Goal: Task Accomplishment & Management: Manage account settings

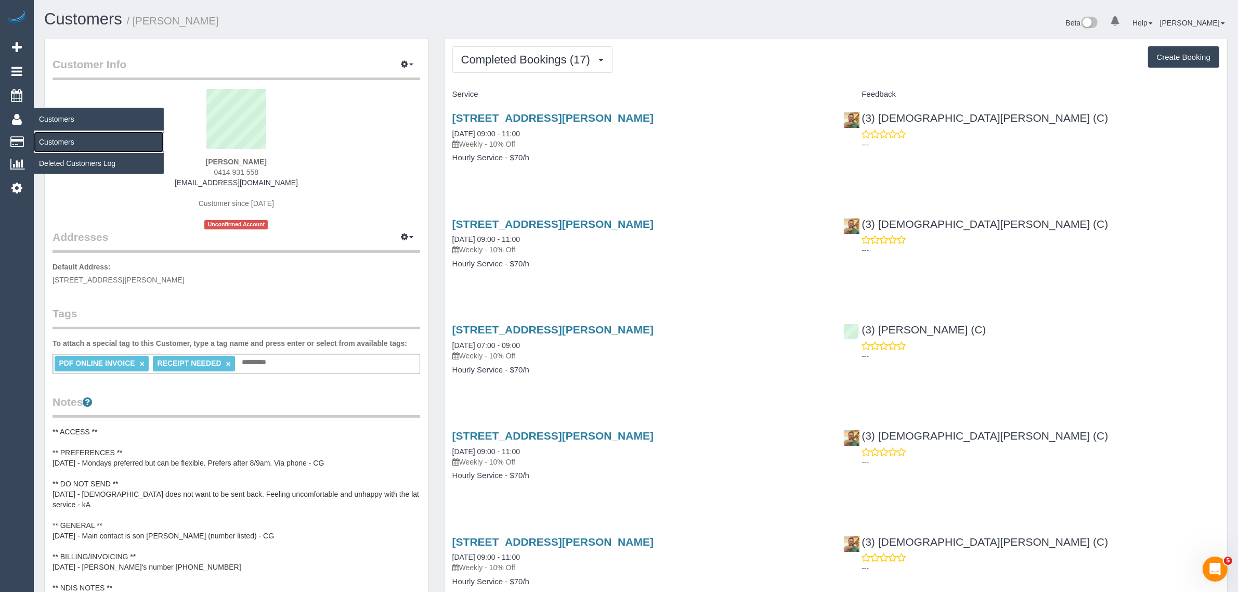
click at [62, 134] on link "Customers" at bounding box center [99, 142] width 130 height 21
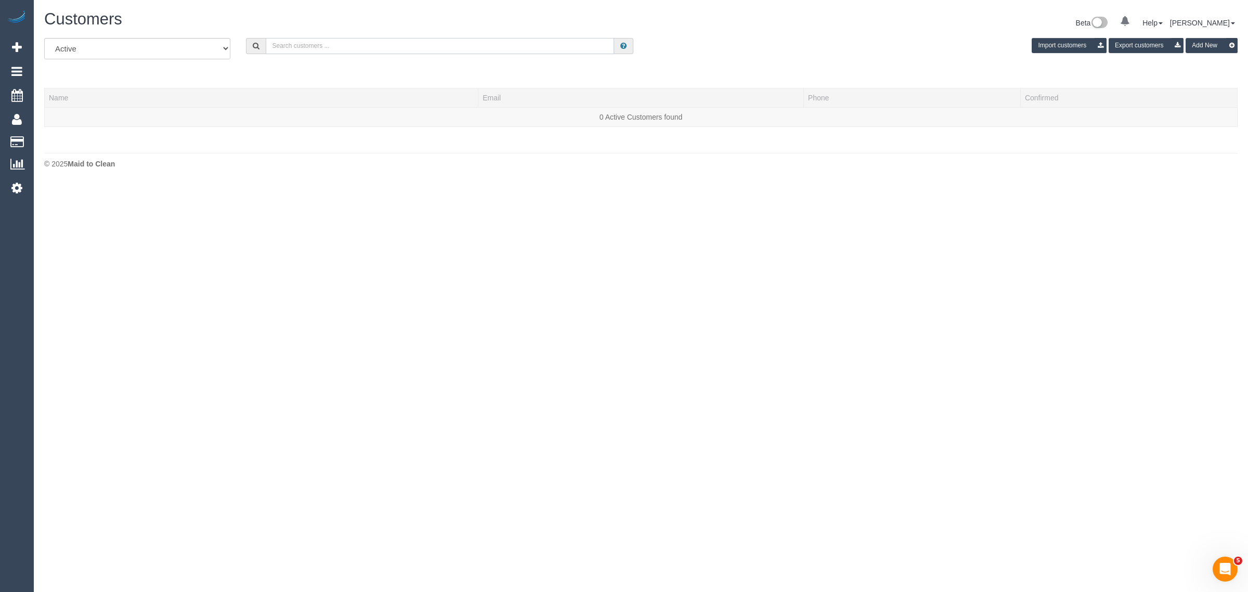
click at [317, 42] on input "text" at bounding box center [440, 46] width 348 height 16
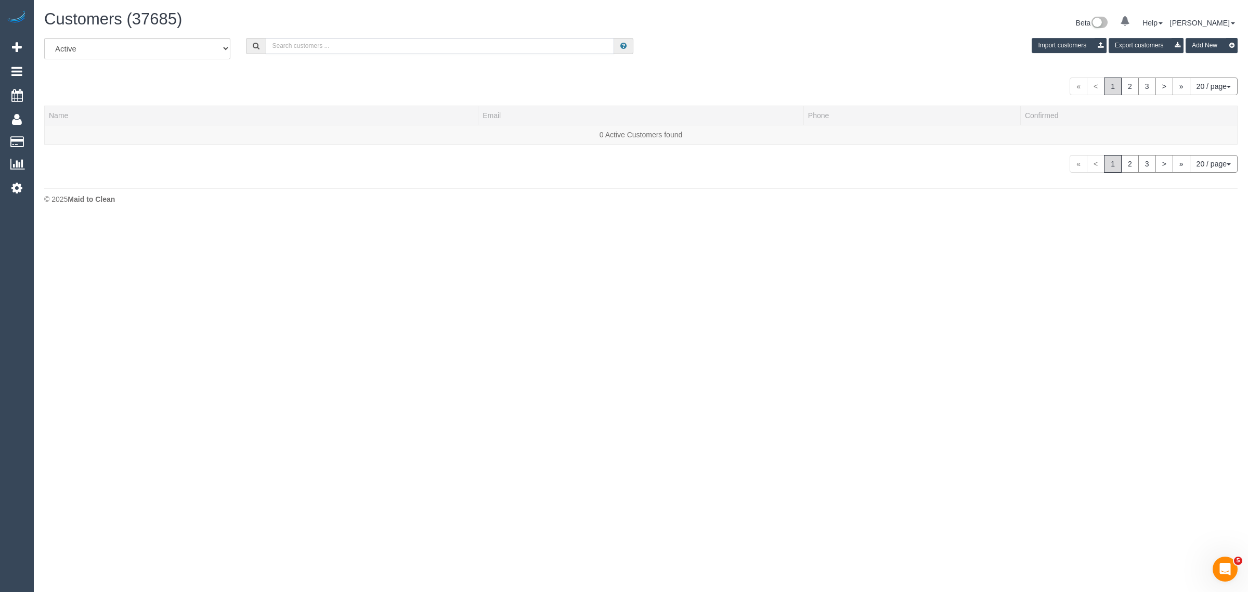
paste input "https://maidtoclean.launch27.com/admin/customers/5755/edit"
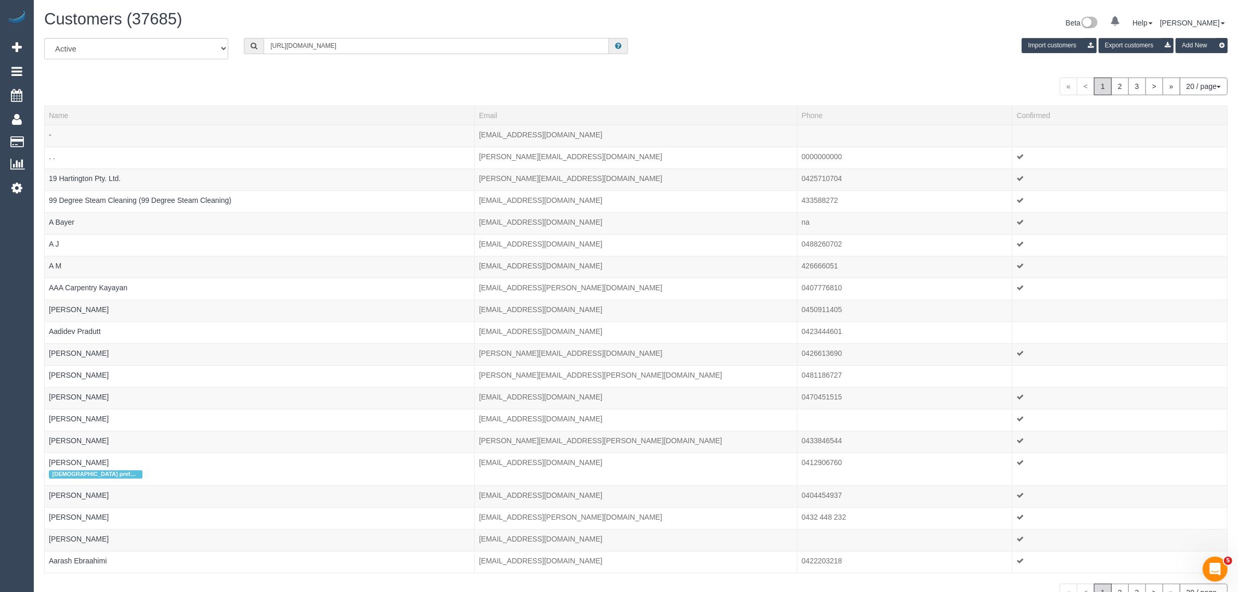
type input "https://maidtoclean.launch27.com/admin/customers/5755/edit"
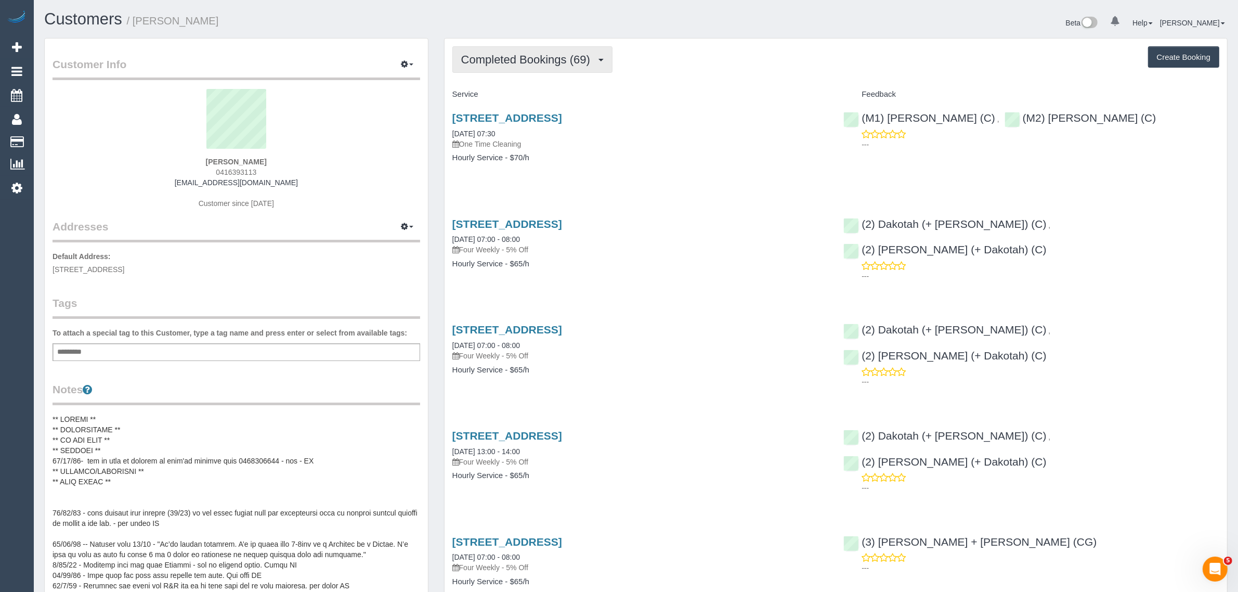
click at [560, 64] on span "Completed Bookings (69)" at bounding box center [528, 59] width 134 height 13
click at [536, 99] on link "Upcoming Bookings (0)" at bounding box center [509, 97] width 112 height 14
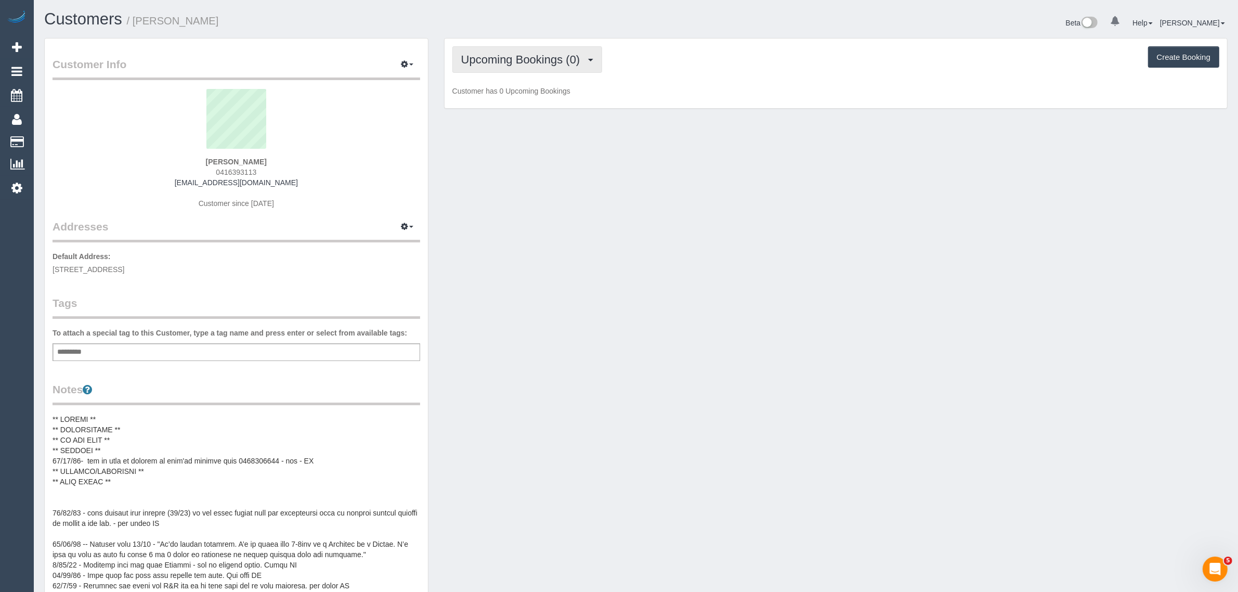
click at [536, 61] on span "Upcoming Bookings (0)" at bounding box center [523, 59] width 124 height 13
click at [526, 79] on link "Completed Bookings (69)" at bounding box center [509, 84] width 112 height 14
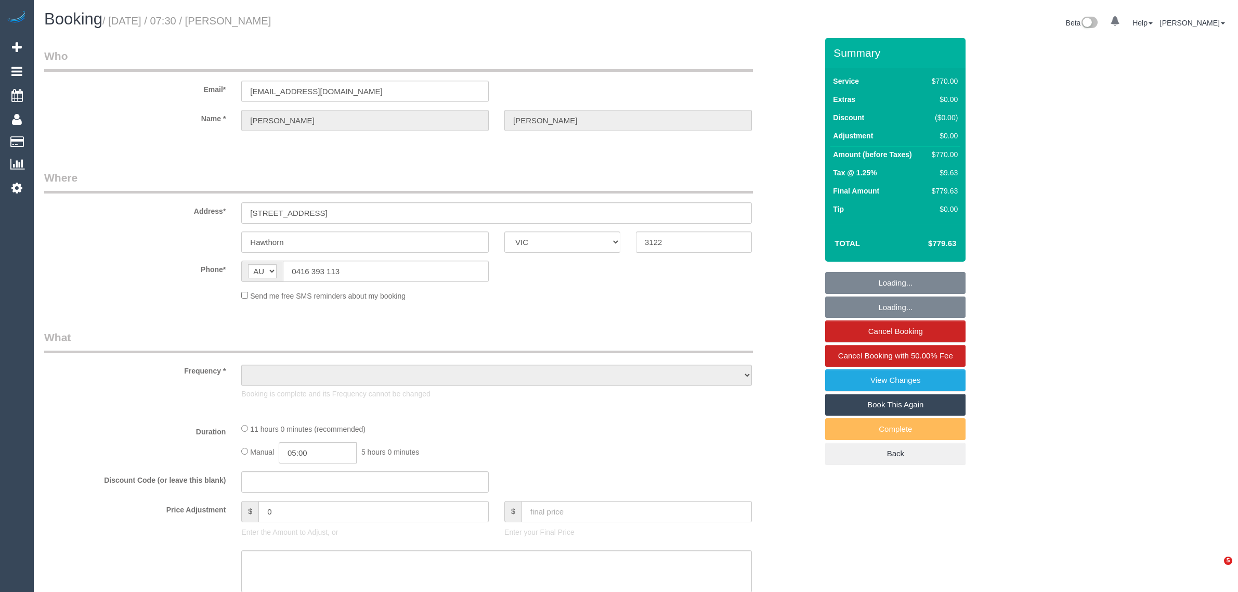
select select "VIC"
select select "string:stripe-pm_1OA9bE2GScqysDRV9SMz1VR2"
select select "660"
select select "number:28"
select select "number:14"
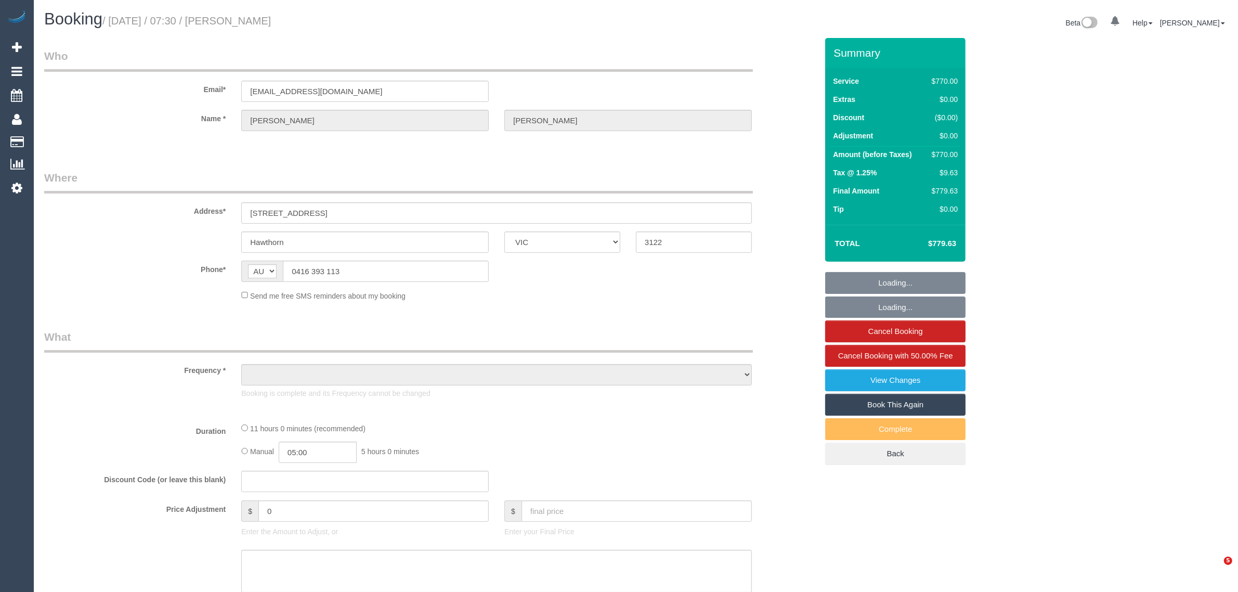
select select "number:20"
select select "number:36"
select select "number:11"
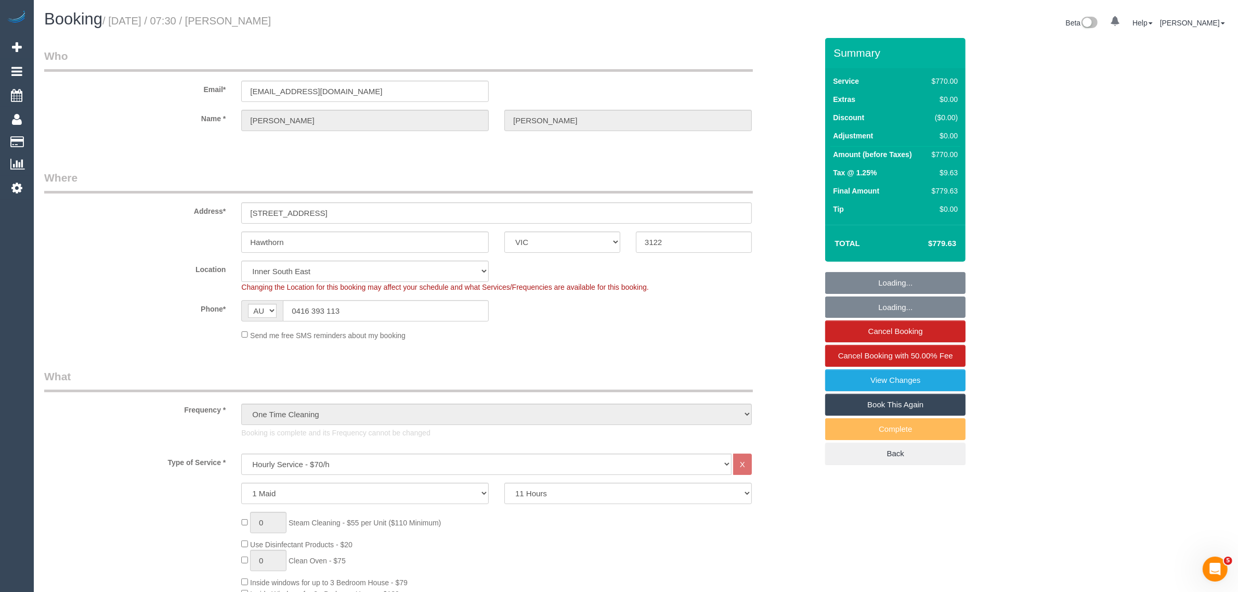
select select "object:1534"
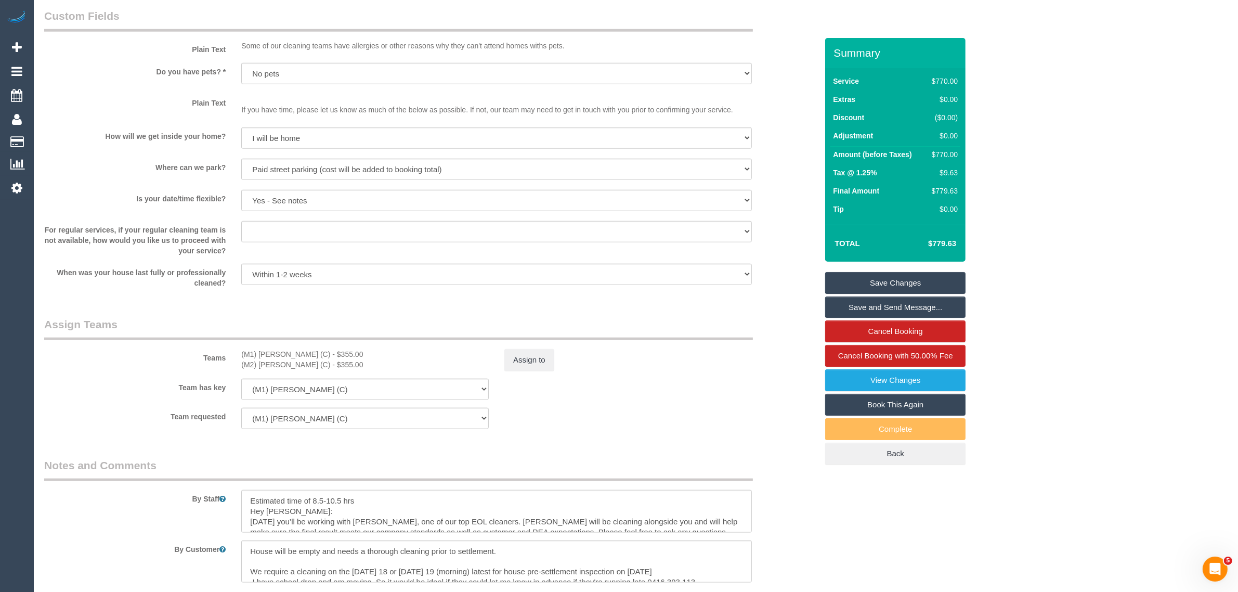
scroll to position [1300, 0]
click at [521, 362] on button "Assign to" at bounding box center [529, 359] width 50 height 22
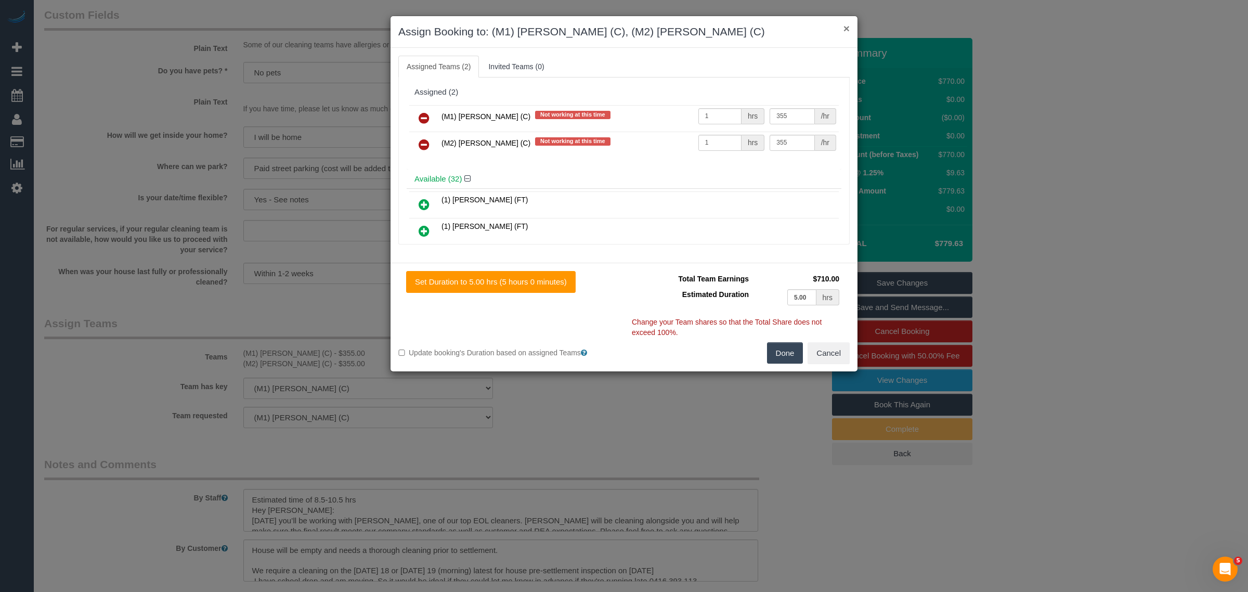
click at [848, 26] on button "×" at bounding box center [846, 28] width 6 height 11
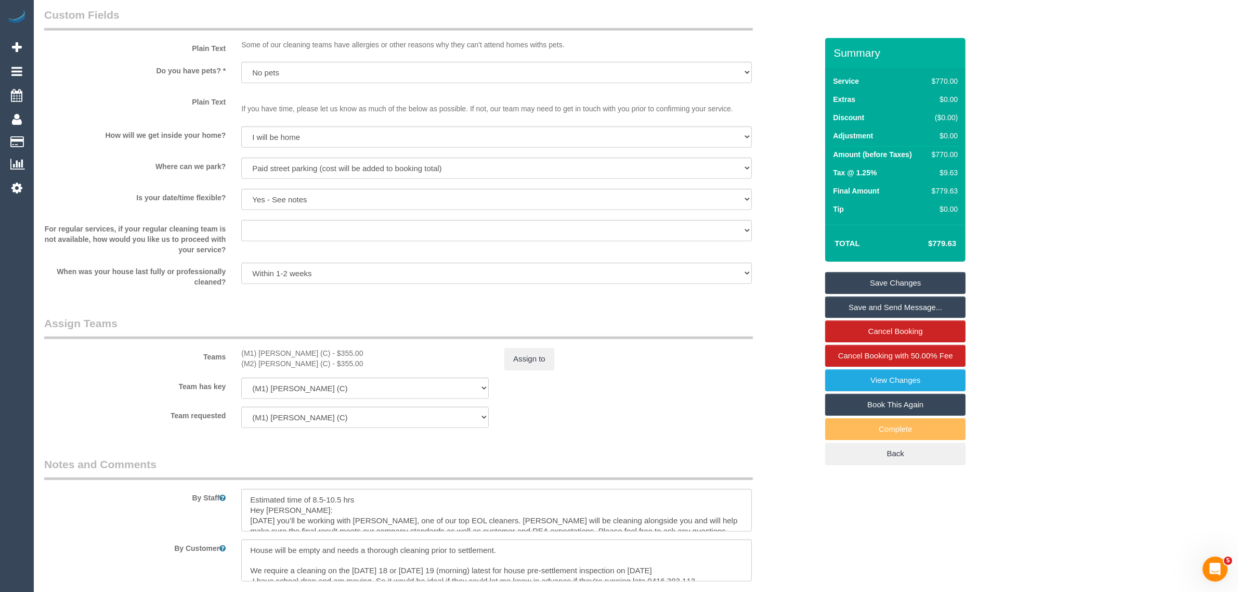
click at [942, 152] on div "$770.00" at bounding box center [943, 154] width 30 height 10
click at [937, 158] on div "$770.00" at bounding box center [943, 154] width 30 height 10
click at [937, 154] on div "$770.00" at bounding box center [943, 154] width 30 height 10
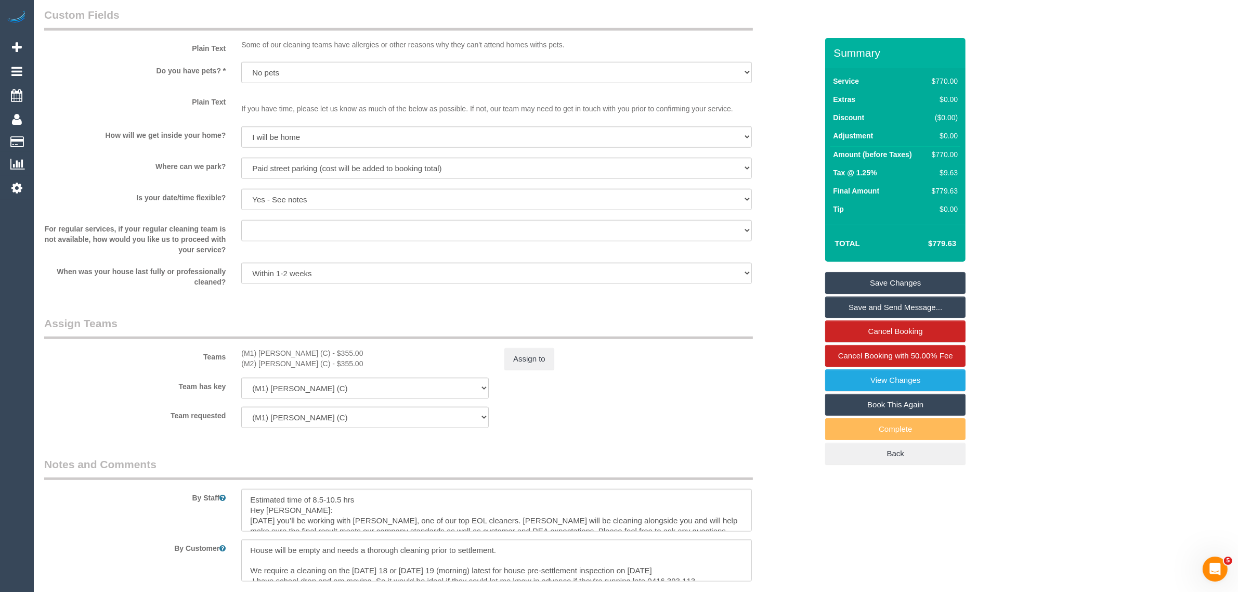
click at [937, 154] on div "$770.00" at bounding box center [943, 154] width 30 height 10
click at [940, 147] on td "$770.00" at bounding box center [942, 156] width 35 height 19
click at [938, 152] on div "$770.00" at bounding box center [943, 154] width 30 height 10
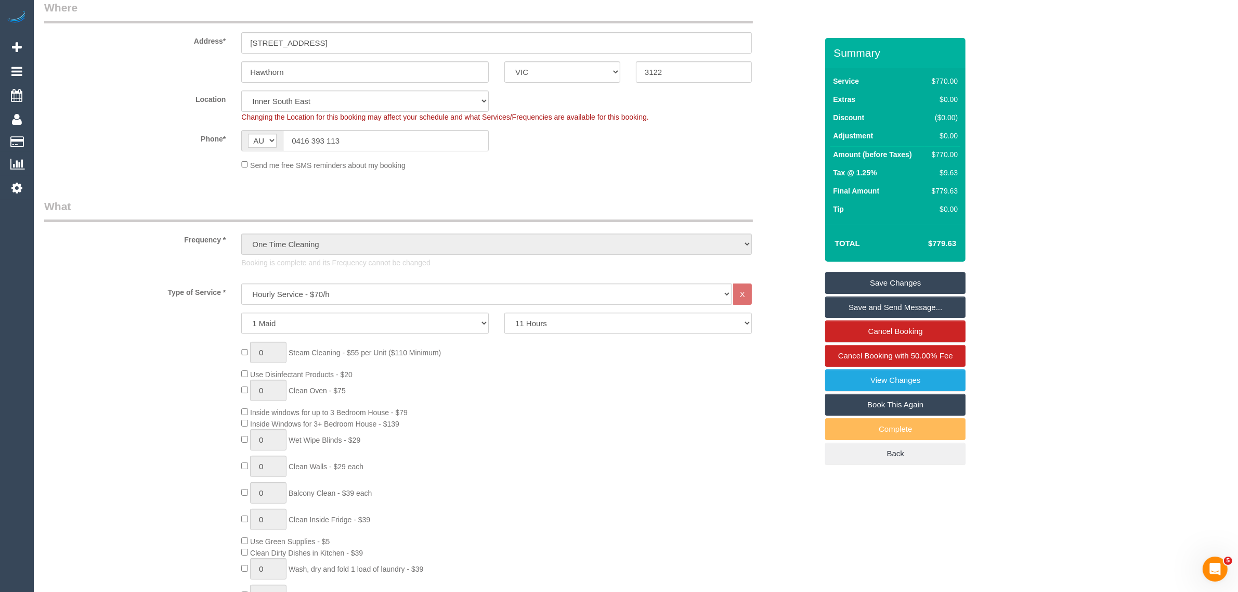
scroll to position [0, 0]
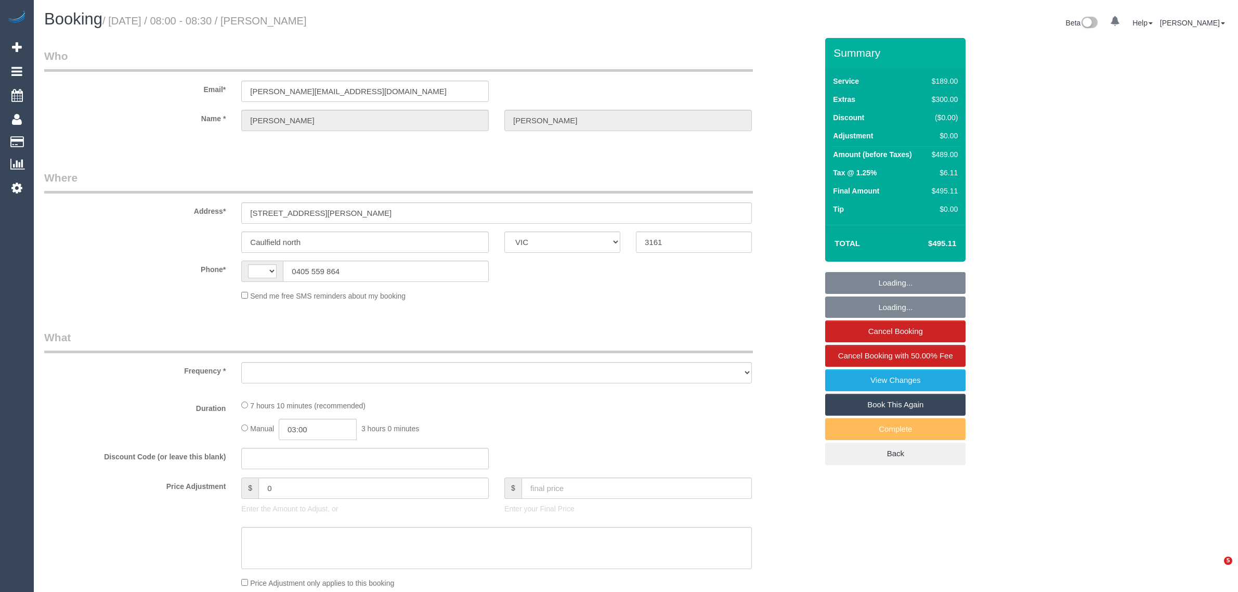
select select "VIC"
select select "string:AU"
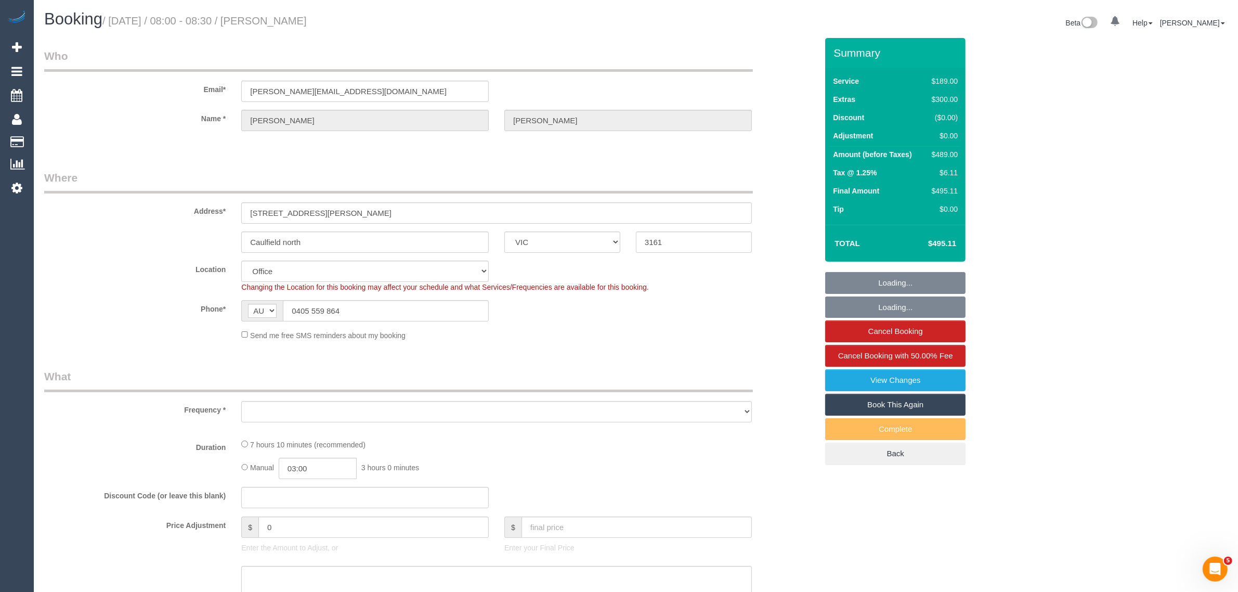
select select "number:29"
select select "number:14"
select select "number:19"
select select "number:36"
select select "number:13"
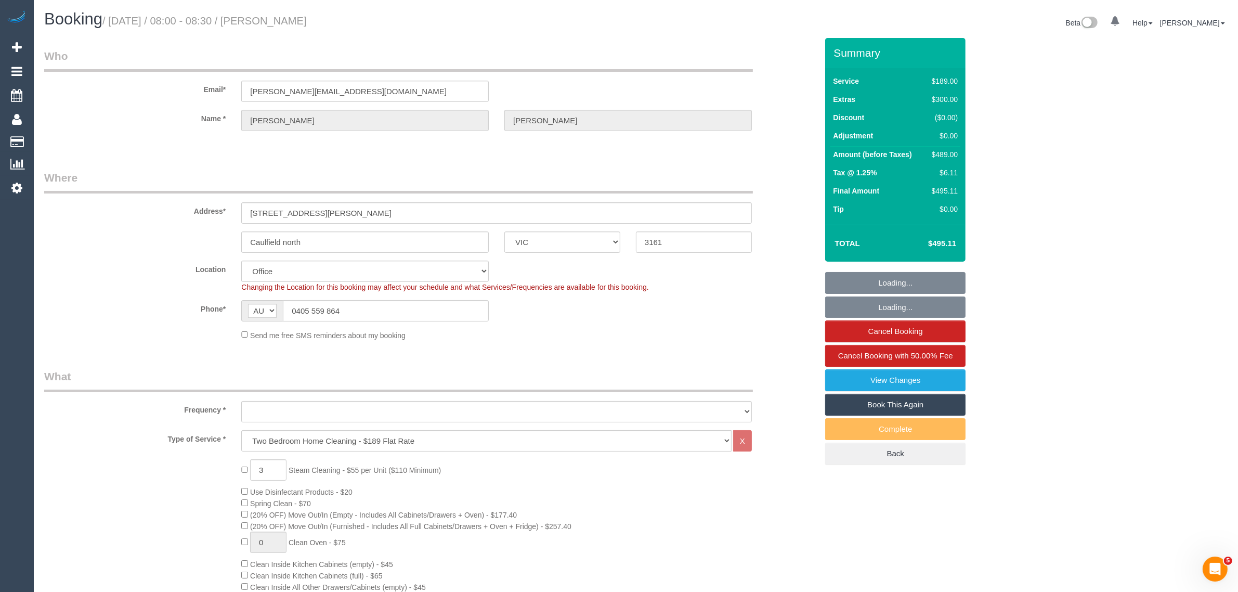
select select "object:805"
select select "string:stripe-pm_1S6i1D2GScqysDRVw8wn1IZk"
select select "object:810"
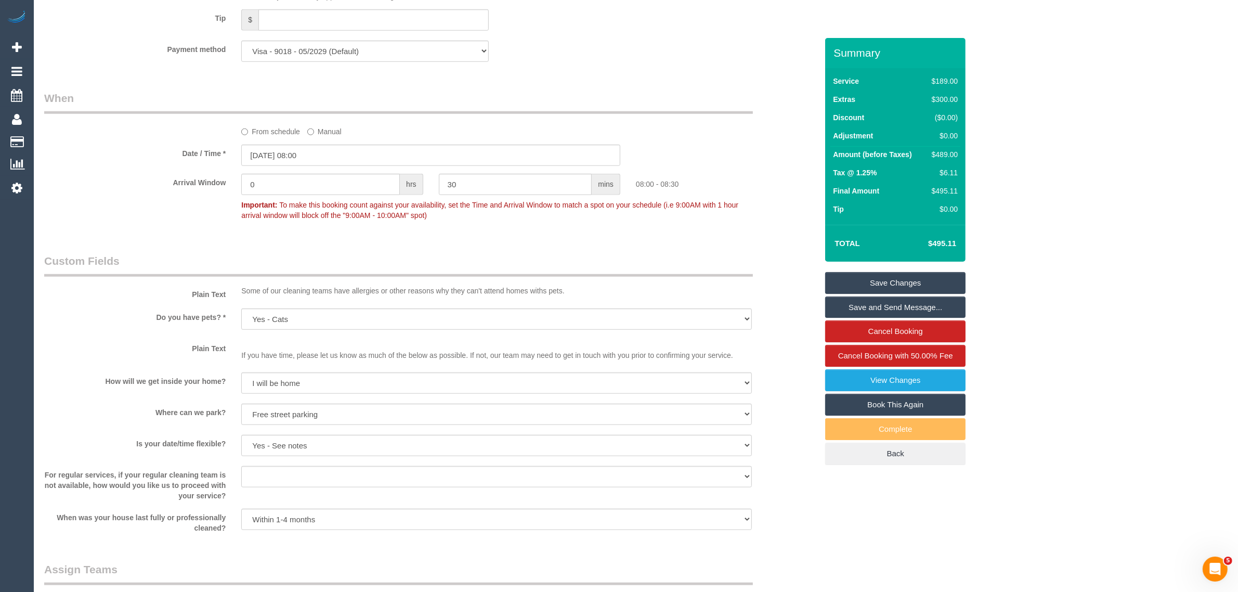
scroll to position [1539, 0]
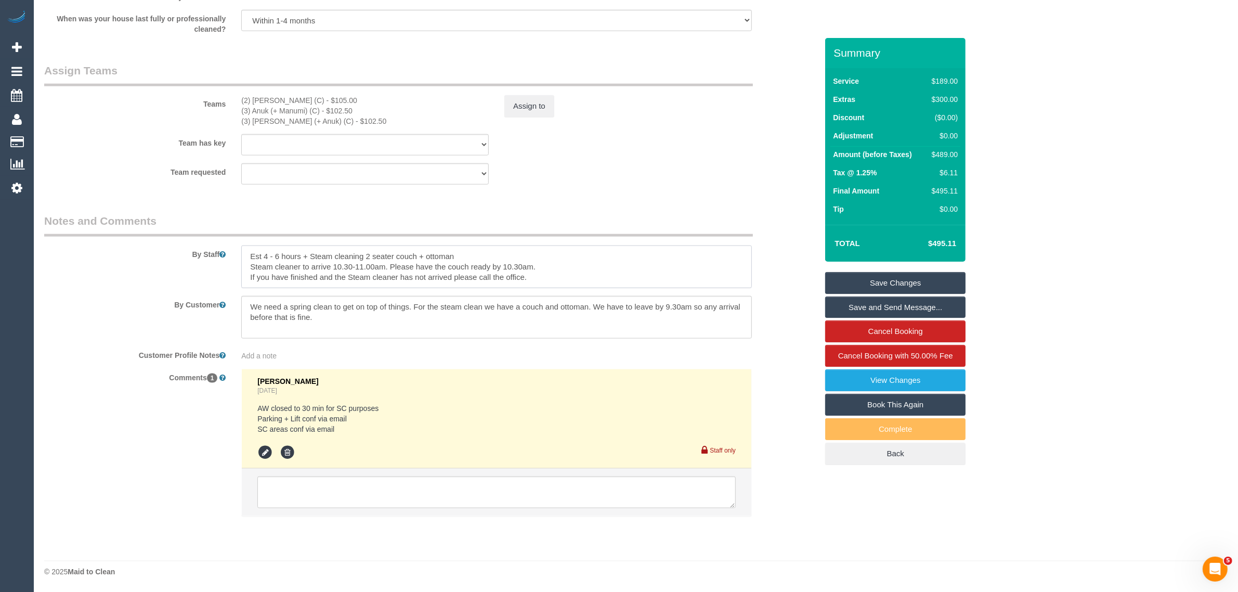
click at [437, 258] on textarea at bounding box center [496, 266] width 511 height 43
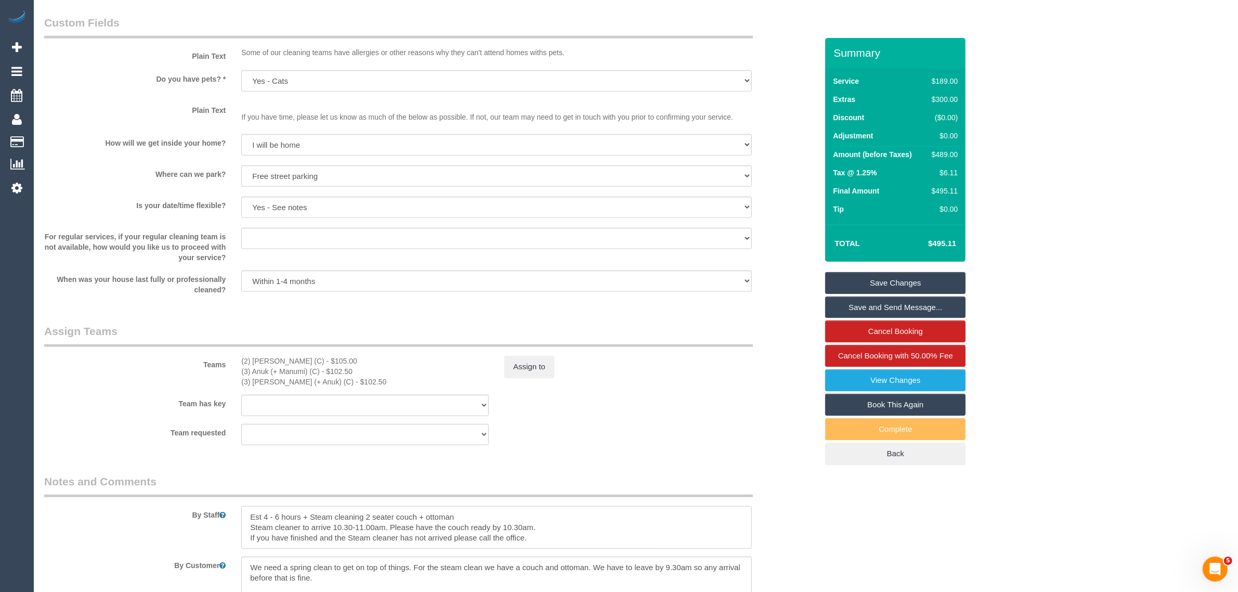
scroll to position [1279, 0]
drag, startPoint x: 355, startPoint y: 372, endPoint x: 239, endPoint y: 360, distance: 116.1
click at [239, 360] on div "(2) Sewmina De Silva (C) - $105.00 (3) Anuk (+ Manumi) (C) - $102.50 (3) Manumi…" at bounding box center [364, 370] width 263 height 31
copy div "(2) Sewmina De Silva (C) - $105.00 (3) Anuk (+ Manumi) (C) - $102.50"
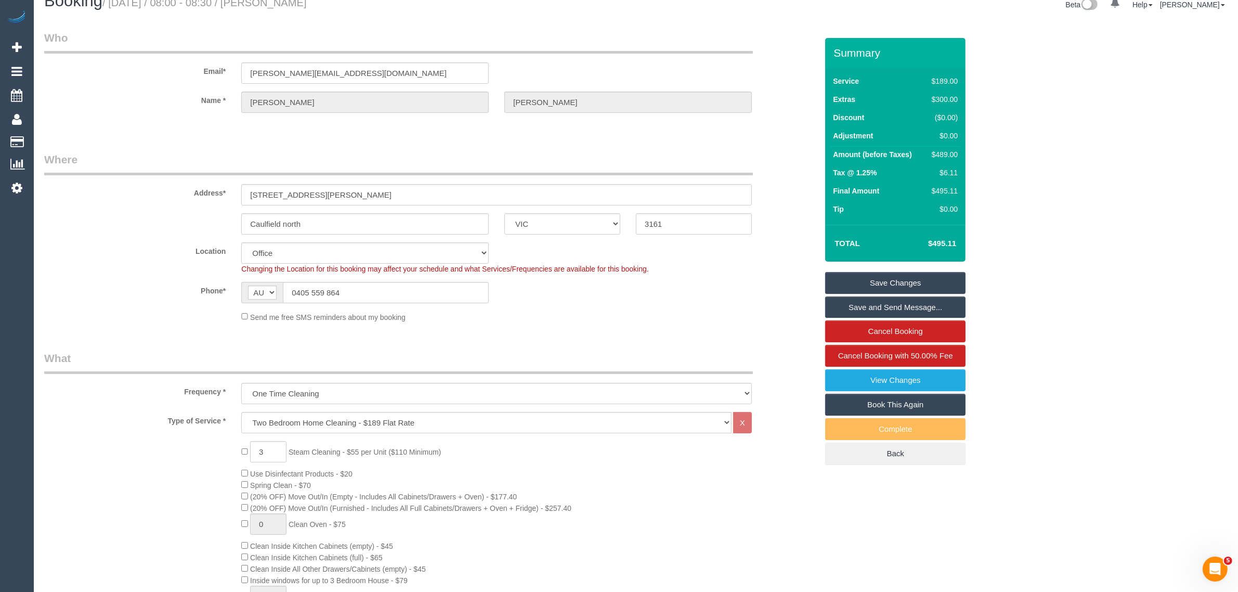
scroll to position [0, 0]
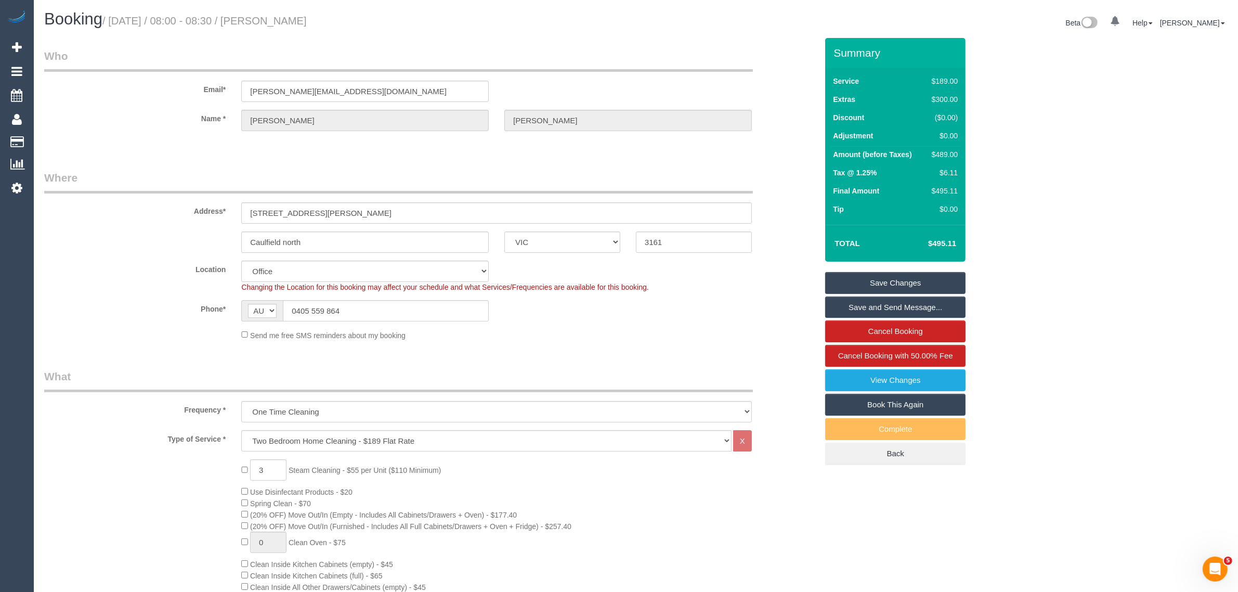
click at [394, 316] on input "0405 559 864" at bounding box center [386, 310] width 206 height 21
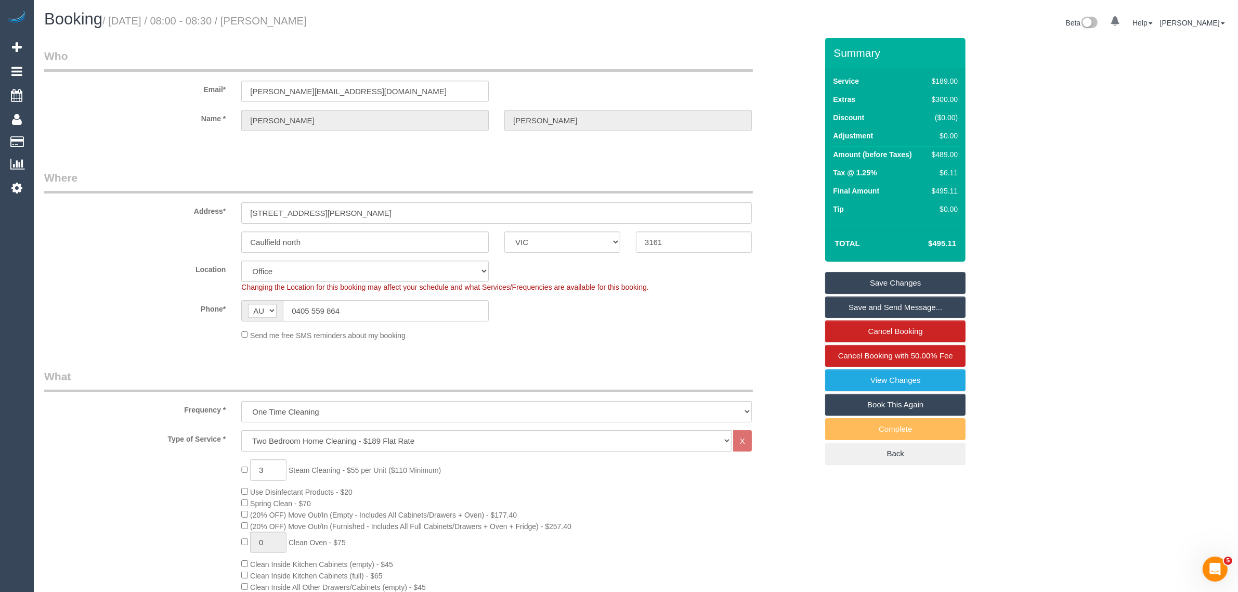
click at [659, 320] on div "Phone* AF AL DZ AD AO AI AQ AG AR AM AW AU AT AZ BS BH BD BB BY BE BZ BJ BM BT …" at bounding box center [430, 310] width 789 height 21
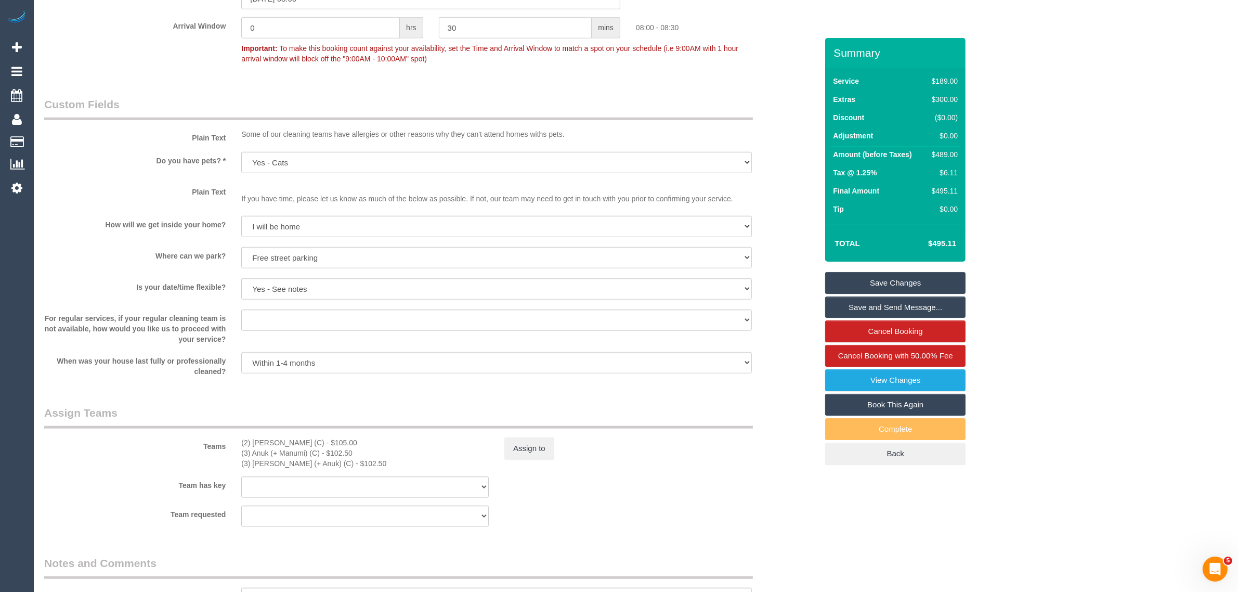
scroll to position [1300, 0]
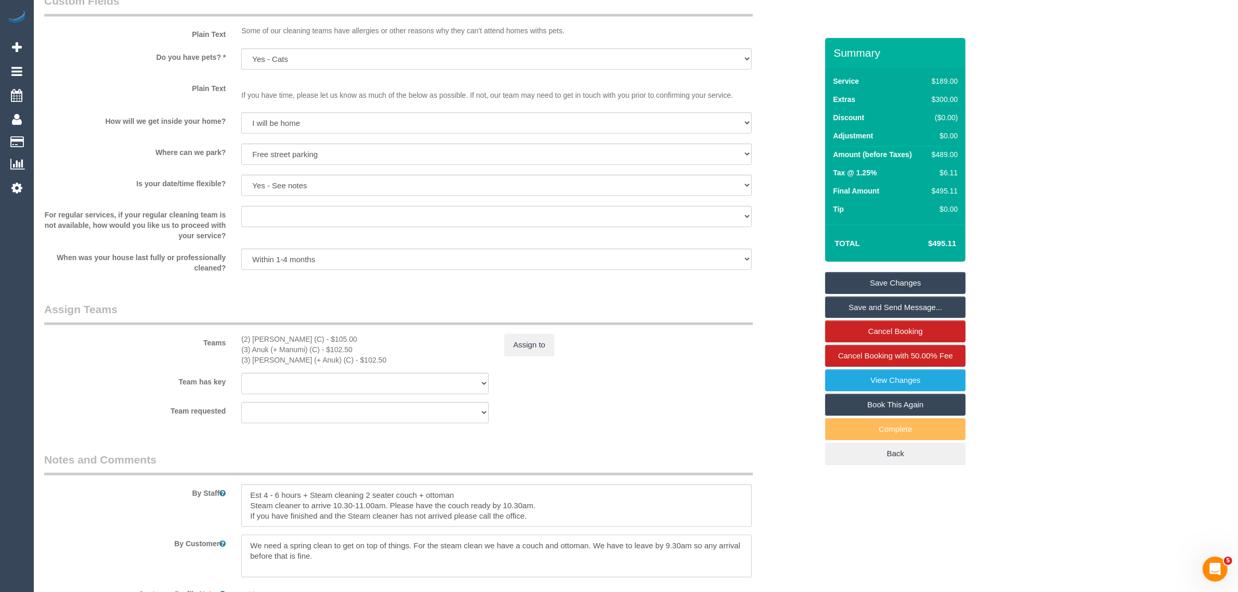
drag, startPoint x: 593, startPoint y: 545, endPoint x: 593, endPoint y: 552, distance: 6.8
click at [593, 552] on textarea at bounding box center [496, 556] width 511 height 43
click at [747, 431] on fieldset "Assign Teams Teams (2) Sewmina De Silva (C) - $105.00 (3) Anuk (+ Manumi) (C) -…" at bounding box center [430, 366] width 773 height 129
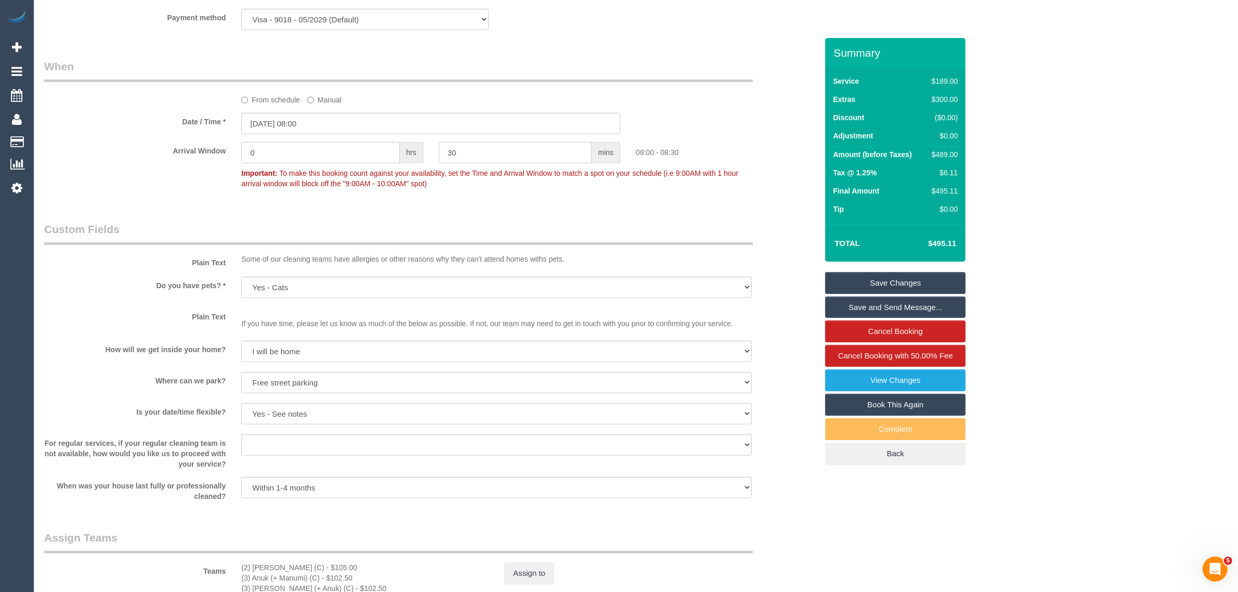
scroll to position [1019, 0]
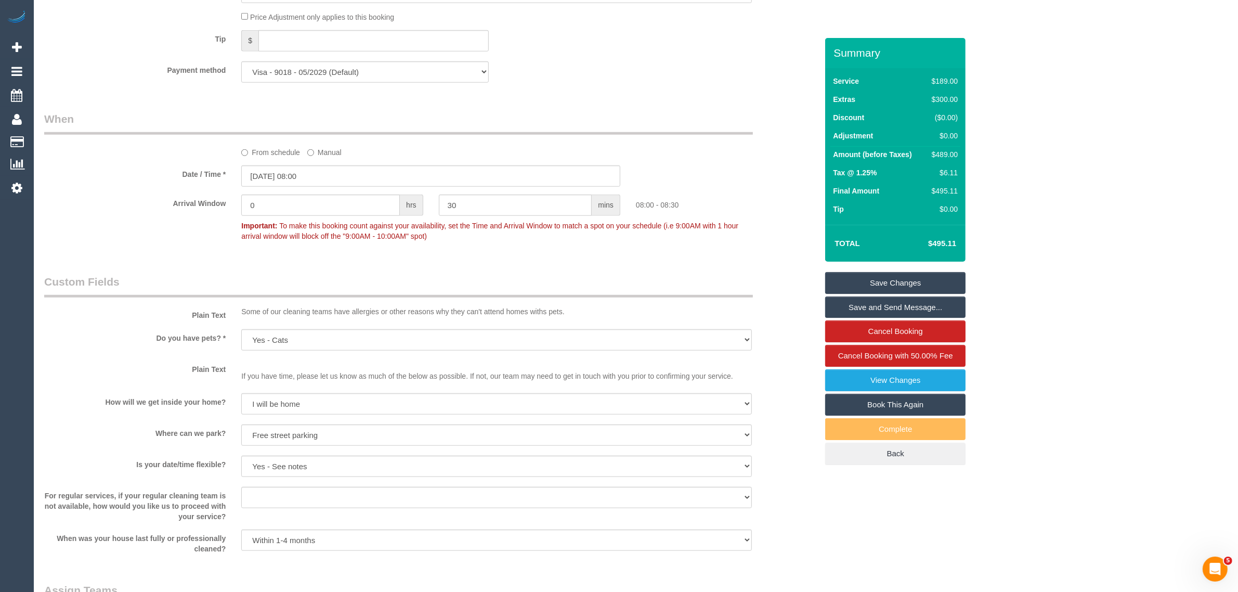
click at [652, 287] on legend "Custom Fields" at bounding box center [398, 285] width 709 height 23
drag, startPoint x: 1038, startPoint y: 238, endPoint x: 1029, endPoint y: 244, distance: 12.0
click at [1038, 238] on div "Who Email* daniel.shutt90@gmail.com Name * Daniel Shutt Where Address* 112/1 Wi…" at bounding box center [635, 47] width 1183 height 2057
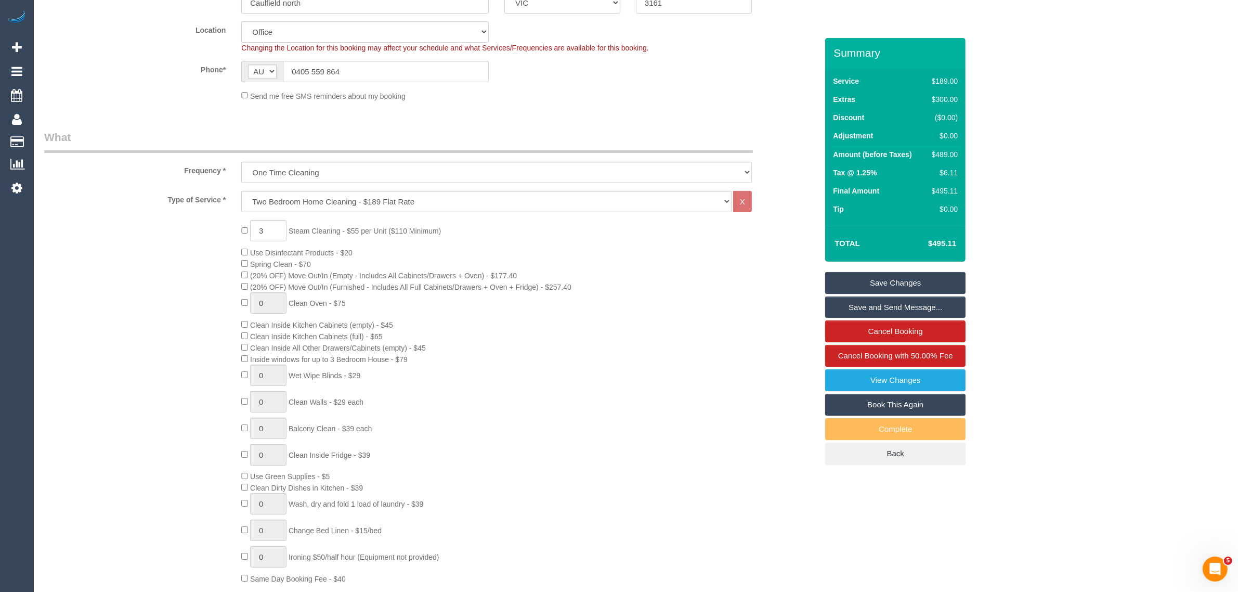
scroll to position [0, 0]
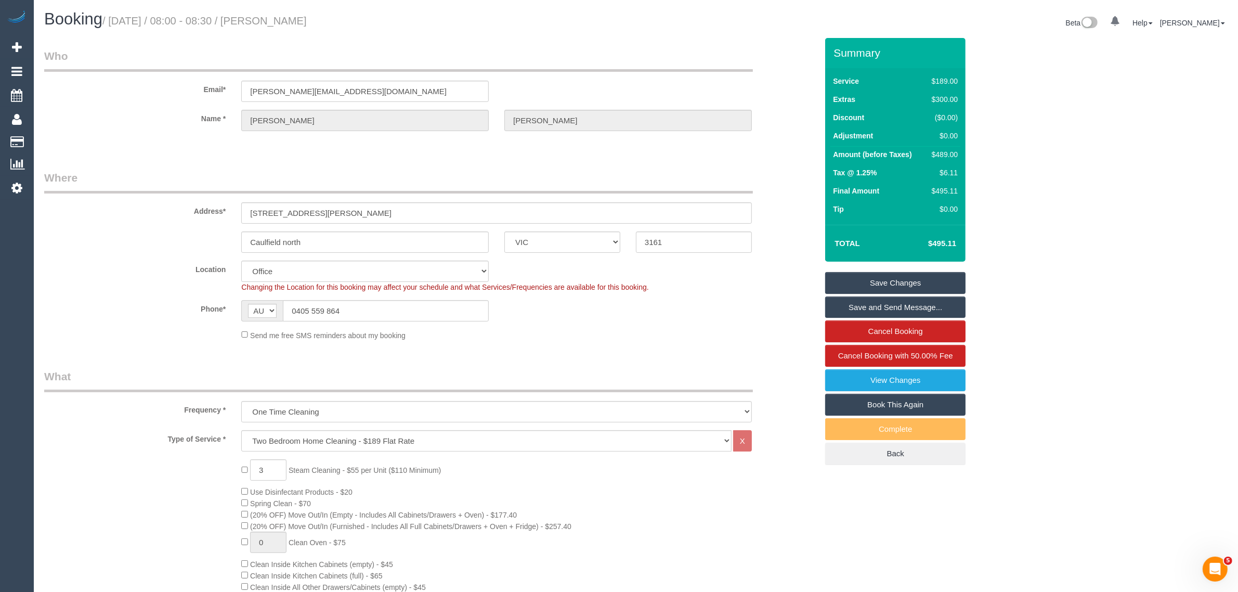
drag, startPoint x: 840, startPoint y: 498, endPoint x: 705, endPoint y: 425, distance: 153.8
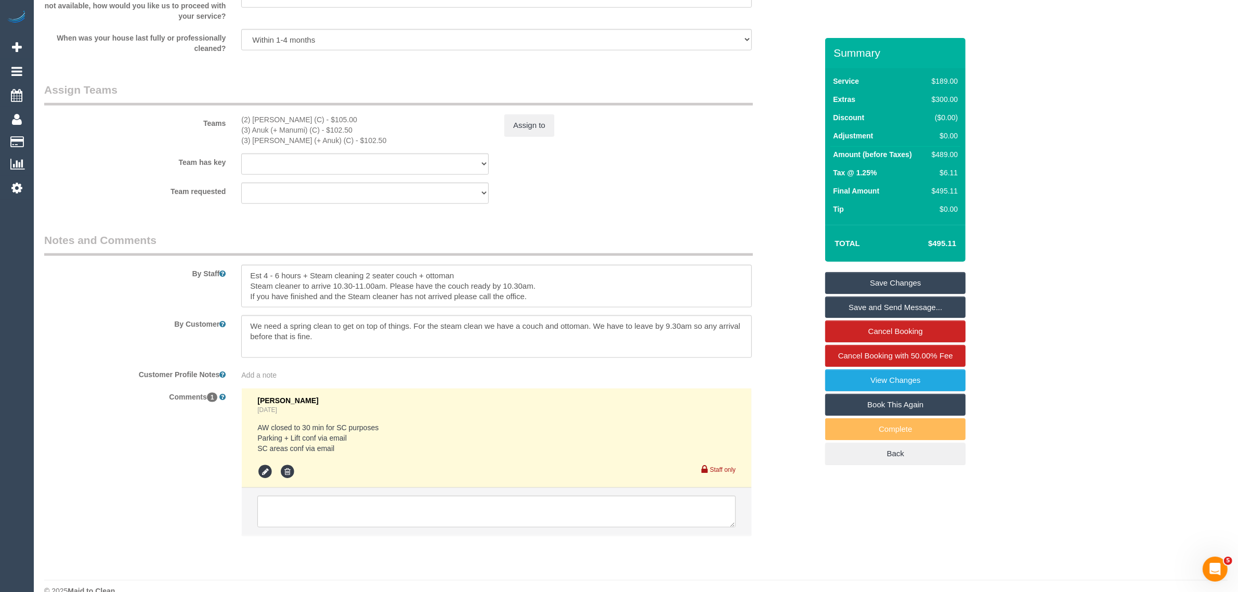
scroll to position [1539, 0]
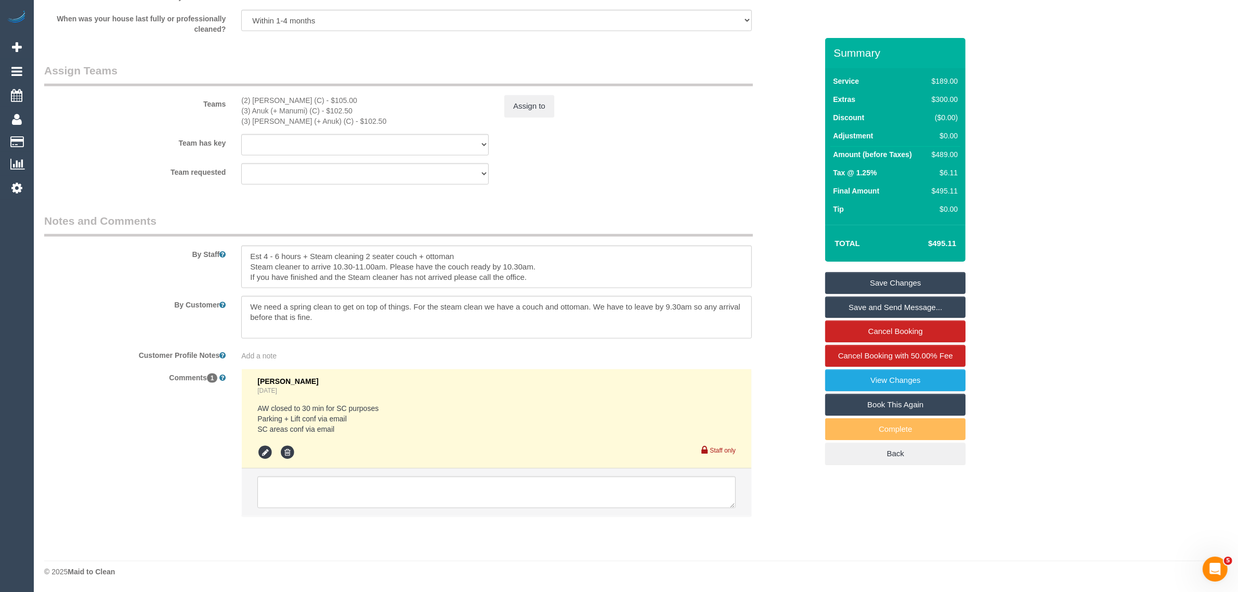
click at [658, 172] on div "Team requested (3) Manumi (+ Anuk) (C) (3) Anuk (+ Manumi) (C) (2) Sewmina De S…" at bounding box center [430, 173] width 789 height 21
click at [557, 474] on li at bounding box center [497, 493] width 510 height 48
click at [555, 479] on textarea at bounding box center [496, 492] width 478 height 32
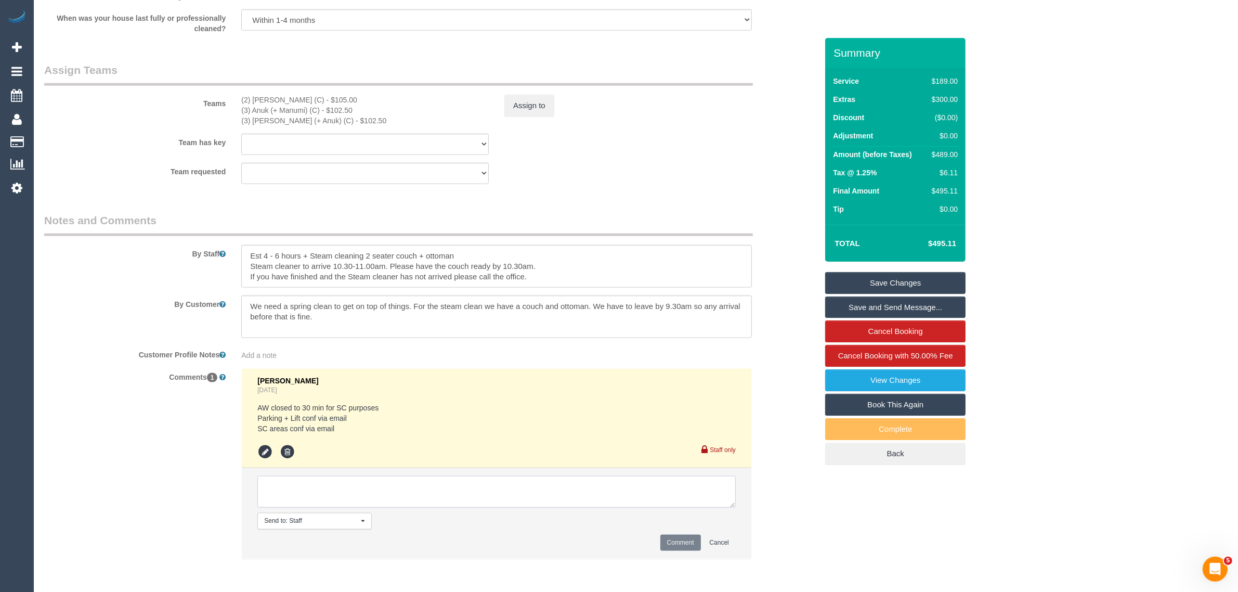
paste textarea "Cleaner(s) Unassigned: Reason Unassigned: Contact via: Which message sent: Addi…"
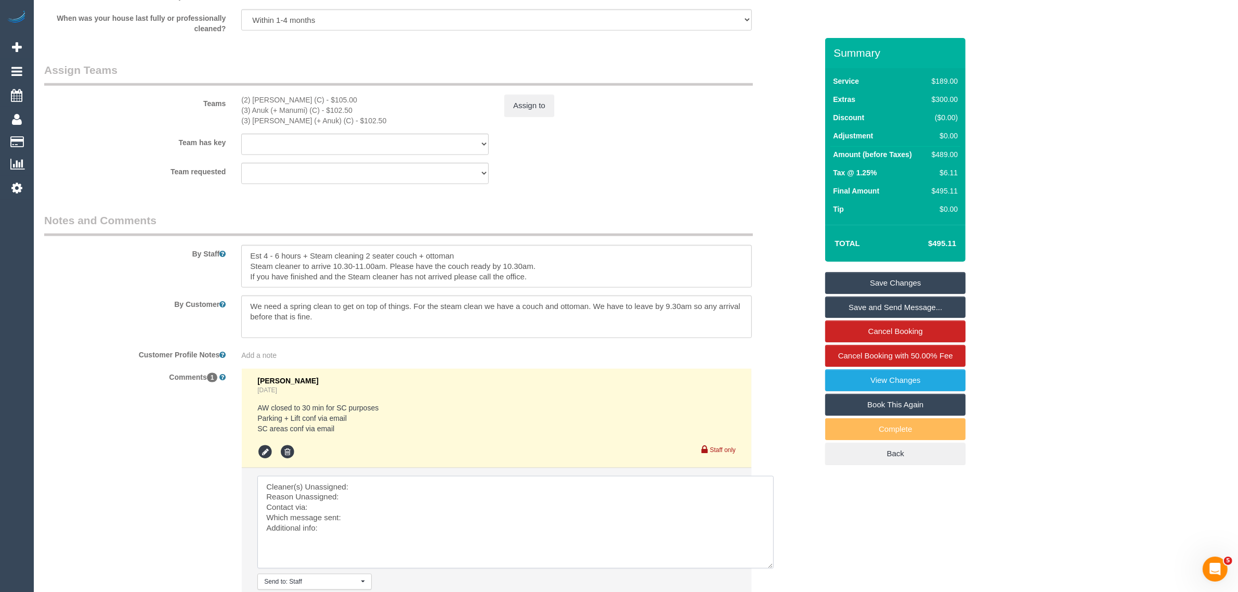
drag, startPoint x: 731, startPoint y: 504, endPoint x: 770, endPoint y: 565, distance: 72.3
click at [770, 565] on textarea at bounding box center [515, 522] width 516 height 93
click at [589, 495] on textarea at bounding box center [515, 522] width 516 height 93
click at [566, 495] on textarea at bounding box center [515, 522] width 516 height 93
click at [554, 478] on textarea at bounding box center [515, 522] width 516 height 93
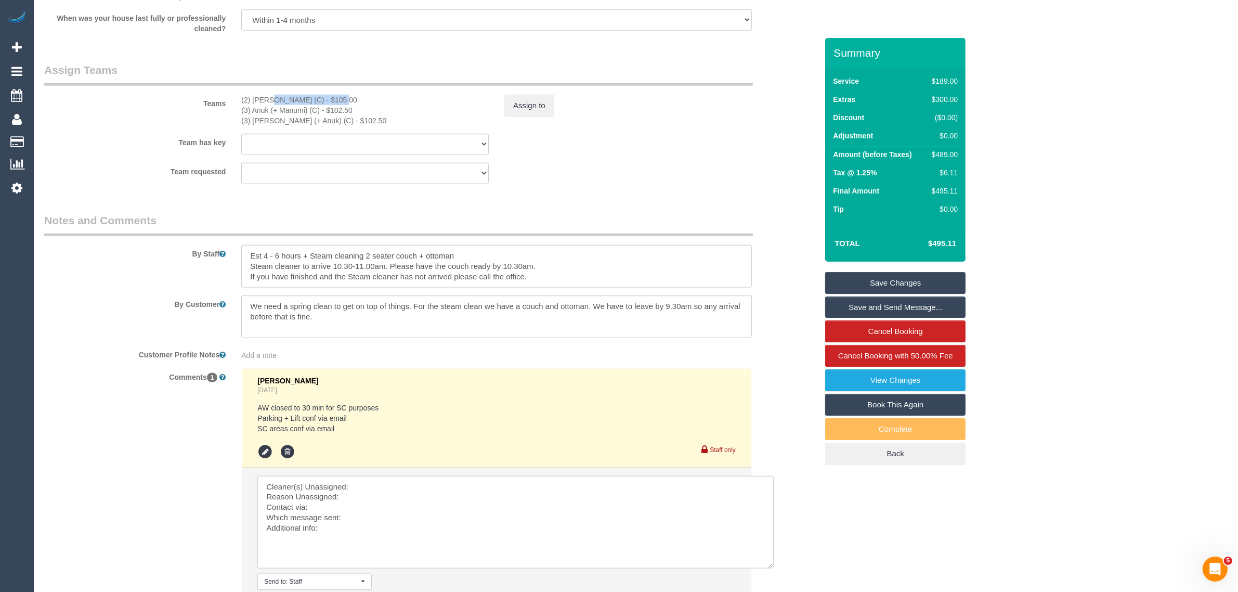
drag, startPoint x: 237, startPoint y: 96, endPoint x: 310, endPoint y: 101, distance: 74.0
click at [310, 101] on div "(2) Sewmina De Silva (C) - $105.00 (3) Anuk (+ Manumi) (C) - $102.50 (3) Manumi…" at bounding box center [364, 110] width 263 height 31
drag, startPoint x: 235, startPoint y: 109, endPoint x: 319, endPoint y: 107, distance: 84.3
click at [319, 107] on div "(2) Sewmina De Silva (C) - $105.00 (3) Anuk (+ Manumi) (C) - $102.50 (3) Manumi…" at bounding box center [364, 110] width 263 height 31
copy div "(3) Anuk (+ Manumi) (C)"
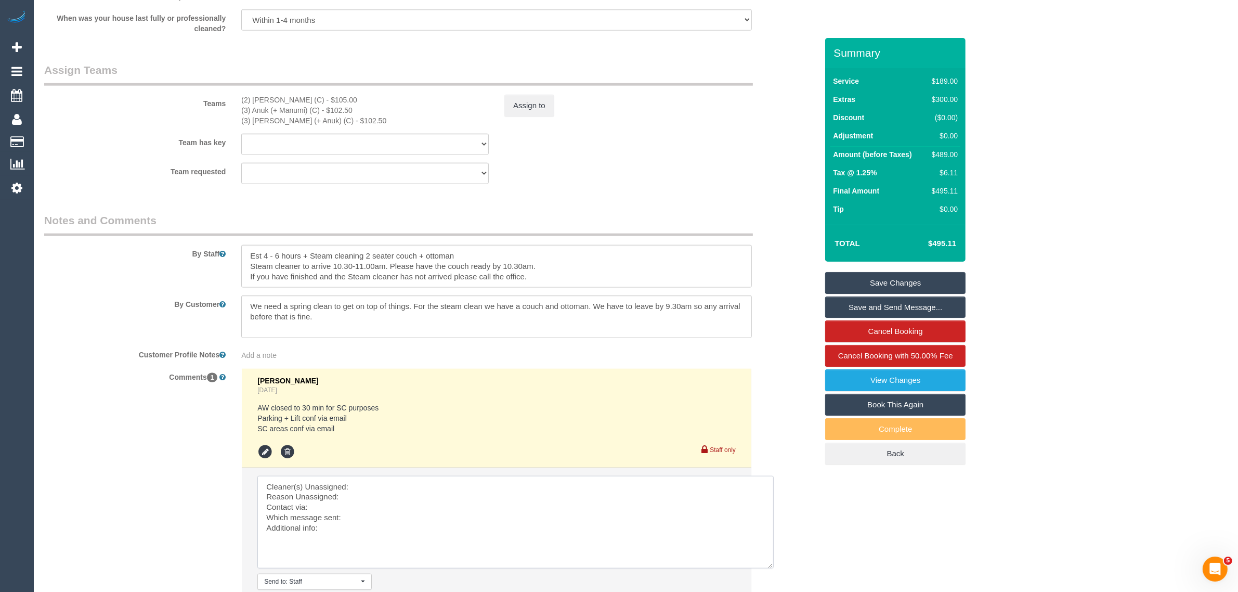
click at [358, 483] on textarea at bounding box center [515, 522] width 516 height 93
paste textarea "(3) Anuk (+ Manumi) (C)"
click at [347, 487] on textarea at bounding box center [515, 522] width 516 height 93
click at [347, 489] on textarea at bounding box center [515, 522] width 516 height 93
click at [454, 489] on textarea at bounding box center [515, 522] width 516 height 93
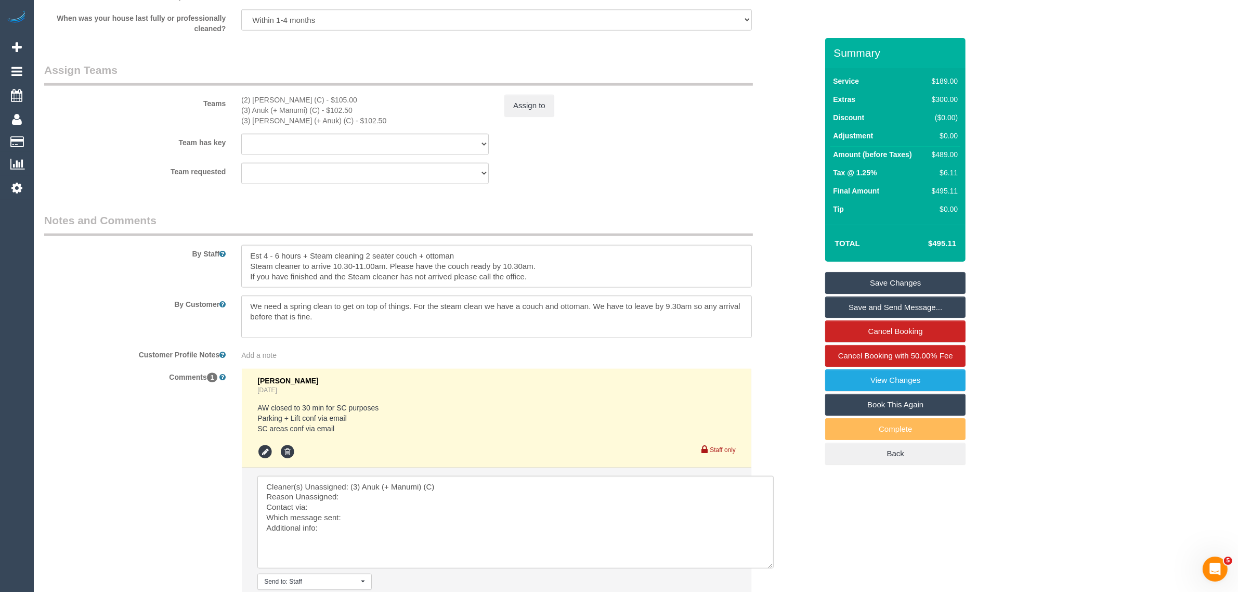
click at [642, 186] on fieldset "Assign Teams Teams (2) Sewmina De Silva (C) - $105.00 (3) Anuk (+ Manumi) (C) -…" at bounding box center [430, 126] width 773 height 129
click at [544, 105] on button "Assign to" at bounding box center [529, 106] width 50 height 22
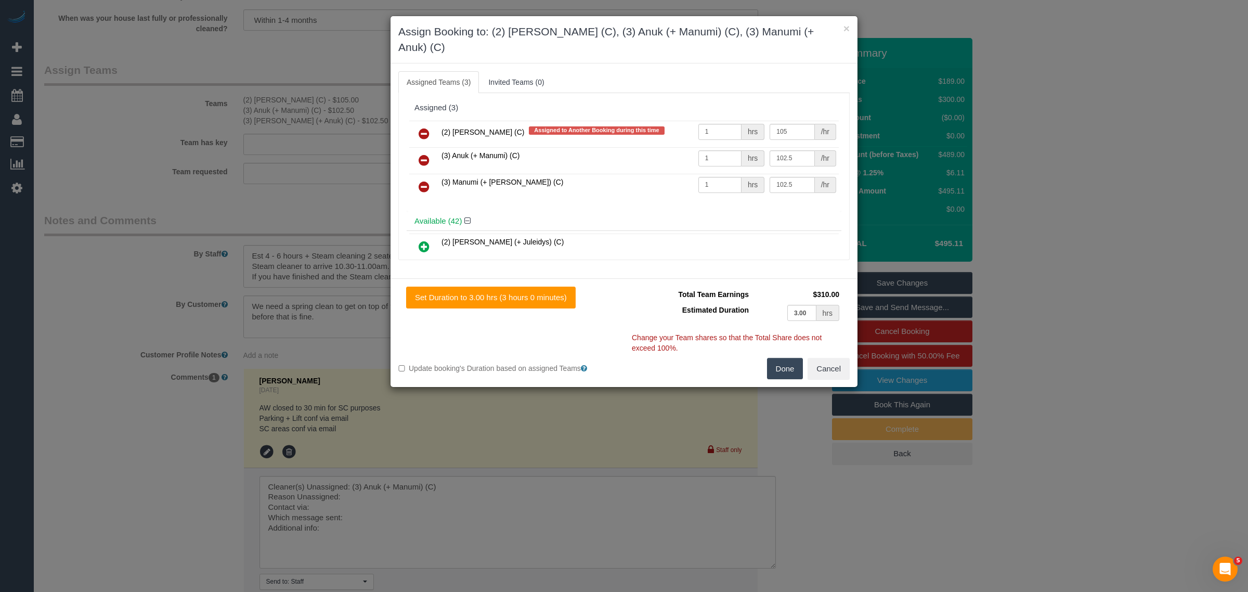
click at [426, 161] on icon at bounding box center [424, 160] width 11 height 12
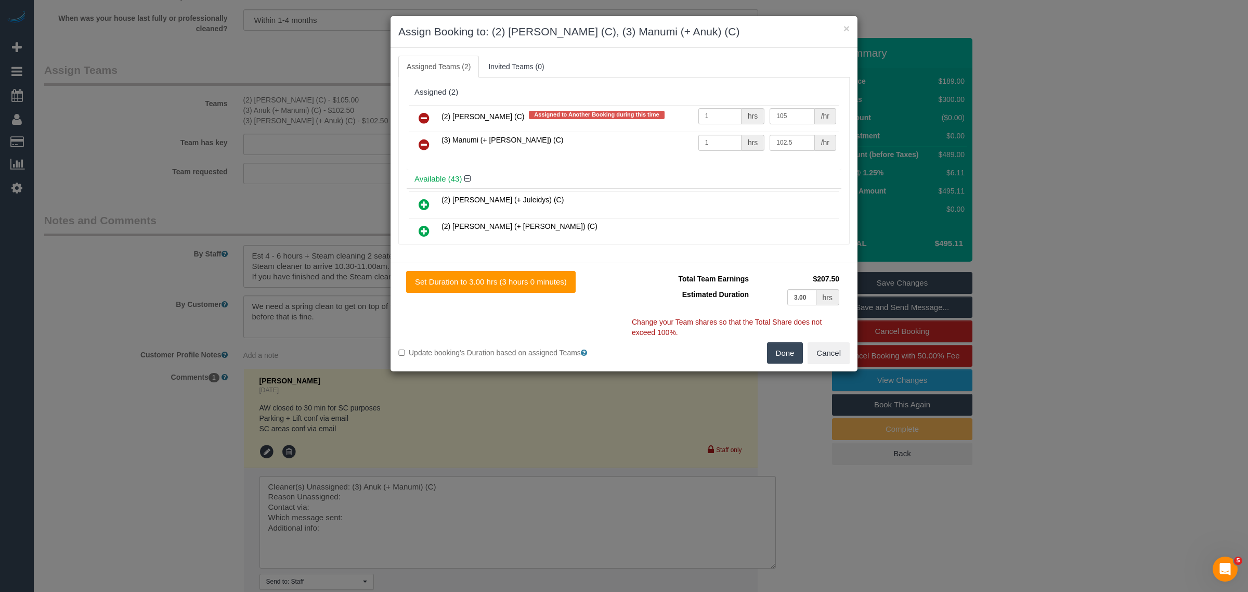
click at [426, 161] on div "(2) Sewmina De Silva (C) Assigned to Another Booking during this time 1 hrs 105…" at bounding box center [624, 135] width 435 height 67
click at [428, 146] on icon at bounding box center [424, 144] width 11 height 12
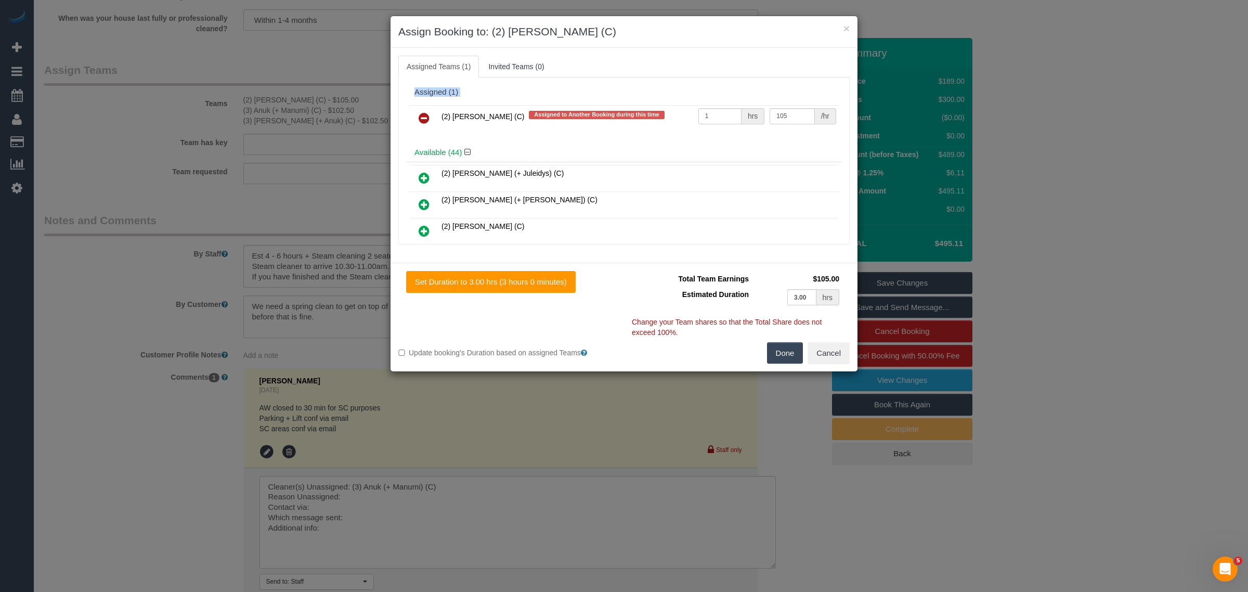
click at [785, 356] on button "Done" at bounding box center [785, 353] width 36 height 22
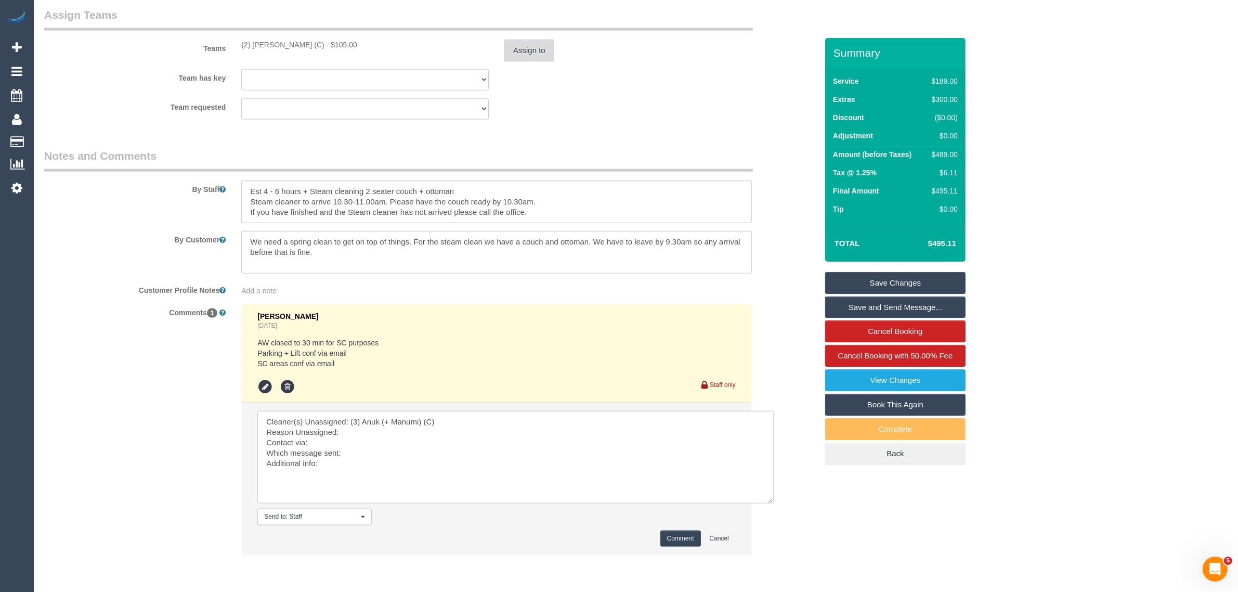
scroll to position [1633, 0]
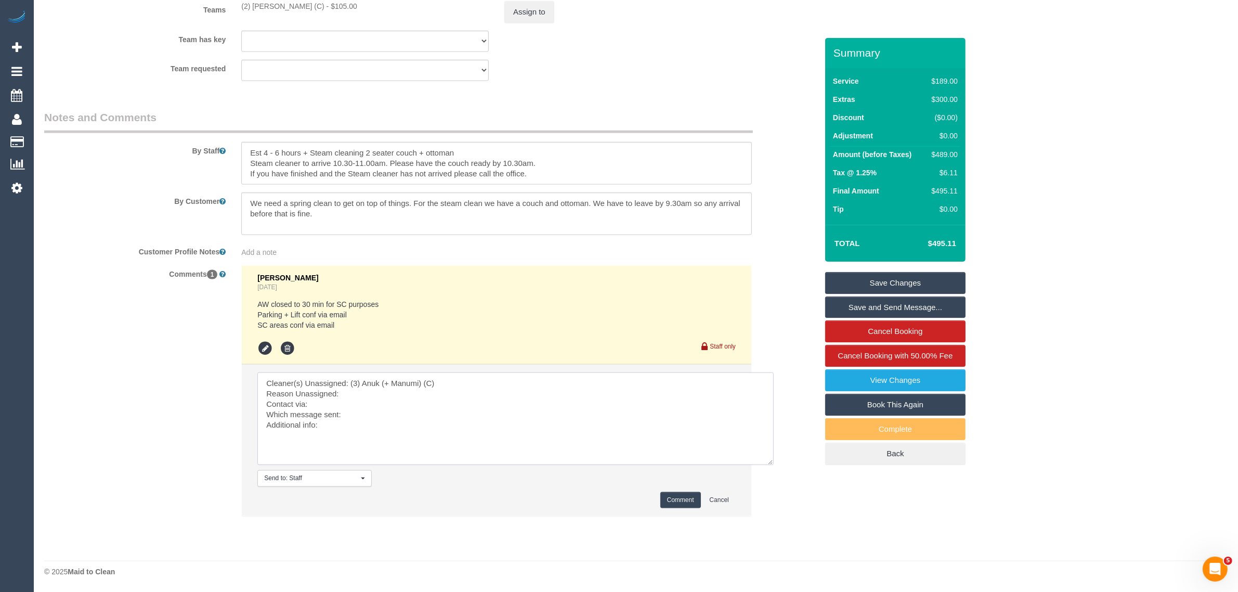
click at [381, 405] on textarea at bounding box center [515, 418] width 516 height 93
click at [388, 397] on textarea at bounding box center [515, 418] width 516 height 93
click at [393, 414] on textarea at bounding box center [515, 418] width 516 height 93
paste textarea "(3) Anuk (+ Manumi) (C)"
paste textarea "Daniel is flexi today - we can complete the clean whenever via phone"
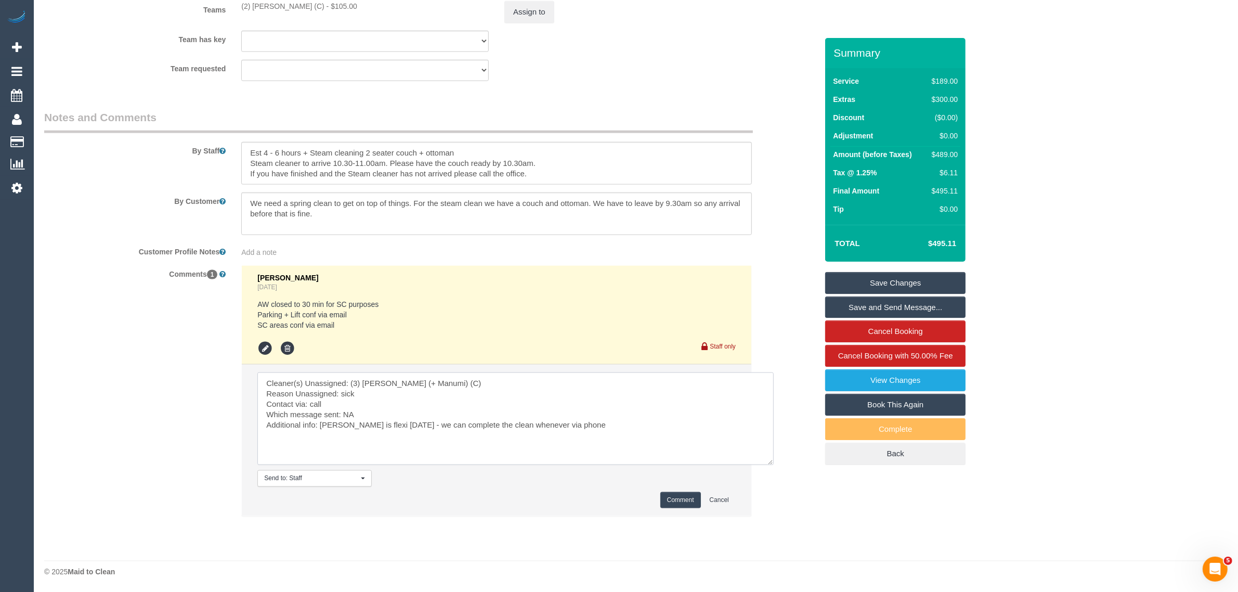
type textarea "Cleaner(s) Unassigned: (3) Anuk (+ Manumi) (C) Reason Unassigned: sick Contact …"
click at [680, 497] on button "Comment" at bounding box center [680, 500] width 41 height 16
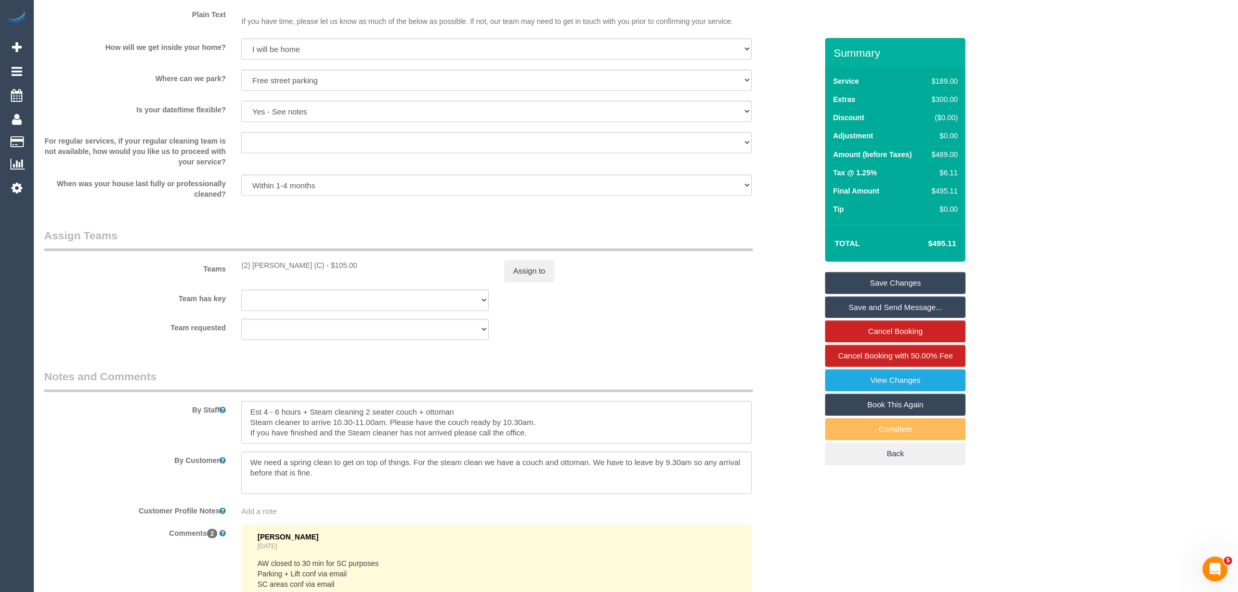
scroll to position [1373, 0]
click at [859, 272] on link "Save Changes" at bounding box center [895, 283] width 140 height 22
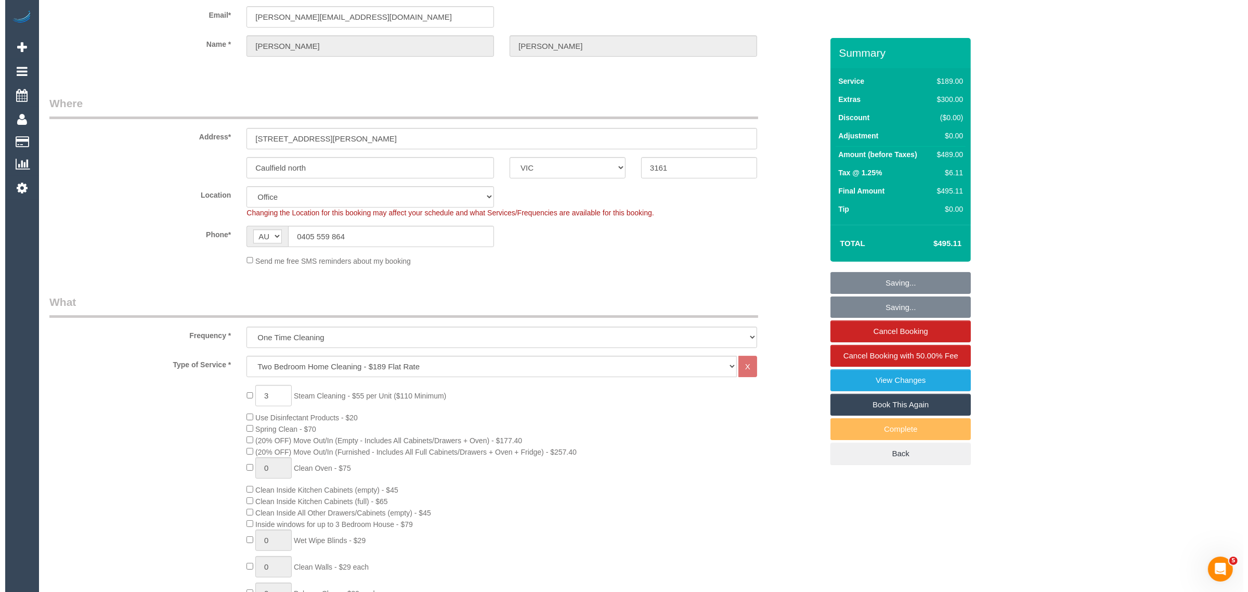
scroll to position [0, 0]
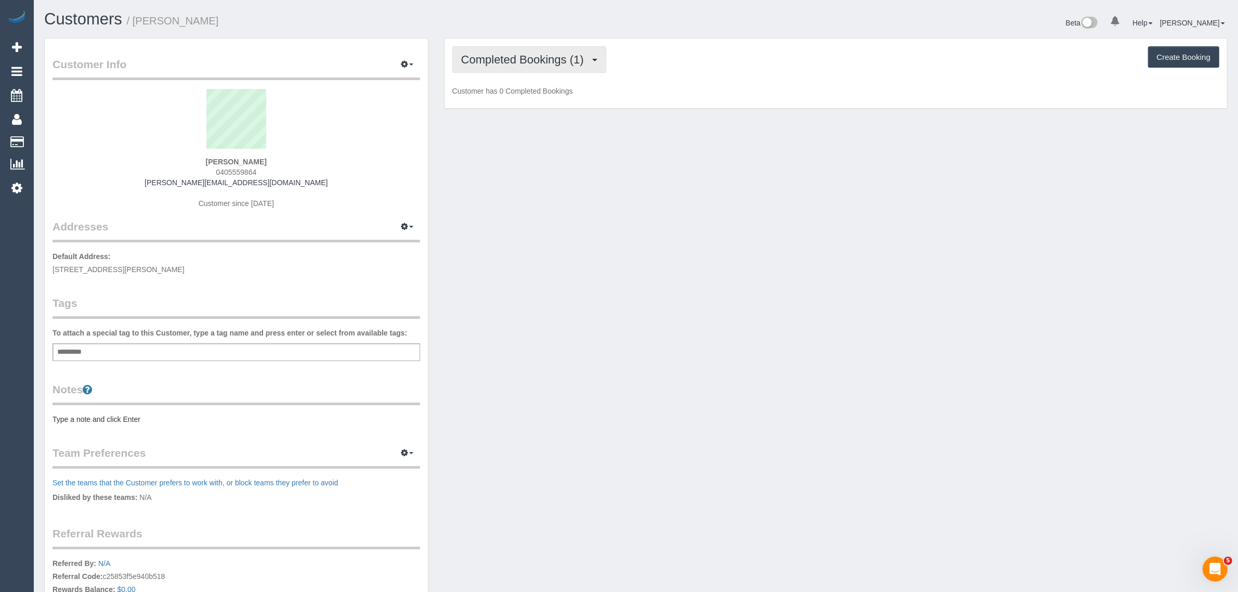
click at [508, 60] on span "Completed Bookings (1)" at bounding box center [525, 59] width 128 height 13
click at [510, 92] on link "Upcoming Bookings (1)" at bounding box center [507, 97] width 108 height 14
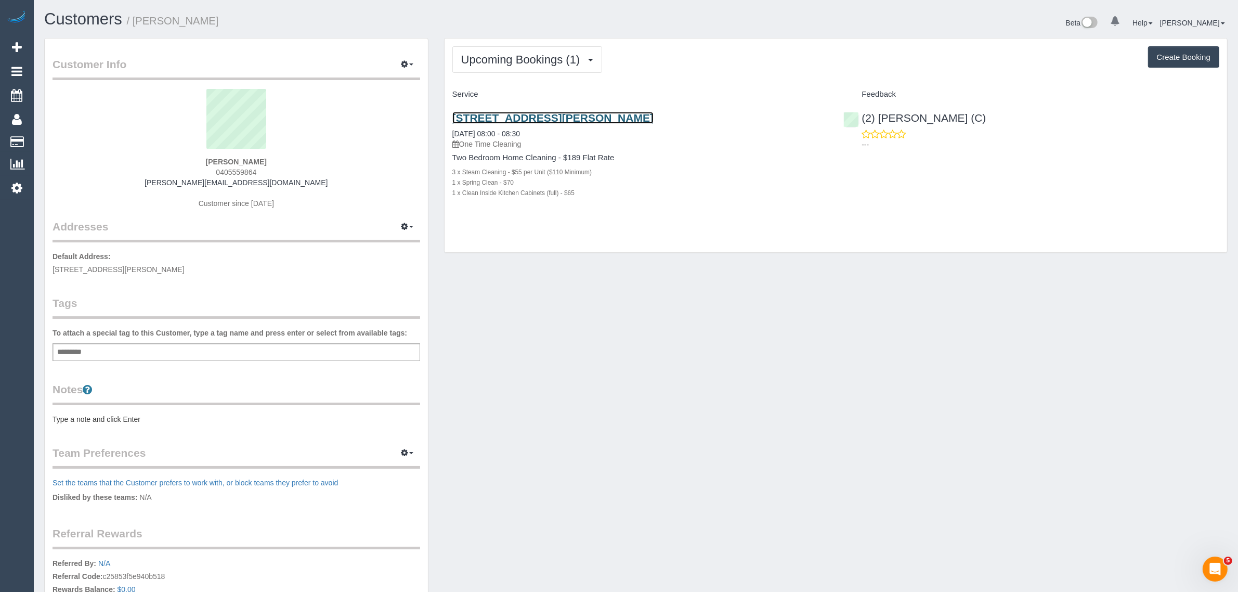
click at [513, 112] on link "[STREET_ADDRESS][PERSON_NAME]" at bounding box center [552, 118] width 201 height 12
drag, startPoint x: 212, startPoint y: 160, endPoint x: 237, endPoint y: 158, distance: 24.6
click at [237, 158] on div "[PERSON_NAME] 0405559864 [PERSON_NAME][EMAIL_ADDRESS][DOMAIN_NAME] Customer sin…" at bounding box center [237, 154] width 368 height 130
copy strong "[PERSON_NAME]"
click at [540, 60] on span "Upcoming Bookings (1)" at bounding box center [523, 59] width 124 height 13
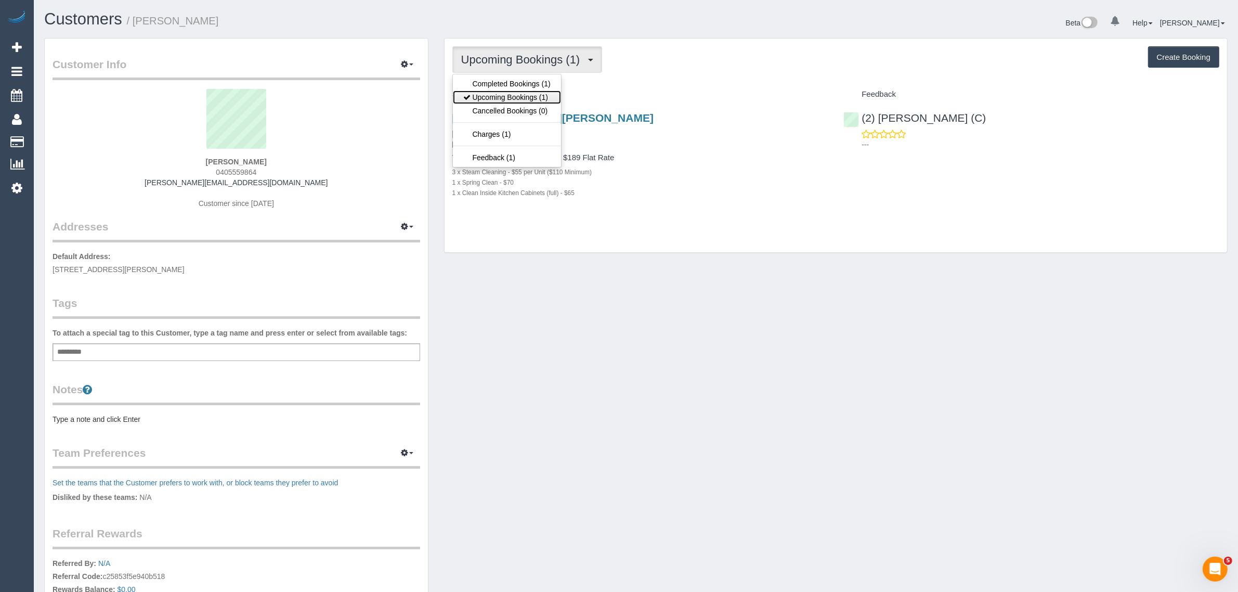
click at [517, 96] on link "Upcoming Bookings (1)" at bounding box center [507, 97] width 108 height 14
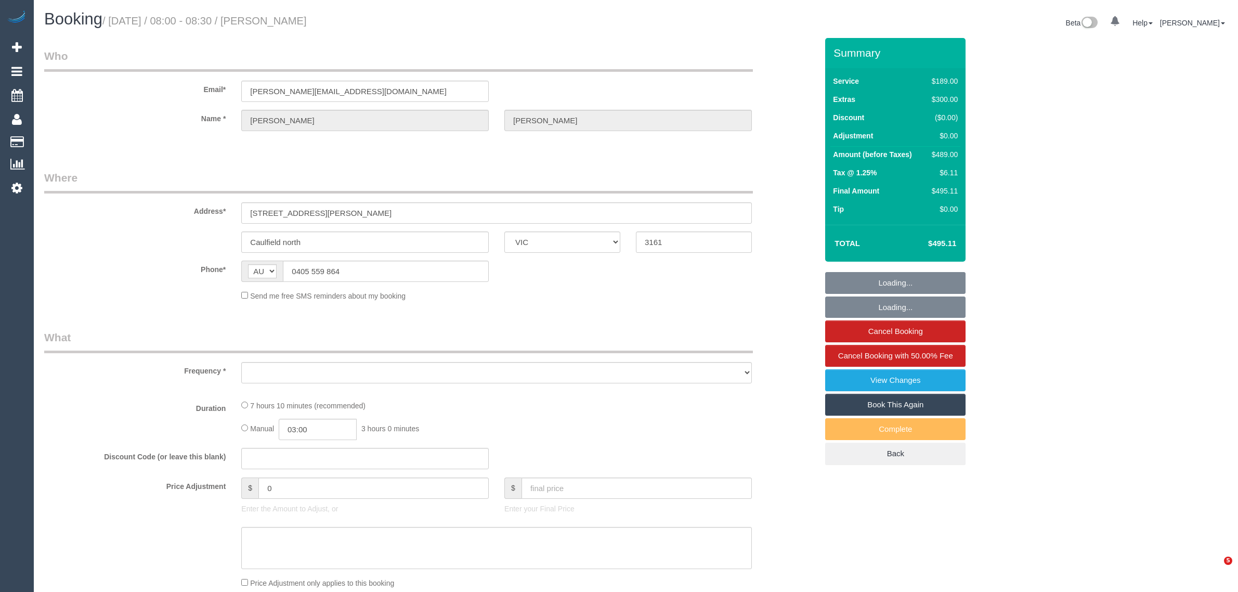
select select "VIC"
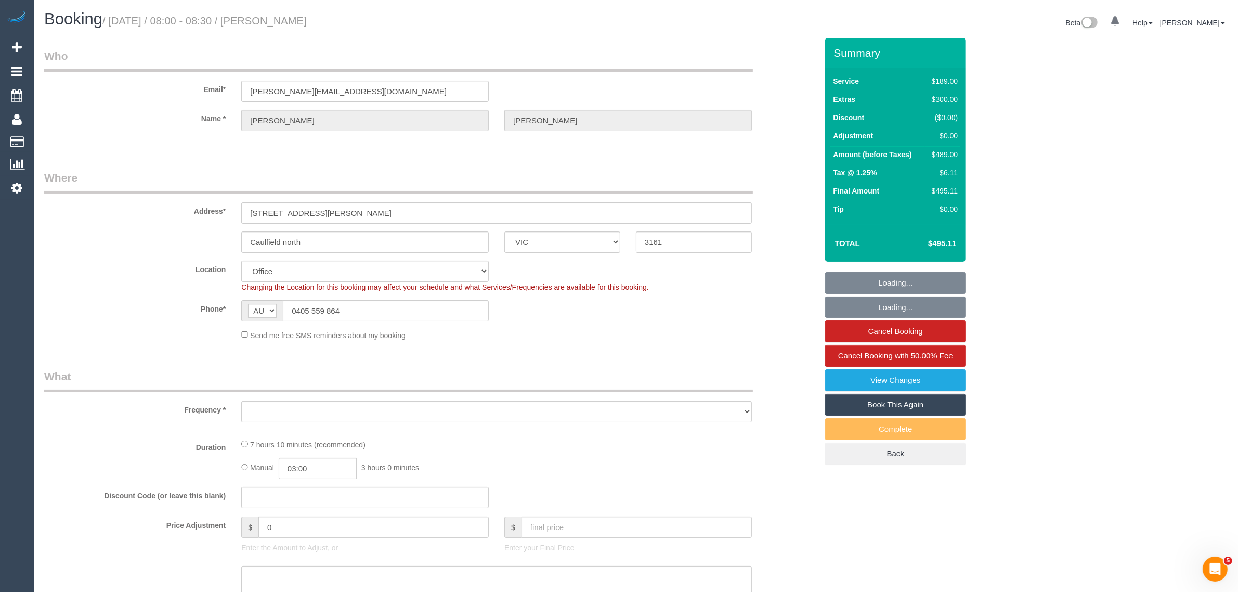
select select "string:stripe-pm_1S6i1D2GScqysDRVw8wn1IZk"
select select "number:29"
select select "number:14"
select select "number:19"
select select "number:36"
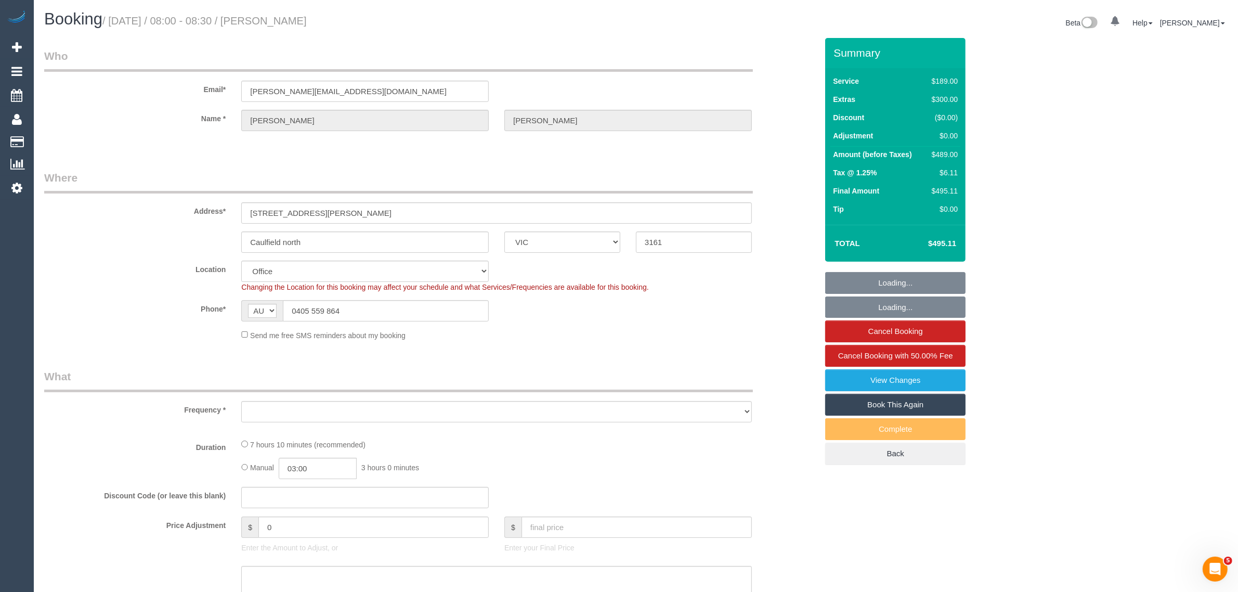
select select "number:13"
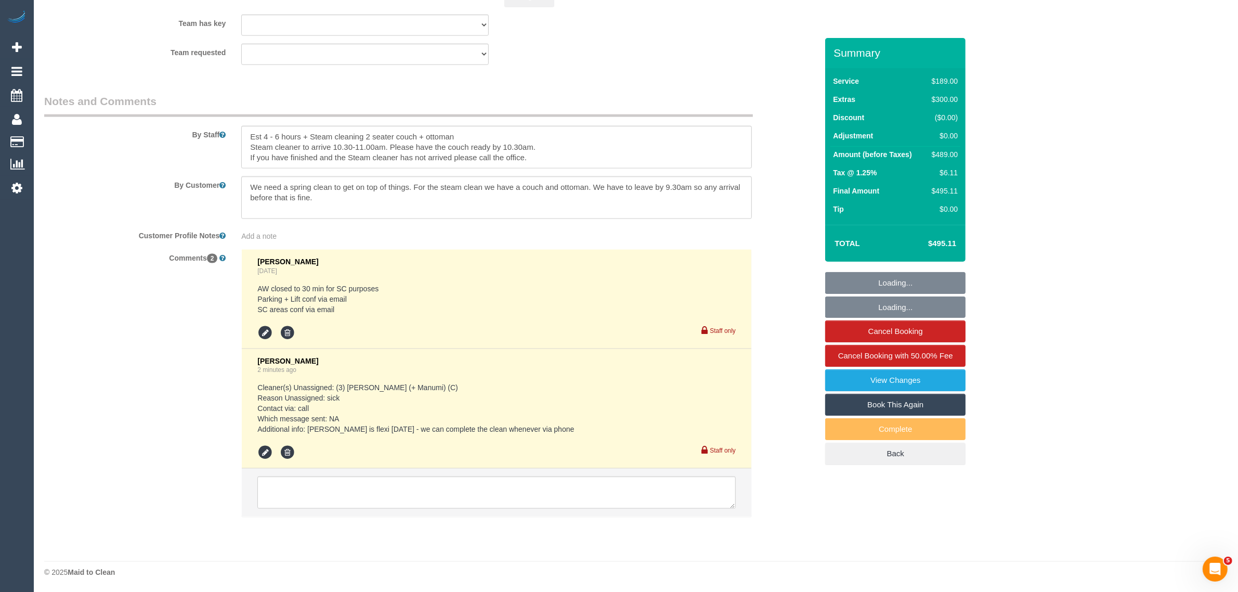
select select "object:2142"
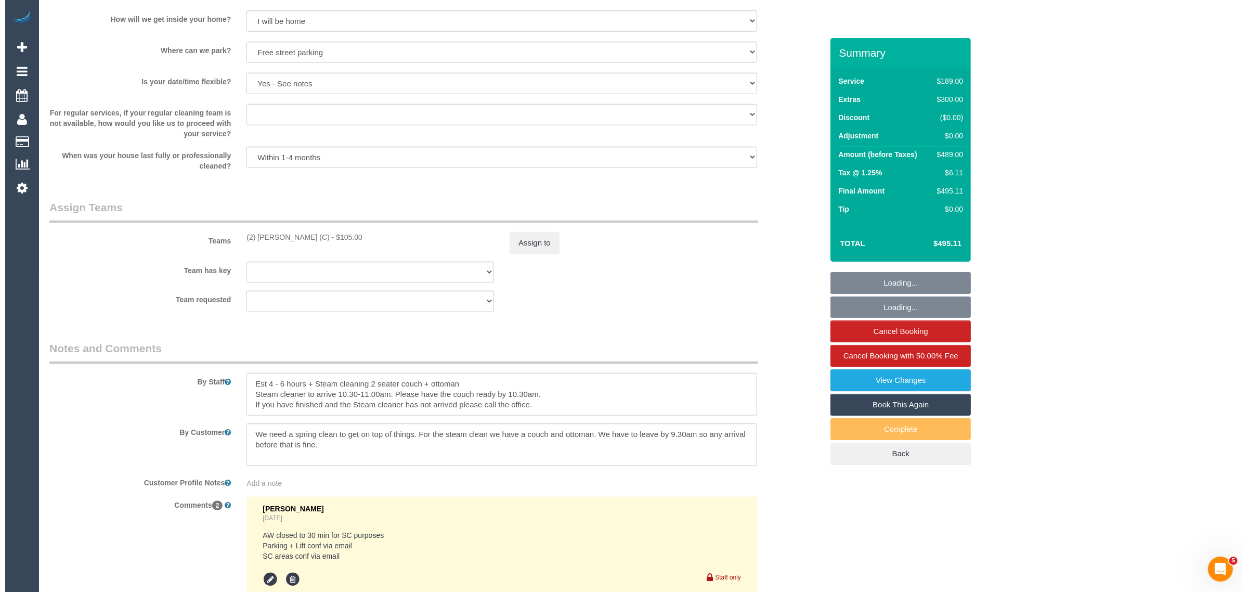
scroll to position [1389, 0]
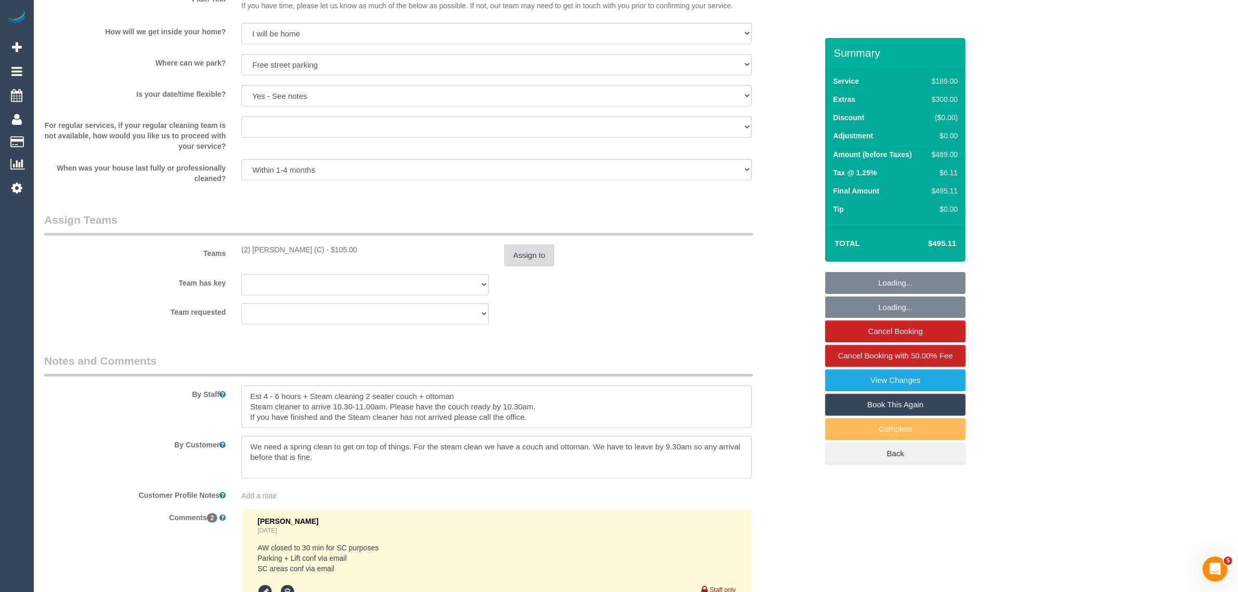
click at [522, 251] on button "Assign to" at bounding box center [529, 255] width 50 height 22
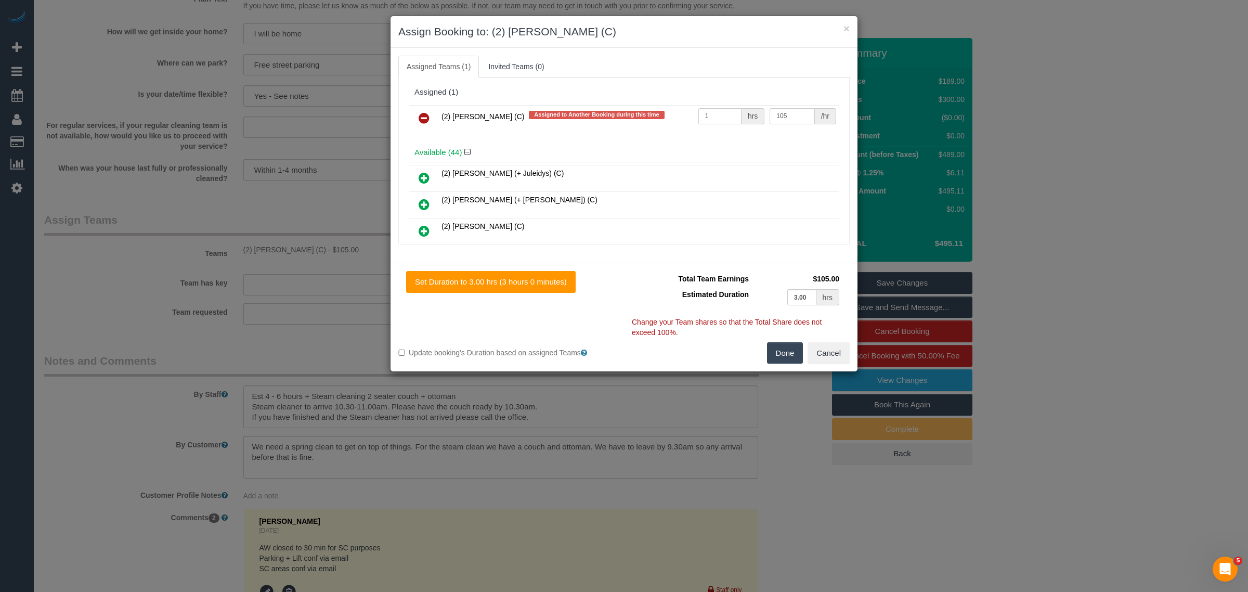
drag, startPoint x: 524, startPoint y: 115, endPoint x: 439, endPoint y: 115, distance: 84.8
click at [439, 115] on td "(2) Sewmina De Silva (C) Assigned to Another Booking during this time" at bounding box center [567, 118] width 257 height 27
click at [426, 119] on icon at bounding box center [424, 118] width 11 height 12
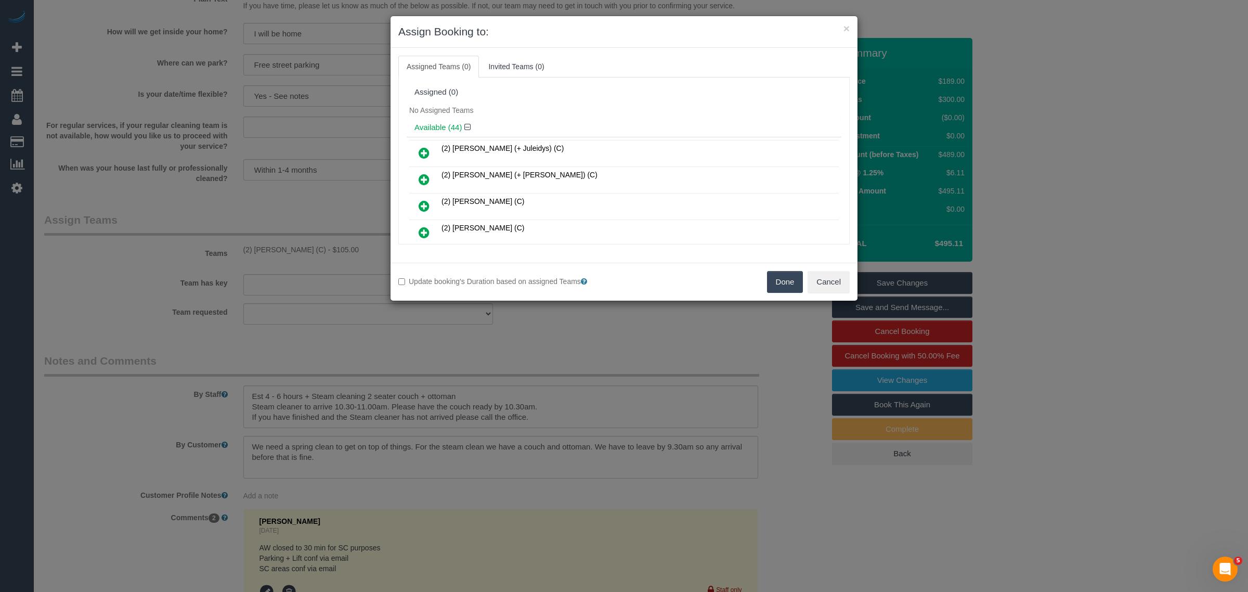
click at [791, 278] on button "Done" at bounding box center [785, 282] width 36 height 22
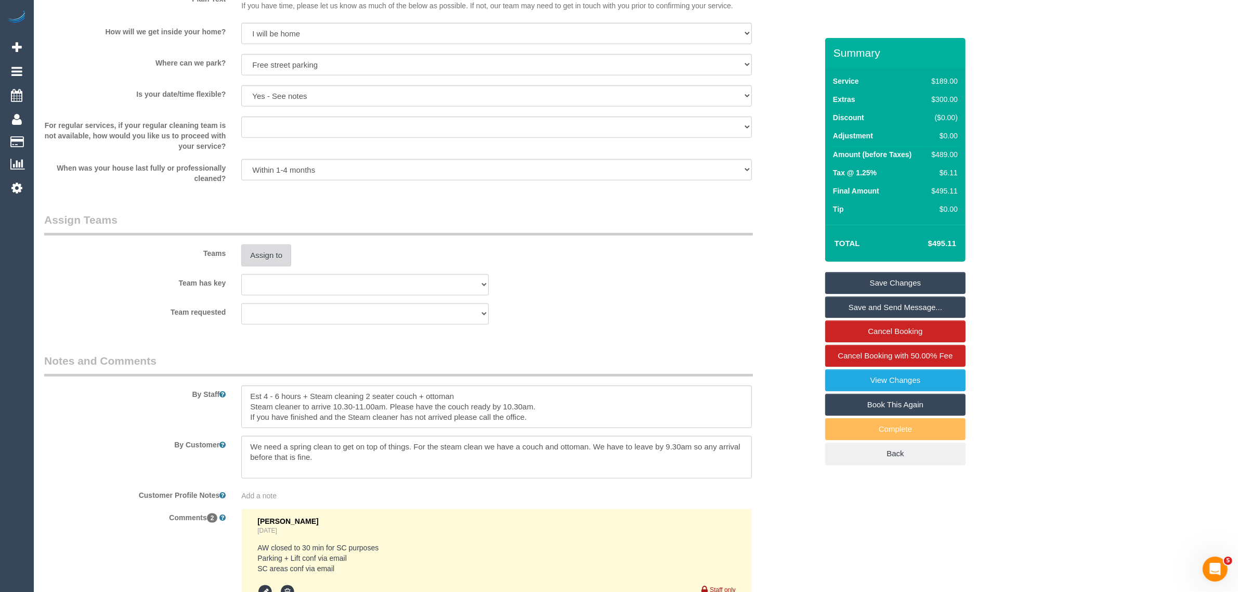
scroll to position [1649, 0]
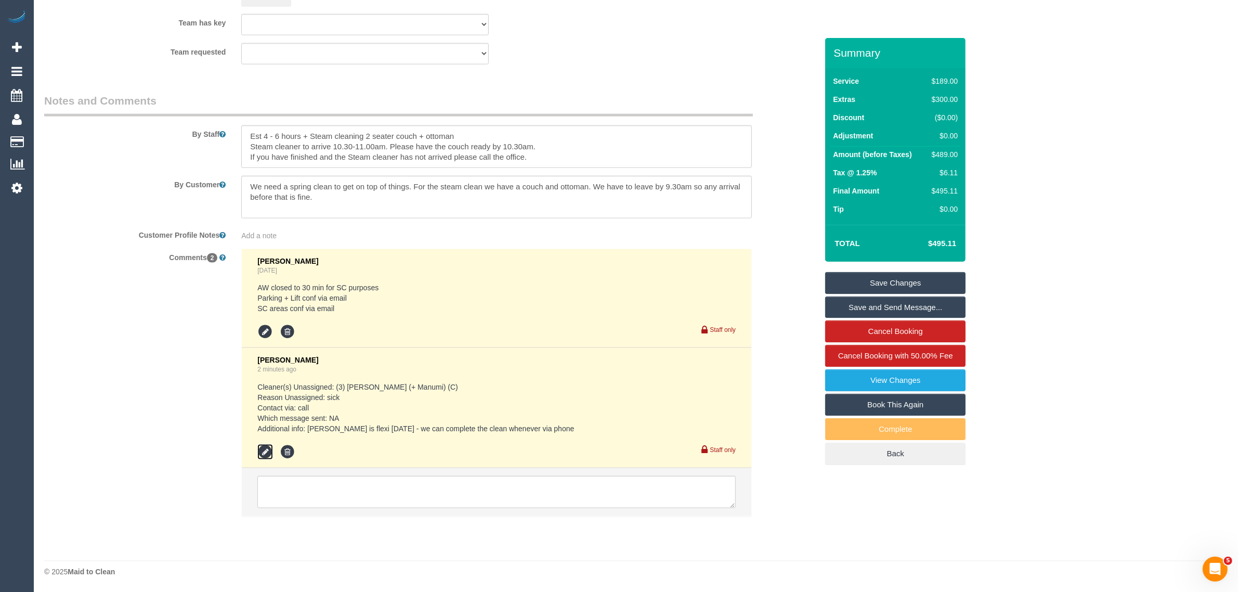
click at [264, 450] on icon at bounding box center [265, 452] width 16 height 16
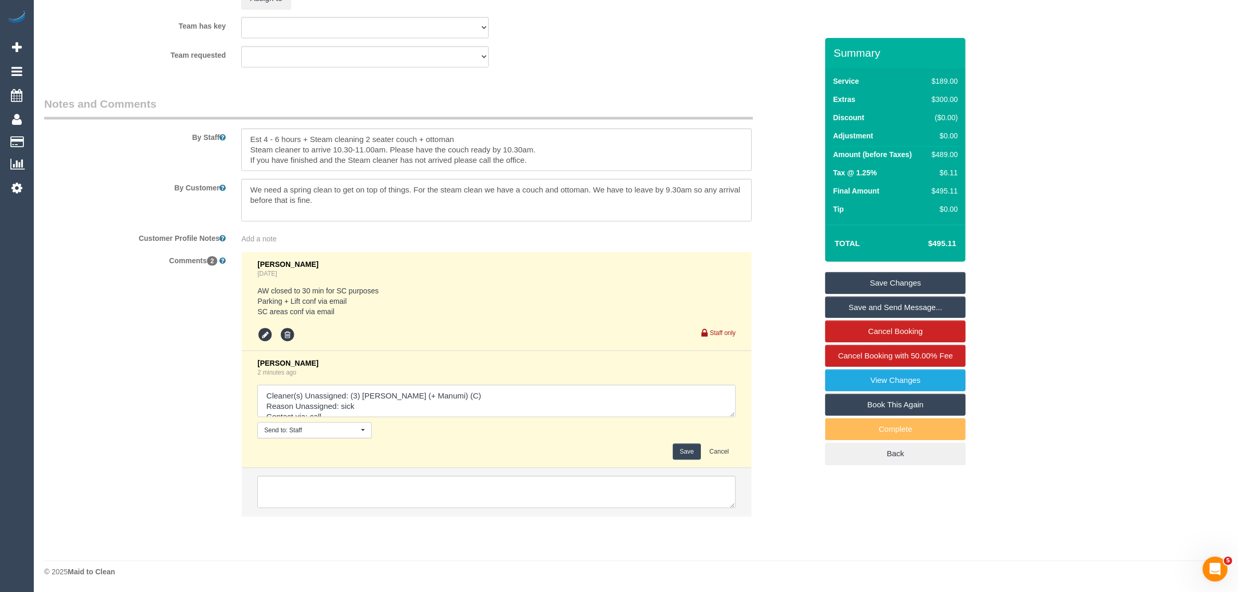
click at [513, 393] on textarea at bounding box center [496, 401] width 478 height 32
paste textarea "Daniel is flexi today - we can complete the clean whenever via phone"
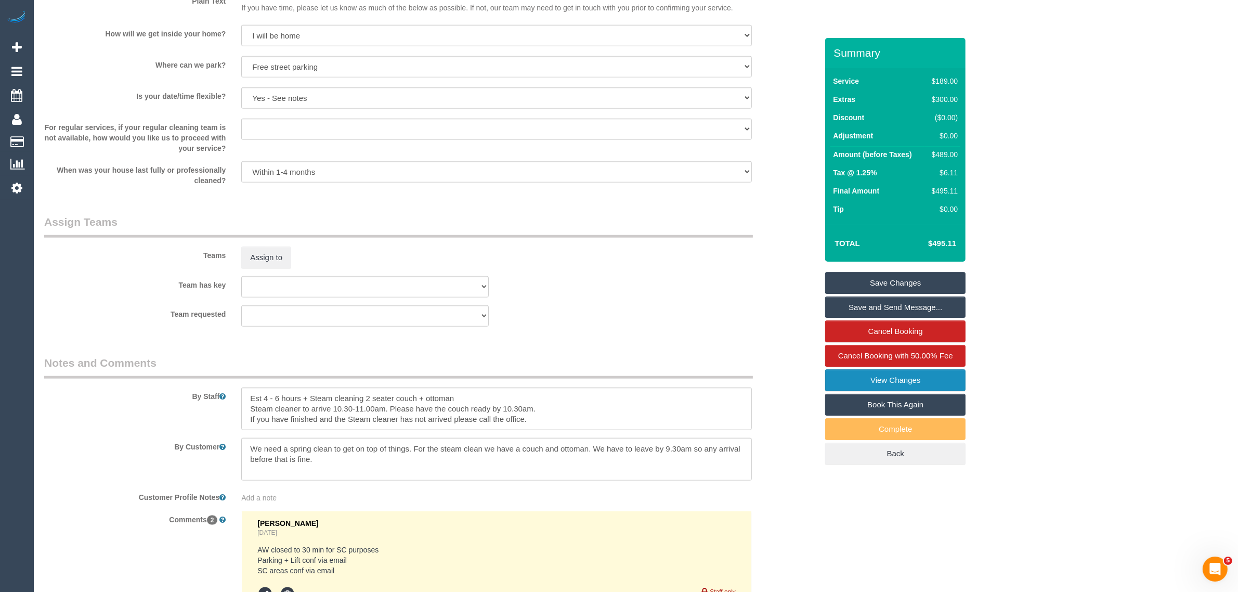
click at [858, 376] on link "View Changes" at bounding box center [895, 380] width 140 height 22
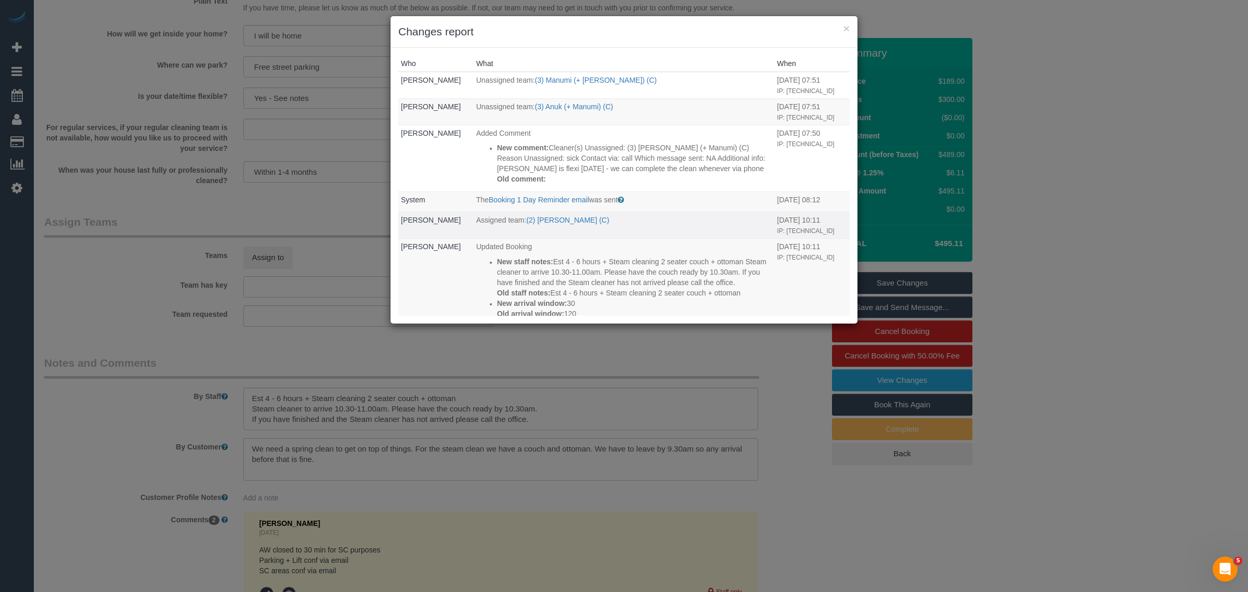
drag, startPoint x: 645, startPoint y: 216, endPoint x: 526, endPoint y: 219, distance: 119.6
click at [526, 219] on p "Assigned team: (2) Sewmina De Silva (C)" at bounding box center [624, 220] width 296 height 10
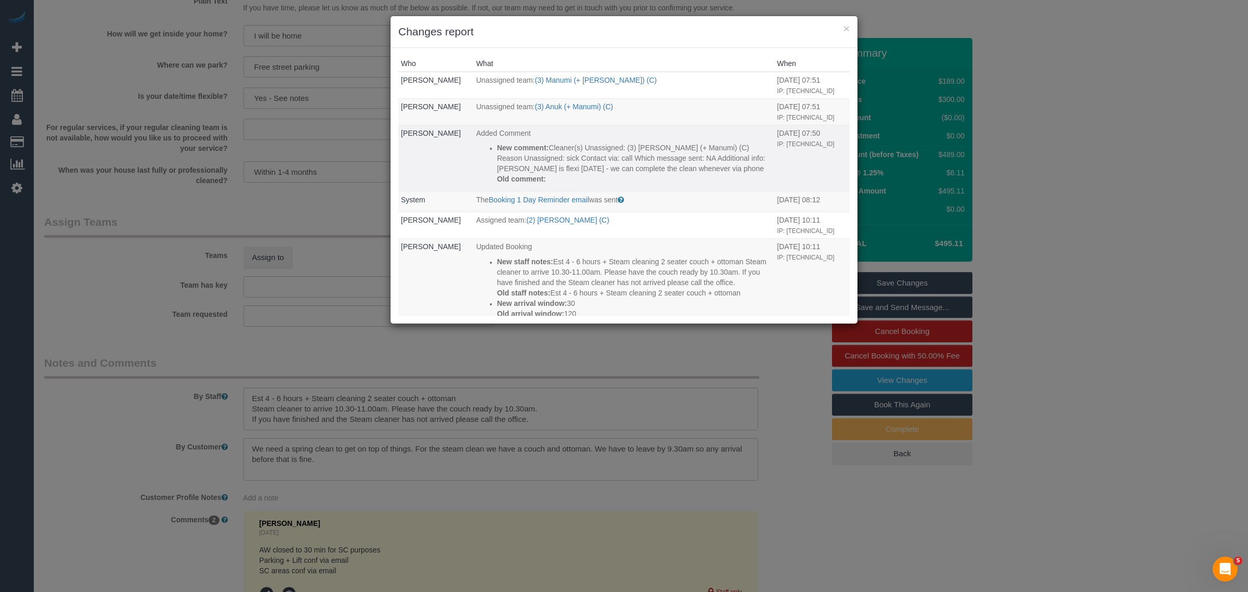
copy link "(2) [PERSON_NAME] (C)"
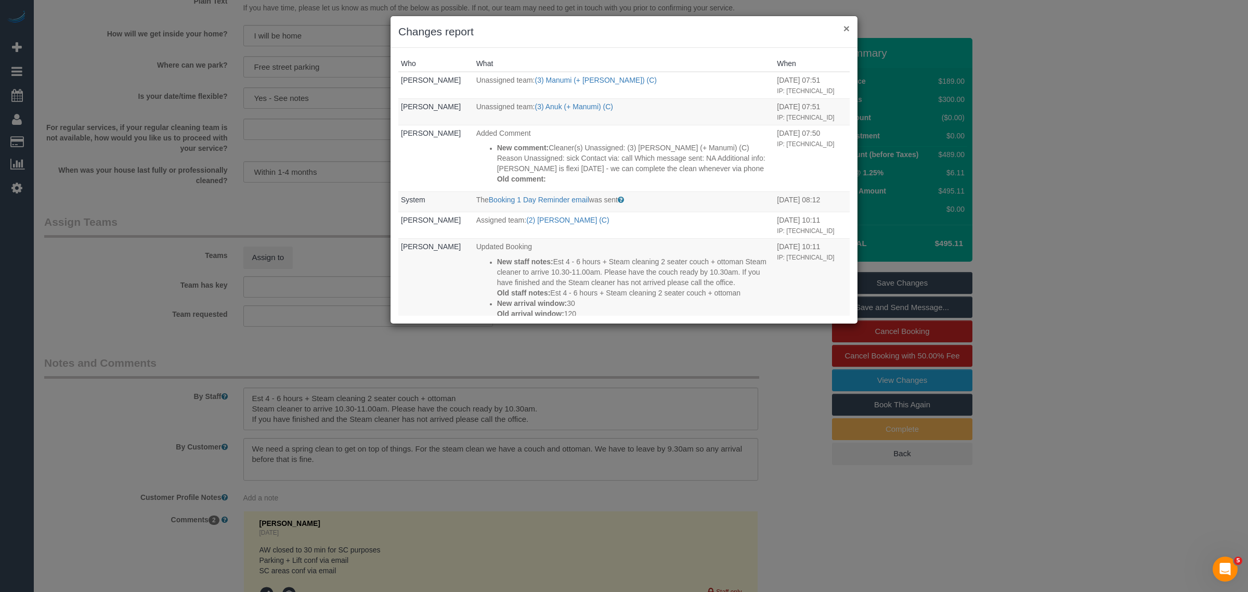
click at [844, 30] on button "×" at bounding box center [846, 28] width 6 height 11
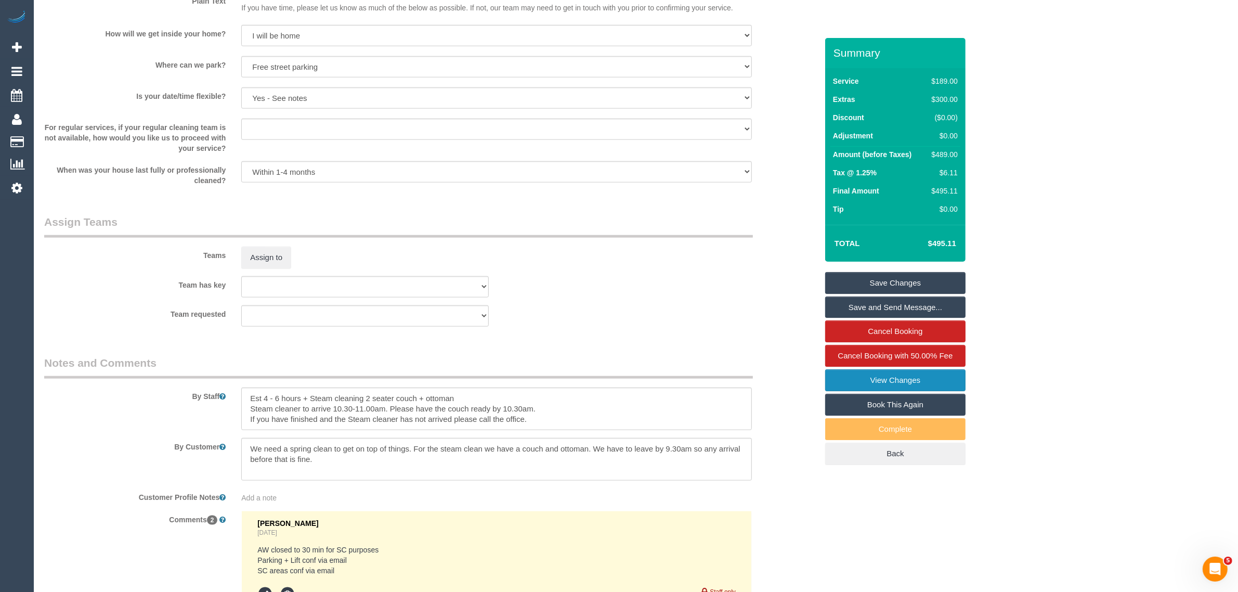
scroll to position [1647, 0]
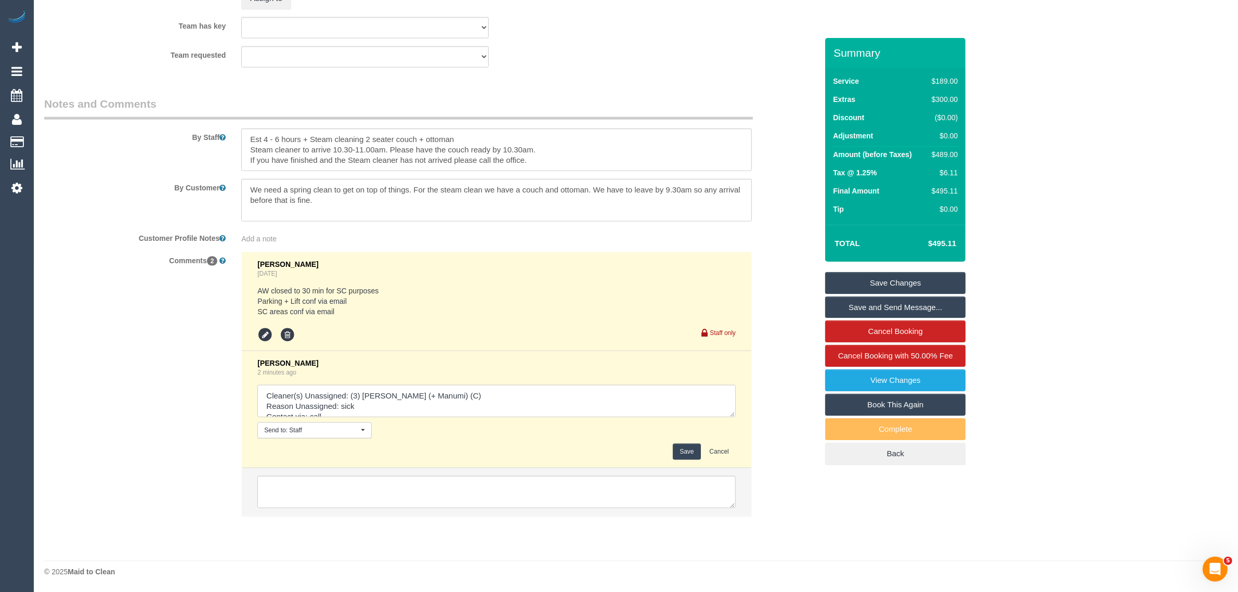
click at [464, 396] on textarea at bounding box center [496, 401] width 478 height 32
paste textarea "(2) [PERSON_NAME] (C)"
type textarea "Cleaner(s) Unassigned: (3) Anuk (+ Manumi) (C) (2) Sewmina De Silva (C) Reason …"
click at [677, 447] on button "Save" at bounding box center [687, 452] width 28 height 16
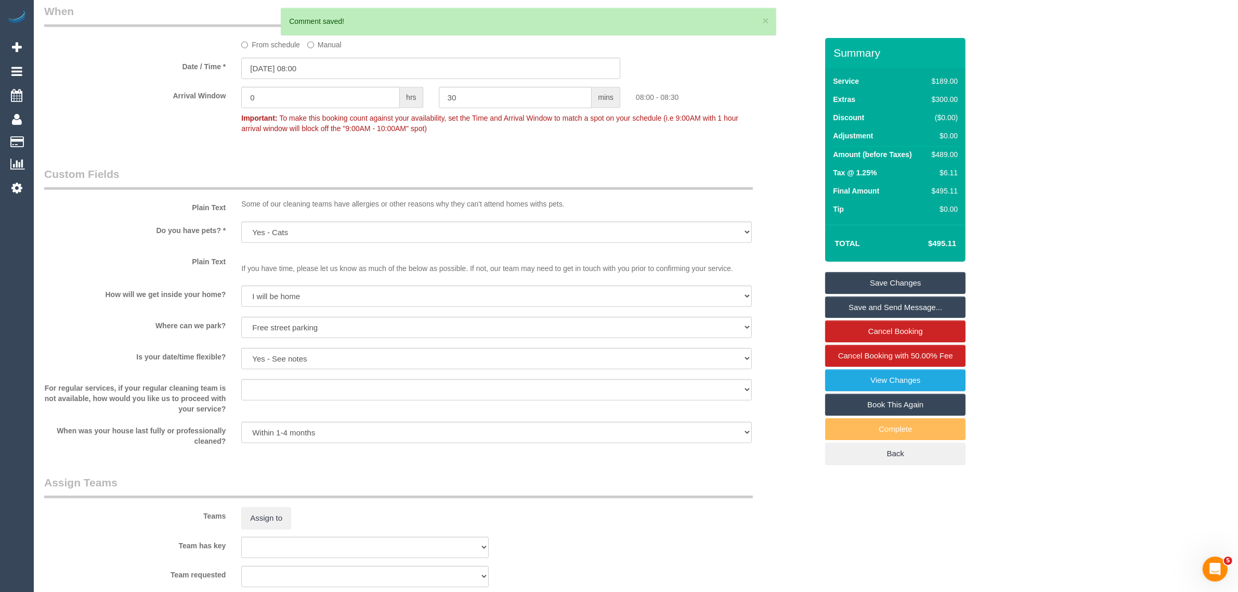
scroll to position [1127, 0]
click at [872, 284] on link "Save Changes" at bounding box center [895, 283] width 140 height 22
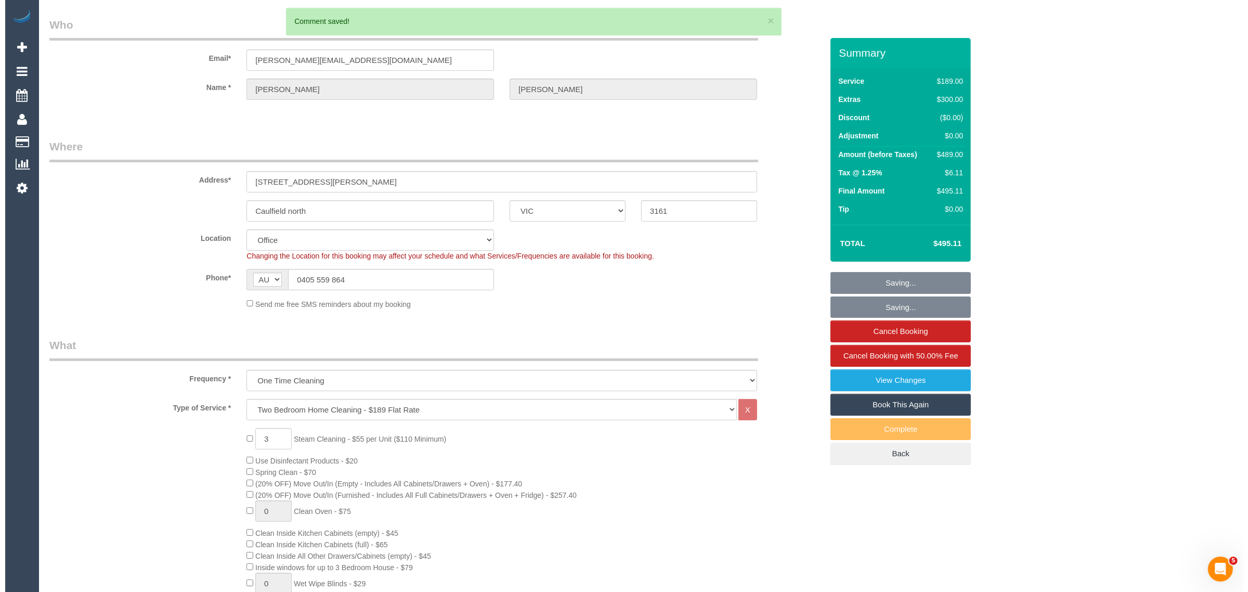
scroll to position [0, 0]
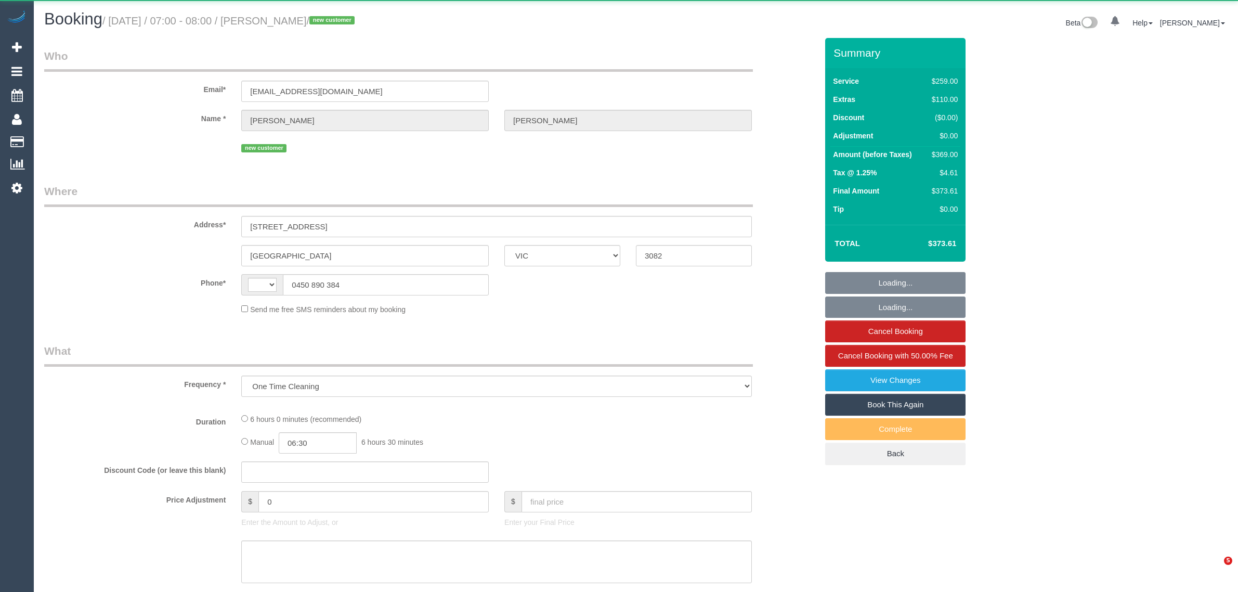
select select "VIC"
select select "string:stripe-pm_1S7mLm2GScqysDRVyazithnj"
select select "number:28"
select select "number:14"
select select "number:18"
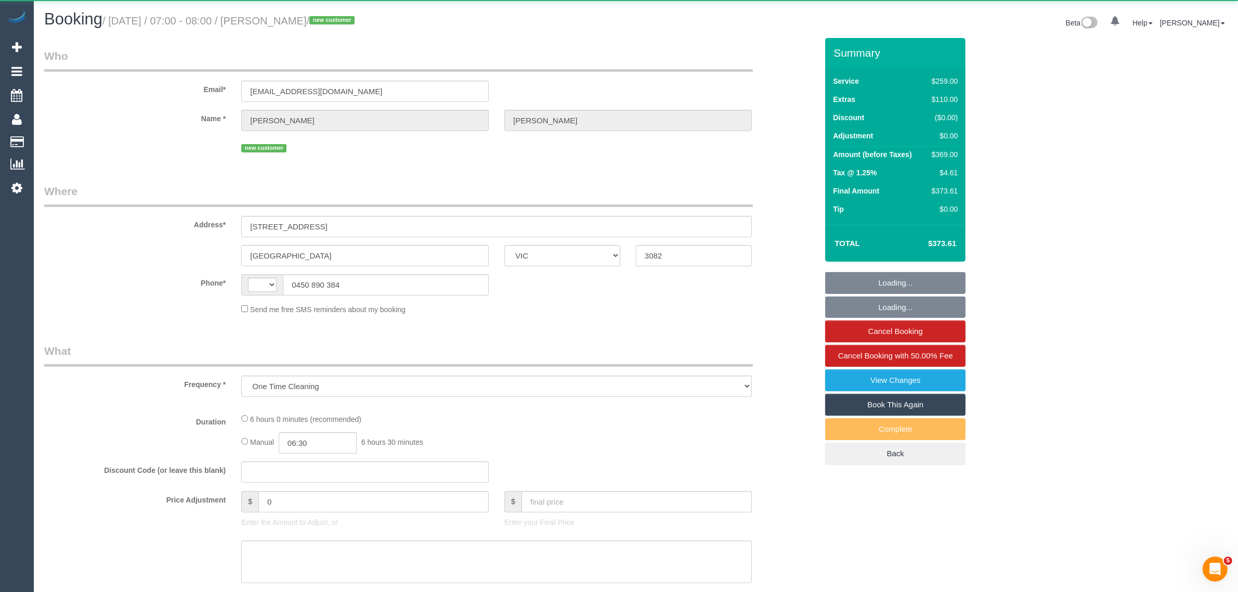
select select "number:25"
select select "number:26"
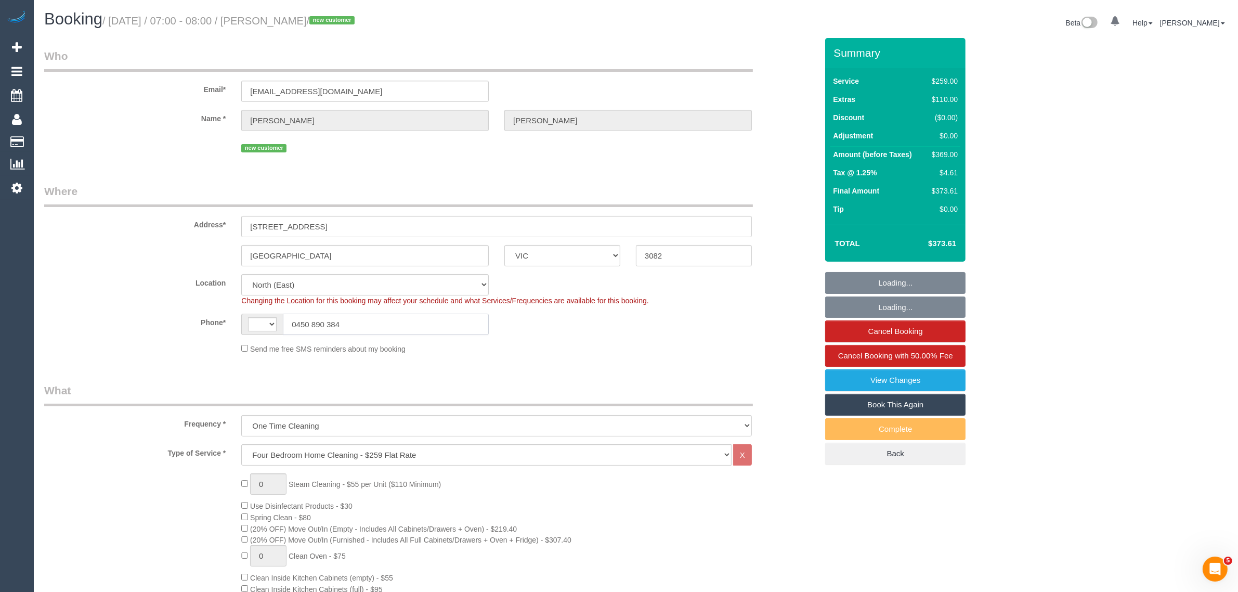
click at [378, 319] on input "0450 890 384" at bounding box center [386, 324] width 206 height 21
select select "object:790"
select select "string:AU"
select select "spot1"
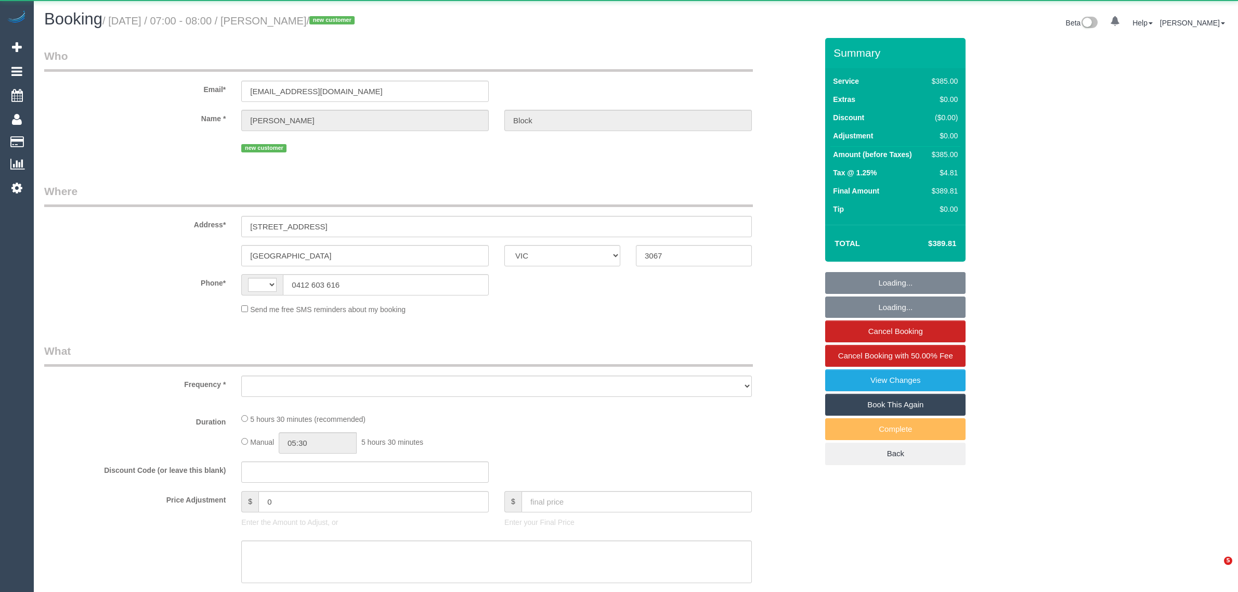
select select "VIC"
select select "string:AU"
select select "object:731"
select select "330"
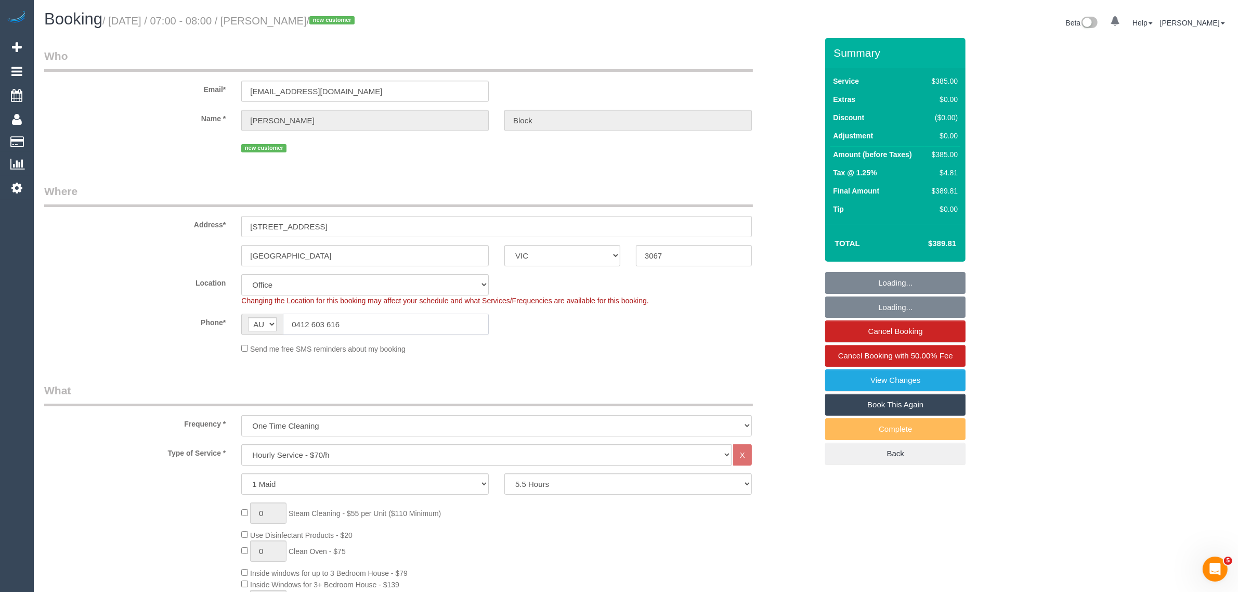
select select "string:stripe-pm_1S7RPn2GScqysDRVE07ToMx5"
click at [404, 317] on input "0412 603 616" at bounding box center [386, 324] width 206 height 21
select select "number:28"
select select "number:14"
select select "number:18"
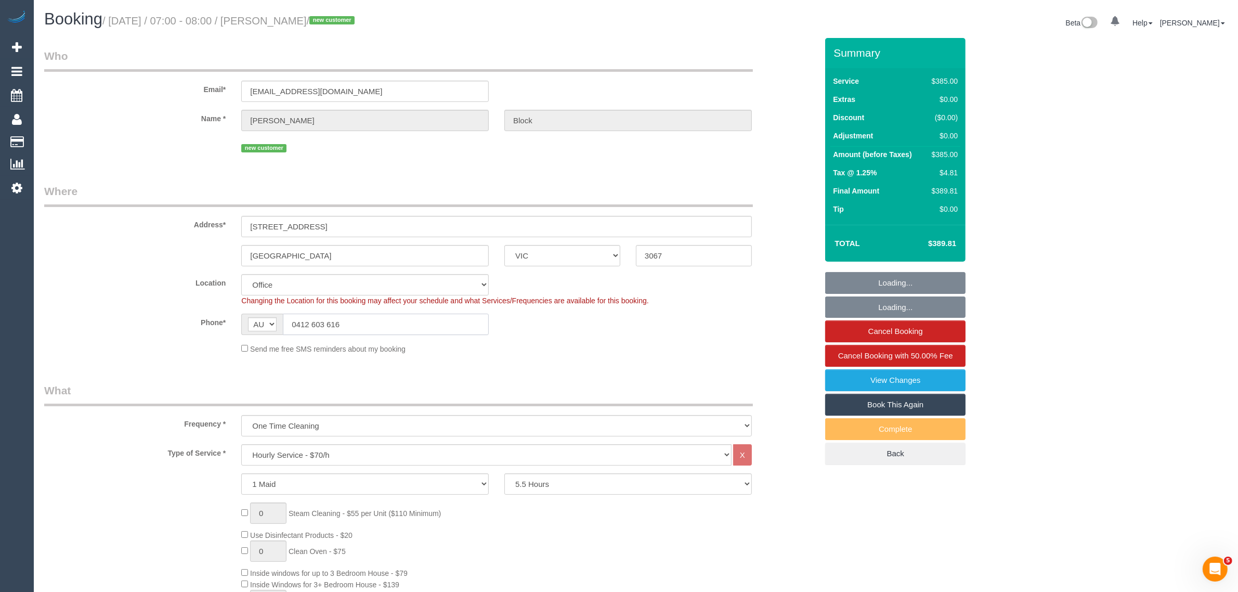
select select "object:2044"
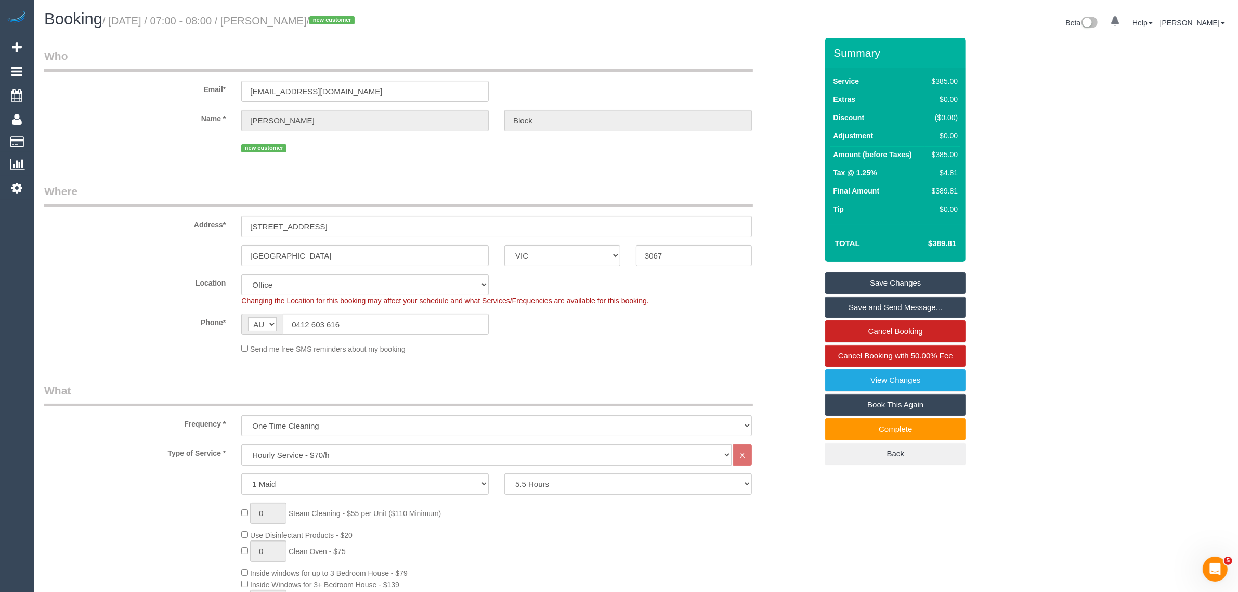
click at [739, 322] on div "Phone* AF AL DZ AD AO AI AQ AG AR AM AW AU AT AZ BS BH BD BB BY BE BZ BJ BM BT …" at bounding box center [430, 324] width 789 height 21
click at [758, 300] on div "Changing the Location for this booking may affect your schedule and what Servic…" at bounding box center [496, 300] width 526 height 10
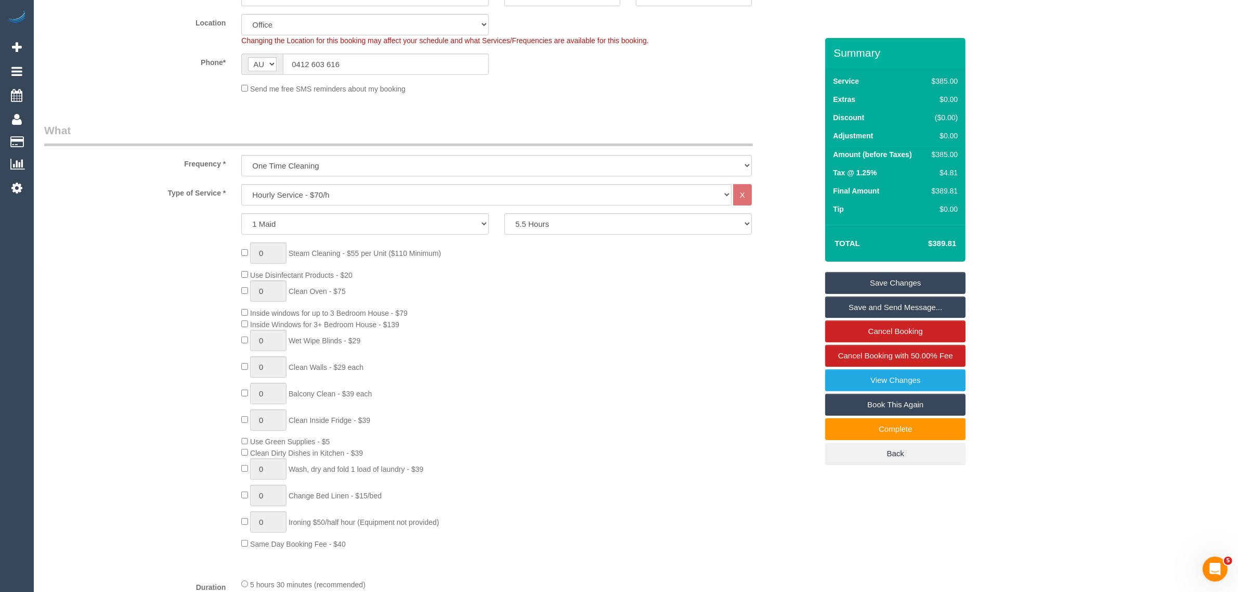
click at [701, 338] on div "0 Steam Cleaning - $55 per Unit ($110 Minimum) Use Disinfectant Products - $20 …" at bounding box center [529, 395] width 592 height 307
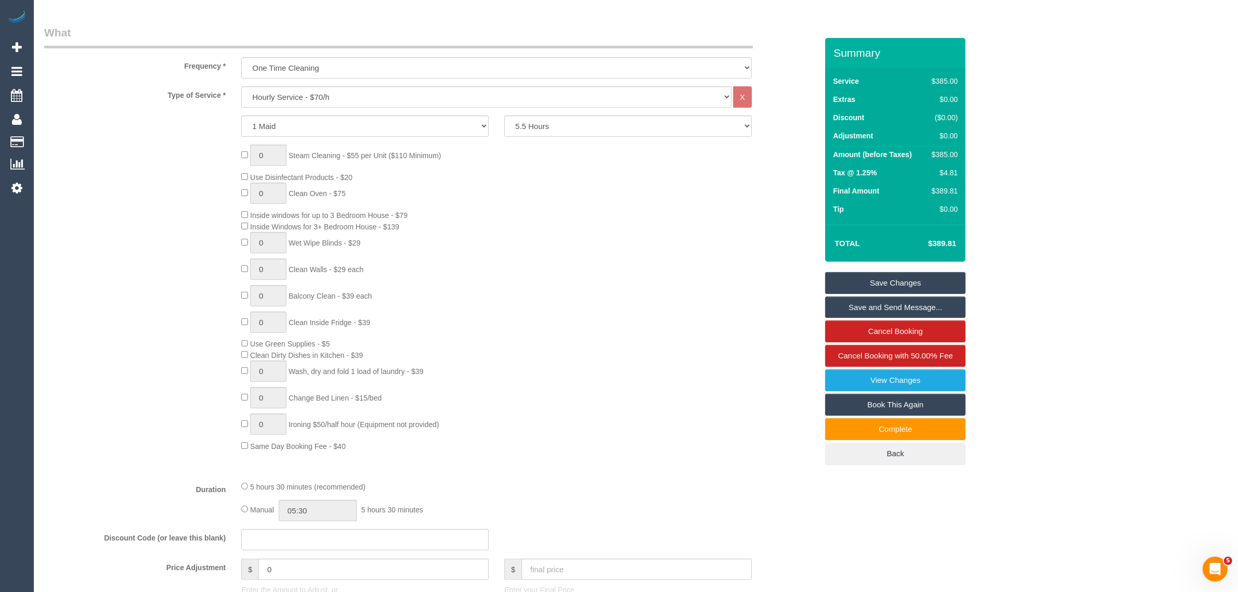
scroll to position [0, 0]
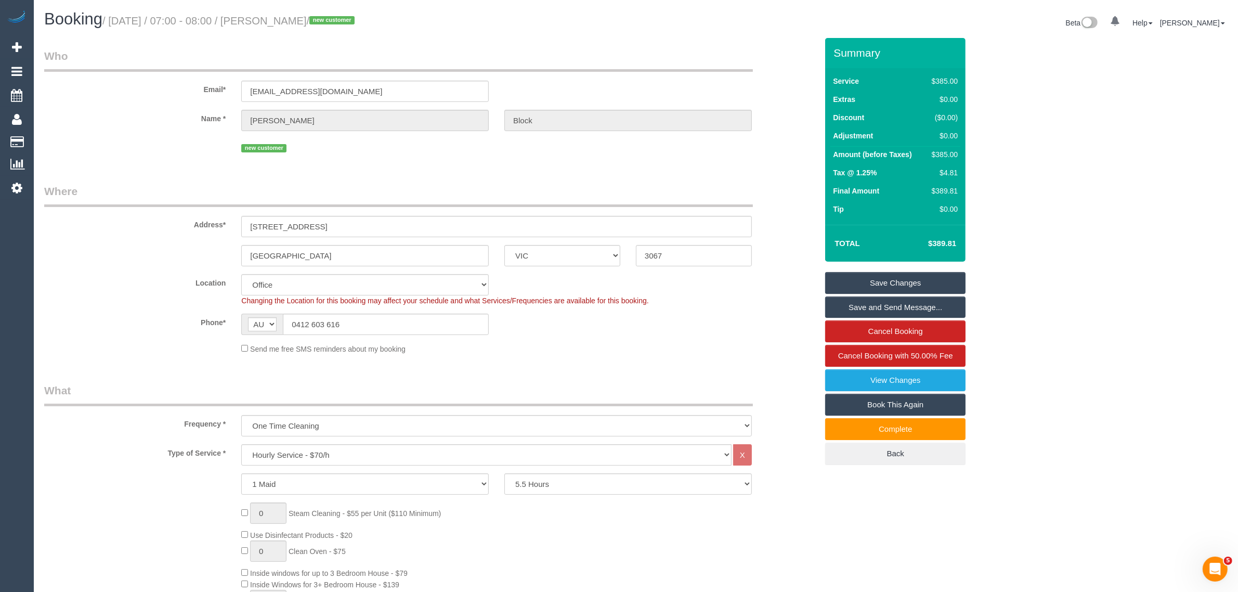
click at [498, 48] on legend "Who" at bounding box center [398, 59] width 709 height 23
click at [417, 321] on input "0412 603 616" at bounding box center [386, 324] width 206 height 21
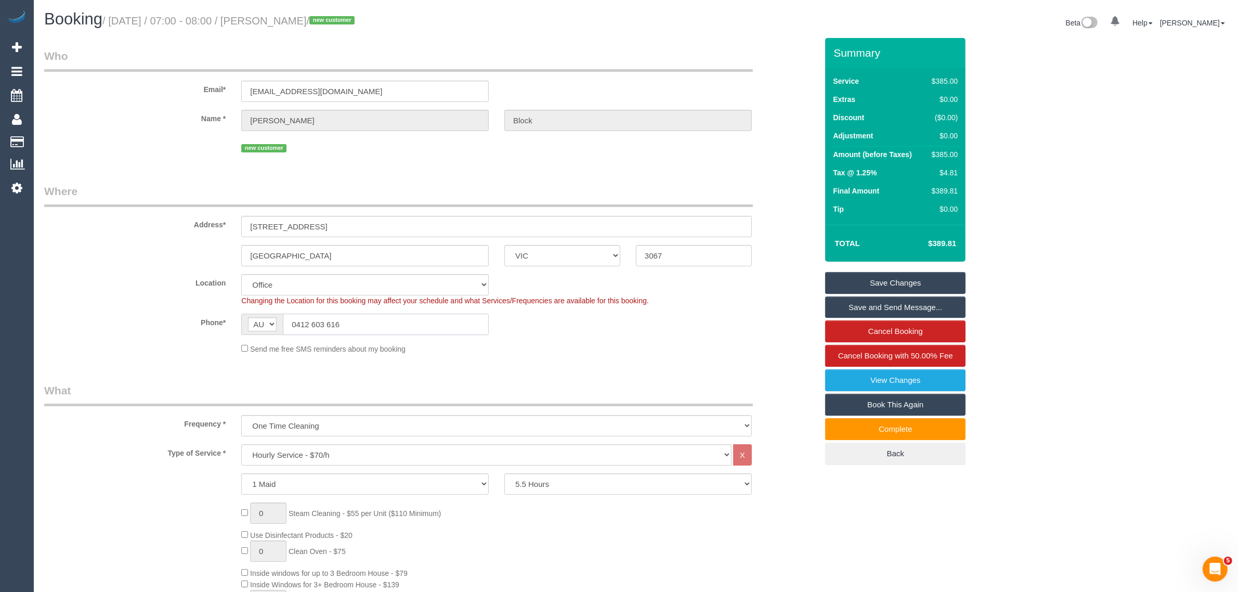
click at [417, 321] on input "0412 603 616" at bounding box center [386, 324] width 206 height 21
click at [561, 334] on div "Phone* AF AL DZ AD AO AI AQ AG AR AM AW AU AT AZ BS BH BD BB BY BE BZ BJ BM BT …" at bounding box center [430, 324] width 789 height 21
click at [706, 351] on div "Send me free SMS reminders about my booking" at bounding box center [496, 348] width 526 height 11
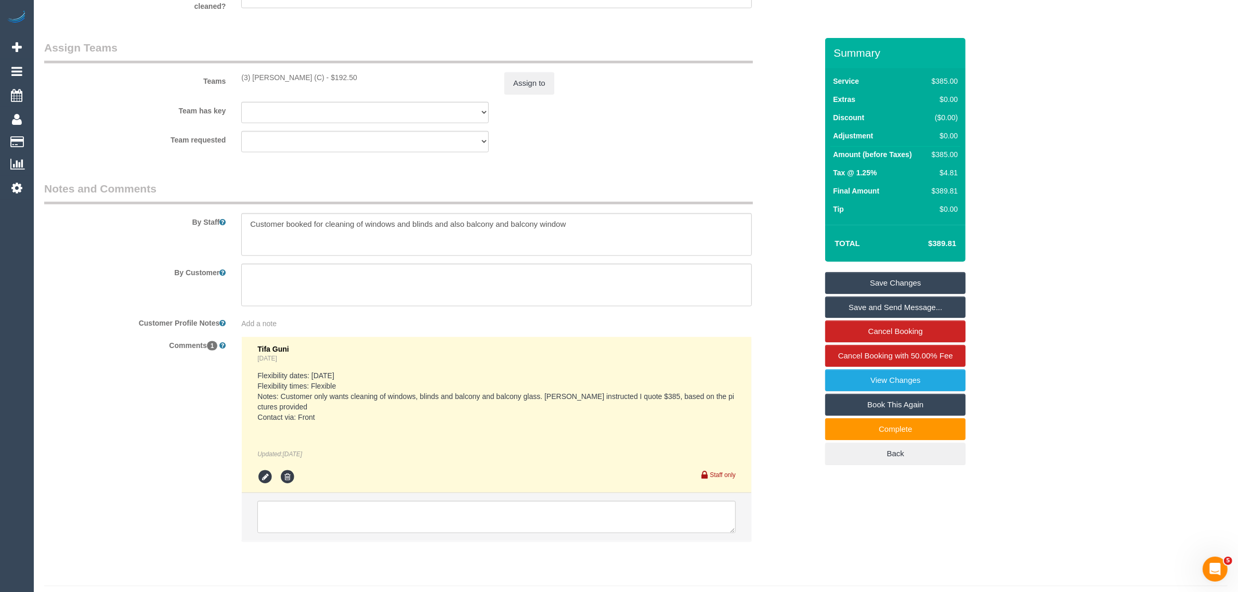
scroll to position [1560, 0]
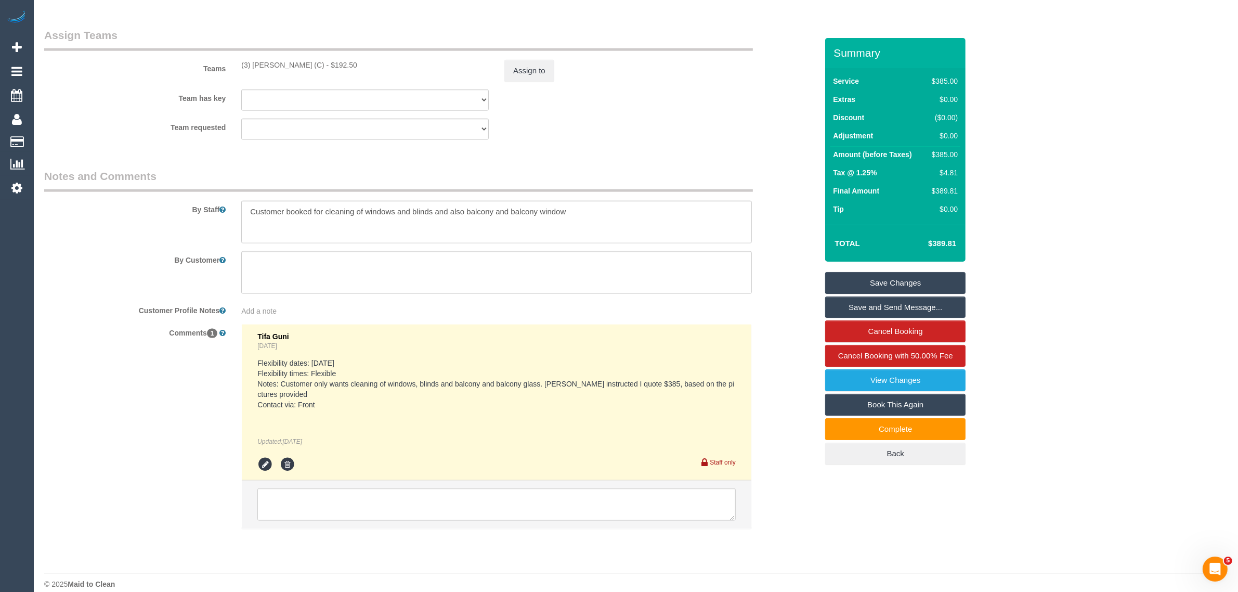
click at [797, 326] on div "Comments 1 Tifa Guni 4 days ago Flexibility dates: Saturday Flexibility times: …" at bounding box center [430, 431] width 789 height 215
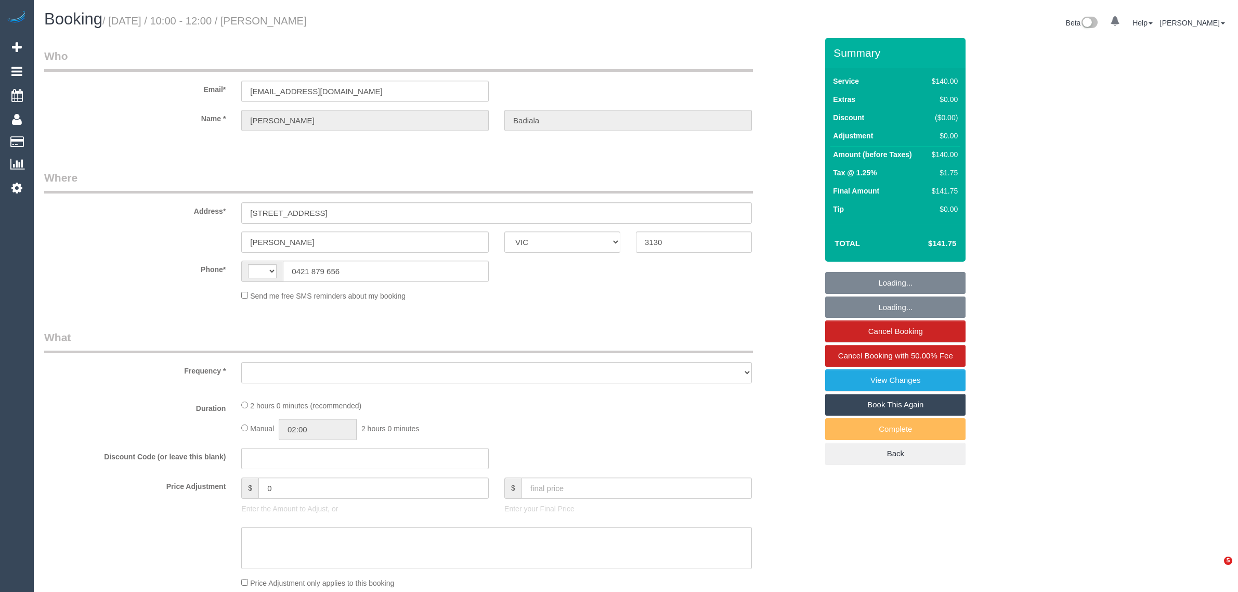
select select "VIC"
select select "string:AU"
select select "object:285"
click at [394, 284] on sui-booking-location "Phone* AF AL DZ AD AO AI AQ AG AR AM AW AU AT AZ BS BH BD BB BY BE BZ BJ BM BT …" at bounding box center [430, 281] width 773 height 41
click at [399, 280] on input "0421 879 656" at bounding box center [386, 271] width 206 height 21
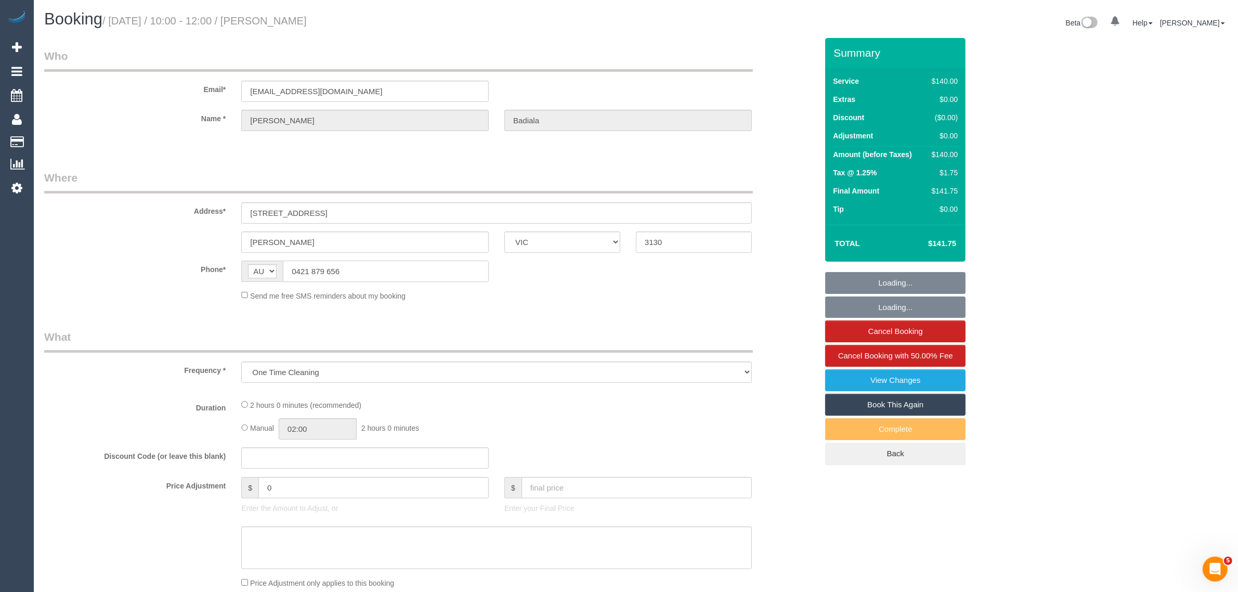
click at [399, 280] on input "0421 879 656" at bounding box center [386, 271] width 206 height 21
select select "string:stripe-pm_1Rl0942GScqysDRVpX0Sp65w"
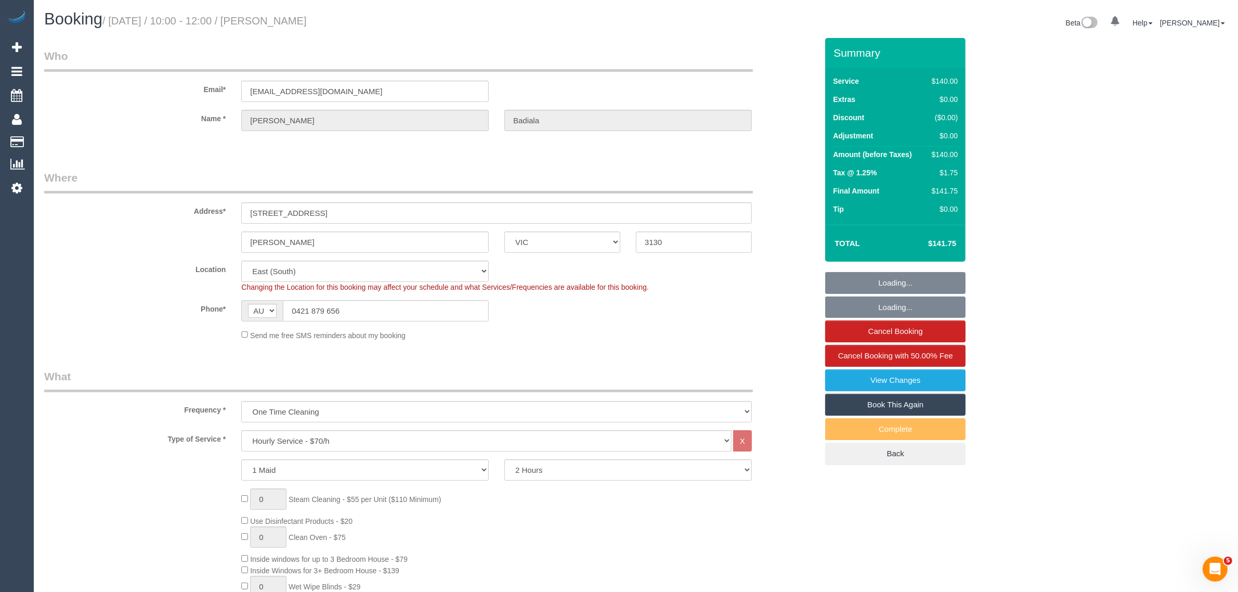
select select "object:1302"
select select "spot1"
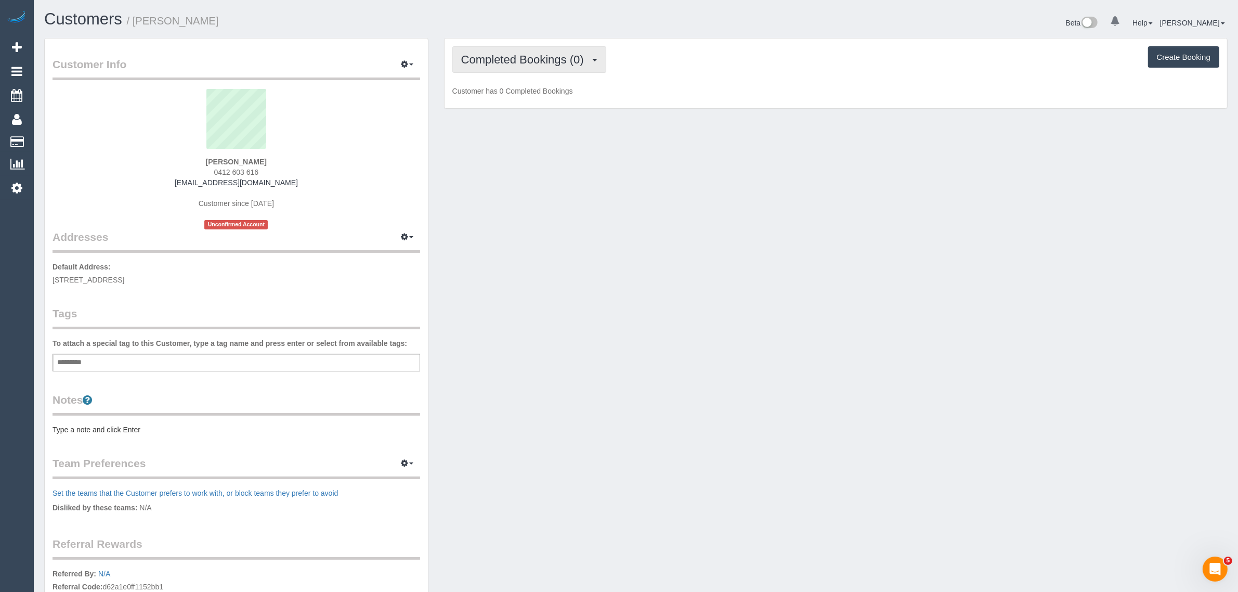
click at [527, 60] on span "Completed Bookings (0)" at bounding box center [525, 59] width 128 height 13
click at [524, 101] on link "Upcoming Bookings (1)" at bounding box center [507, 97] width 108 height 14
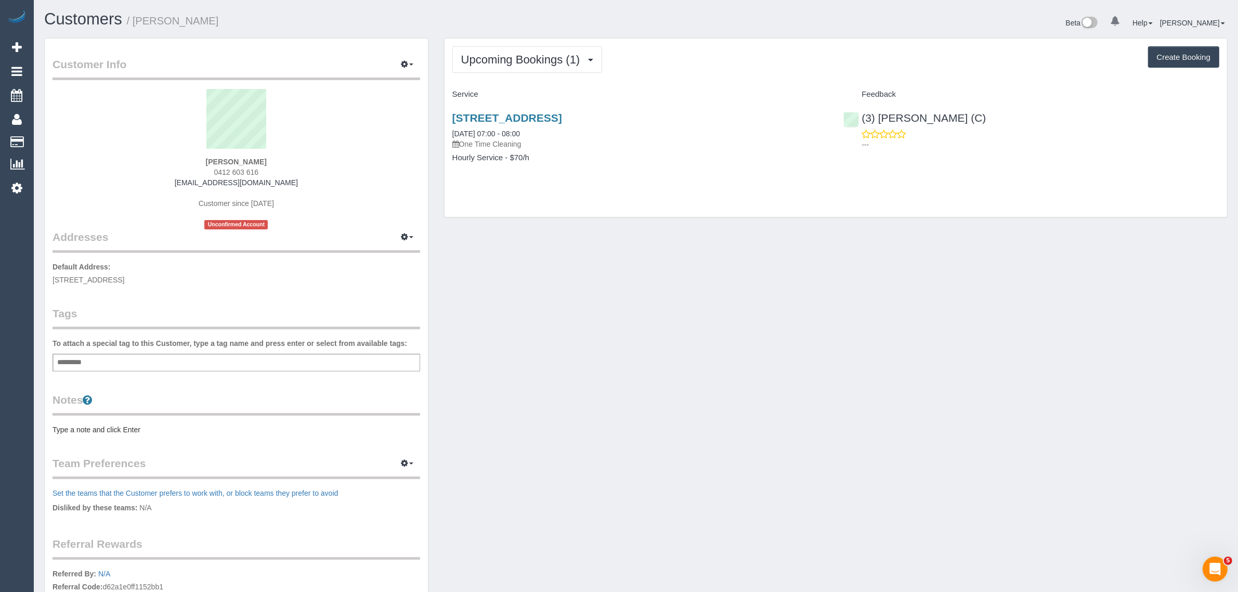
drag, startPoint x: 541, startPoint y: 129, endPoint x: 448, endPoint y: 131, distance: 93.1
click at [448, 131] on div "[STREET_ADDRESS] [DATE] 07:00 - 08:00 One Time Cleaning Hourly Service - $70/h" at bounding box center [641, 143] width 392 height 80
copy link "[DATE] 07:00 - 08:00"
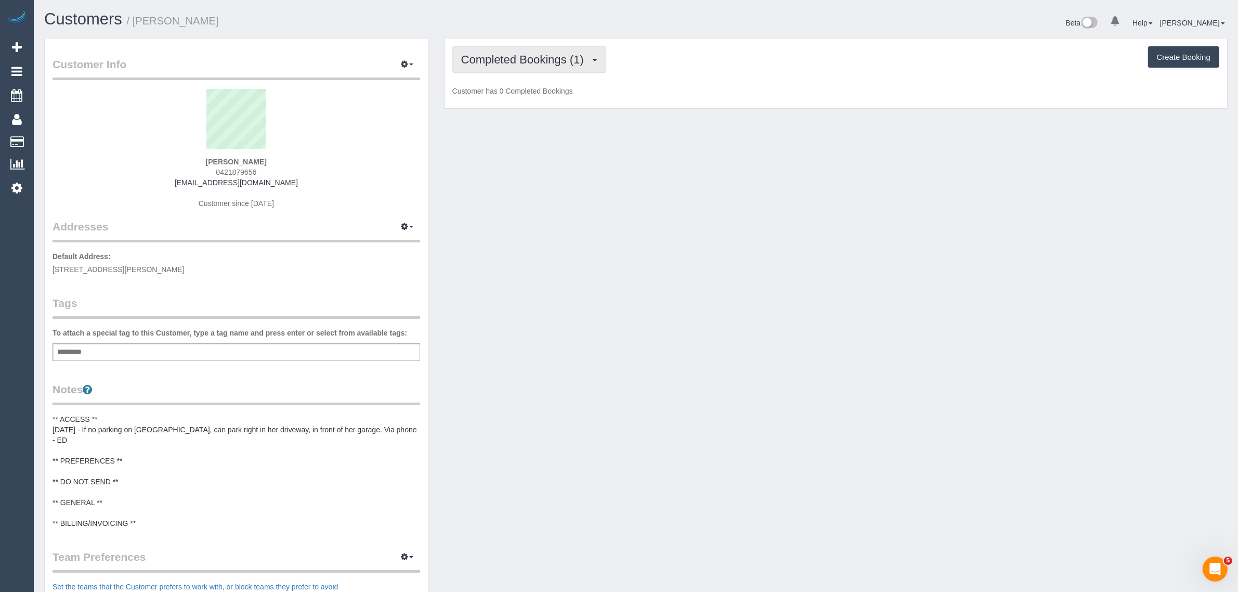
click at [499, 69] on button "Completed Bookings (1)" at bounding box center [529, 59] width 154 height 27
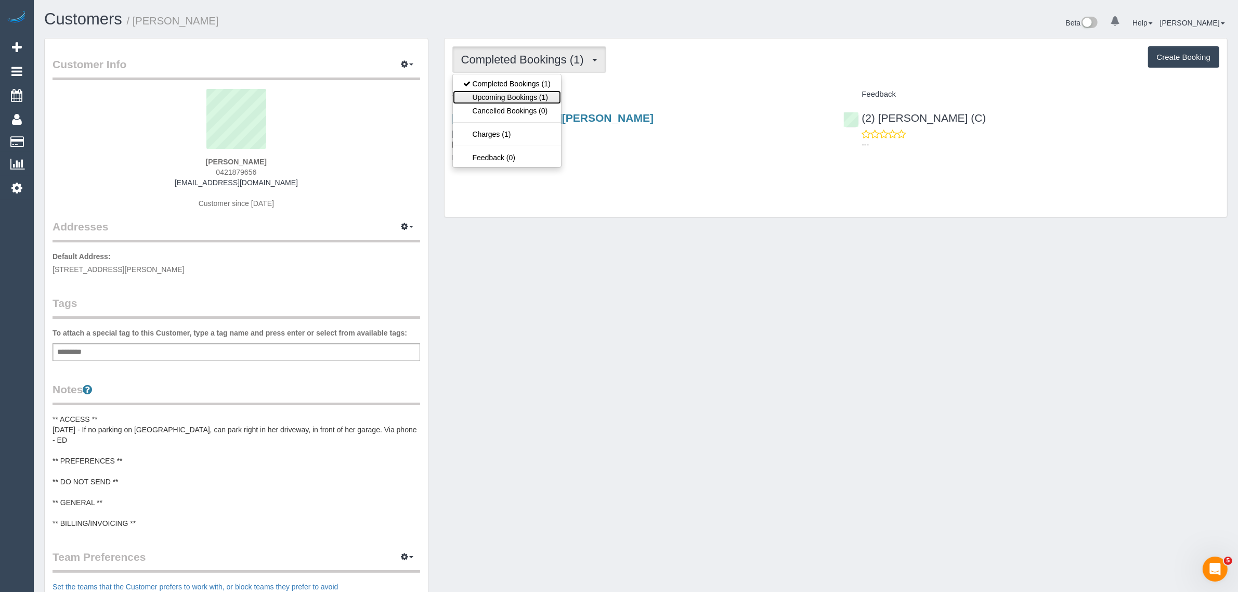
click at [497, 95] on link "Upcoming Bookings (1)" at bounding box center [507, 97] width 108 height 14
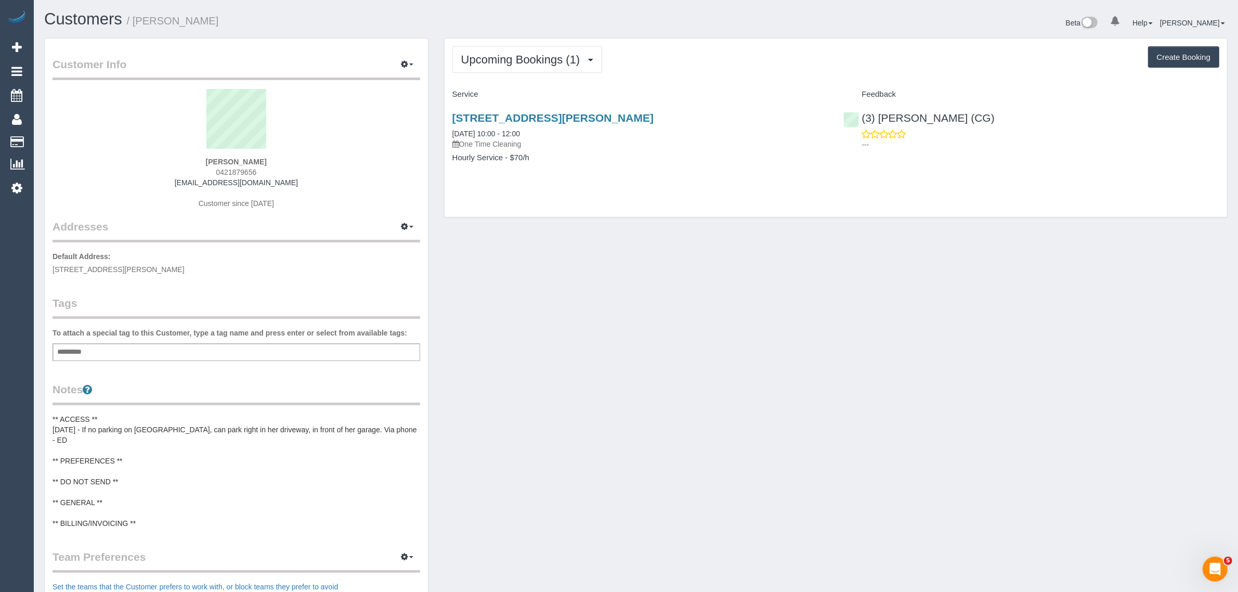
drag, startPoint x: 552, startPoint y: 128, endPoint x: 432, endPoint y: 125, distance: 120.2
click at [432, 125] on div "Customer Info Edit Contact Info Send Message Email Preferences Special Sales Ta…" at bounding box center [635, 423] width 1199 height 770
click at [601, 173] on div "[STREET_ADDRESS][PERSON_NAME] [DATE] 10:00 - 12:00 One Time Cleaning Hourly Ser…" at bounding box center [641, 143] width 392 height 80
drag, startPoint x: 545, startPoint y: 133, endPoint x: 452, endPoint y: 133, distance: 92.6
click at [452, 133] on div "[STREET_ADDRESS][PERSON_NAME] [DATE] 10:00 - 12:00 One Time Cleaning" at bounding box center [640, 130] width 376 height 37
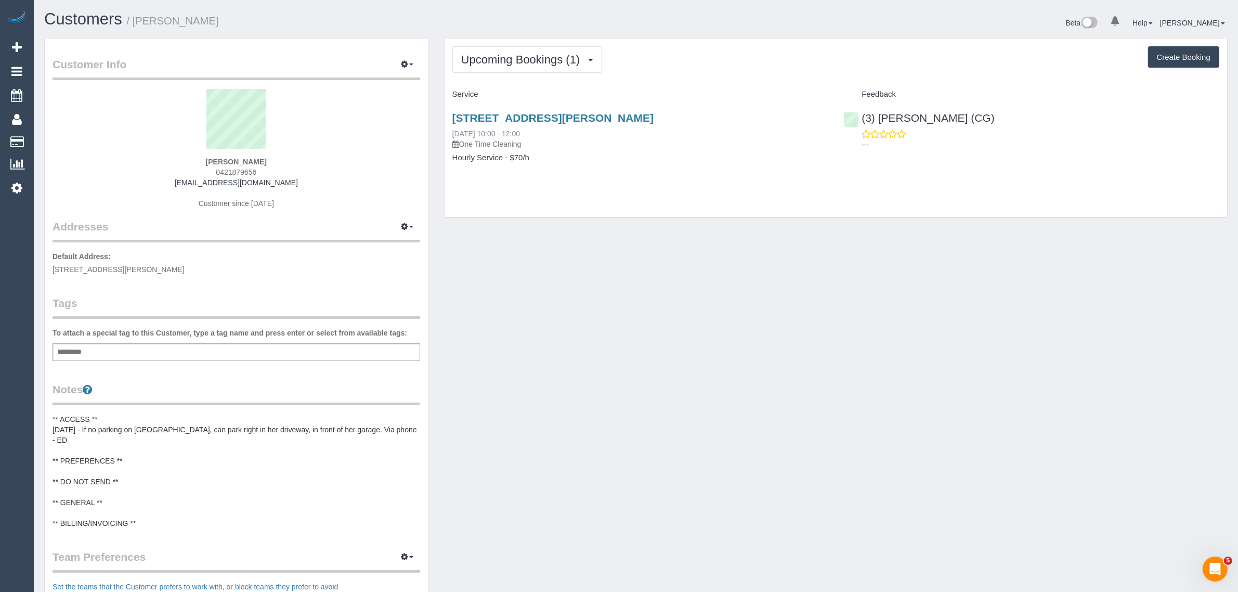
copy link "[DATE] 10:00 - 12:00"
click at [496, 131] on link "[DATE] 10:00 - 12:00" at bounding box center [486, 133] width 68 height 8
click at [489, 59] on span "Upcoming Bookings (1)" at bounding box center [523, 59] width 124 height 13
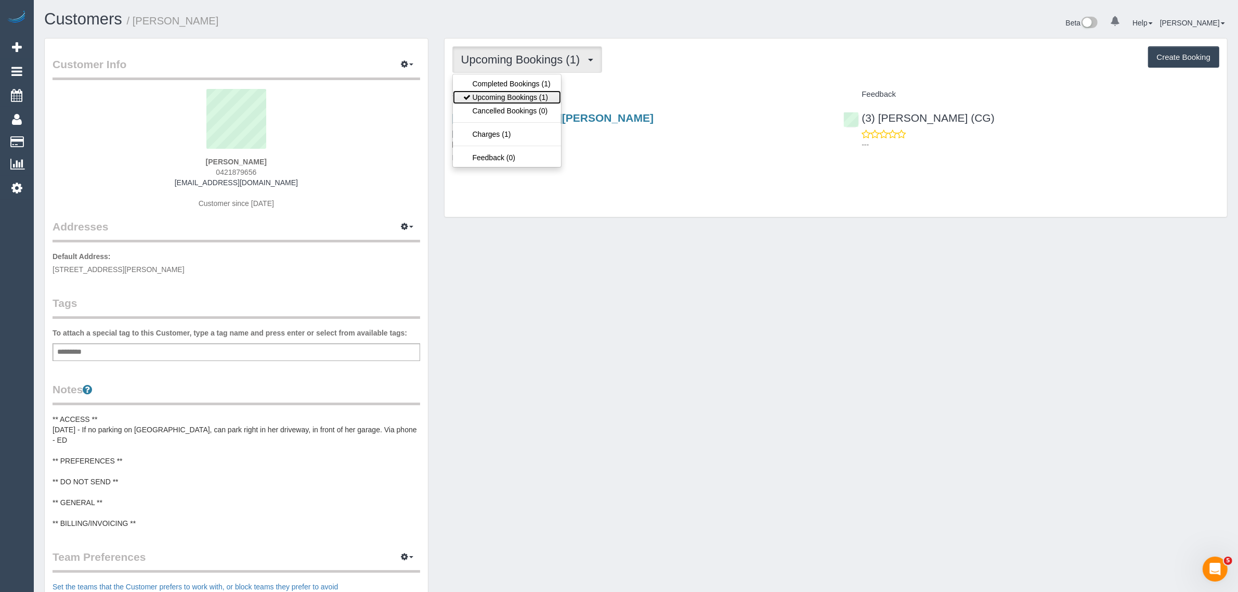
click at [492, 94] on link "Upcoming Bookings (1)" at bounding box center [507, 97] width 108 height 14
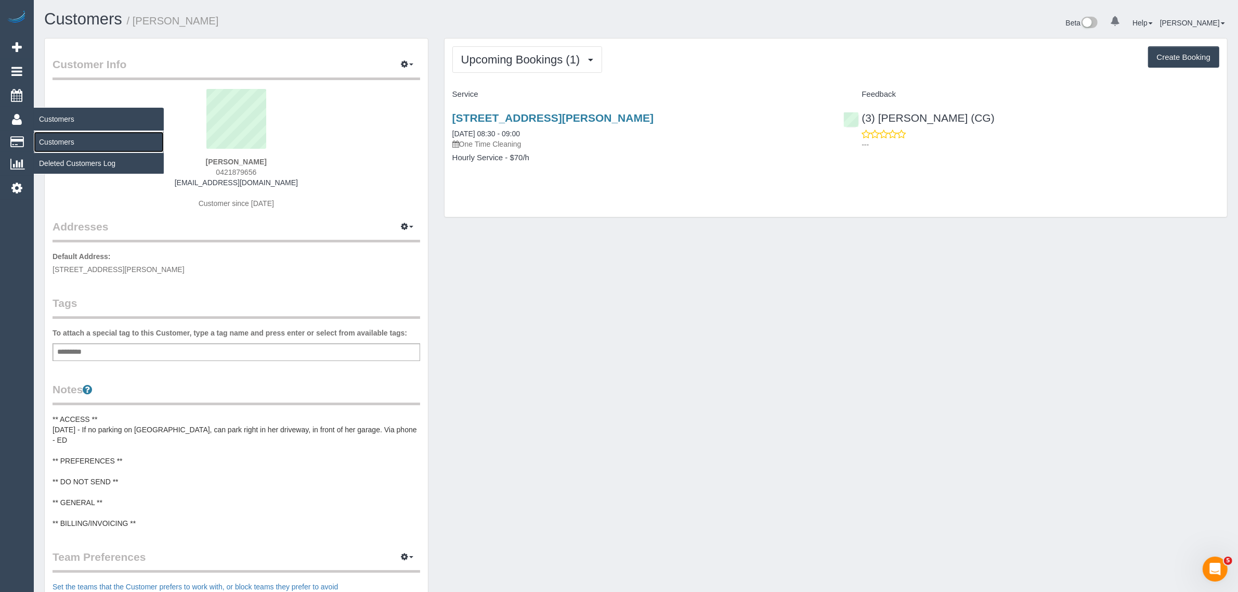
click at [76, 146] on link "Customers" at bounding box center [99, 142] width 130 height 21
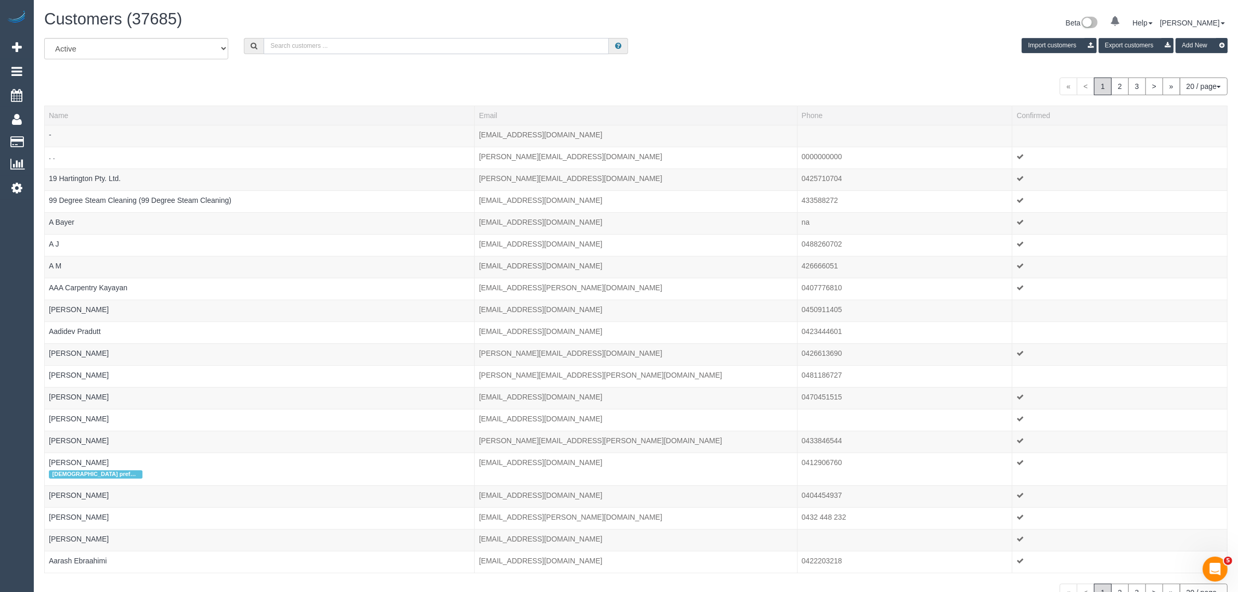
click at [378, 45] on input "text" at bounding box center [436, 46] width 345 height 16
paste input "Cameron Boland"
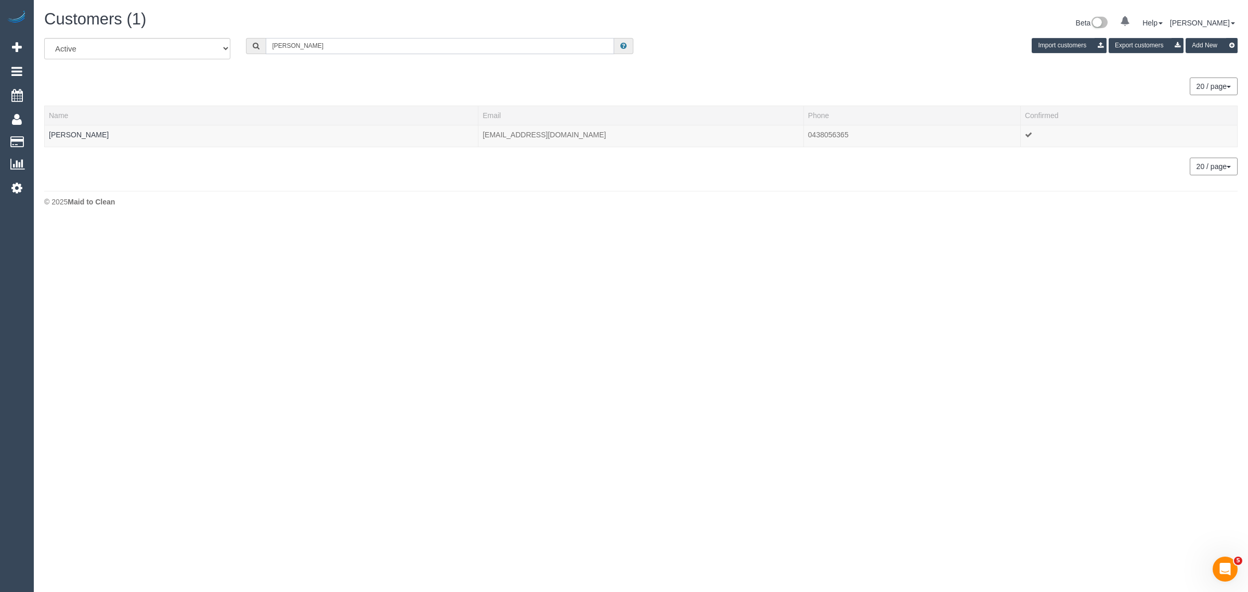
type input "Cameron Boland"
click at [81, 328] on body "0 Beta Your Notifications You have 0 alerts Add Booking Bookings Active Booking…" at bounding box center [624, 296] width 1248 height 592
click at [96, 137] on link "Cameron Boland" at bounding box center [79, 135] width 60 height 8
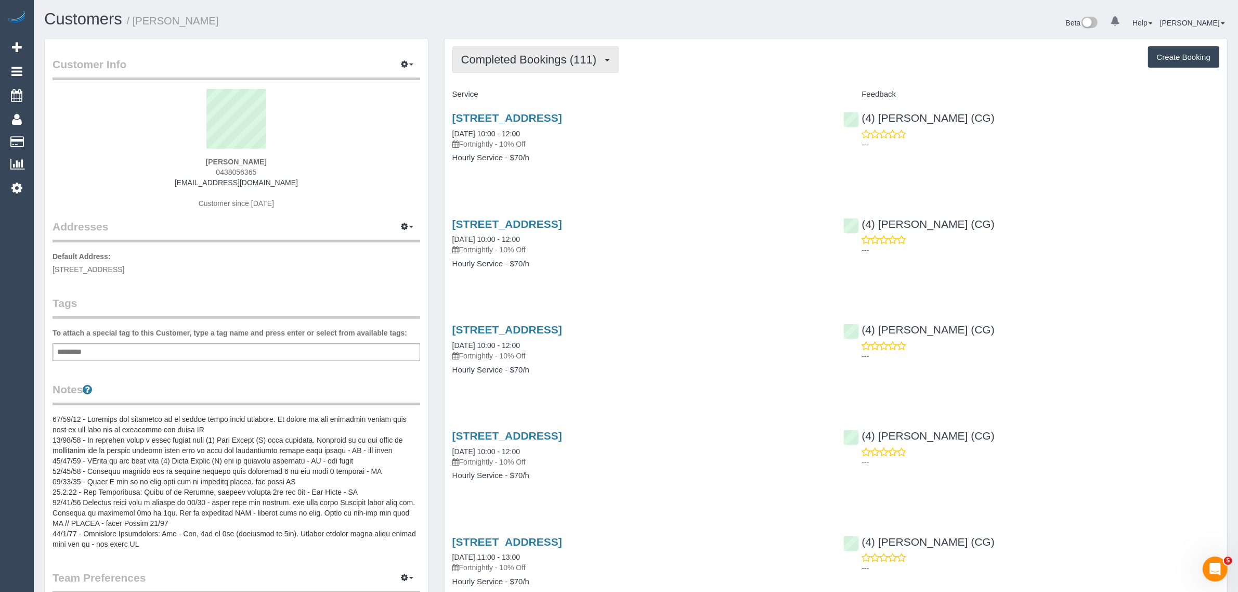
click at [541, 59] on span "Completed Bookings (111)" at bounding box center [531, 59] width 140 height 13
click at [522, 94] on link "Upcoming Bookings (11)" at bounding box center [511, 97] width 116 height 14
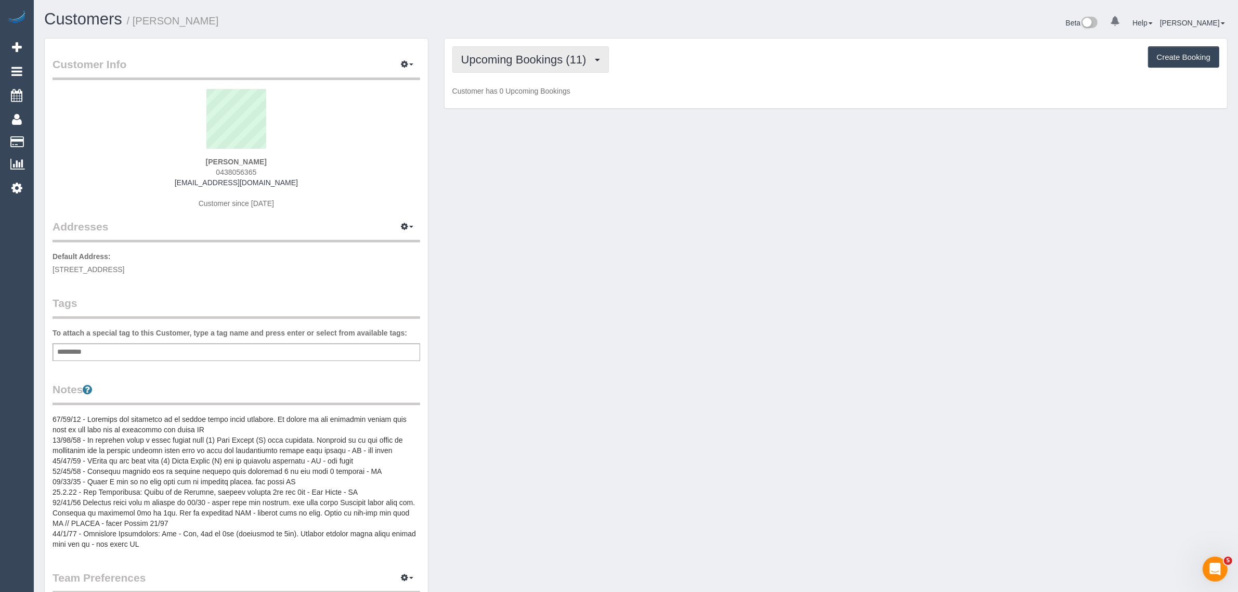
click at [492, 64] on span "Upcoming Bookings (11)" at bounding box center [526, 59] width 131 height 13
click at [494, 82] on link "Completed Bookings (111)" at bounding box center [511, 84] width 116 height 14
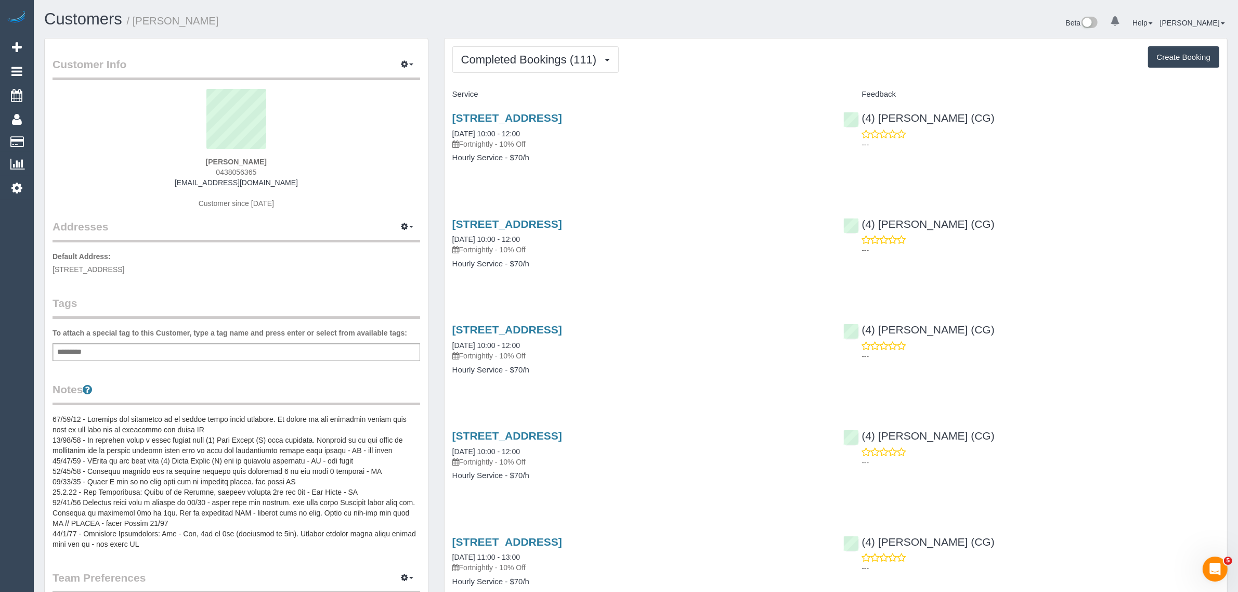
click at [588, 60] on span "Completed Bookings (111)" at bounding box center [531, 59] width 140 height 13
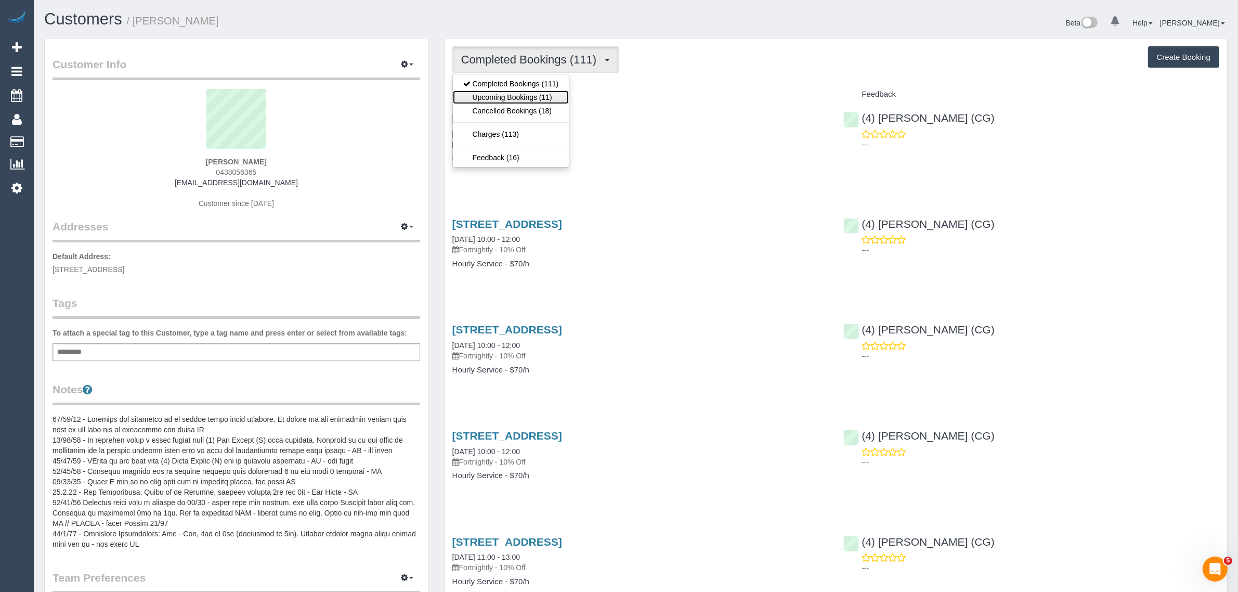
click at [559, 99] on link "Upcoming Bookings (11)" at bounding box center [511, 97] width 116 height 14
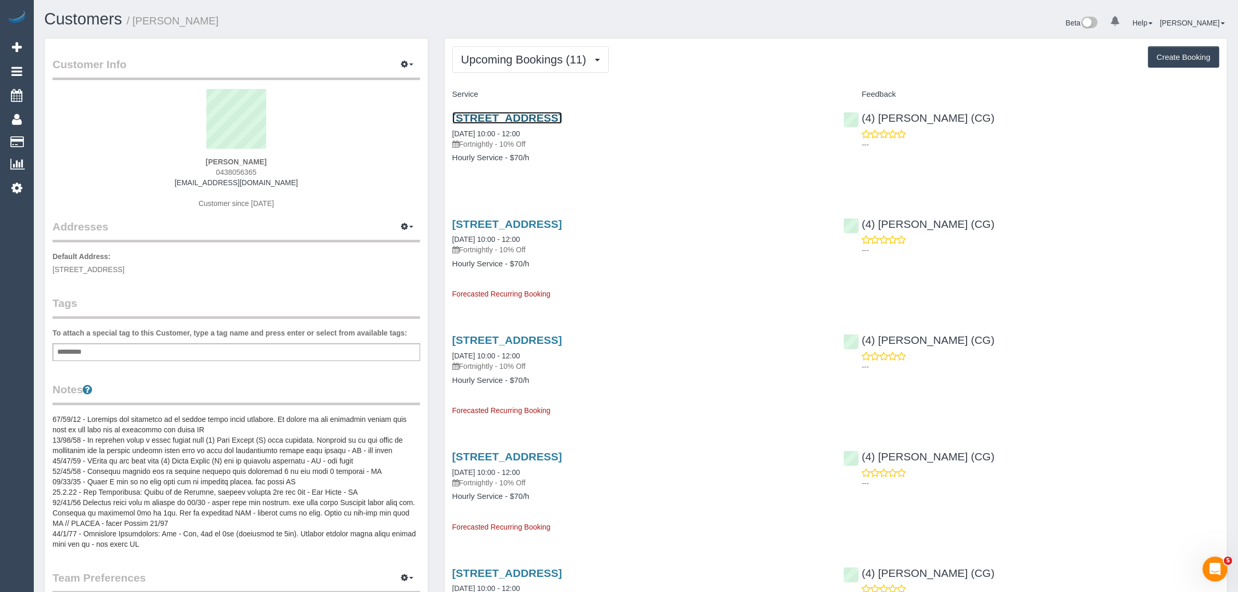
click at [507, 115] on link "4 Bastings St, Northcote, VIC 3070" at bounding box center [507, 118] width 110 height 12
click at [505, 54] on span "Upcoming Bookings (11)" at bounding box center [526, 59] width 131 height 13
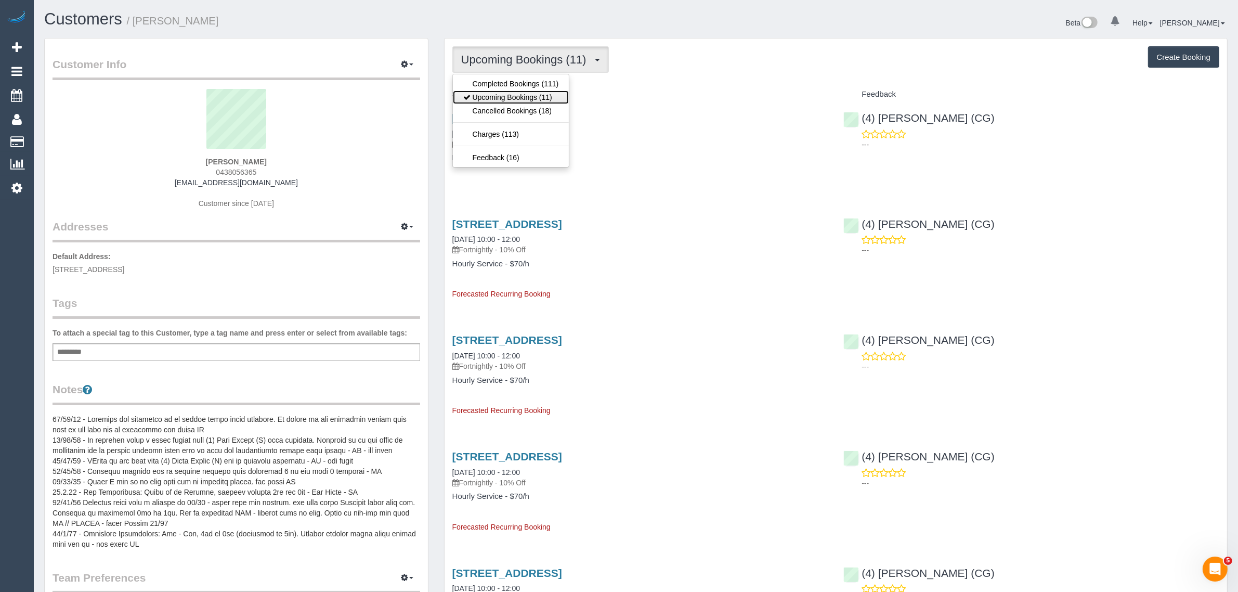
click at [498, 92] on link "Upcoming Bookings (11)" at bounding box center [511, 97] width 116 height 14
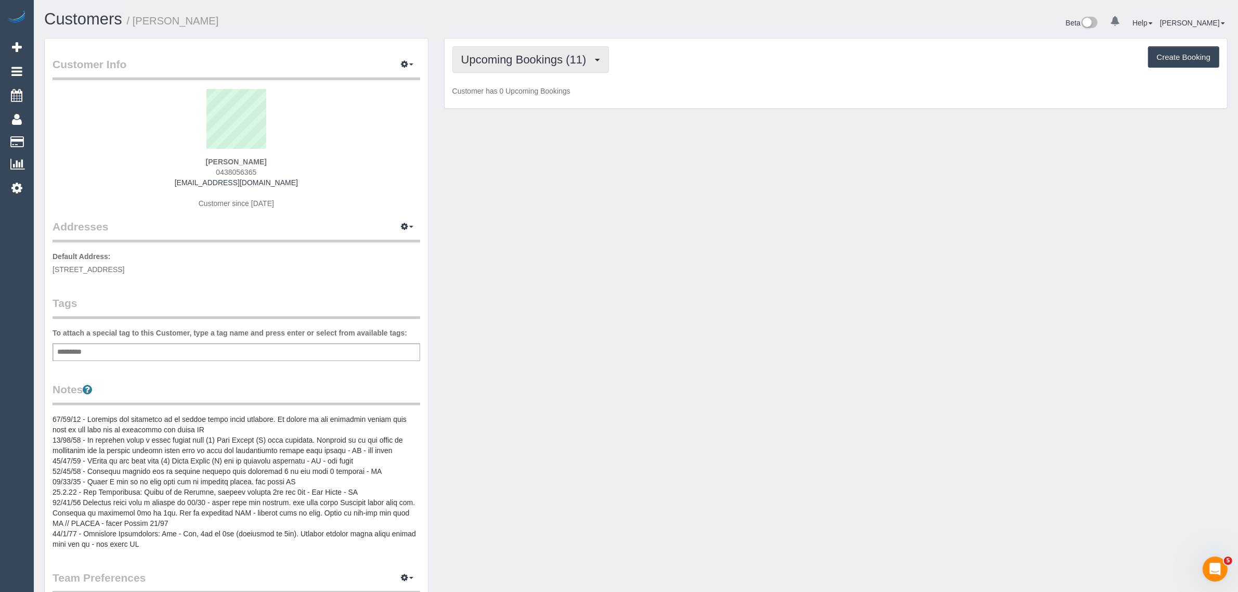
click at [556, 57] on span "Upcoming Bookings (11)" at bounding box center [526, 59] width 131 height 13
click at [523, 92] on link "Upcoming Bookings (11)" at bounding box center [511, 97] width 116 height 14
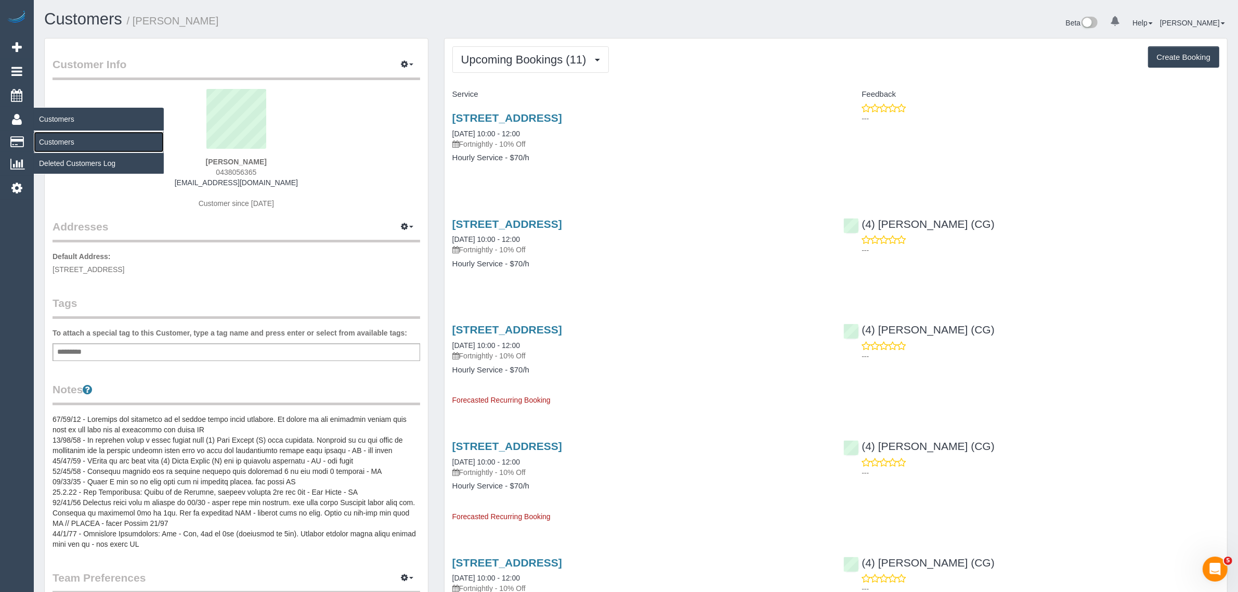
click at [63, 144] on link "Customers" at bounding box center [99, 142] width 130 height 21
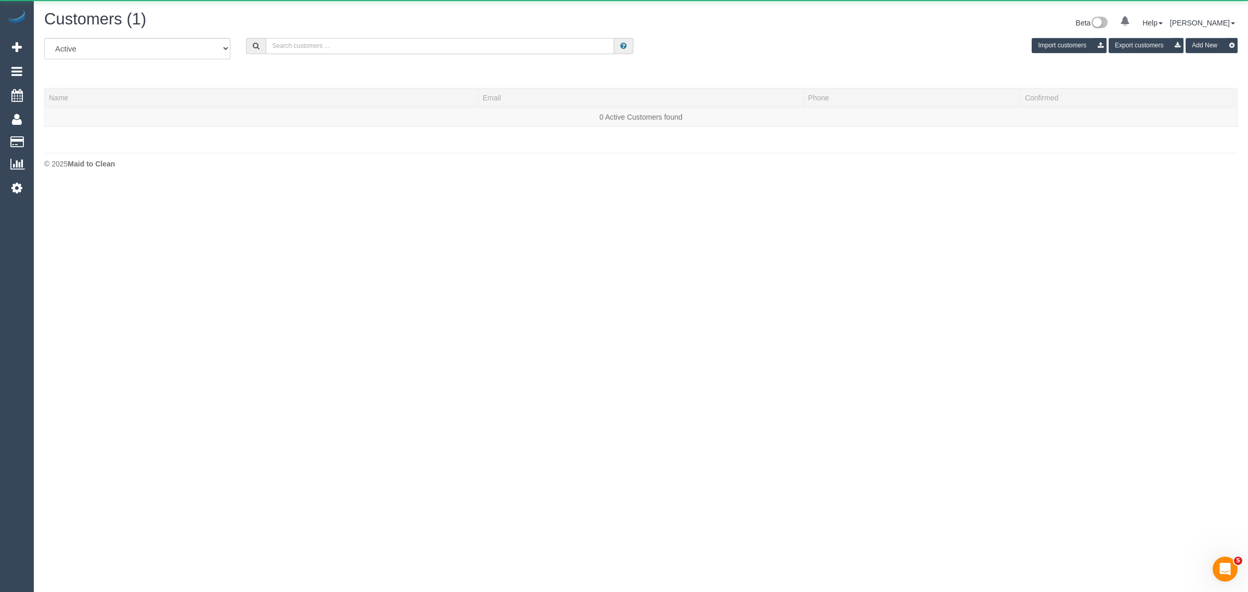
click at [330, 46] on input "text" at bounding box center [440, 46] width 348 height 16
paste input "Emma Heggie"
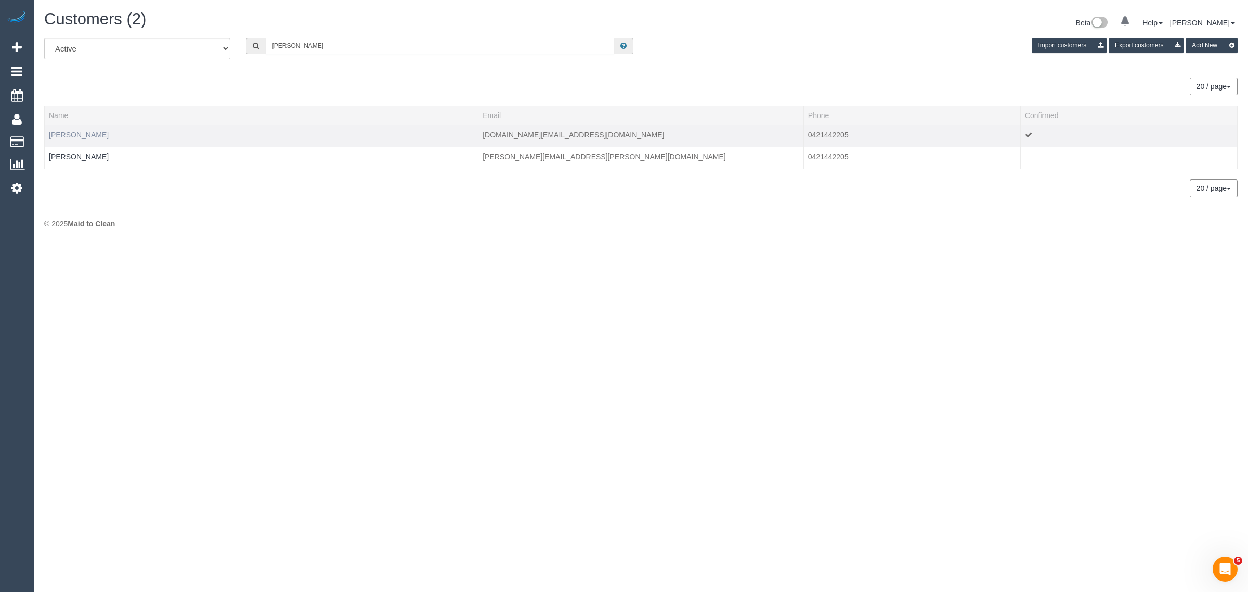
type input "Emma Heggie"
drag, startPoint x: 66, startPoint y: 135, endPoint x: 413, endPoint y: 212, distance: 355.7
click at [413, 213] on footer "© 2025 Maid to Clean" at bounding box center [640, 223] width 1193 height 21
drag, startPoint x: 74, startPoint y: 130, endPoint x: 490, endPoint y: 237, distance: 429.6
click at [492, 237] on div "Customers (2) Beta 0 Your Notifications You have 0 alerts Help Help Docs Take a…" at bounding box center [641, 122] width 1214 height 244
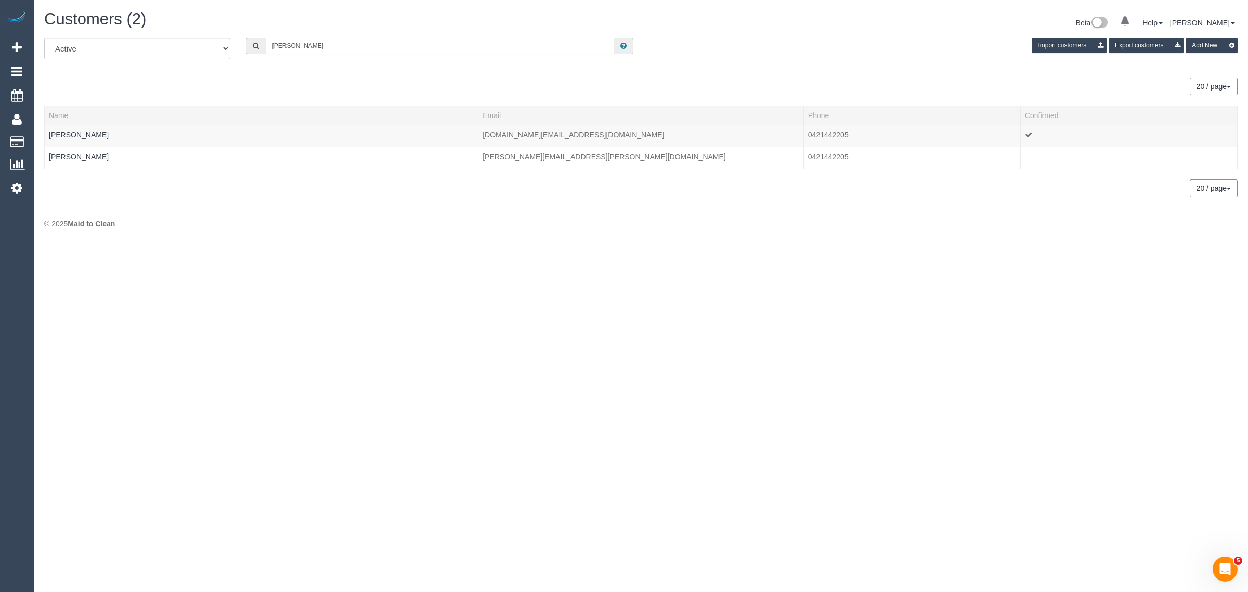
click at [355, 39] on input "Emma Heggie" at bounding box center [440, 46] width 348 height 16
paste input "0421442205"
click at [329, 42] on input "0421442205" at bounding box center [440, 46] width 348 height 16
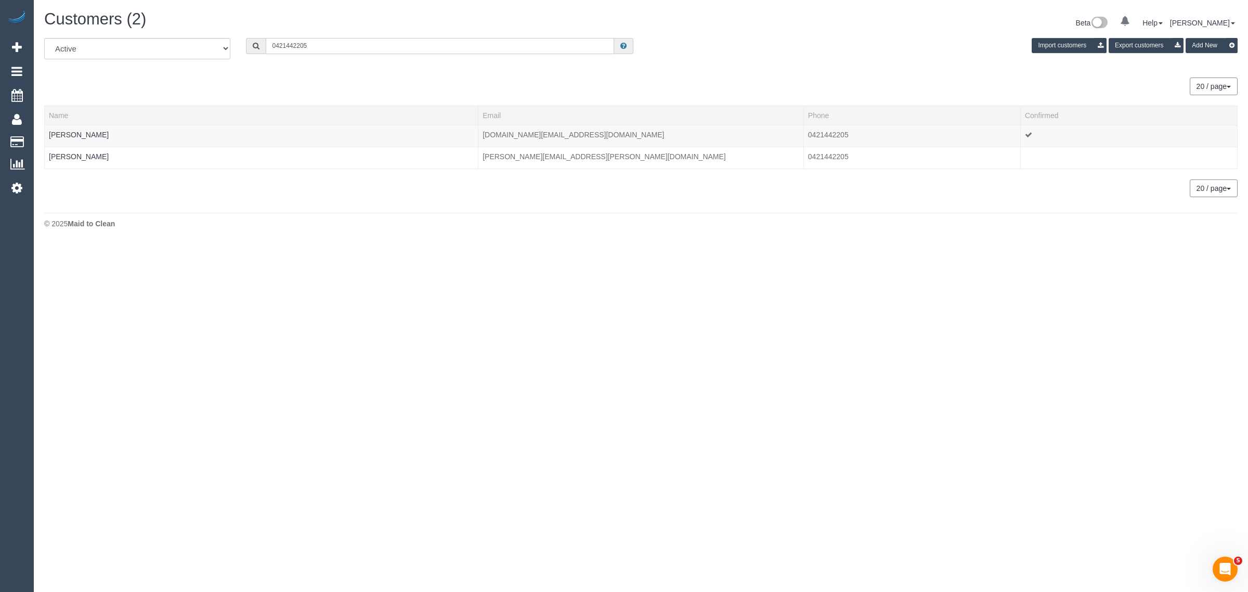
click at [329, 42] on input "0421442205" at bounding box center [440, 46] width 348 height 16
paste input "+61"
drag, startPoint x: 285, startPoint y: 43, endPoint x: 245, endPoint y: 44, distance: 40.1
click at [246, 44] on div "+61421442205" at bounding box center [439, 46] width 387 height 16
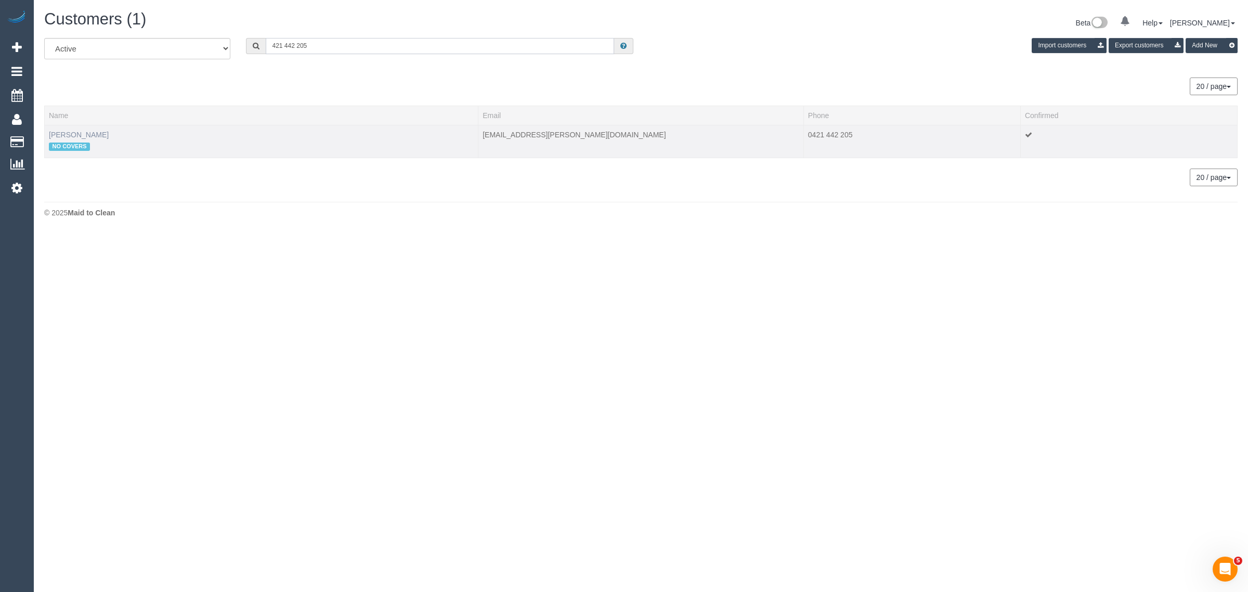
type input "421 442 205"
click at [81, 131] on link "Soren Heggie" at bounding box center [79, 135] width 60 height 8
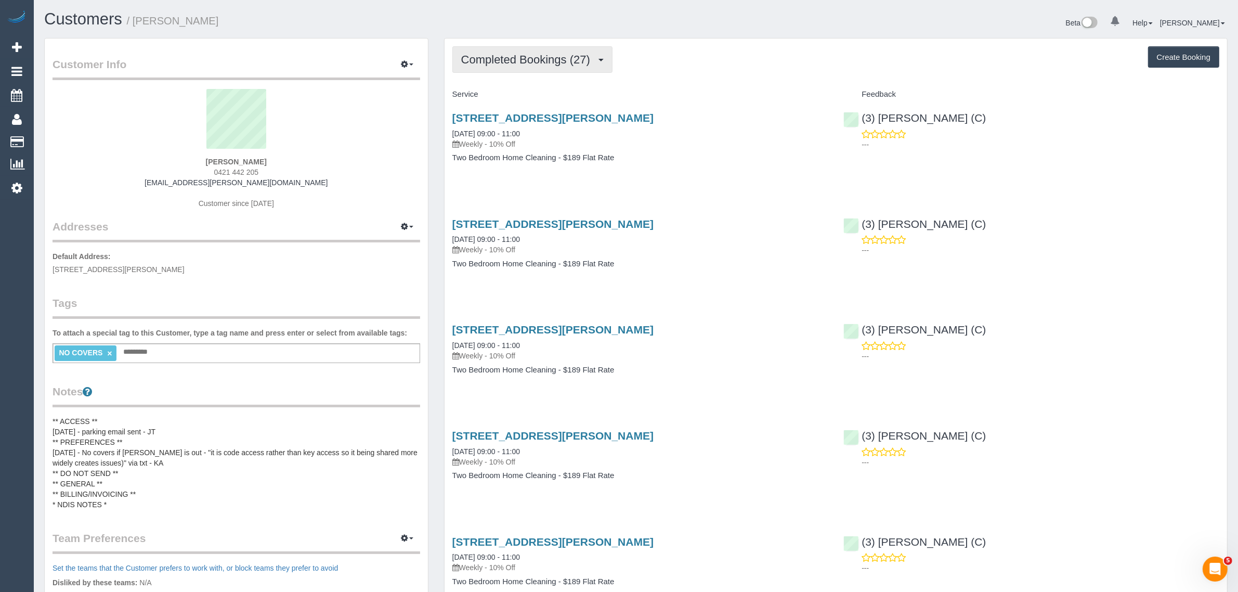
click at [507, 53] on span "Completed Bookings (27)" at bounding box center [528, 59] width 134 height 13
click at [509, 95] on link "Upcoming Bookings (11)" at bounding box center [509, 97] width 112 height 14
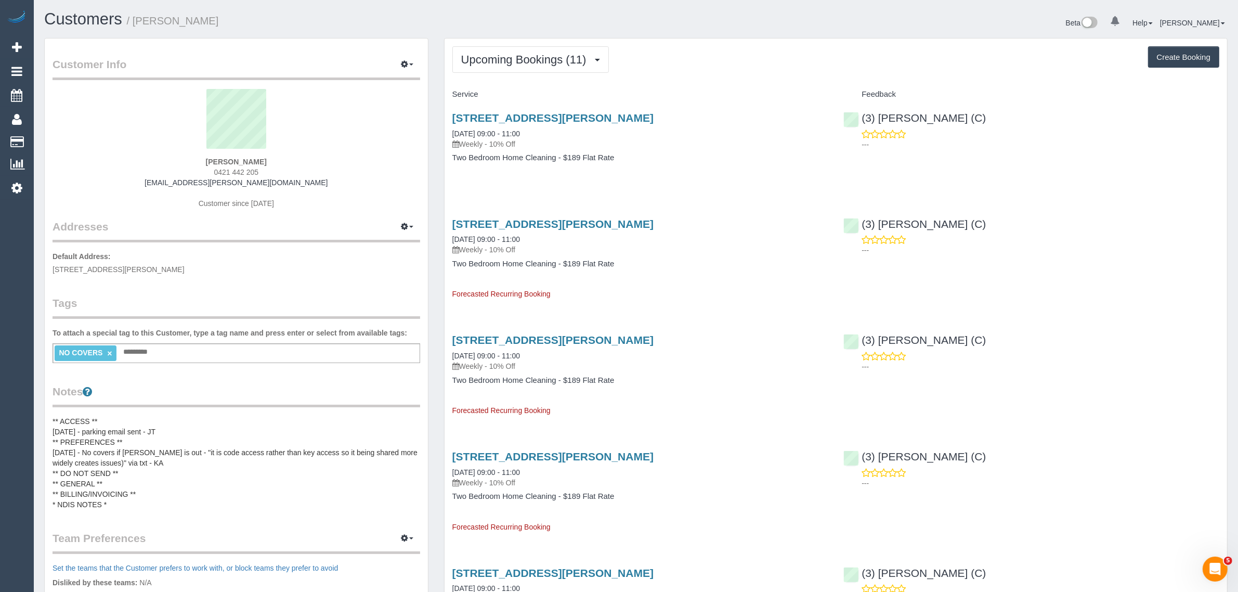
drag, startPoint x: 201, startPoint y: 158, endPoint x: 263, endPoint y: 157, distance: 61.4
click at [263, 157] on div "Soren Heggie 0421 442 205 soren@heggie.me Customer since 2024" at bounding box center [237, 154] width 368 height 130
copy strong "Soren Heggie"
click at [499, 61] on span "Upcoming Bookings (11)" at bounding box center [526, 59] width 131 height 13
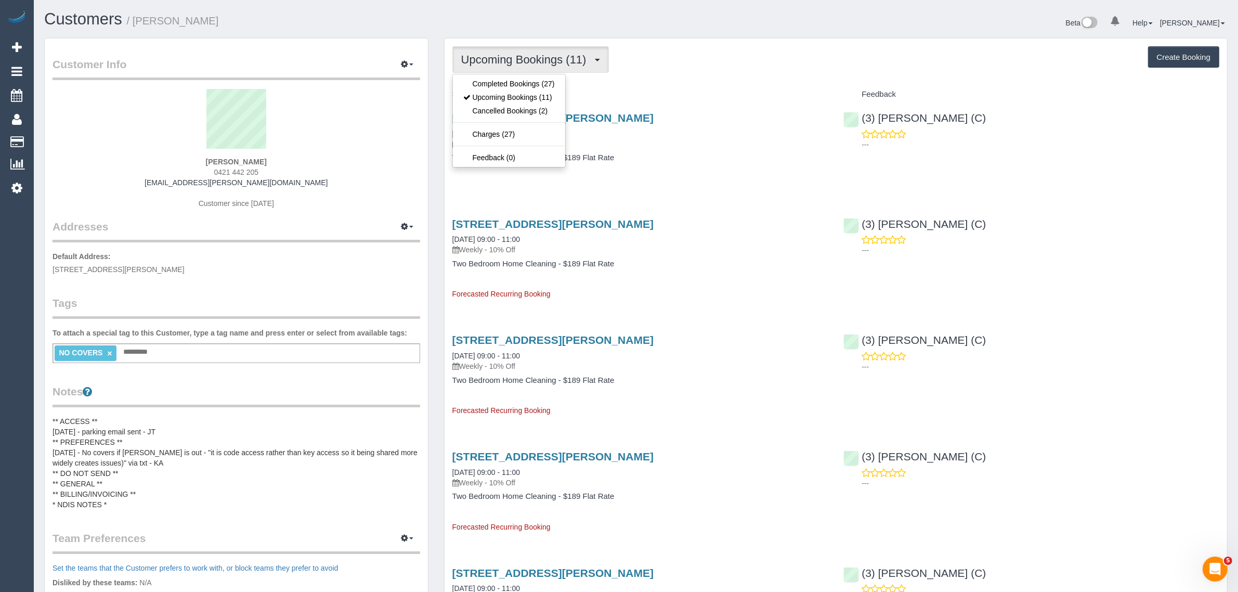
click at [674, 61] on div "Upcoming Bookings (11) Completed Bookings (27) Upcoming Bookings (11) Cancelled…" at bounding box center [835, 59] width 767 height 27
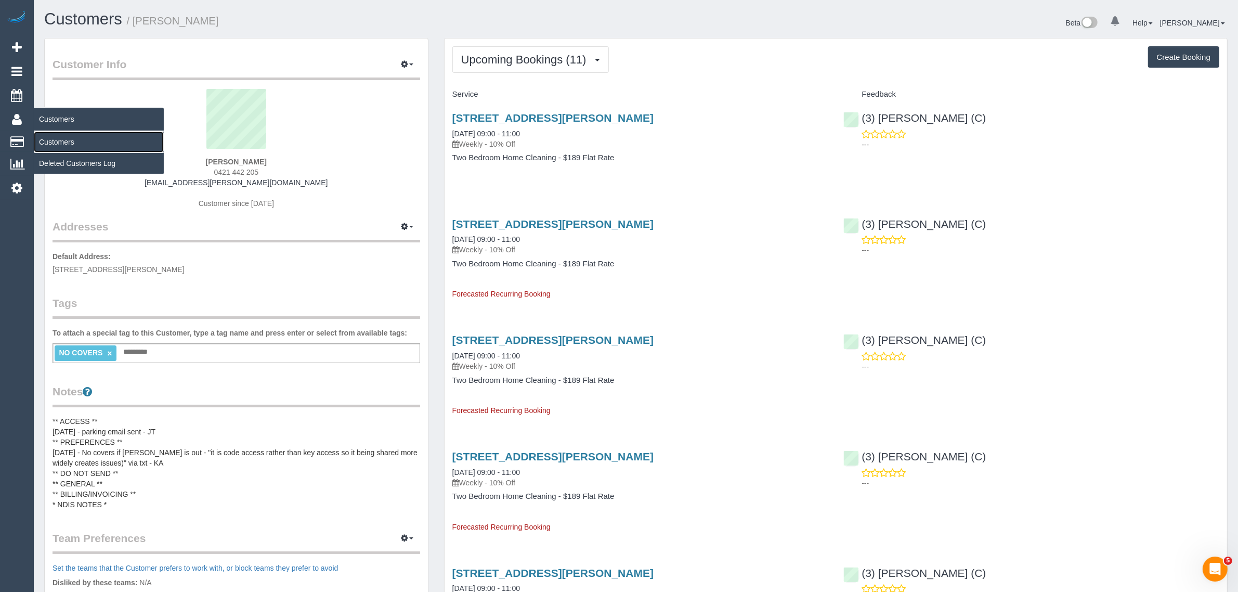
drag, startPoint x: 63, startPoint y: 138, endPoint x: 147, endPoint y: 119, distance: 86.0
click at [63, 138] on link "Customers" at bounding box center [99, 142] width 130 height 21
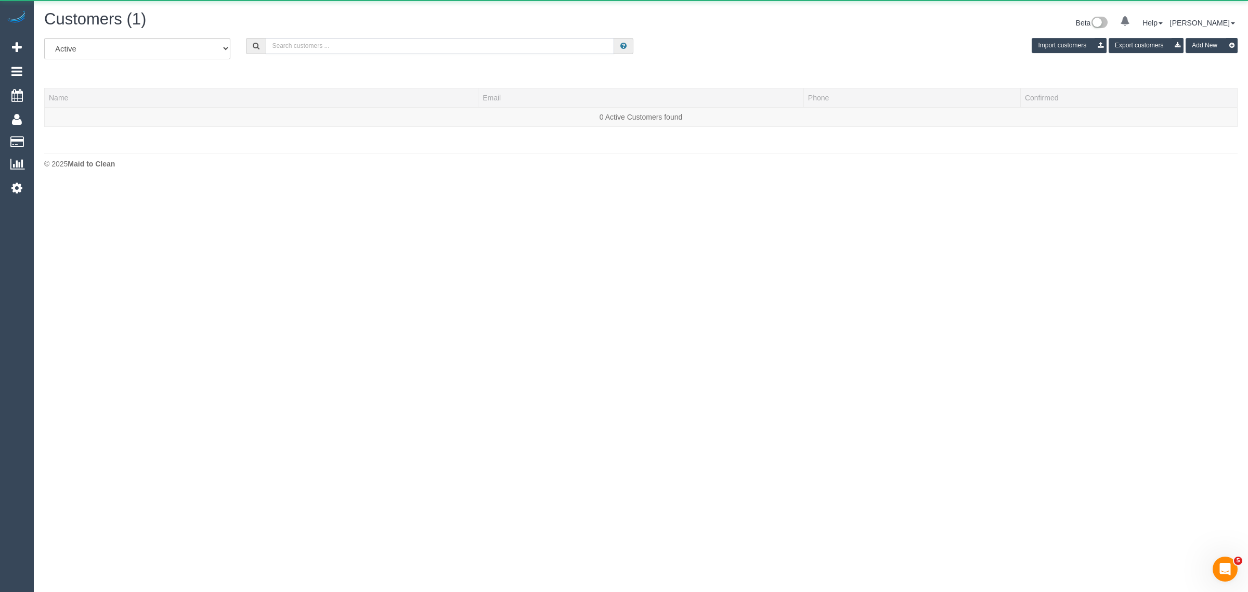
click at [492, 38] on input "text" at bounding box center [440, 46] width 348 height 16
paste input "Elizabeth Vickers"
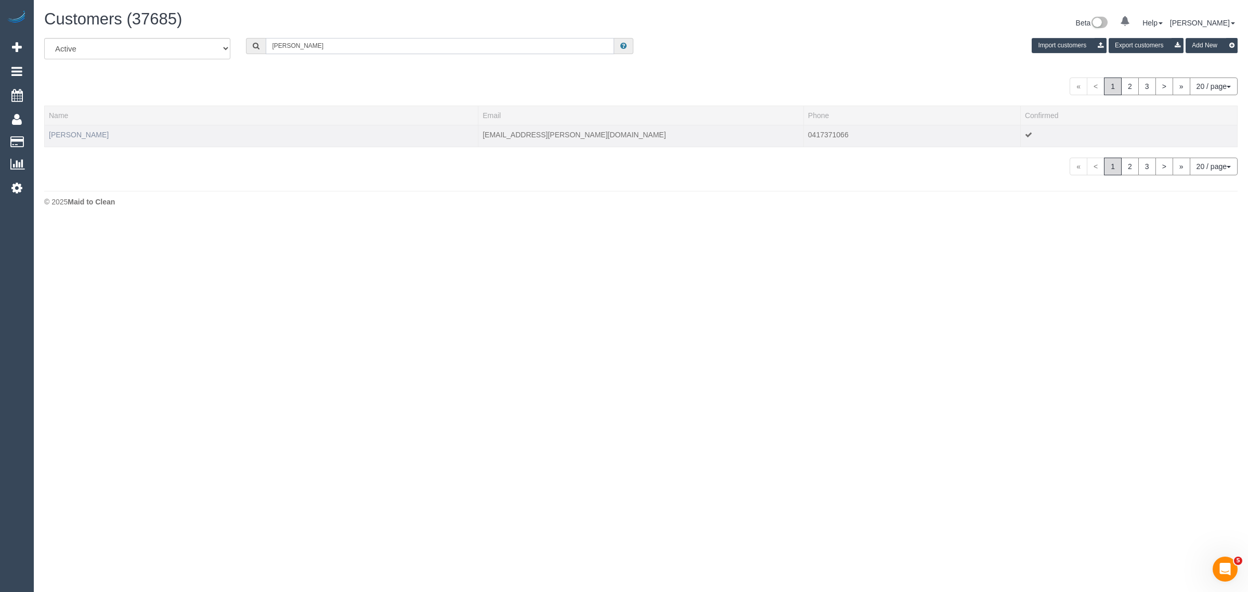
type input "Elizabeth Vickers"
click at [70, 133] on link "Elizabeth Vickers" at bounding box center [79, 135] width 60 height 8
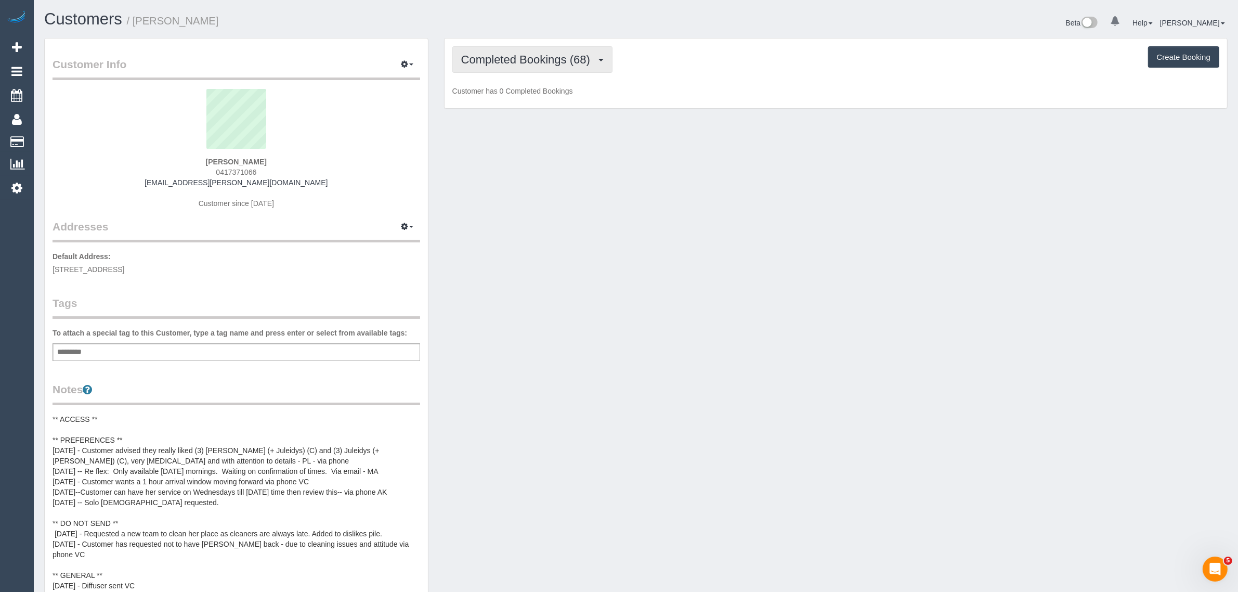
click at [498, 55] on span "Completed Bookings (68)" at bounding box center [528, 59] width 134 height 13
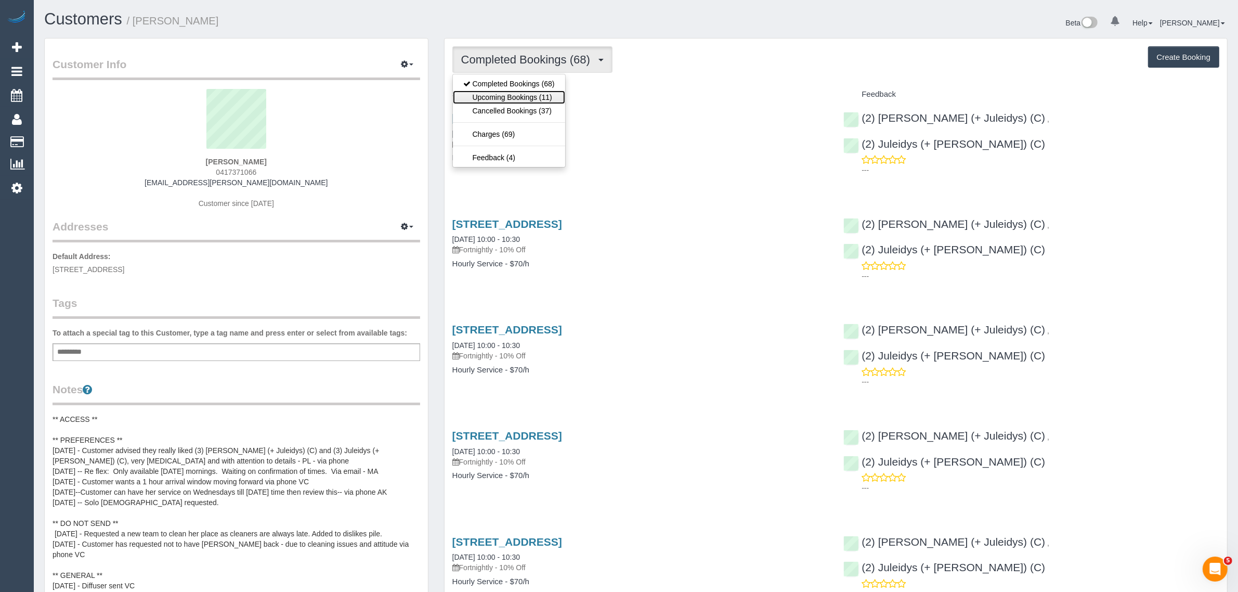
click at [492, 90] on link "Upcoming Bookings (11)" at bounding box center [509, 97] width 112 height 14
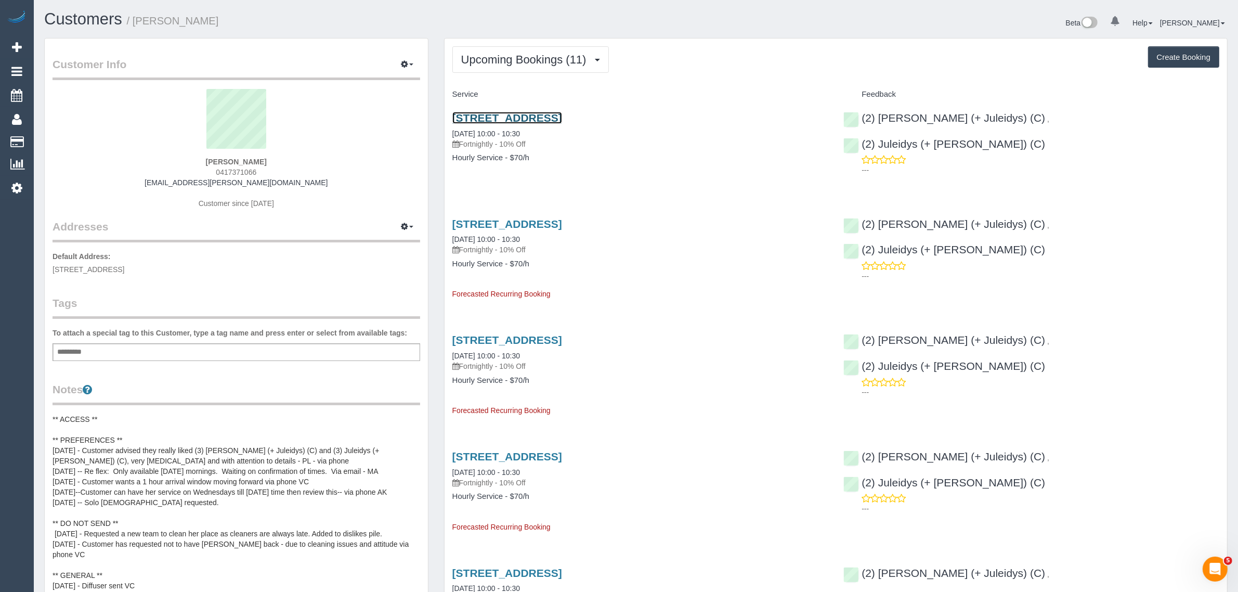
click at [518, 117] on link "551 Whitehorse Rd, Surrey Hills, VIC 3127" at bounding box center [507, 118] width 110 height 12
drag, startPoint x: 446, startPoint y: 237, endPoint x: 490, endPoint y: 238, distance: 44.7
click at [490, 238] on div "551 Whitehorse Rd, Surrey Hills, VIC 3127 07/10/2025 10:00 - 10:30 Fortnightly …" at bounding box center [641, 254] width 392 height 90
copy link "07/10/2025"
click at [521, 60] on span "Upcoming Bookings (11)" at bounding box center [526, 59] width 131 height 13
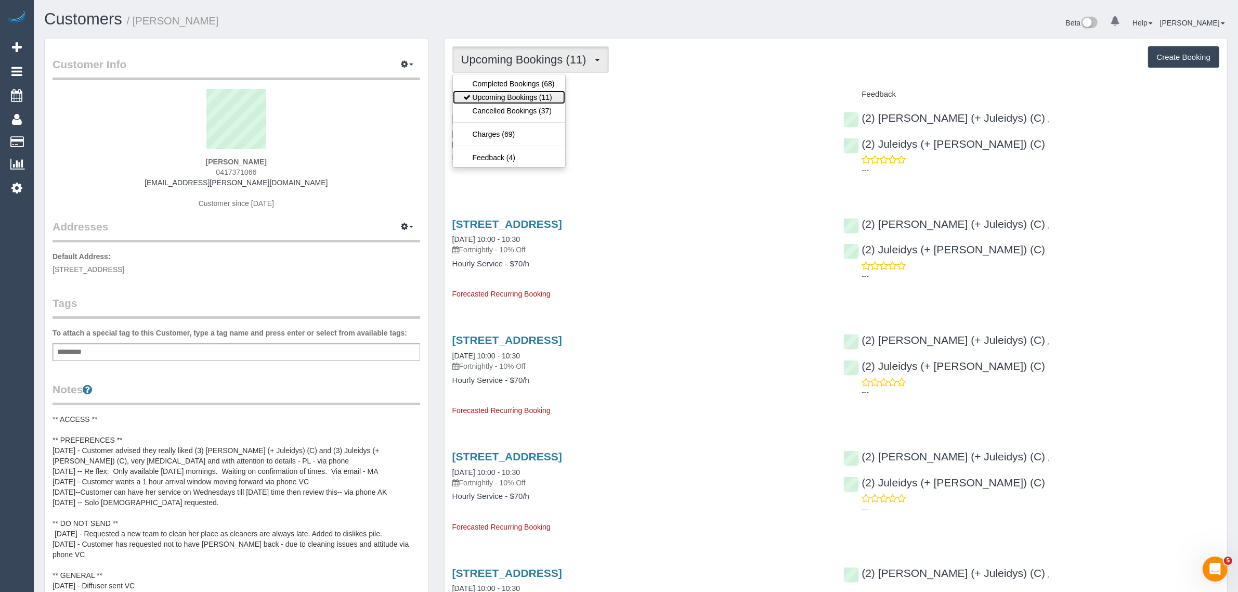
click at [489, 97] on link "Upcoming Bookings (11)" at bounding box center [509, 97] width 112 height 14
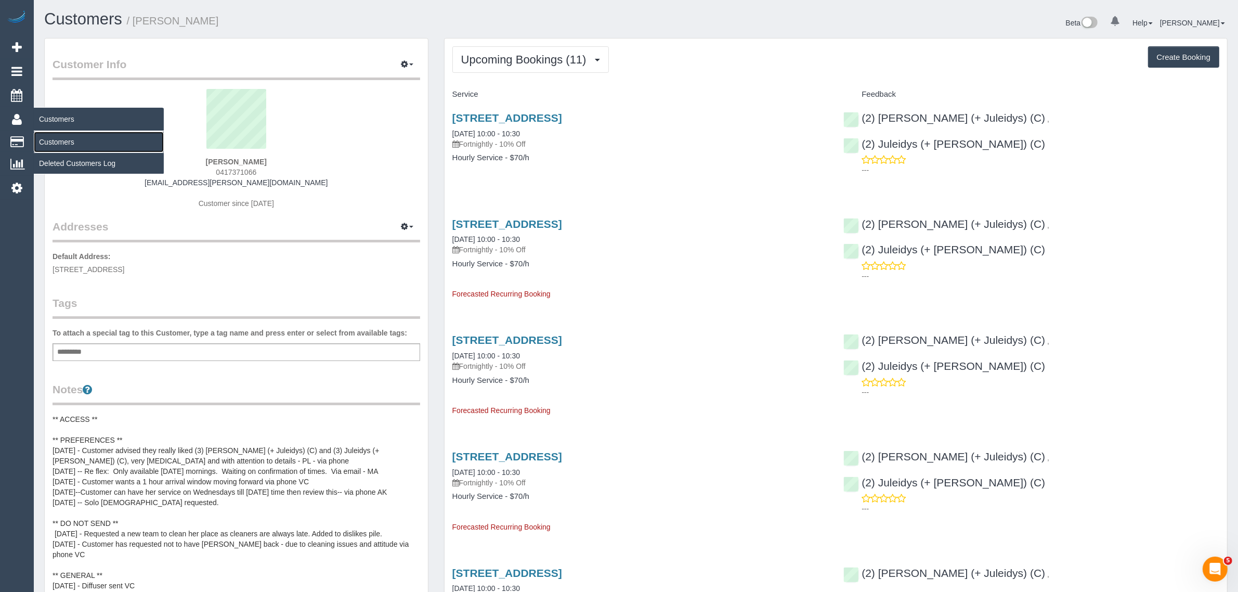
click at [69, 135] on link "Customers" at bounding box center [99, 142] width 130 height 21
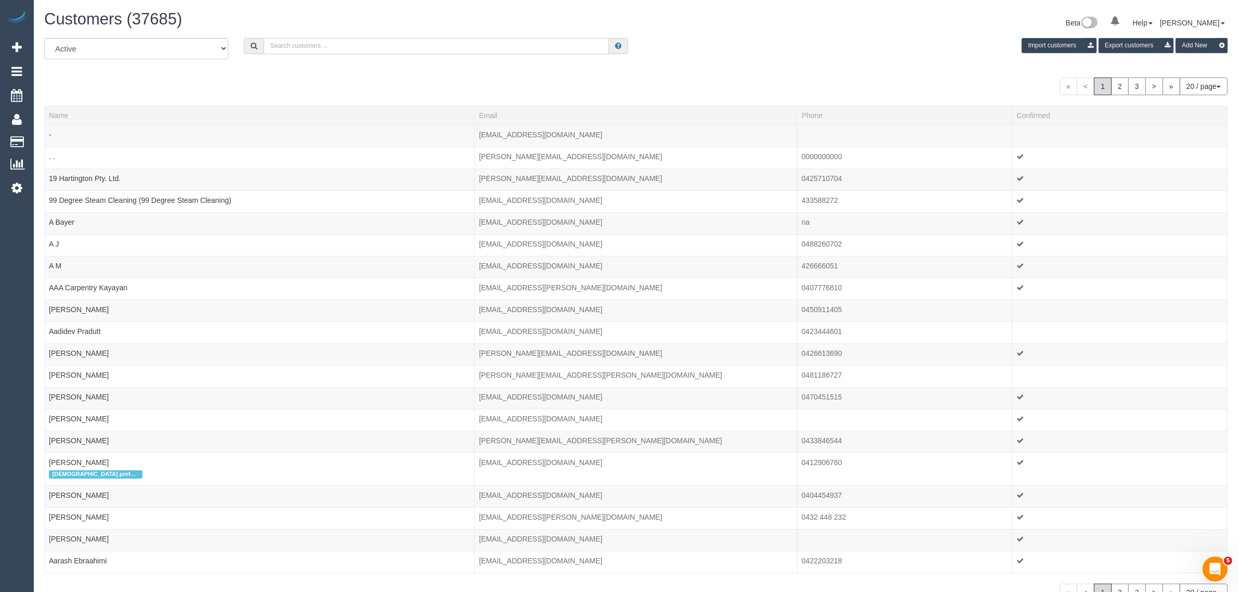
click at [308, 48] on input "text" at bounding box center [436, 46] width 345 height 16
paste input "+61439858944 Aircall new contact"
click at [325, 44] on input "+61439858944 Aircall new contact" at bounding box center [436, 46] width 345 height 16
paste input "+61439858944 Aircall new contact"
drag, startPoint x: 324, startPoint y: 46, endPoint x: 497, endPoint y: 64, distance: 173.6
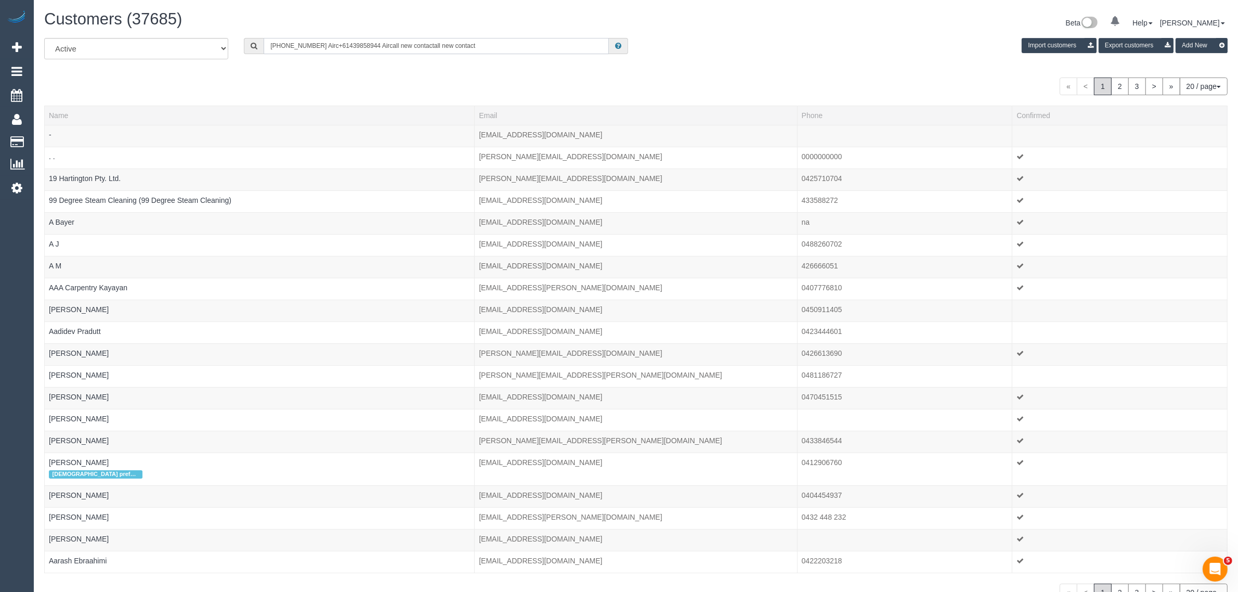
click at [497, 64] on div "All Active Archived +61439858944 Airc+61439858944 Aircall new contactall new co…" at bounding box center [635, 52] width 1199 height 29
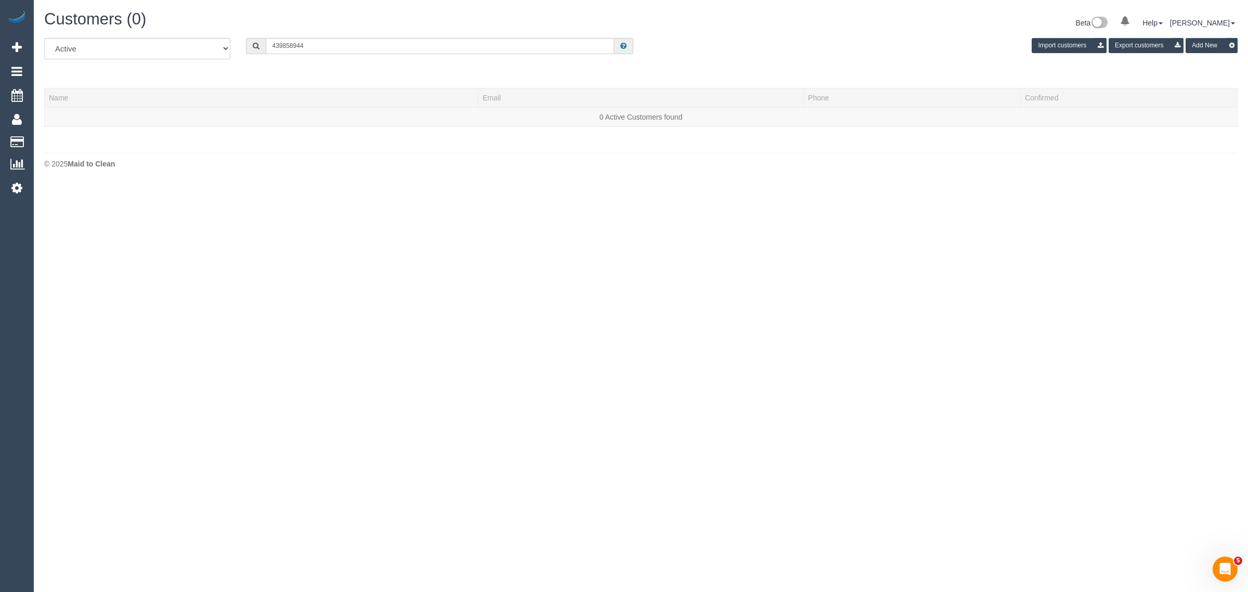
drag, startPoint x: 142, startPoint y: 226, endPoint x: 210, endPoint y: 199, distance: 73.0
click at [142, 226] on body "0 Beta Your Notifications You have 0 alerts Add Booking Bookings Active Booking…" at bounding box center [624, 296] width 1248 height 592
click at [141, 193] on body "0 Beta Your Notifications You have 0 alerts Add Booking Bookings Active Booking…" at bounding box center [624, 296] width 1248 height 592
click at [284, 47] on input "439858944" at bounding box center [440, 46] width 348 height 16
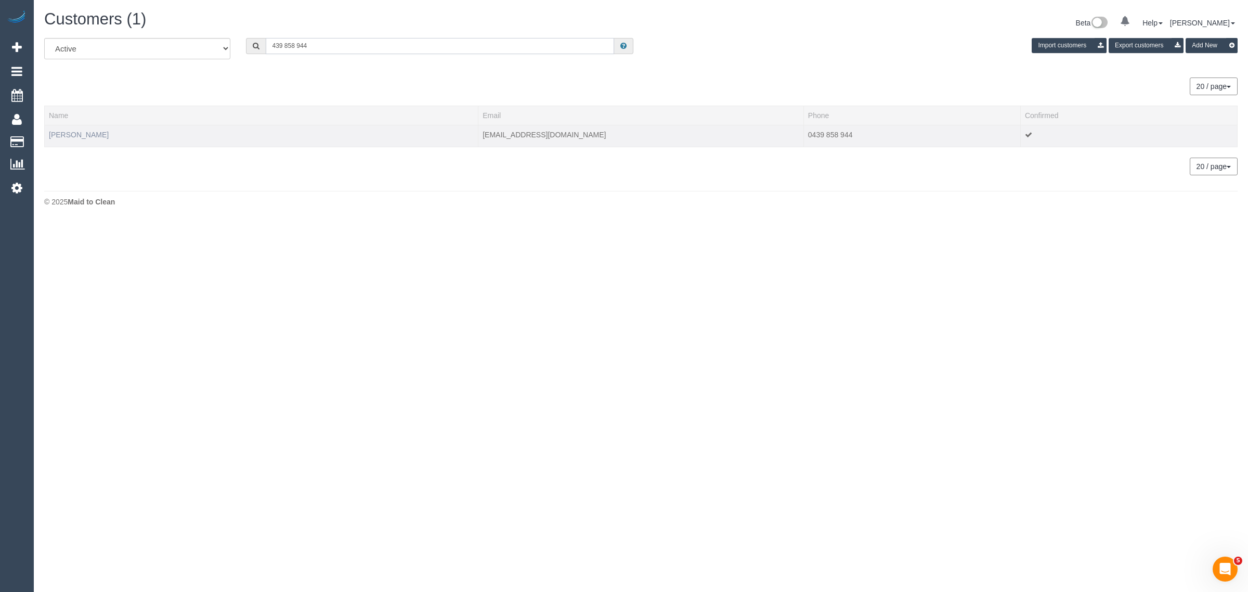
type input "439 858 944"
click at [68, 133] on link "Colomba Delrieu" at bounding box center [79, 135] width 60 height 8
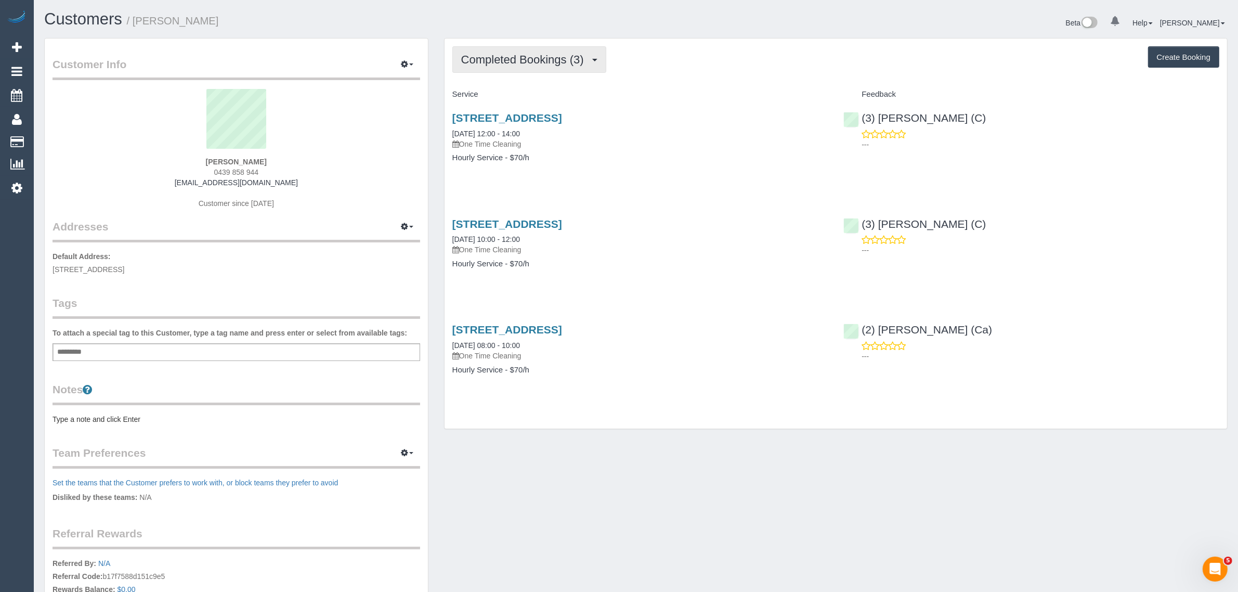
click at [559, 69] on button "Completed Bookings (3)" at bounding box center [529, 59] width 154 height 27
click at [524, 95] on link "Upcoming Bookings (1)" at bounding box center [507, 97] width 108 height 14
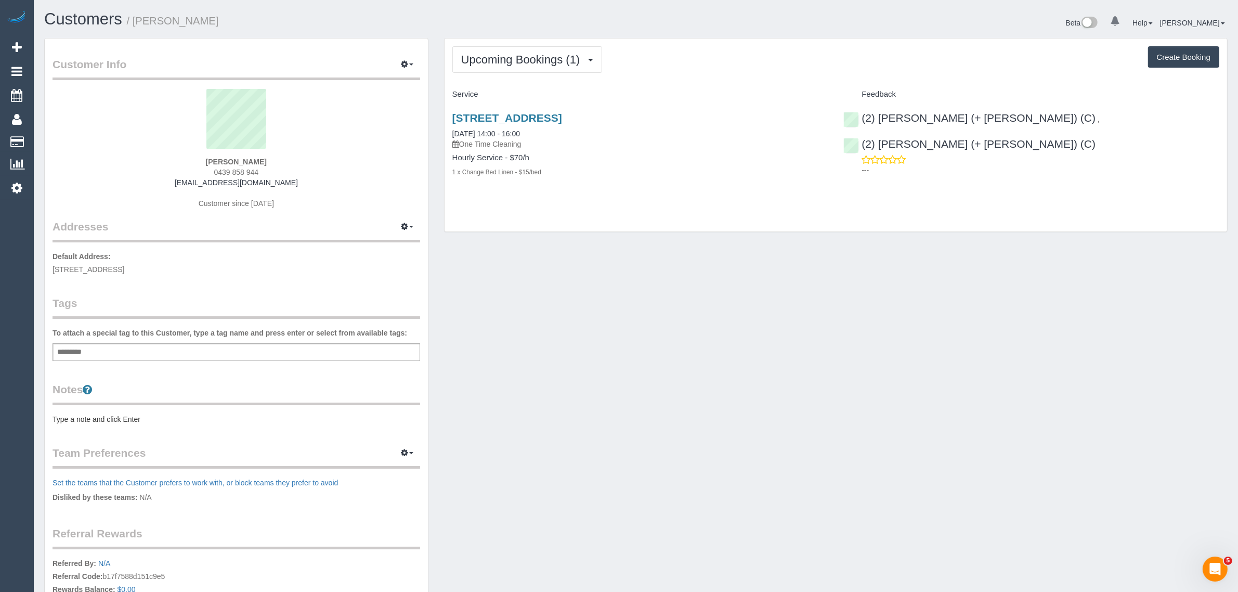
drag, startPoint x: 712, startPoint y: 357, endPoint x: 670, endPoint y: 326, distance: 52.8
click at [712, 357] on div "Customer Info Edit Contact Info Send Message Email Preferences Special Sales Ta…" at bounding box center [635, 386] width 1199 height 697
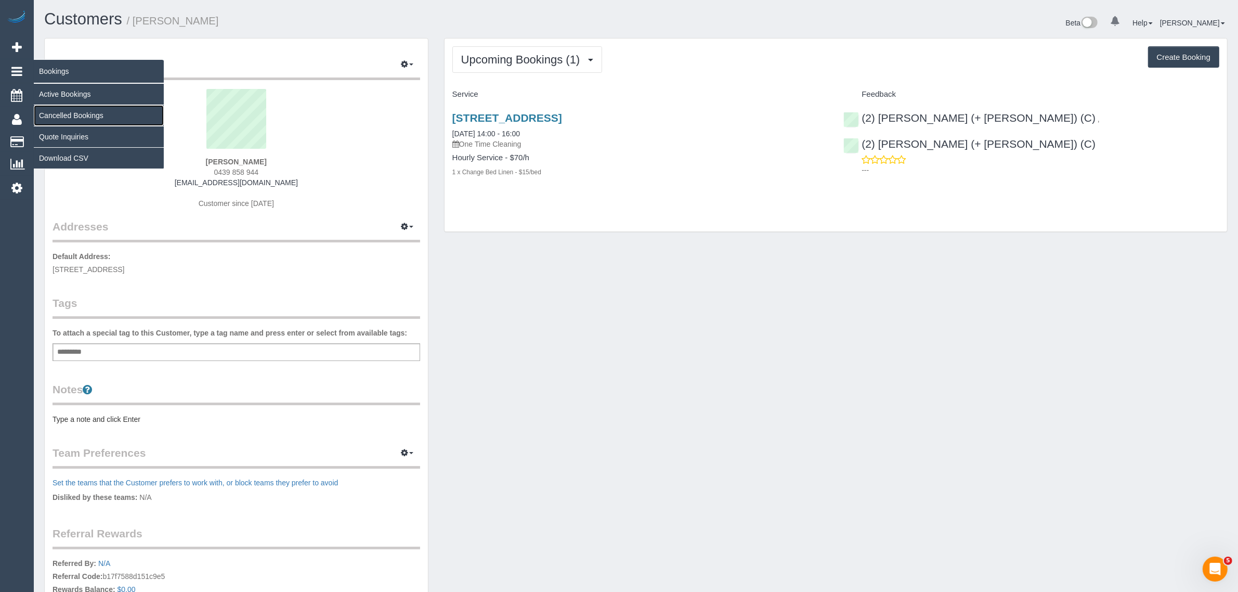
click at [48, 110] on link "Cancelled Bookings" at bounding box center [99, 115] width 130 height 21
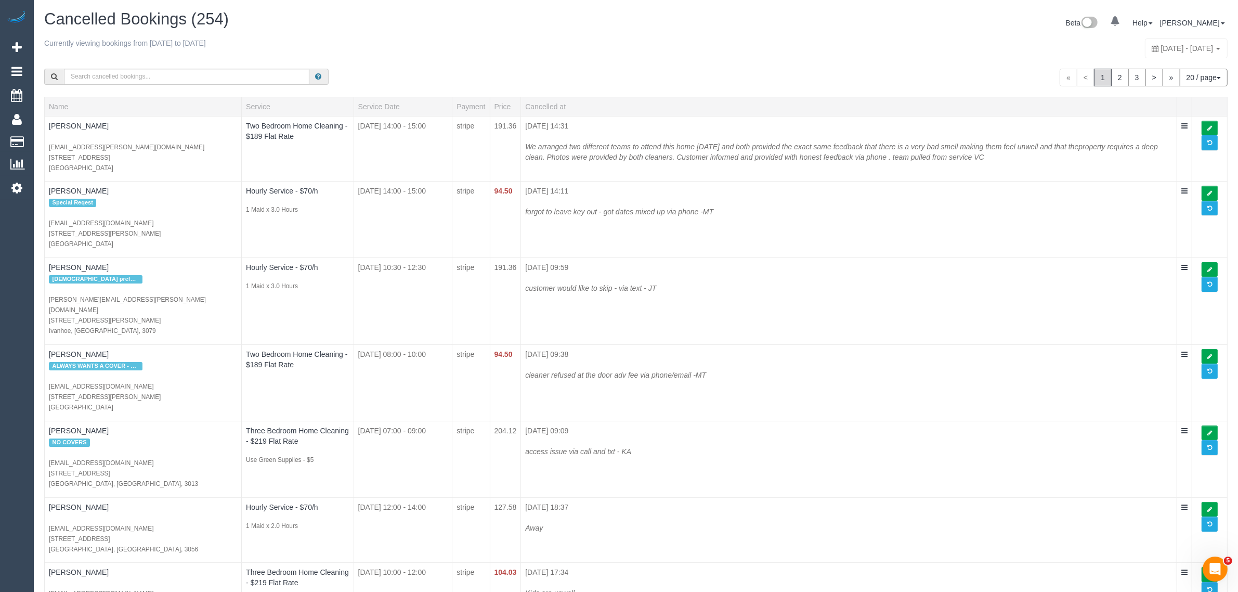
click at [1145, 40] on div "September 14, 2025 - September 20, 2025" at bounding box center [1186, 48] width 83 height 20
type input "**********"
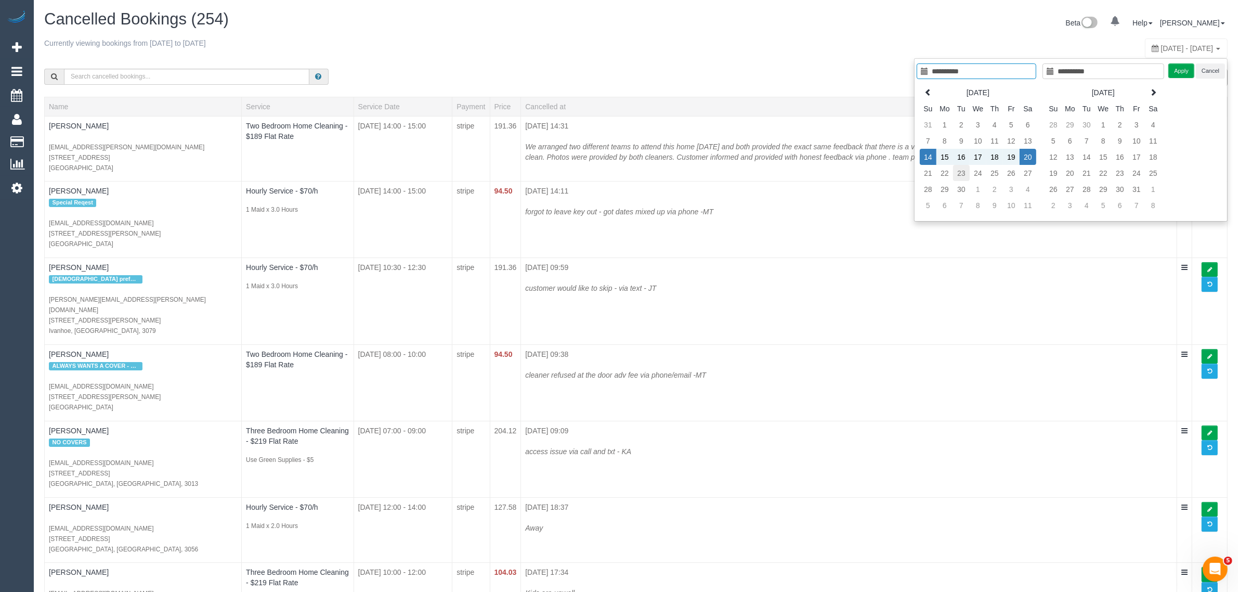
type input "**********"
click at [958, 176] on td "23" at bounding box center [961, 173] width 17 height 16
type input "**********"
click at [958, 176] on td "23" at bounding box center [961, 173] width 17 height 16
type input "**********"
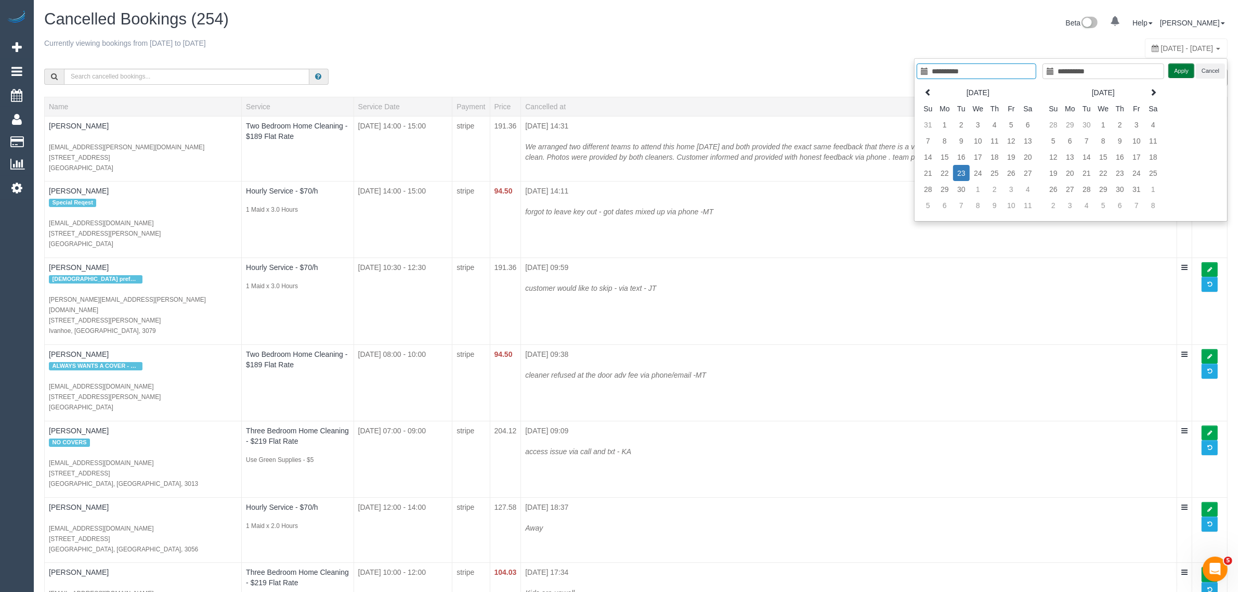
click at [1186, 74] on button "Apply" at bounding box center [1181, 70] width 26 height 15
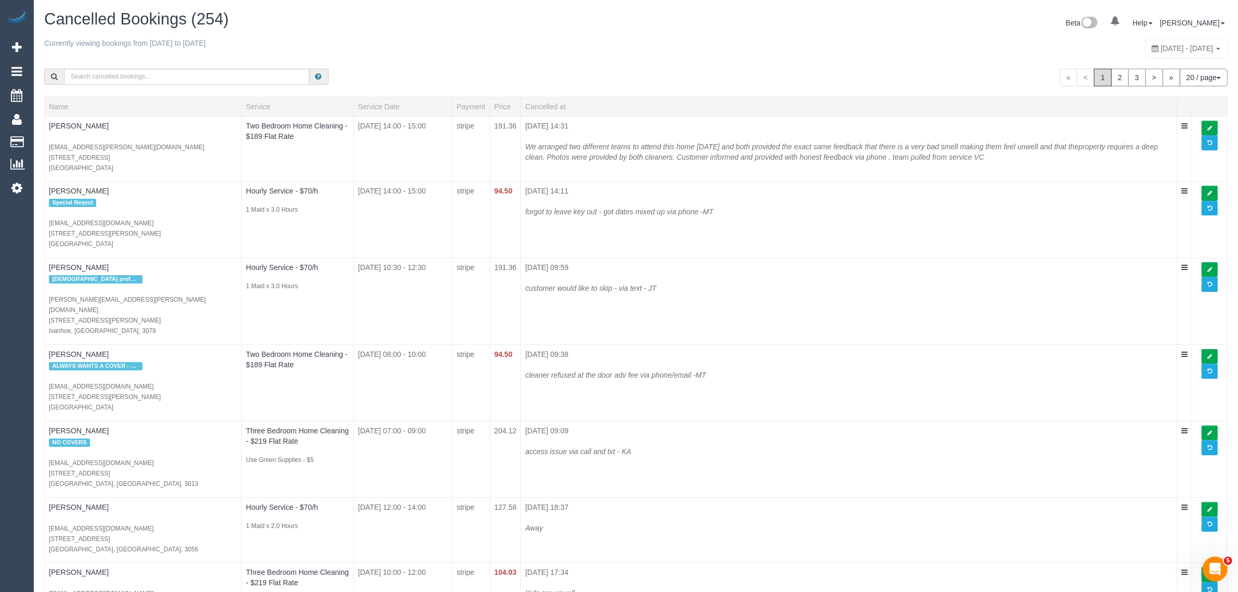
click at [819, 48] on div "Currently viewing bookings from 2025-09-23 to 2025-09-23 September 23, 2025 - S…" at bounding box center [635, 48] width 1183 height 20
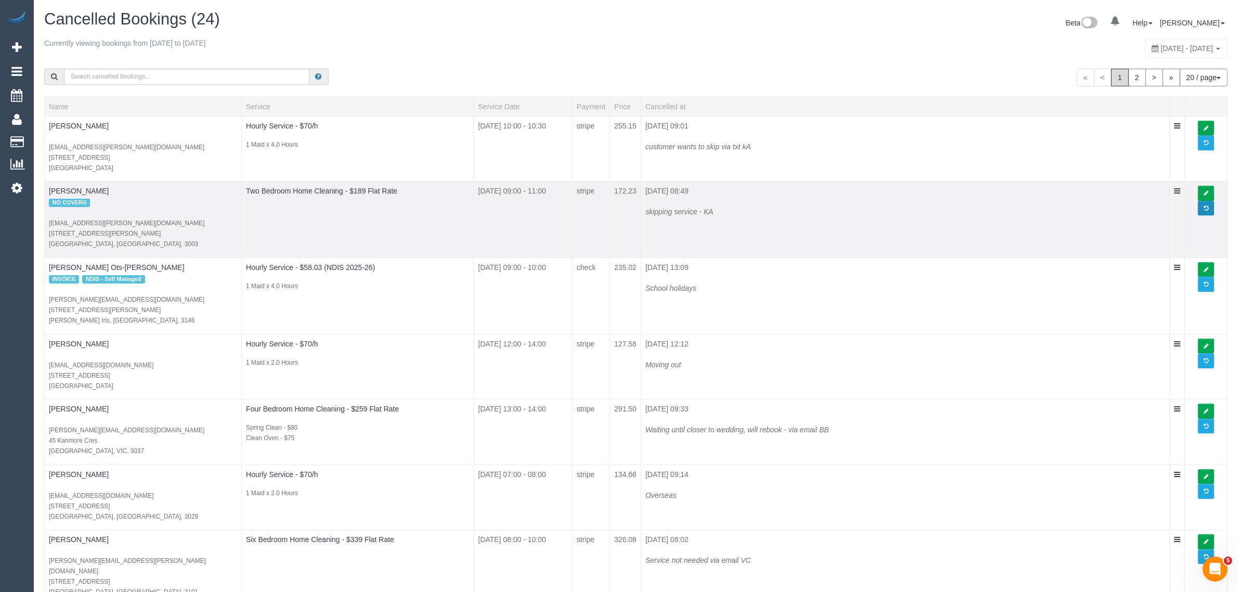
click at [1207, 211] on span at bounding box center [1206, 208] width 5 height 6
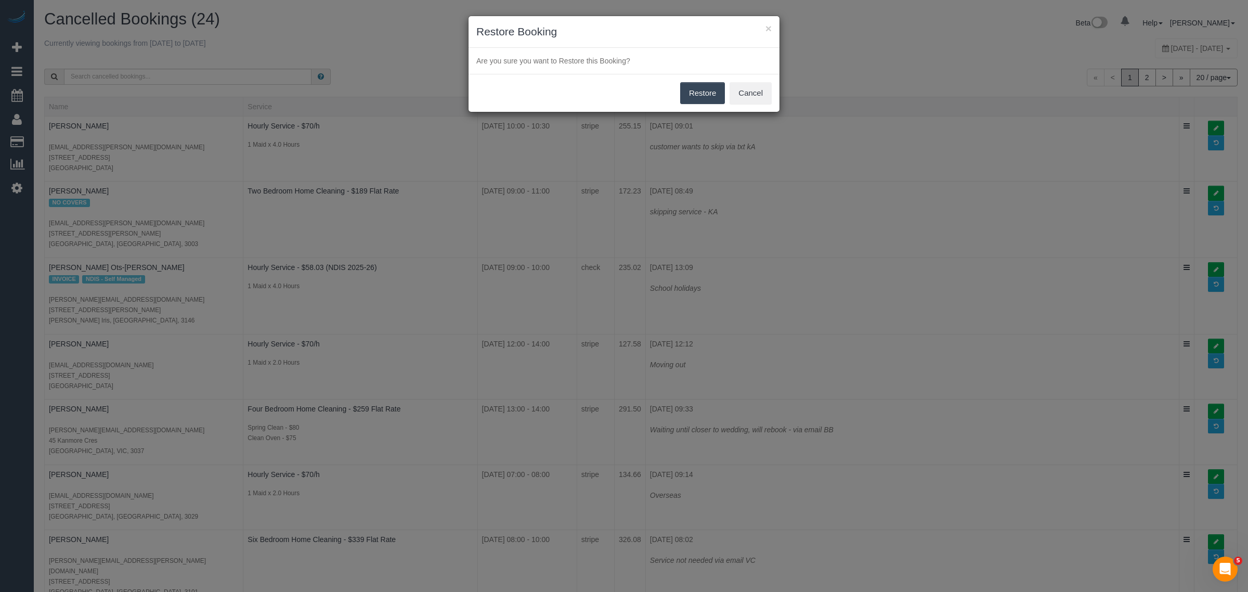
click at [689, 92] on button "Restore" at bounding box center [702, 93] width 45 height 22
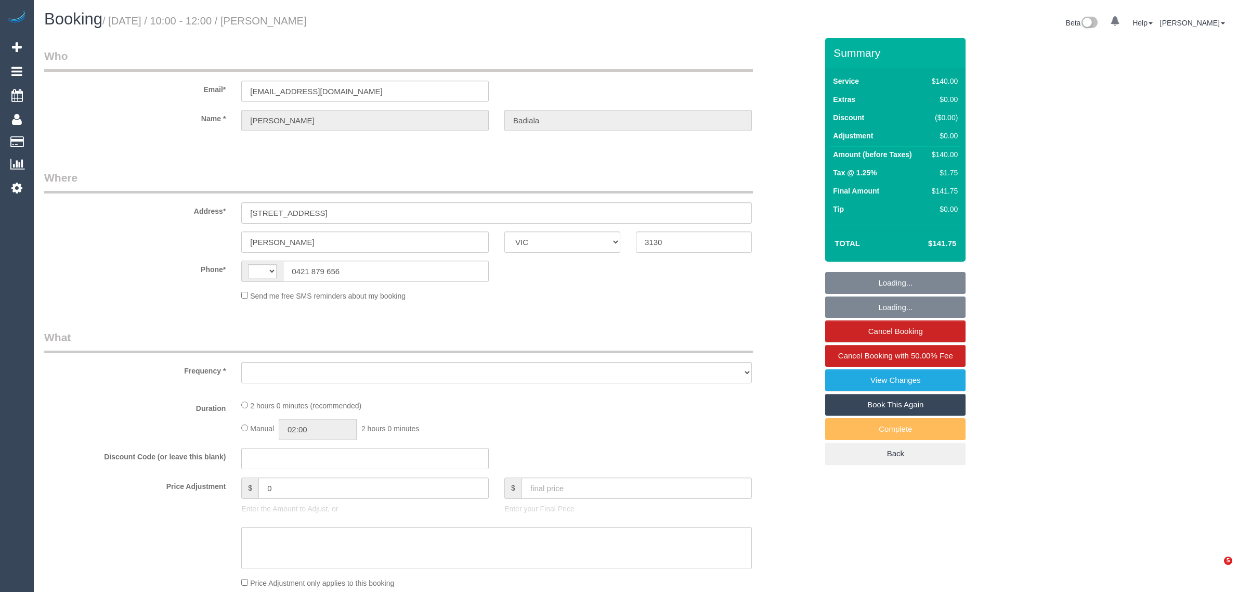
select select "VIC"
select select "string:AU"
select select "object:532"
select select "string:stripe-pm_1Rl0942GScqysDRVpX0Sp65w"
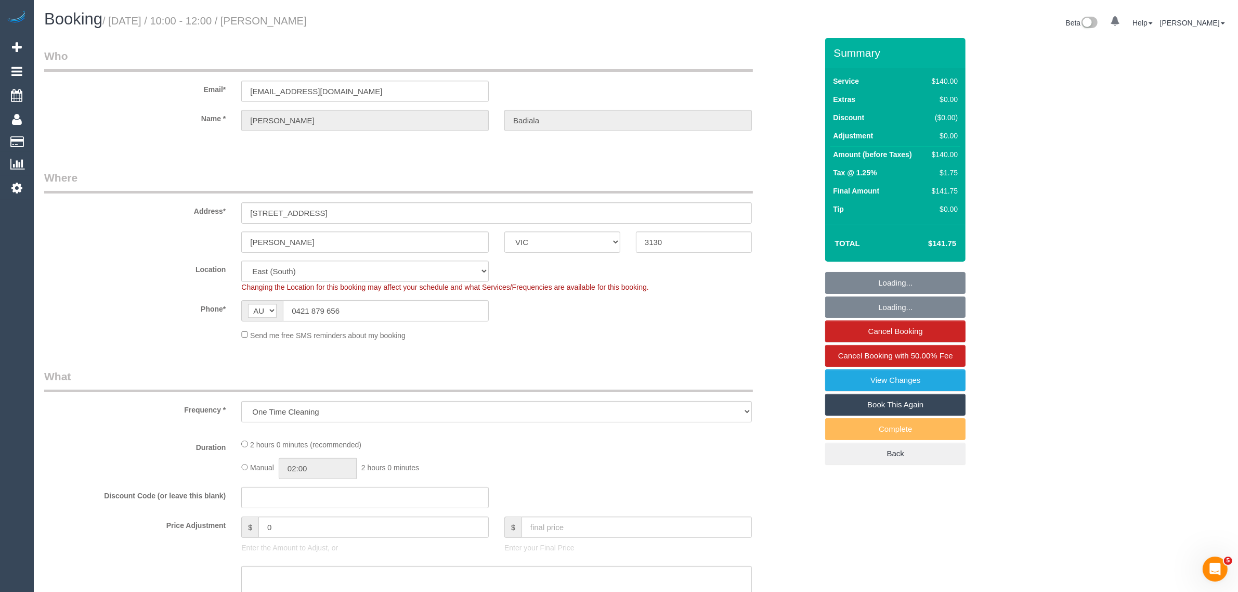
select select "object:685"
select select "number:28"
select select "number:14"
select select "number:18"
select select "number:24"
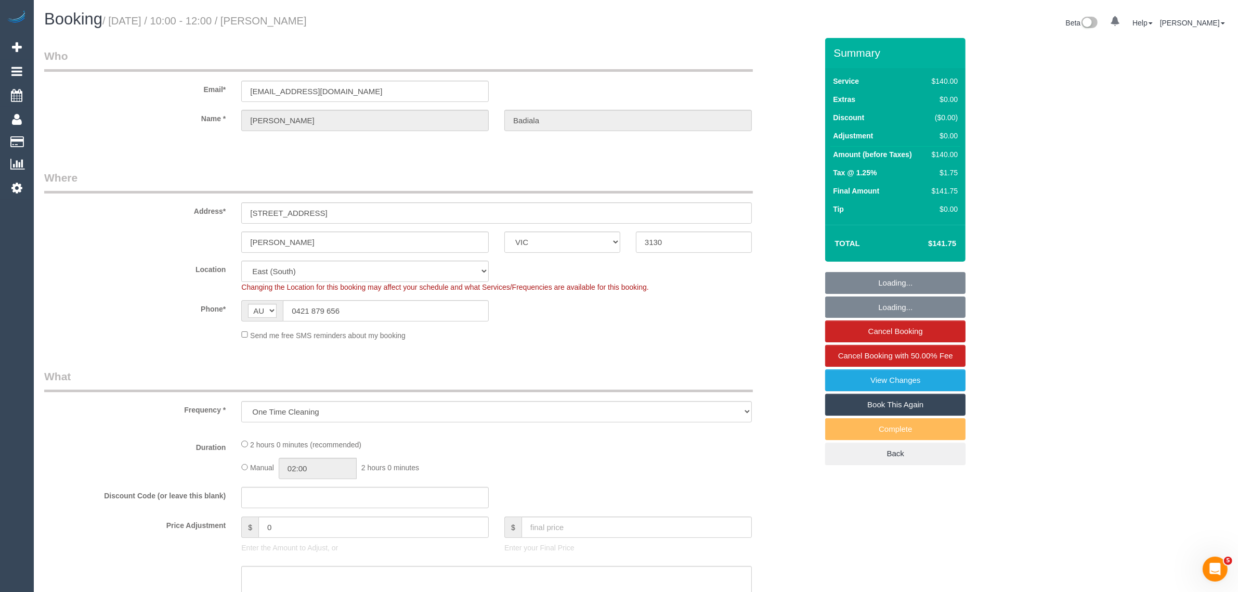
select select "number:13"
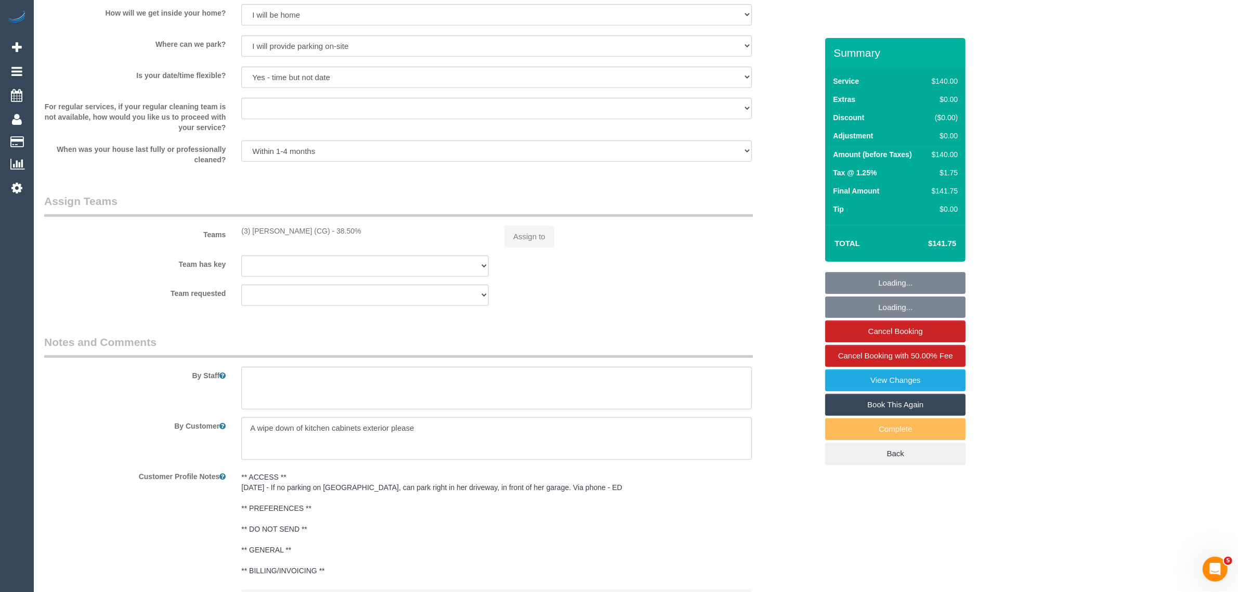
select select "spot1"
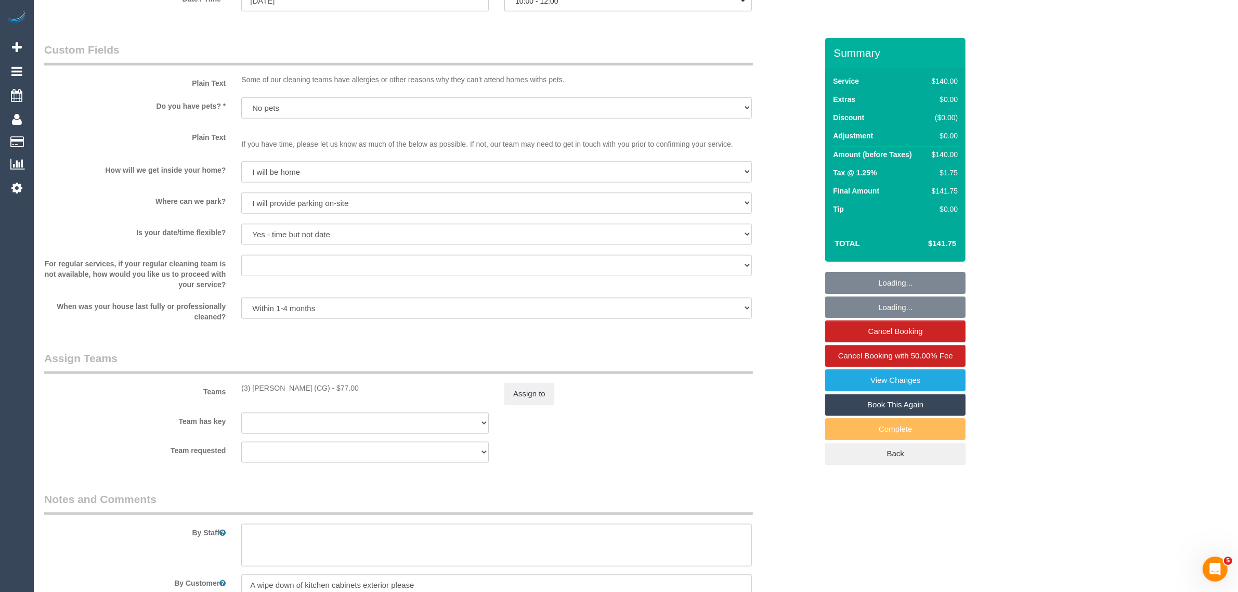
scroll to position [906, 0]
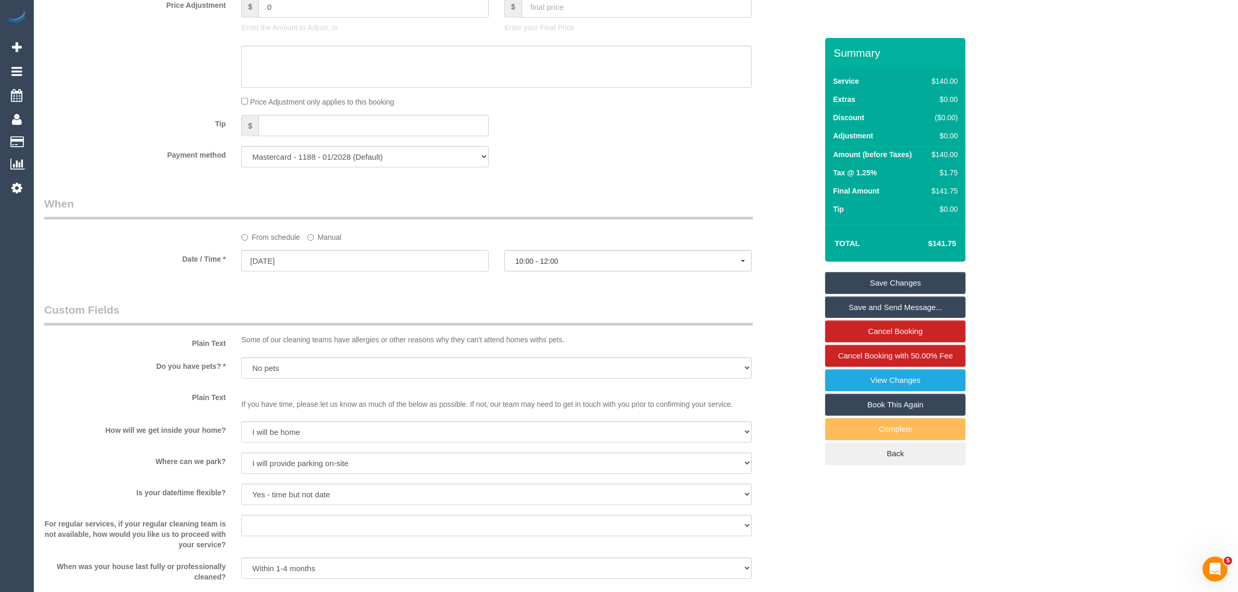
click at [358, 232] on div "From schedule Manual" at bounding box center [496, 235] width 526 height 14
click at [326, 238] on label "Manual" at bounding box center [324, 235] width 34 height 14
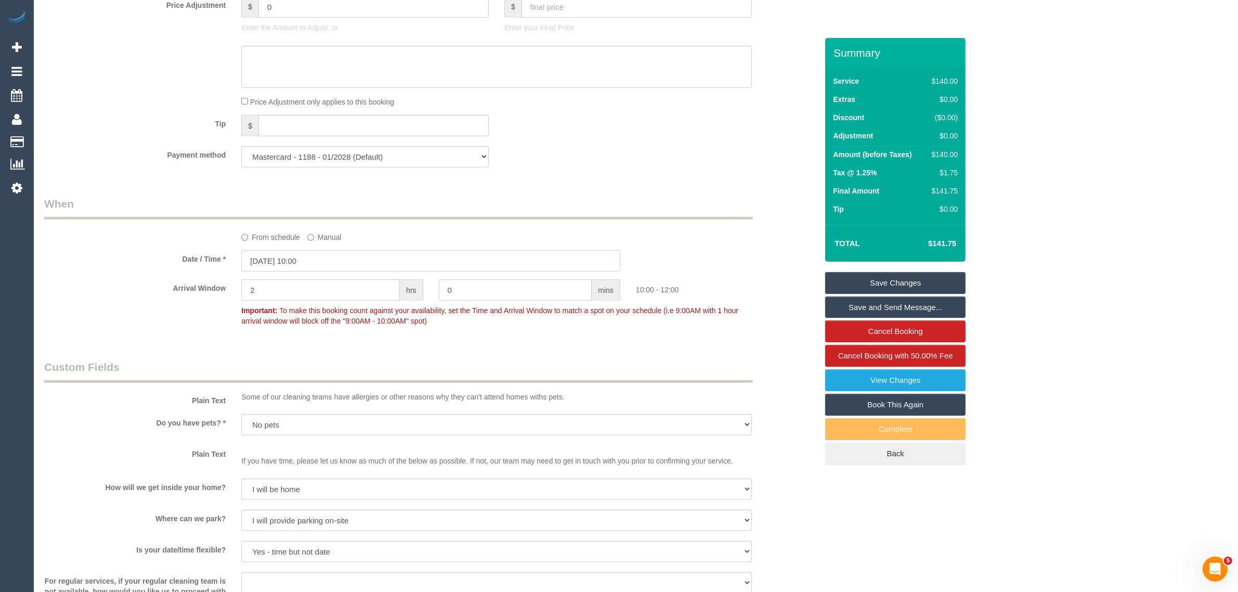
click at [345, 264] on input "20/09/2025 10:00" at bounding box center [430, 260] width 379 height 21
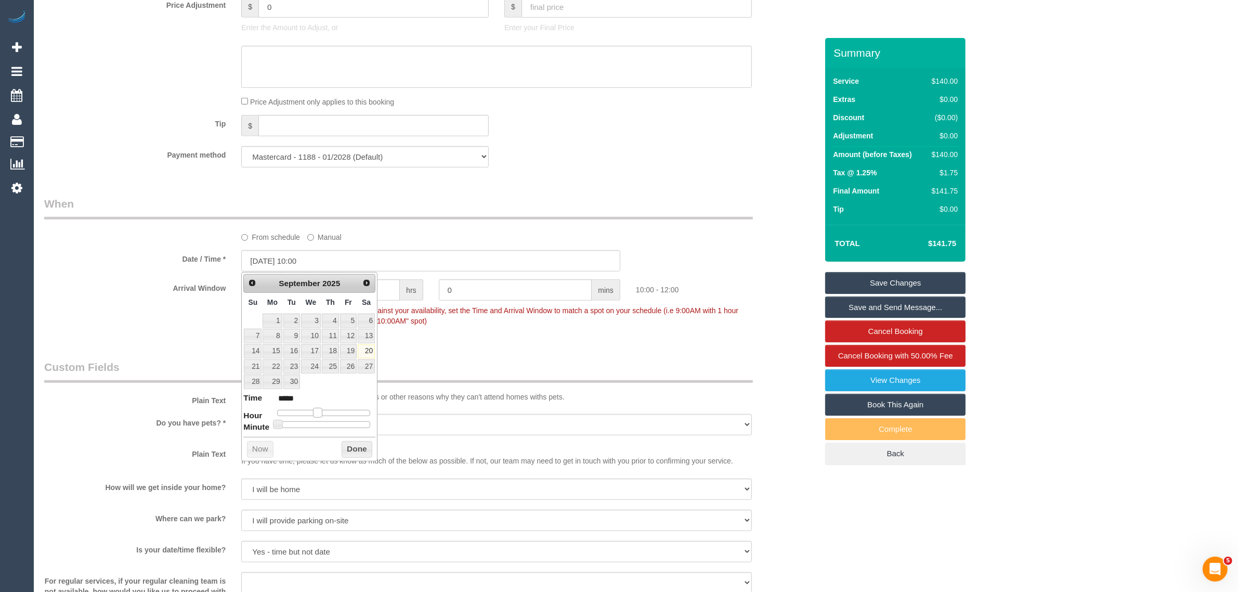
type input "20/09/2025 09:00"
type input "*****"
type input "20/09/2025 08:00"
type input "*****"
drag, startPoint x: 315, startPoint y: 413, endPoint x: 309, endPoint y: 412, distance: 5.8
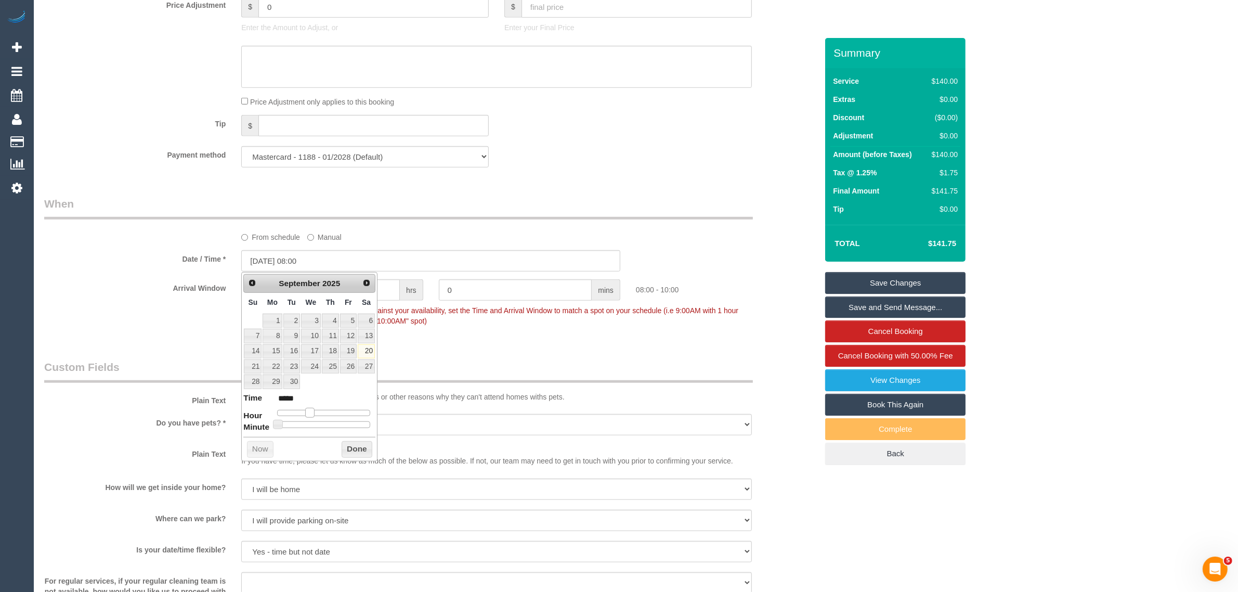
click at [309, 412] on span at bounding box center [309, 412] width 9 height 9
type input "20/09/2025 08:05"
type input "*****"
type input "20/09/2025 08:10"
type input "*****"
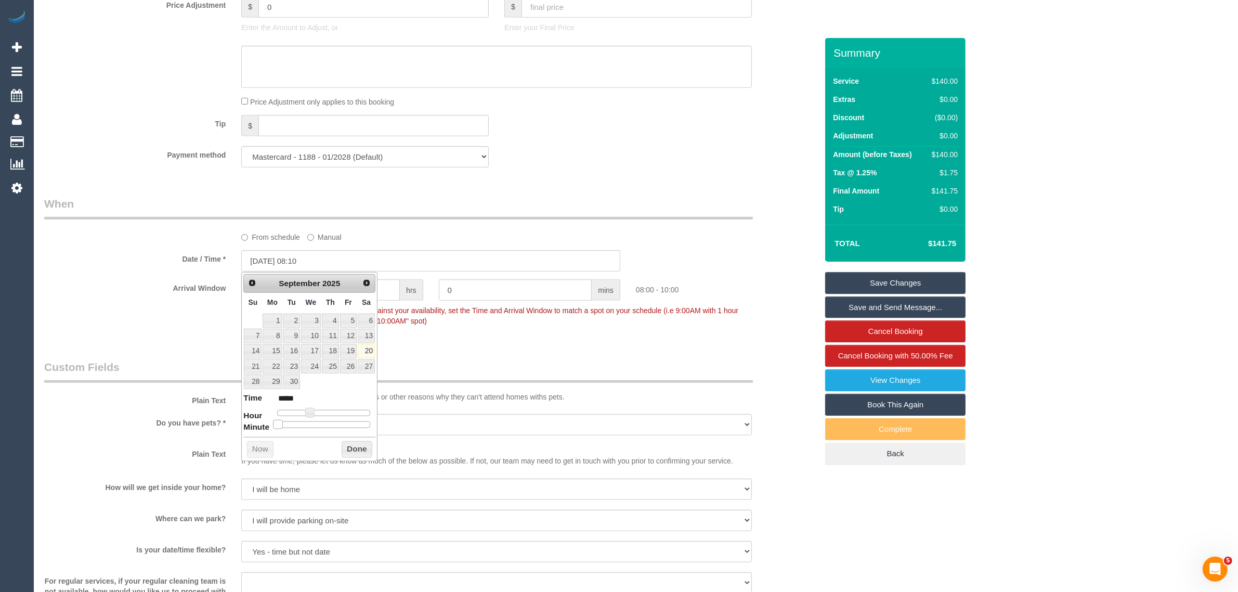
type input "20/09/2025 08:15"
type input "*****"
type input "20/09/2025 08:20"
type input "*****"
type input "20/09/2025 08:25"
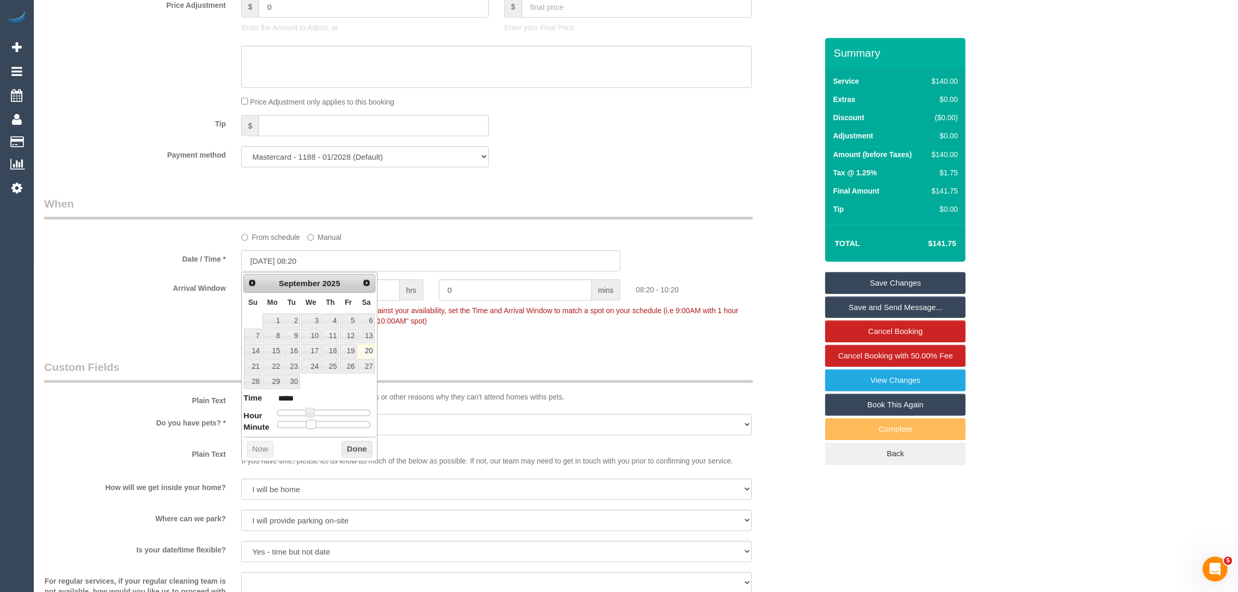
type input "*****"
type input "20/09/2025 08:30"
type input "*****"
drag, startPoint x: 279, startPoint y: 425, endPoint x: 326, endPoint y: 425, distance: 46.8
click at [326, 425] on span at bounding box center [327, 424] width 9 height 9
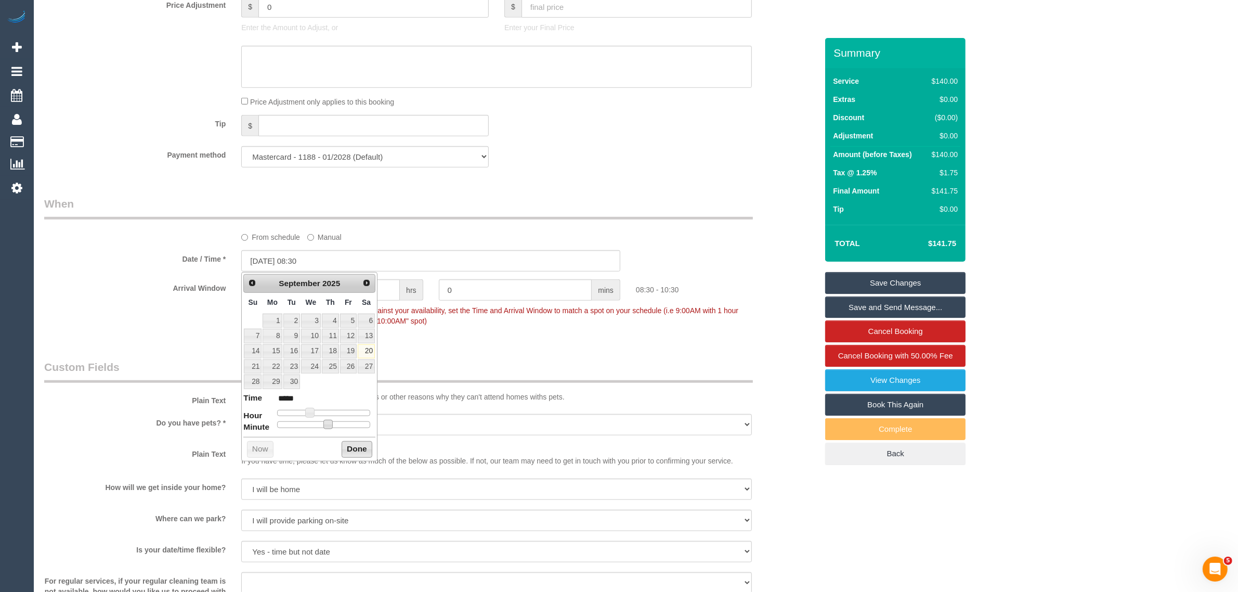
click at [346, 445] on button "Done" at bounding box center [357, 449] width 31 height 17
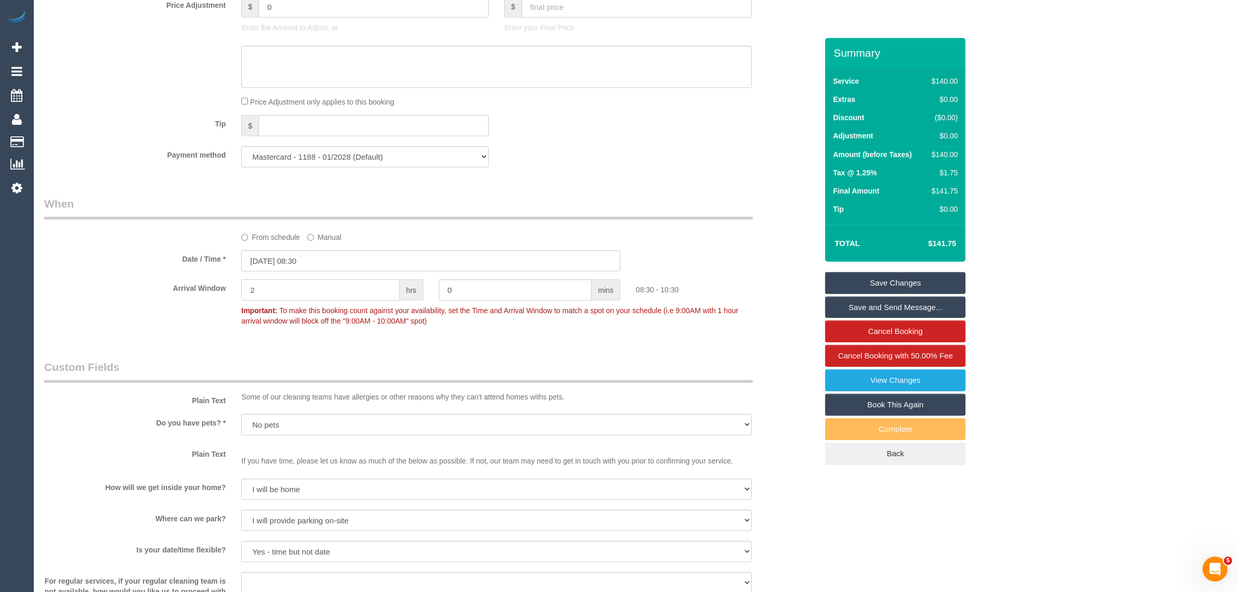
click at [316, 289] on input "2" at bounding box center [320, 289] width 159 height 21
type input "0"
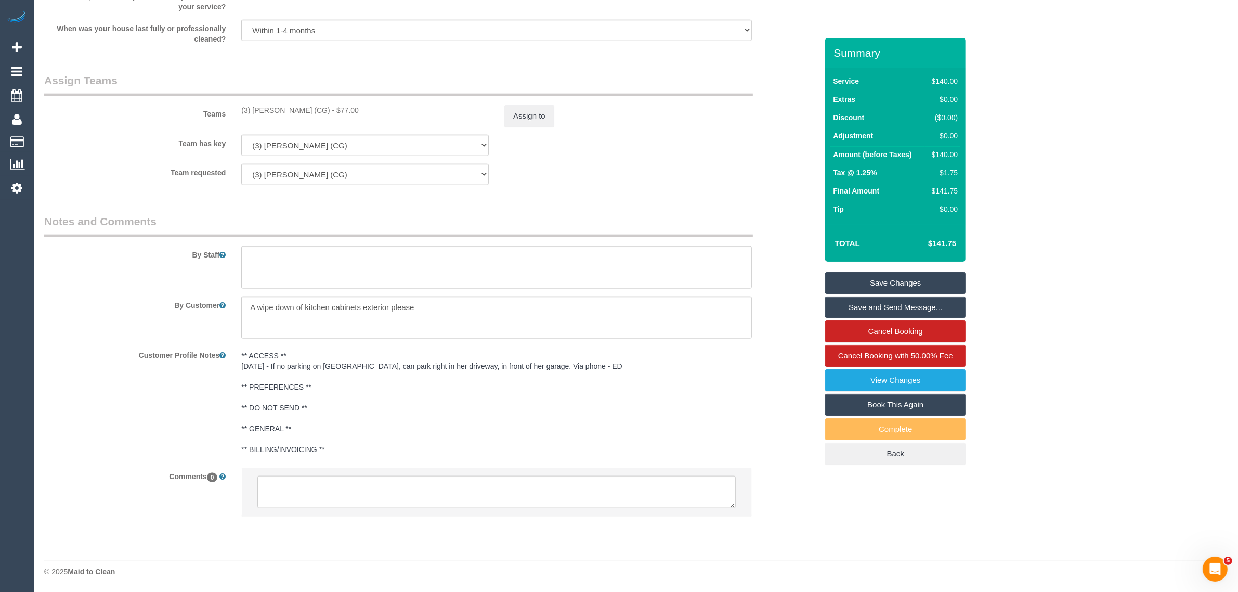
type input "30"
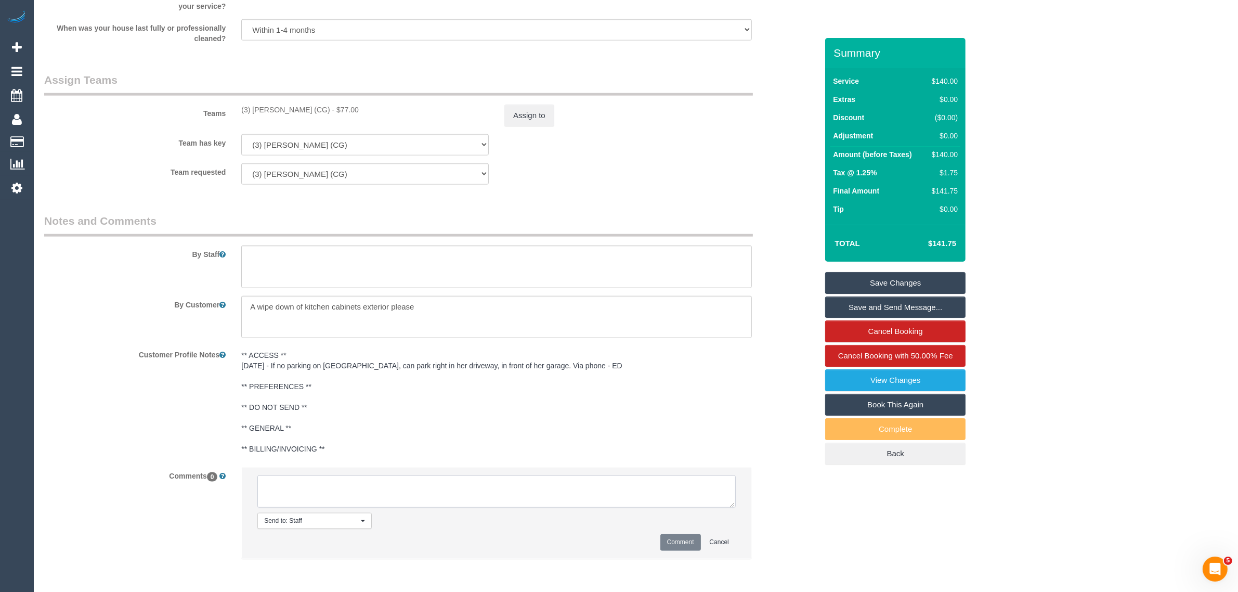
click at [398, 498] on textarea at bounding box center [496, 491] width 478 height 32
type textarea "customer agreed to new AW from 10-12 to 830- 9AM via txt"
click at [687, 539] on button "Comment" at bounding box center [680, 542] width 41 height 16
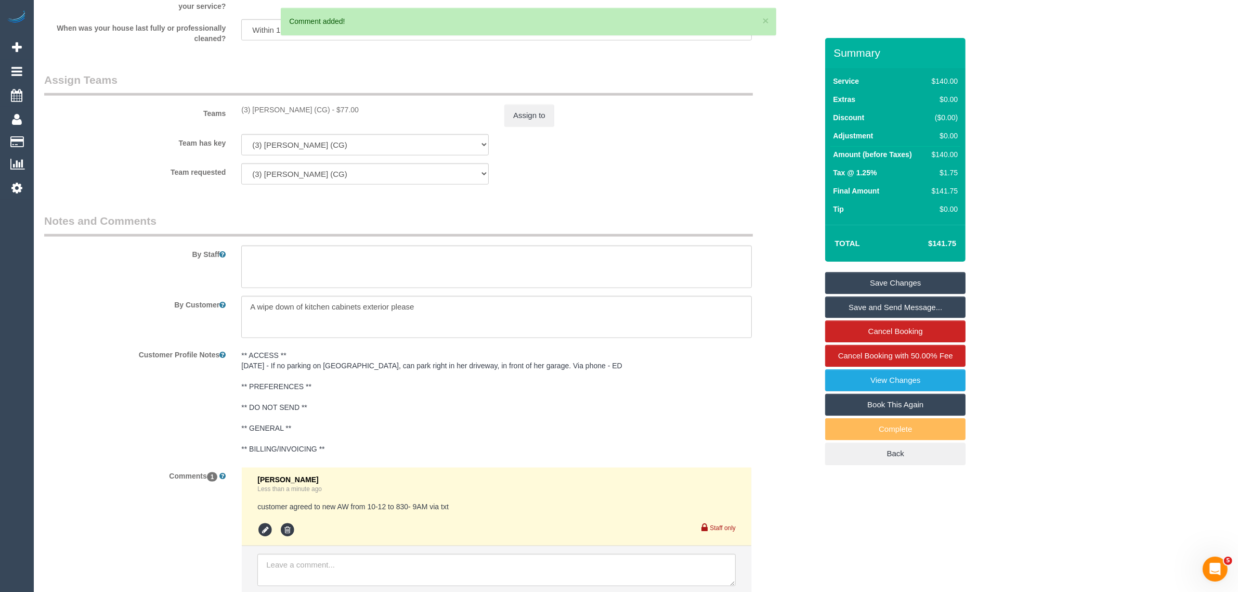
click at [916, 279] on link "Save Changes" at bounding box center [895, 283] width 140 height 22
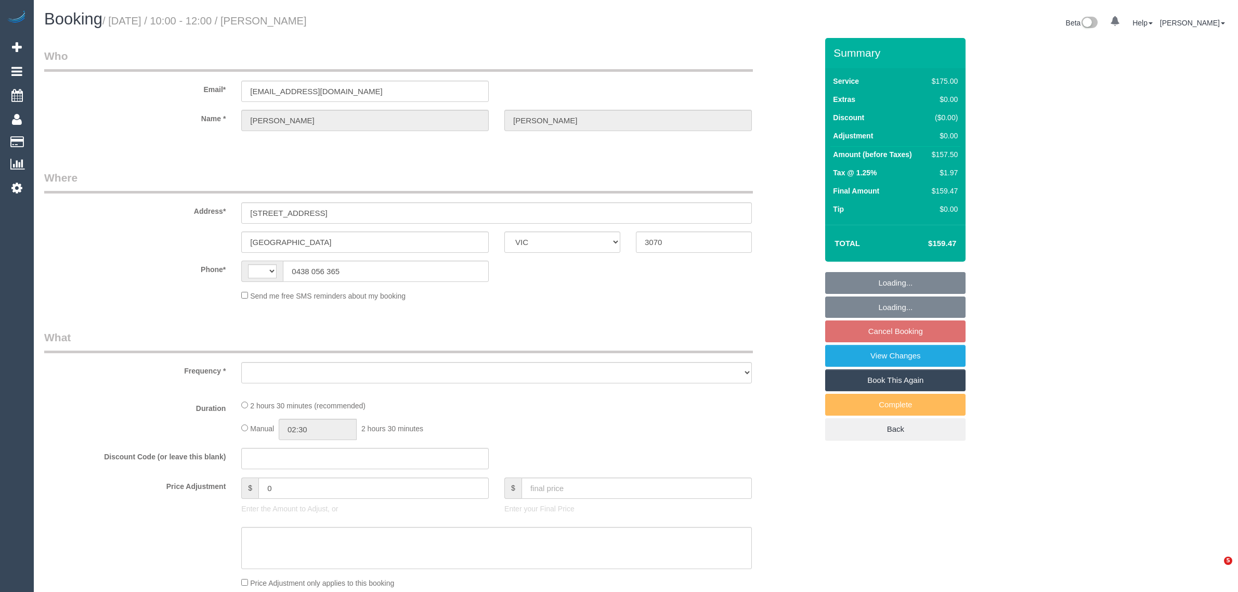
select select "VIC"
select select "object:281"
select select "string:AU"
select select "string:stripe-pm_1ReSs12GScqysDRVy3CA21GY"
select select "150"
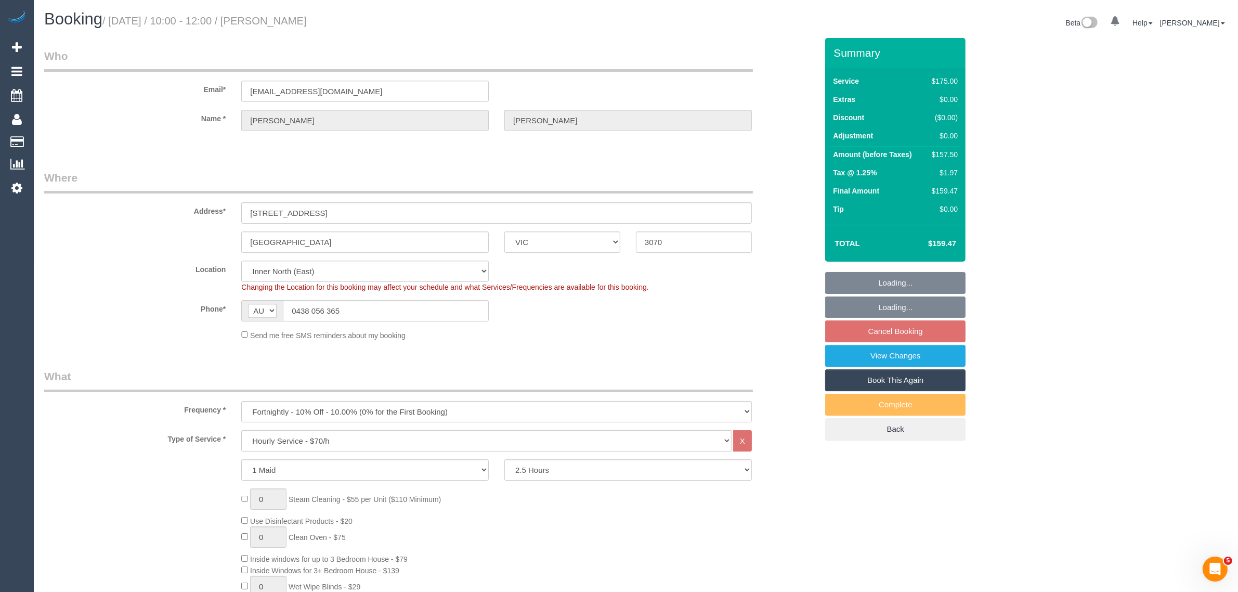
select select "number:27"
select select "number:16"
select select "number:19"
select select "number:25"
select select "number:34"
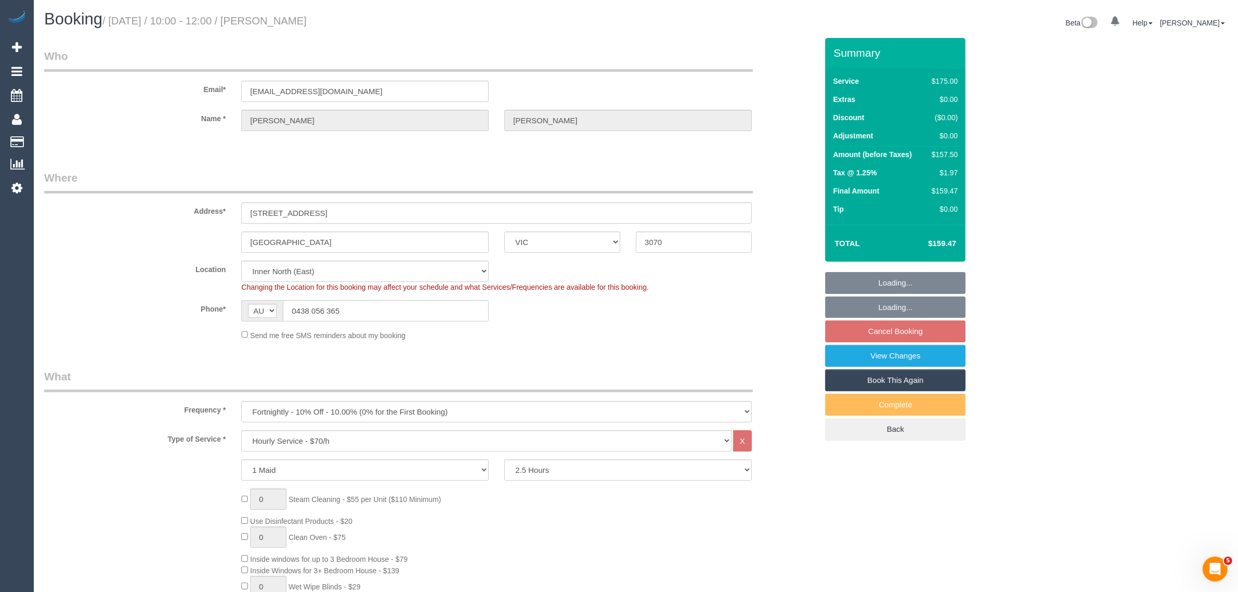
select select "number:12"
select select "object:1663"
select select "spot1"
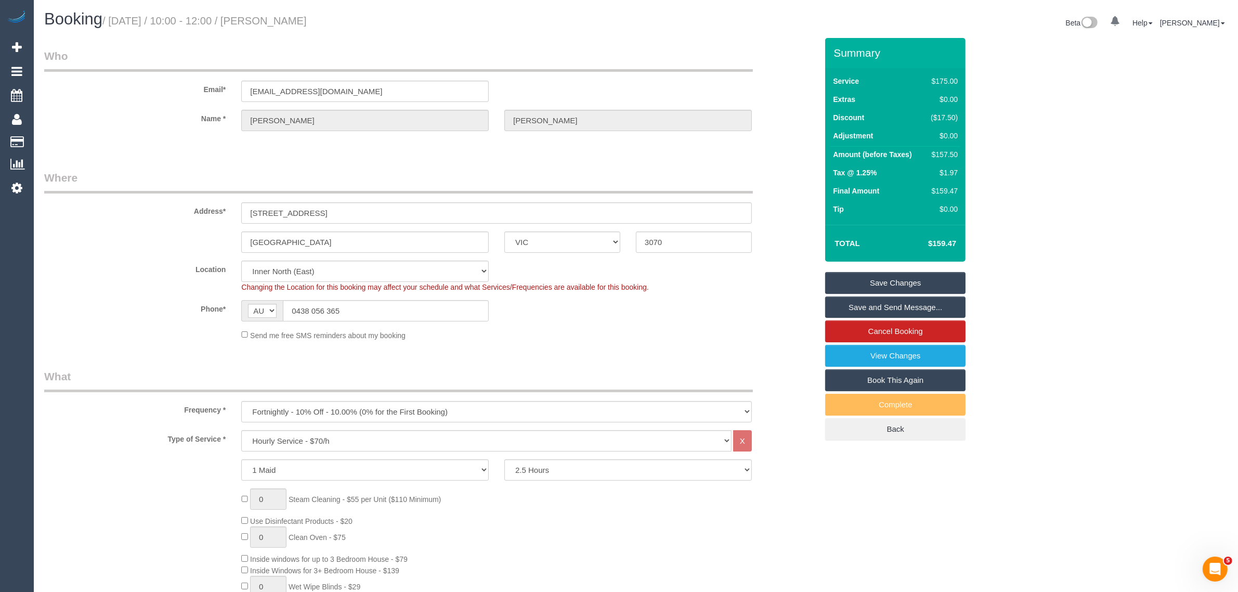
drag, startPoint x: 697, startPoint y: 171, endPoint x: 776, endPoint y: 321, distance: 170.0
click at [697, 171] on legend "Where" at bounding box center [398, 181] width 709 height 23
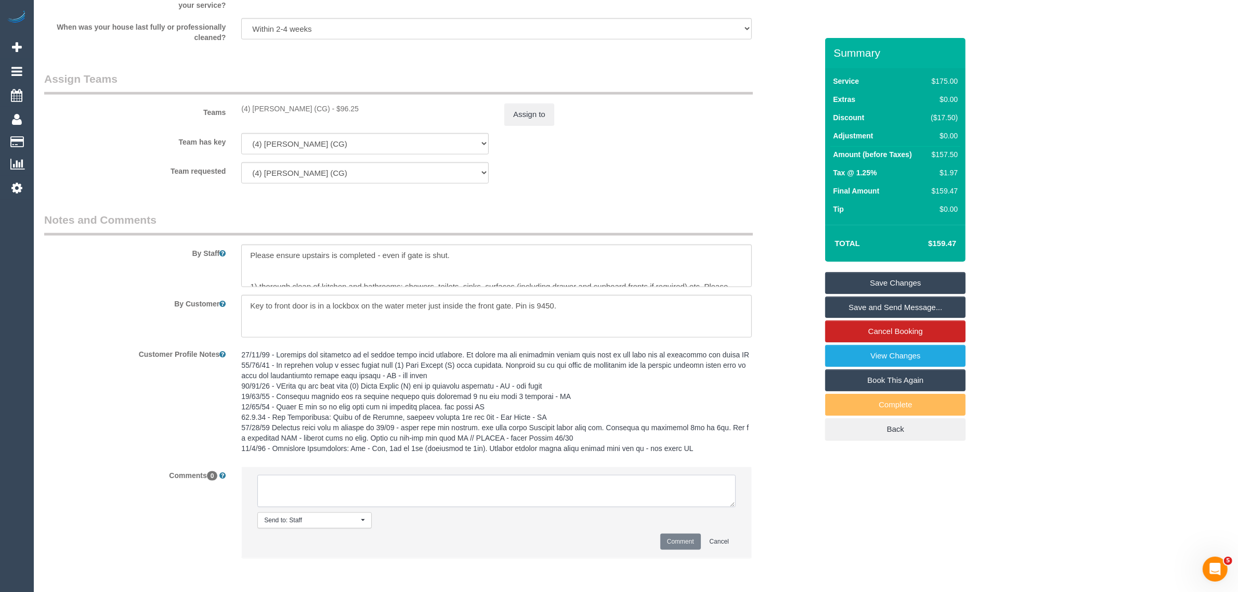
click at [542, 500] on textarea at bounding box center [496, 491] width 478 height 32
paste textarea "Cleaner(s) Unassigned: Reason Unassigned: One Off/Ongoing: Flexibility: Close a…"
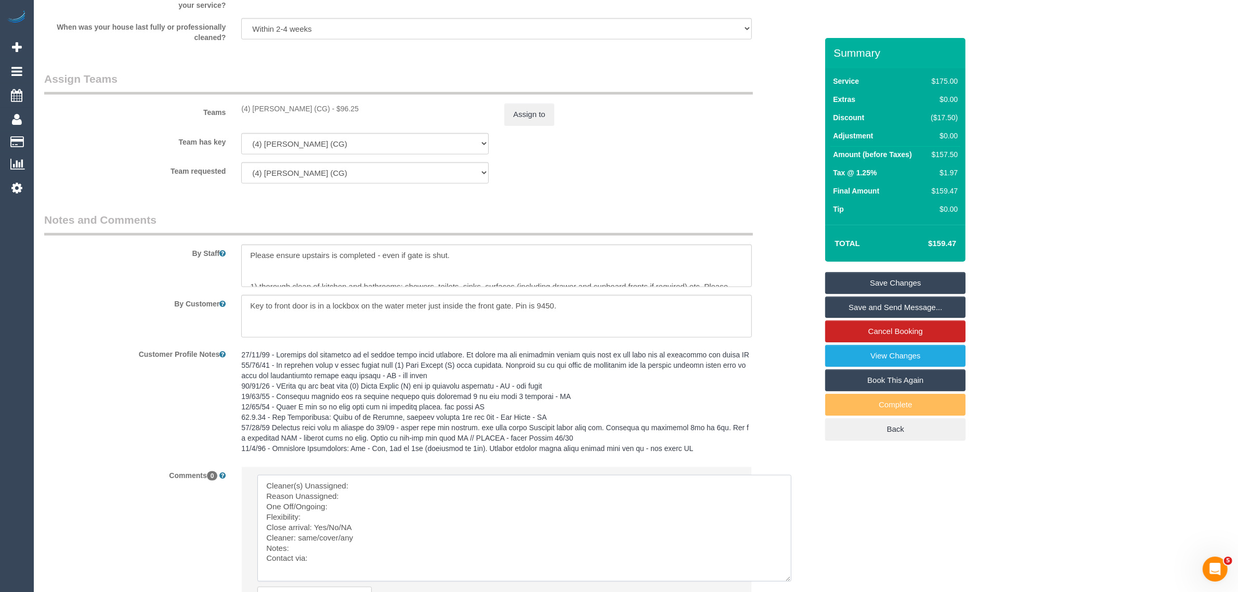
scroll to position [0, 0]
drag, startPoint x: 731, startPoint y: 502, endPoint x: 788, endPoint y: 581, distance: 98.0
click at [788, 581] on textarea at bounding box center [524, 528] width 534 height 107
click at [471, 477] on textarea at bounding box center [524, 531] width 535 height 112
drag, startPoint x: 238, startPoint y: 105, endPoint x: 310, endPoint y: 106, distance: 72.3
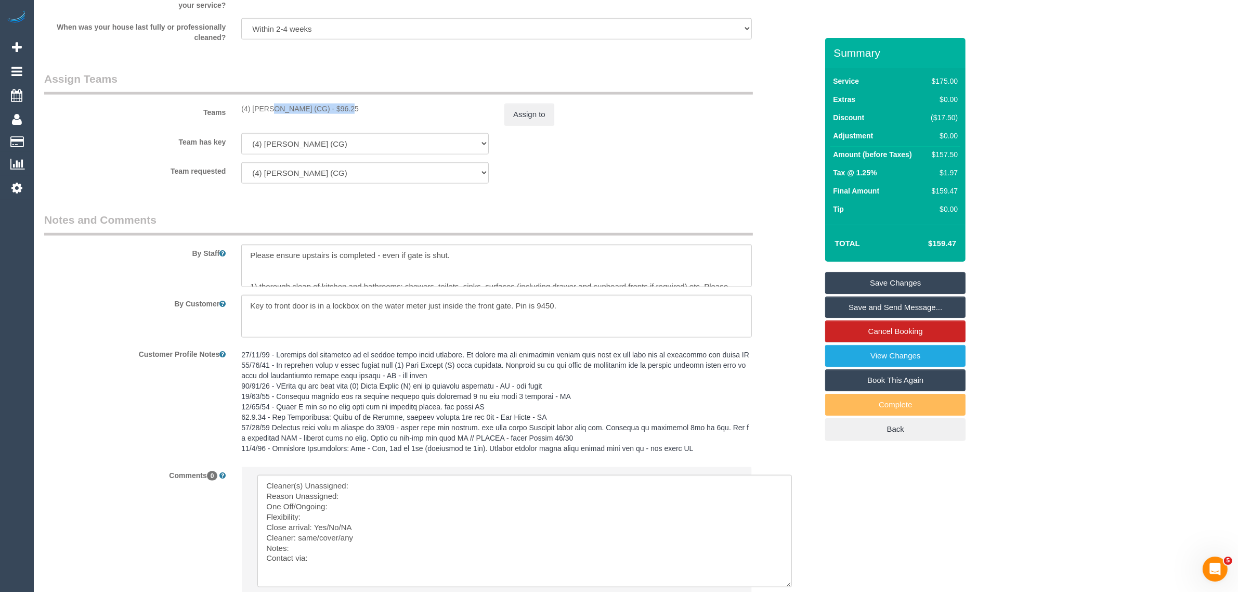
click at [310, 106] on div "(4) [PERSON_NAME] (CG) - $96.25" at bounding box center [364, 108] width 263 height 10
copy div "(4) [PERSON_NAME] (CG)"
click at [399, 493] on textarea at bounding box center [524, 531] width 535 height 112
click at [396, 485] on textarea at bounding box center [524, 531] width 535 height 112
paste textarea "(4) [PERSON_NAME] (CG)"
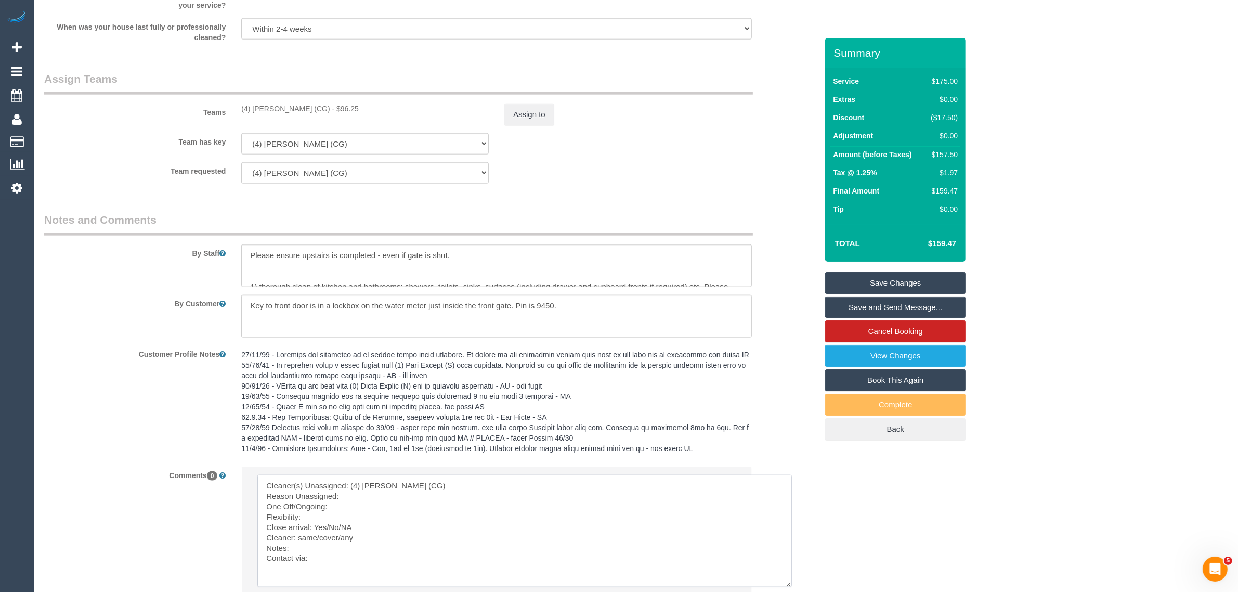
click at [380, 498] on textarea at bounding box center [524, 531] width 535 height 112
drag, startPoint x: 298, startPoint y: 537, endPoint x: 353, endPoint y: 541, distance: 54.7
click at [353, 541] on textarea at bounding box center [524, 531] width 535 height 112
click at [367, 559] on textarea at bounding box center [524, 531] width 535 height 112
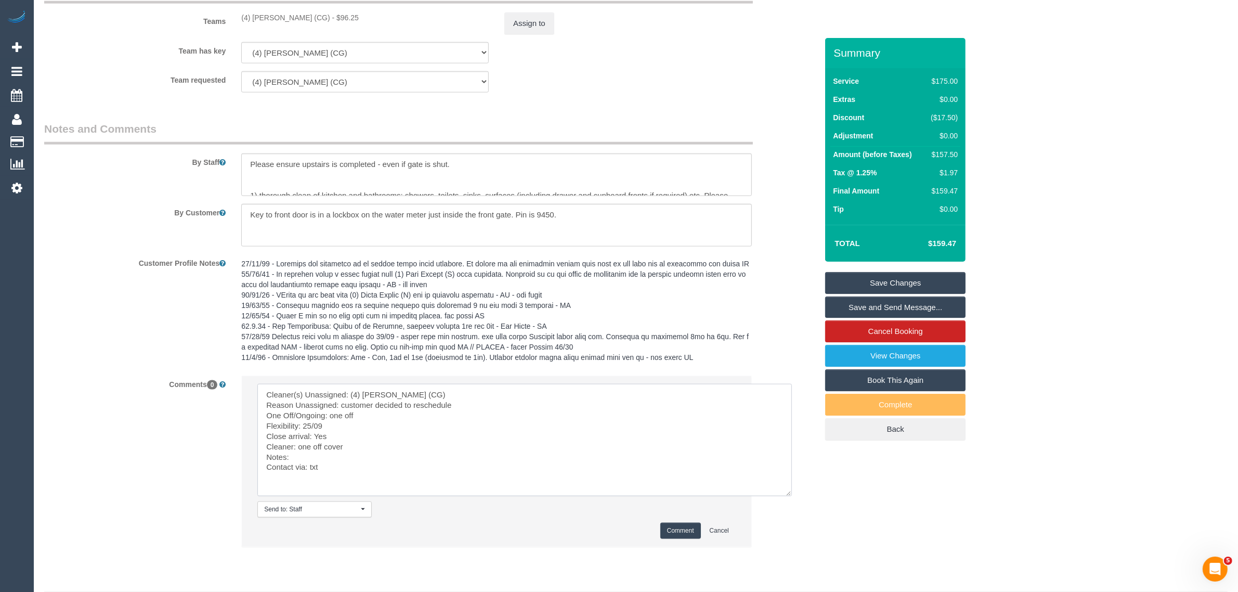
scroll to position [1568, 0]
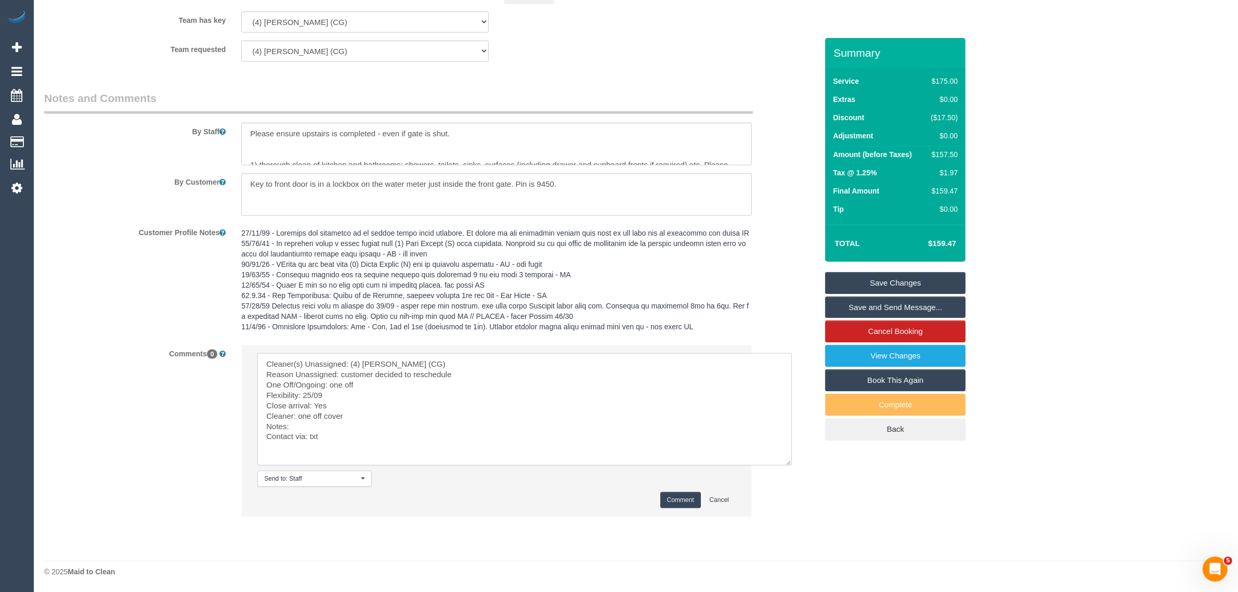
type textarea "Cleaner(s) Unassigned: (4) [PERSON_NAME] (CG) Reason Unassigned: customer decid…"
click at [676, 494] on button "Comment" at bounding box center [680, 500] width 41 height 16
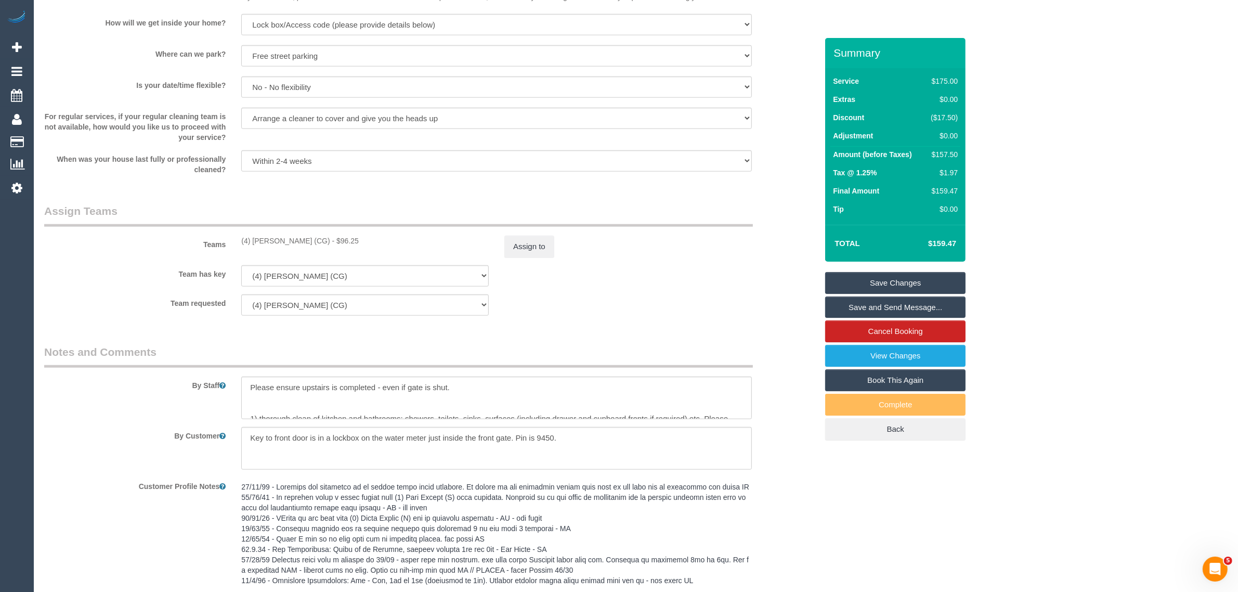
scroll to position [1308, 0]
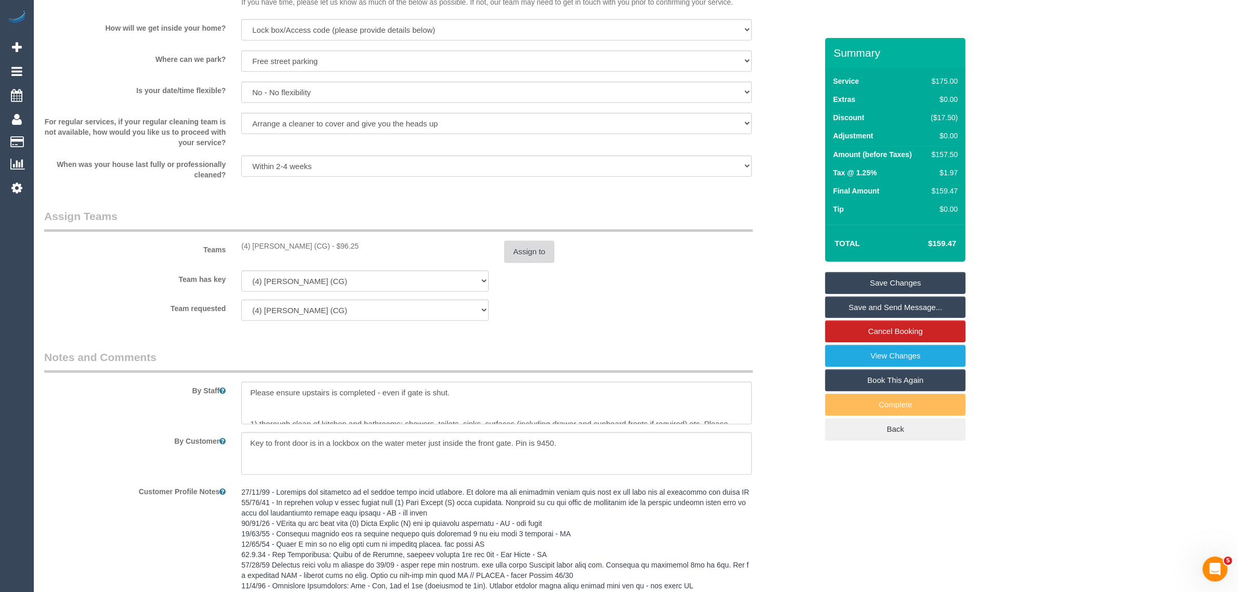
click at [535, 261] on button "Assign to" at bounding box center [529, 252] width 50 height 22
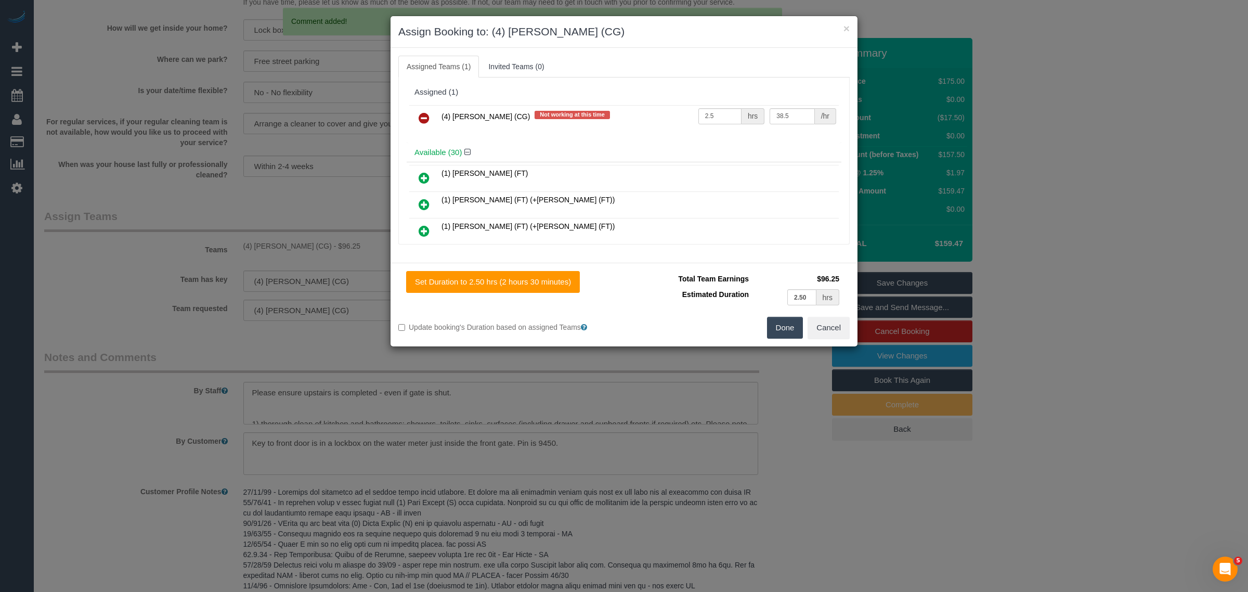
click at [427, 125] on link at bounding box center [424, 118] width 24 height 21
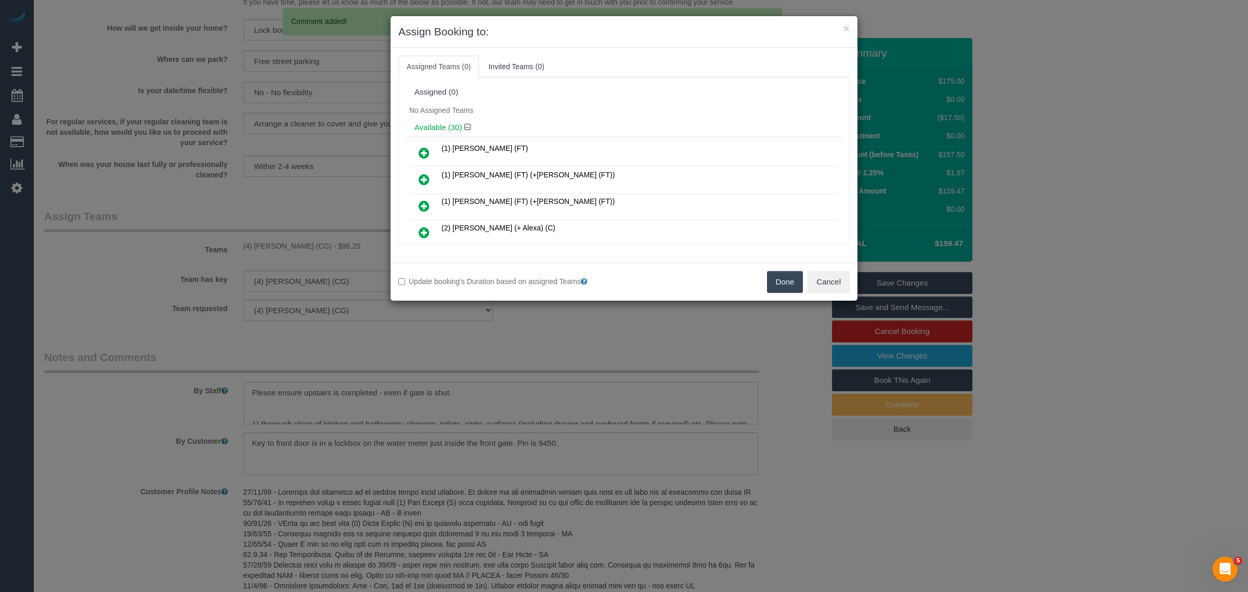
click at [789, 281] on button "Done" at bounding box center [785, 282] width 36 height 22
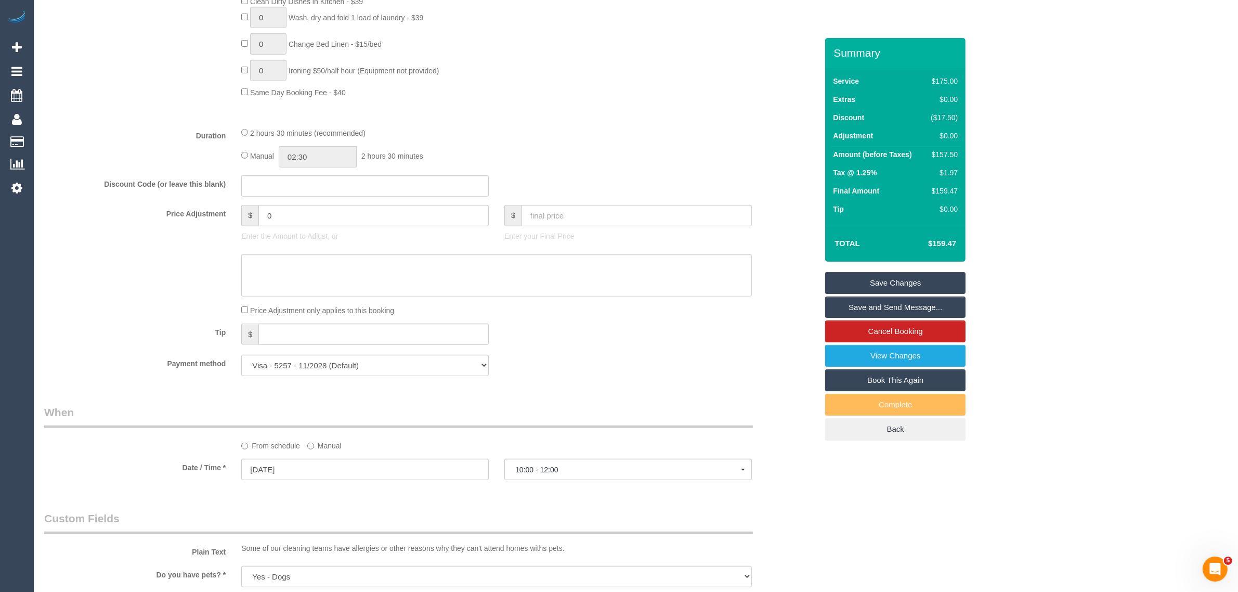
scroll to position [780, 0]
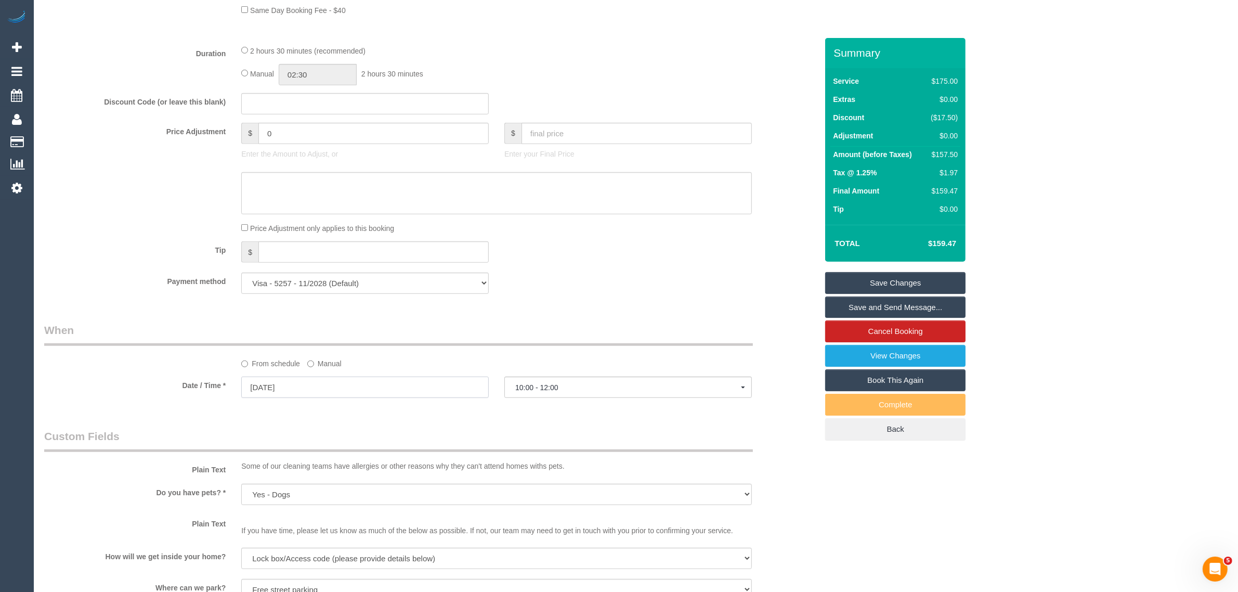
click at [471, 386] on input "[DATE]" at bounding box center [365, 386] width 248 height 21
click at [341, 504] on td at bounding box center [349, 507] width 18 height 15
click at [454, 417] on div "Who Email* [EMAIL_ADDRESS][DOMAIN_NAME] Name * [PERSON_NAME][GEOGRAPHIC_DATA] W…" at bounding box center [430, 354] width 789 height 2193
click at [346, 364] on div "From schedule Manual" at bounding box center [496, 362] width 526 height 14
click at [336, 366] on label "Manual" at bounding box center [324, 362] width 34 height 14
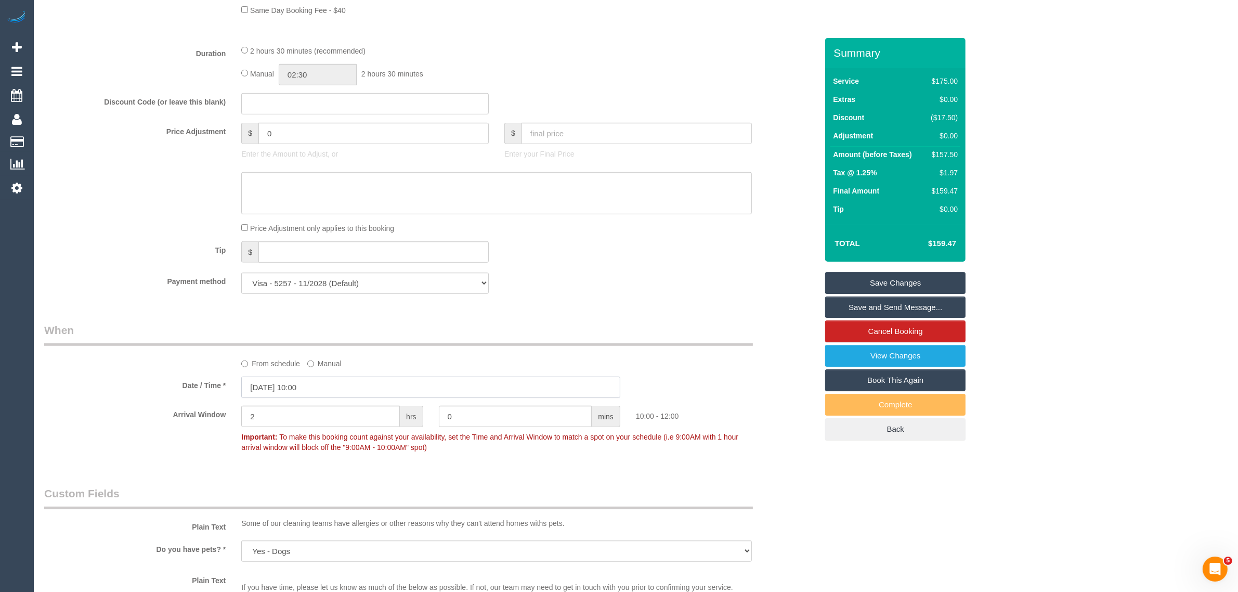
click at [380, 390] on input "[DATE] 10:00" at bounding box center [430, 386] width 379 height 21
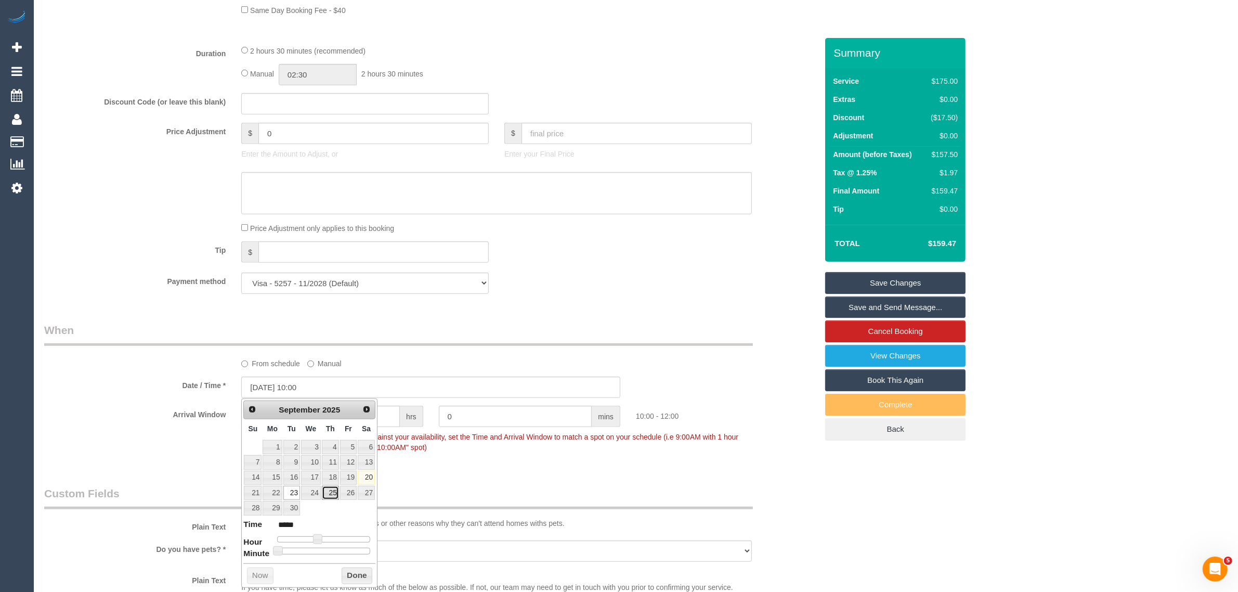
click at [336, 495] on link "25" at bounding box center [330, 493] width 17 height 14
type input "[DATE] 10:00"
click at [492, 457] on div "Arrival Window 2 hrs 0 mins 10:00 - 12:00 Important: To make this booking count…" at bounding box center [430, 431] width 789 height 51
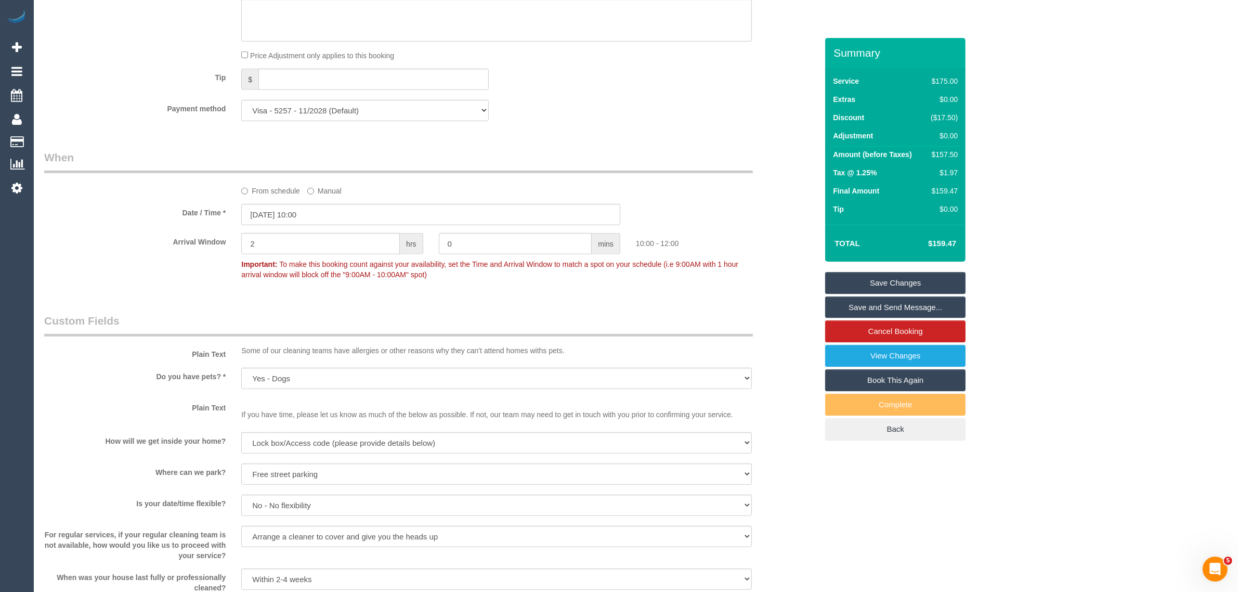
scroll to position [693, 0]
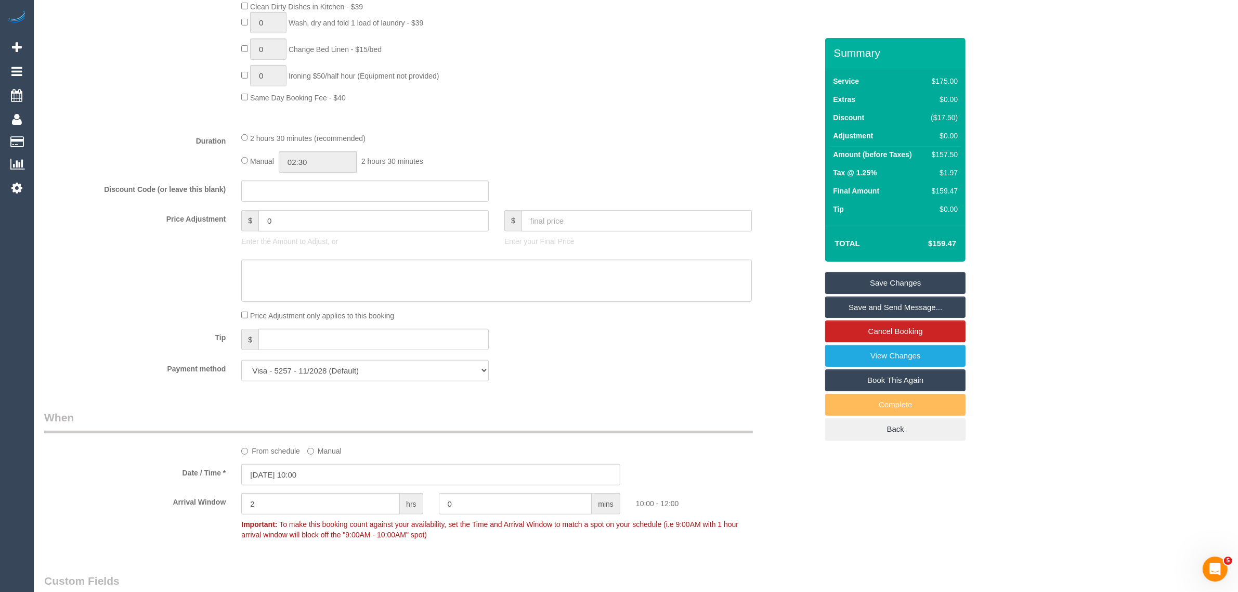
click at [877, 279] on link "Save Changes" at bounding box center [895, 283] width 140 height 22
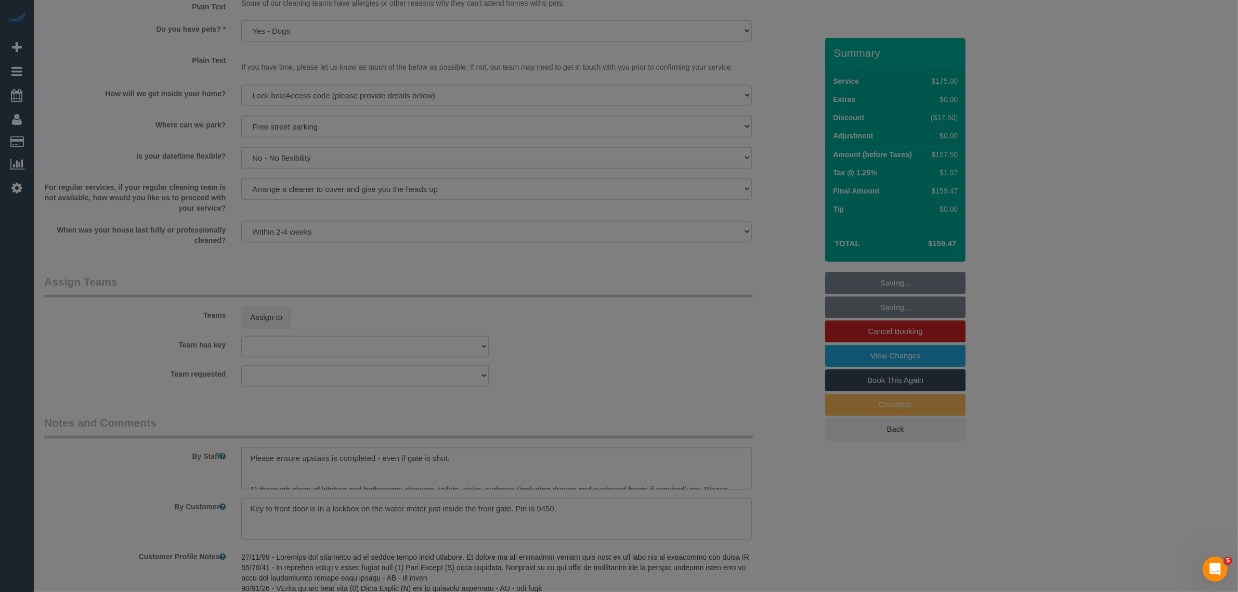
scroll to position [1560, 0]
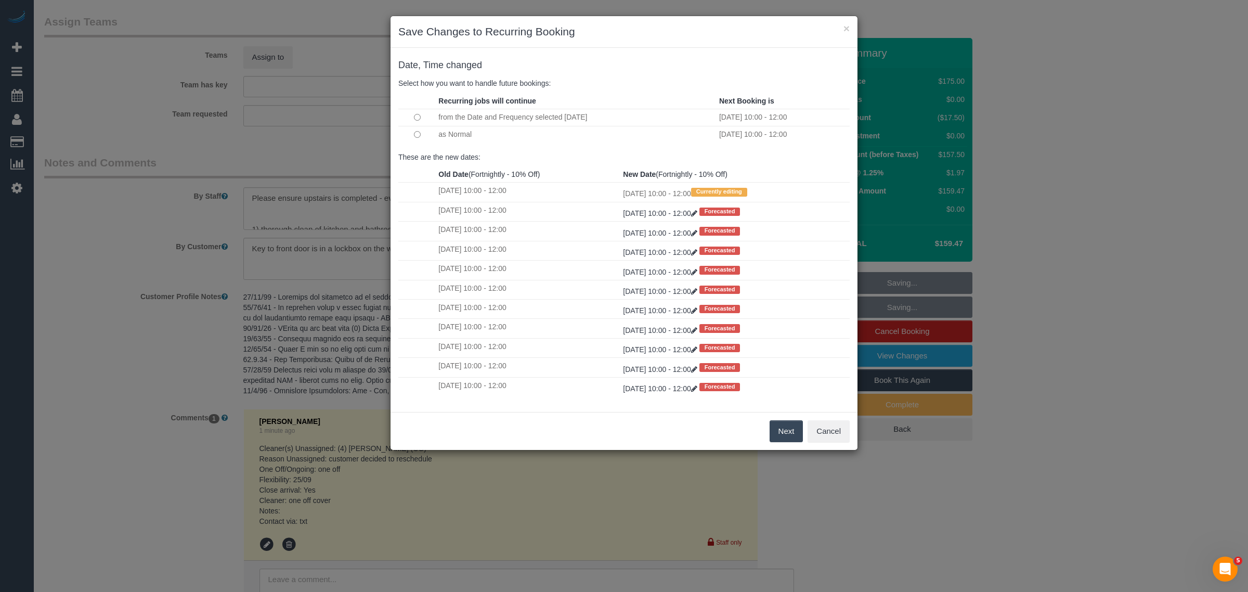
click at [777, 426] on button "Next" at bounding box center [787, 431] width 34 height 22
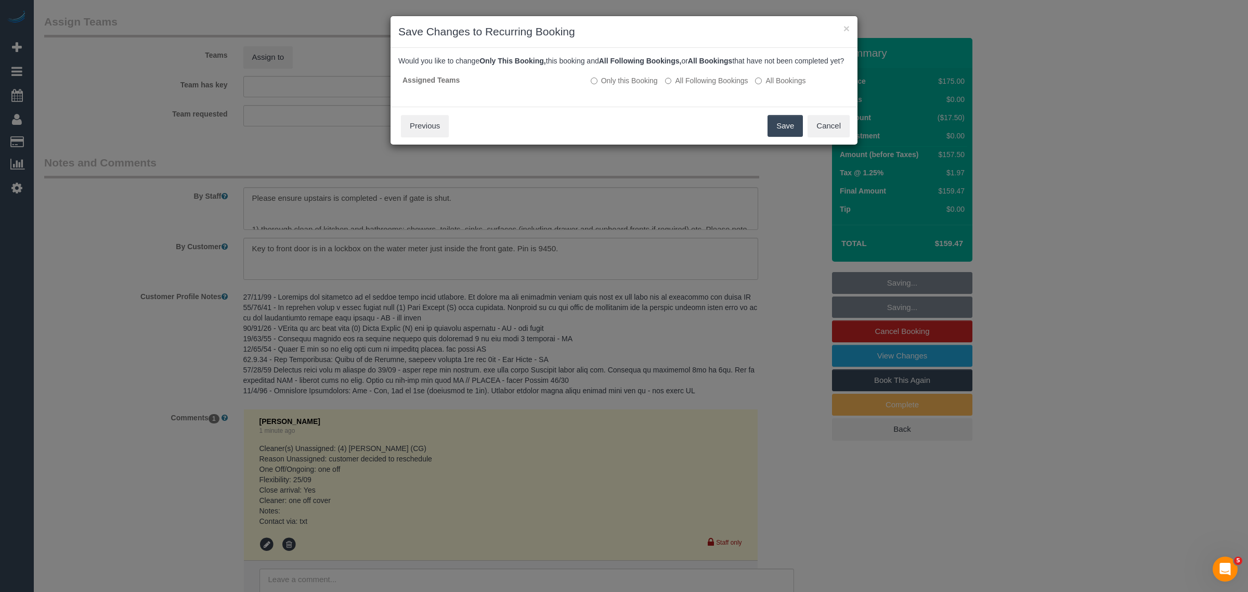
click at [791, 137] on button "Save" at bounding box center [784, 126] width 35 height 22
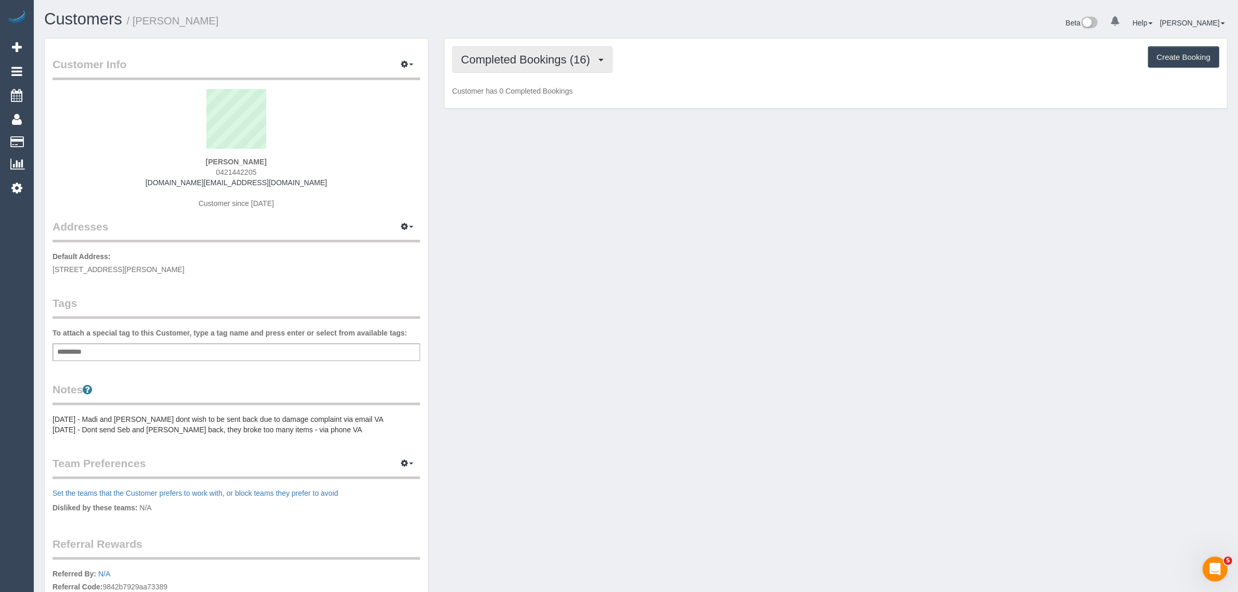
click at [541, 58] on span "Completed Bookings (16)" at bounding box center [528, 59] width 134 height 13
click at [525, 92] on link "Upcoming Bookings (0)" at bounding box center [509, 97] width 112 height 14
click at [482, 60] on span "Upcoming Bookings (0)" at bounding box center [523, 59] width 124 height 13
click at [466, 106] on link "Cancelled Bookings (2)" at bounding box center [509, 111] width 112 height 14
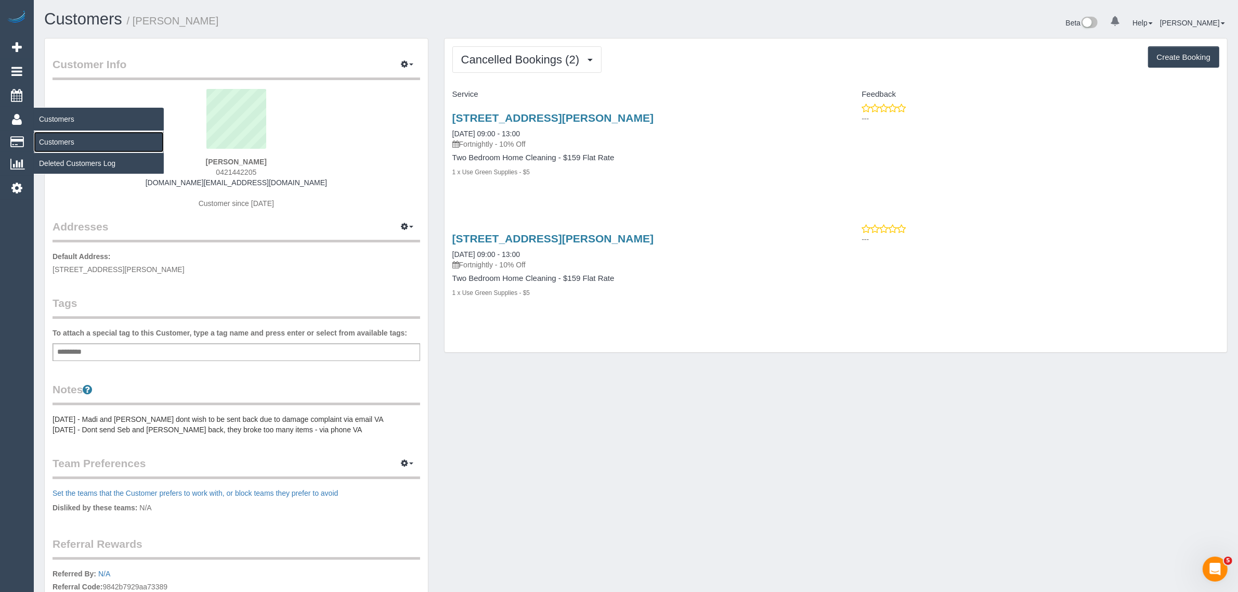
click at [81, 139] on link "Customers" at bounding box center [99, 142] width 130 height 21
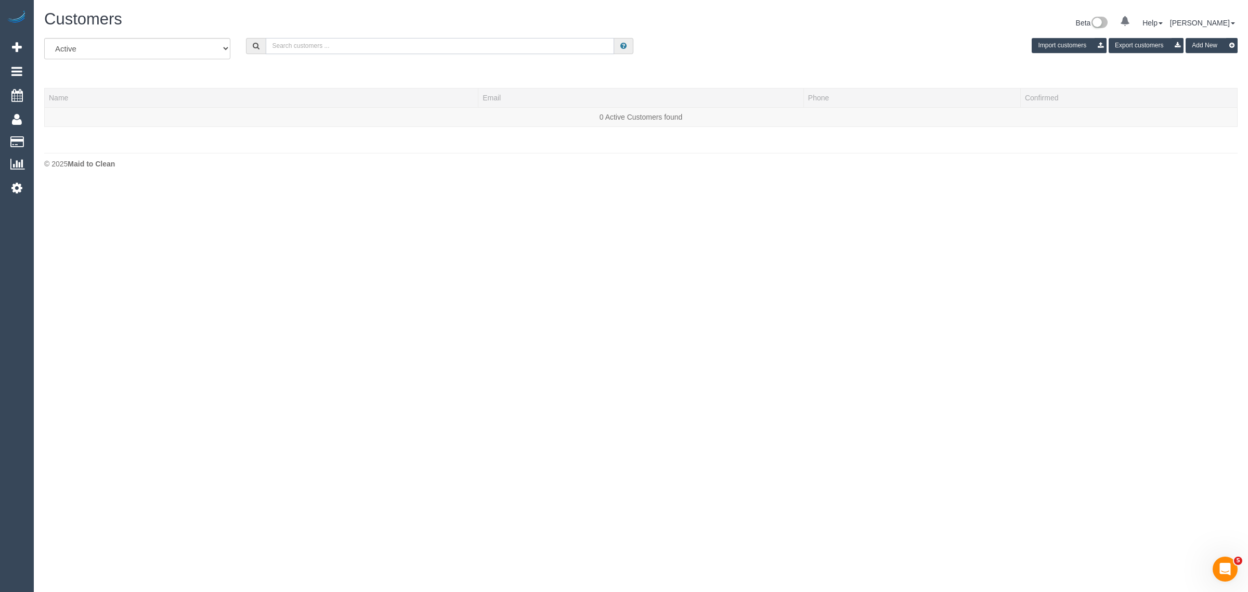
click at [271, 47] on input "text" at bounding box center [440, 46] width 348 height 16
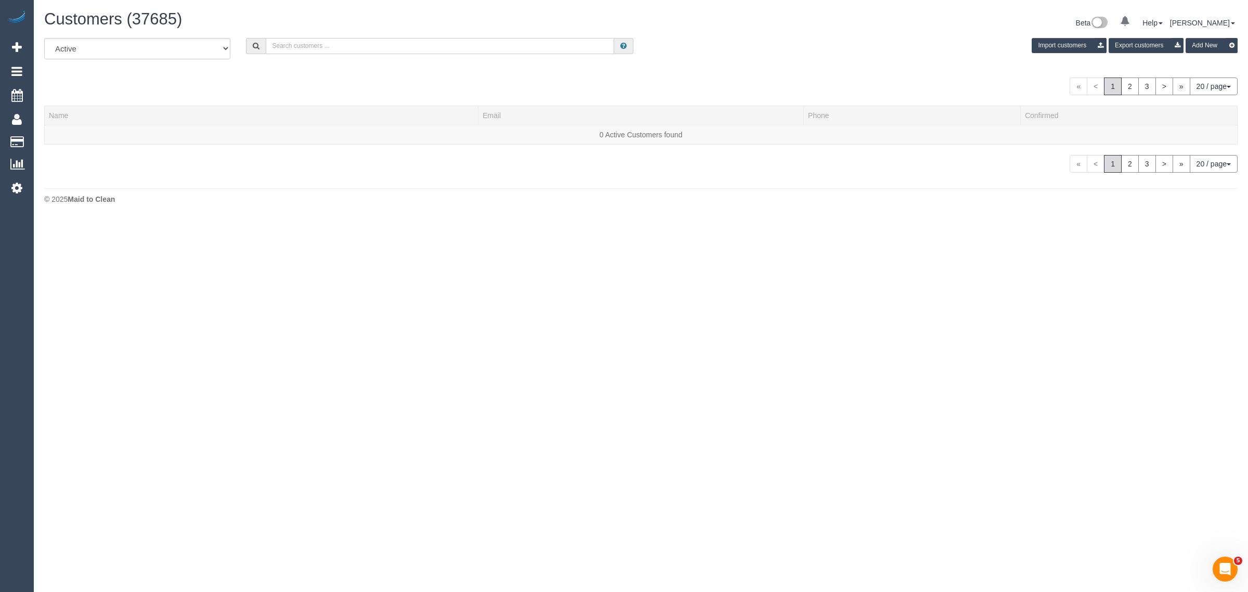
paste input "[PHONE_NUMBER]"
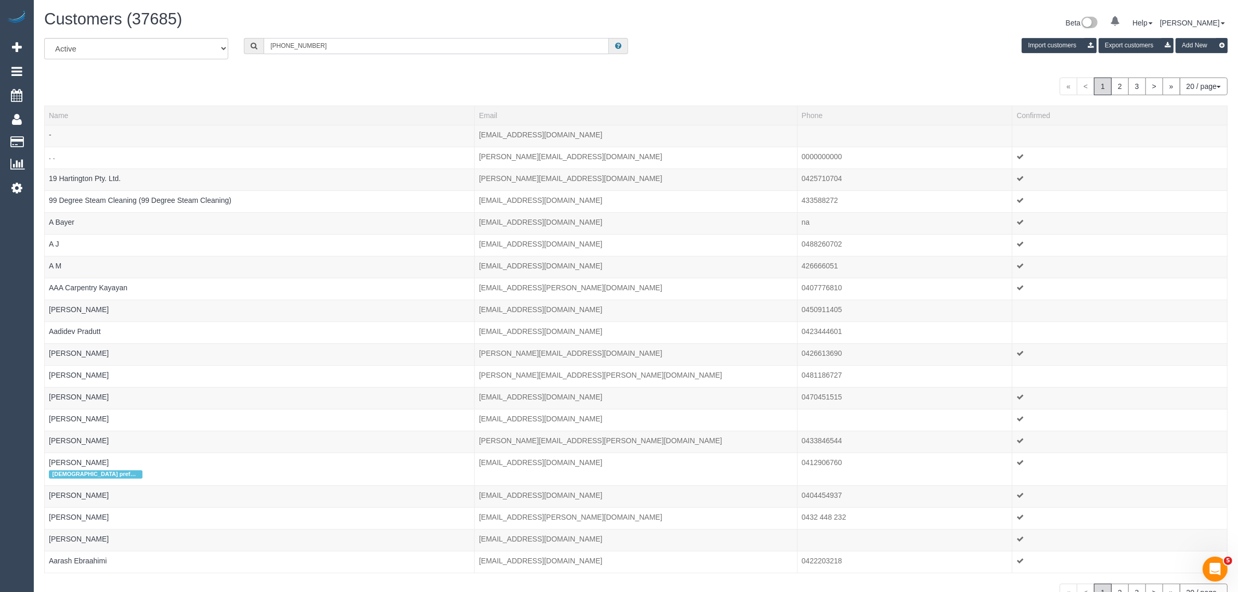
drag, startPoint x: 283, startPoint y: 45, endPoint x: 247, endPoint y: 43, distance: 36.5
click at [248, 43] on div "[PHONE_NUMBER]" at bounding box center [436, 46] width 384 height 16
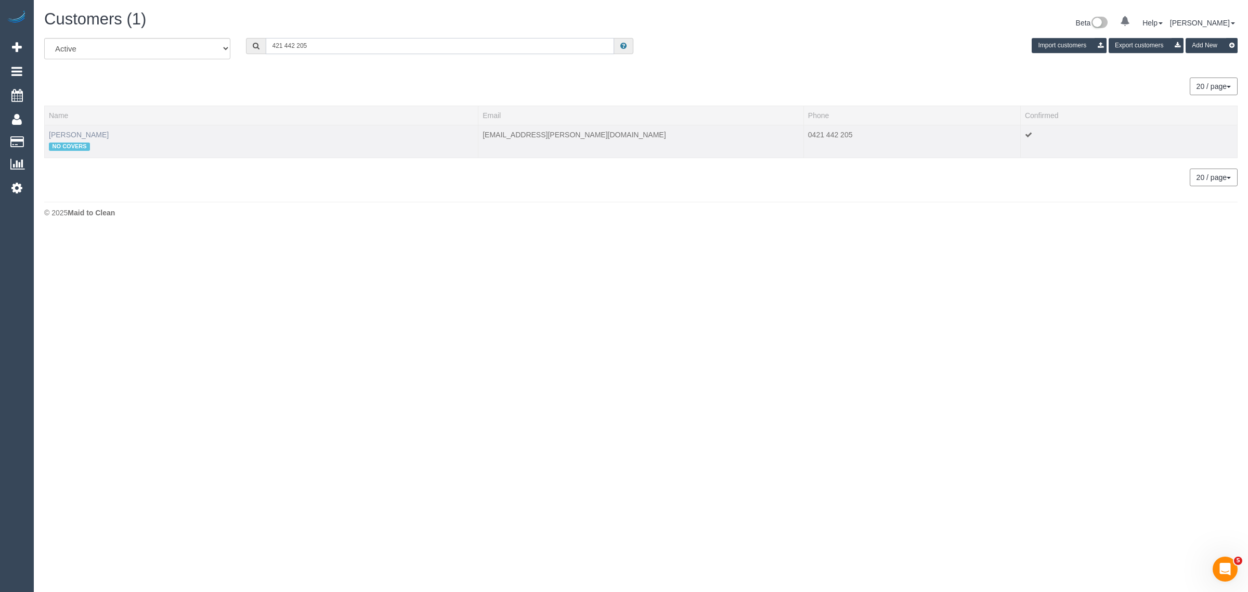
type input "421 442 205"
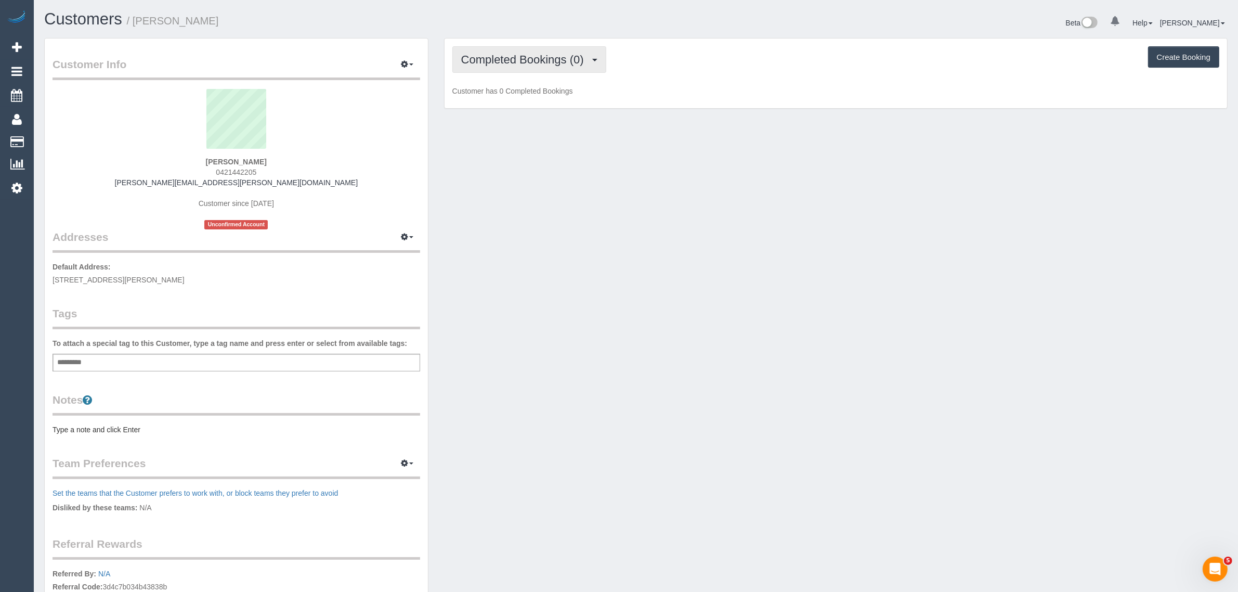
click at [529, 55] on span "Completed Bookings (0)" at bounding box center [525, 59] width 128 height 13
click at [498, 108] on link "Cancelled Bookings (1)" at bounding box center [507, 111] width 108 height 14
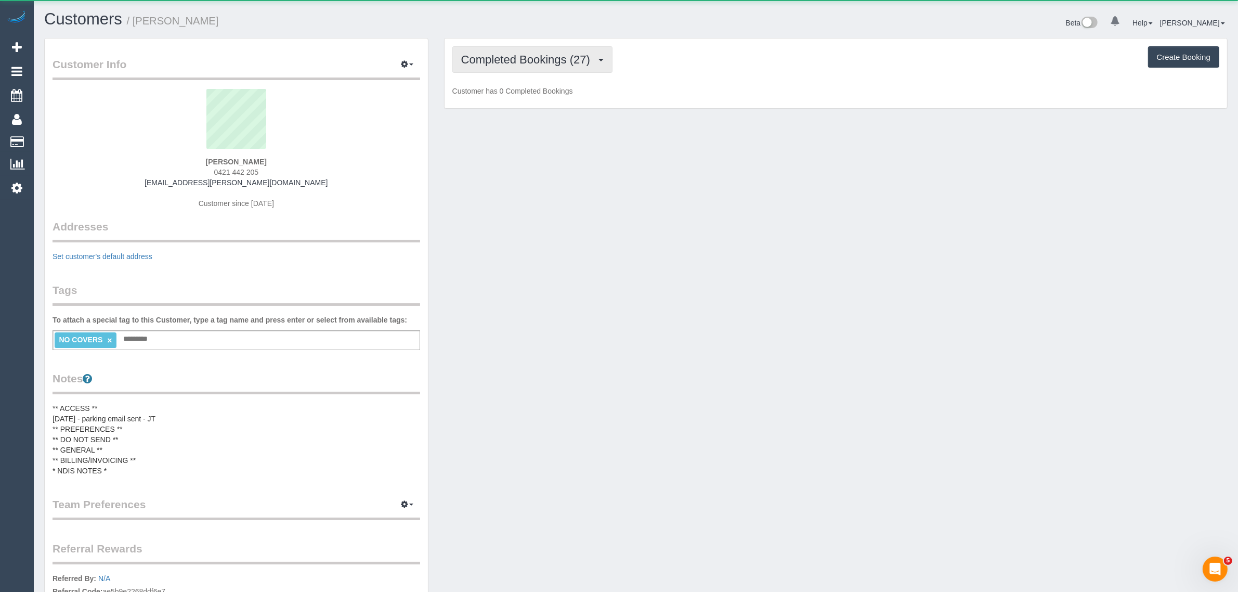
click at [564, 58] on span "Completed Bookings (27)" at bounding box center [528, 59] width 134 height 13
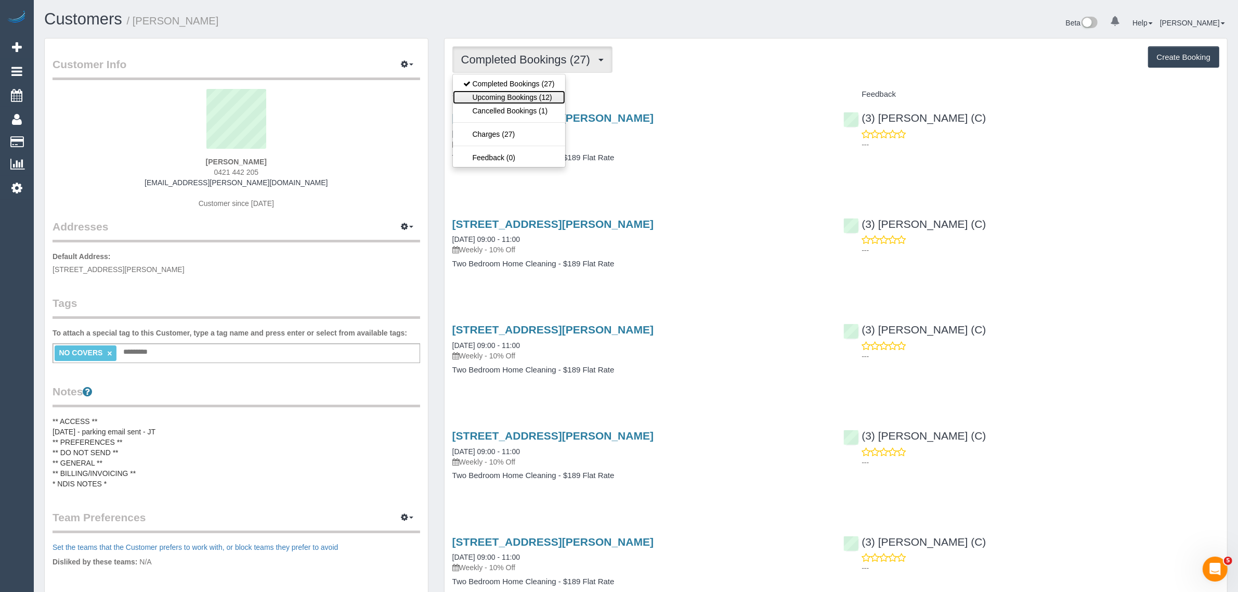
click at [502, 97] on link "Upcoming Bookings (12)" at bounding box center [509, 97] width 112 height 14
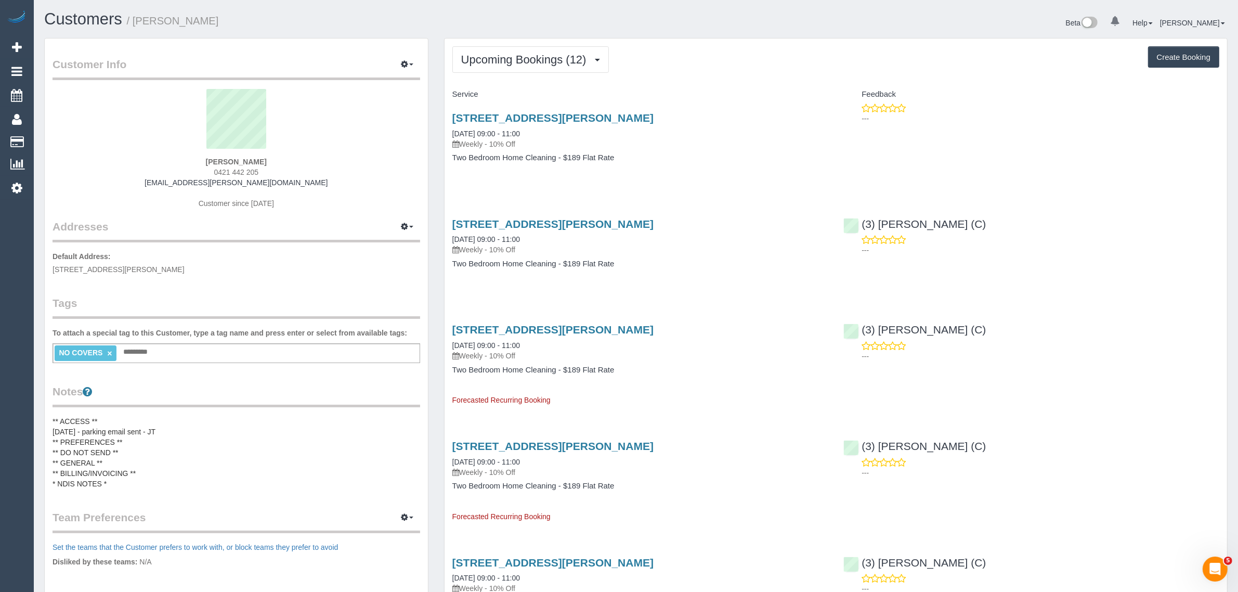
click at [544, 175] on div "[STREET_ADDRESS][PERSON_NAME] [DATE] 09:00 - 11:00 Weekly - 10% Off Two Bedroom…" at bounding box center [641, 143] width 392 height 80
click at [190, 347] on div "NO COVERS × Add a tag" at bounding box center [237, 353] width 368 height 20
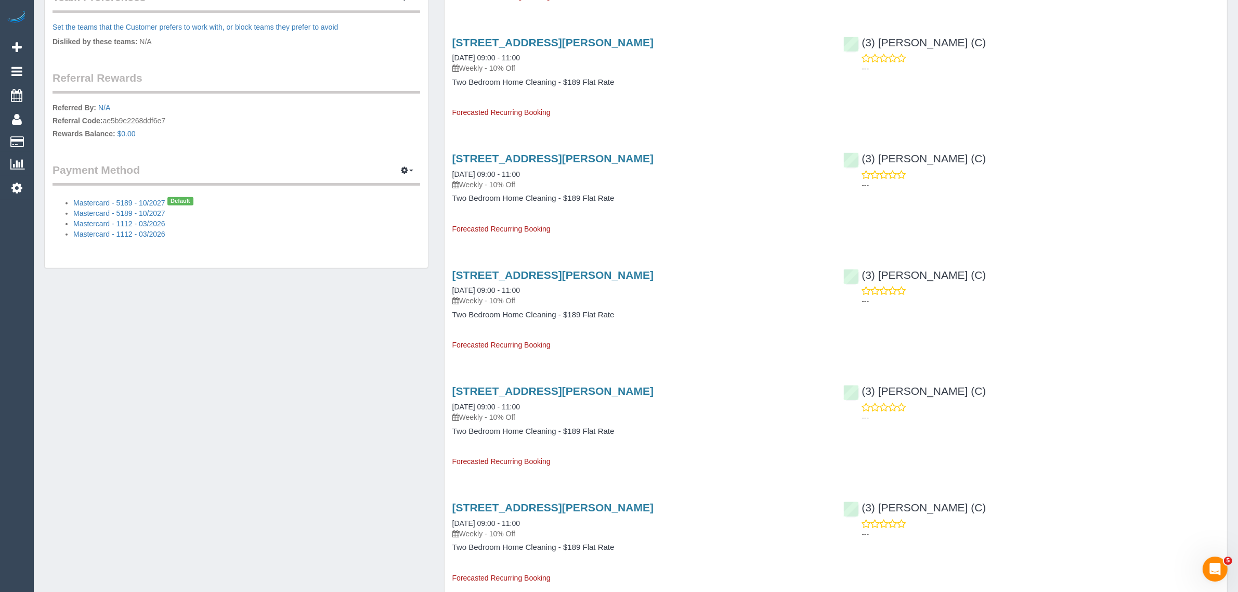
scroll to position [260, 0]
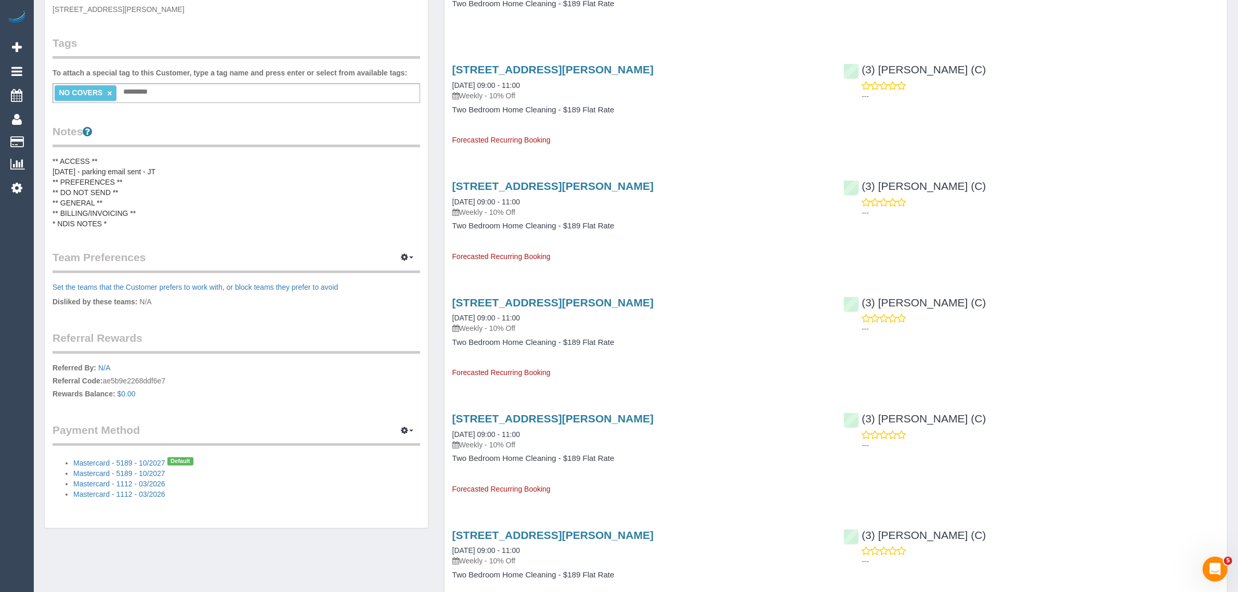
click at [278, 172] on pre "** ACCESS ** [DATE] - parking email sent - JT ** PREFERENCES ** ** DO NOT SEND …" at bounding box center [237, 192] width 368 height 73
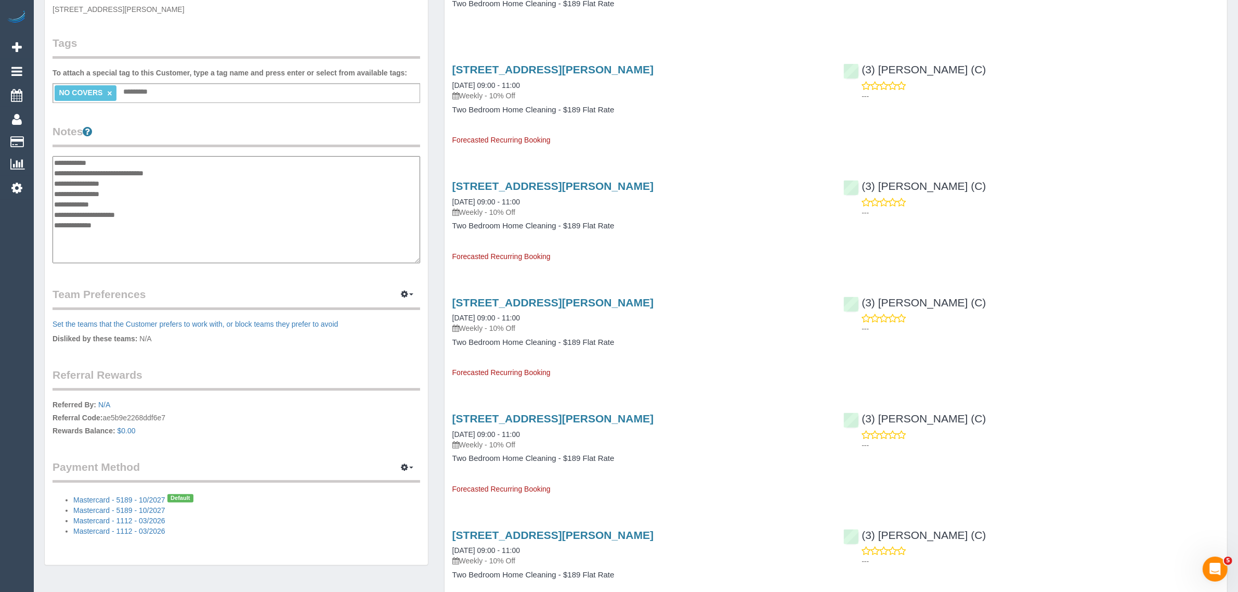
click at [175, 193] on textarea "**********" at bounding box center [237, 209] width 368 height 107
click at [167, 185] on textarea "**********" at bounding box center [237, 209] width 368 height 107
click at [162, 194] on textarea "**********" at bounding box center [237, 209] width 368 height 107
click at [253, 199] on textarea "**********" at bounding box center [237, 209] width 368 height 107
click at [237, 195] on textarea "**********" at bounding box center [237, 209] width 368 height 107
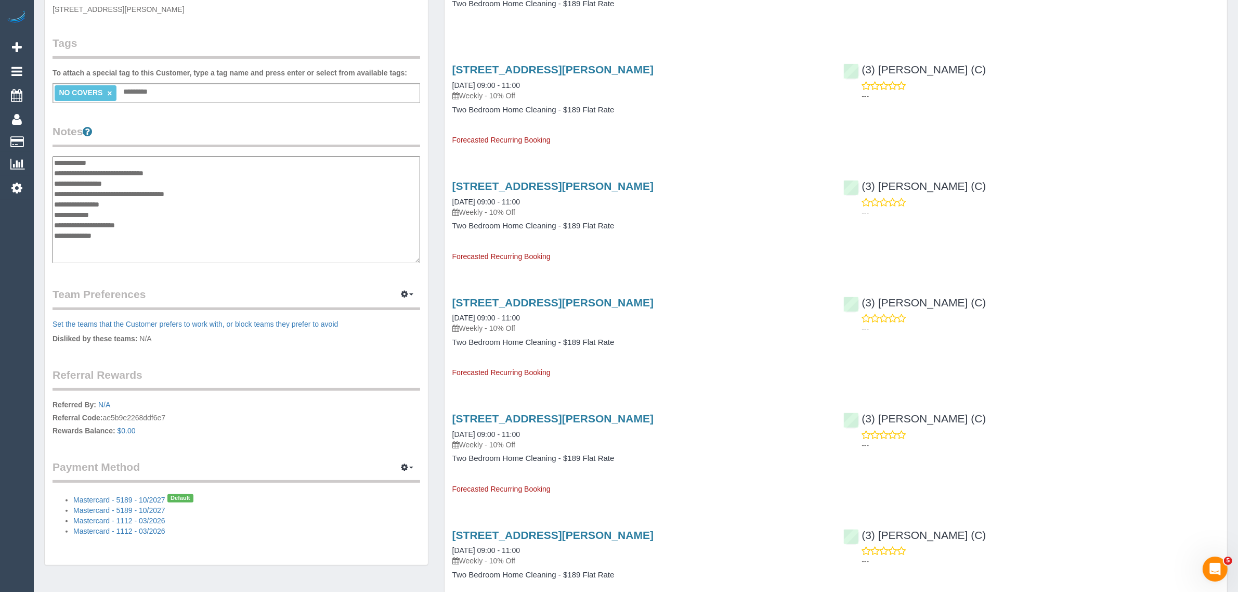
paste textarea "**********"
type textarea "**********"
click at [436, 358] on div "Upcoming Bookings (12) Completed Bookings (27) Upcoming Bookings (12) Cancelled…" at bounding box center [835, 507] width 799 height 1459
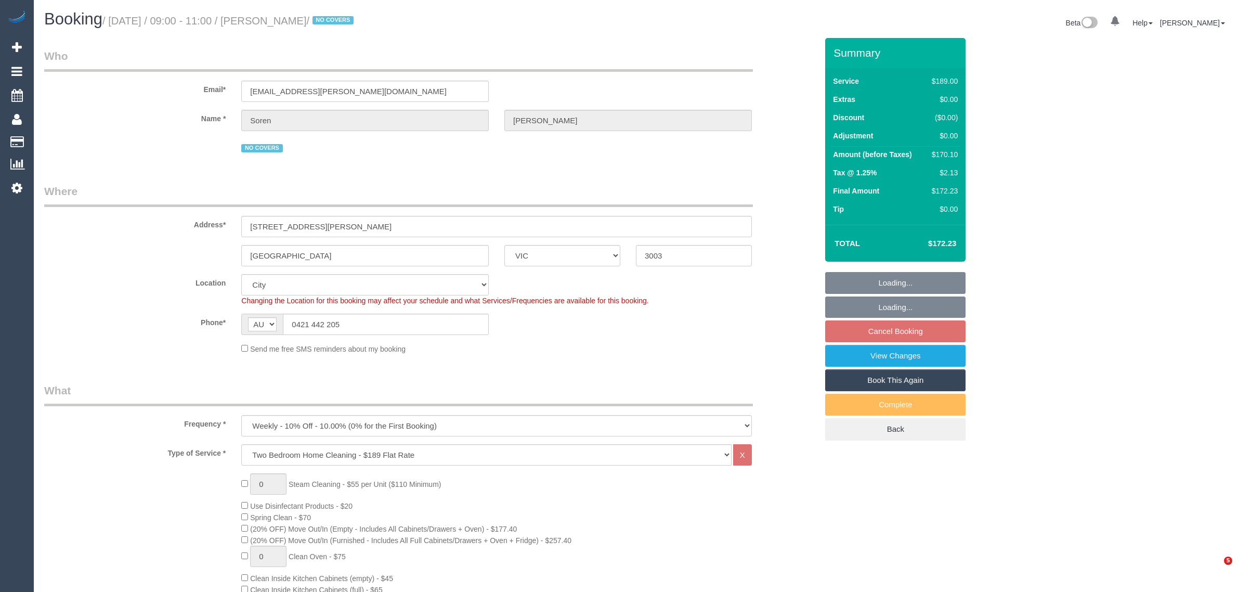
select select "VIC"
select select "string:stripe-pm_1R8Ak02GScqysDRVDO5Pc8JE"
select select "number:29"
select select "number:17"
select select "number:21"
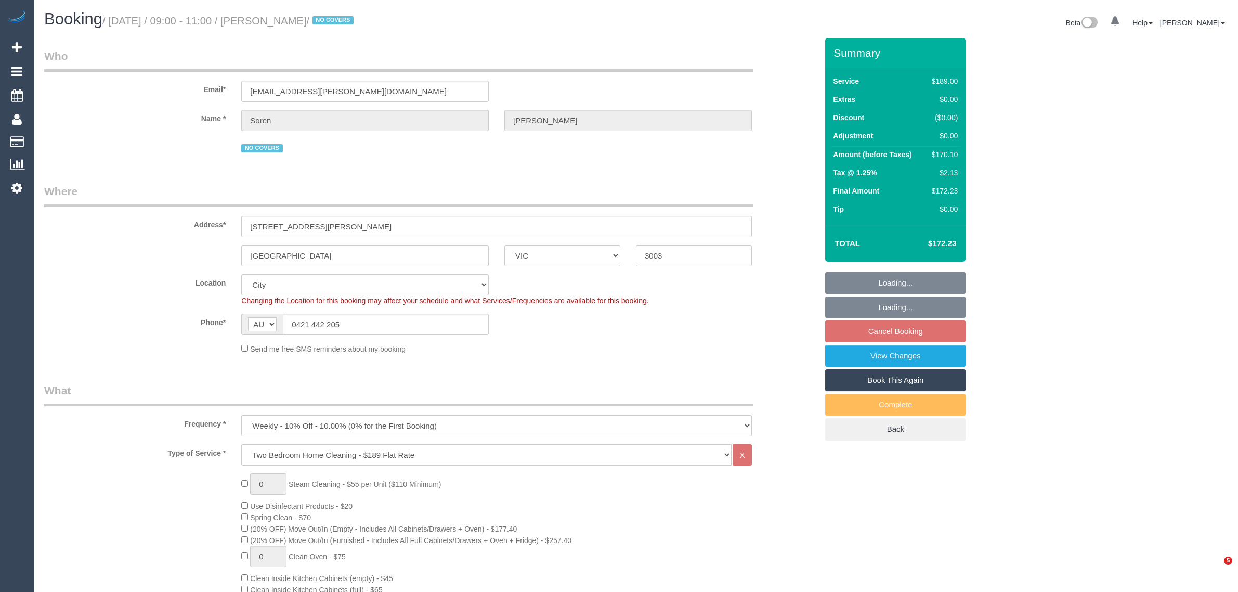
select select "number:36"
select select "number:35"
select select "number:12"
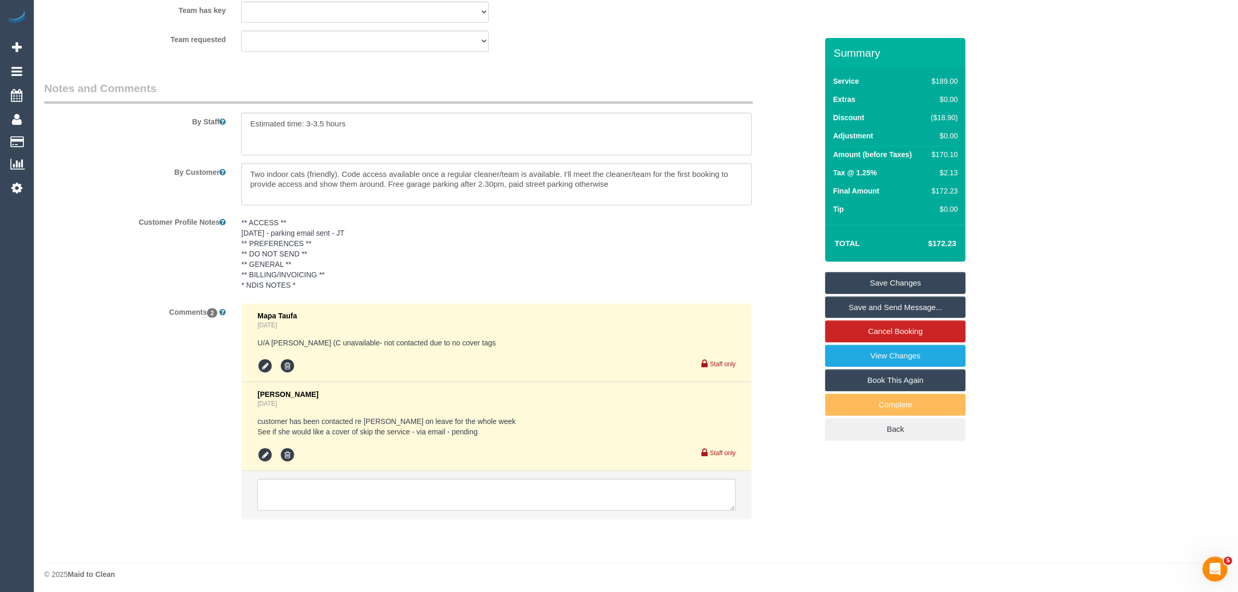
scroll to position [1697, 0]
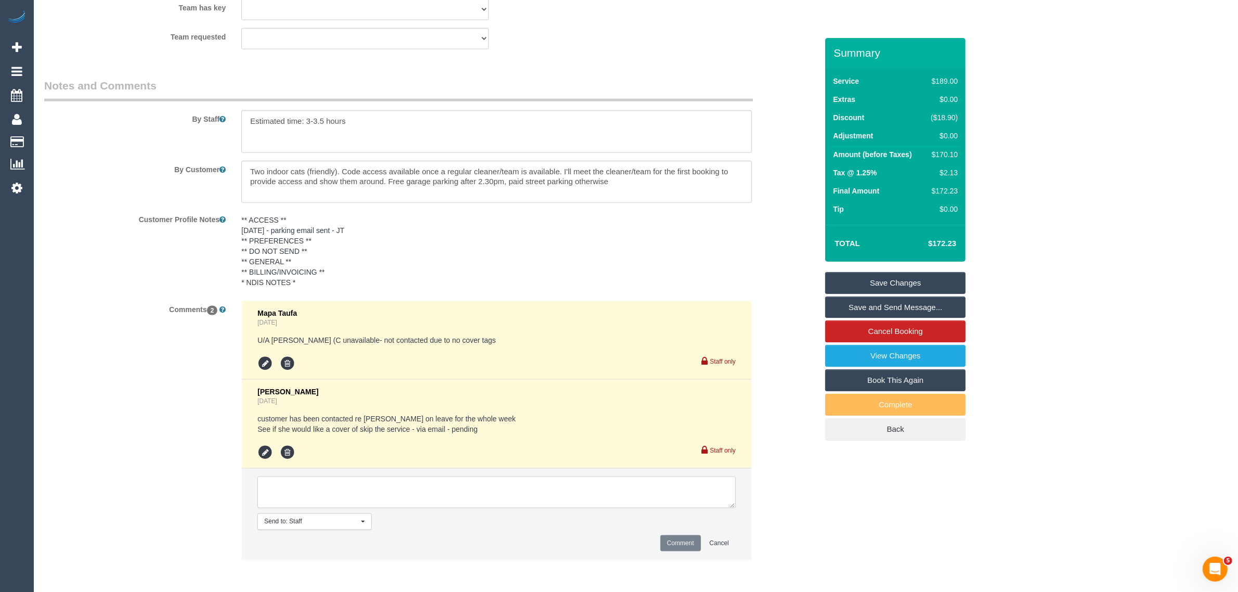
click at [444, 481] on textarea at bounding box center [496, 492] width 478 height 32
type textarea "skipping"
paste textarea "msg_1hpx6j7z"
type textarea "skipping service - customer does not want a cover - msg_1hpx6j7z via txt - KA"
click at [688, 544] on button "Comment" at bounding box center [680, 543] width 41 height 16
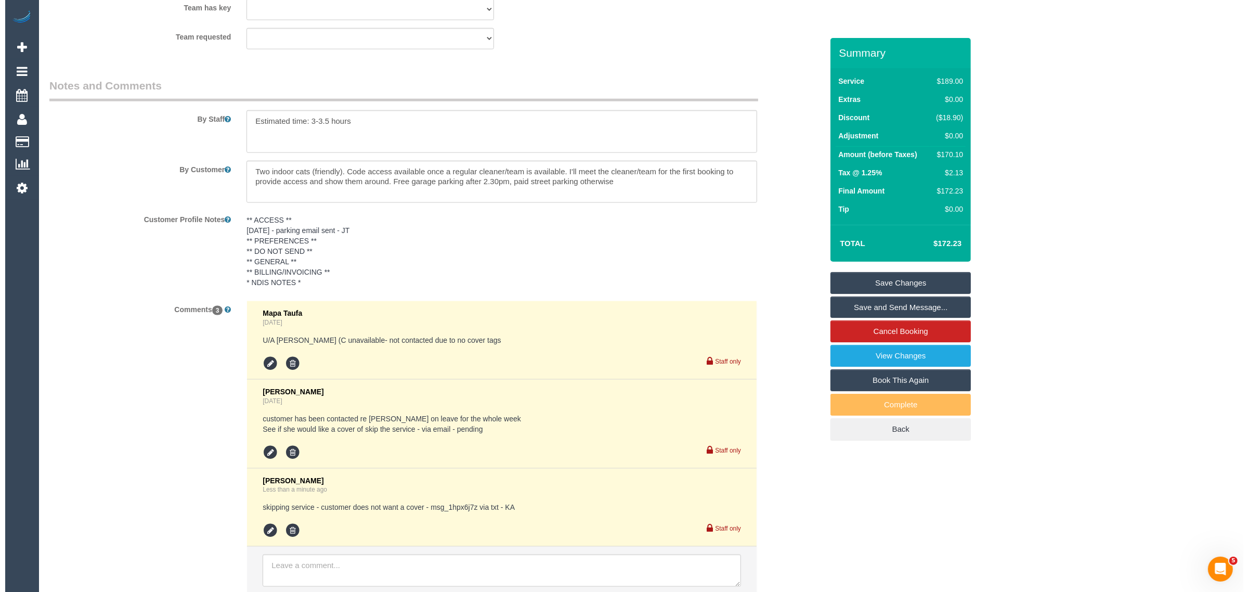
scroll to position [1437, 0]
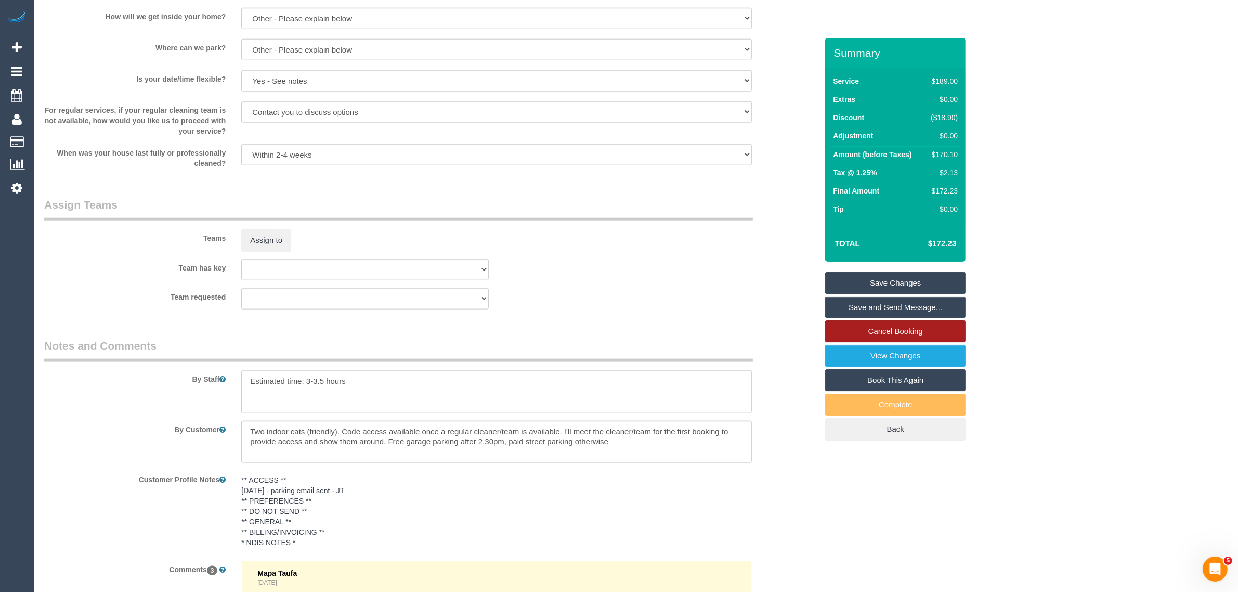
click at [845, 329] on link "Cancel Booking" at bounding box center [895, 331] width 140 height 22
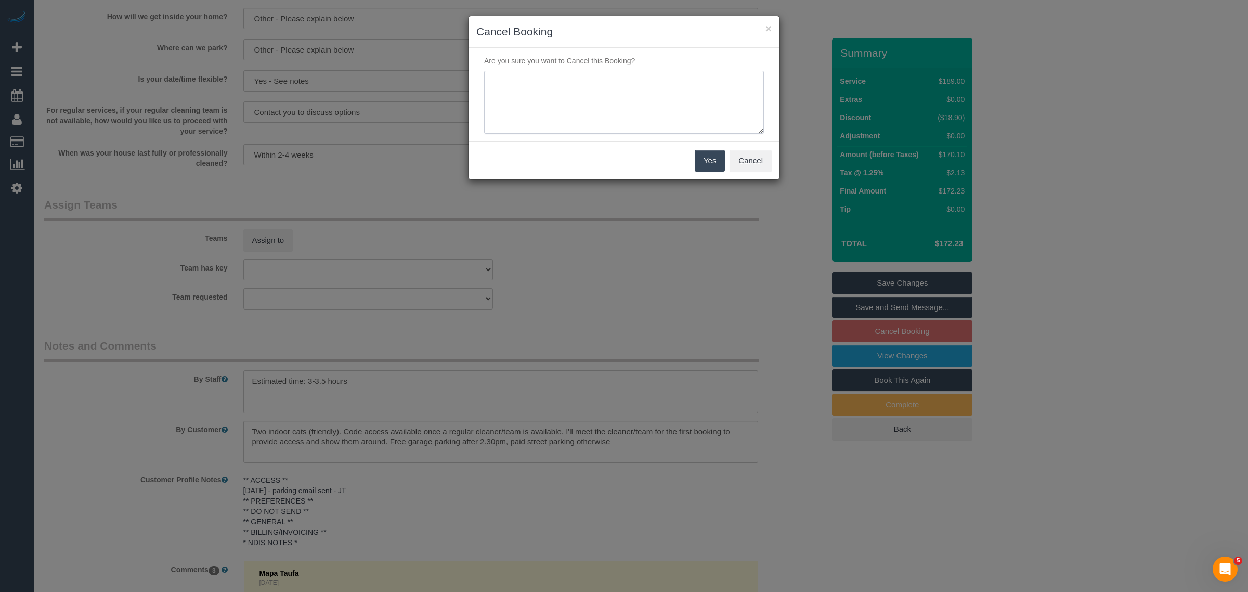
click at [602, 118] on textarea at bounding box center [624, 102] width 280 height 63
type textarea "k"
type textarea "skipping service - KA"
click at [708, 158] on button "Yes" at bounding box center [710, 161] width 30 height 22
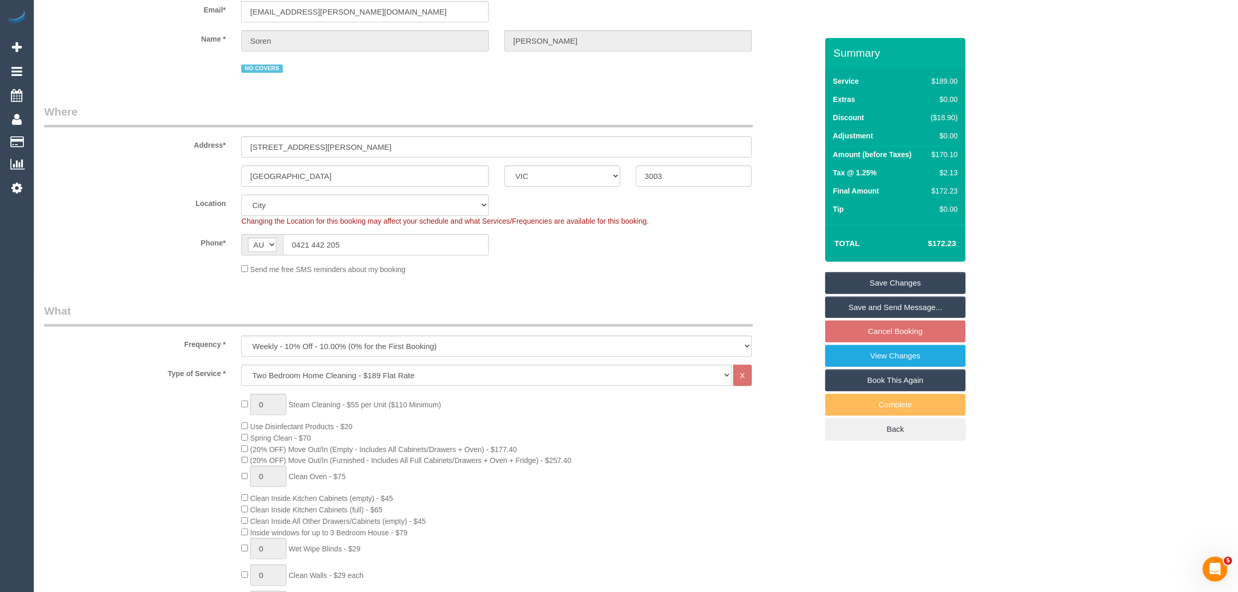
scroll to position [0, 0]
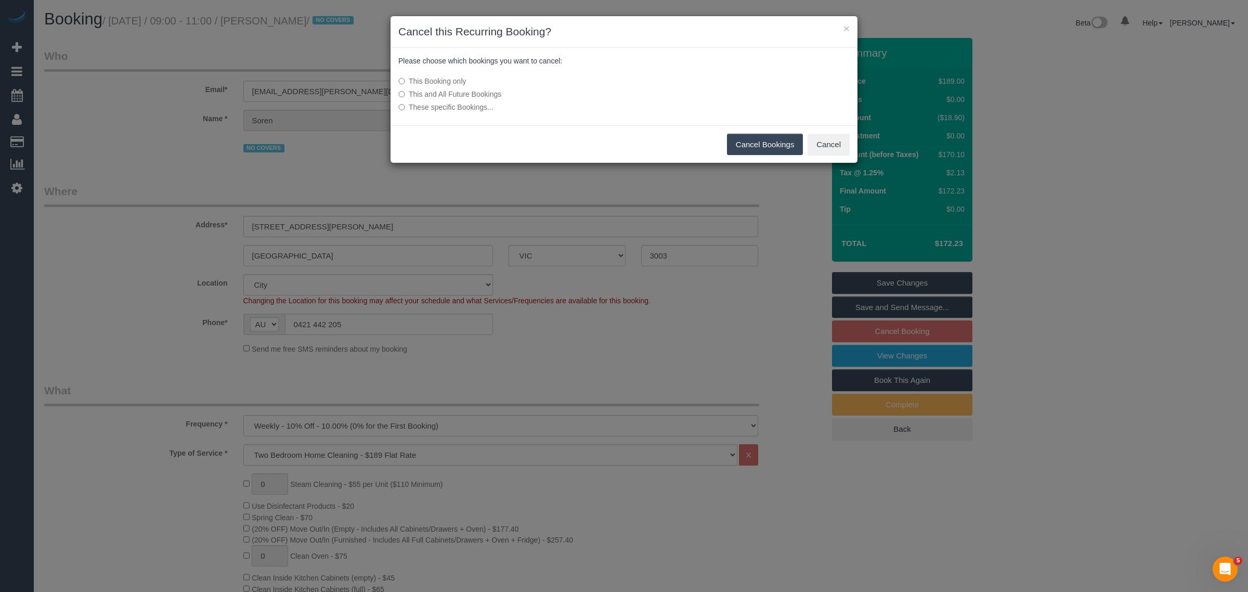
click at [749, 136] on button "Cancel Bookings" at bounding box center [765, 145] width 76 height 22
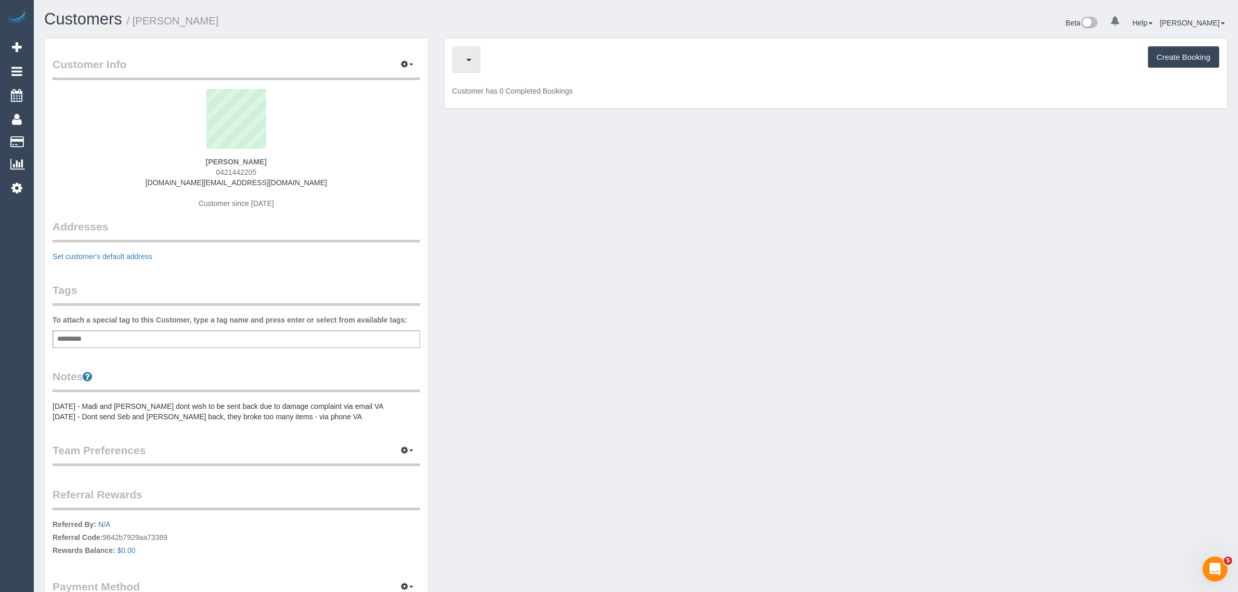
click at [462, 56] on span "button" at bounding box center [463, 59] width 5 height 13
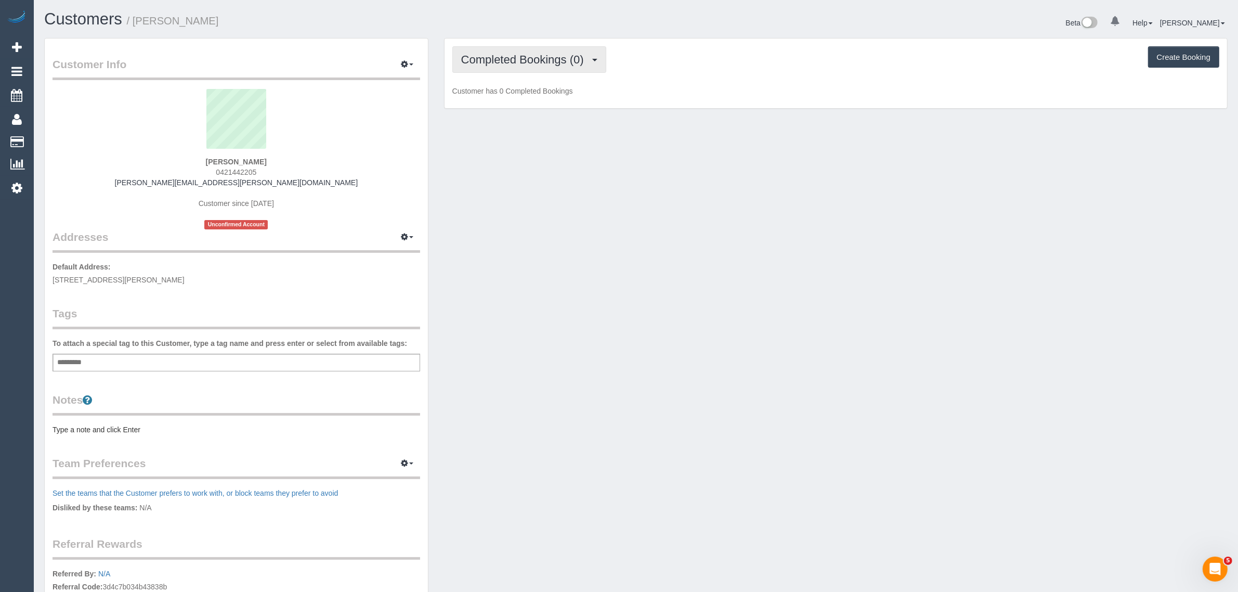
click at [500, 55] on span "Completed Bookings (0)" at bounding box center [525, 59] width 128 height 13
click at [498, 92] on link "Upcoming Bookings (0)" at bounding box center [507, 97] width 108 height 14
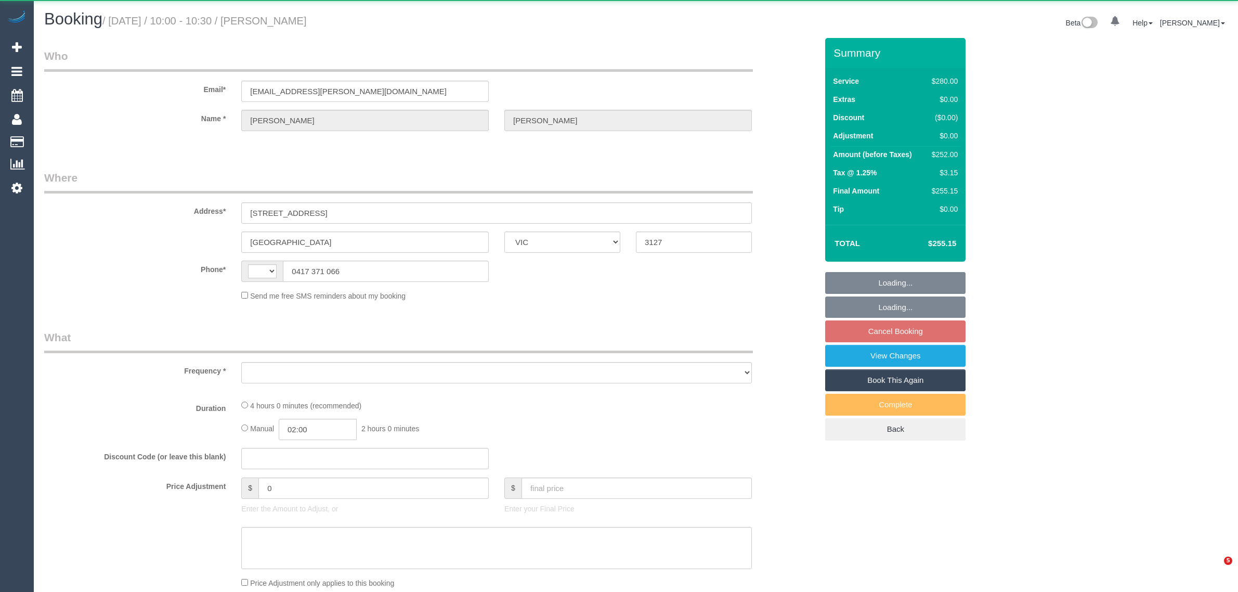
select select "VIC"
select select "string:AU"
select select "string:stripe-pm_1MTwf52GScqysDRVNmnxGHov"
select select "number:27"
select select "number:14"
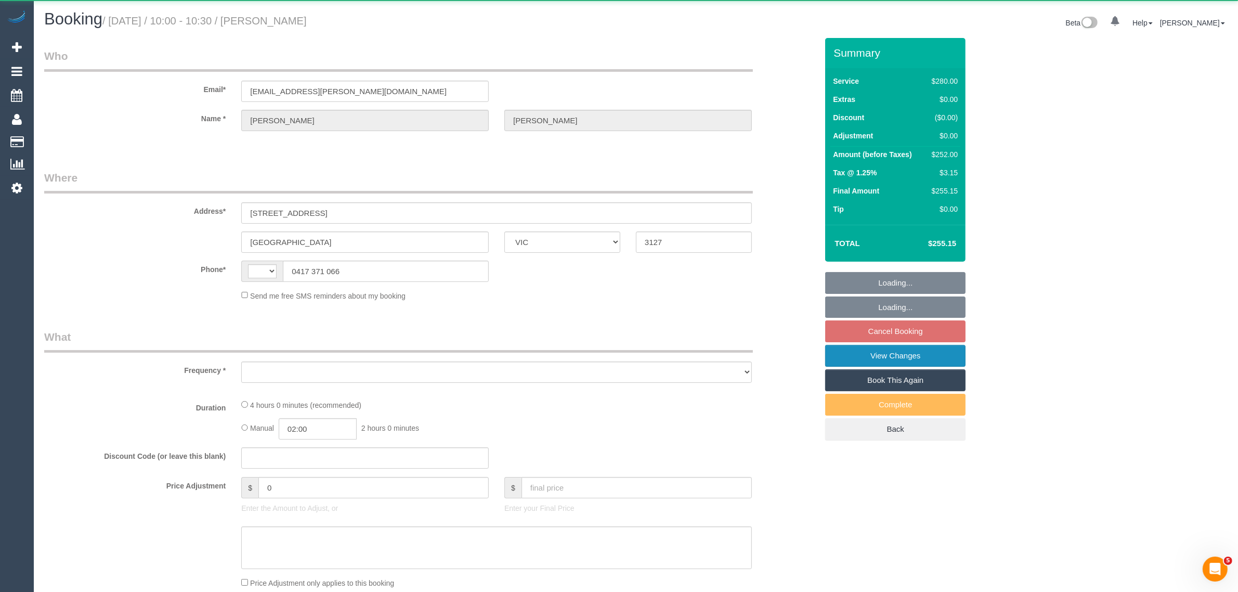
select select "number:19"
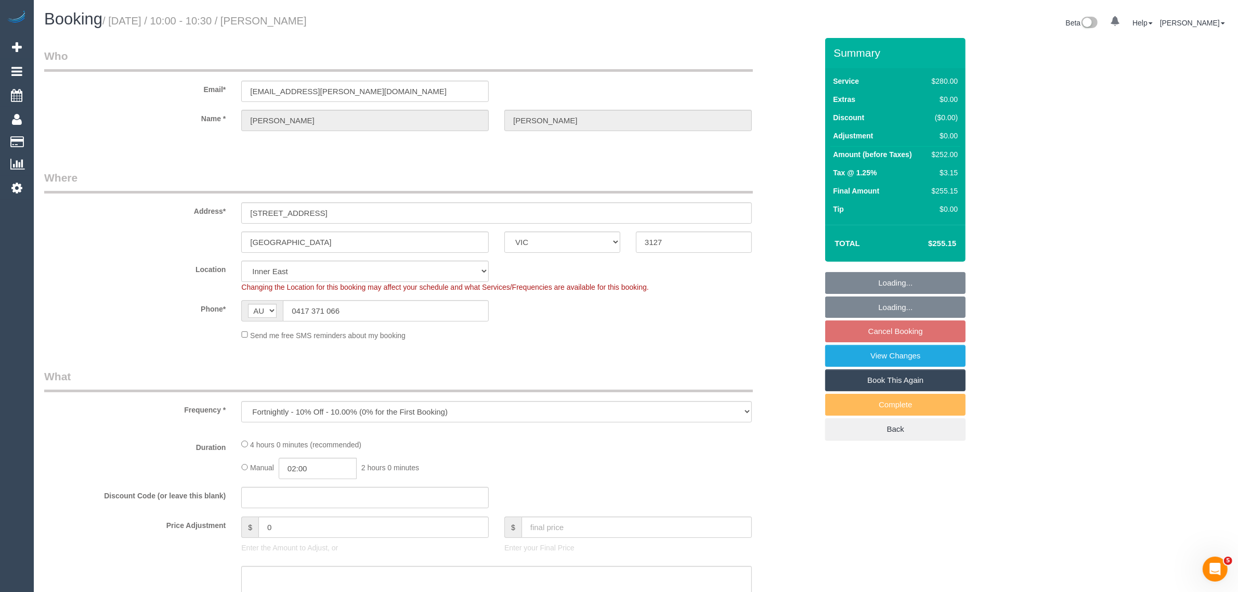
select select "object:849"
select select "240"
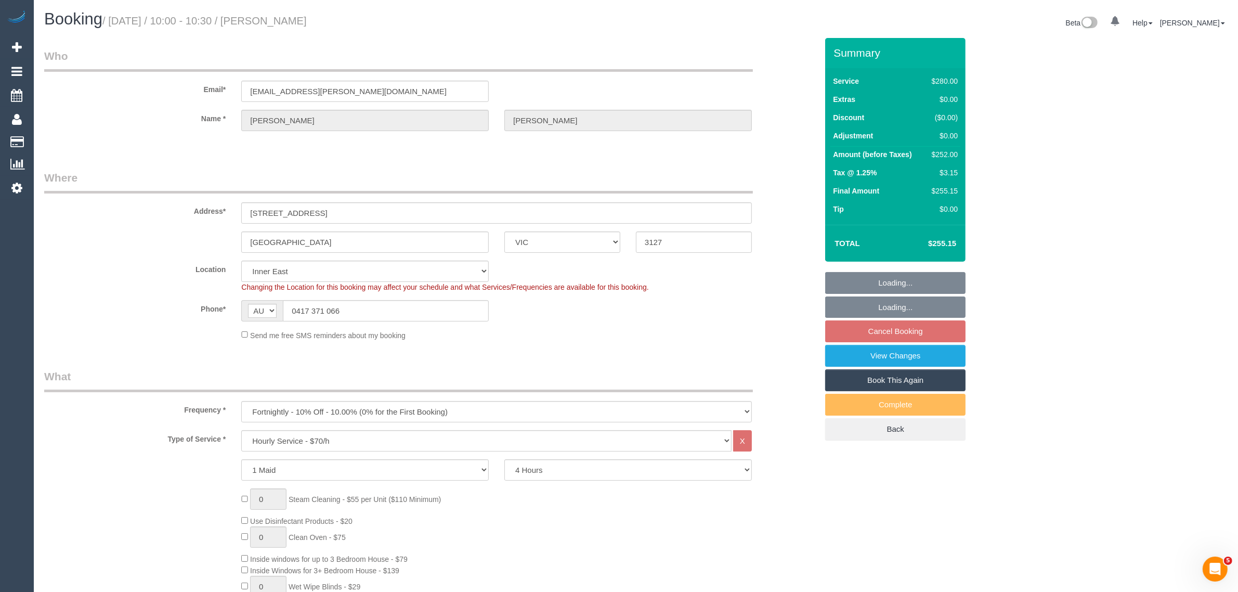
click at [875, 329] on link "Cancel Booking" at bounding box center [895, 331] width 140 height 22
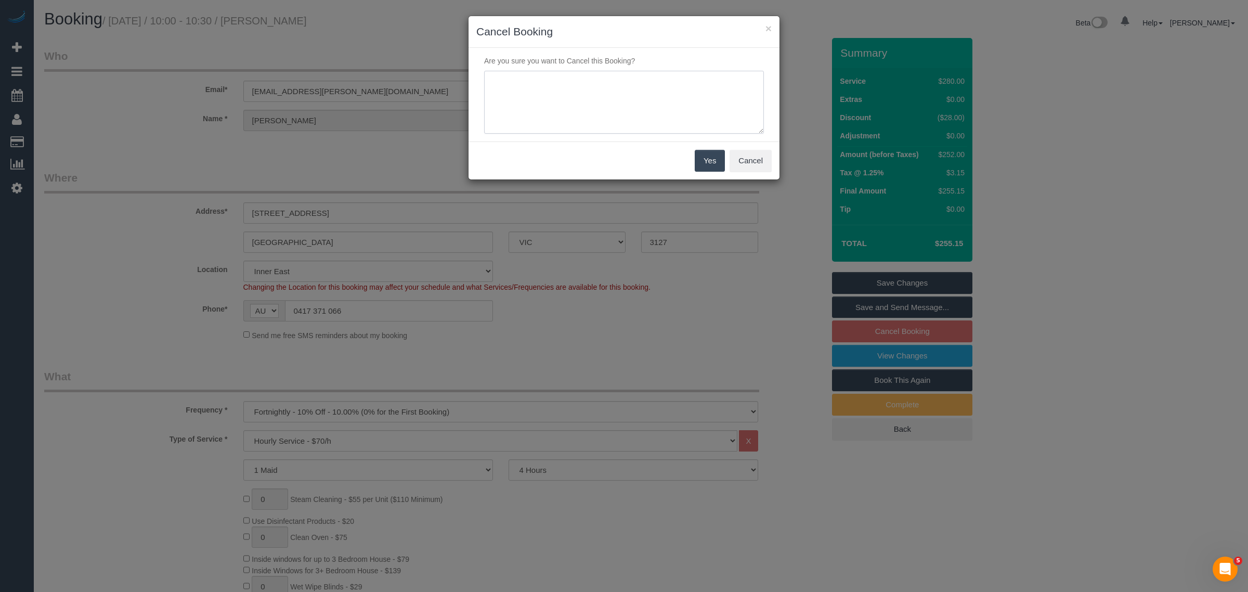
click at [611, 111] on textarea at bounding box center [624, 102] width 280 height 63
type textarea "customer wants to skip via txt kA"
click at [696, 154] on button "Yes" at bounding box center [710, 161] width 30 height 22
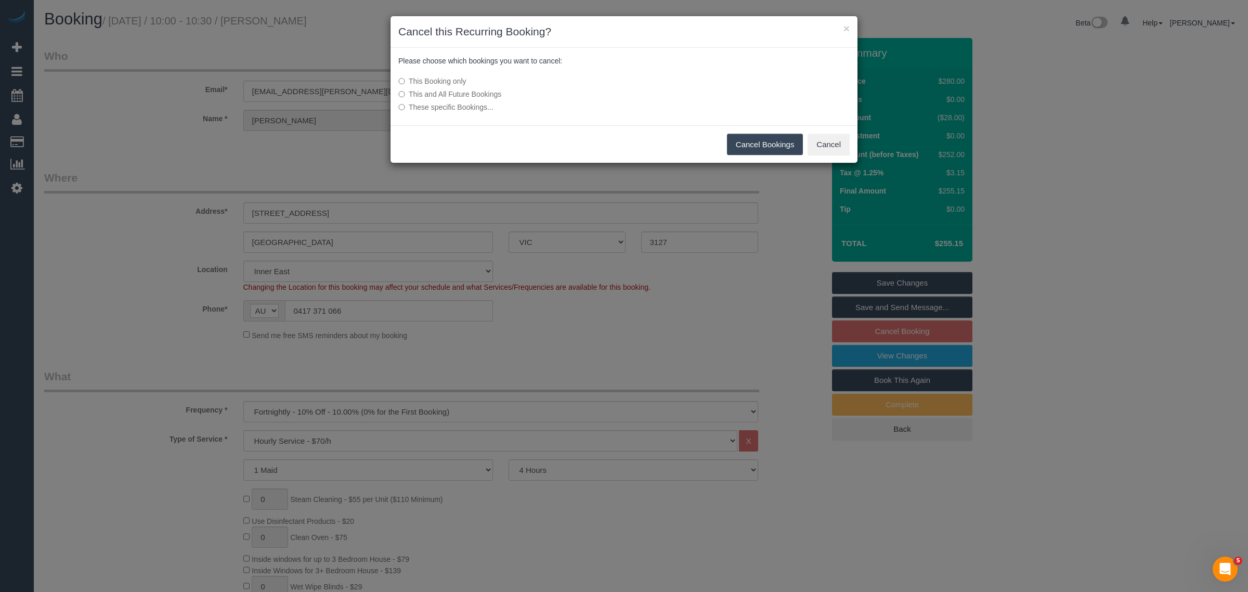
click at [741, 144] on button "Cancel Bookings" at bounding box center [765, 145] width 76 height 22
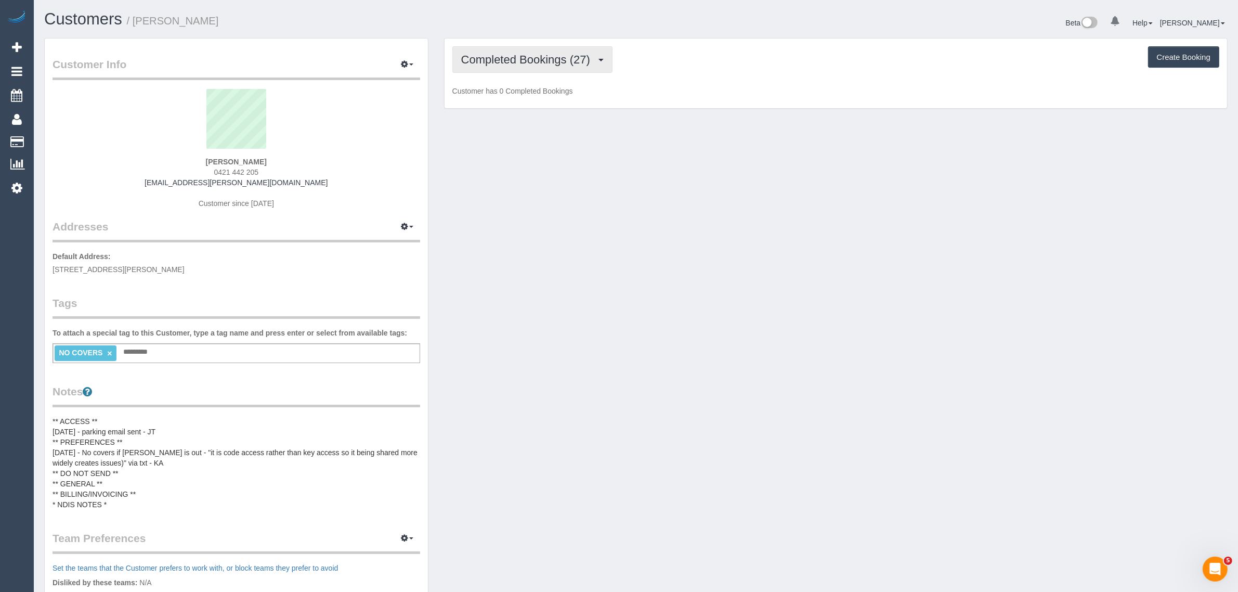
click at [528, 59] on span "Completed Bookings (27)" at bounding box center [528, 59] width 134 height 13
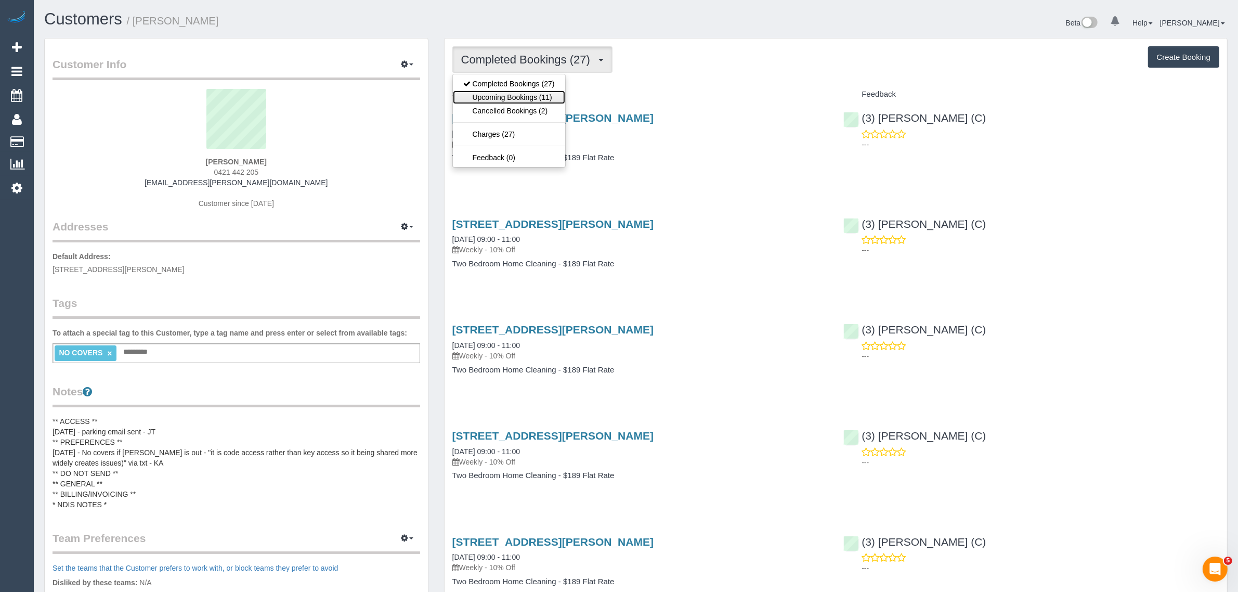
click at [529, 92] on link "Upcoming Bookings (11)" at bounding box center [509, 97] width 112 height 14
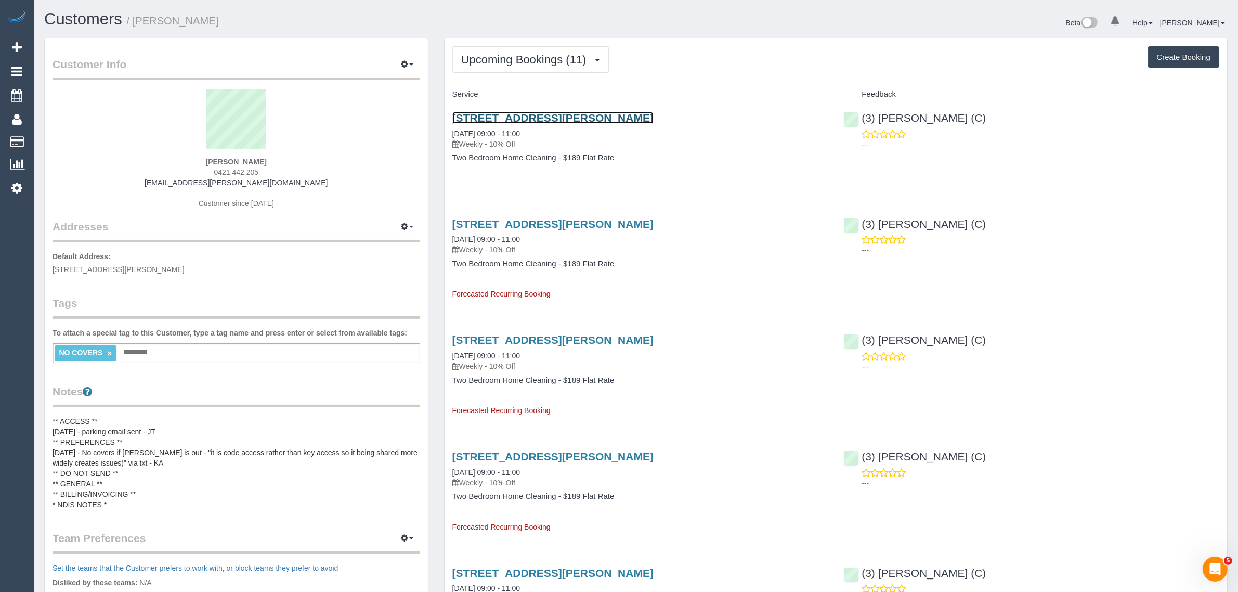
click at [549, 123] on link "61 Stanley Street, 1, Melbourne, VIC 3003" at bounding box center [552, 118] width 201 height 12
click at [534, 48] on button "Upcoming Bookings (11)" at bounding box center [530, 59] width 157 height 27
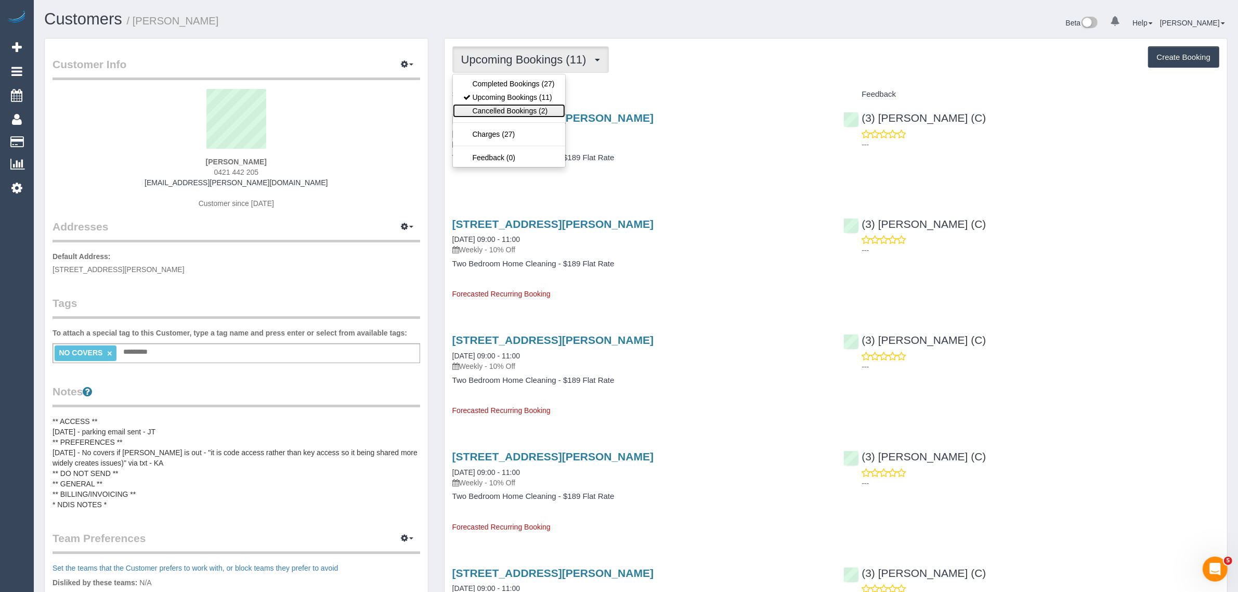
click at [524, 110] on link "Cancelled Bookings (2)" at bounding box center [509, 111] width 112 height 14
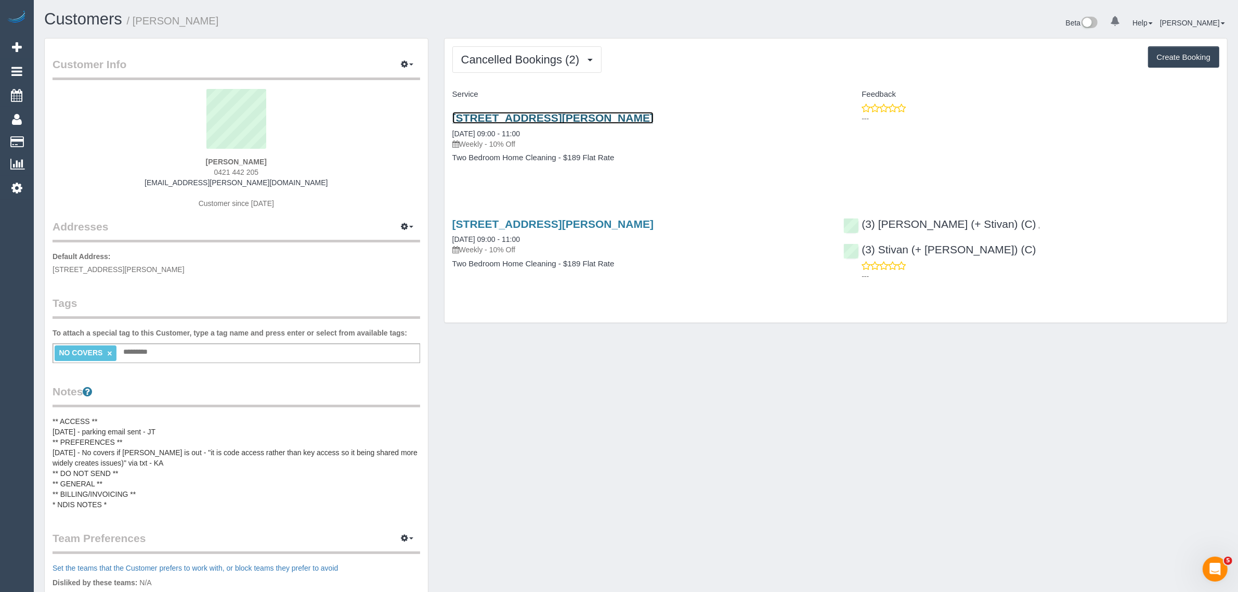
click at [589, 118] on link "61 Stanley Street, 1, Melbourne, VIC 3003" at bounding box center [552, 118] width 201 height 12
click at [526, 57] on span "Cancelled Bookings (2)" at bounding box center [522, 59] width 123 height 13
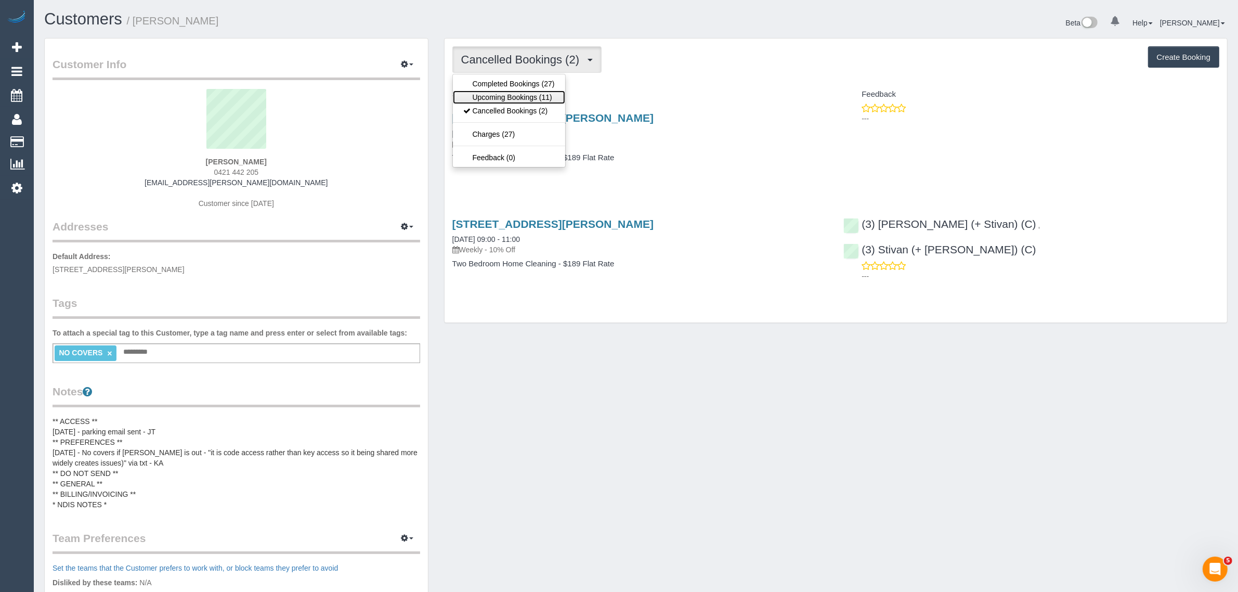
click at [530, 97] on link "Upcoming Bookings (11)" at bounding box center [509, 97] width 112 height 14
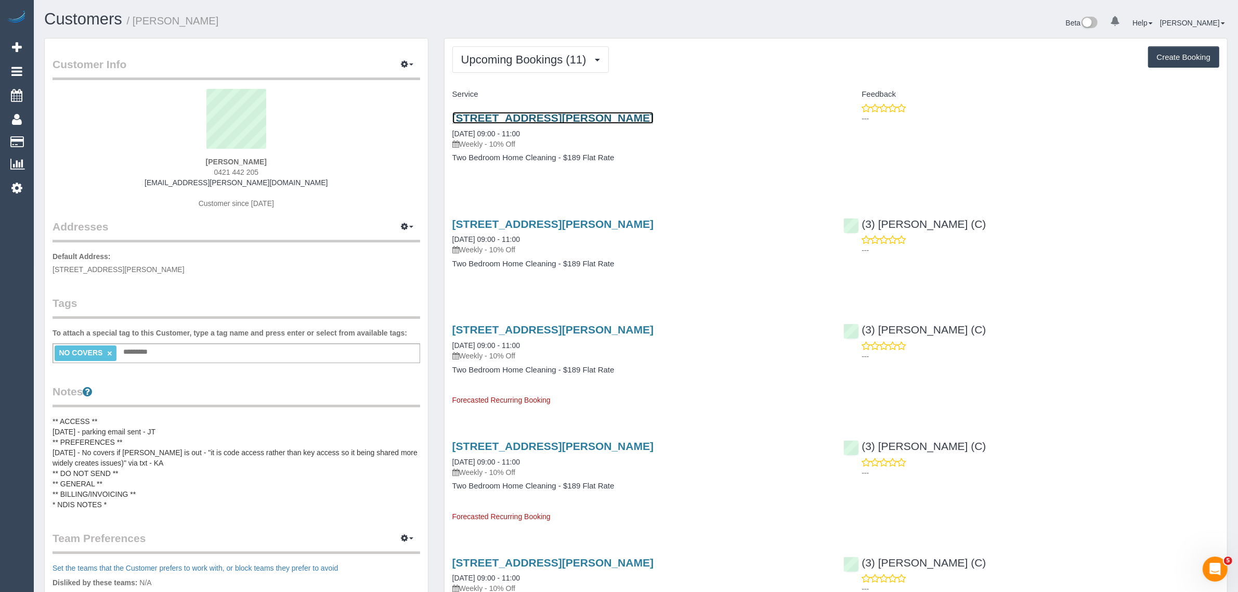
click at [524, 113] on link "61 Stanley Street, 1, Melbourne, VIC 3003" at bounding box center [552, 118] width 201 height 12
click at [409, 68] on button "button" at bounding box center [407, 65] width 26 height 16
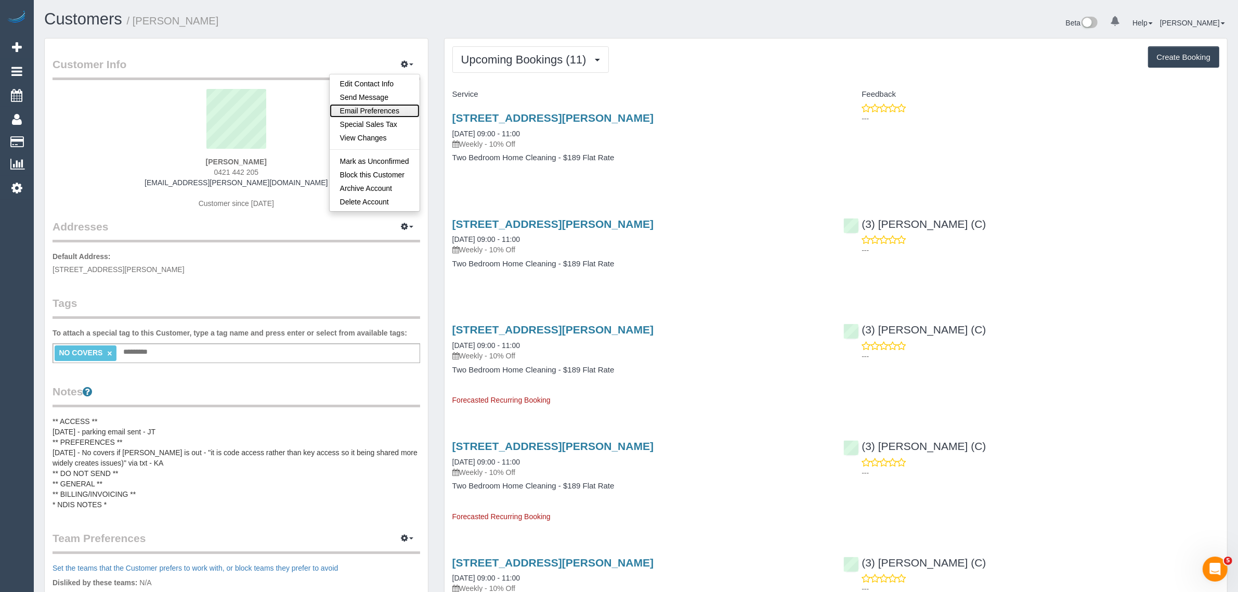
drag, startPoint x: 391, startPoint y: 109, endPoint x: 398, endPoint y: 108, distance: 6.9
click at [391, 109] on link "Email Preferences" at bounding box center [375, 111] width 90 height 14
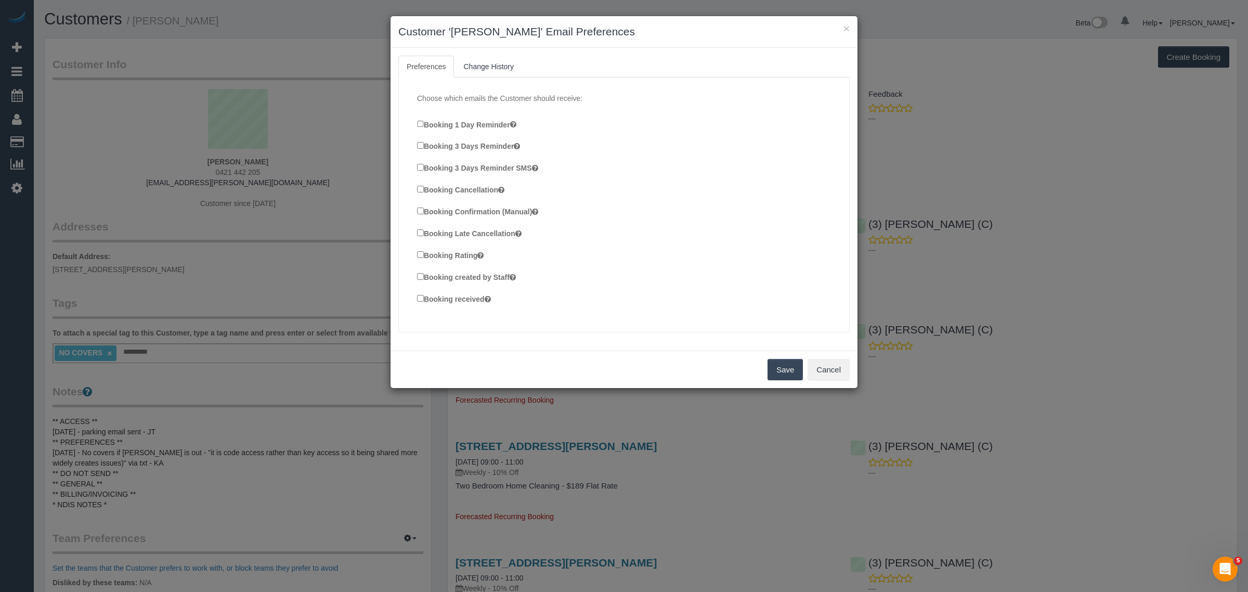
click at [1127, 174] on div "× Customer 'Soren Heggie' Email Preferences Preferences Change History Choose w…" at bounding box center [624, 296] width 1248 height 592
click at [780, 367] on button "Save" at bounding box center [784, 370] width 35 height 22
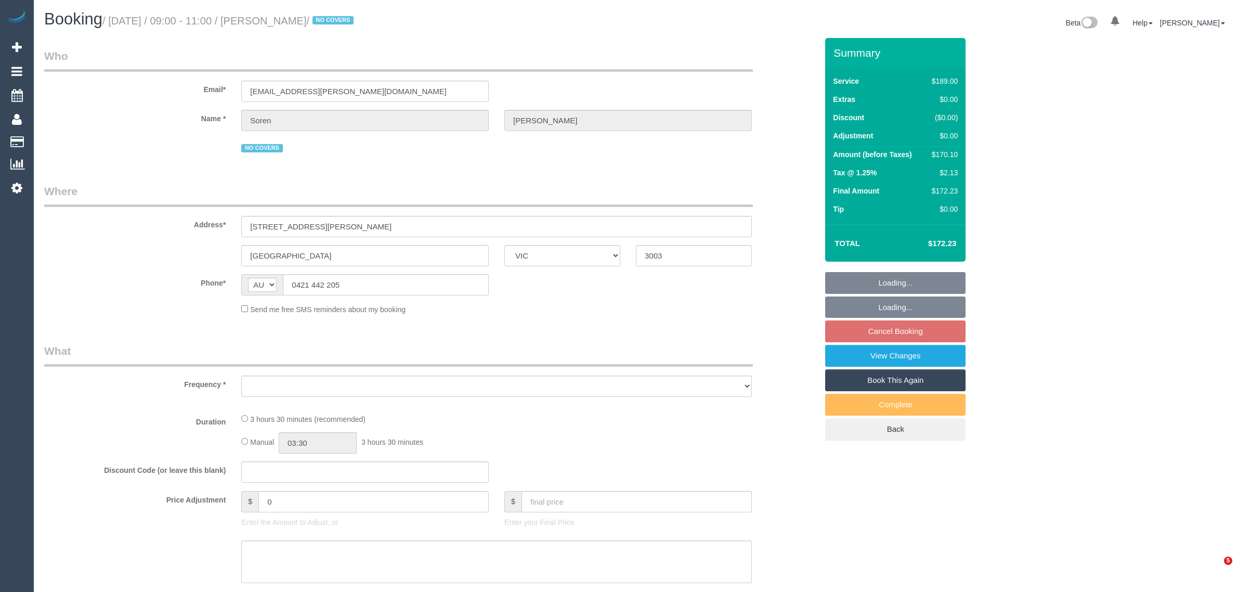
select select "VIC"
select select "object:537"
select select "string:stripe-pm_1R8Ak02GScqysDRVDO5Pc8JE"
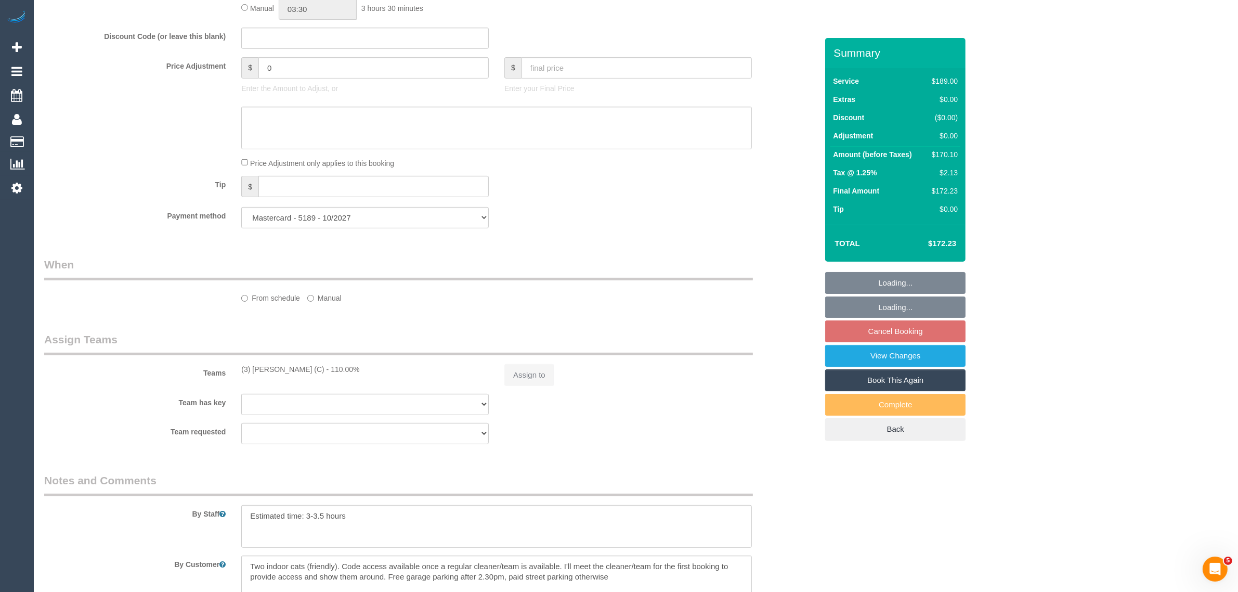
select select "number:29"
select select "number:17"
select select "number:21"
select select "number:36"
select select "number:35"
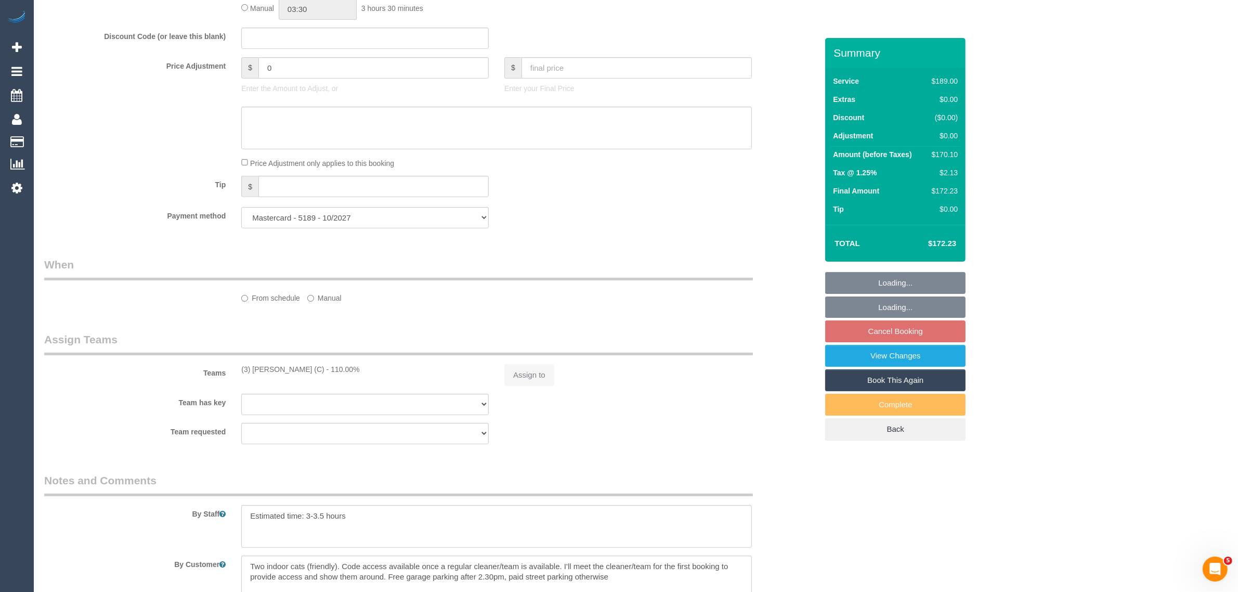
select select "number:12"
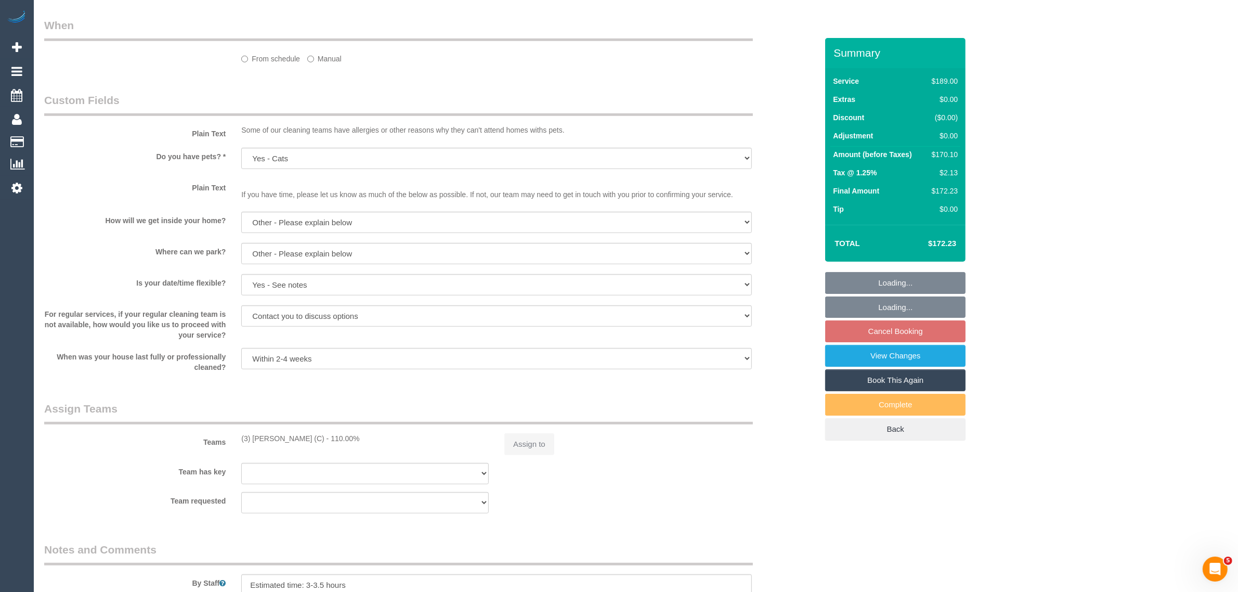
select select "object:690"
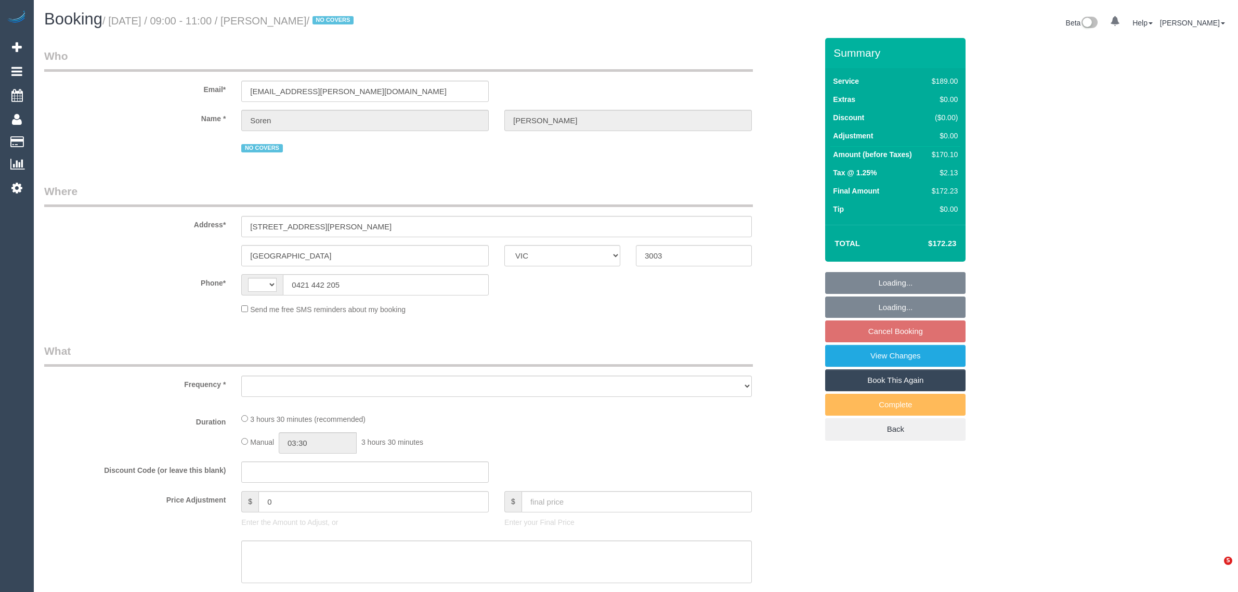
select select "VIC"
select select "object:341"
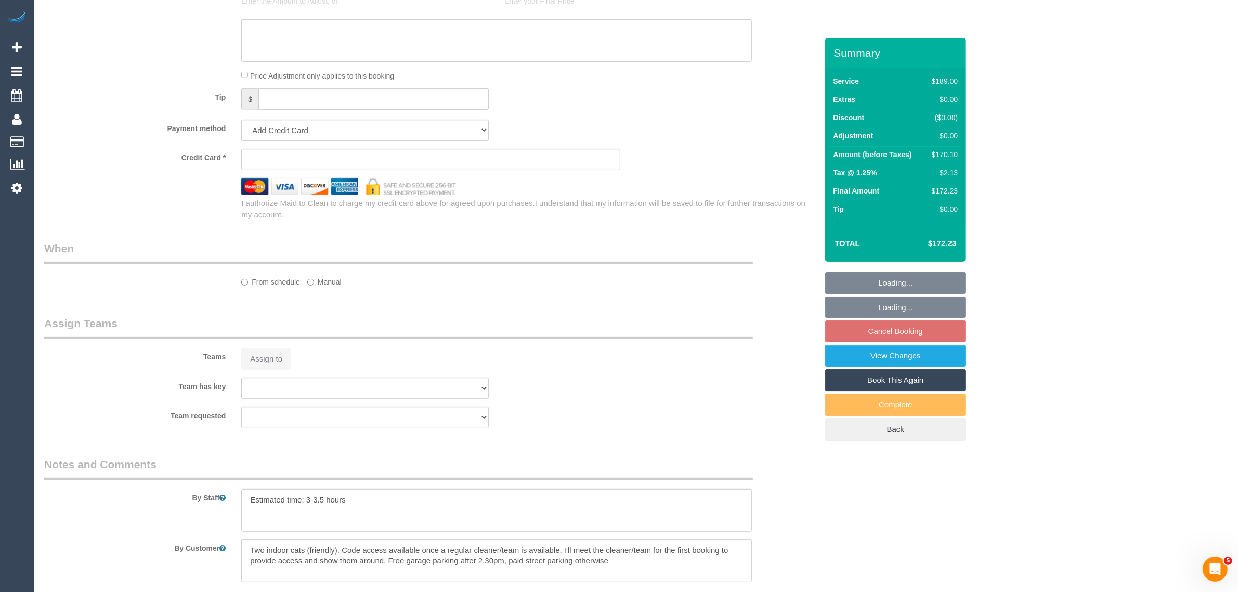
select select "string:AU"
select select "string:stripe-pm_1R8Ak02GScqysDRVDO5Pc8JE"
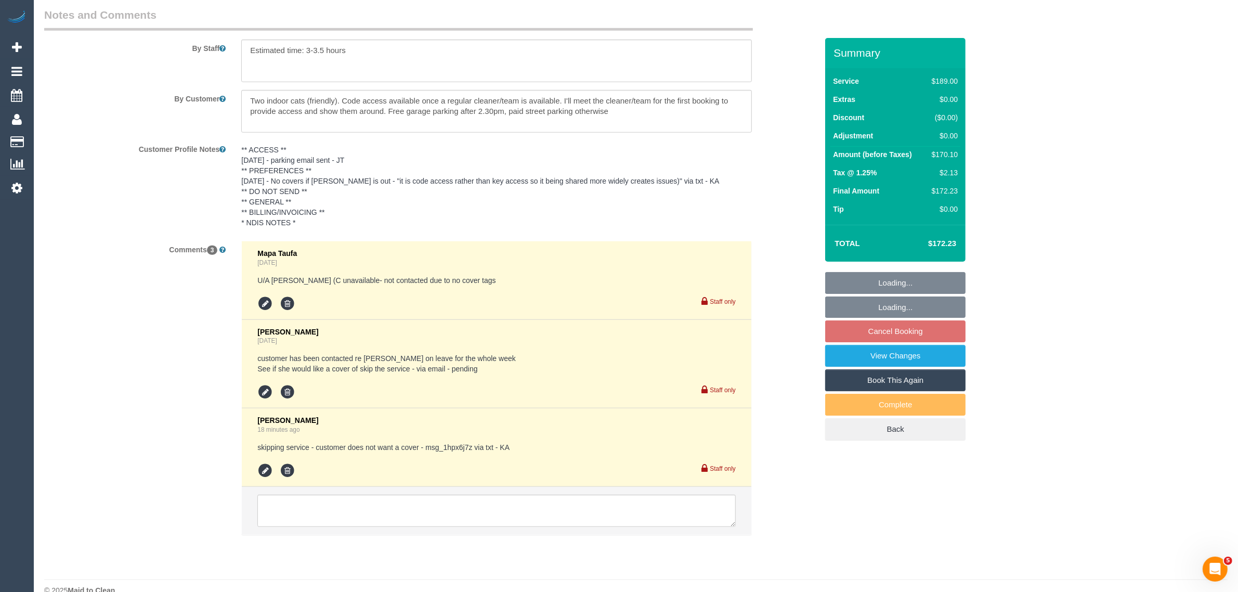
select select "object:695"
select select "number:29"
select select "number:17"
select select "number:21"
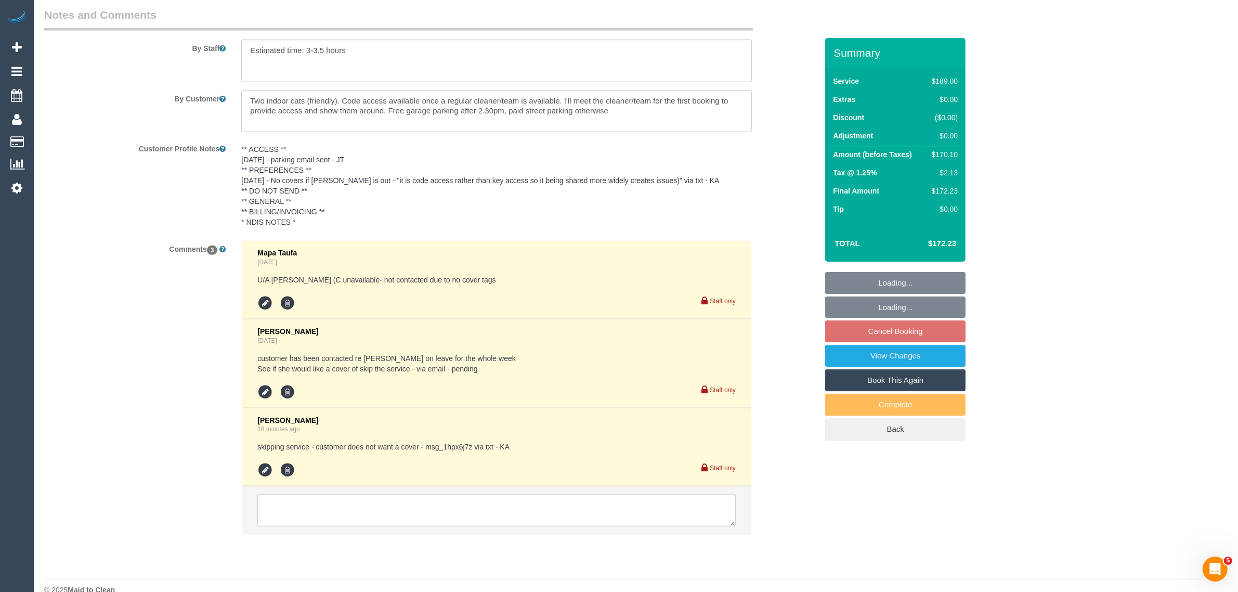
select select "number:36"
select select "number:35"
select select "number:12"
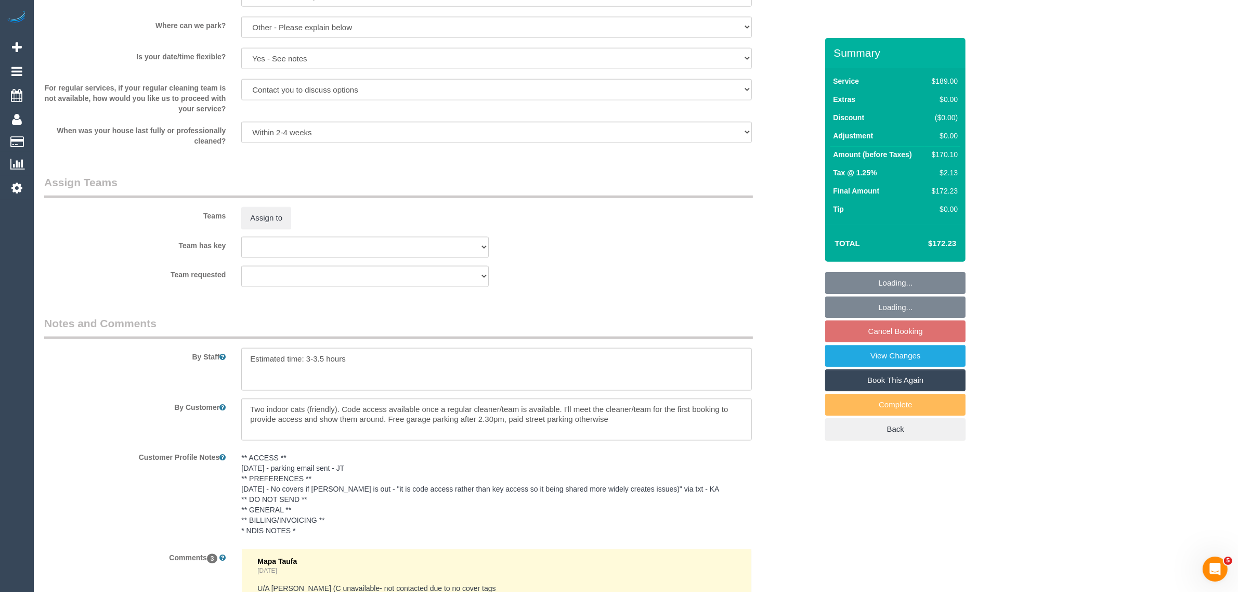
scroll to position [1767, 0]
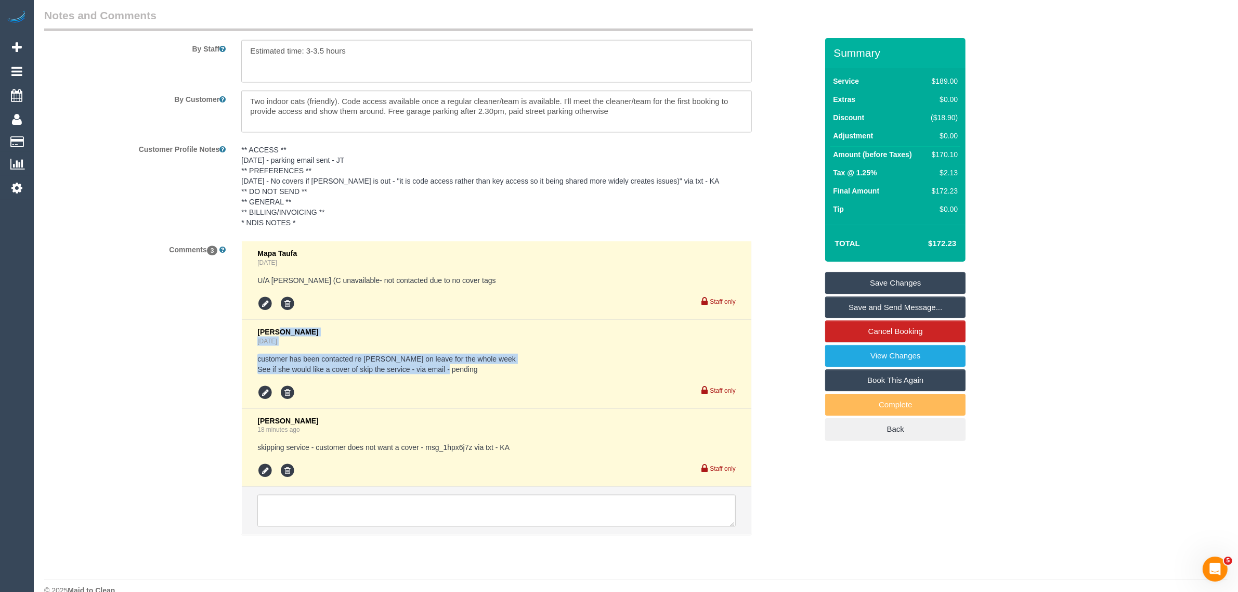
drag, startPoint x: 485, startPoint y: 372, endPoint x: 255, endPoint y: 333, distance: 233.2
click at [255, 333] on li "Jessica Trentin 1 day ago customer has been contacted re Fabio on leave for the…" at bounding box center [497, 364] width 510 height 89
copy div "Jessica Trentin 1 day ago customer has been contacted re Fabio on leave for the…"
click at [902, 328] on link "Cancel Booking" at bounding box center [895, 331] width 140 height 22
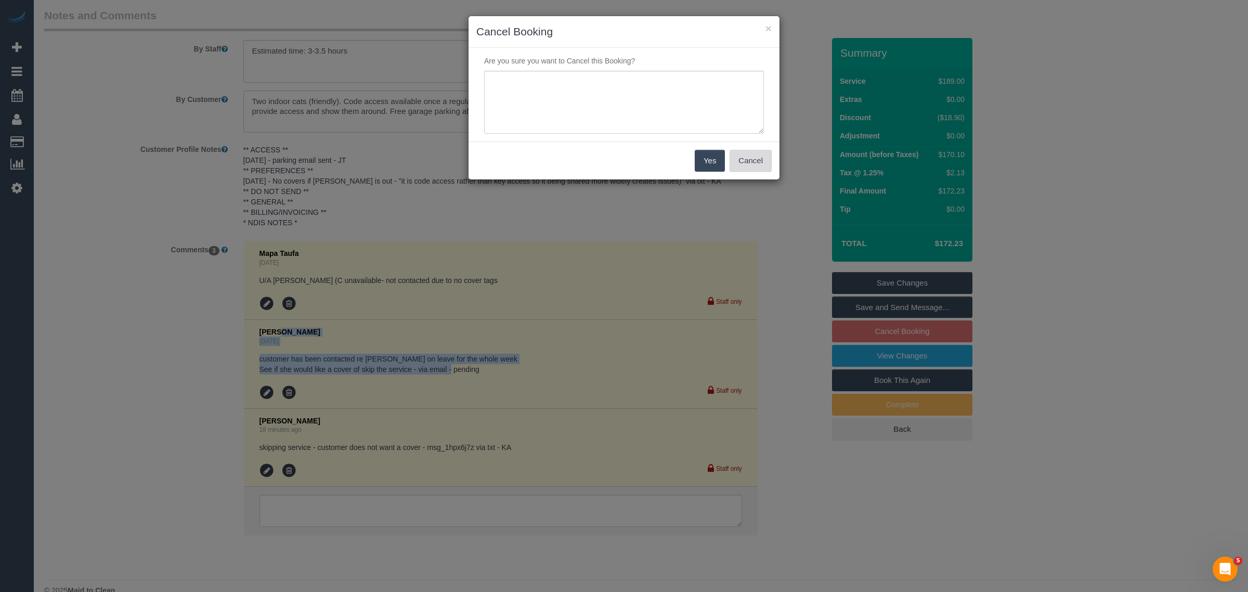
click at [748, 162] on button "Cancel" at bounding box center [751, 161] width 42 height 22
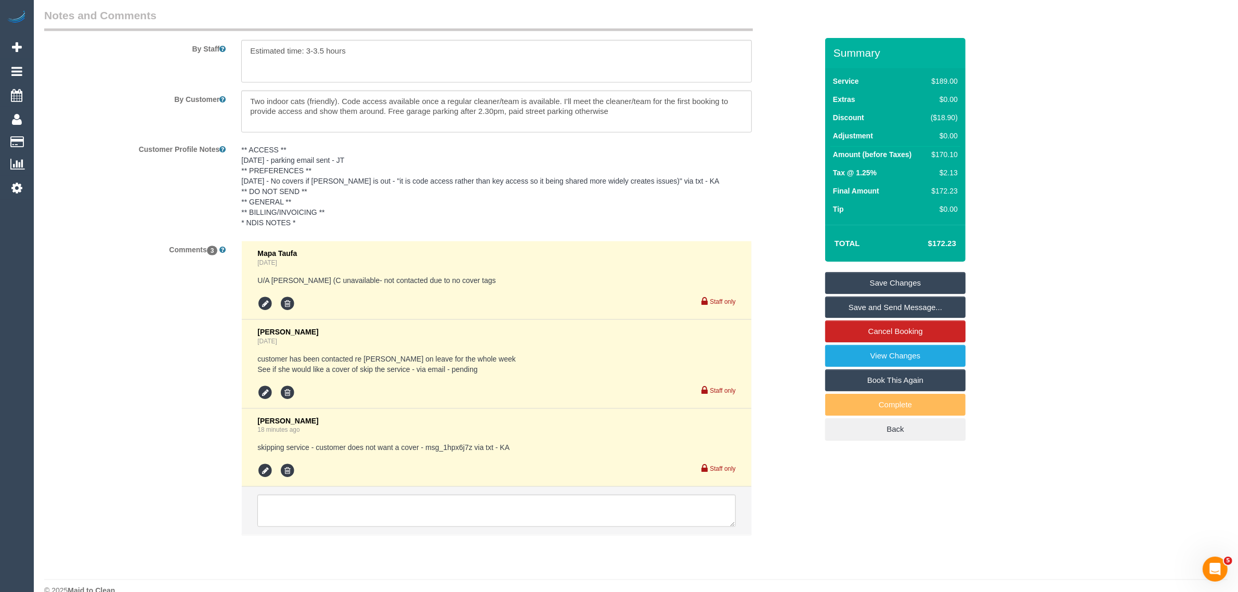
click at [393, 434] on div "Kimberly Arjona 18 minutes ago skipping service - customer does not want a cove…" at bounding box center [496, 448] width 478 height 62
click at [387, 444] on pre "skipping service - customer does not want a cover - msg_1hpx6j7z via txt - KA" at bounding box center [496, 447] width 478 height 10
copy div "skipping service - customer does not want a cover - msg_1hpx6j7z via txt - KA"
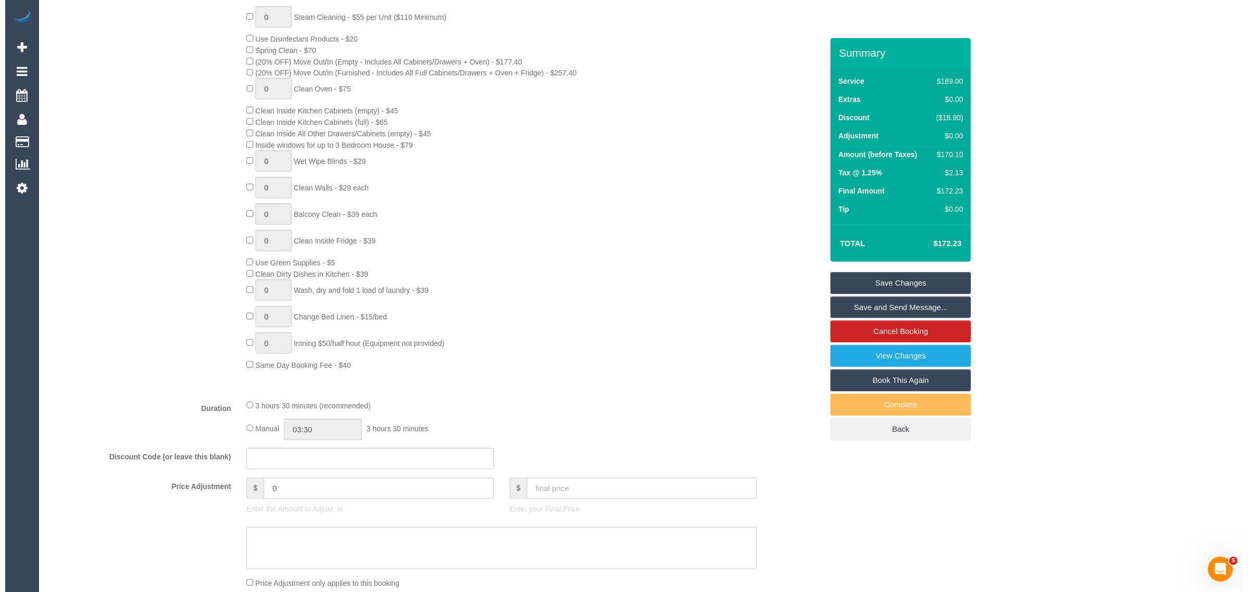
scroll to position [0, 0]
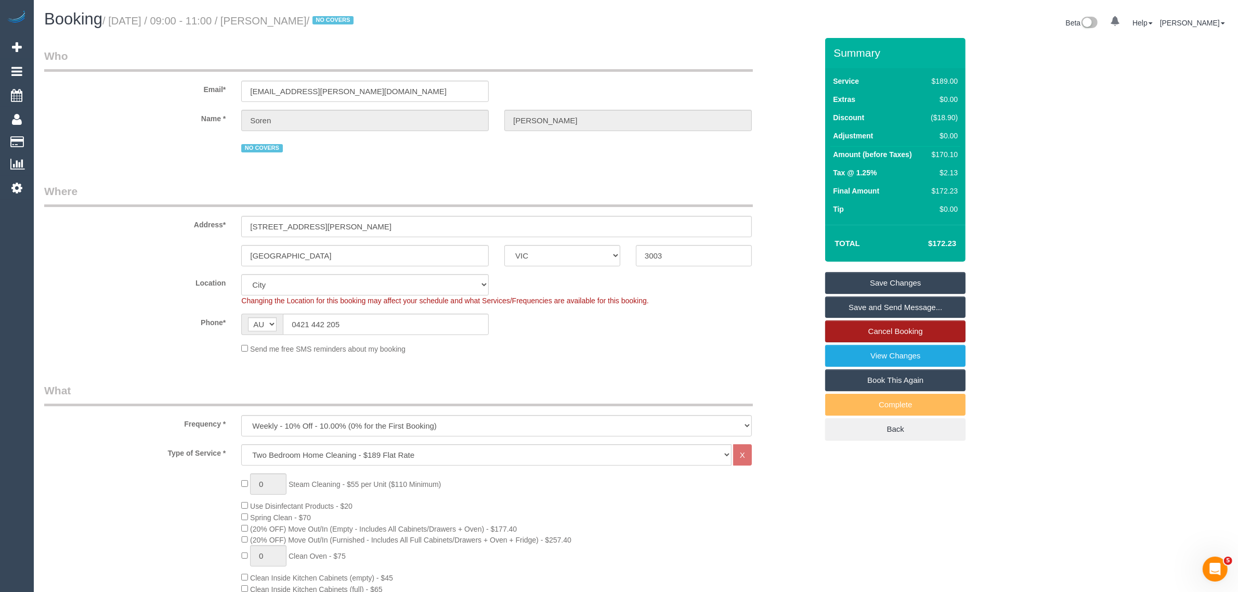
click at [876, 324] on link "Cancel Booking" at bounding box center [895, 331] width 140 height 22
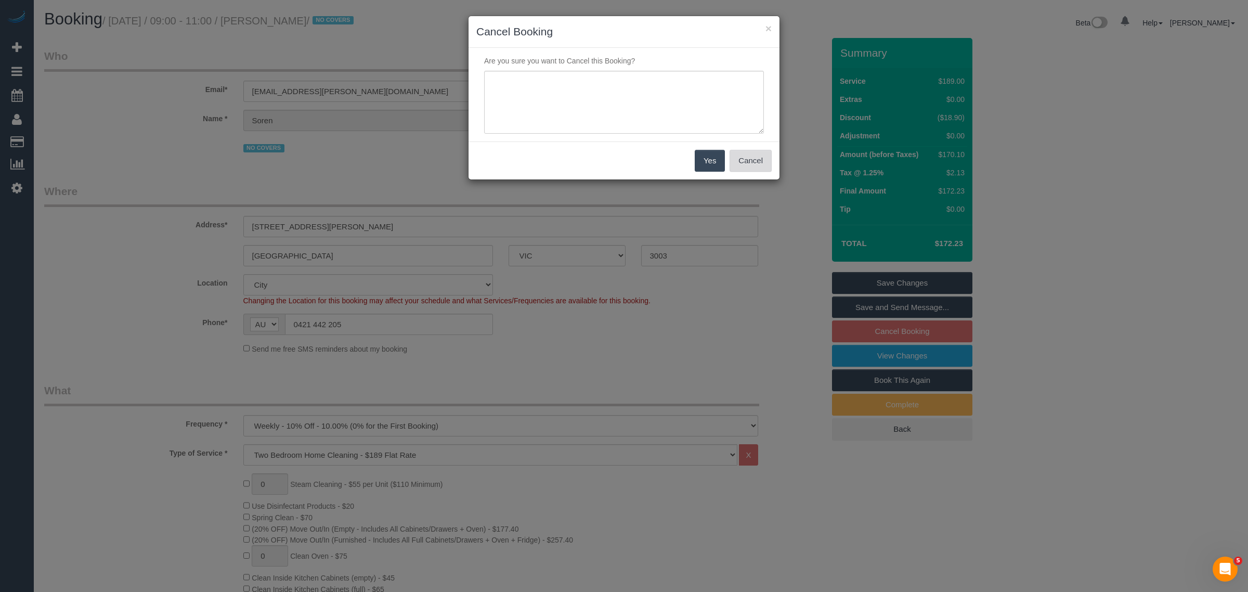
click at [749, 164] on button "Cancel" at bounding box center [751, 161] width 42 height 22
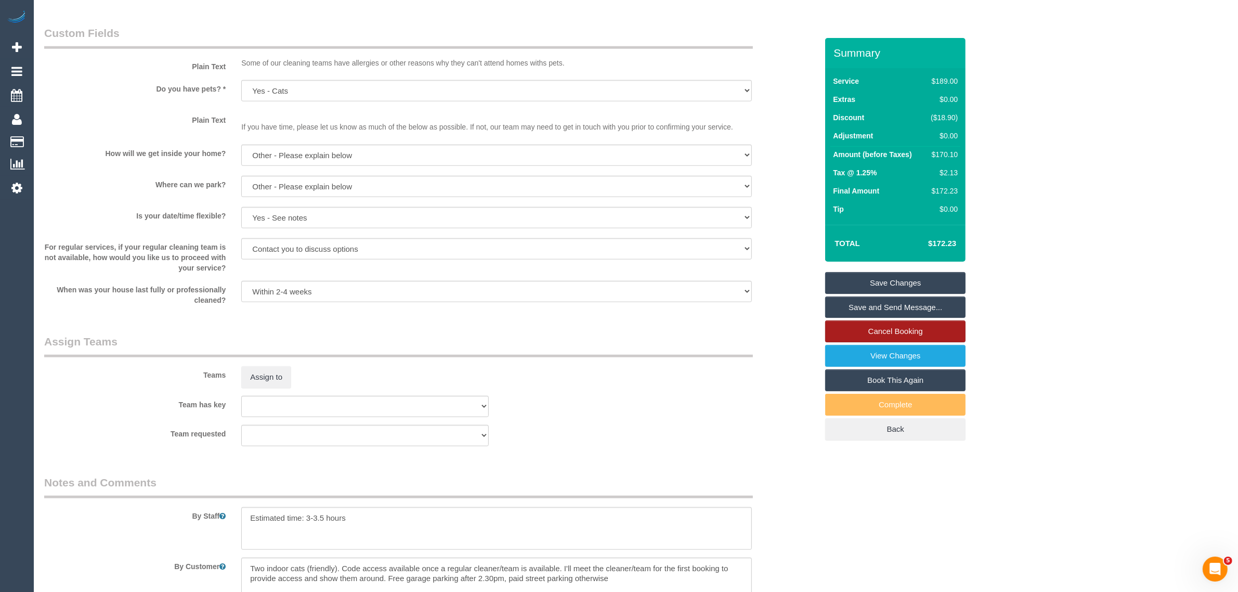
scroll to position [1785, 0]
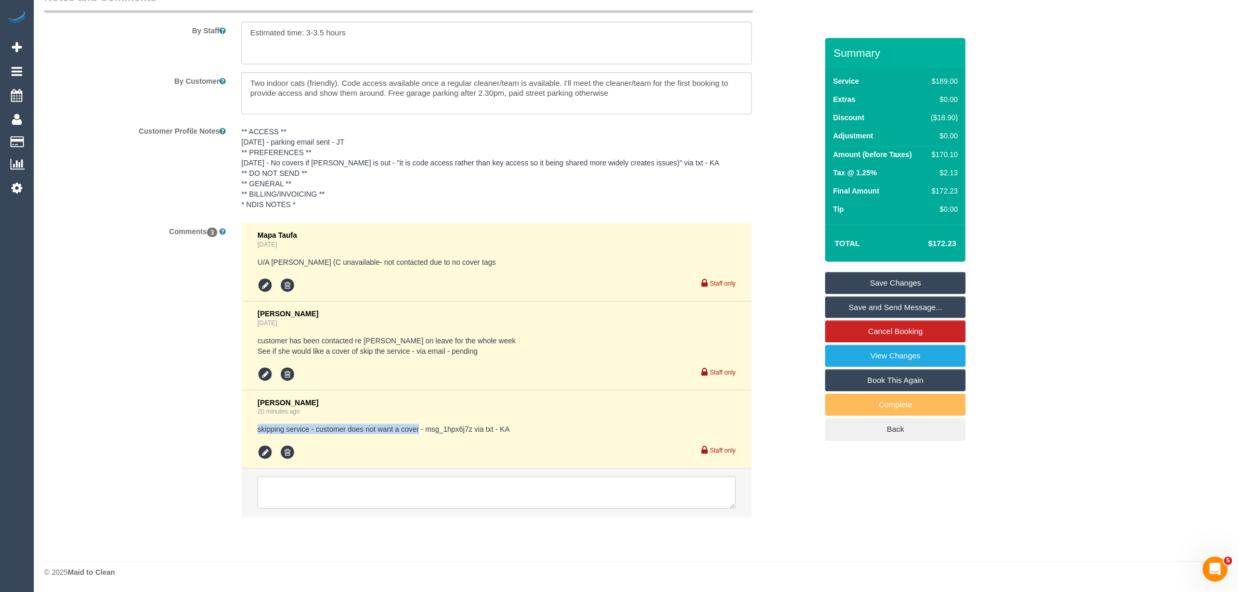
drag, startPoint x: 255, startPoint y: 430, endPoint x: 420, endPoint y: 426, distance: 164.3
click at [420, 426] on li "Kimberly Arjona 20 minutes ago skipping service - customer does not want a cove…" at bounding box center [497, 430] width 510 height 79
copy pre "skipping service - customer does not want a cover"
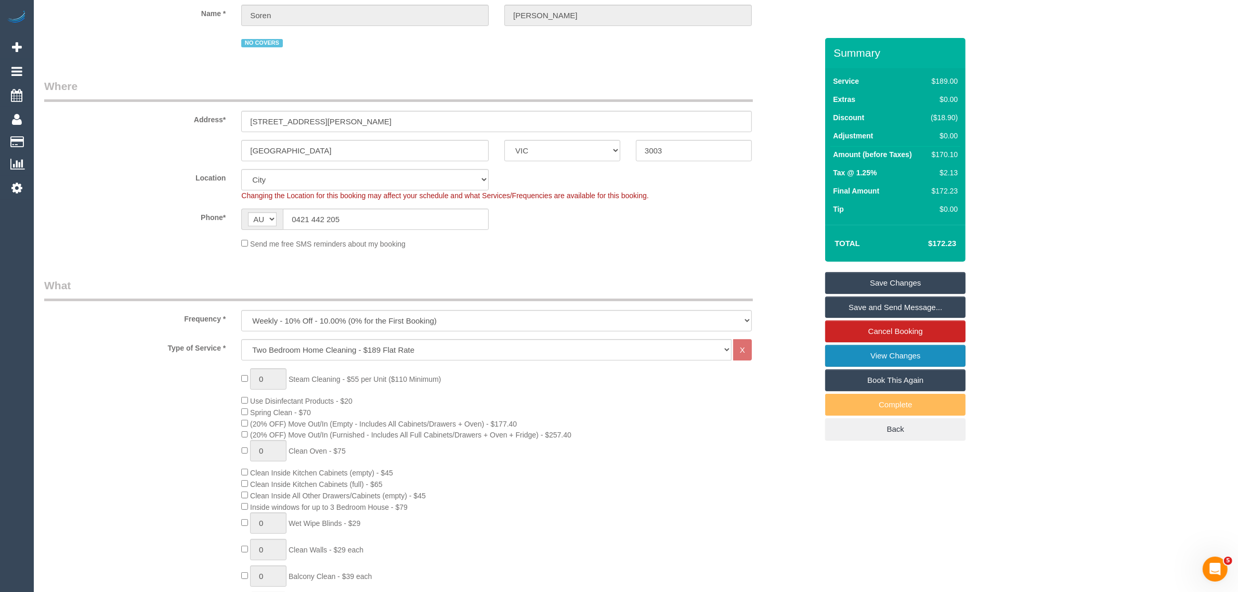
scroll to position [0, 0]
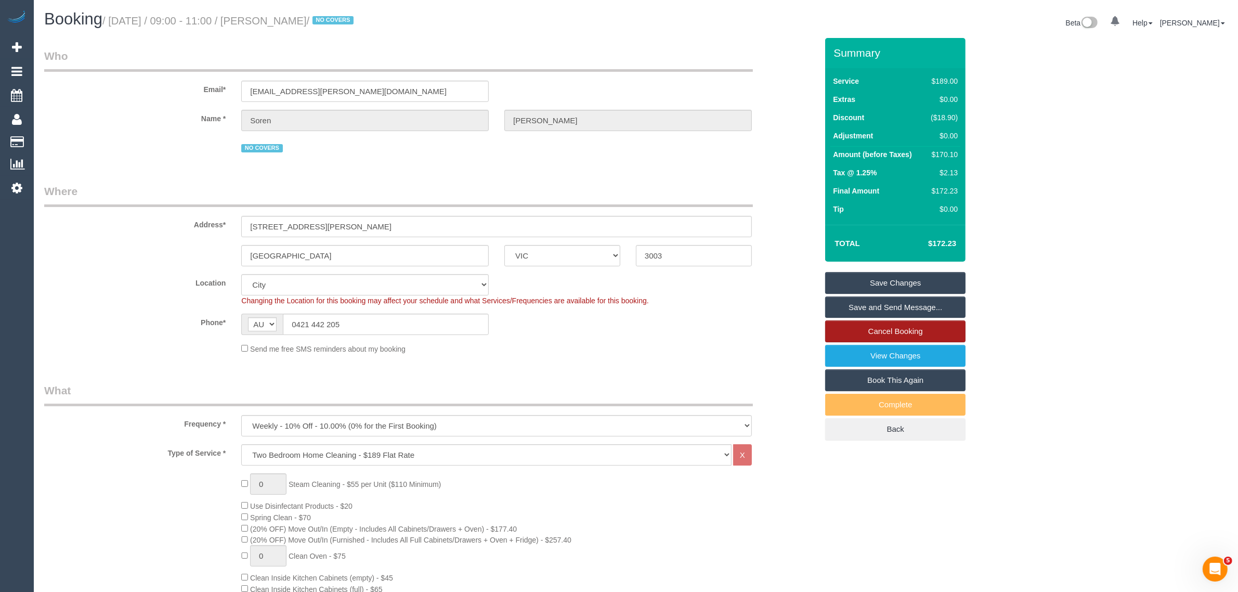
click at [903, 330] on link "Cancel Booking" at bounding box center [895, 331] width 140 height 22
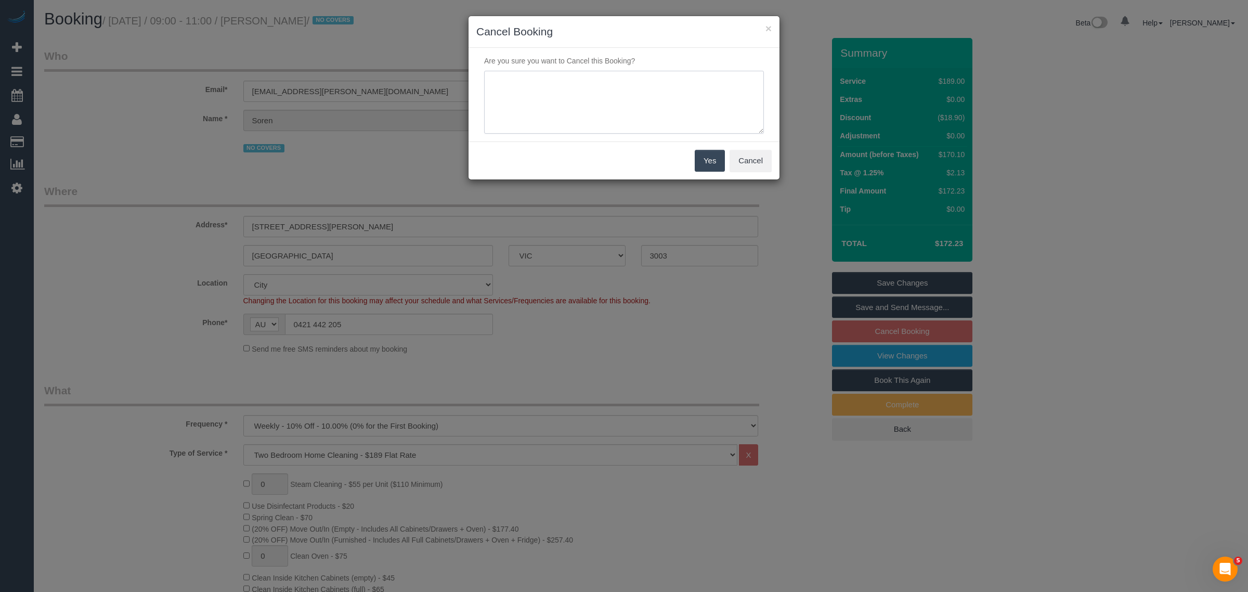
click at [552, 130] on textarea at bounding box center [624, 102] width 280 height 63
paste textarea "skipping service - customer does not want a cover"
type textarea "skipping service - customer does not want a cover - via txt - kA"
click at [705, 159] on button "Yes" at bounding box center [710, 161] width 30 height 22
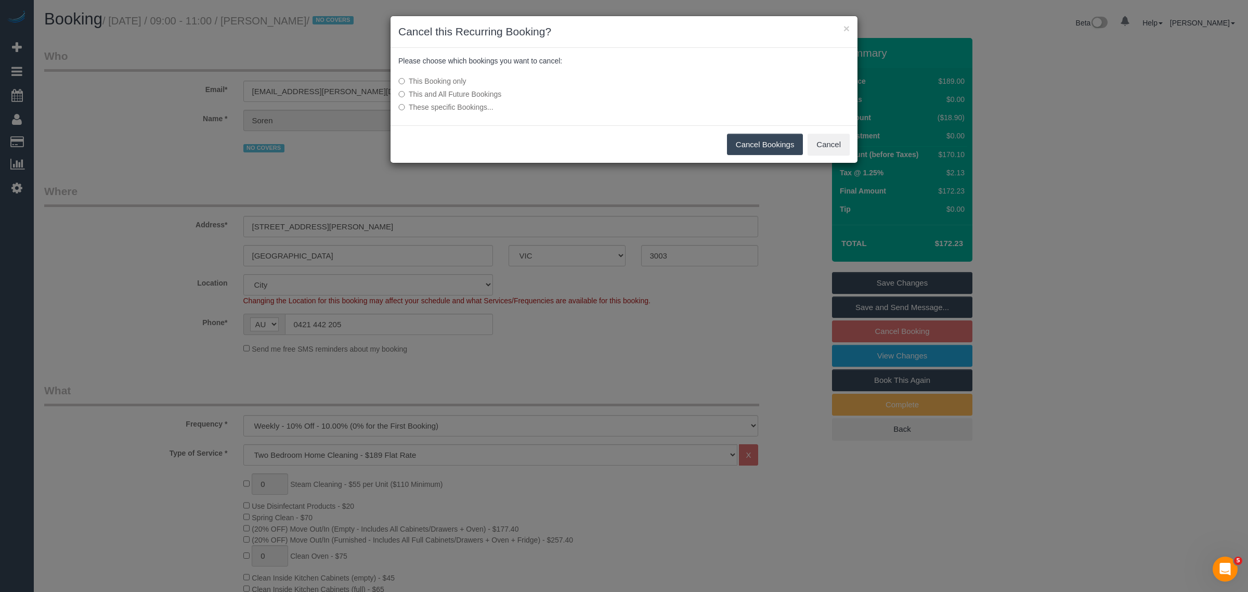
click at [759, 136] on button "Cancel Bookings" at bounding box center [765, 145] width 76 height 22
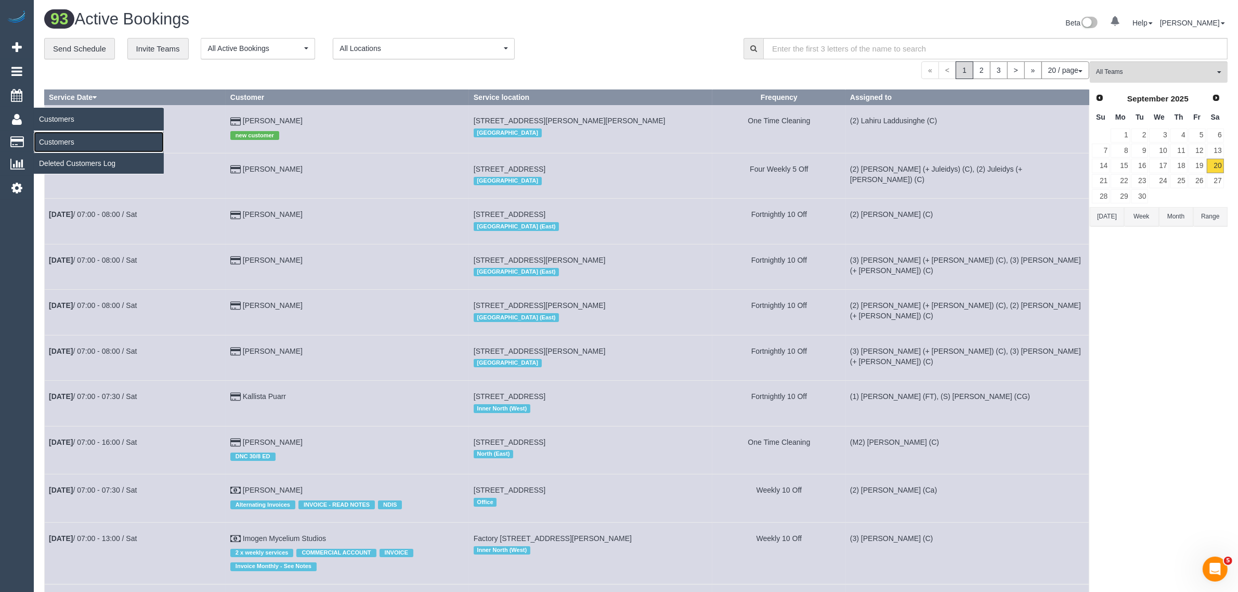
drag, startPoint x: 60, startPoint y: 136, endPoint x: 84, endPoint y: 122, distance: 27.5
click at [60, 136] on link "Customers" at bounding box center [99, 142] width 130 height 21
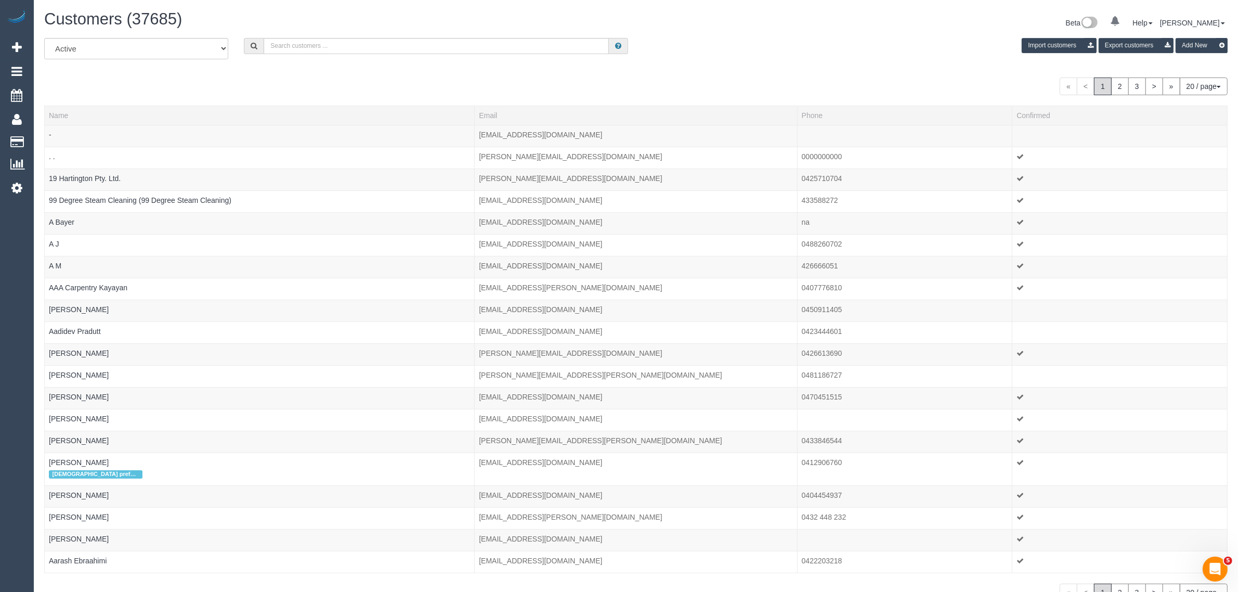
click at [306, 35] on div "Customers (37685) Beta 0 Your Notifications You have 0 alerts Help Help Docs Ta…" at bounding box center [635, 24] width 1199 height 28
click at [321, 39] on input "text" at bounding box center [436, 46] width 345 height 16
paste input "Soren Heggie"
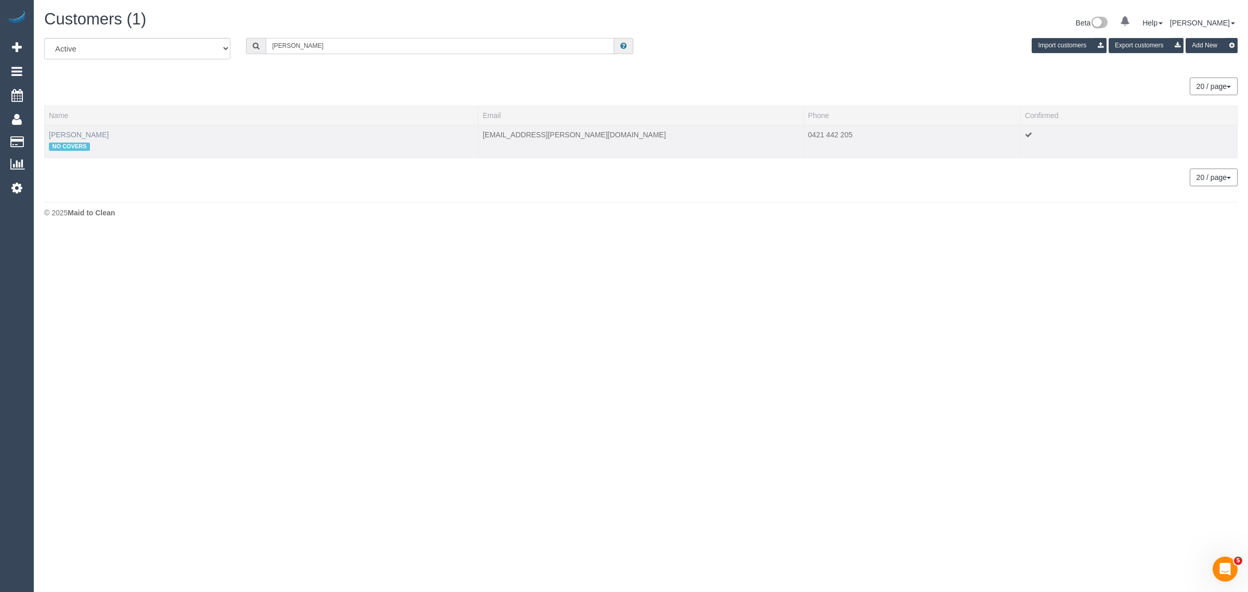
type input "Soren Heggie"
click at [80, 132] on link "Soren Heggie" at bounding box center [79, 135] width 60 height 8
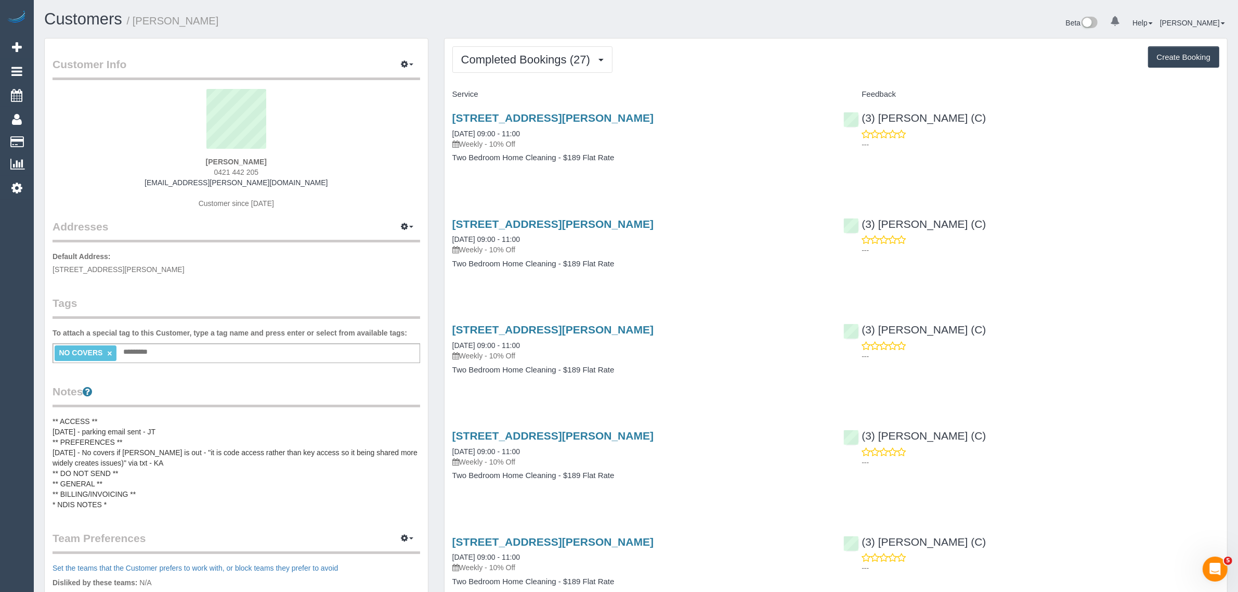
click at [534, 47] on button "Completed Bookings (27)" at bounding box center [532, 59] width 160 height 27
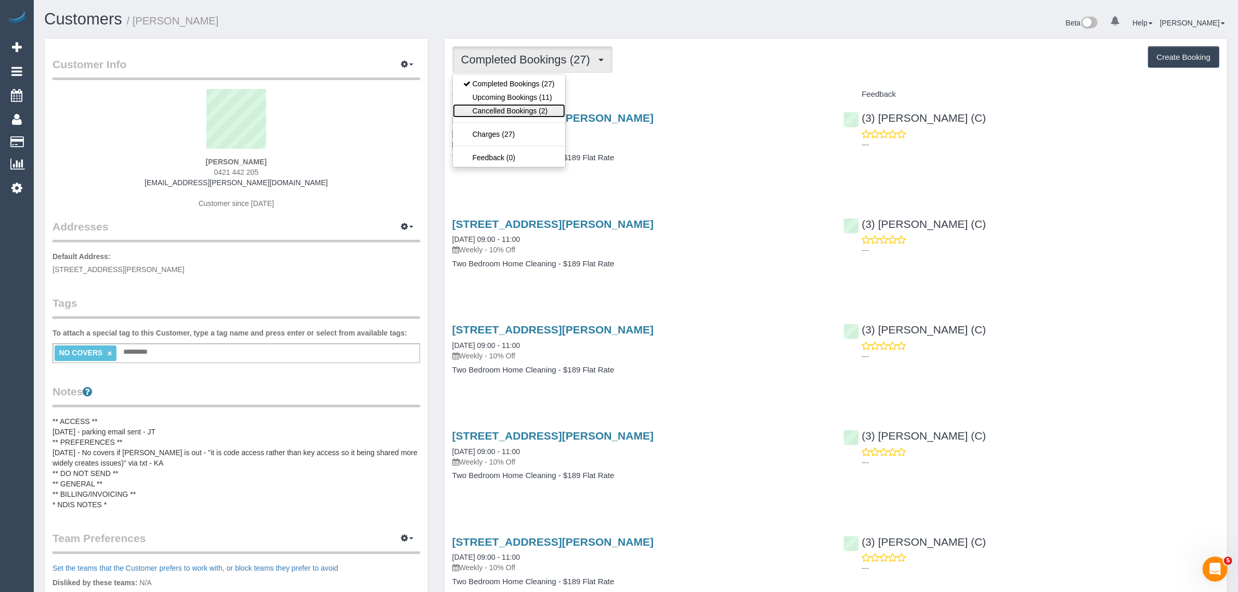
click at [511, 105] on link "Cancelled Bookings (2)" at bounding box center [509, 111] width 112 height 14
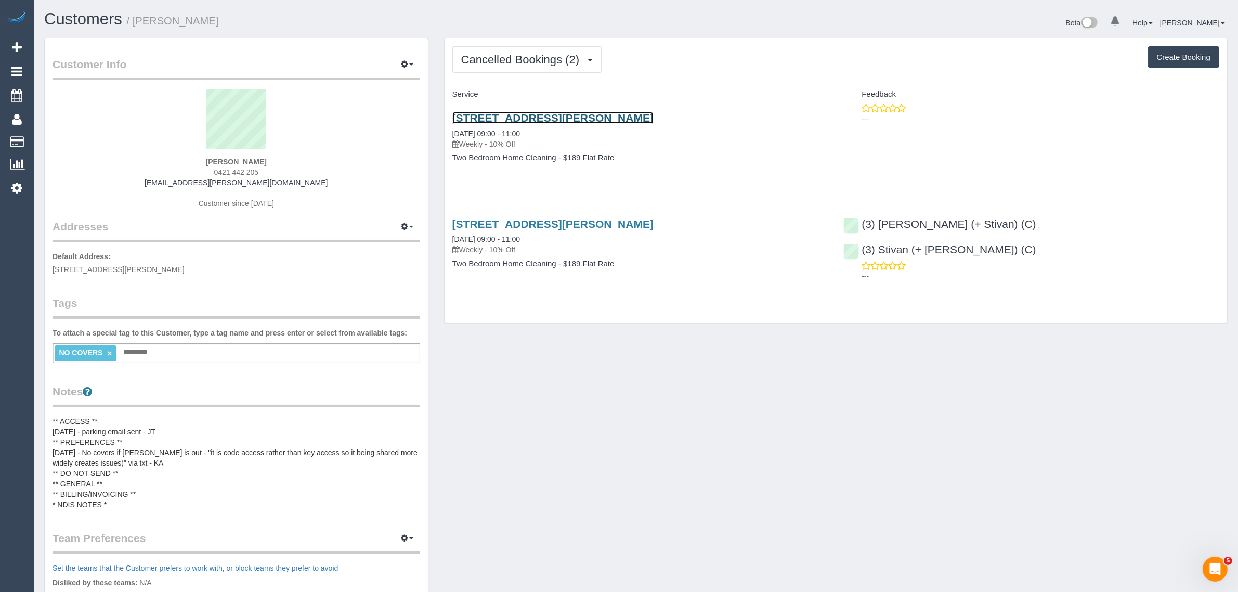
click at [538, 112] on link "61 Stanley Street, 1, Melbourne, VIC 3003" at bounding box center [552, 118] width 201 height 12
click at [1121, 307] on div "Cancelled Bookings (2) Completed Bookings (27) Upcoming Bookings (11) Cancelled…" at bounding box center [836, 180] width 783 height 284
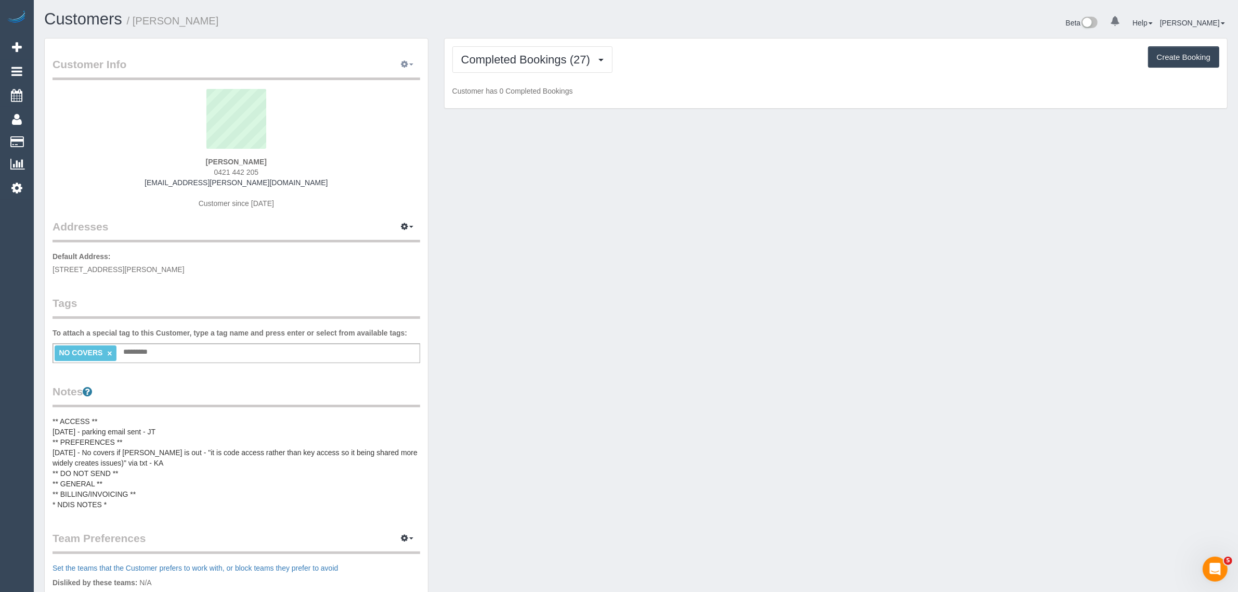
click at [404, 61] on icon "button" at bounding box center [404, 64] width 7 height 6
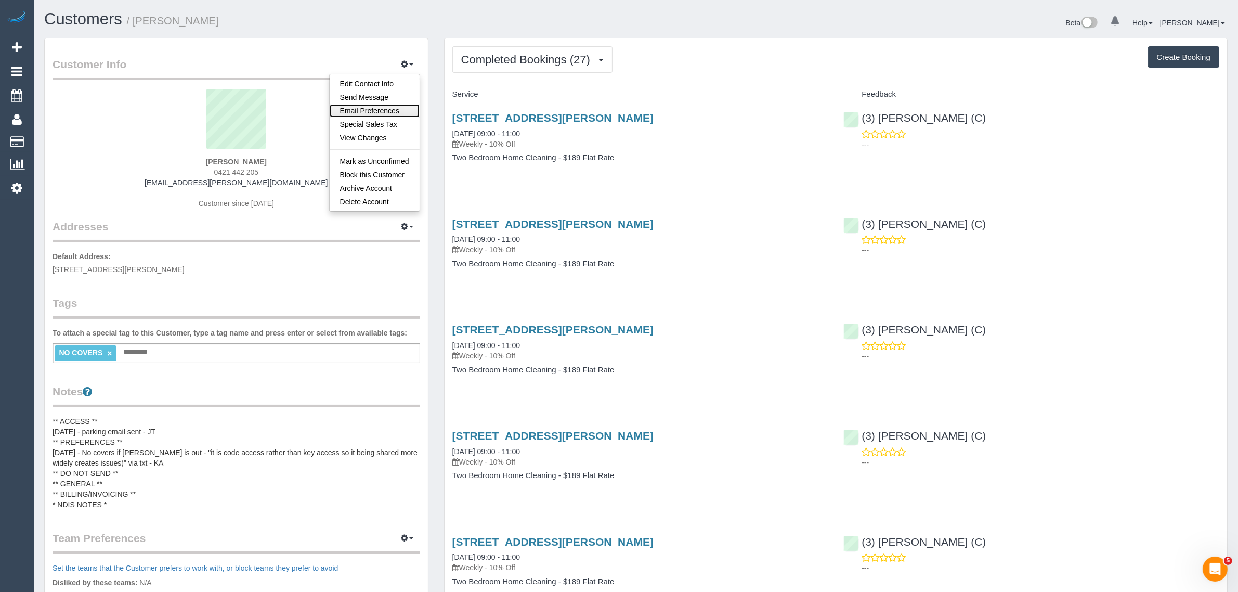
click at [385, 109] on link "Email Preferences" at bounding box center [375, 111] width 90 height 14
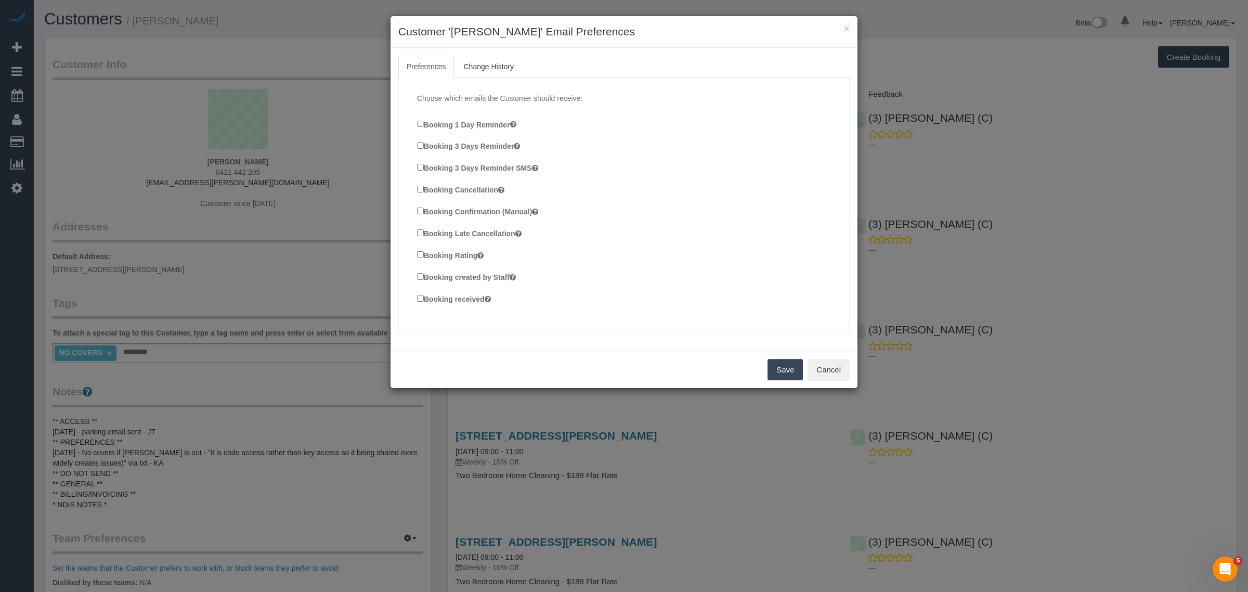
click at [784, 375] on button "Save" at bounding box center [784, 370] width 35 height 22
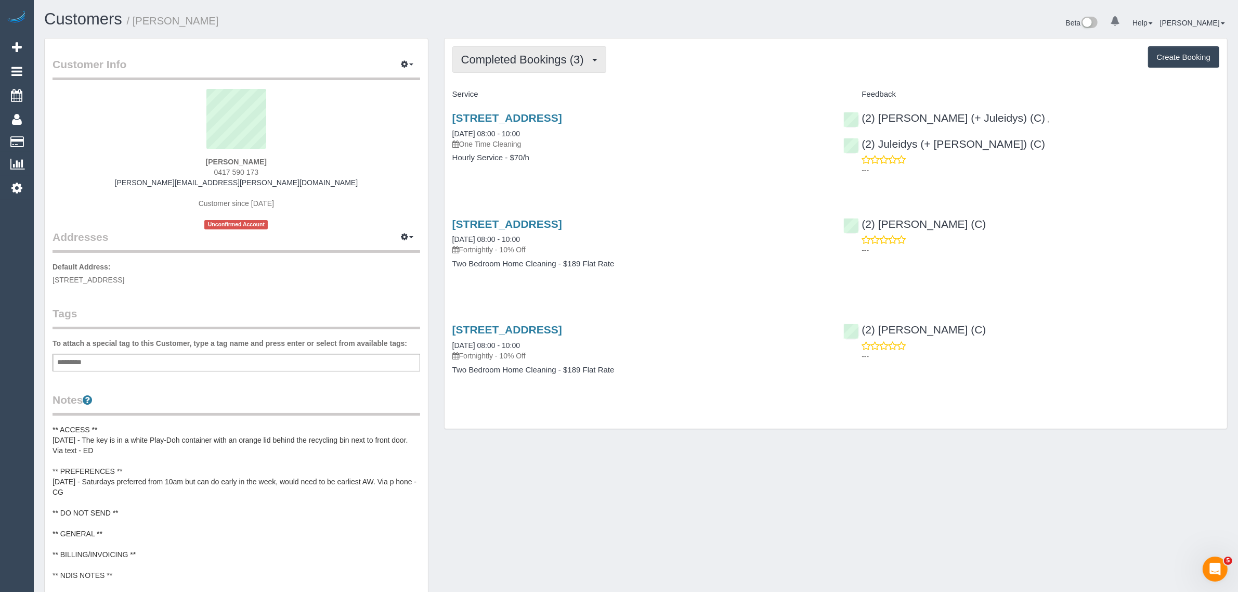
click at [508, 63] on span "Completed Bookings (3)" at bounding box center [525, 59] width 128 height 13
click at [498, 94] on link "Upcoming Bookings (11)" at bounding box center [508, 97] width 110 height 14
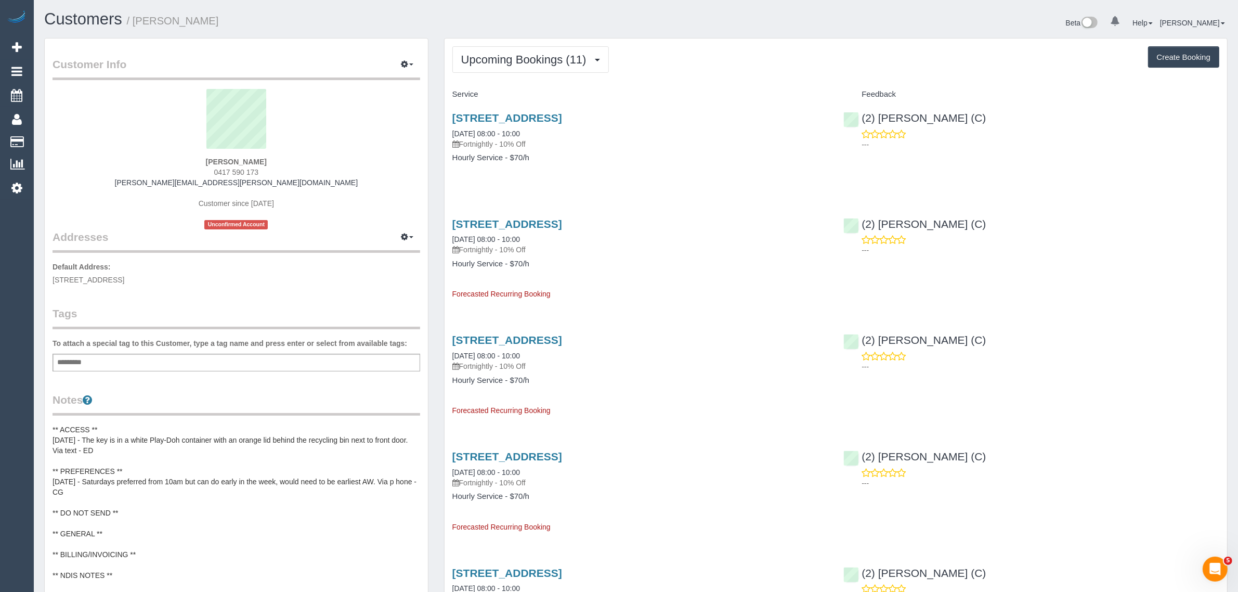
drag, startPoint x: 547, startPoint y: 133, endPoint x: 447, endPoint y: 137, distance: 99.4
click at [447, 137] on div "[STREET_ADDRESS] [DATE] 08:00 - 10:00 Fortnightly - 10% Off Hourly Service - $7…" at bounding box center [641, 143] width 392 height 80
copy link "[DATE] 08:00 - 10:00"
click at [225, 160] on strong "[PERSON_NAME]" at bounding box center [236, 162] width 61 height 8
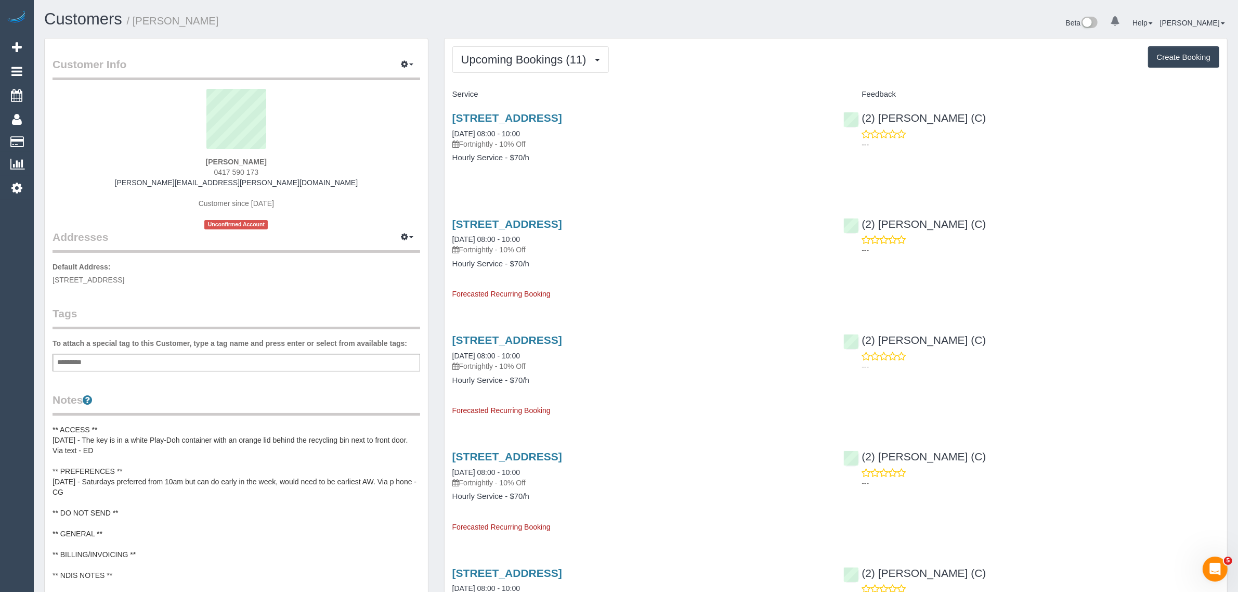
copy strong "[PERSON_NAME]"
click at [123, 279] on span "[STREET_ADDRESS]" at bounding box center [89, 280] width 72 height 8
copy span "[GEOGRAPHIC_DATA]"
drag, startPoint x: 60, startPoint y: 135, endPoint x: 75, endPoint y: 129, distance: 16.8
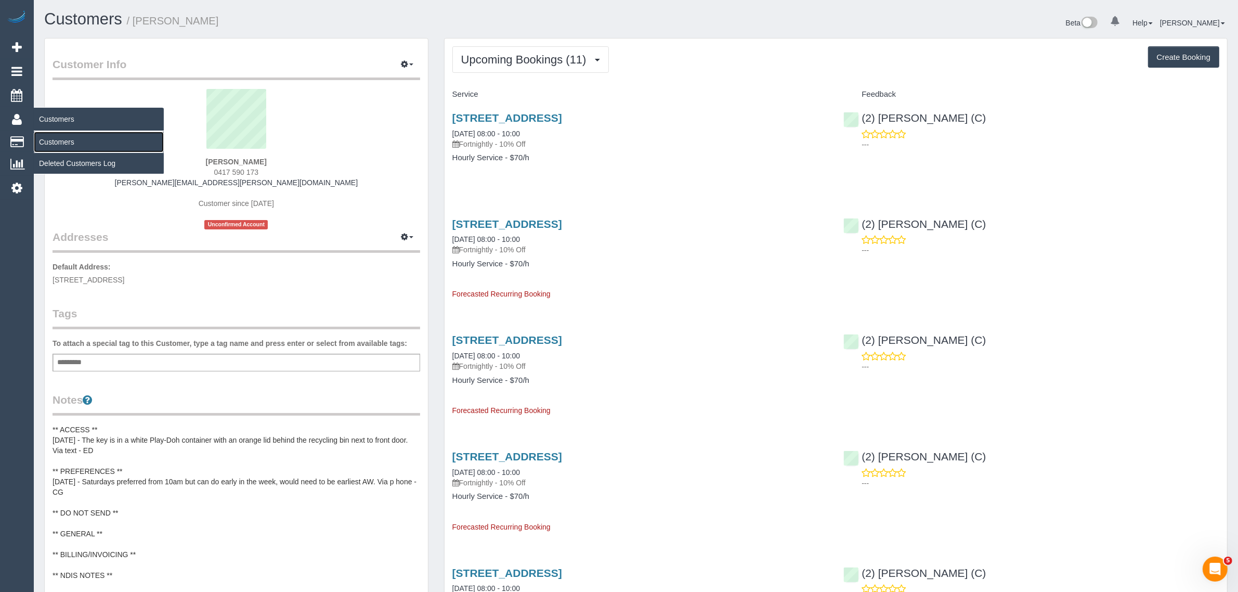
click at [60, 135] on link "Customers" at bounding box center [99, 142] width 130 height 21
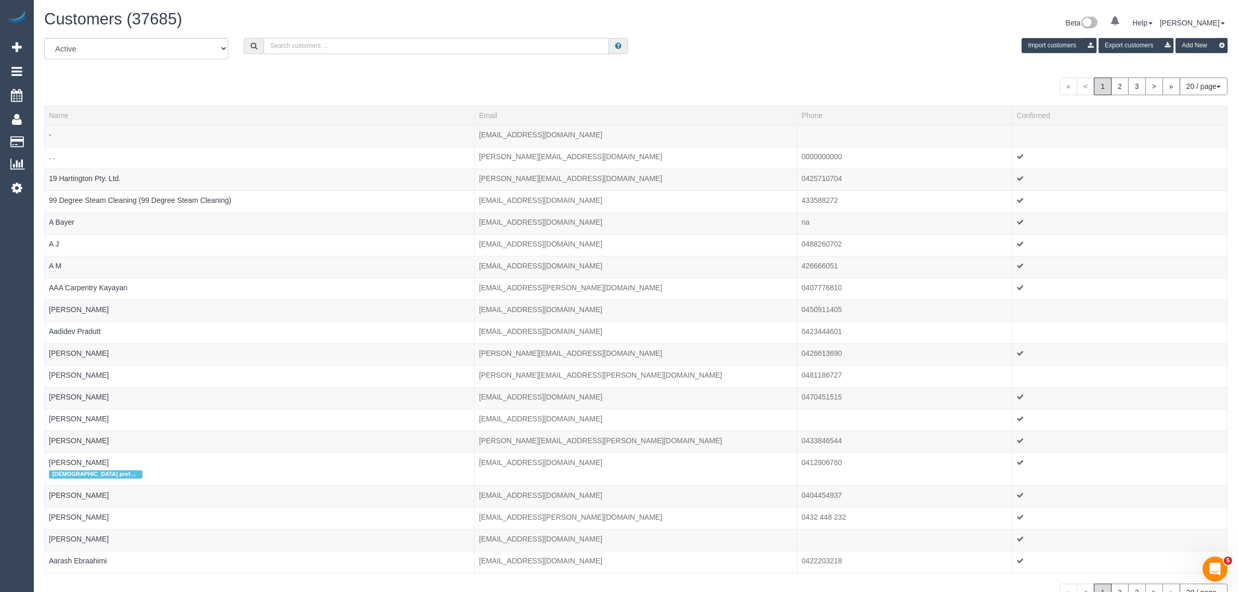
click at [305, 43] on input "text" at bounding box center [436, 46] width 345 height 16
paste input "+61439858944 Aircall new contact"
drag, startPoint x: 317, startPoint y: 45, endPoint x: 494, endPoint y: 40, distance: 176.9
click at [494, 40] on input "+61439858944 Aircall new contact" at bounding box center [436, 46] width 345 height 16
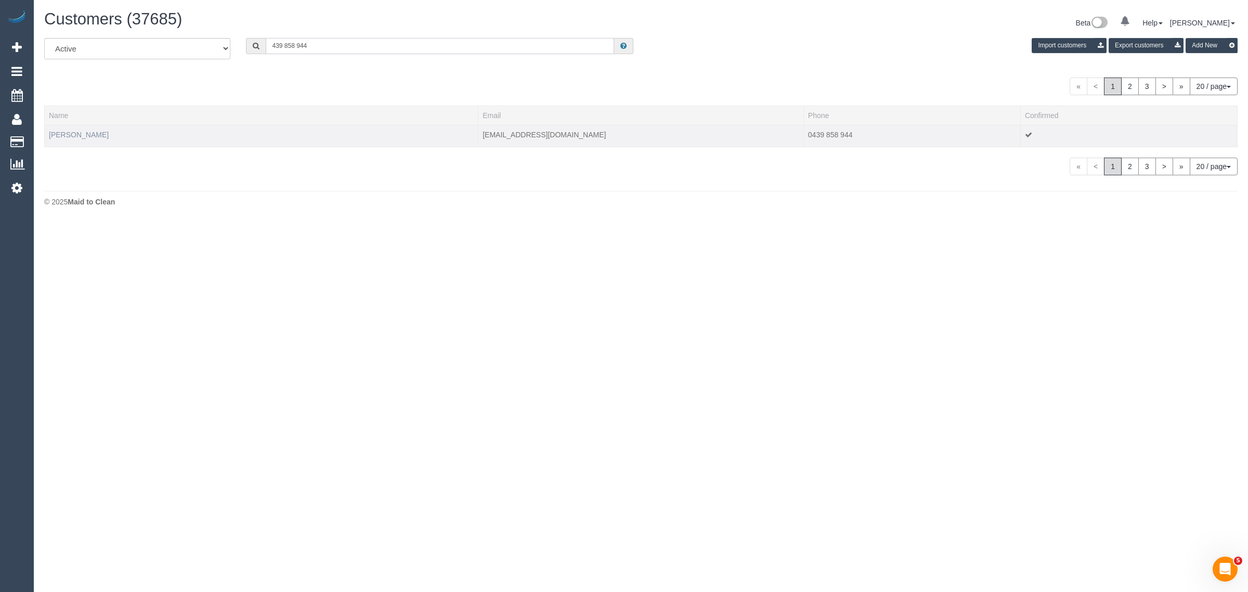
type input "439 858 944"
click at [75, 133] on link "Colomba Delrieu" at bounding box center [79, 135] width 60 height 8
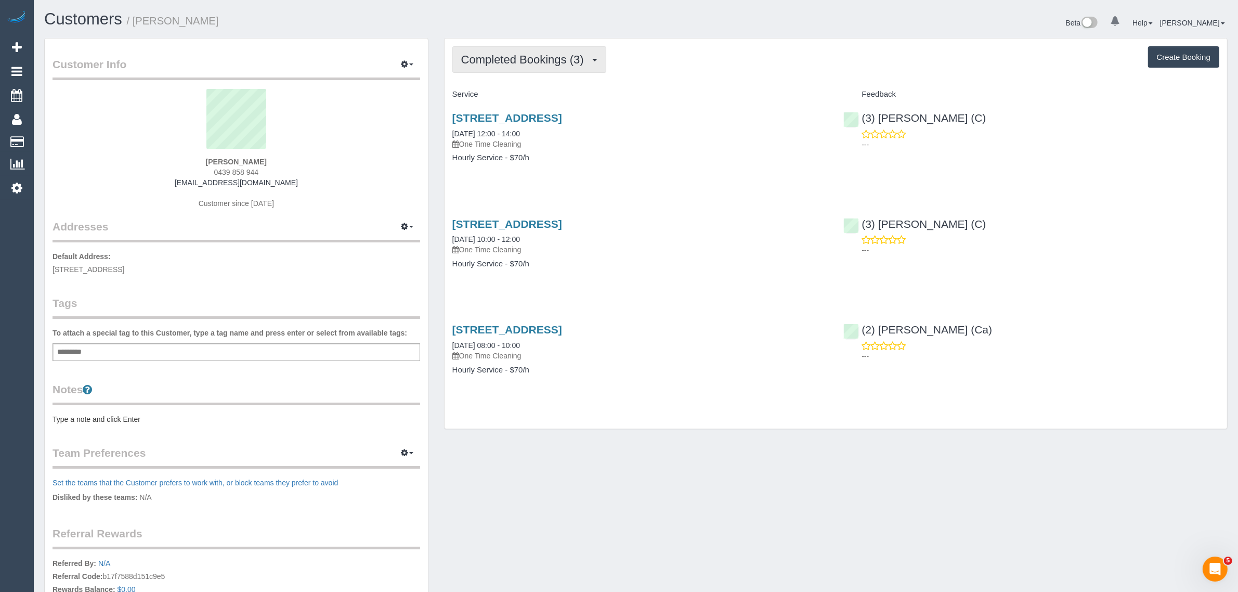
click at [513, 67] on button "Completed Bookings (3)" at bounding box center [529, 59] width 154 height 27
click at [507, 97] on link "Upcoming Bookings (1)" at bounding box center [507, 97] width 108 height 14
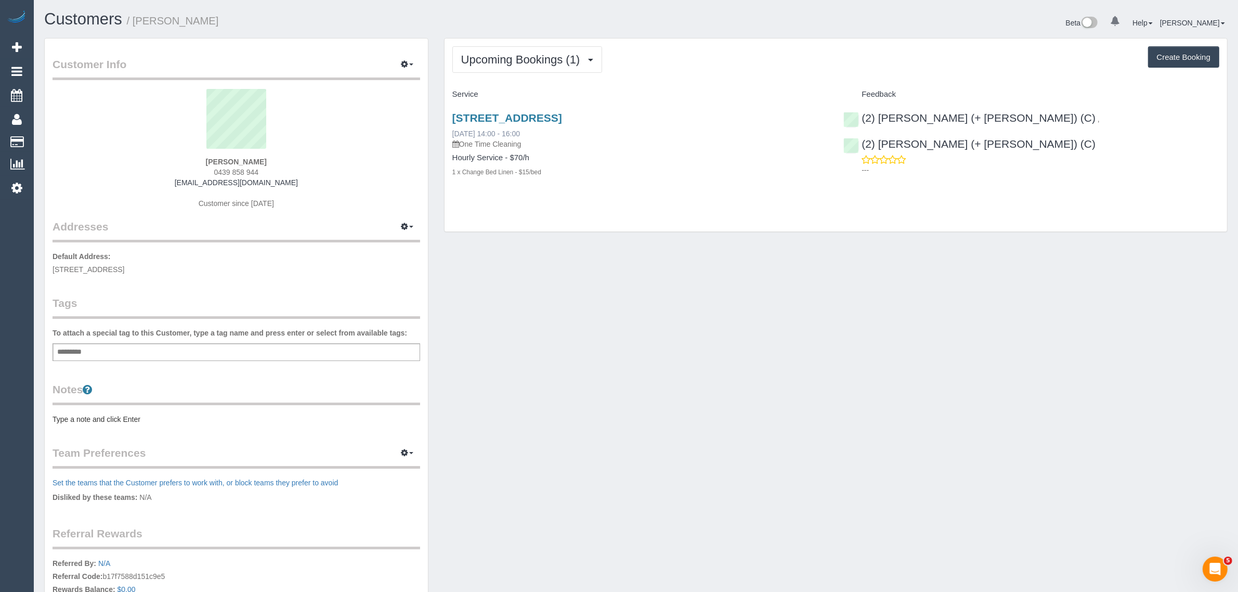
drag, startPoint x: 547, startPoint y: 128, endPoint x: 453, endPoint y: 130, distance: 94.1
click at [453, 130] on div "23 Palmerston Street, 603, Carlton, VIC 3053 20/09/2025 14:00 - 16:00 One Time …" at bounding box center [640, 130] width 376 height 37
copy link "20/09/2025 14:00 - 16:00"
drag, startPoint x: 1136, startPoint y: 118, endPoint x: 1011, endPoint y: 114, distance: 124.8
click at [1011, 114] on div "(2) Daniela (+ Kevin) (C) , (2) Kevin (+ Daniela) (C) ---" at bounding box center [1032, 141] width 392 height 77
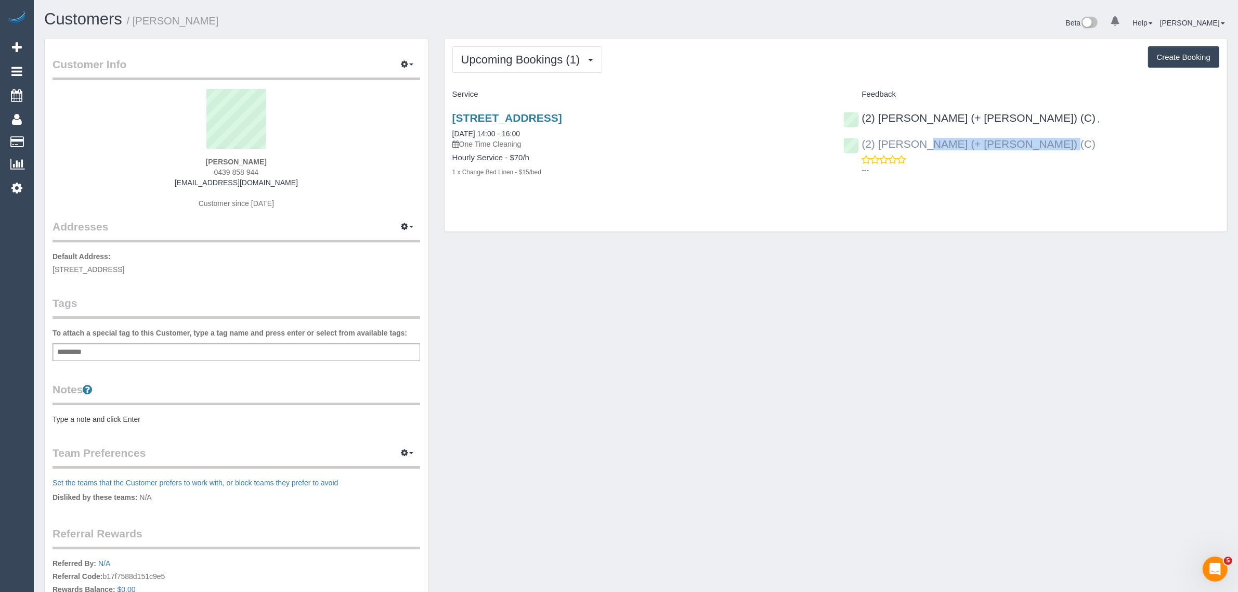
copy link "2) Kevin (+ Daniela) (C)"
copy link "(2) [PERSON_NAME] (+ [PERSON_NAME]) (C)"
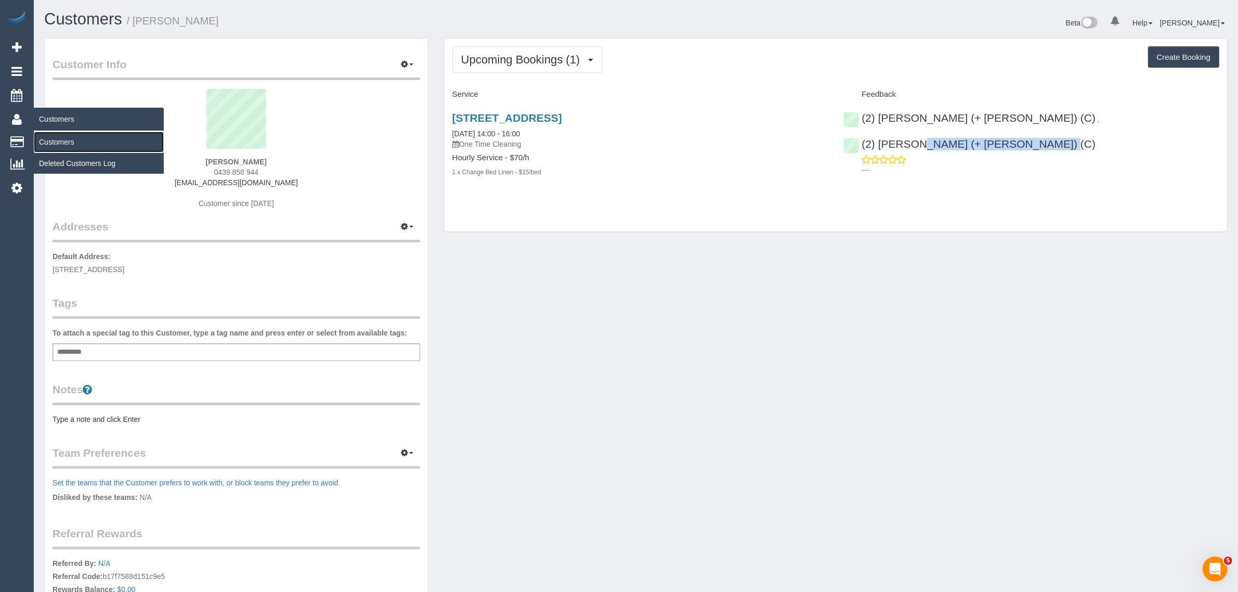
drag, startPoint x: 53, startPoint y: 133, endPoint x: 71, endPoint y: 133, distance: 17.7
click at [53, 133] on link "Customers" at bounding box center [99, 142] width 130 height 21
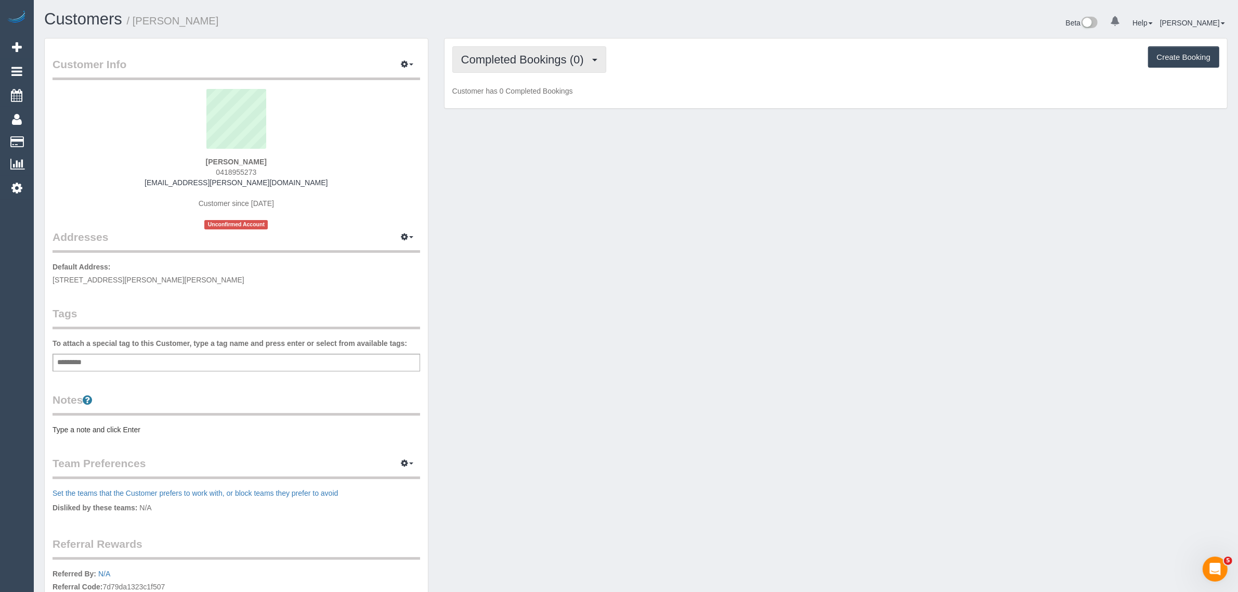
click at [549, 66] on button "Completed Bookings (0)" at bounding box center [529, 59] width 154 height 27
click at [542, 95] on link "Upcoming Bookings (1)" at bounding box center [507, 97] width 108 height 14
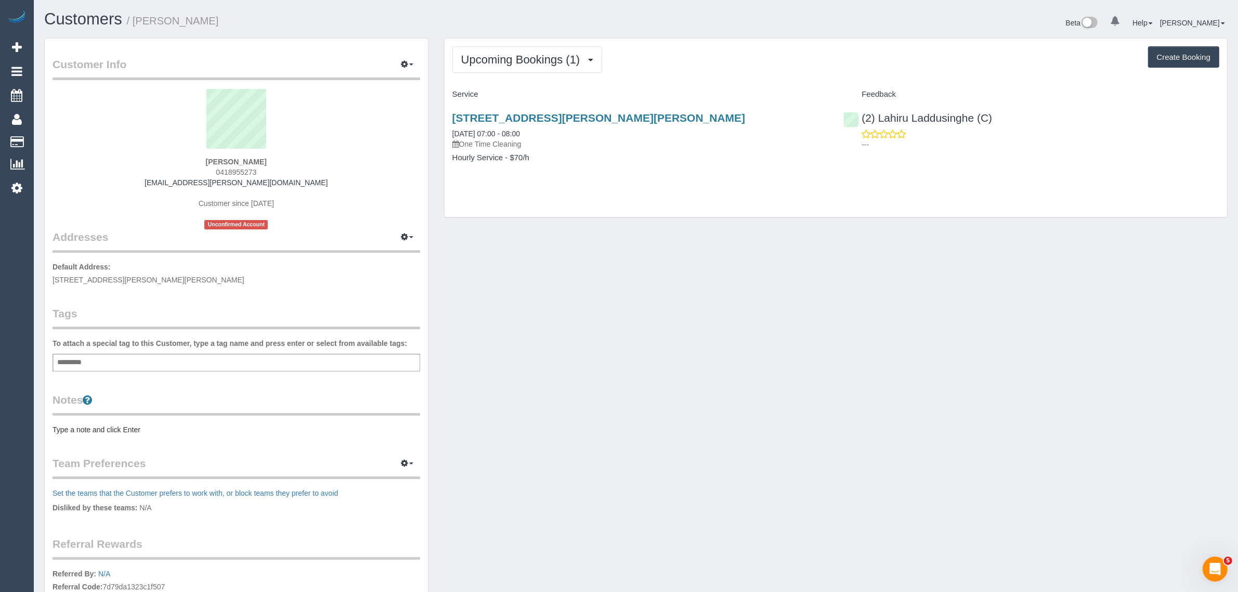
click at [641, 200] on div "Upcoming Bookings (1) Completed Bookings (0) Upcoming Bookings (1) Cancelled Bo…" at bounding box center [836, 127] width 783 height 178
click at [565, 115] on link "[STREET_ADDRESS][PERSON_NAME][PERSON_NAME]" at bounding box center [598, 118] width 293 height 12
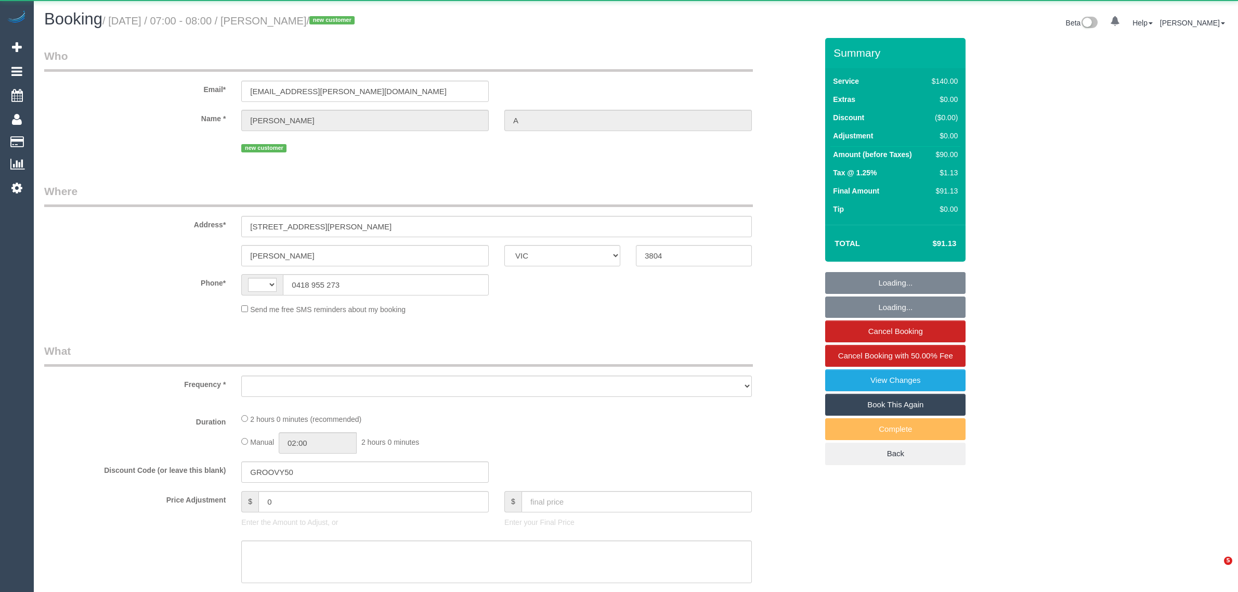
select select "VIC"
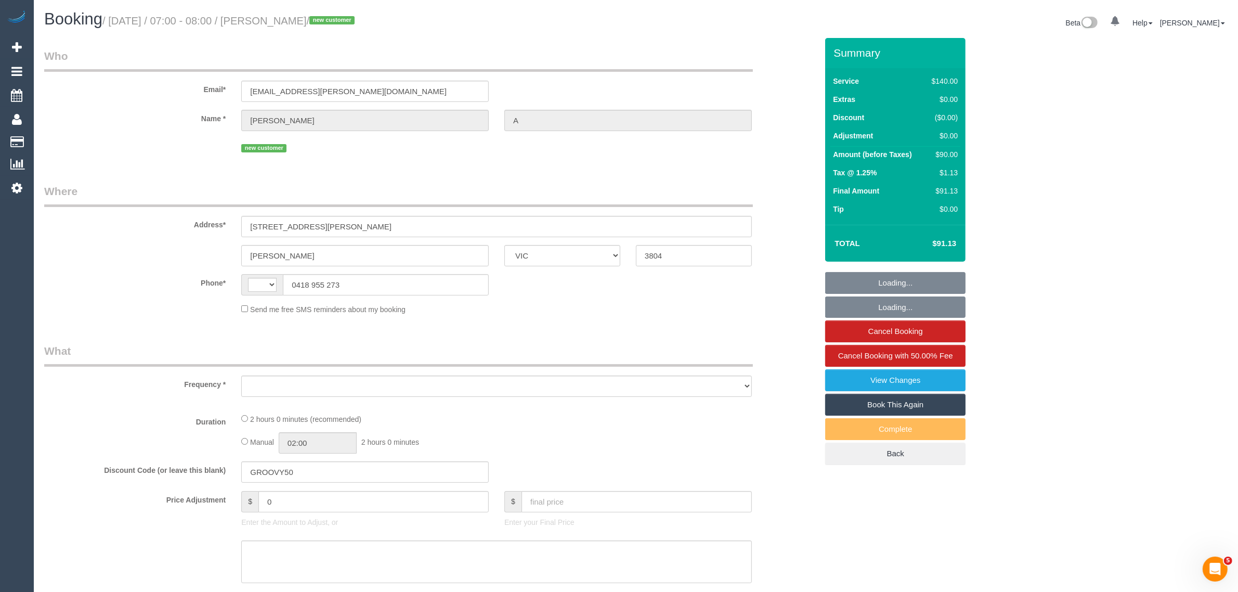
select select "string:AU"
select select "number:28"
select select "number:14"
select select "number:19"
select select "number:25"
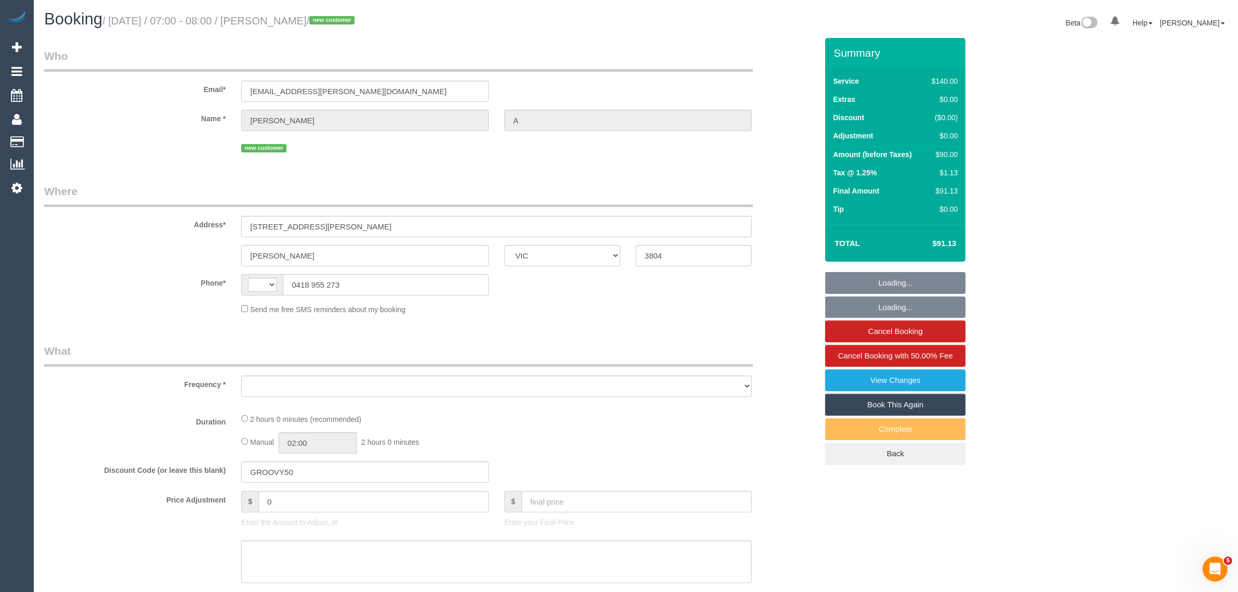
select select "number:35"
select select "number:13"
select select "string:stripe-pm_1RjYMq2GScqysDRVya2Eyyar"
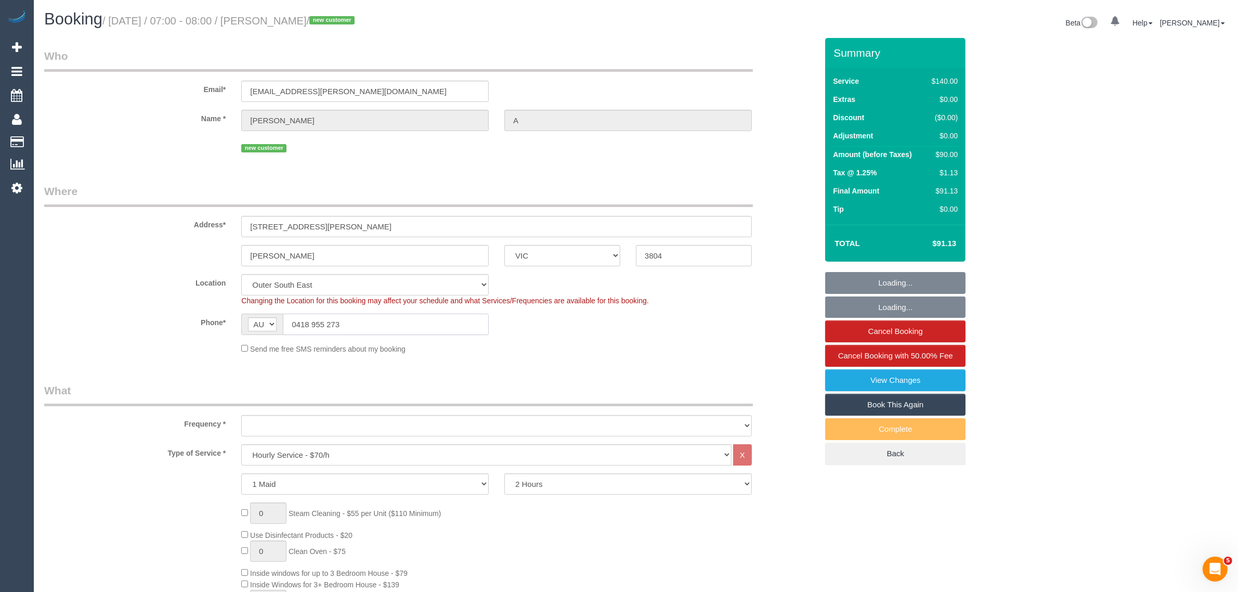
click at [417, 327] on input "0418 955 273" at bounding box center [386, 324] width 206 height 21
select select "object:1182"
select select "spot1"
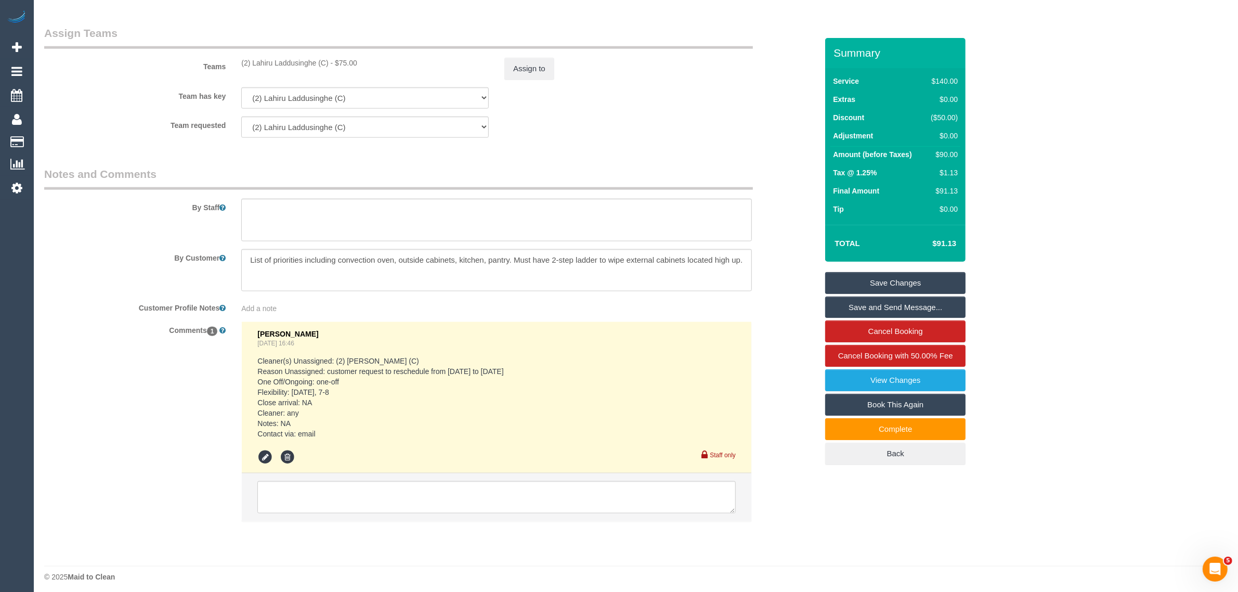
scroll to position [1511, 0]
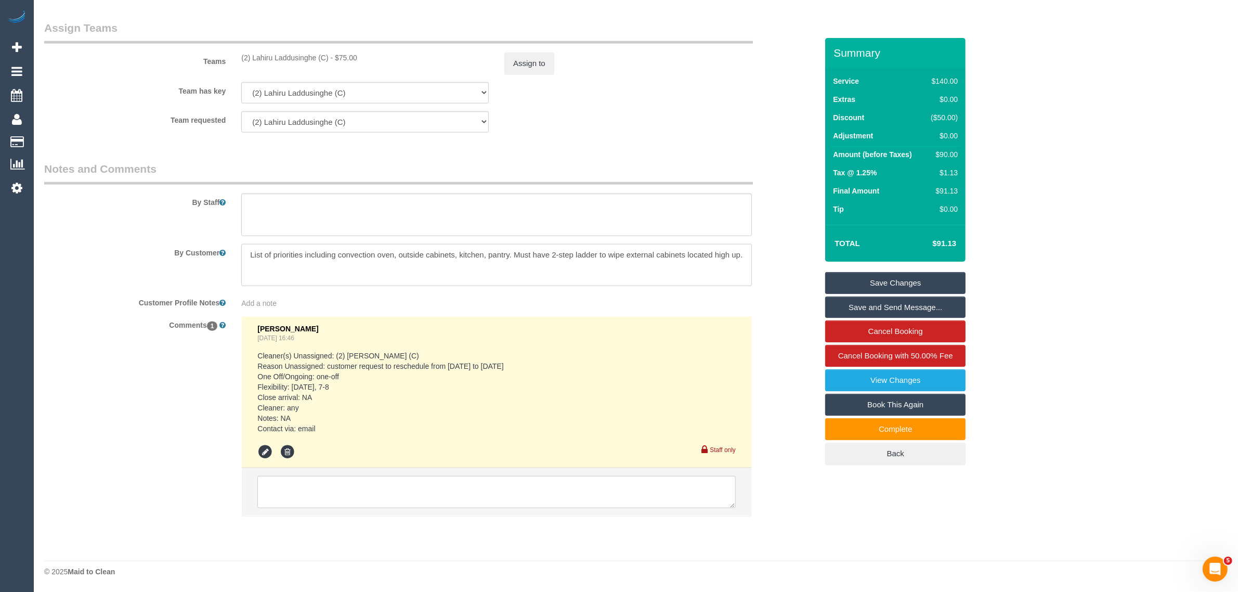
click at [704, 254] on textarea at bounding box center [496, 265] width 511 height 43
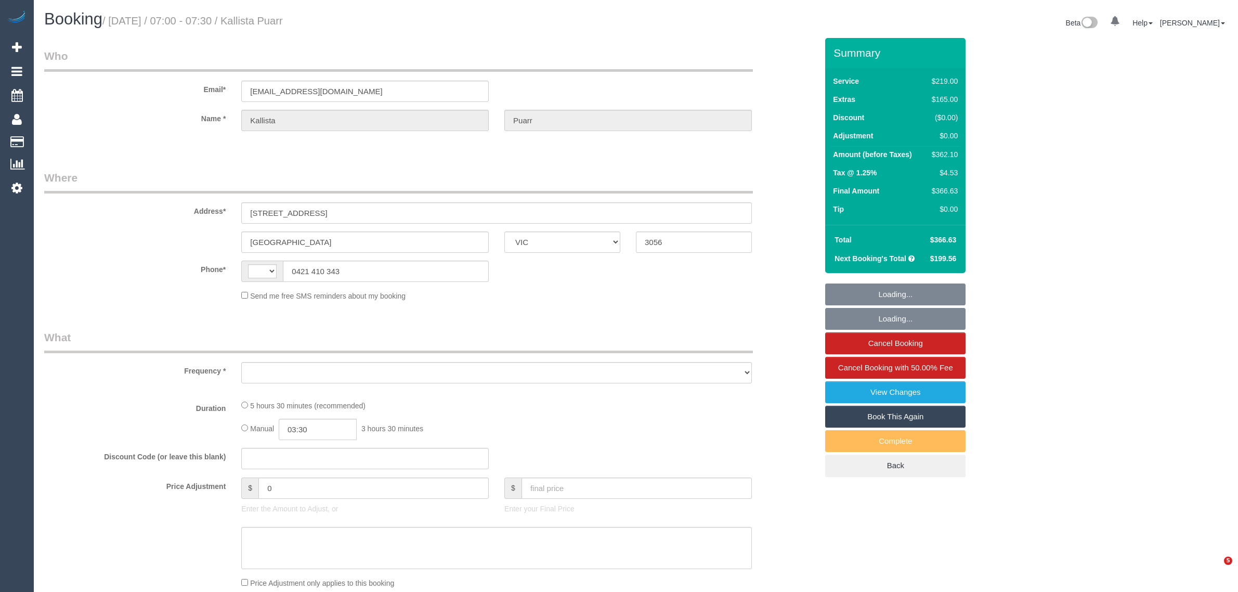
select select "VIC"
select select "string:AU"
select select "object:638"
select select "string:stripe-pm_1PYJgh2GScqysDRVKgQE1tb8"
select select "number:29"
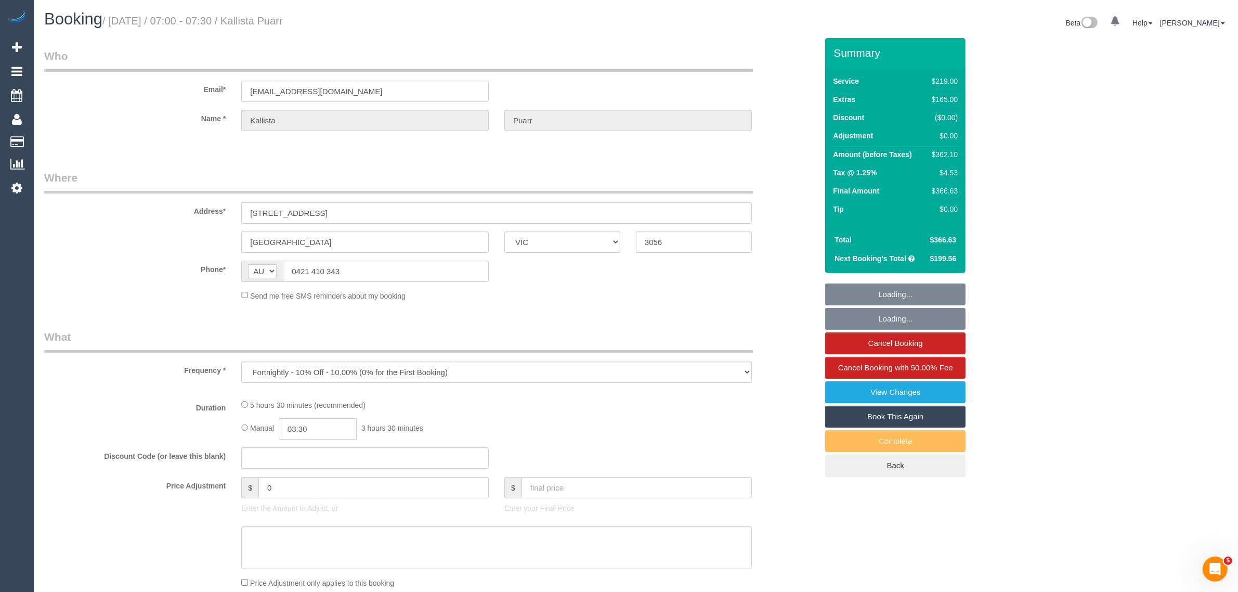
select select "number:14"
select select "number:19"
select select "number:25"
select select "number:34"
select select "number:11"
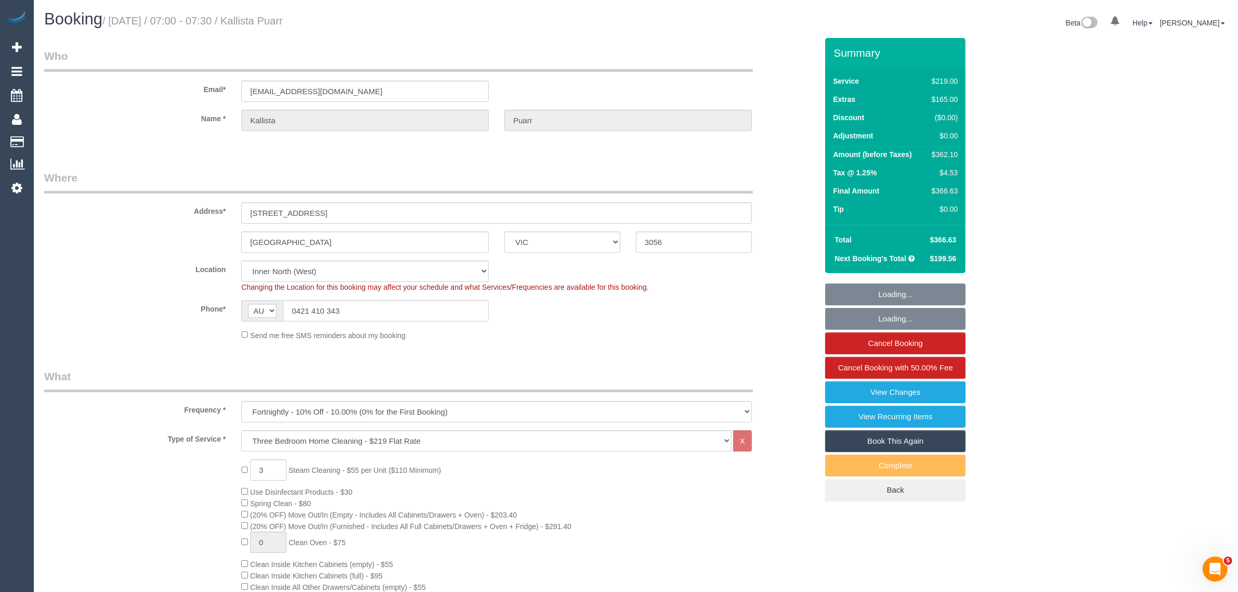
select select "object:1796"
click at [430, 310] on input "0421 410 343" at bounding box center [386, 310] width 206 height 21
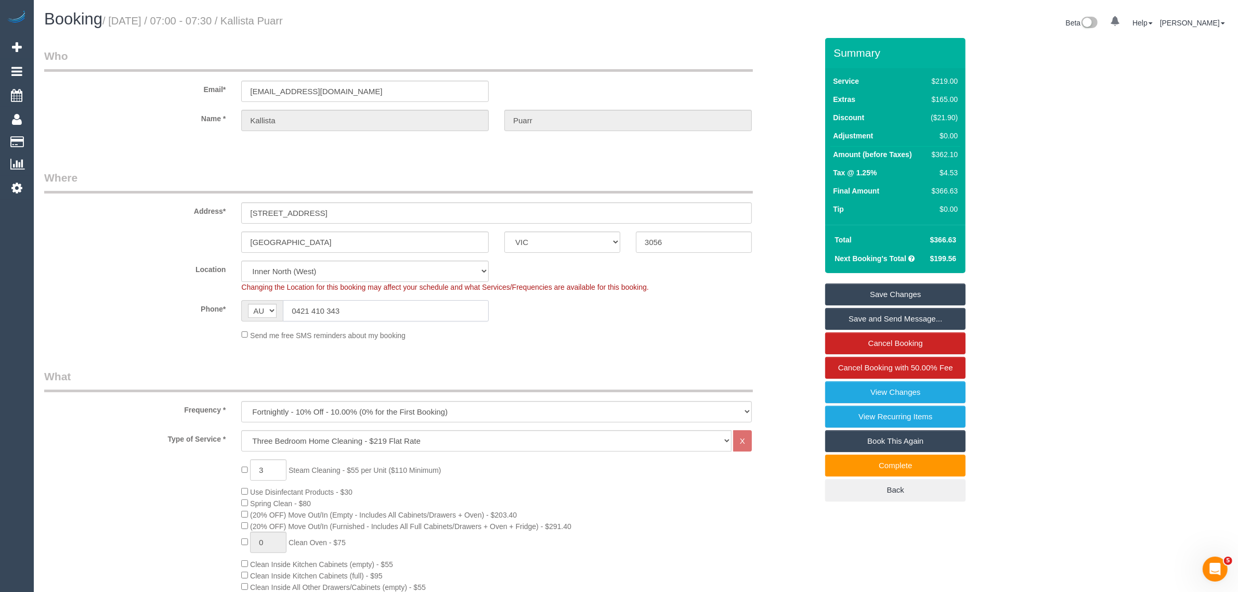
click at [430, 310] on input "0421 410 343" at bounding box center [386, 310] width 206 height 21
click at [673, 388] on legend "What" at bounding box center [398, 380] width 709 height 23
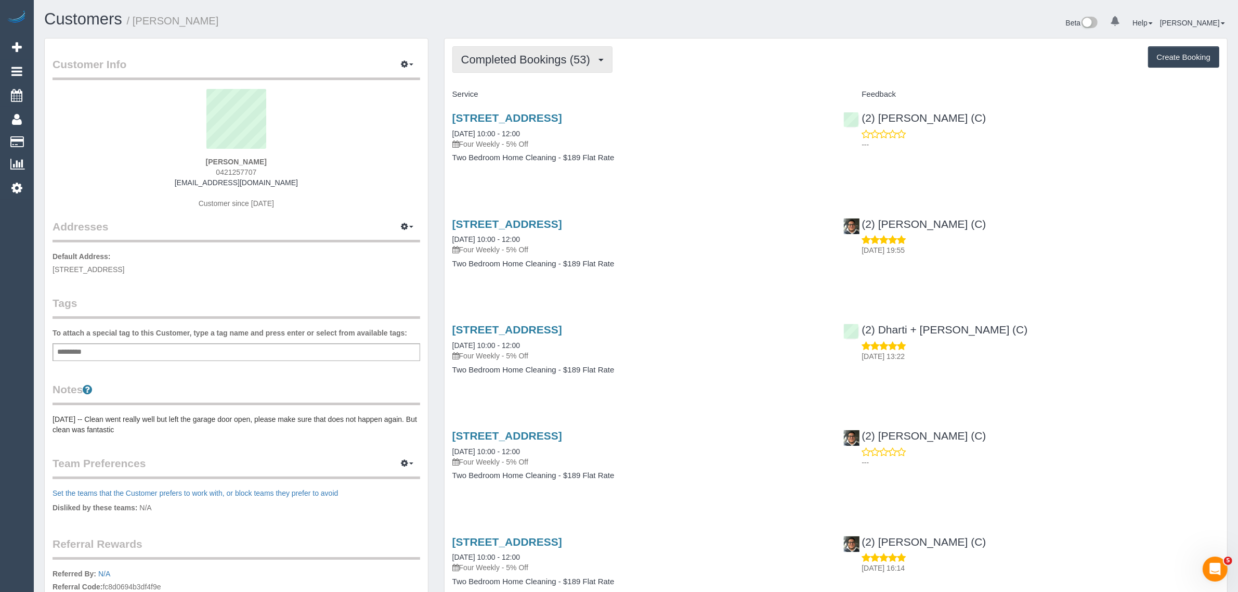
click at [490, 65] on button "Completed Bookings (53)" at bounding box center [532, 59] width 160 height 27
click at [500, 94] on link "Upcoming Bookings (12)" at bounding box center [509, 97] width 112 height 14
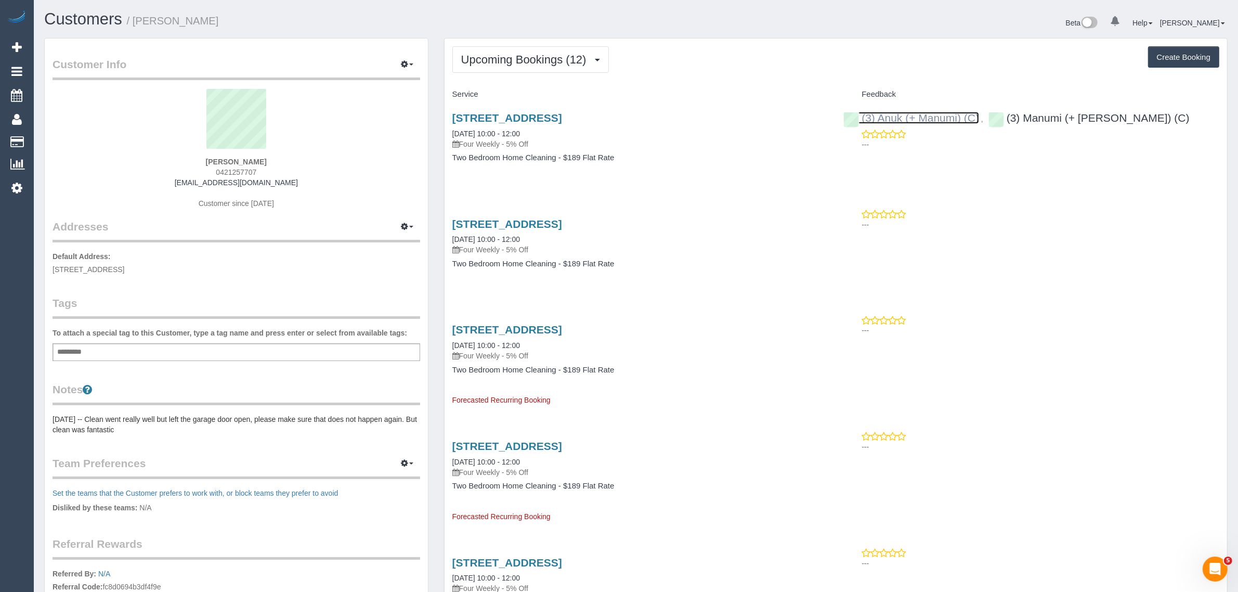
click at [915, 114] on link "(3) Anuk (+ Manumi) (C)" at bounding box center [911, 118] width 136 height 12
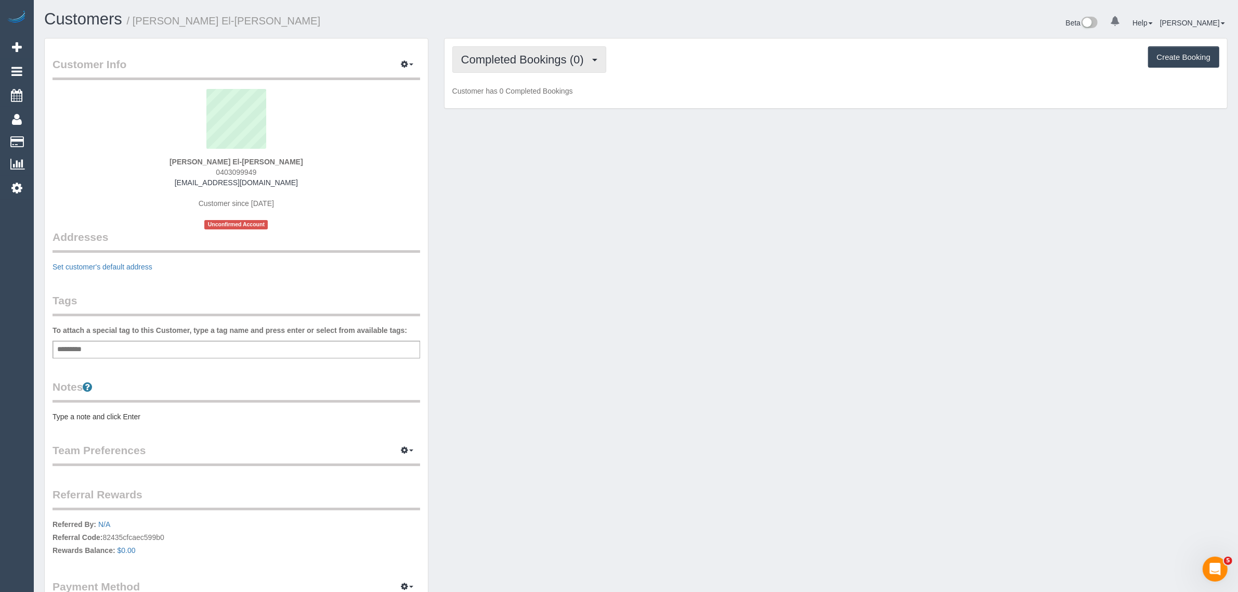
click at [492, 63] on span "Completed Bookings (0)" at bounding box center [525, 59] width 128 height 13
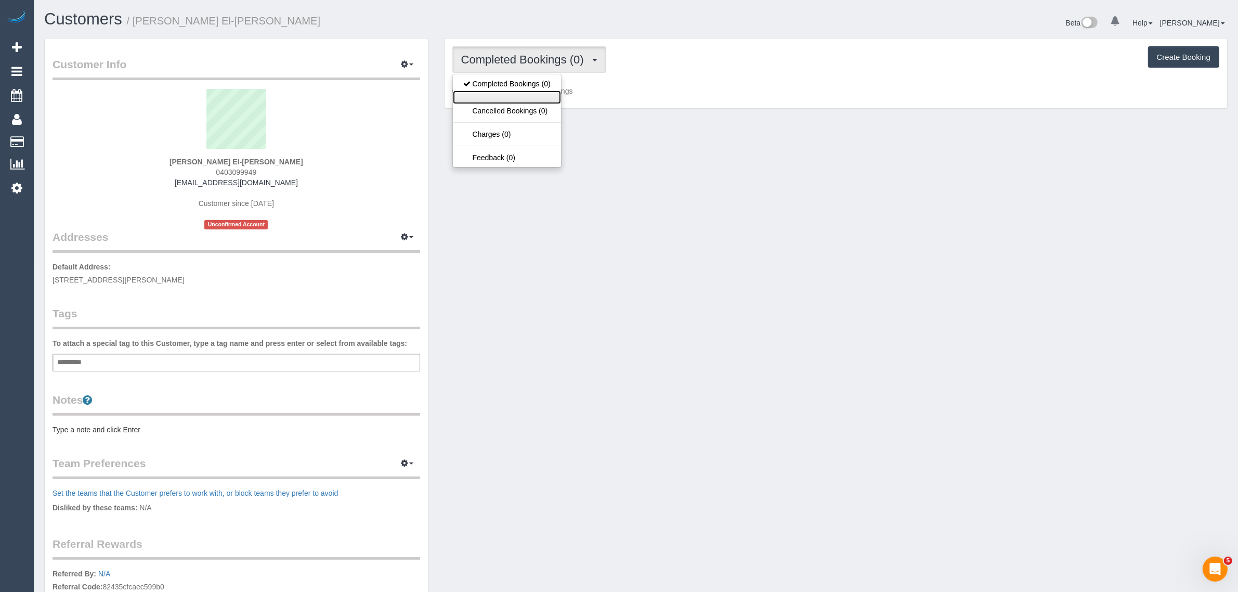
click at [482, 99] on link at bounding box center [507, 97] width 108 height 14
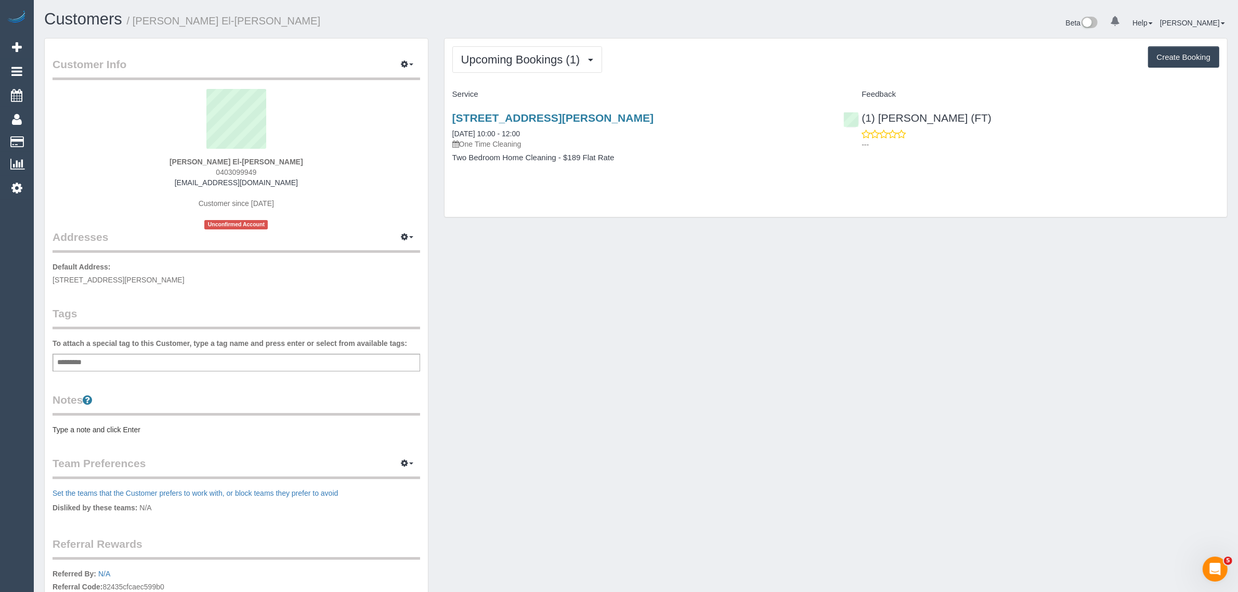
click at [643, 159] on h4 "Two Bedroom Home Cleaning - $189 Flat Rate" at bounding box center [640, 157] width 376 height 9
drag, startPoint x: 633, startPoint y: 113, endPoint x: 438, endPoint y: 107, distance: 195.1
click at [438, 107] on div "Upcoming Bookings (1) Completed Bookings (0) Upcoming Bookings (1) Cancelled Bo…" at bounding box center [835, 133] width 799 height 190
drag, startPoint x: 537, startPoint y: 133, endPoint x: 459, endPoint y: 133, distance: 78.0
click at [459, 133] on div "[STREET_ADDRESS][PERSON_NAME] [DATE] 10:00 - 12:00 One Time Cleaning" at bounding box center [640, 130] width 376 height 37
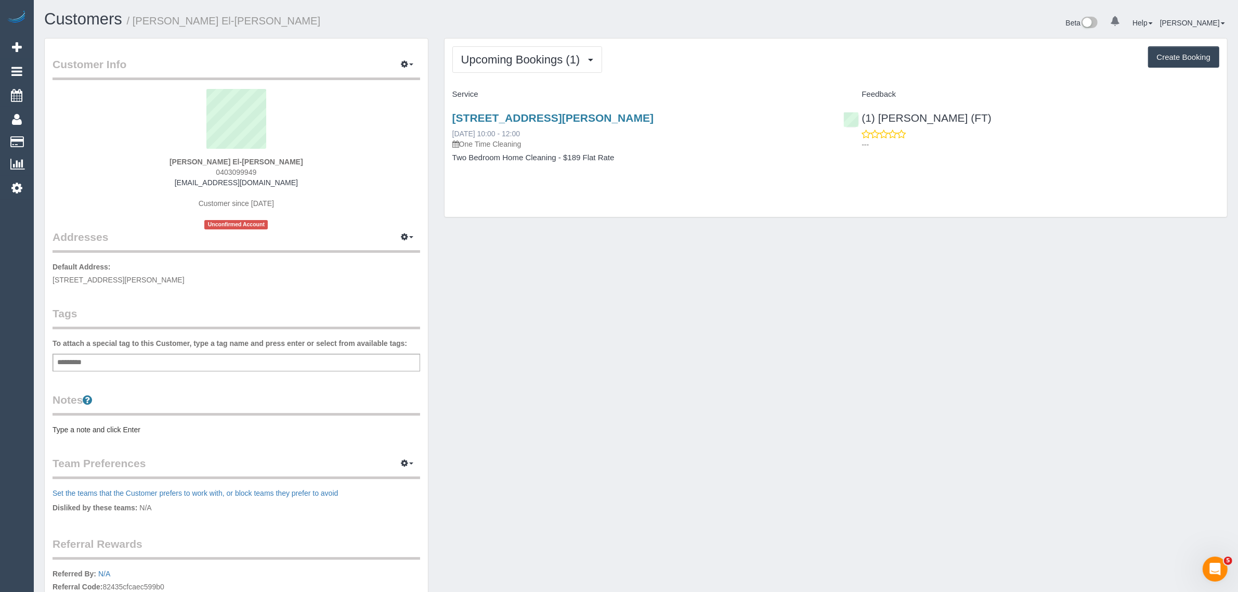
copy link "/09/2025 10:00 - 12:00"
click at [548, 141] on p "One Time Cleaning" at bounding box center [640, 144] width 376 height 10
drag, startPoint x: 549, startPoint y: 131, endPoint x: 452, endPoint y: 131, distance: 96.7
click at [452, 131] on div "[STREET_ADDRESS][PERSON_NAME] [DATE] 10:00 - 12:00 One Time Cleaning" at bounding box center [640, 130] width 376 height 37
copy link "[DATE] 10:00 - 12:00"
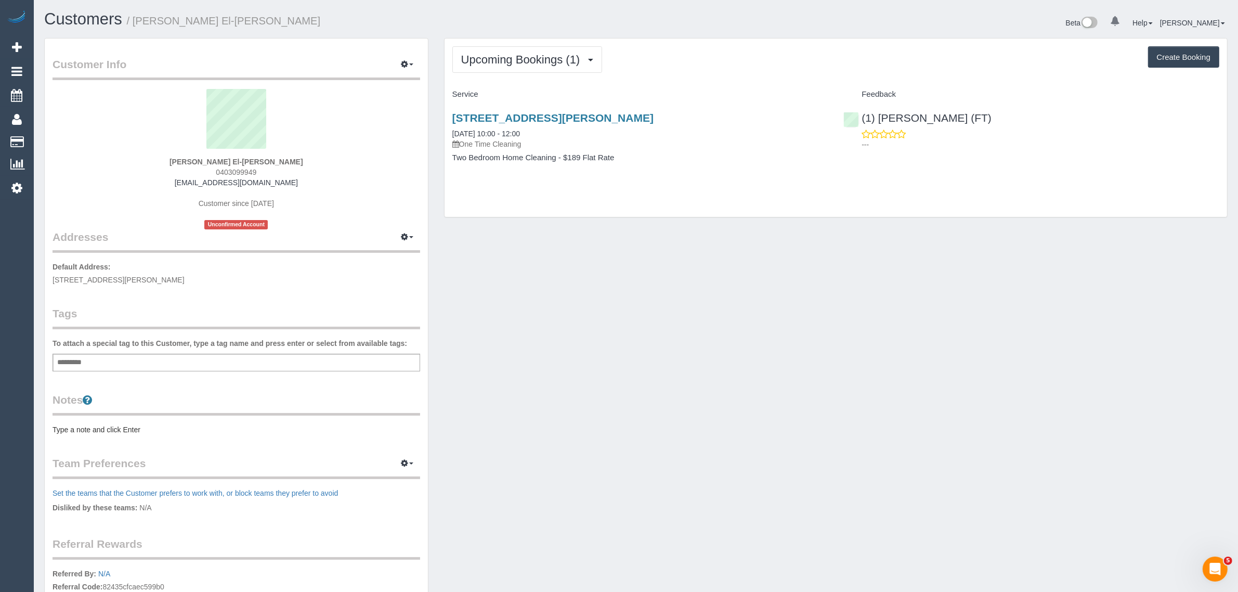
click at [727, 139] on p "One Time Cleaning" at bounding box center [640, 144] width 376 height 10
drag, startPoint x: 1023, startPoint y: 110, endPoint x: 915, endPoint y: 112, distance: 107.6
click at [915, 112] on div "(1) [PERSON_NAME] (FT) ---" at bounding box center [1032, 128] width 392 height 51
click at [999, 144] on p "---" at bounding box center [1041, 144] width 358 height 10
drag, startPoint x: 1004, startPoint y: 120, endPoint x: 862, endPoint y: 120, distance: 141.4
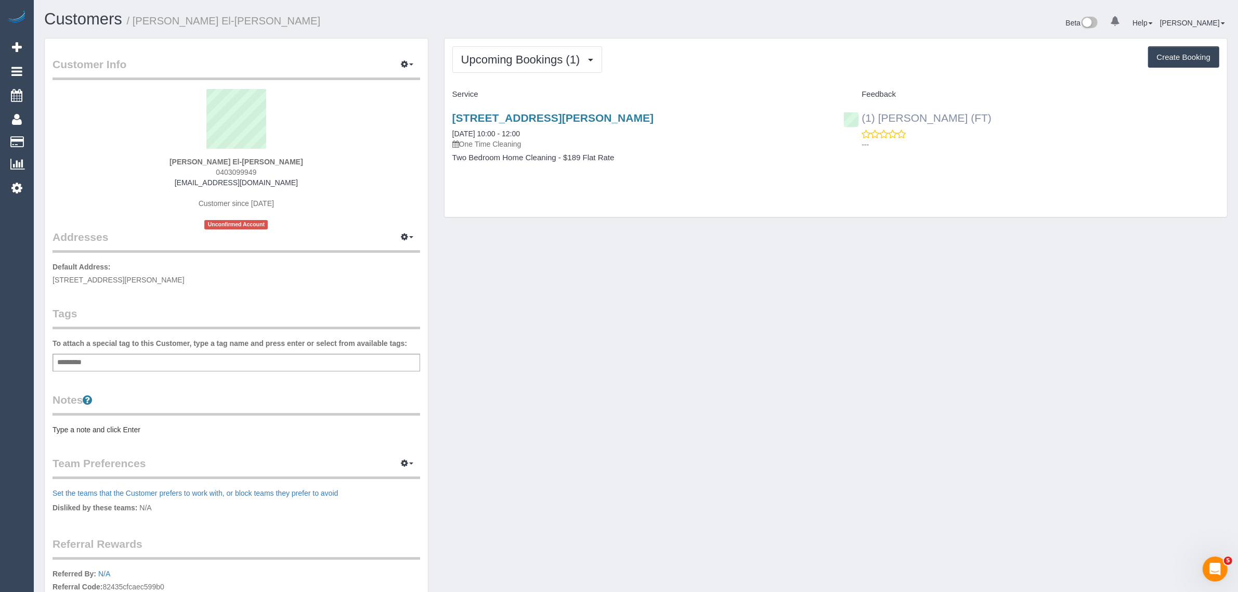
click at [862, 120] on div "(1) [PERSON_NAME] (FT) ---" at bounding box center [1032, 128] width 392 height 51
copy link "(1) [PERSON_NAME] (FT)"
click at [230, 158] on strong "[PERSON_NAME] El-[PERSON_NAME]" at bounding box center [237, 162] width 134 height 8
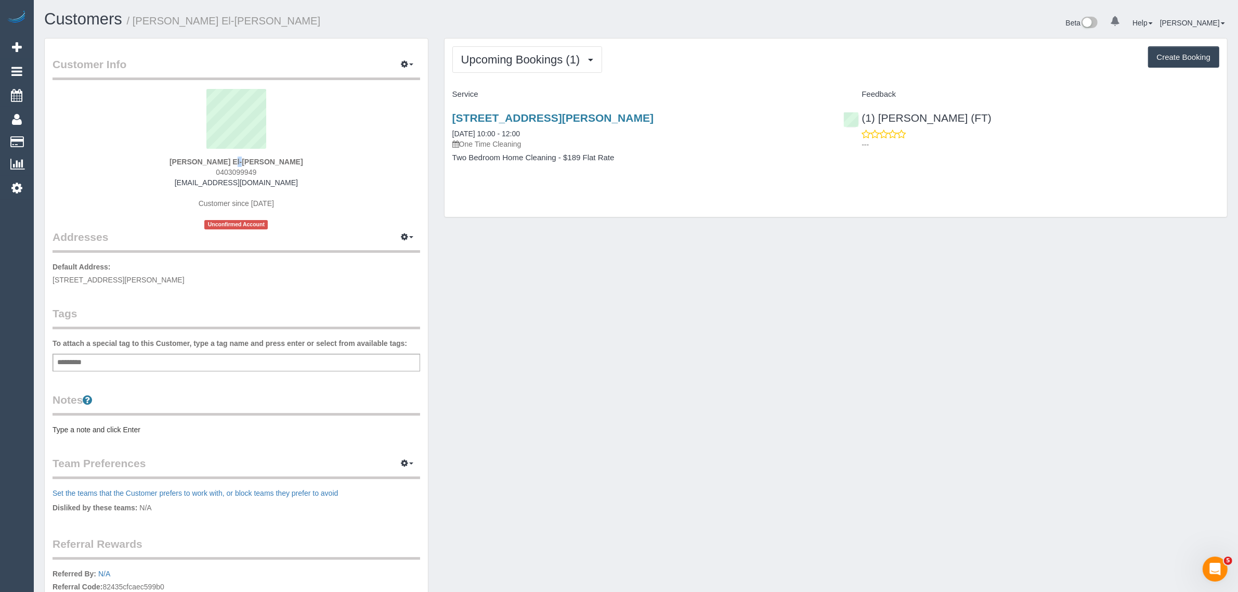
click at [230, 158] on strong "[PERSON_NAME] El-[PERSON_NAME]" at bounding box center [237, 162] width 134 height 8
click at [115, 282] on p "Default Address: [STREET_ADDRESS][PERSON_NAME]" at bounding box center [237, 273] width 368 height 23
copy span "Glenroy"
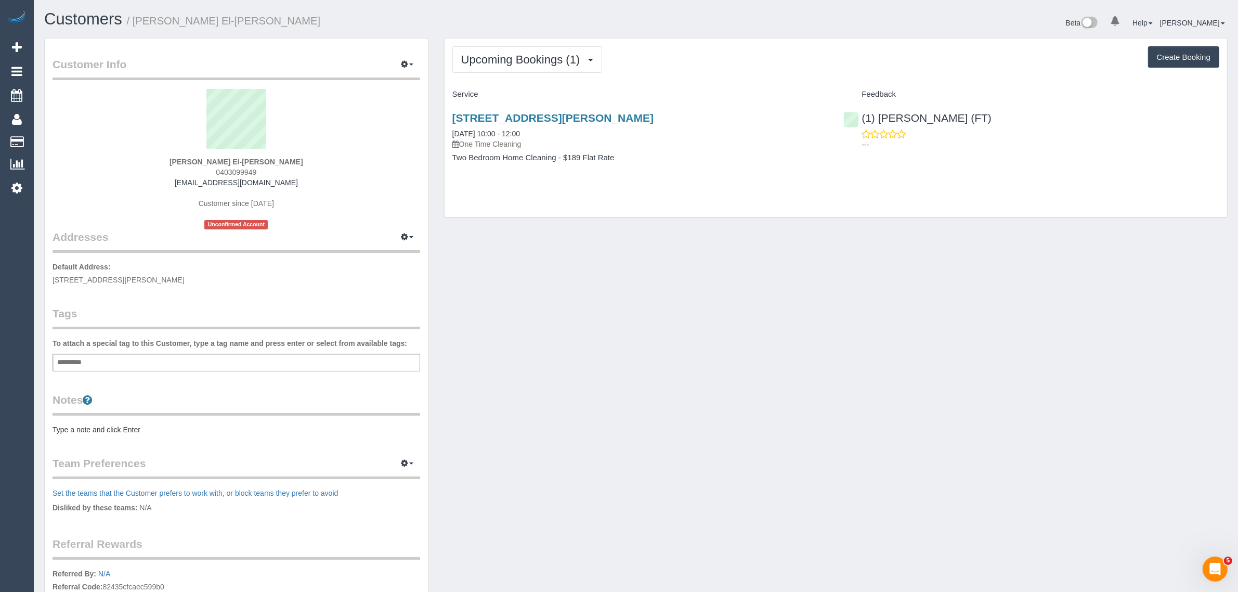
click at [685, 240] on div "Customer Info Edit Contact Info Send Message Email Preferences Special Sales Ta…" at bounding box center [635, 376] width 1199 height 676
click at [70, 141] on link "Customers" at bounding box center [99, 142] width 130 height 21
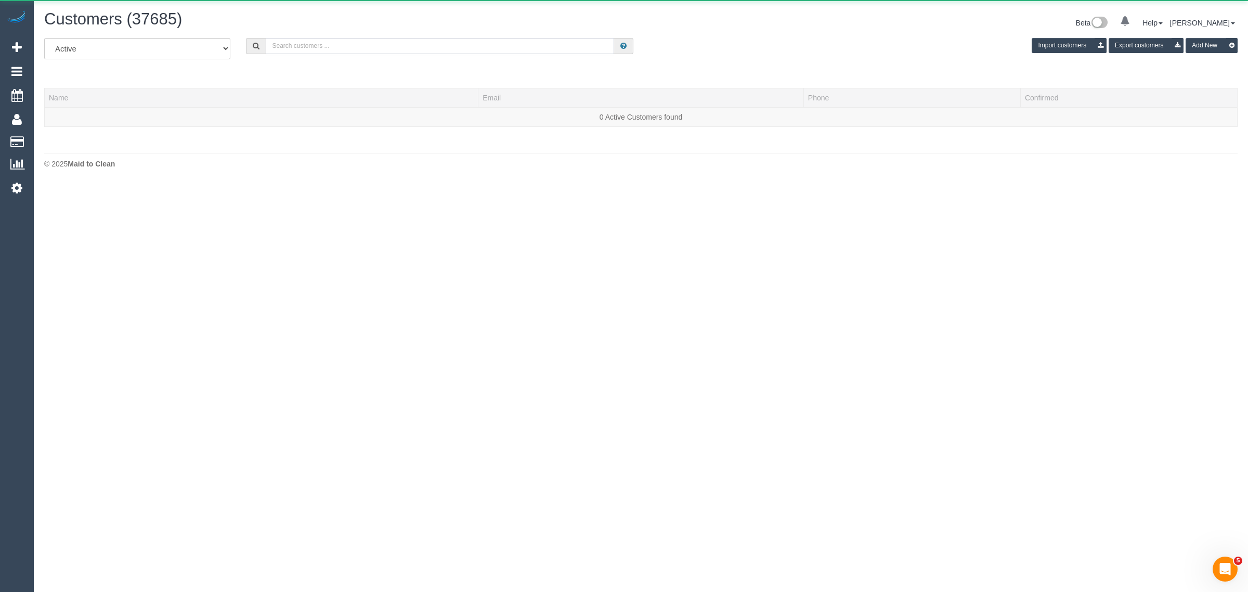
click at [320, 46] on input "text" at bounding box center [440, 46] width 348 height 16
paste input "[PERSON_NAME]"
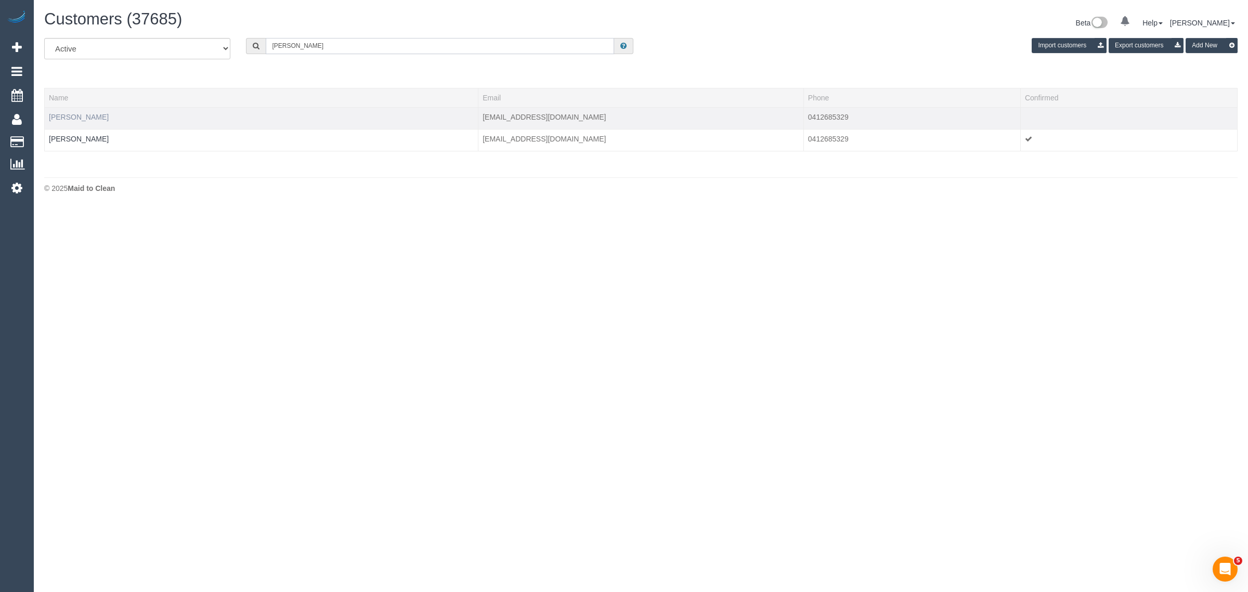
type input "[PERSON_NAME]"
click at [334, 35] on div "Customers (37685) Beta 0 Your Notifications You have 0 alerts Help Help Docs Ta…" at bounding box center [640, 24] width 1209 height 28
click at [330, 40] on input "[PERSON_NAME]" at bounding box center [440, 46] width 348 height 16
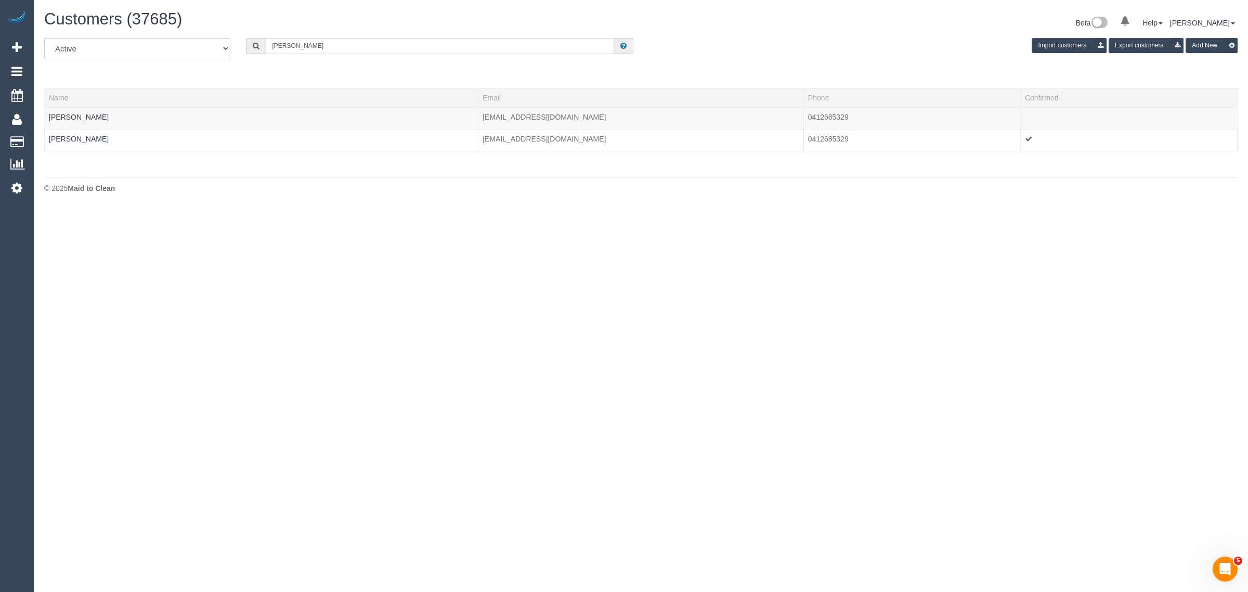
click at [330, 40] on input "[PERSON_NAME]" at bounding box center [440, 46] width 348 height 16
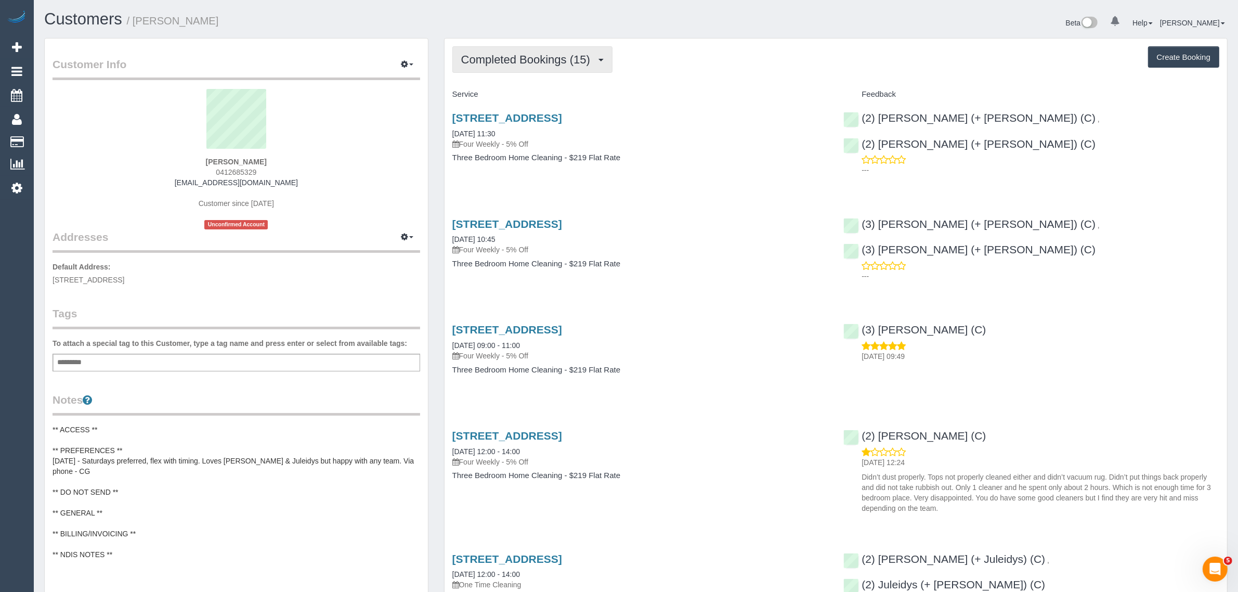
click at [493, 63] on span "Completed Bookings (15)" at bounding box center [528, 59] width 134 height 13
click at [485, 96] on link "Upcoming Bookings (12)" at bounding box center [509, 97] width 112 height 14
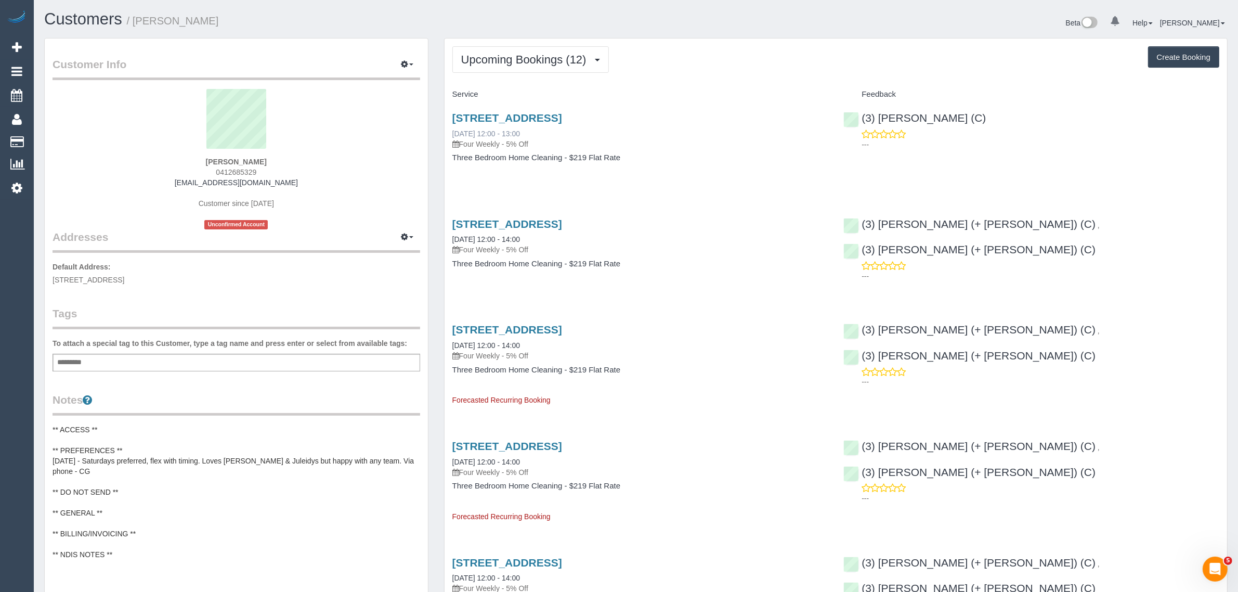
drag, startPoint x: 563, startPoint y: 136, endPoint x: 456, endPoint y: 130, distance: 106.7
click at [451, 132] on div "[STREET_ADDRESS] [DATE] 12:00 - 13:00 Four Weekly - 5% Off Three Bedroom Home C…" at bounding box center [641, 143] width 392 height 80
copy link "[DATE] 12:00 - 13:00"
click at [998, 136] on div "---" at bounding box center [1031, 139] width 376 height 21
drag, startPoint x: 989, startPoint y: 120, endPoint x: 861, endPoint y: 118, distance: 127.9
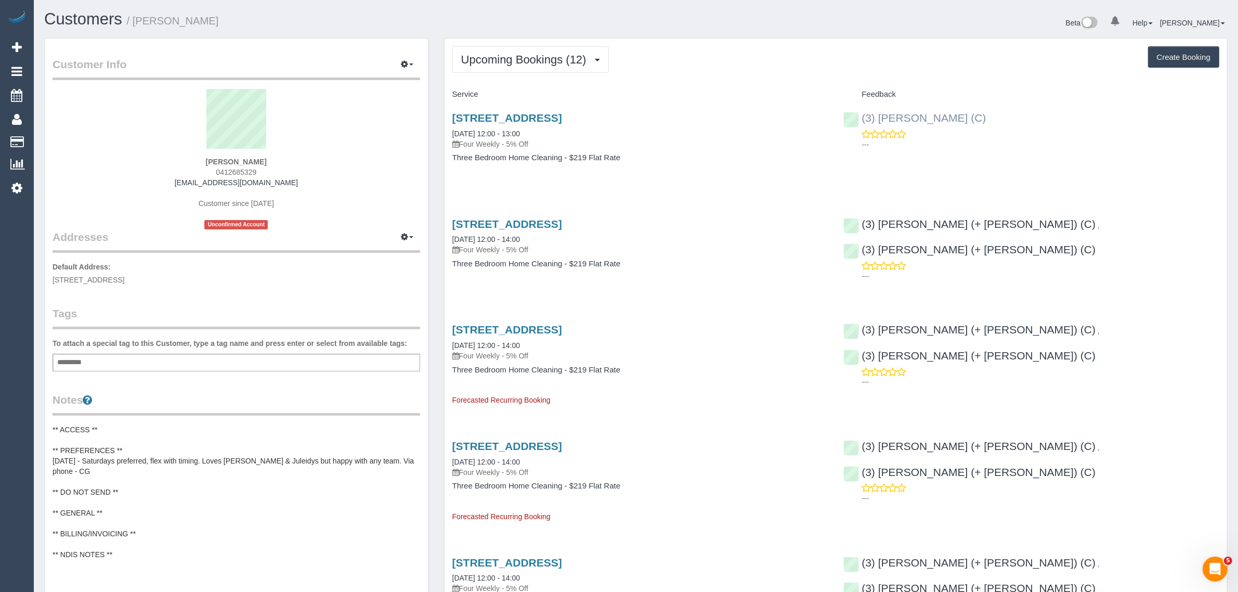
click at [861, 118] on div "(3) [PERSON_NAME] (C) ---" at bounding box center [1032, 128] width 392 height 51
copy link "(3) [PERSON_NAME] (C)"
click at [124, 276] on span "[STREET_ADDRESS]" at bounding box center [89, 280] width 72 height 8
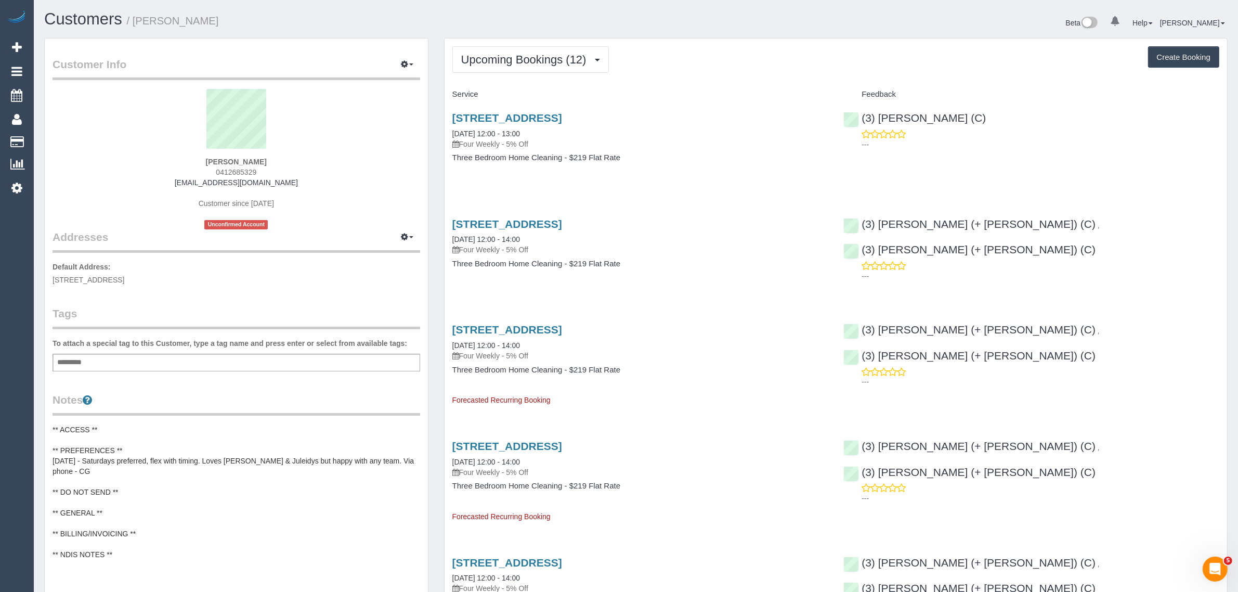
click at [124, 276] on span "[STREET_ADDRESS]" at bounding box center [89, 280] width 72 height 8
copy span "South Yarra"
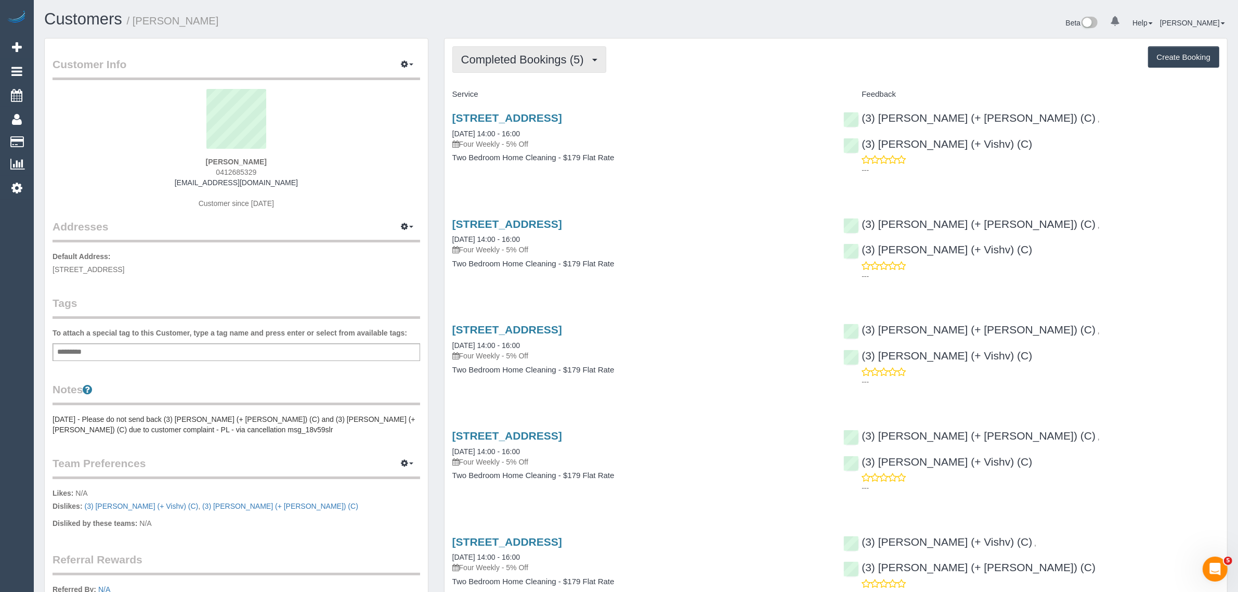
click at [523, 59] on span "Completed Bookings (5)" at bounding box center [525, 59] width 128 height 13
click at [504, 97] on link "Upcoming Bookings (0)" at bounding box center [507, 97] width 108 height 14
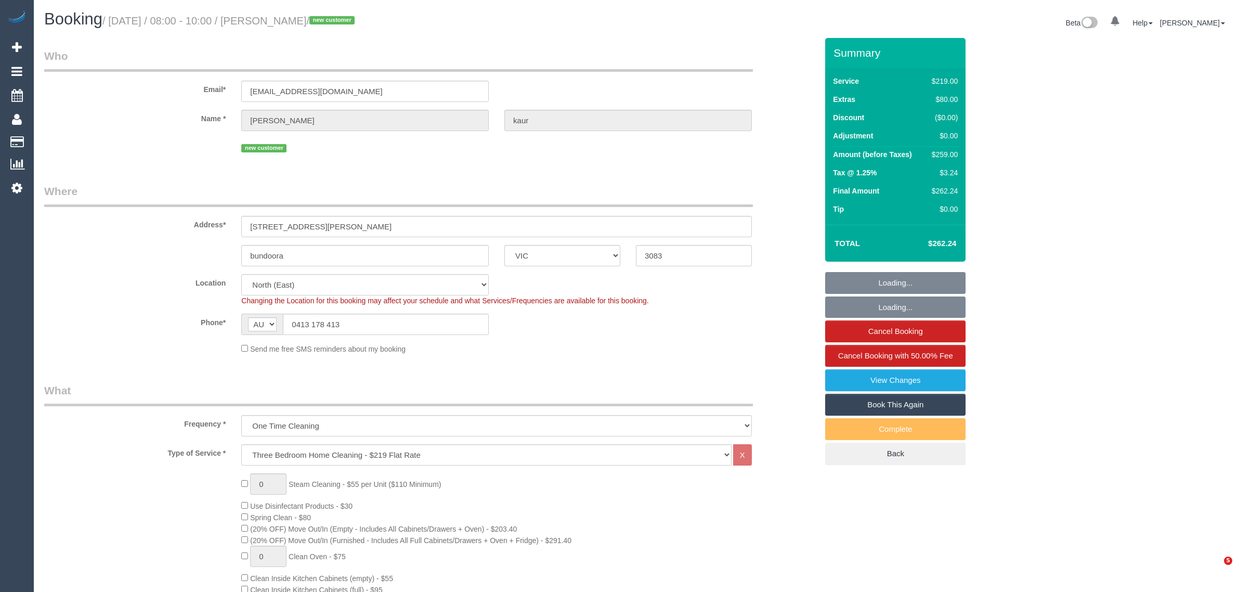
select select "VIC"
select select "spot1"
select select "number:27"
select select "number:14"
select select "number:19"
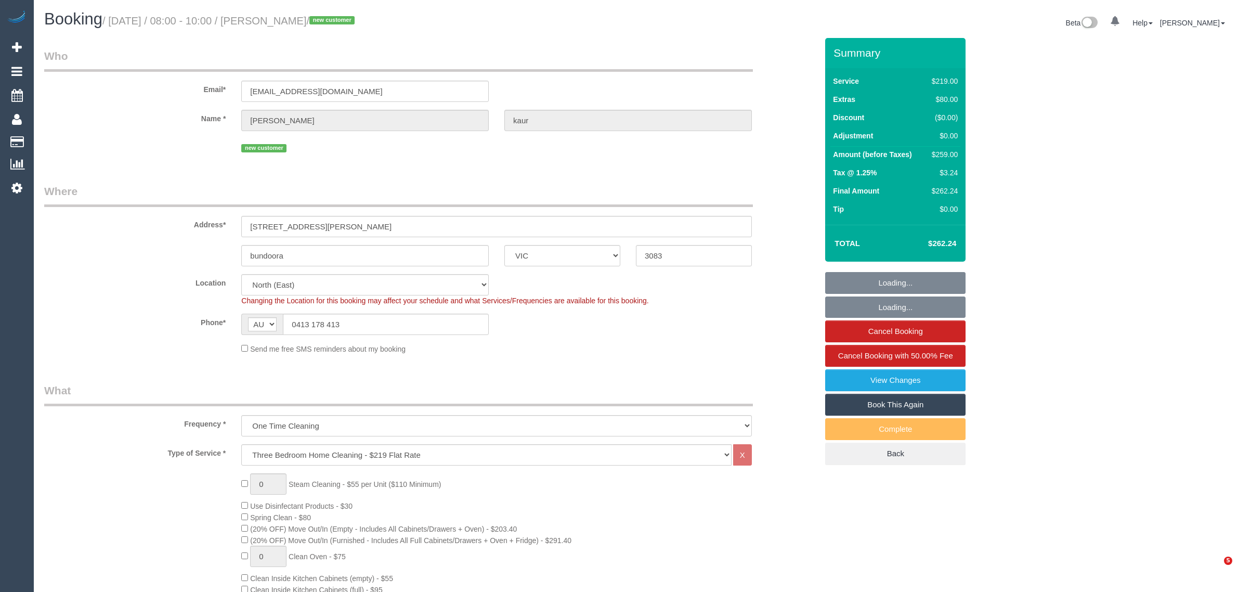
select select "number:23"
select select "number:35"
select select "number:13"
select select "object:1471"
click at [359, 323] on input "0413 178 413" at bounding box center [386, 324] width 206 height 21
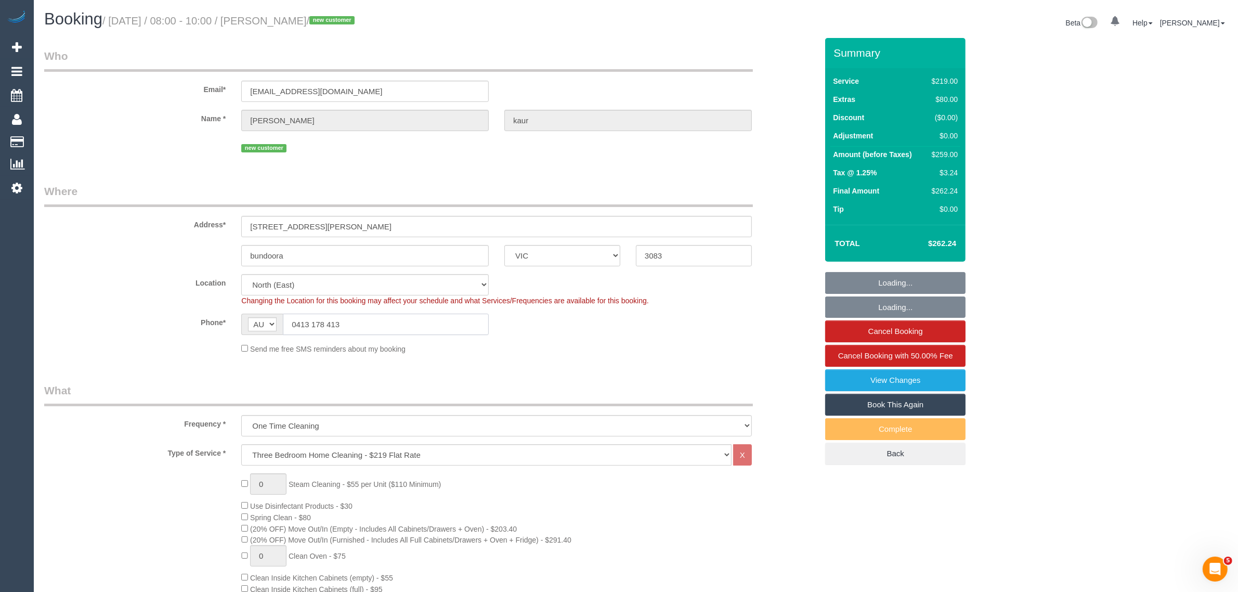
click at [359, 323] on input "0413 178 413" at bounding box center [386, 324] width 206 height 21
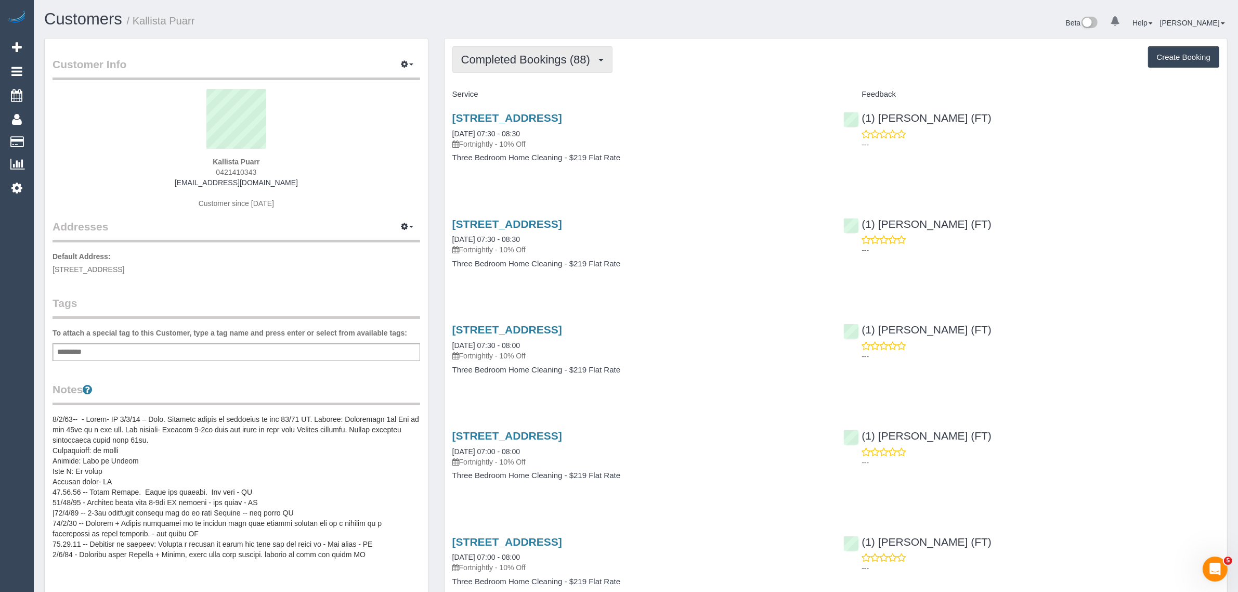
click at [548, 62] on span "Completed Bookings (88)" at bounding box center [528, 59] width 134 height 13
click at [536, 100] on link "Upcoming Bookings (12)" at bounding box center [509, 97] width 112 height 14
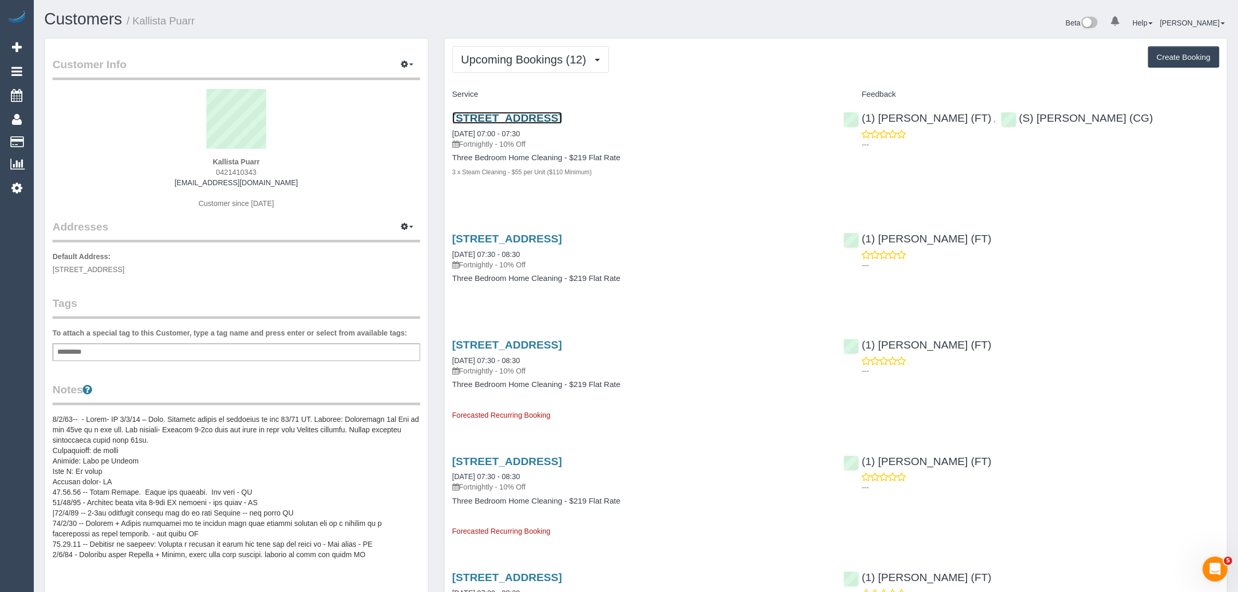
click at [553, 114] on link "2/66-68 Brunswick Road, Brunswick, VIC 3056" at bounding box center [507, 118] width 110 height 12
click at [497, 60] on span "Upcoming Bookings (12)" at bounding box center [526, 59] width 131 height 13
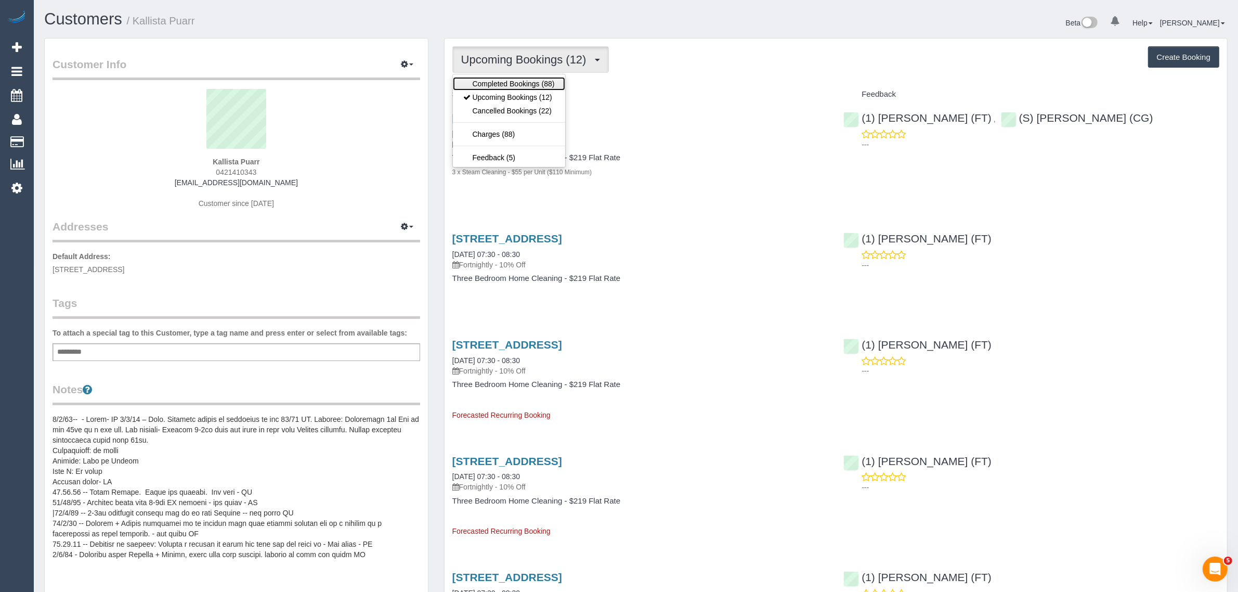
click at [491, 89] on link "Completed Bookings (88)" at bounding box center [509, 84] width 112 height 14
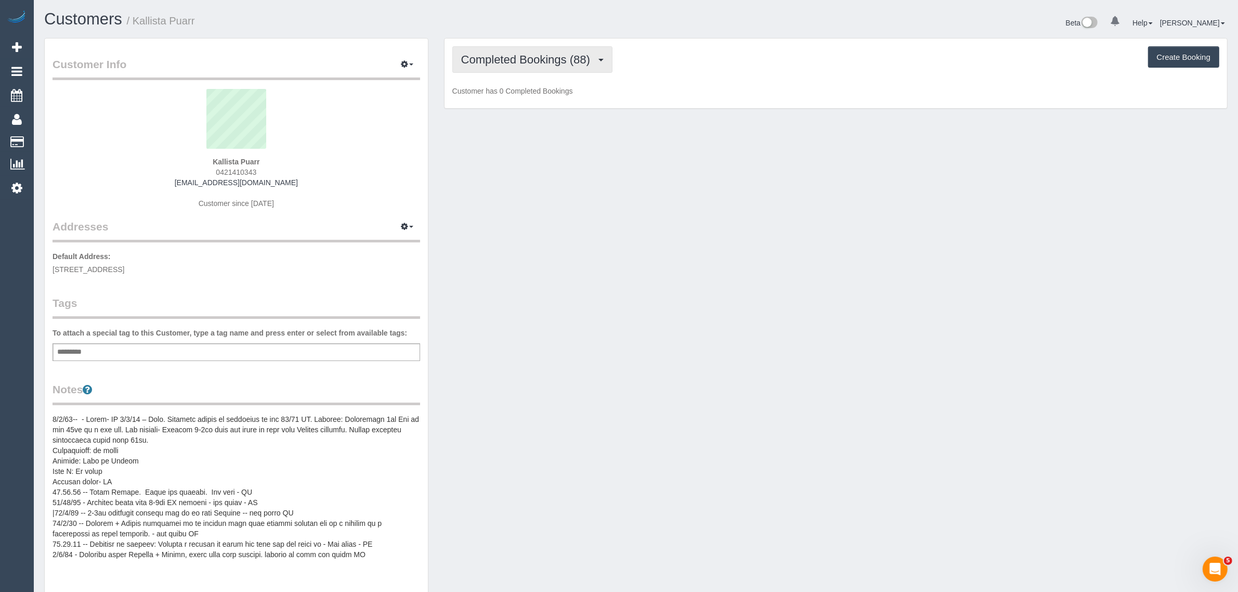
click at [513, 51] on button "Completed Bookings (88)" at bounding box center [532, 59] width 160 height 27
click at [492, 92] on link "Upcoming Bookings (12)" at bounding box center [509, 97] width 112 height 14
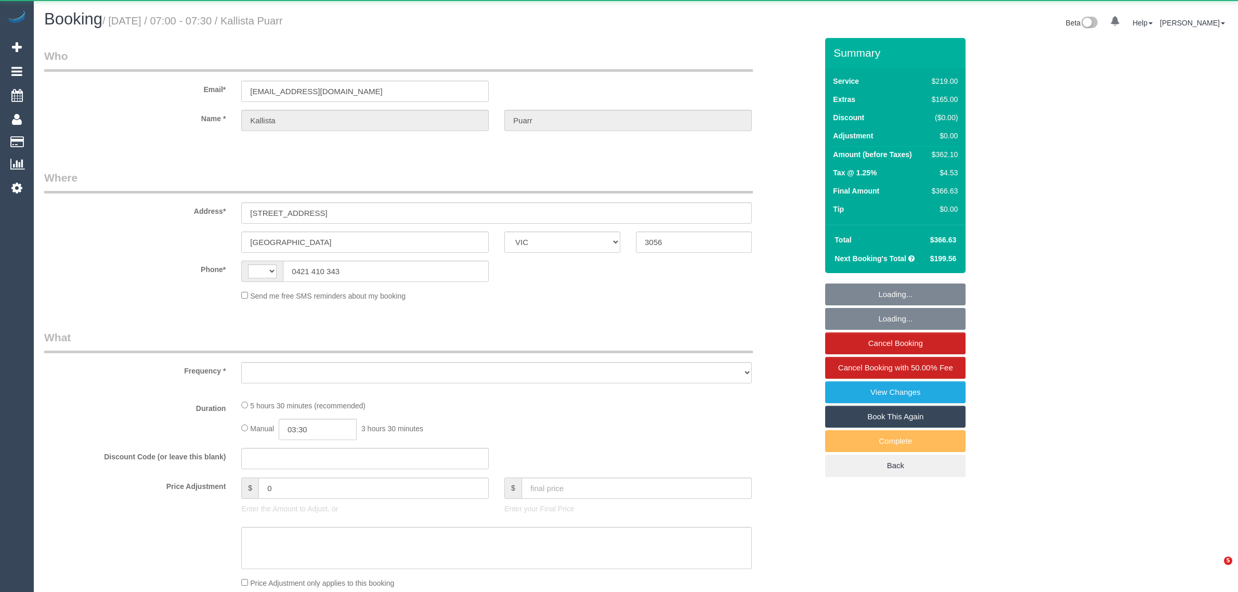
select select "VIC"
select select "string:AU"
select select "object:638"
select select "string:stripe-pm_1PYJgh2GScqysDRVKgQE1tb8"
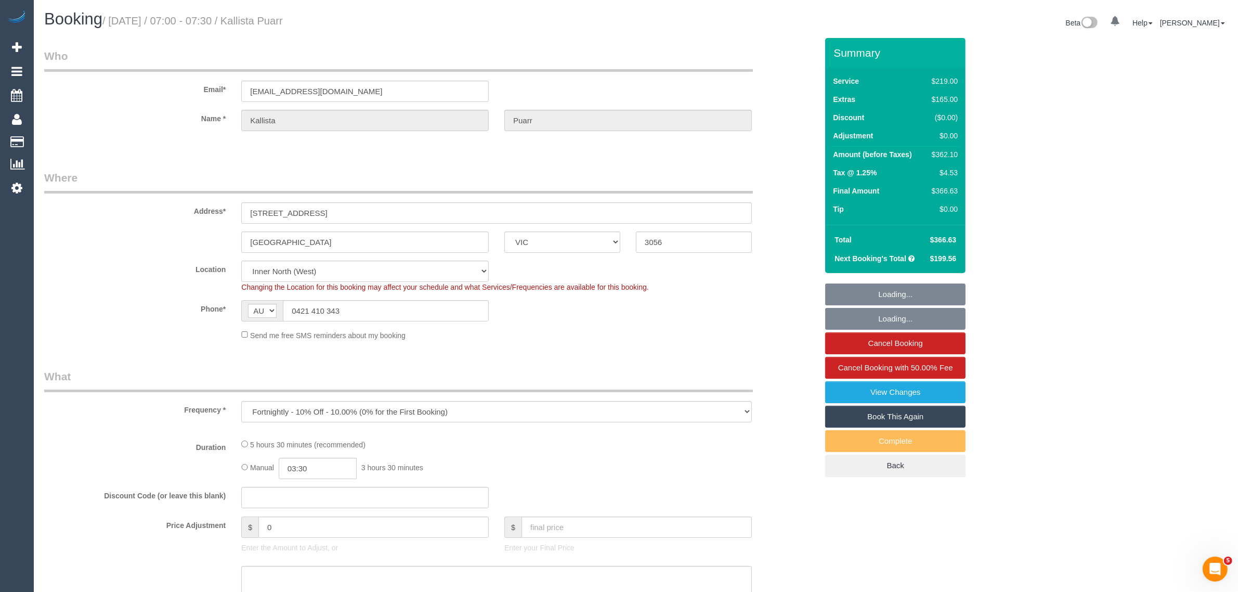
select select "object:645"
click at [412, 301] on input "0421 410 343" at bounding box center [386, 310] width 206 height 21
select select "number:29"
select select "number:14"
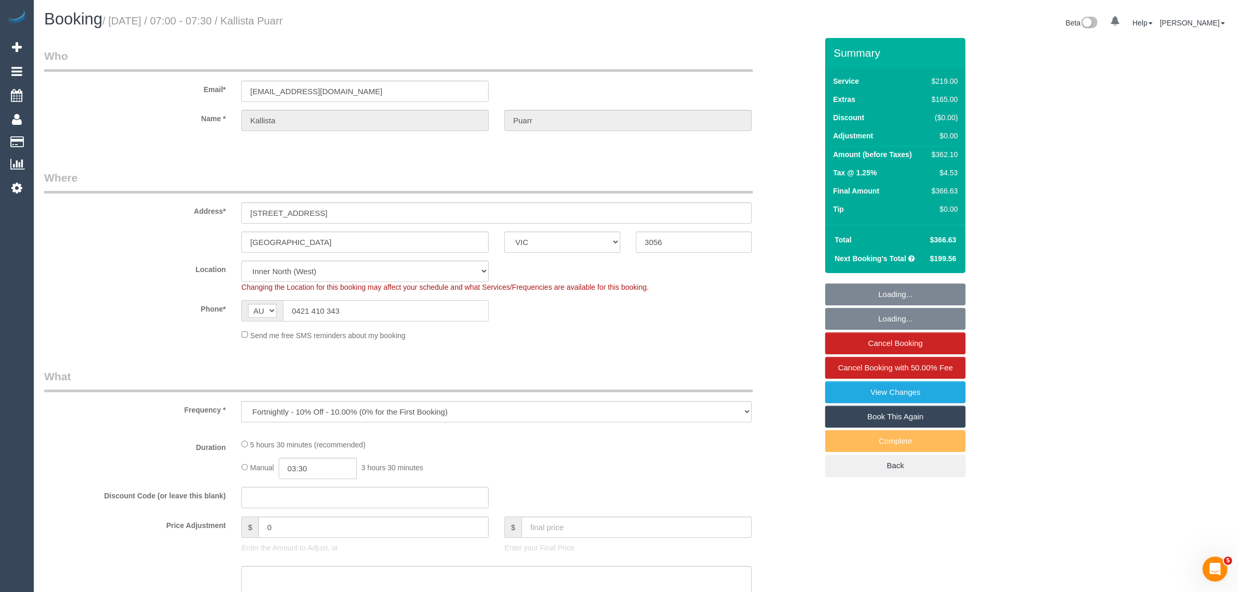
select select "number:19"
select select "number:25"
select select "number:34"
select select "number:11"
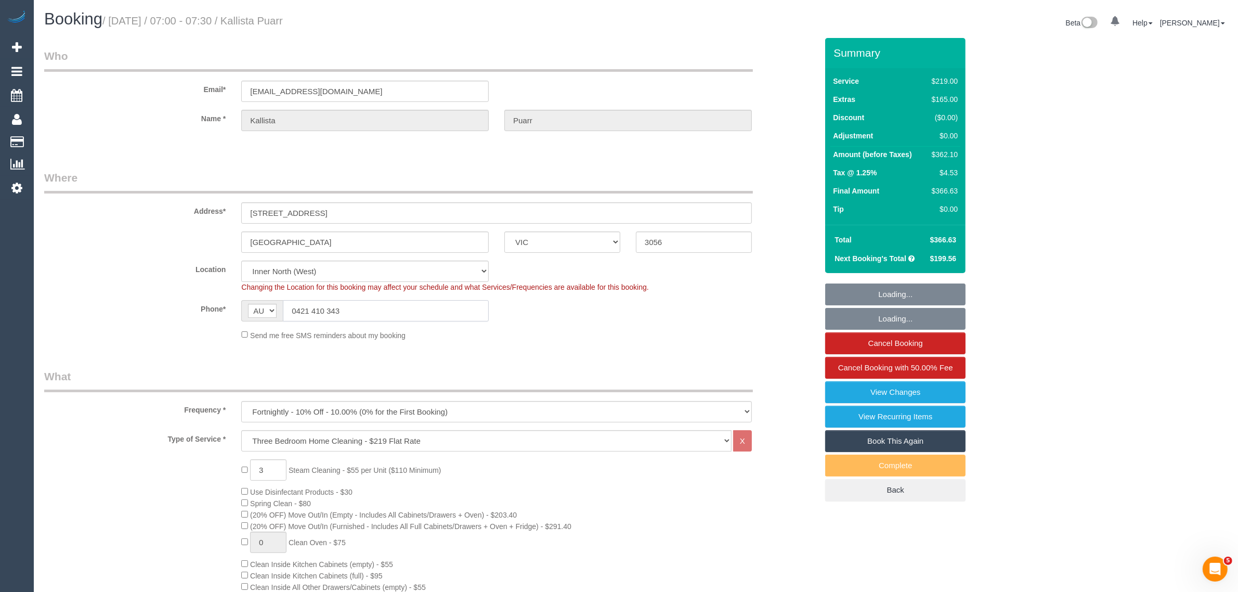
click at [412, 309] on input "0421 410 343" at bounding box center [386, 310] width 206 height 21
click at [587, 331] on div "Send me free SMS reminders about my booking" at bounding box center [496, 334] width 526 height 11
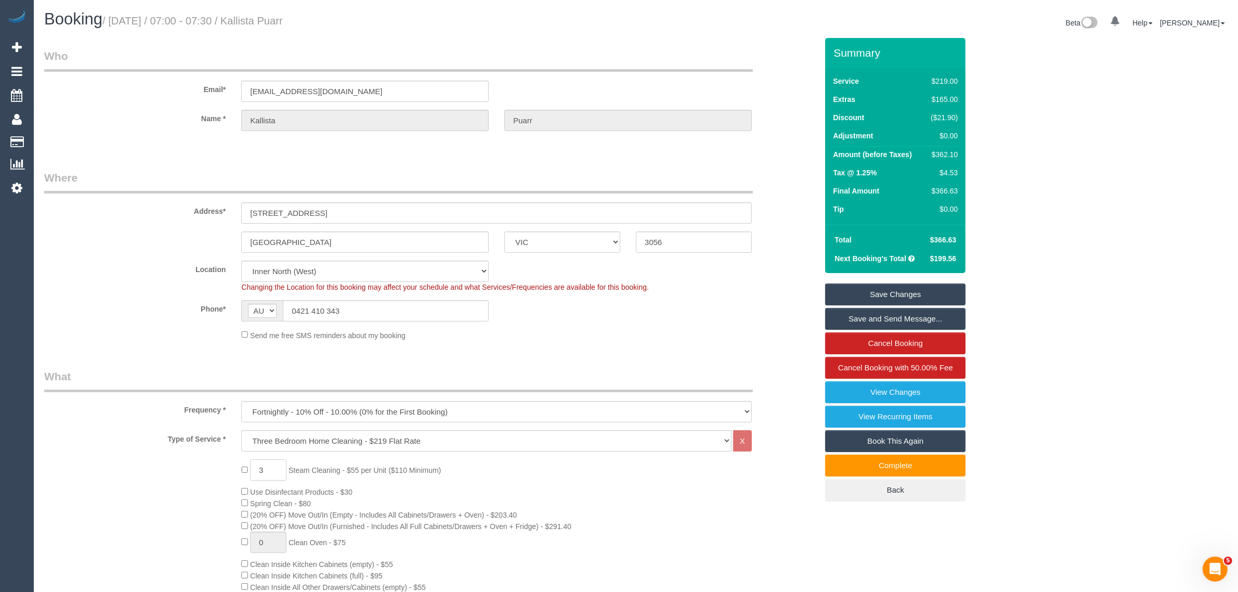
click at [281, 472] on input "3" at bounding box center [268, 469] width 36 height 21
type input "5"
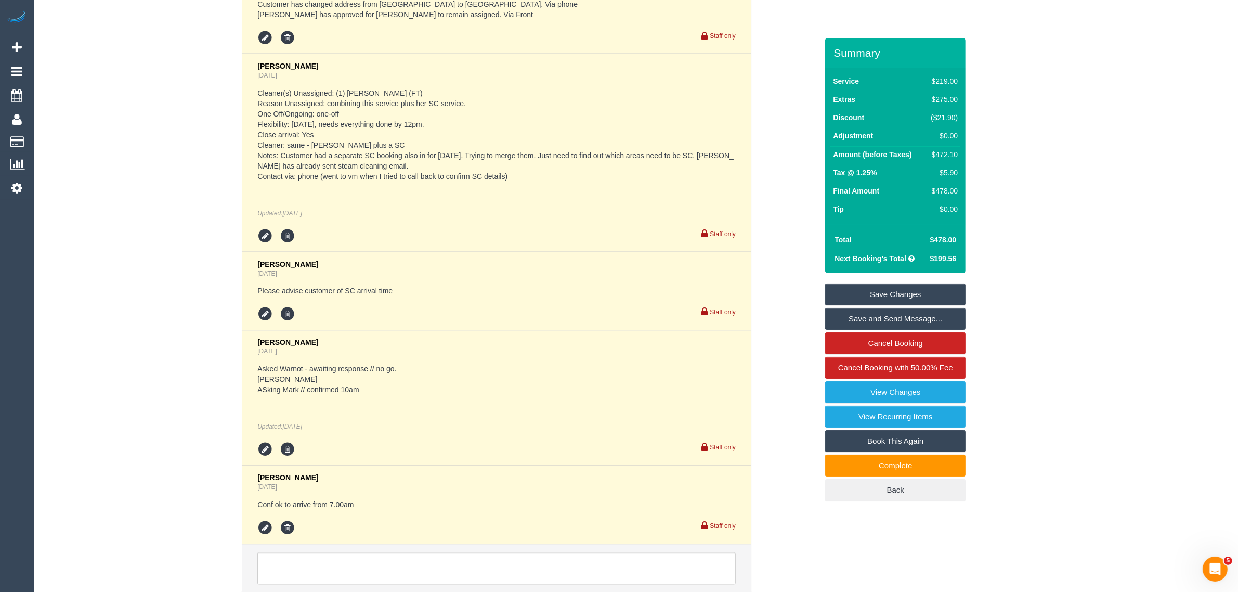
scroll to position [2271, 0]
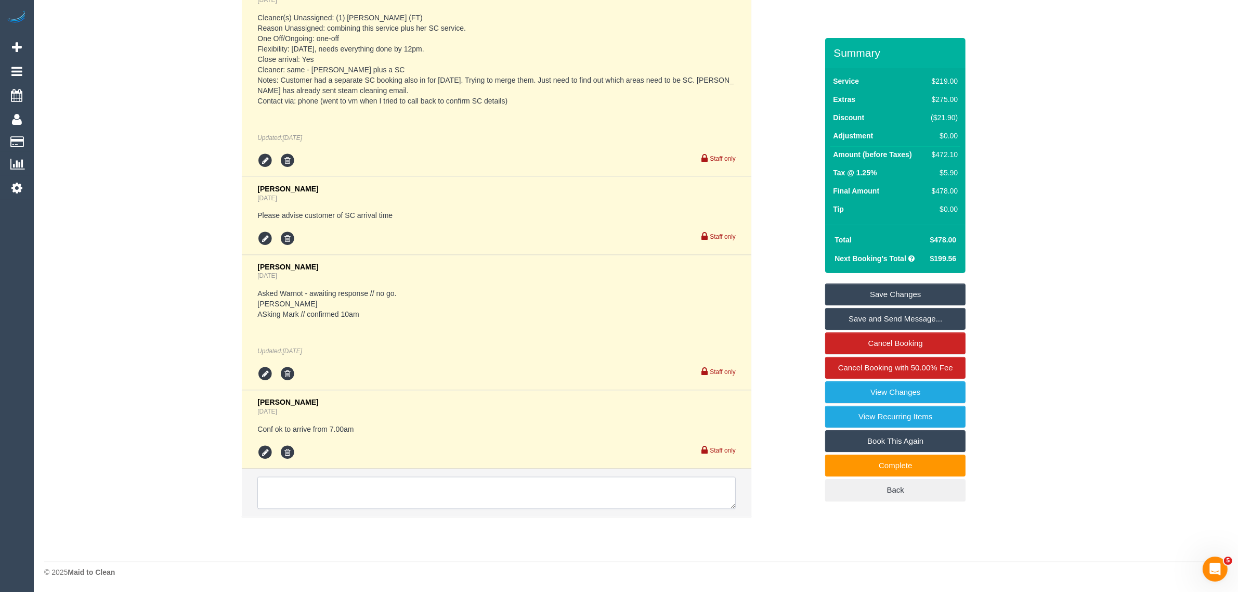
click at [393, 482] on textarea at bounding box center [496, 493] width 478 height 32
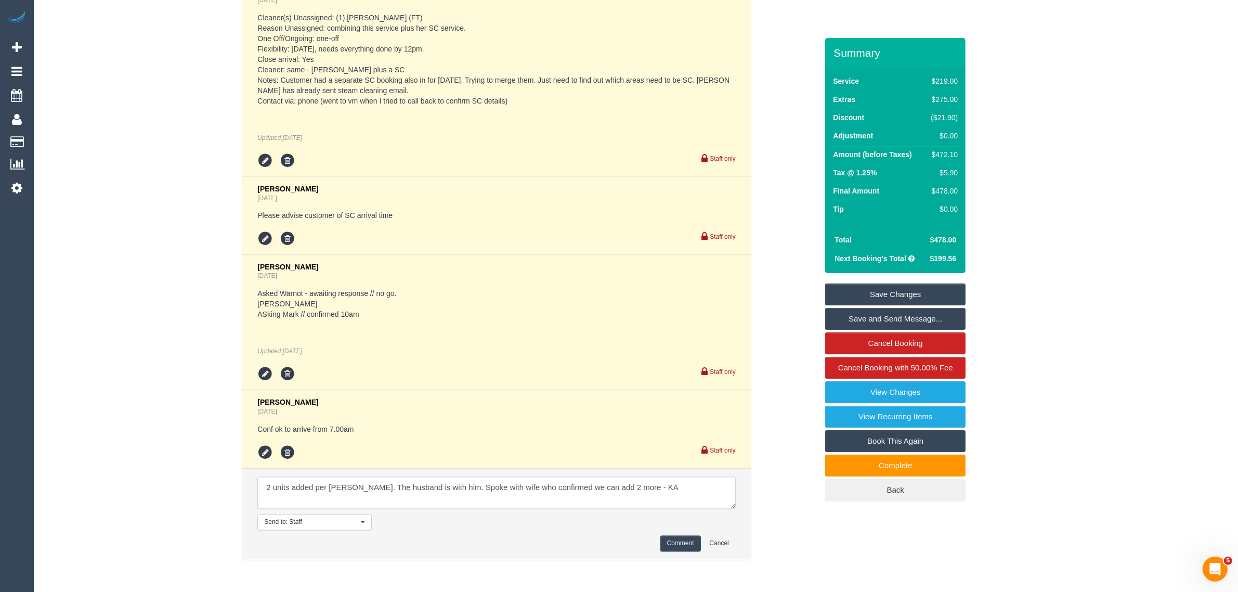
type textarea "2 units added per [PERSON_NAME]. The husband is with him. Spoke with wife who c…"
click at [678, 543] on button "Comment" at bounding box center [680, 544] width 41 height 16
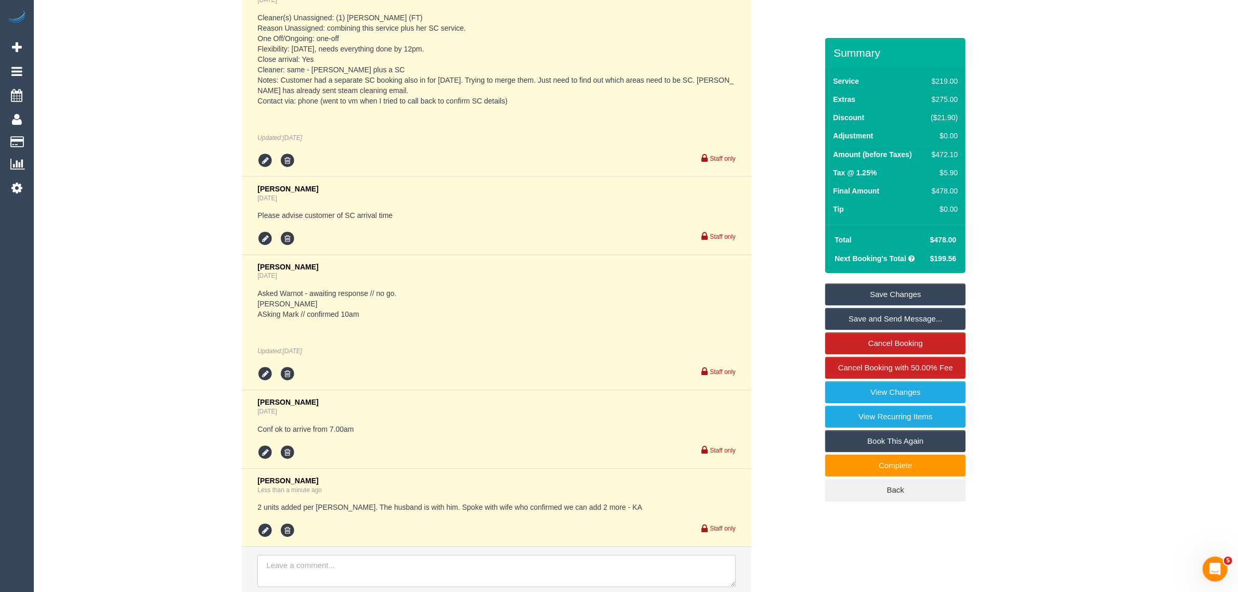
scroll to position [1491, 0]
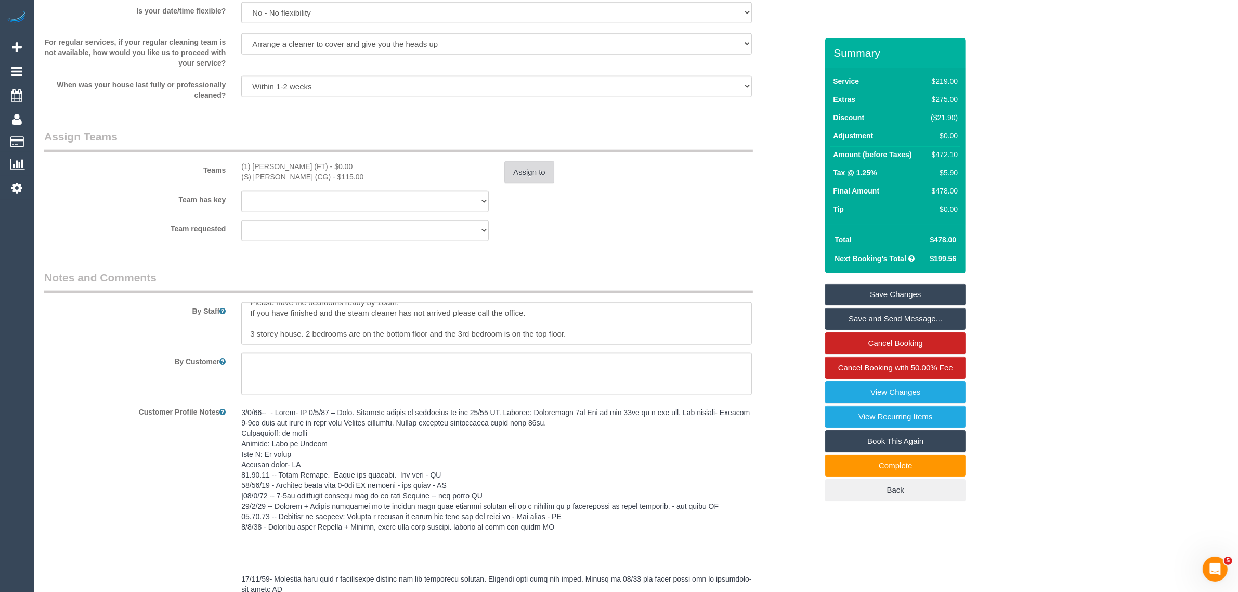
click at [528, 173] on button "Assign to" at bounding box center [529, 172] width 50 height 22
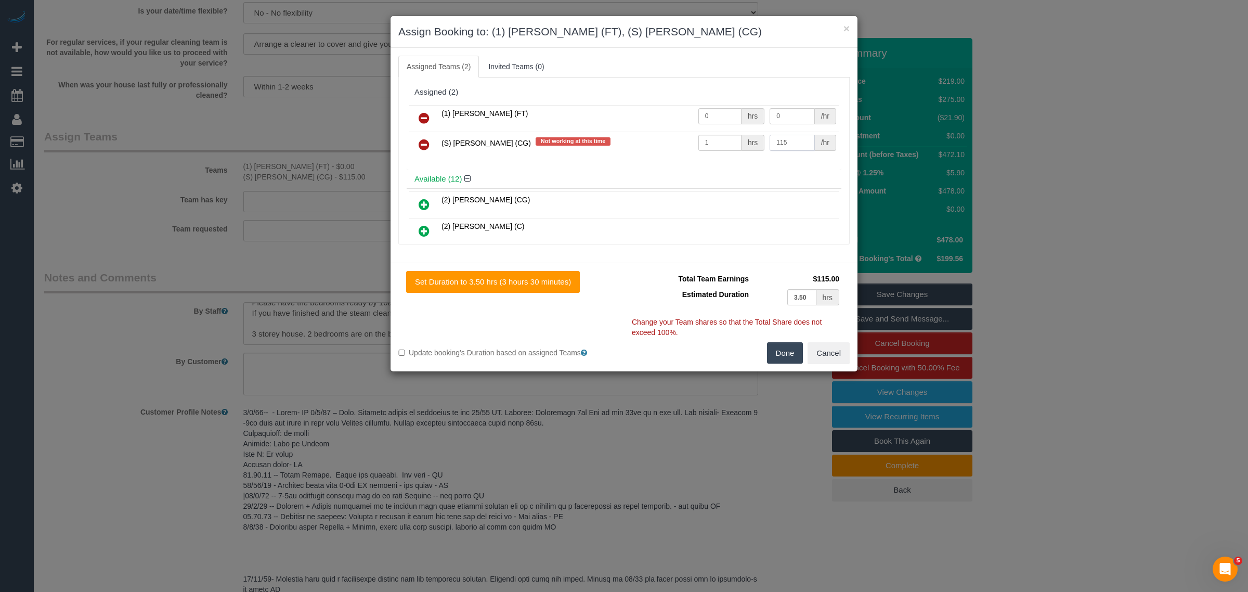
click at [777, 138] on input "115" at bounding box center [792, 143] width 45 height 16
drag, startPoint x: 797, startPoint y: 143, endPoint x: 765, endPoint y: 149, distance: 32.7
click at [770, 149] on input "115" at bounding box center [792, 143] width 45 height 16
type input "190"
click at [783, 352] on button "Done" at bounding box center [785, 353] width 36 height 22
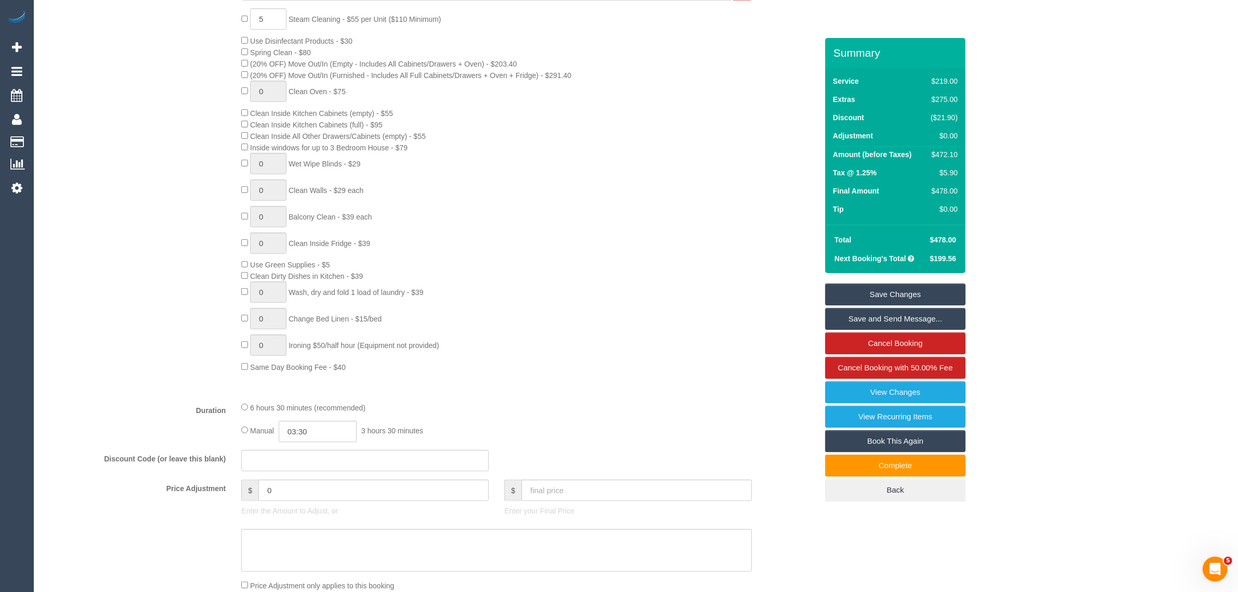
scroll to position [0, 0]
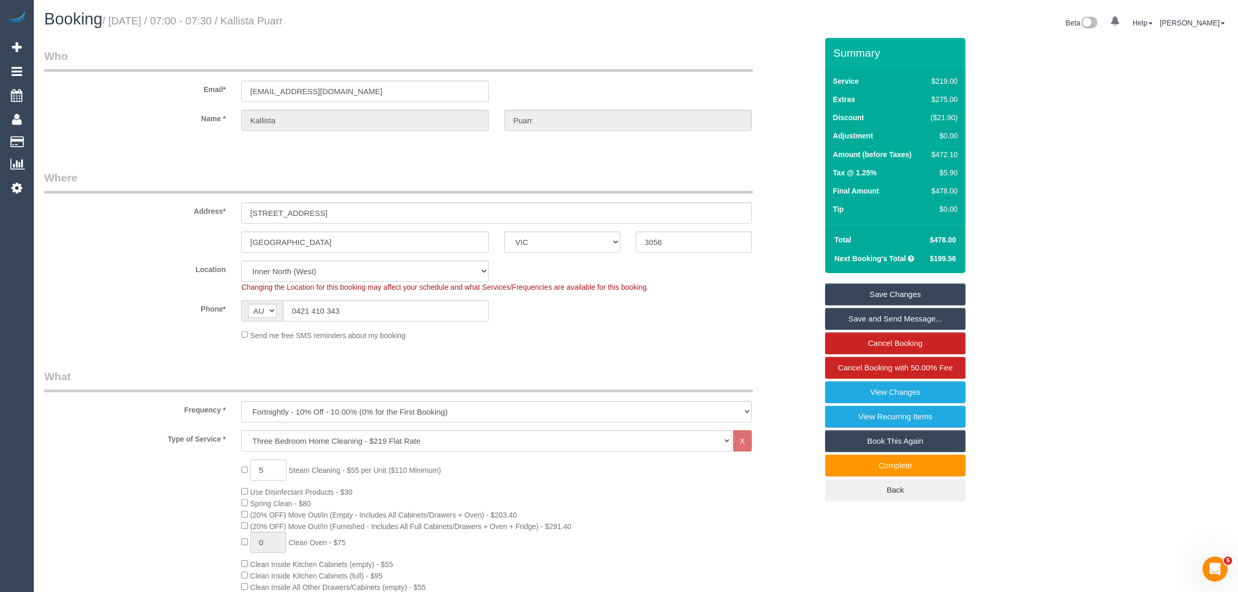
click at [879, 281] on div "Summary Service $219.00 Extras $275.00 Discount ($21.90) Adjustment $0.00 Amoun…" at bounding box center [895, 280] width 140 height 484
click at [875, 284] on link "Save Changes" at bounding box center [895, 294] width 140 height 22
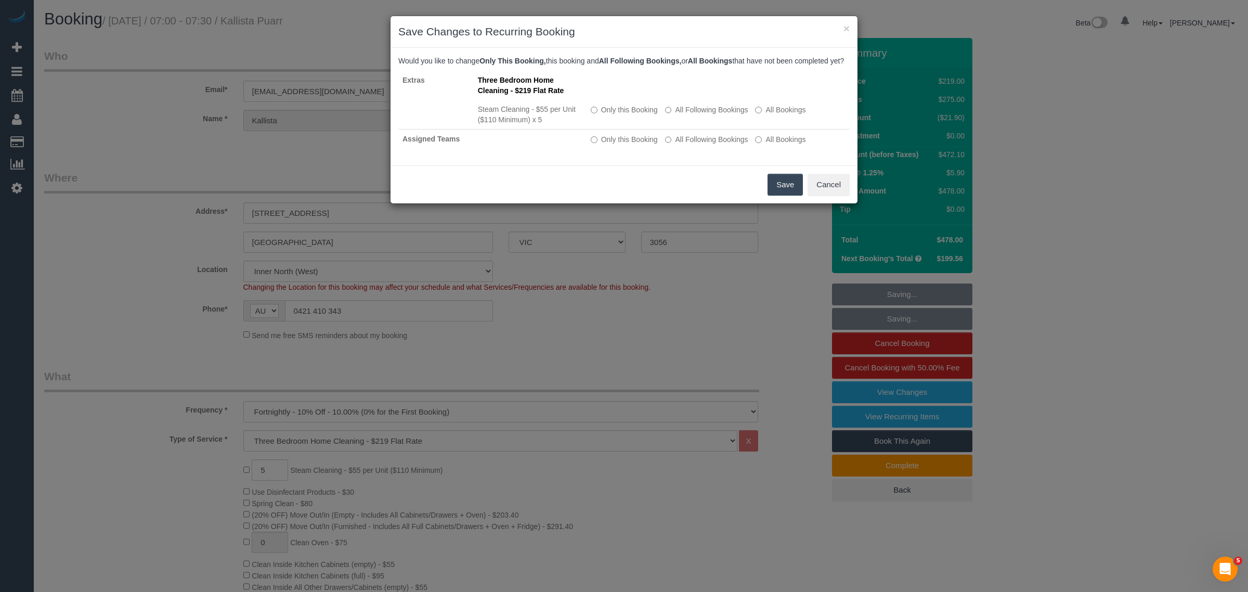
click at [770, 186] on button "Save" at bounding box center [784, 185] width 35 height 22
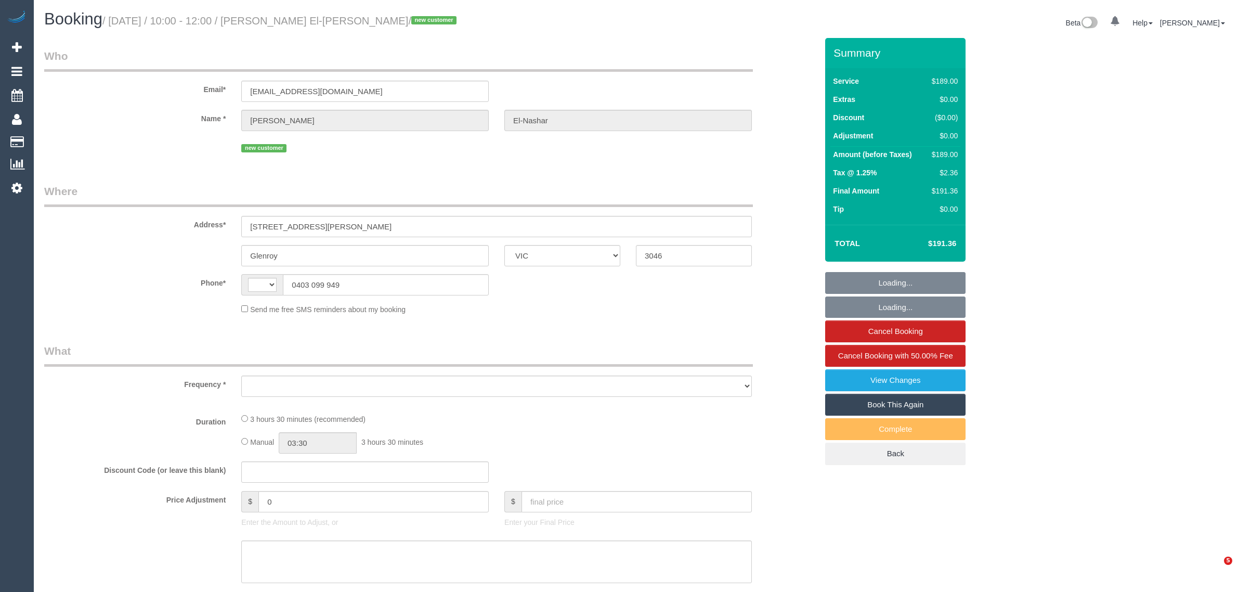
select select "VIC"
select select "string:AU"
select select "object:598"
select select "number:28"
select select "number:14"
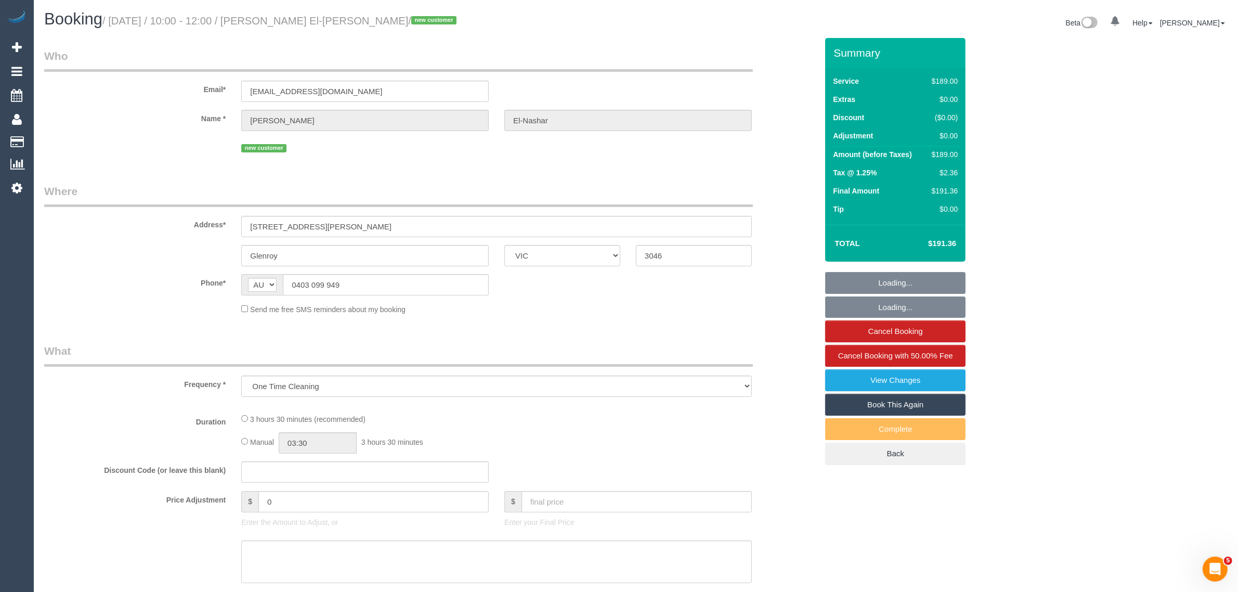
select select "number:19"
select select "number:25"
select select "number:35"
select select "number:11"
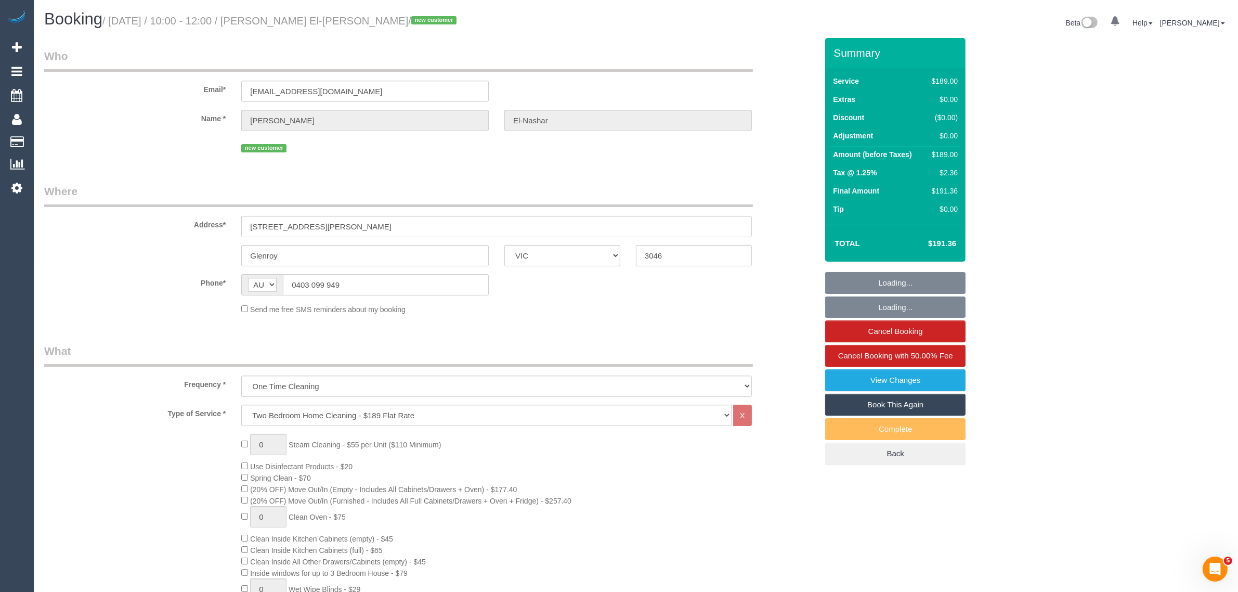
select select "string:stripe-pm_1S6OTd2GScqysDRVItjMm8UR"
select select "spot1"
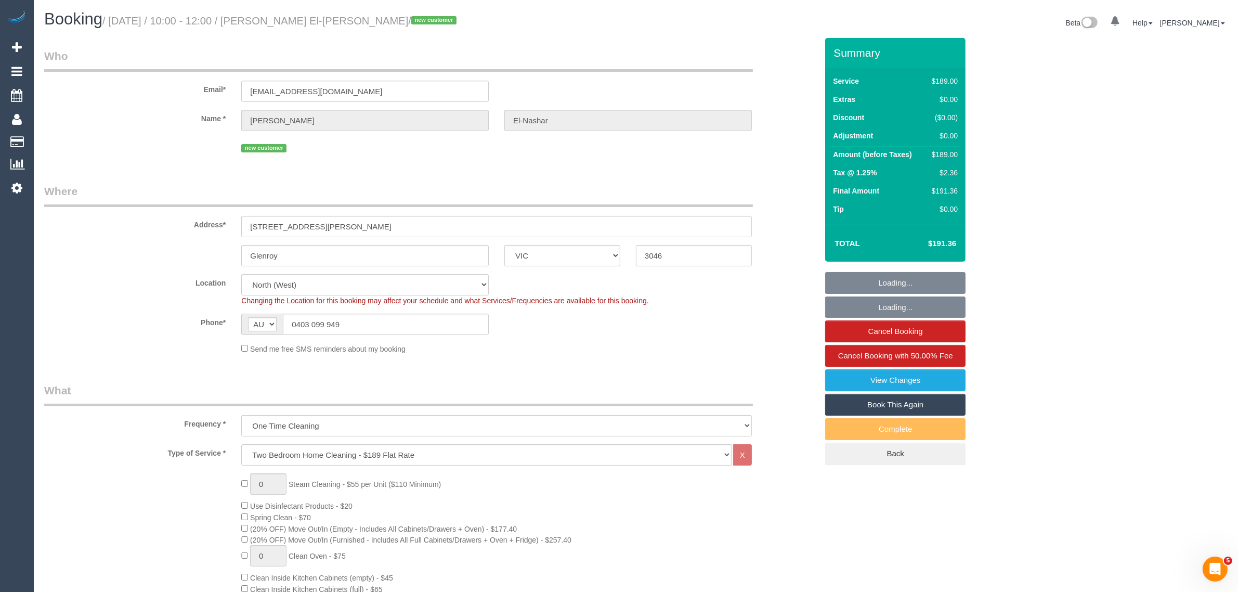
select select "object:1585"
drag, startPoint x: 328, startPoint y: 227, endPoint x: 238, endPoint y: 227, distance: 89.4
click at [238, 227] on div "2/14 Ila street" at bounding box center [496, 226] width 526 height 21
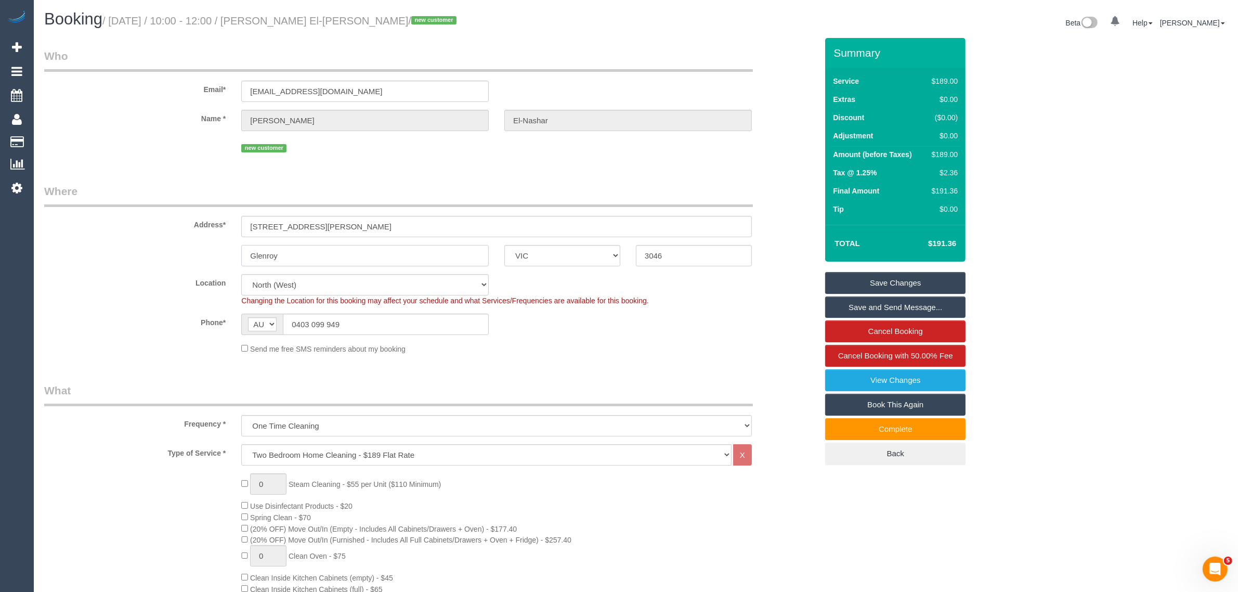
click at [408, 259] on input "Glenroy" at bounding box center [365, 255] width 248 height 21
click at [705, 262] on input "3046" at bounding box center [694, 255] width 116 height 21
click input "3046"
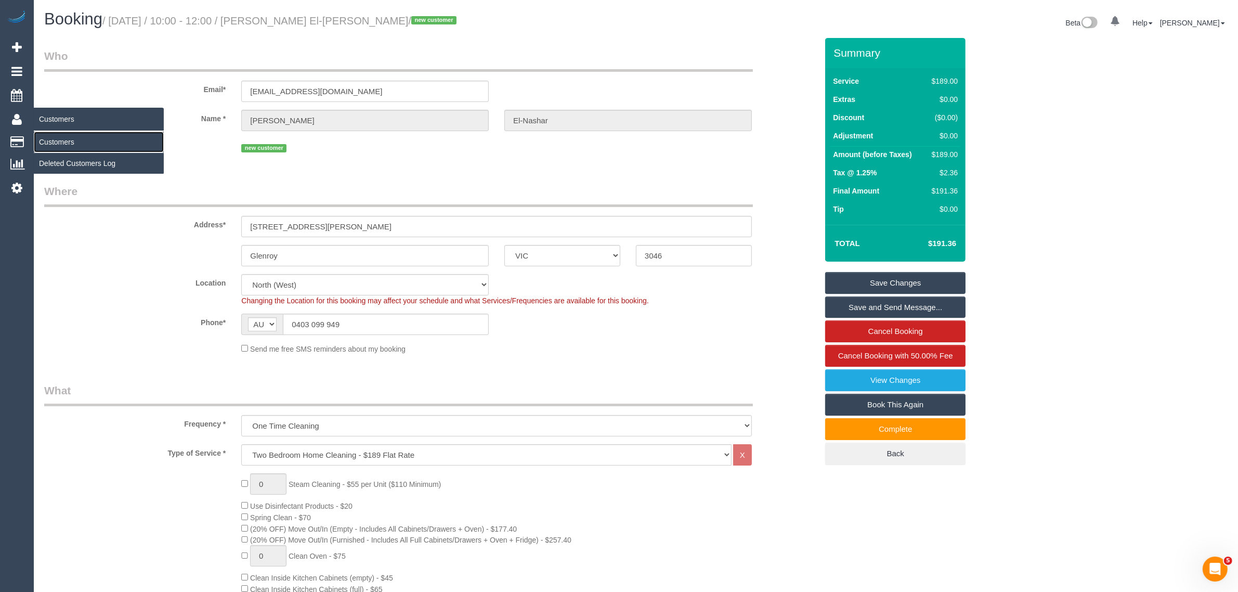
click link "Customers"
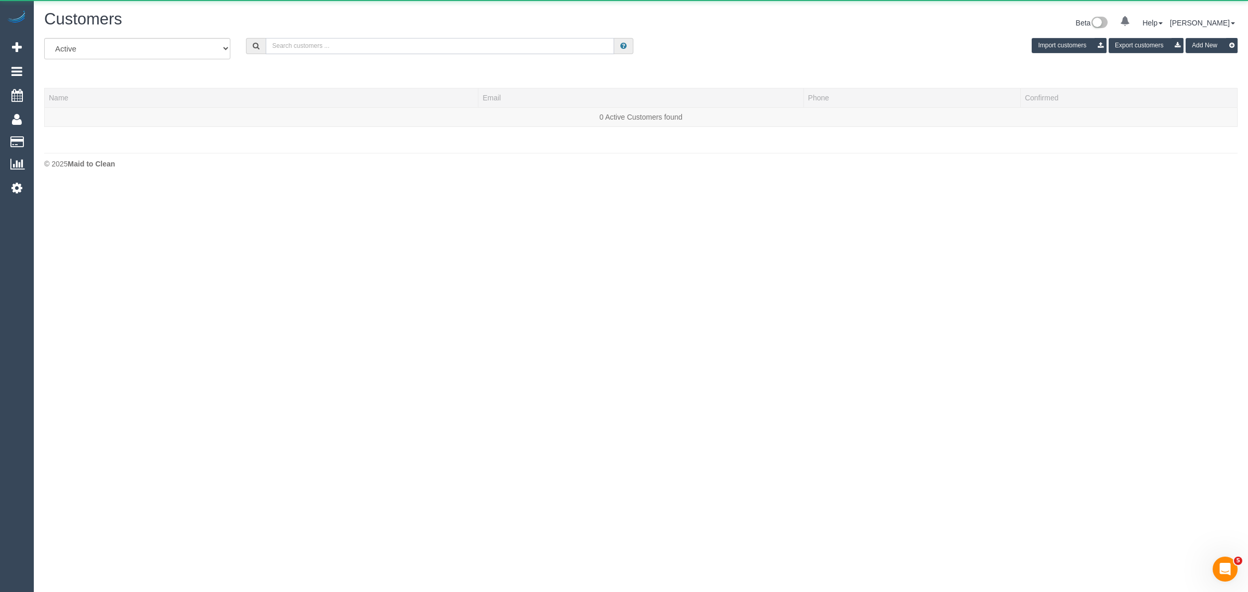
click input "text"
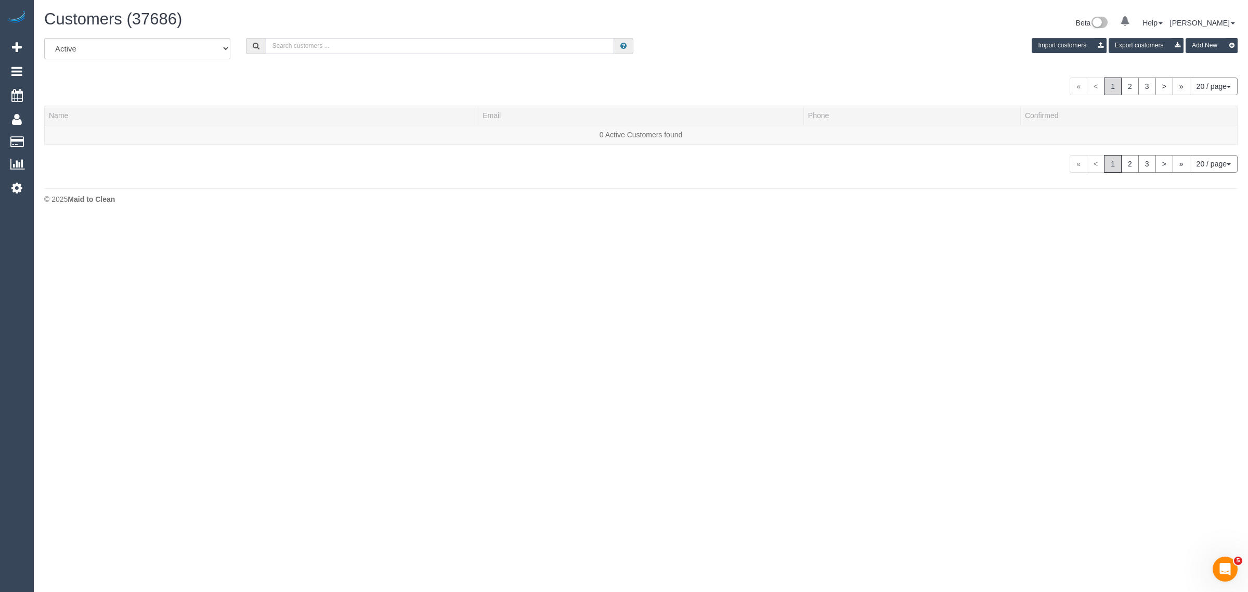
paste input "[PERSON_NAME]"
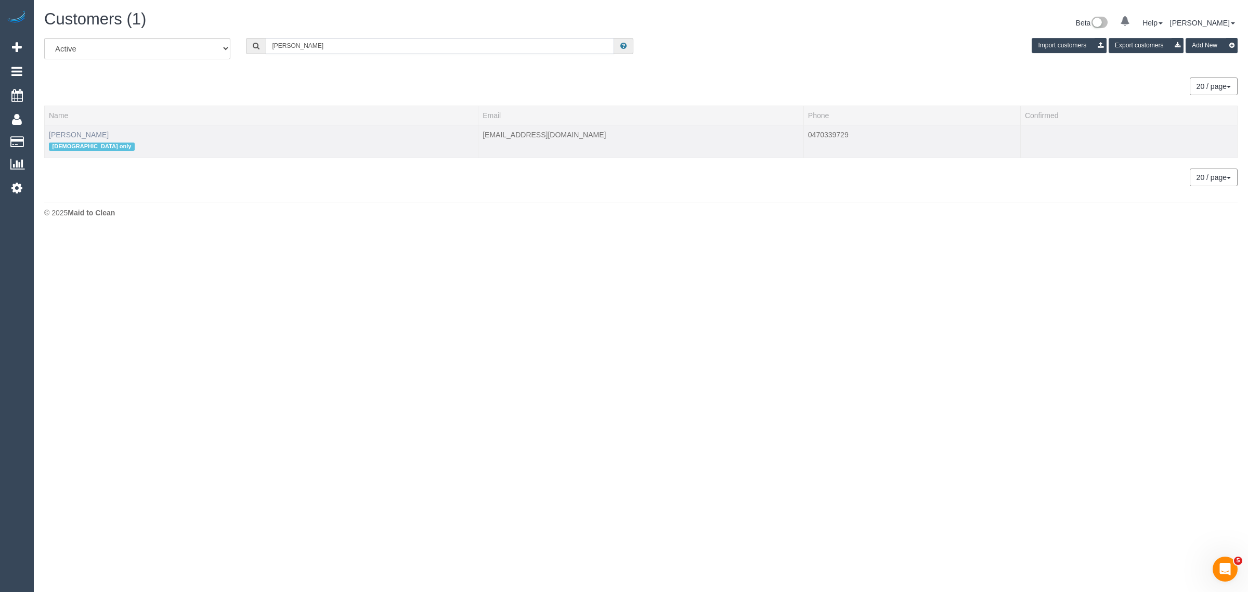
type input "[PERSON_NAME]"
click link "[PERSON_NAME]"
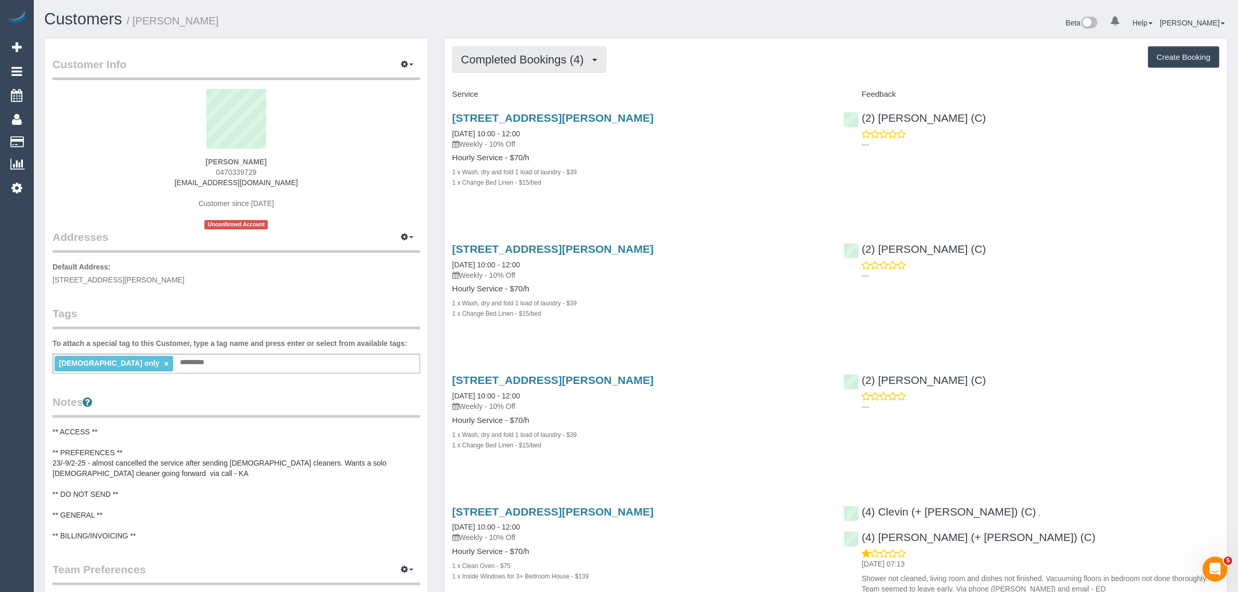
click span "Completed Bookings (4)"
click link "Upcoming Bookings (11)"
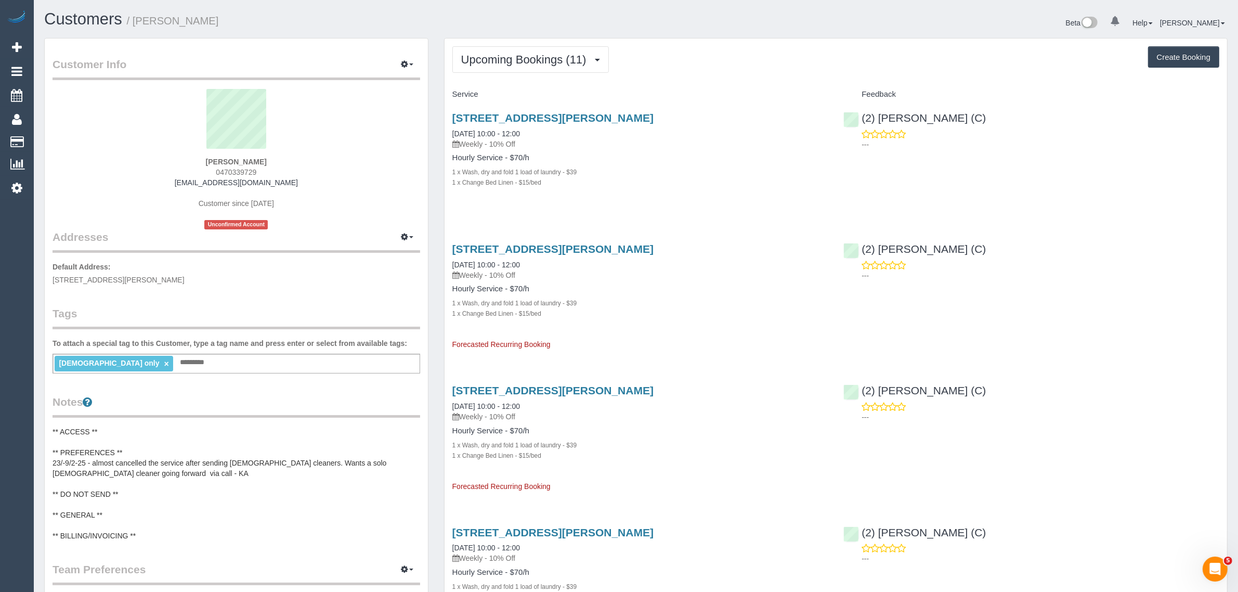
drag, startPoint x: 544, startPoint y: 136, endPoint x: 448, endPoint y: 136, distance: 96.2
click div "59 Reema Bvd, Endeavour Hills, VIC 3802 20/09/2025 10:00 - 12:00 Weekly - 10% O…"
copy link "[DATE] 10:00 - 12:00"
drag, startPoint x: 990, startPoint y: 118, endPoint x: 886, endPoint y: 106, distance: 104.7
click div "(2) Priyanshi Patel (C) ---"
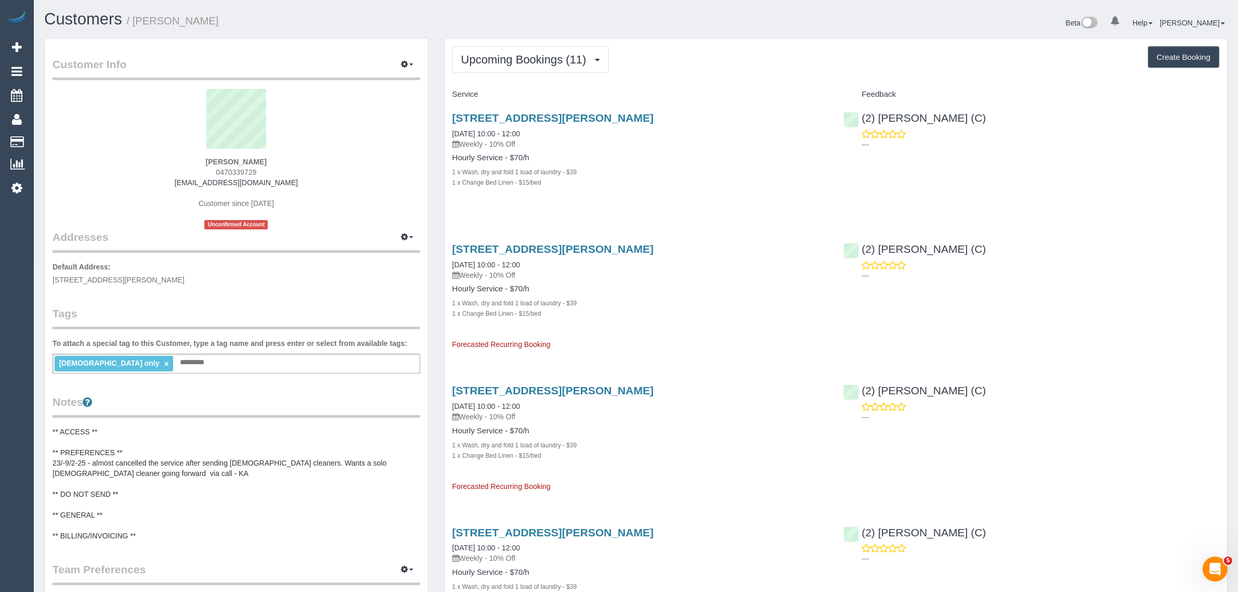
copy link "(2) [PERSON_NAME] (C)"
click link "Customers"
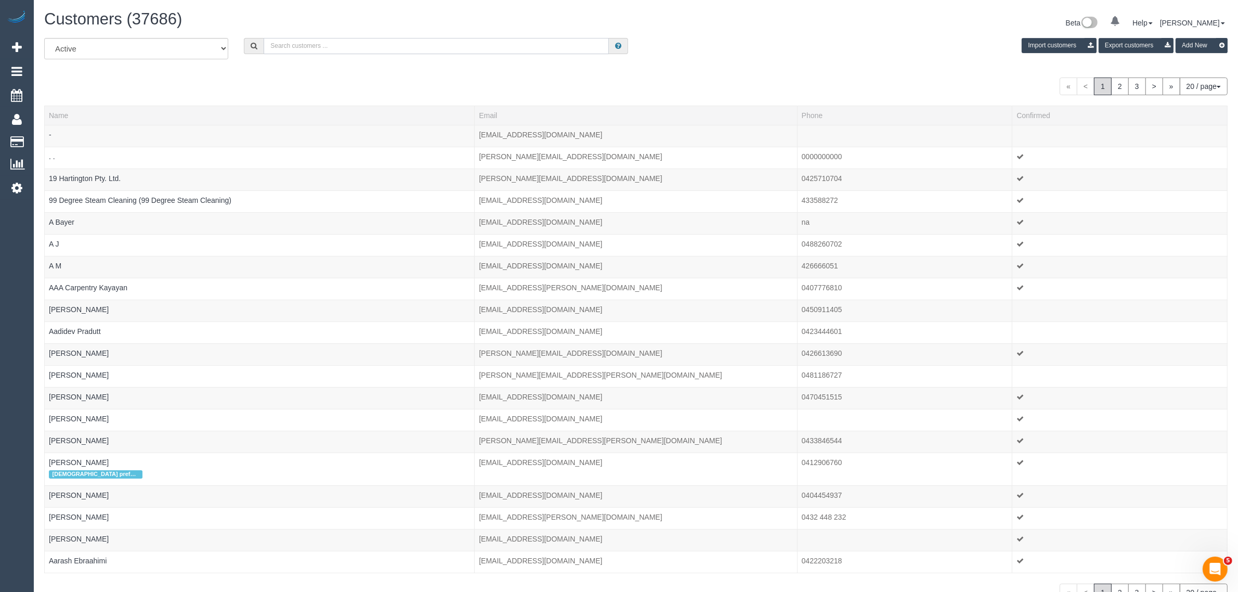
click input "text"
paste input "https://maidtoclean.launch27.com/admin/bookings/475764/edit"
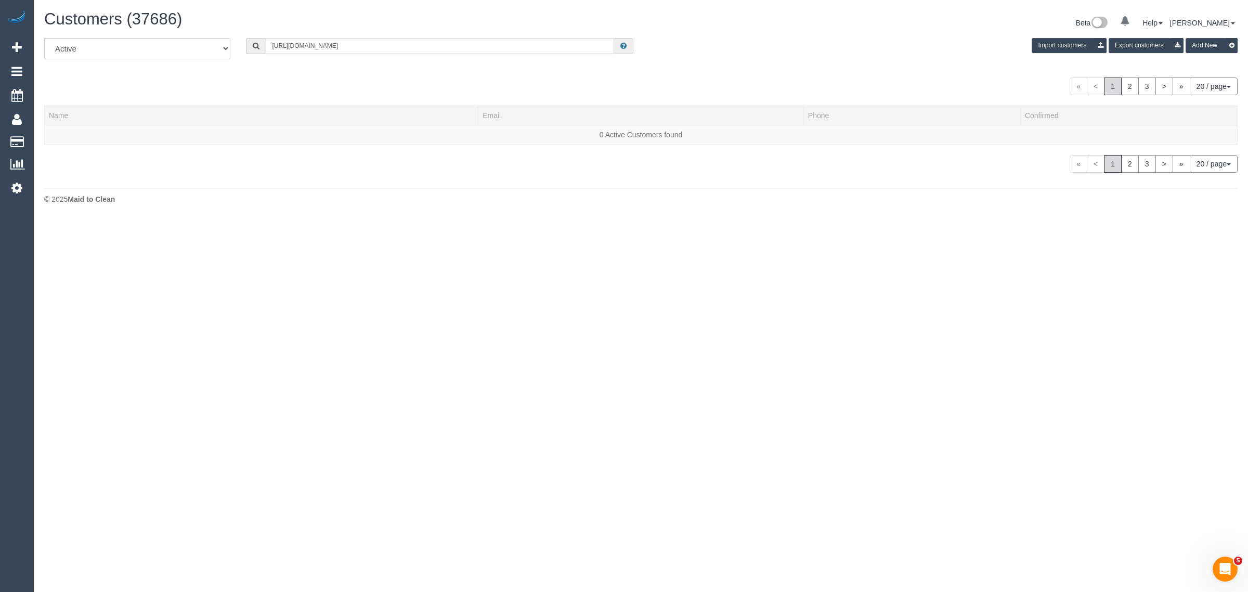
type input "https://maidtoclean.launch27.com/admin/bookings/475764/edit"
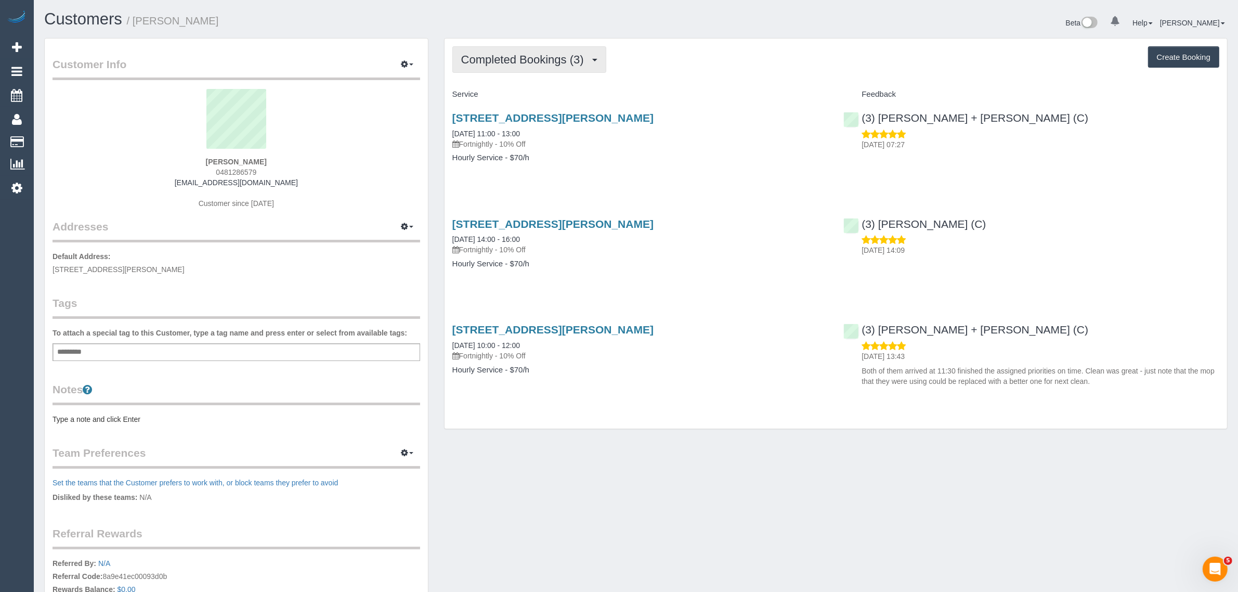
click at [513, 55] on span "Completed Bookings (3)" at bounding box center [525, 59] width 128 height 13
click at [510, 95] on link "Upcoming Bookings (13)" at bounding box center [508, 97] width 110 height 14
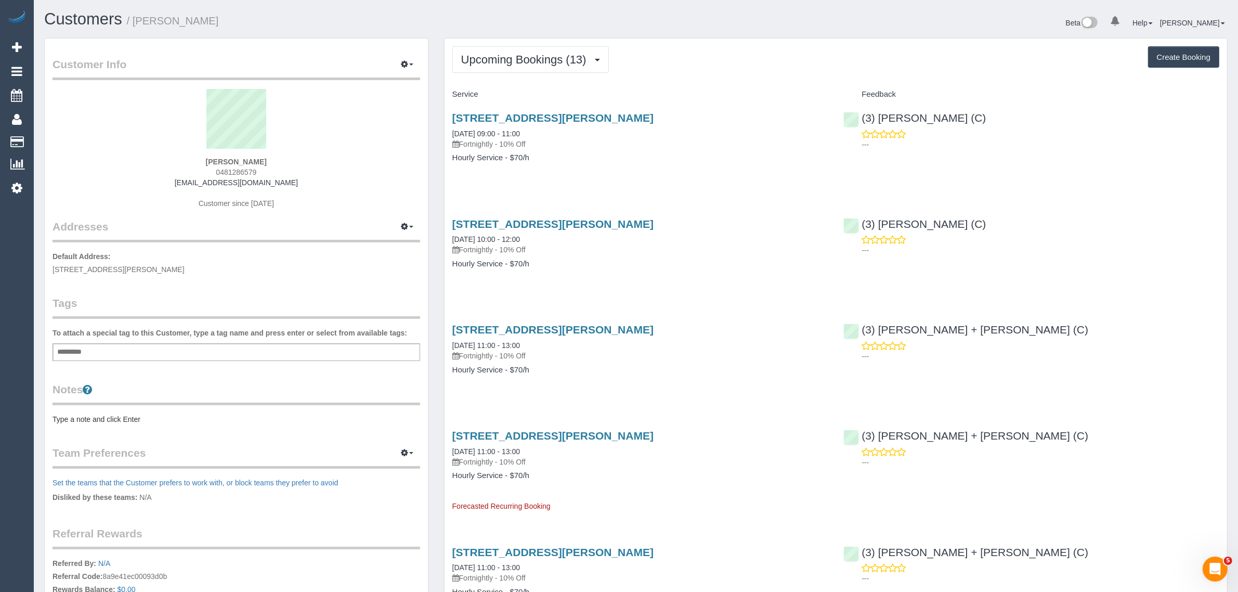
drag, startPoint x: 548, startPoint y: 132, endPoint x: 445, endPoint y: 133, distance: 103.0
click at [445, 133] on div "[STREET_ADDRESS][PERSON_NAME] [DATE] 09:00 - 11:00 Fortnightly - 10% Off Hourly…" at bounding box center [641, 143] width 392 height 80
click at [517, 116] on link "[STREET_ADDRESS][PERSON_NAME]" at bounding box center [552, 118] width 201 height 12
click at [240, 172] on span "0481286579" at bounding box center [236, 172] width 41 height 8
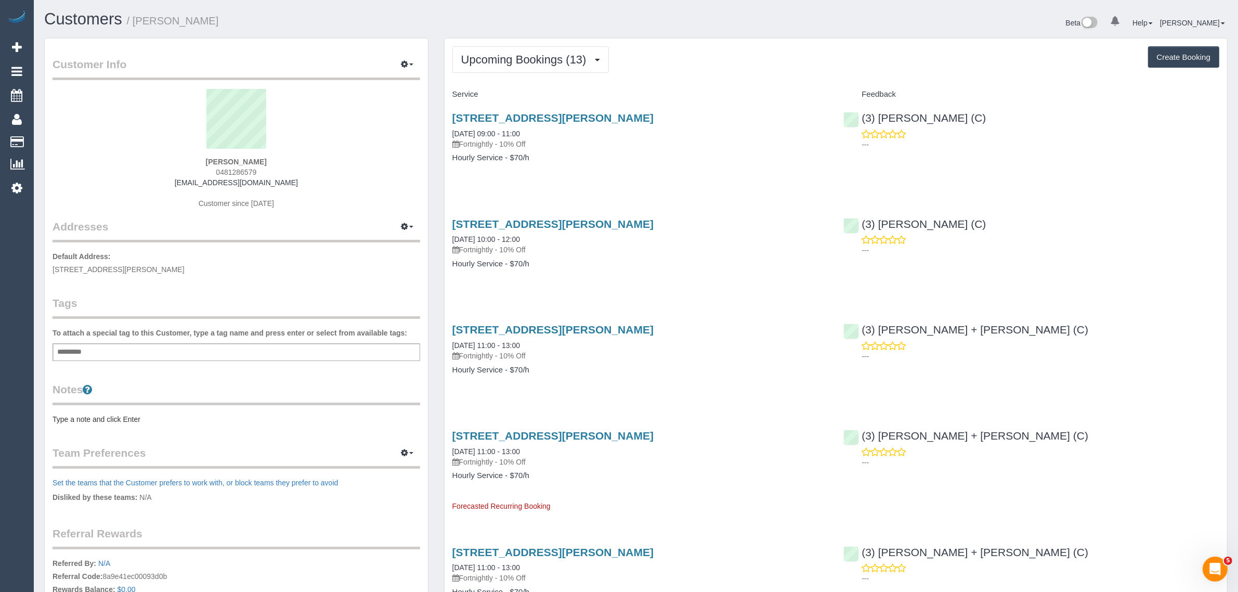
click at [240, 172] on span "0481286579" at bounding box center [236, 172] width 41 height 8
copy span "0481286579"
click at [511, 62] on span "Upcoming Bookings (13)" at bounding box center [526, 59] width 131 height 13
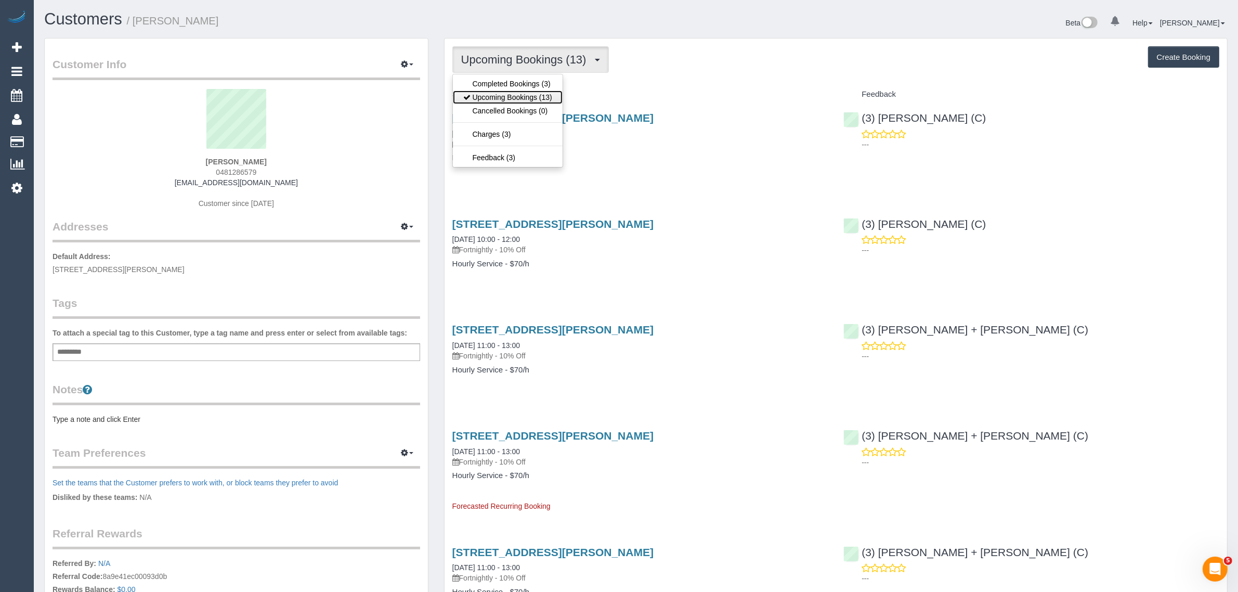
click at [492, 98] on link "Upcoming Bookings (13)" at bounding box center [508, 97] width 110 height 14
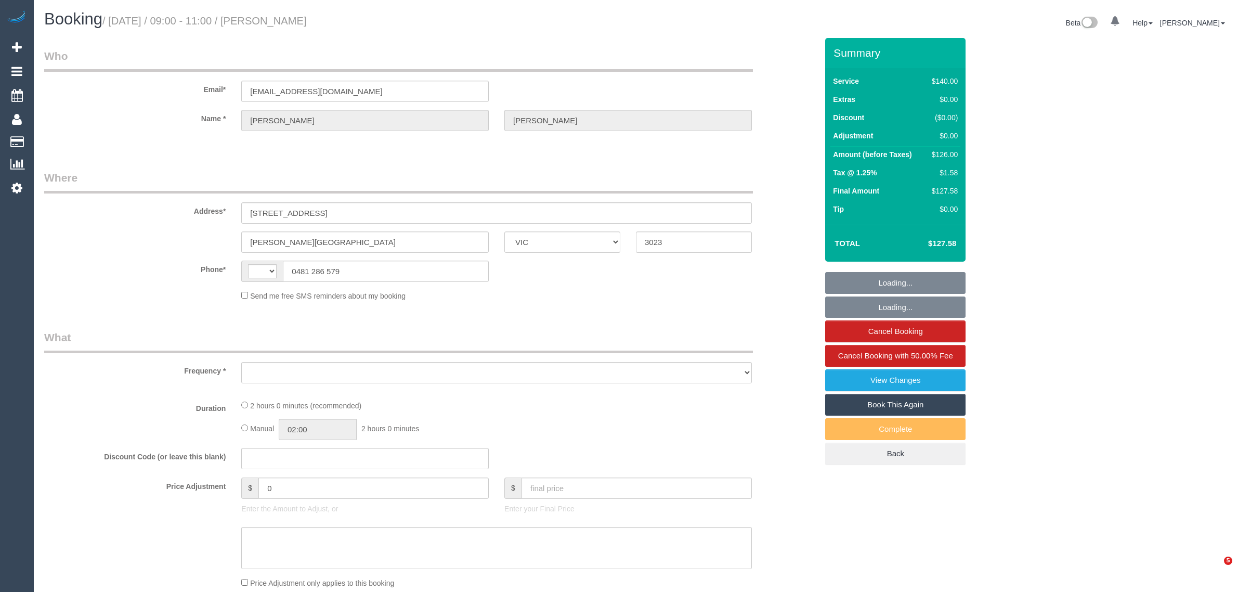
select select "VIC"
select select "object:380"
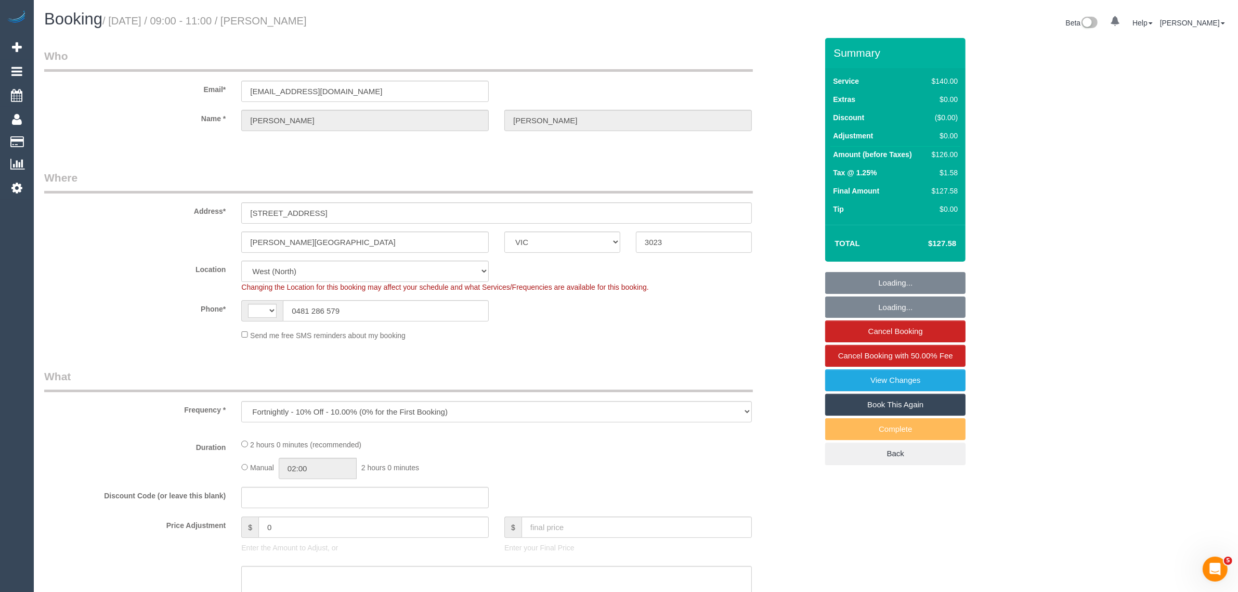
select select "string:AU"
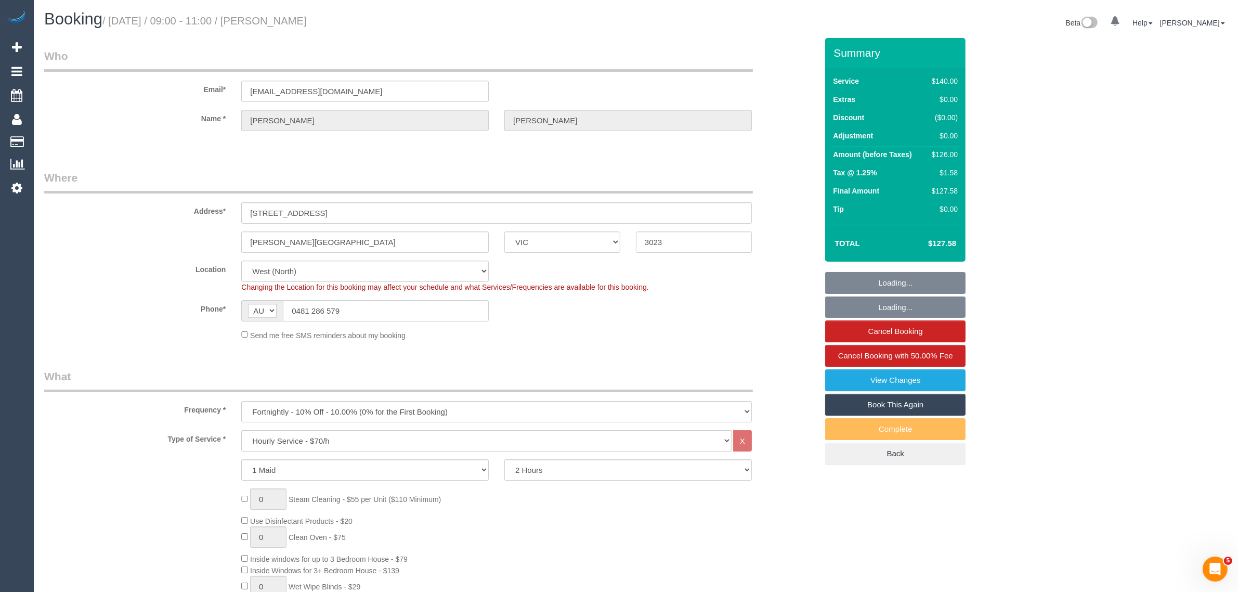
select select "object:796"
select select "string:stripe-pm_1Rqmtu2GScqysDRVgDkbjsr6"
select select "number:28"
select select "number:14"
select select "number:19"
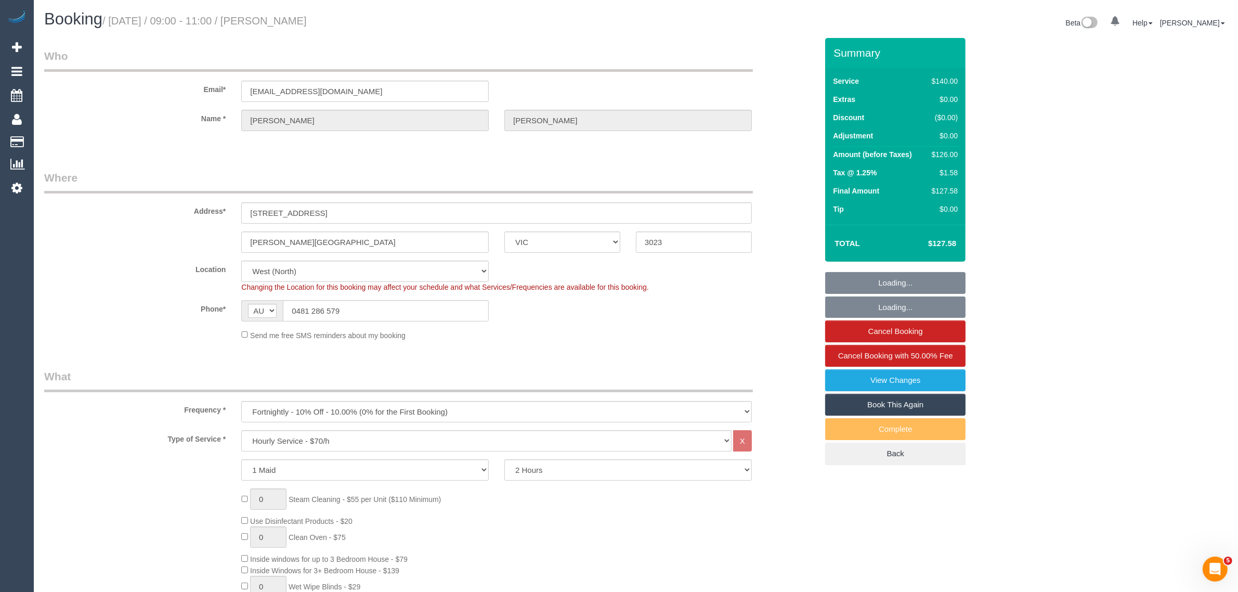
select select "number:25"
select select "number:34"
select select "number:13"
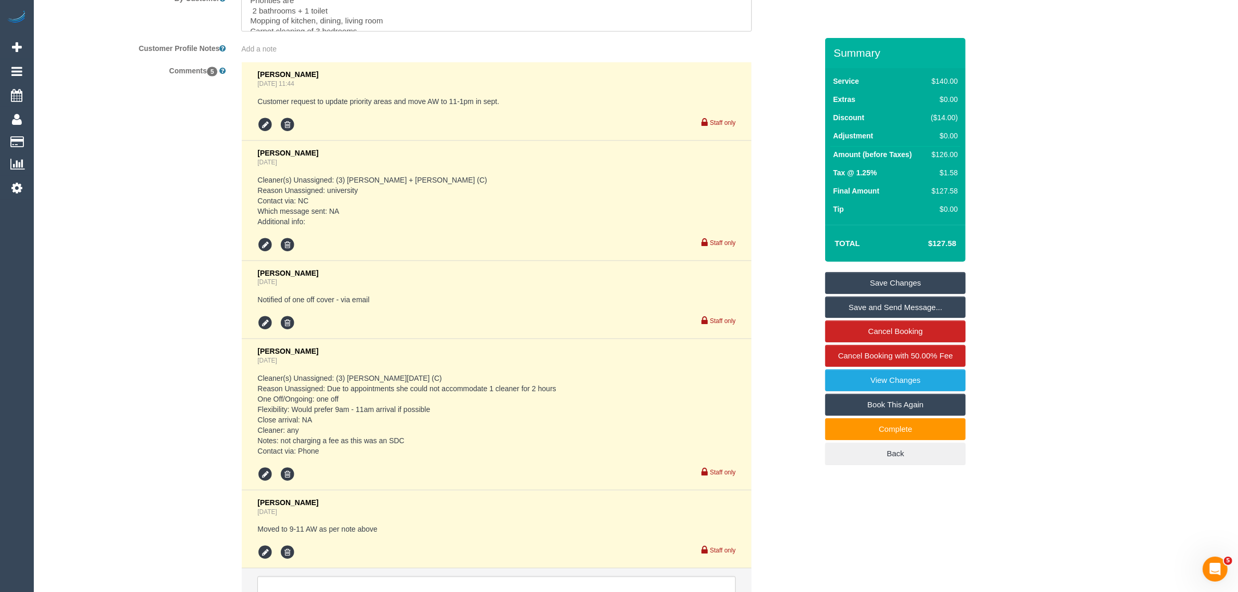
scroll to position [1925, 0]
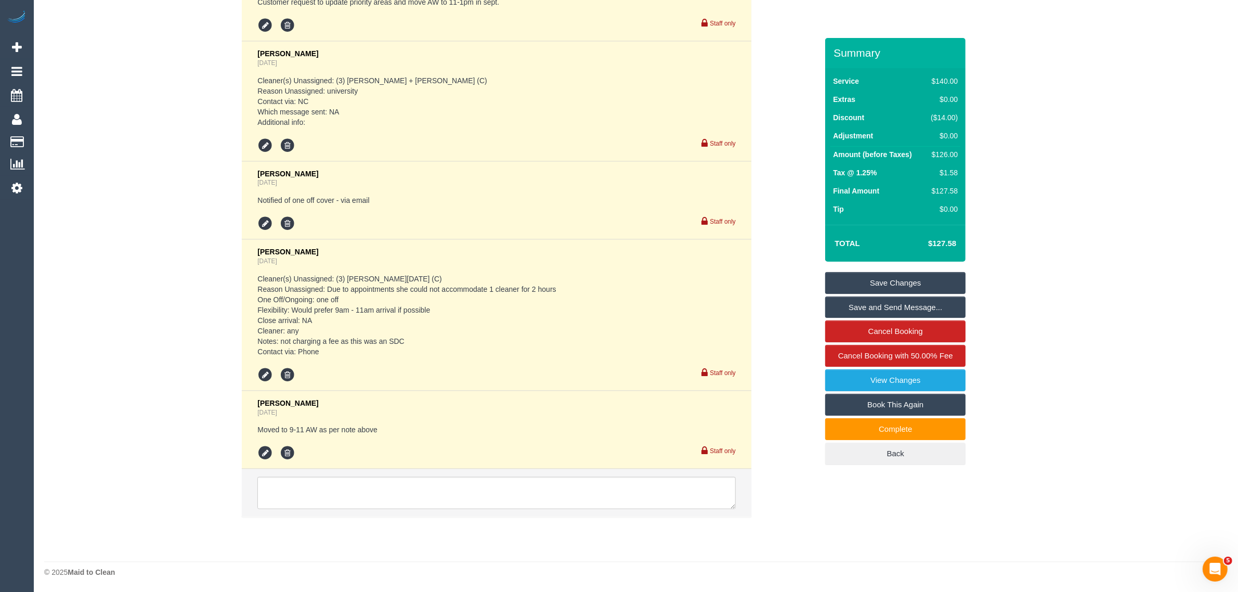
click at [457, 487] on textarea at bounding box center [496, 493] width 478 height 32
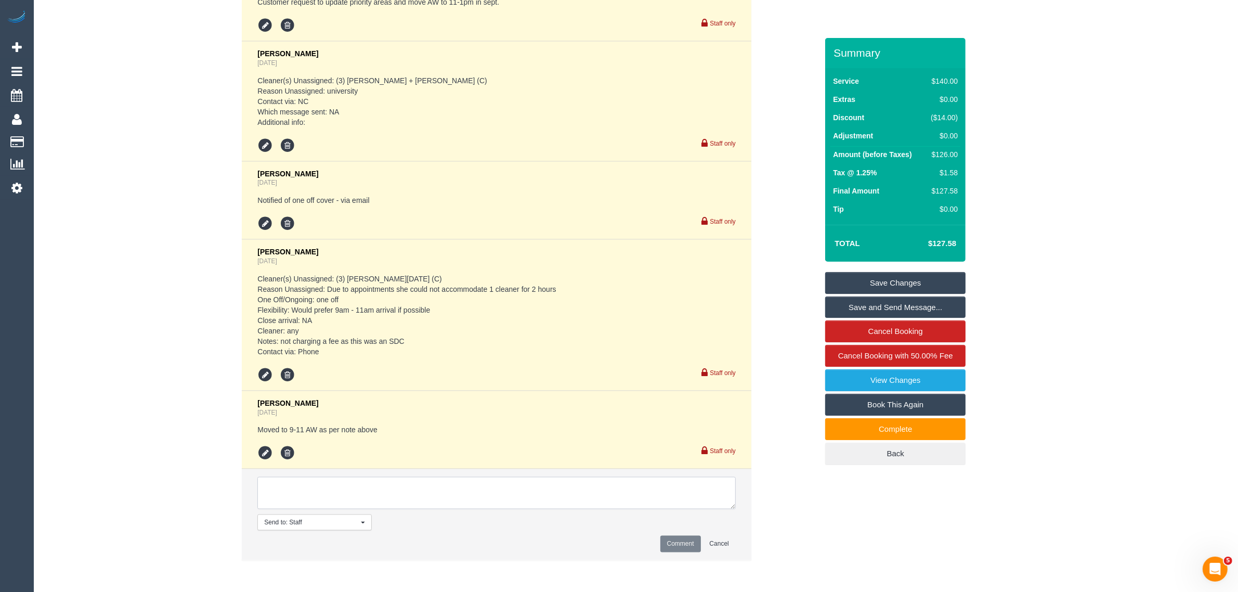
paste textarea "Cleaner(s) Unassigned: Reason Unassigned: Contact via: Which message sent: Addi…"
drag, startPoint x: 737, startPoint y: 518, endPoint x: 757, endPoint y: 562, distance: 47.9
click at [757, 562] on div "[PERSON_NAME] [DATE] 11:44 Customer request to update priority areas and move A…" at bounding box center [496, 267] width 526 height 608
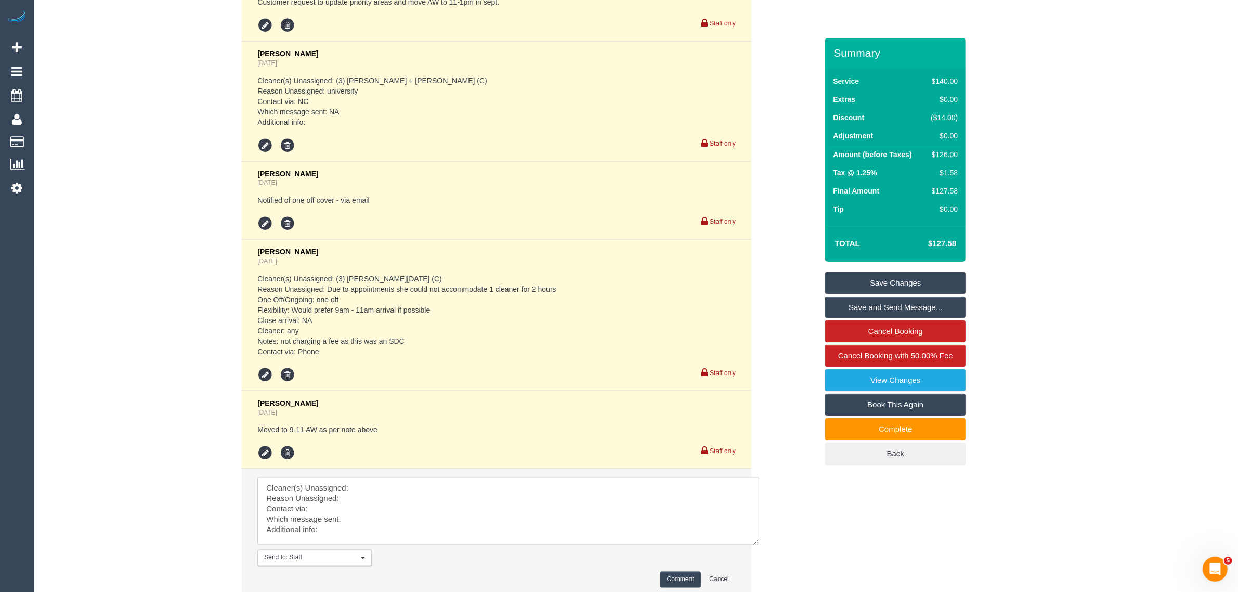
scroll to position [0, 0]
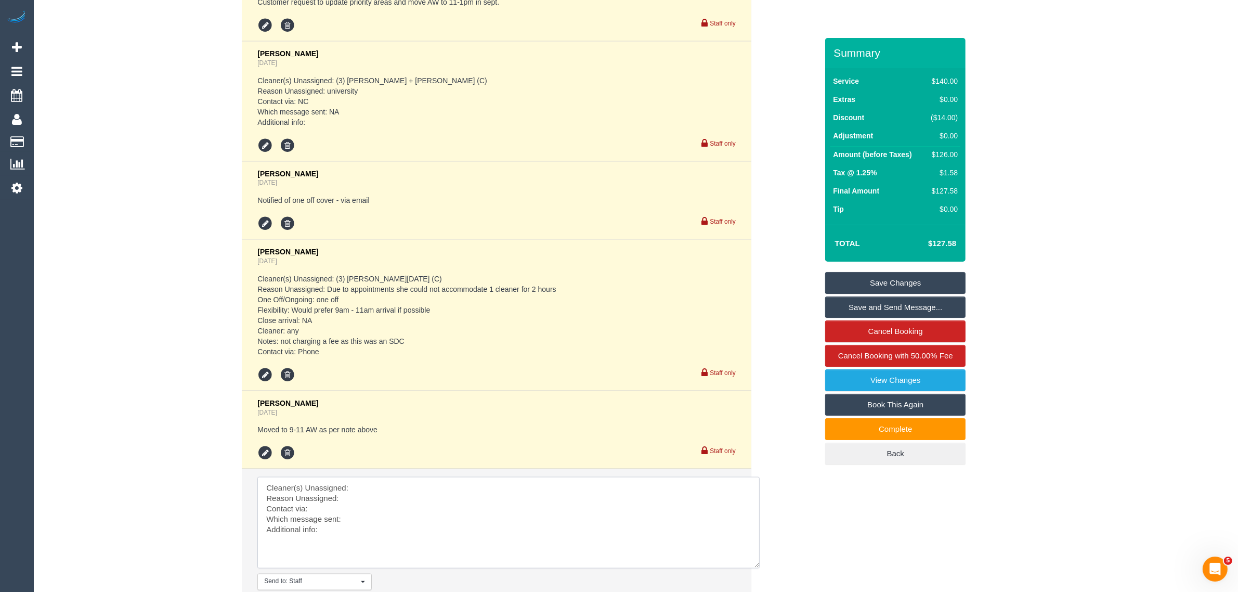
drag, startPoint x: 728, startPoint y: 504, endPoint x: 753, endPoint y: 565, distance: 65.6
click at [753, 565] on textarea at bounding box center [508, 523] width 502 height 92
click at [561, 485] on textarea at bounding box center [508, 524] width 502 height 94
click at [190, 255] on div "Comments 5 [PERSON_NAME] [DATE] 11:44 Customer request to update priority areas…" at bounding box center [430, 297] width 789 height 669
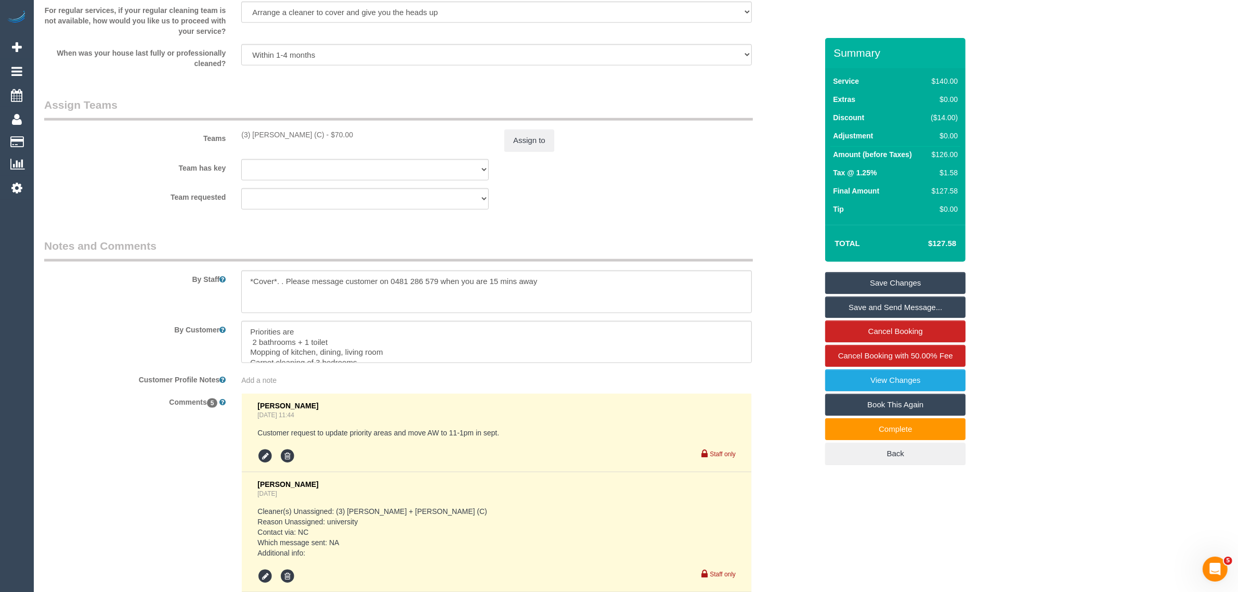
scroll to position [1406, 0]
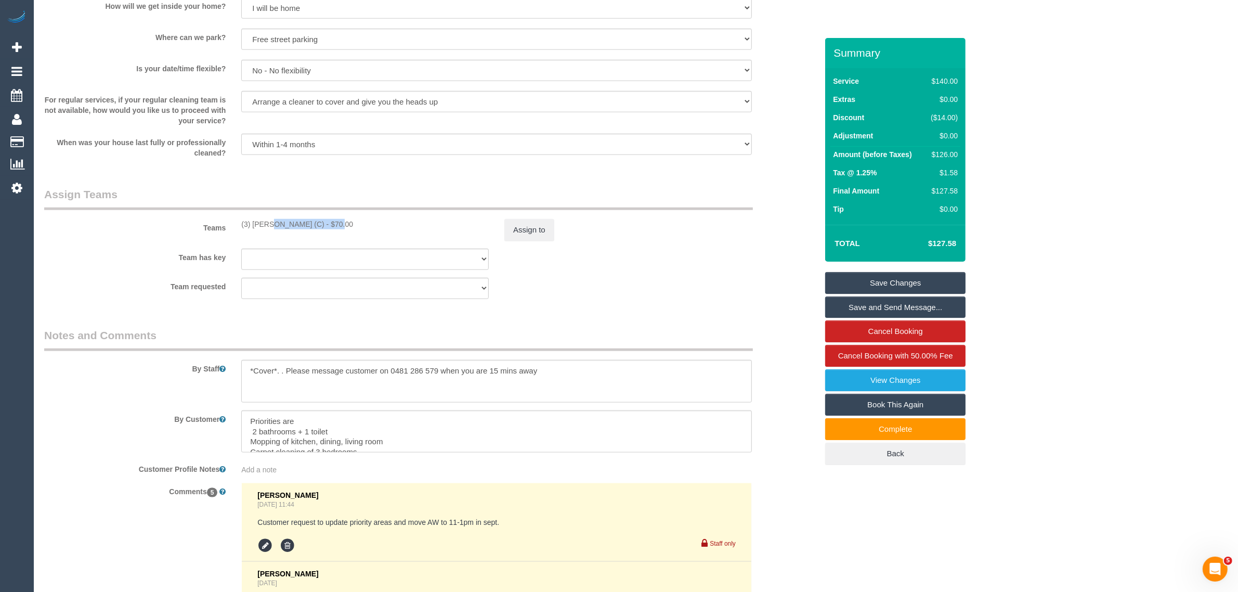
drag, startPoint x: 237, startPoint y: 225, endPoint x: 302, endPoint y: 222, distance: 64.6
click at [302, 222] on div "(3) [PERSON_NAME] (C) - $70.00" at bounding box center [364, 224] width 263 height 10
copy div "(3) [PERSON_NAME] (C) -"
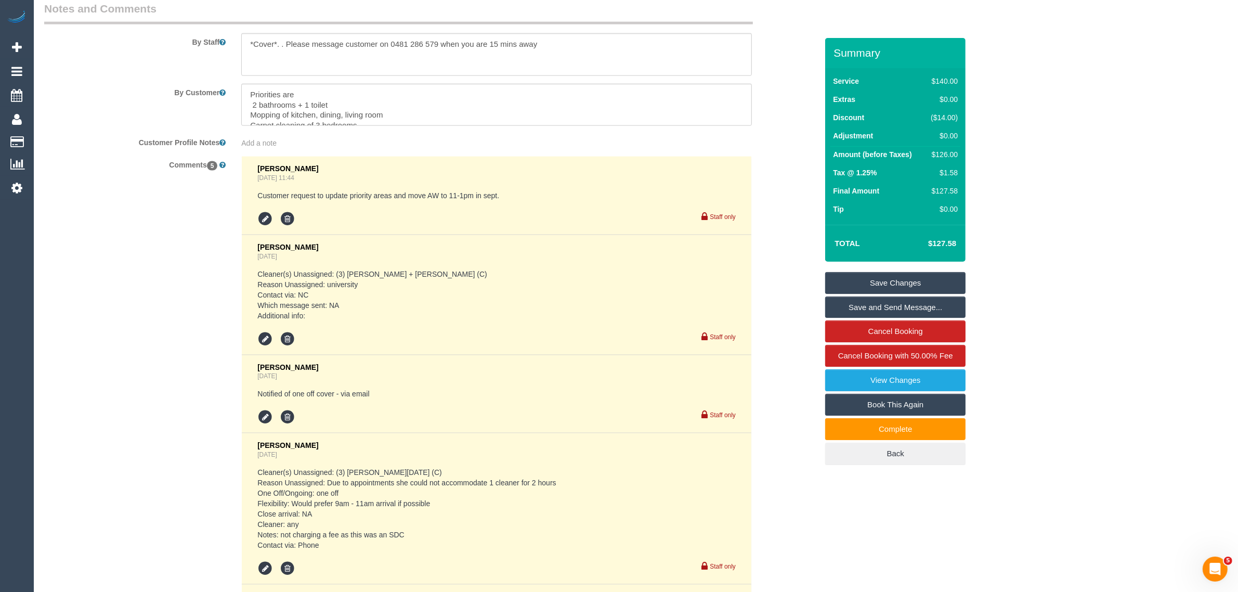
scroll to position [2029, 0]
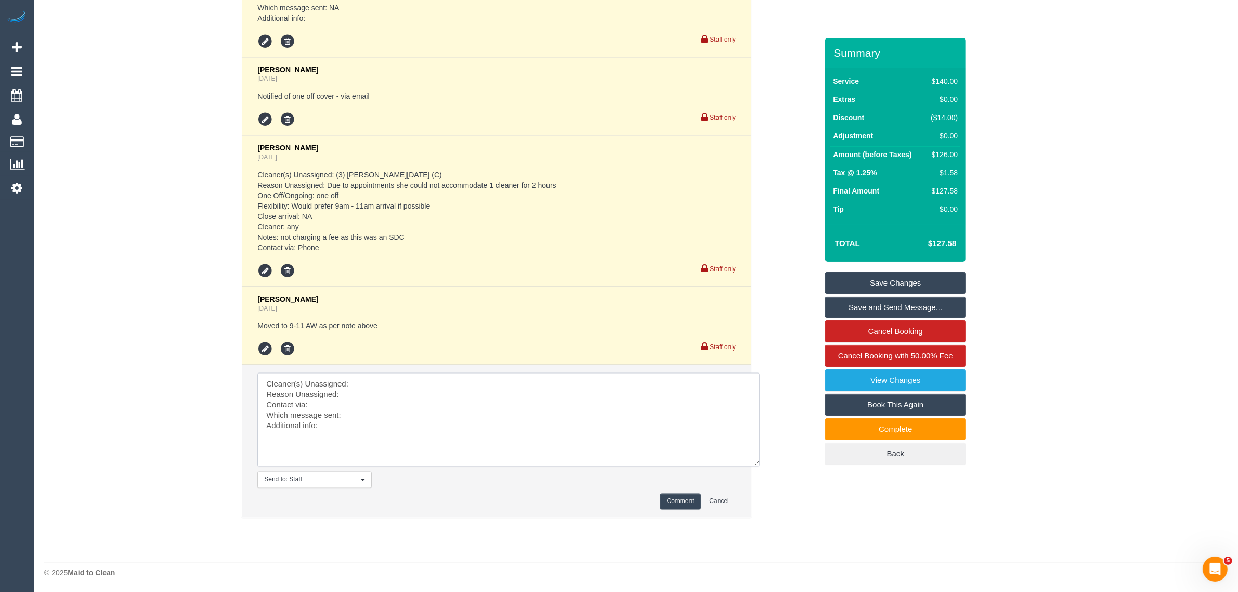
click at [429, 379] on textarea at bounding box center [508, 420] width 502 height 94
paste textarea "(3) [PERSON_NAME] (C) -"
click at [372, 391] on textarea at bounding box center [508, 420] width 502 height 94
click at [378, 417] on textarea at bounding box center [508, 420] width 502 height 94
paste textarea "need a team [DATE] arriving 11:10AM the latest. Customer needs to leave by 12:3…"
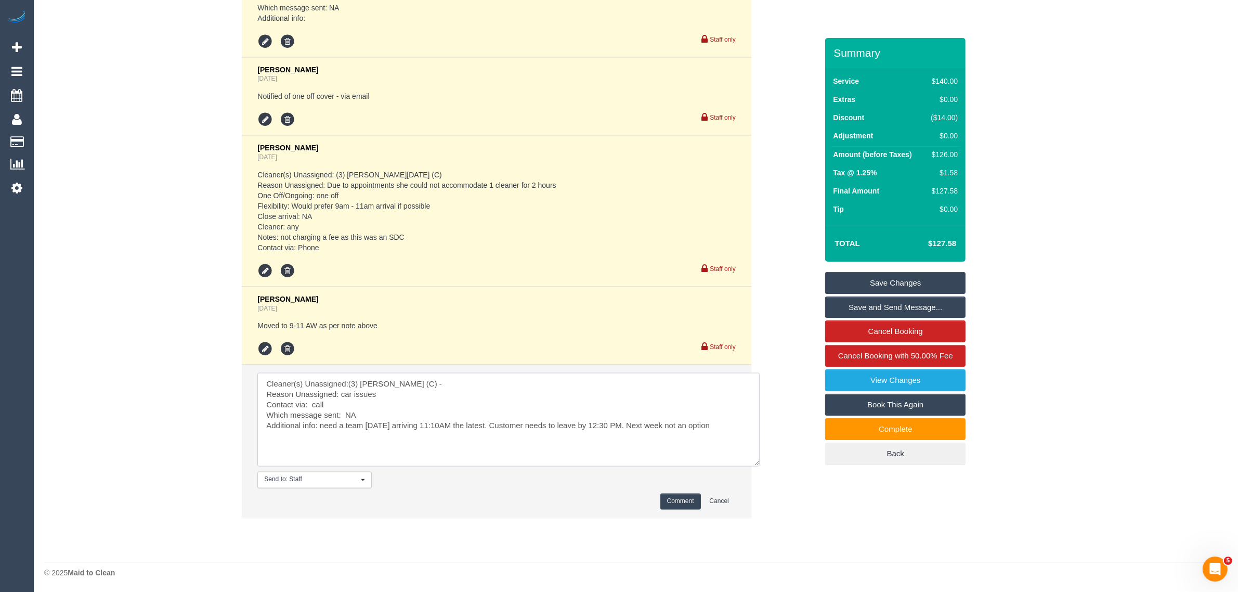
type textarea "Cleaner(s) Unassigned:(3) [PERSON_NAME] (C) - Reason Unassigned: car issues Con…"
click at [669, 500] on button "Comment" at bounding box center [680, 501] width 41 height 16
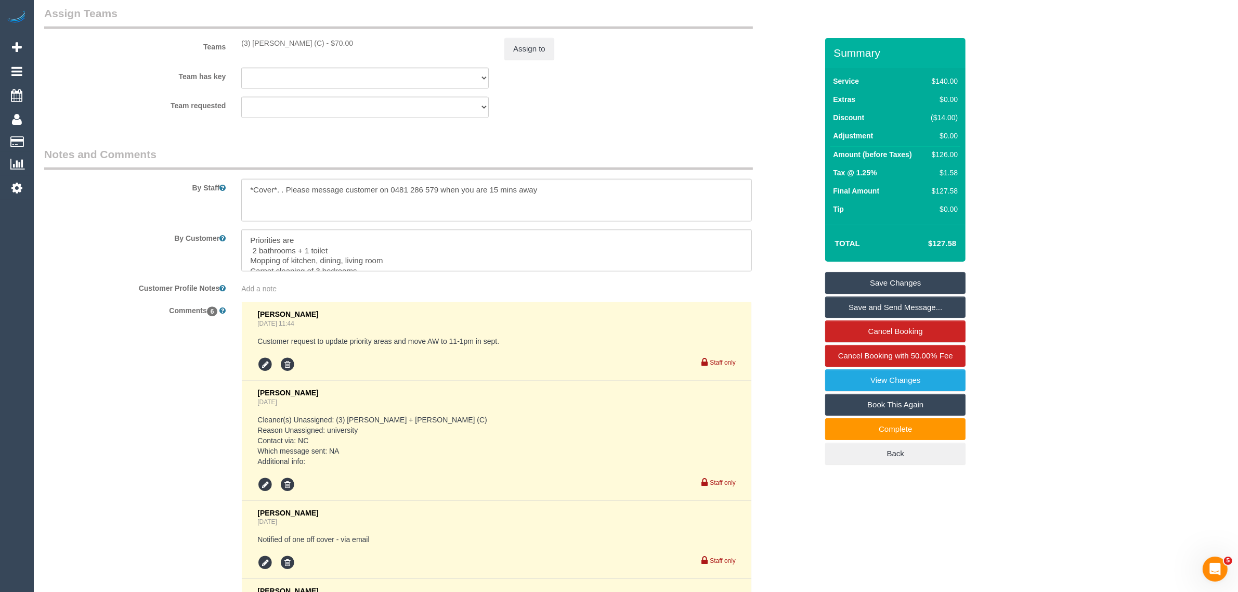
scroll to position [1326, 0]
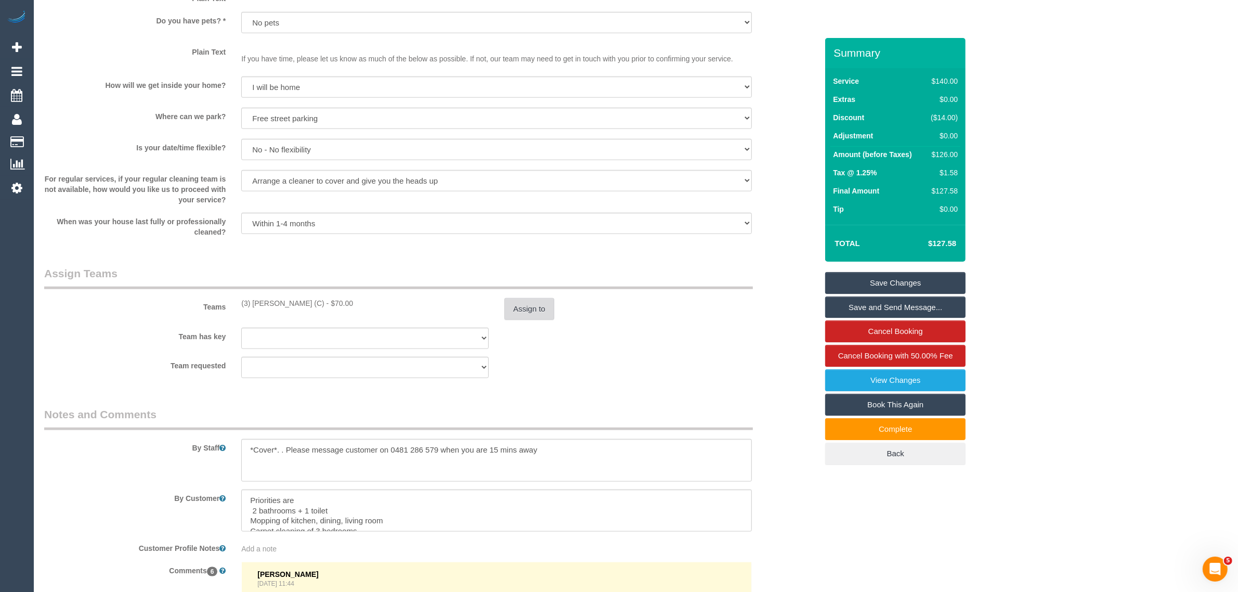
click at [525, 310] on button "Assign to" at bounding box center [529, 309] width 50 height 22
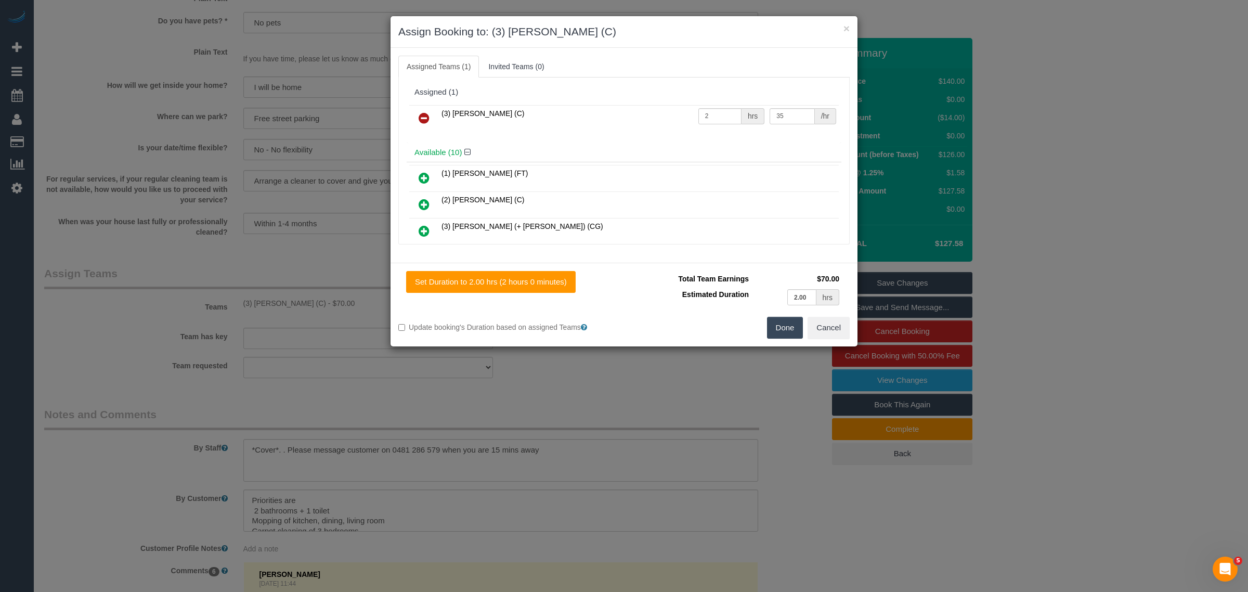
click at [419, 127] on link at bounding box center [424, 118] width 24 height 21
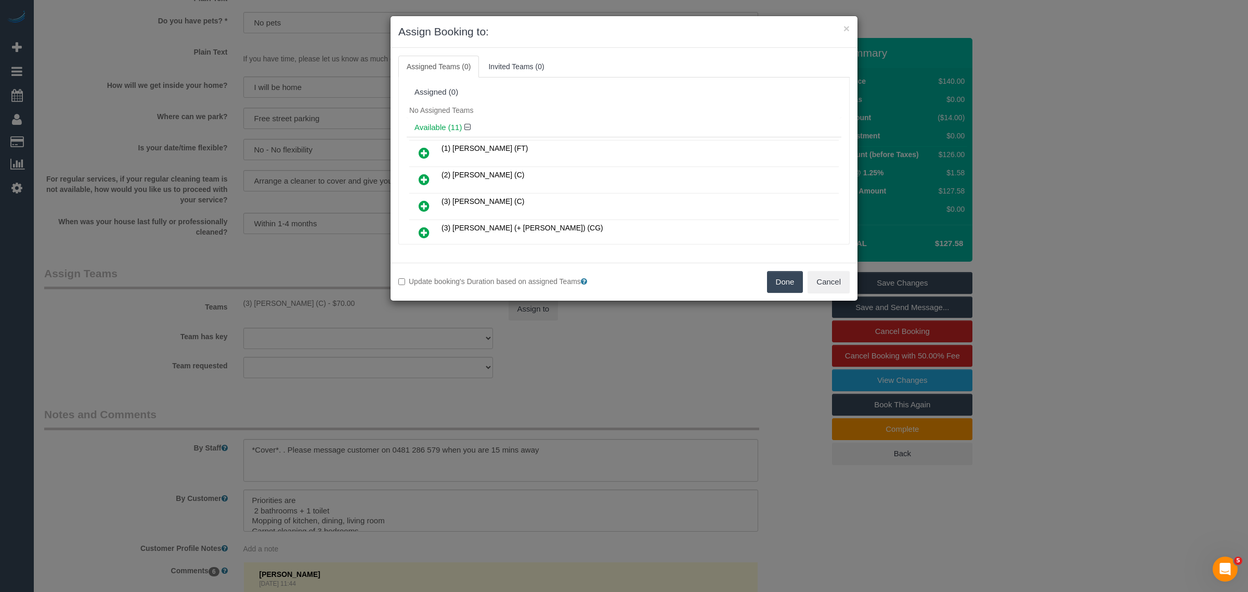
click at [773, 276] on button "Done" at bounding box center [785, 282] width 36 height 22
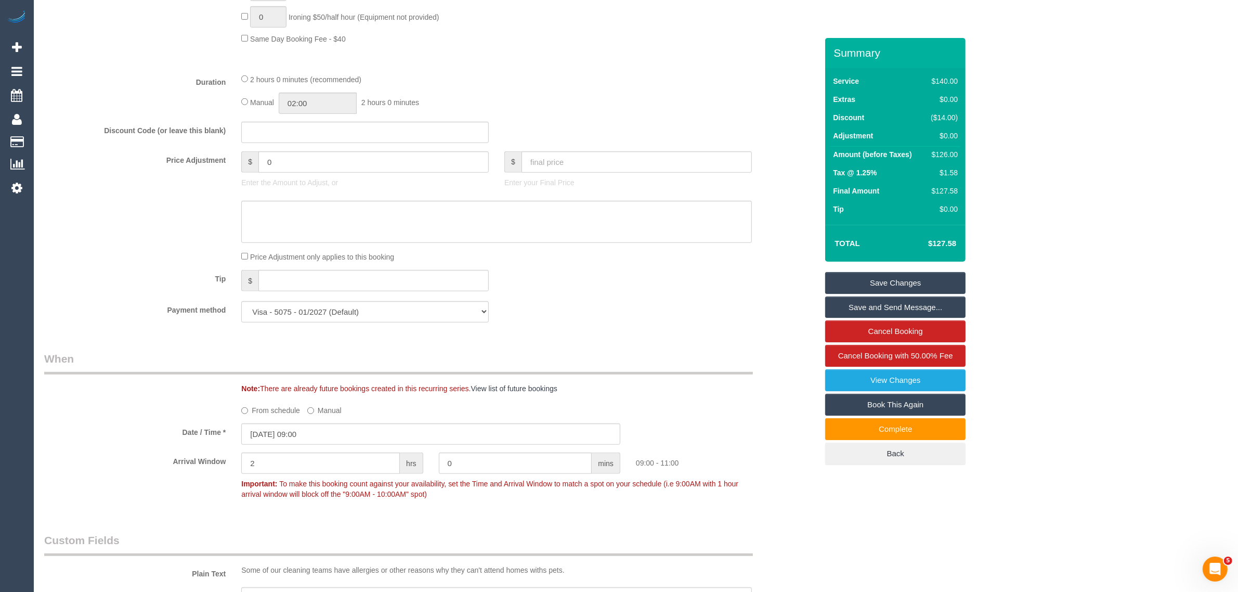
scroll to position [287, 0]
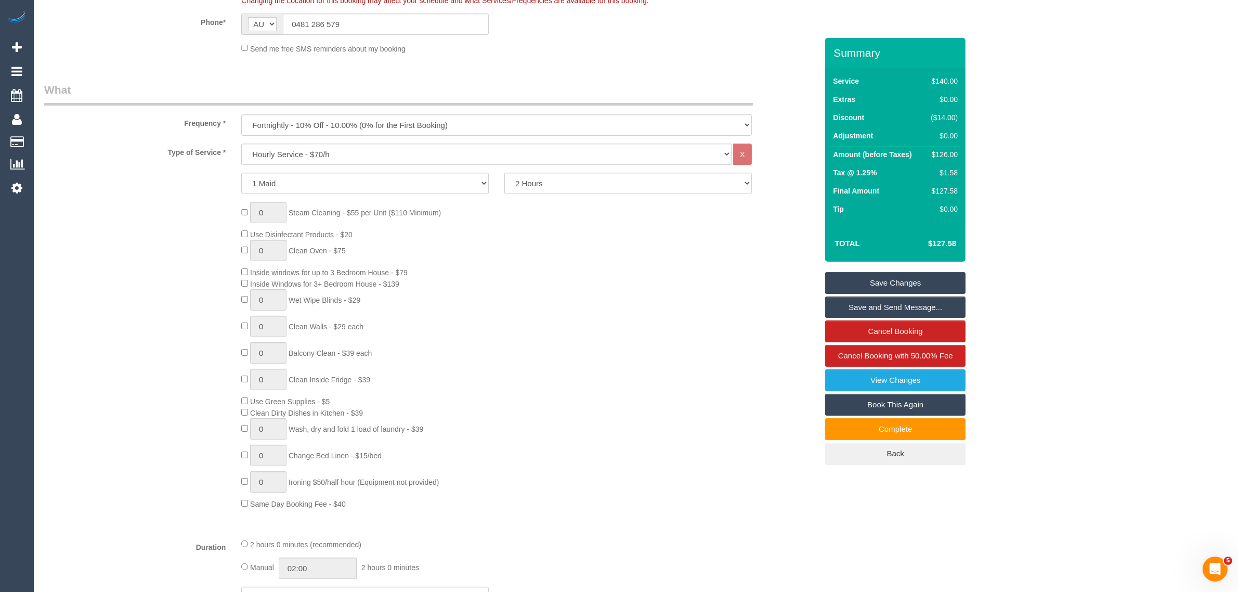
click at [887, 281] on link "Save Changes" at bounding box center [895, 283] width 140 height 22
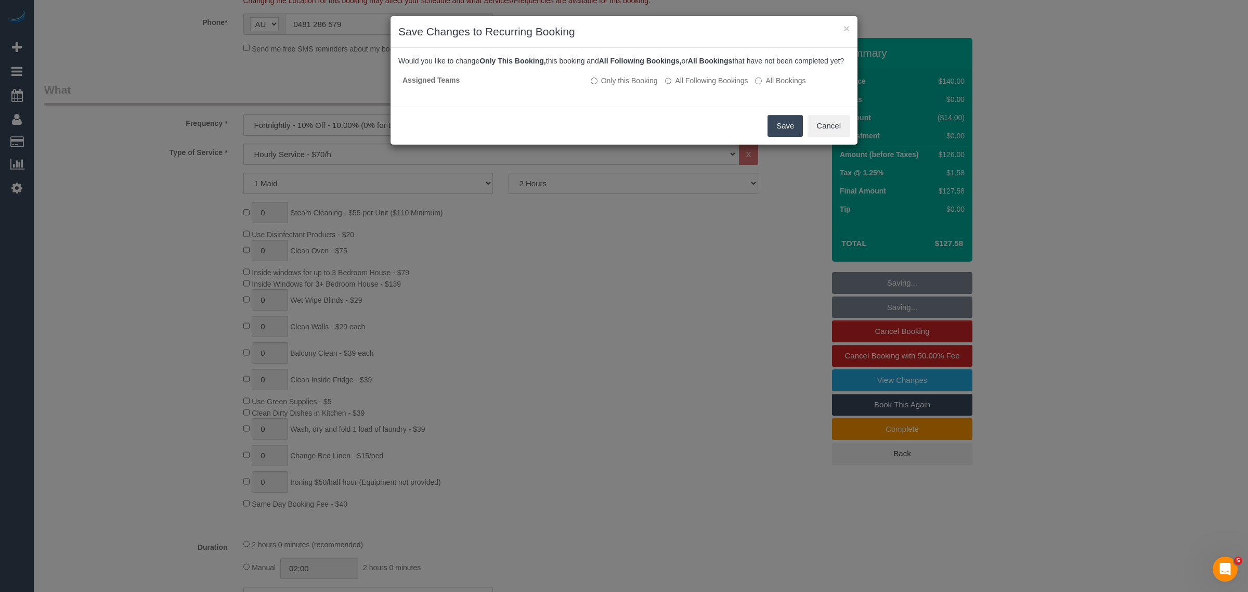
click at [779, 137] on button "Save" at bounding box center [784, 126] width 35 height 22
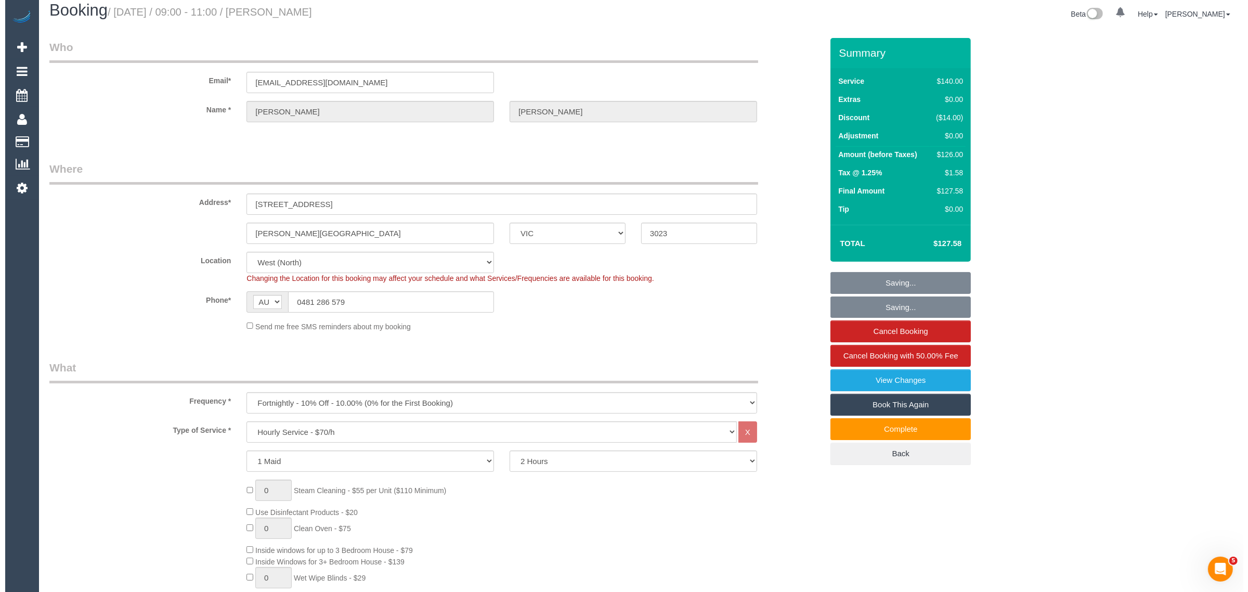
scroll to position [0, 0]
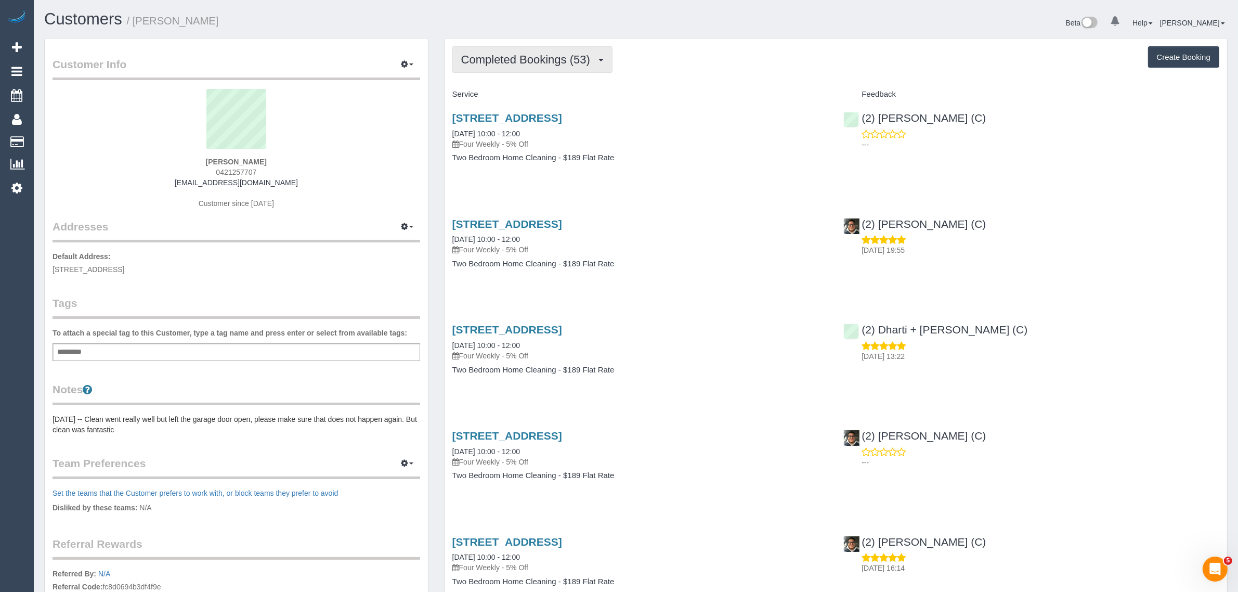
click at [580, 62] on span "Completed Bookings (53)" at bounding box center [528, 59] width 134 height 13
click at [556, 95] on link "Upcoming Bookings (12)" at bounding box center [509, 97] width 112 height 14
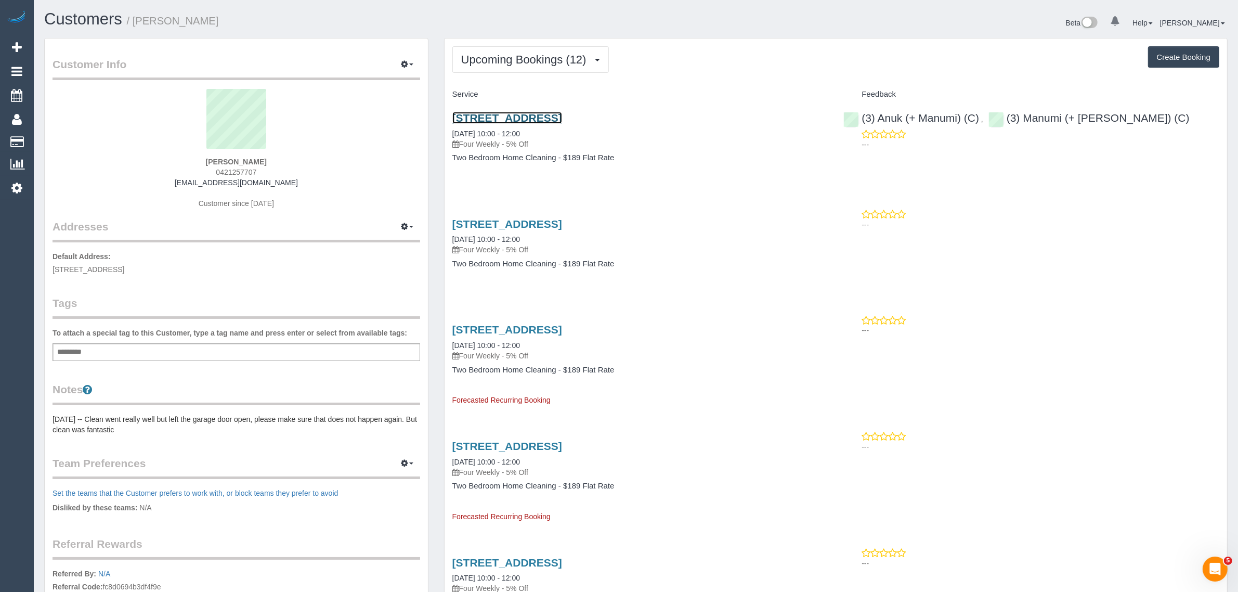
click at [541, 114] on link "[STREET_ADDRESS]" at bounding box center [507, 118] width 110 height 12
click at [542, 61] on span "Upcoming Bookings (12)" at bounding box center [526, 59] width 131 height 13
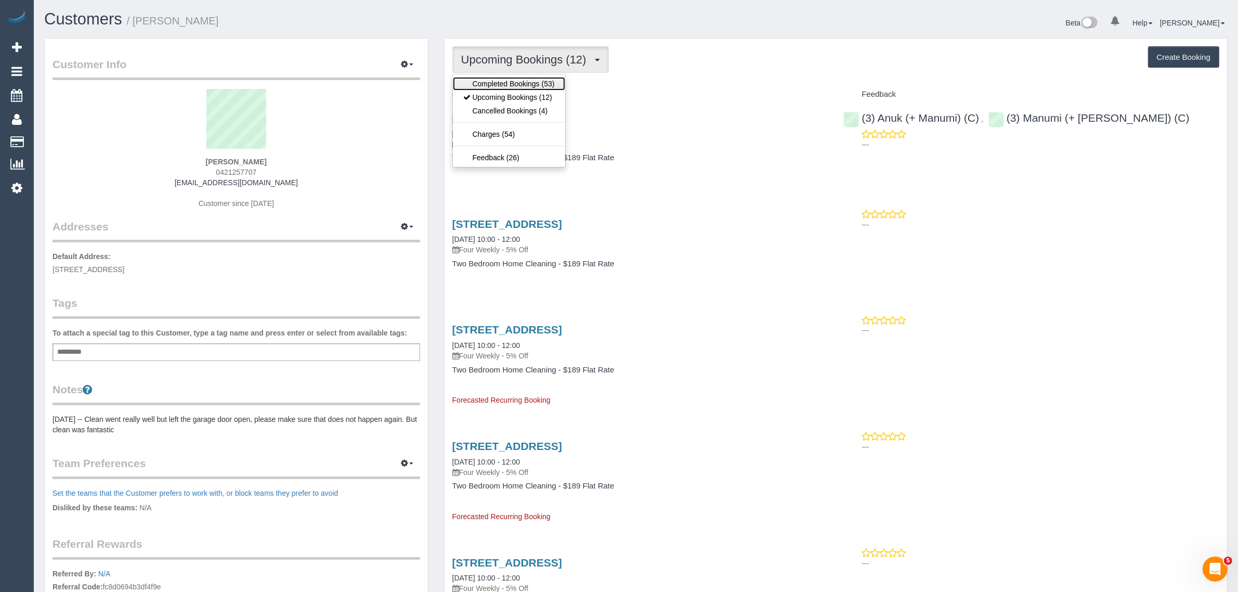
click at [531, 84] on link "Completed Bookings (53)" at bounding box center [509, 84] width 112 height 14
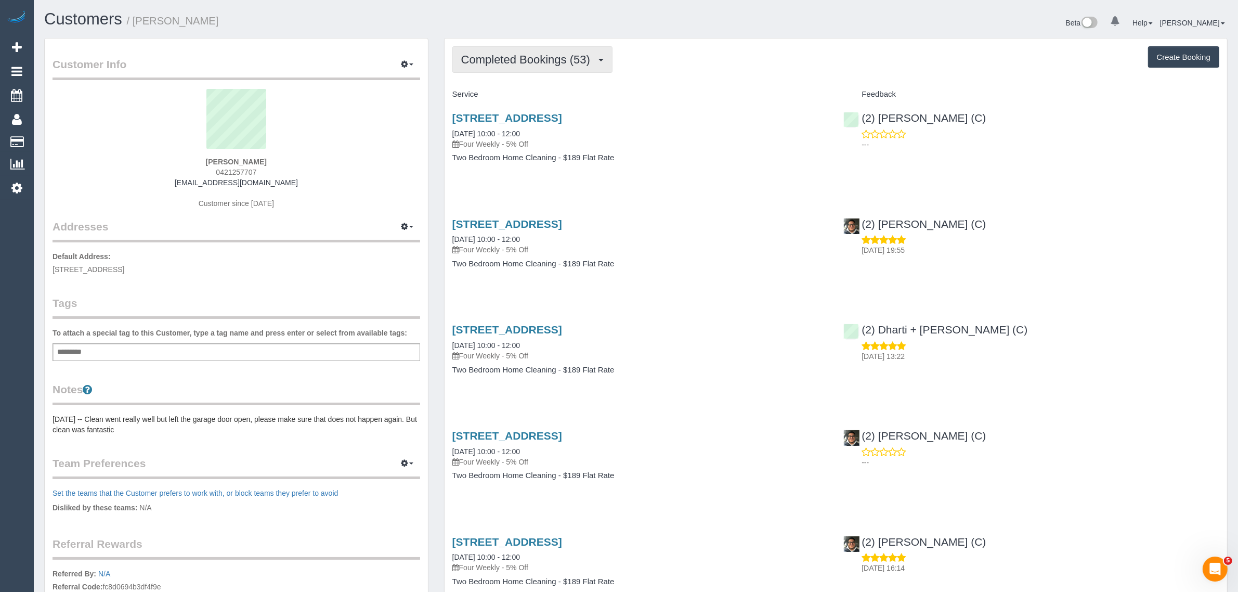
click at [541, 59] on span "Completed Bookings (53)" at bounding box center [528, 59] width 134 height 13
click at [531, 100] on link "Upcoming Bookings (12)" at bounding box center [509, 97] width 112 height 14
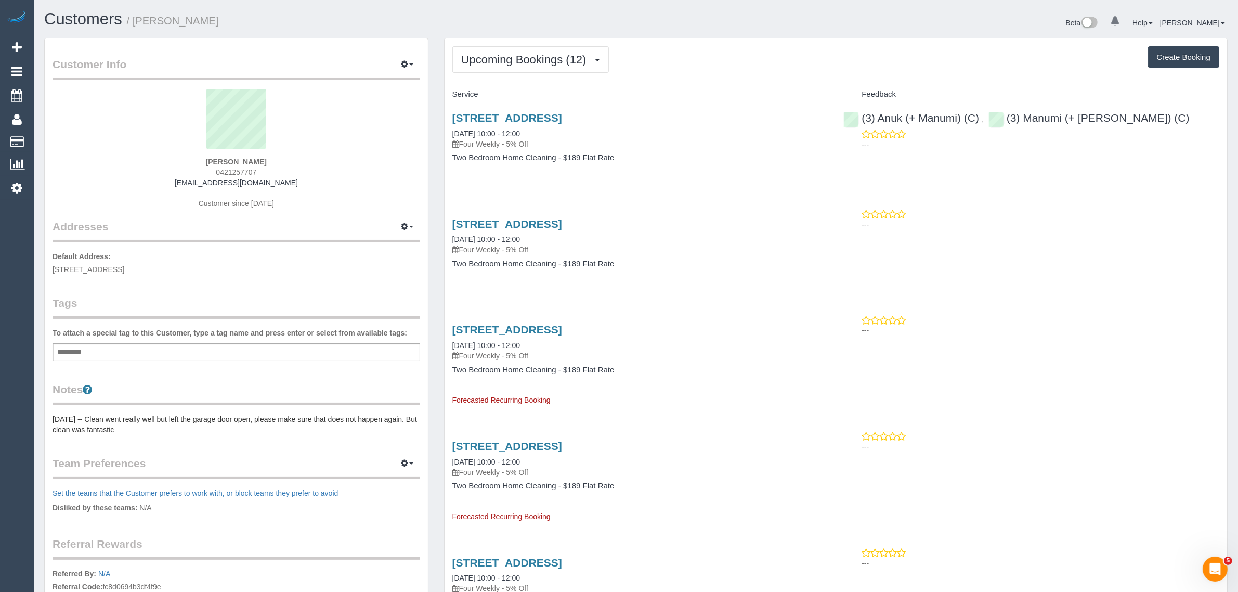
click at [752, 30] on div "Beta 0 Your Notifications You have 0 alerts Help Help Docs Take a Tour Contact …" at bounding box center [936, 24] width 600 height 28
click at [538, 63] on span "Upcoming Bookings (12)" at bounding box center [526, 59] width 131 height 13
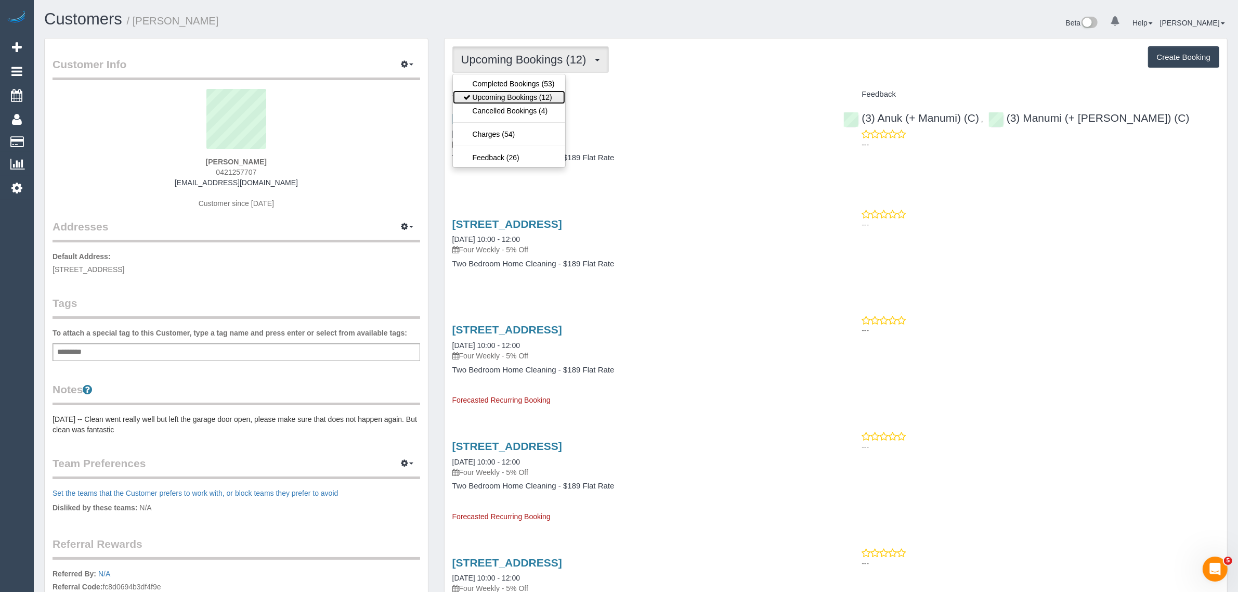
drag, startPoint x: 516, startPoint y: 97, endPoint x: 532, endPoint y: 81, distance: 22.1
click at [516, 97] on link "Upcoming Bookings (12)" at bounding box center [509, 97] width 112 height 14
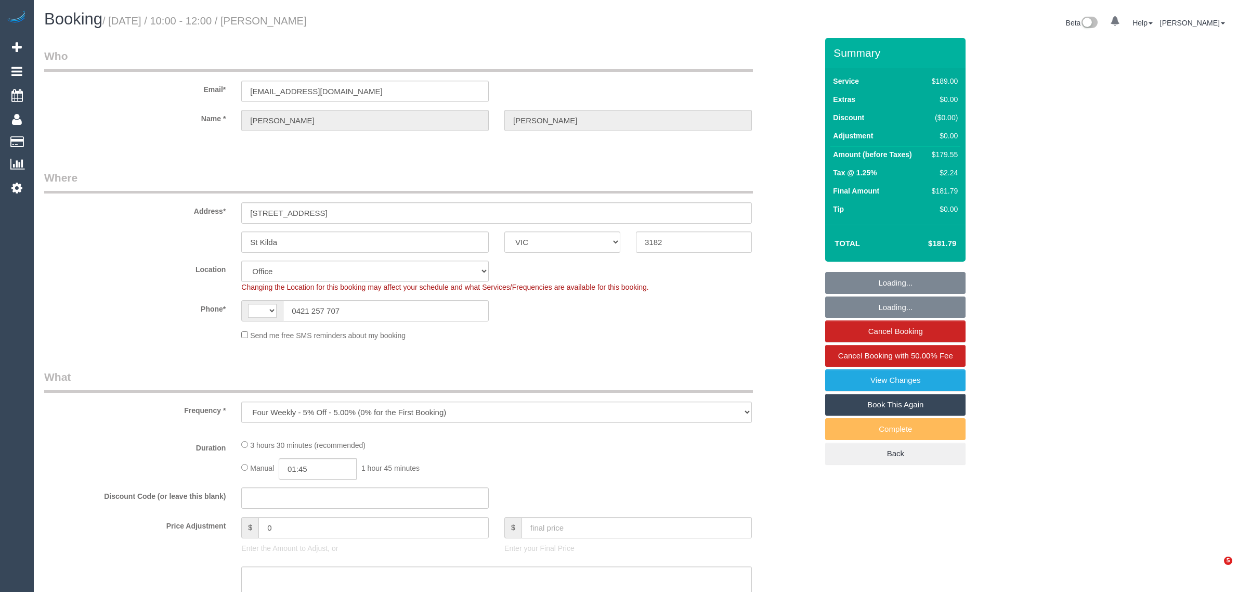
select select "VIC"
select select "number:29"
select select "number:14"
select select "number:18"
select select "number:36"
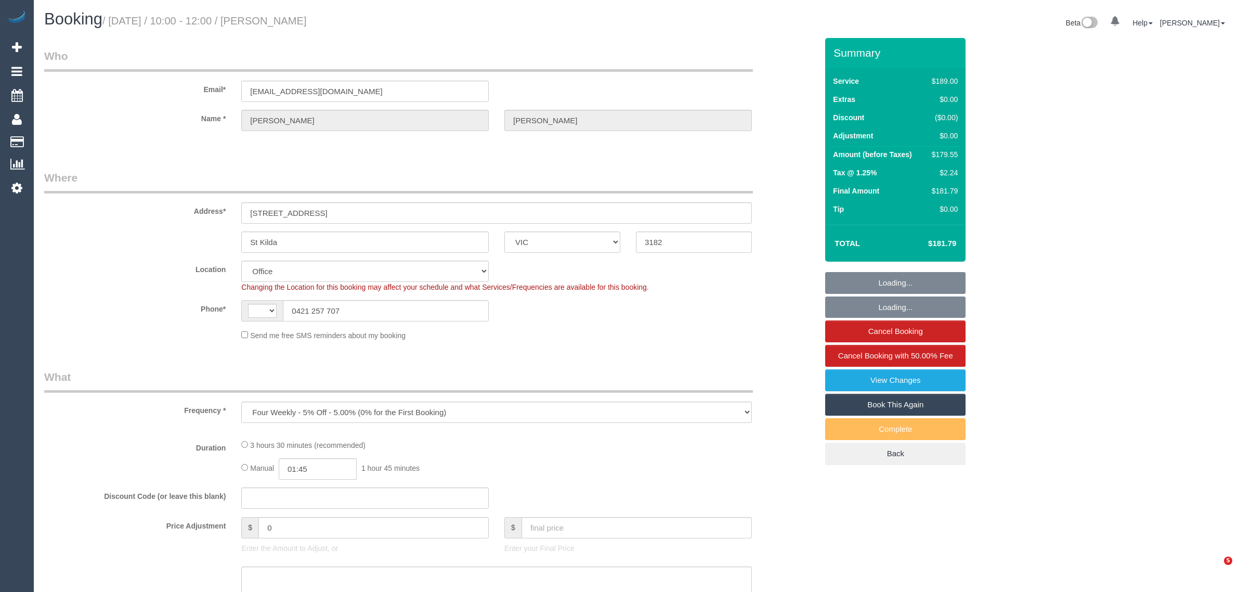
select select "number:34"
select select "number:13"
select select "object:728"
select select "string:AU"
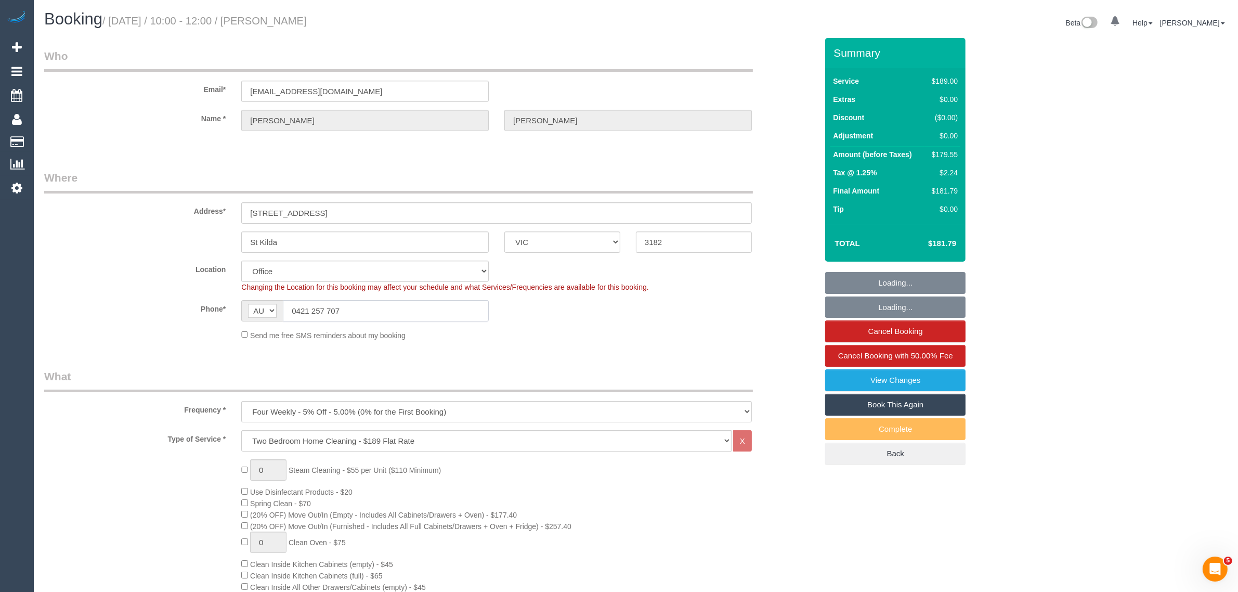
click at [375, 309] on input "0421 257 707" at bounding box center [386, 310] width 206 height 21
click at [376, 307] on input "0421 257 707" at bounding box center [386, 310] width 206 height 21
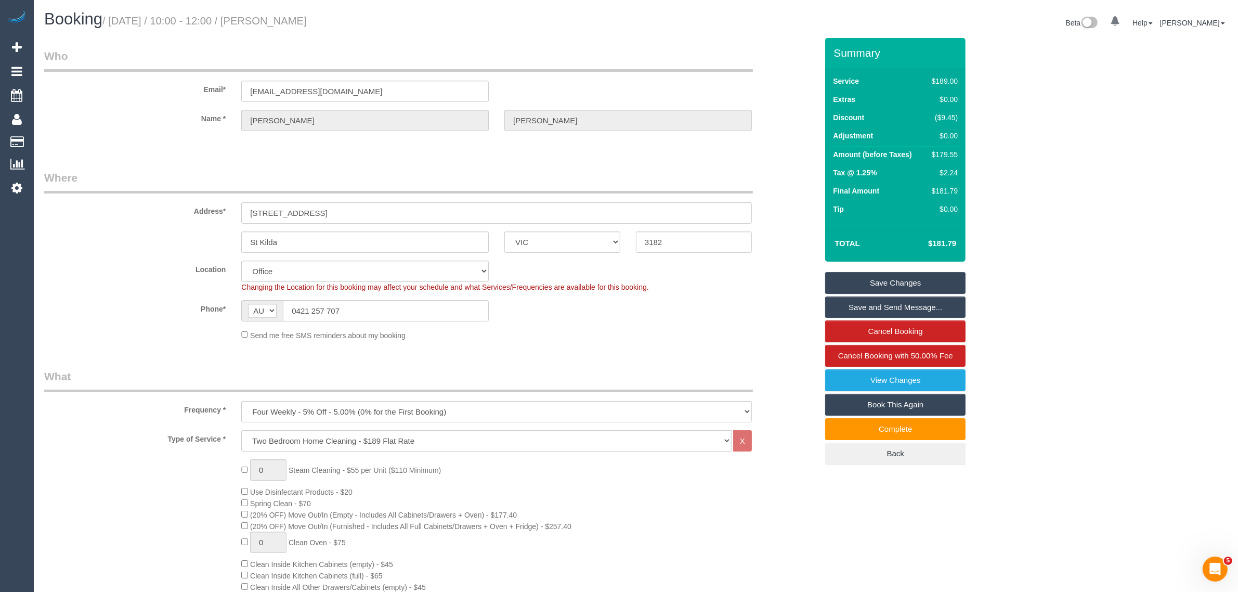
click at [584, 321] on sui-booking-location "Location Office City East (North) East (South) Inner East Inner North (East) In…" at bounding box center [430, 301] width 773 height 80
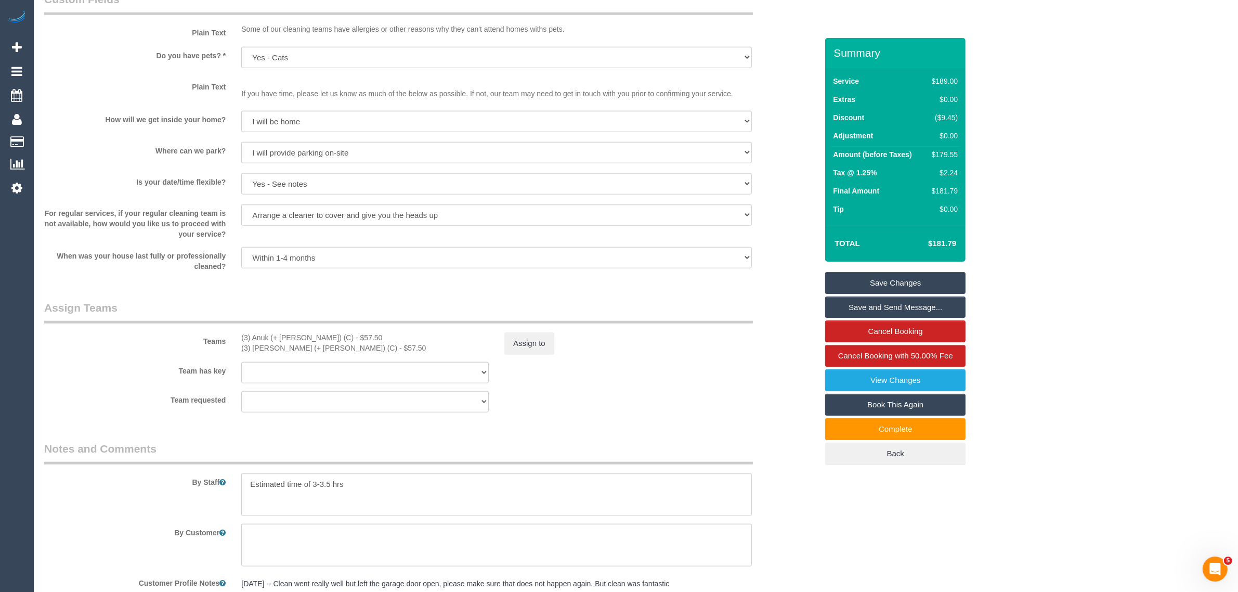
scroll to position [1560, 0]
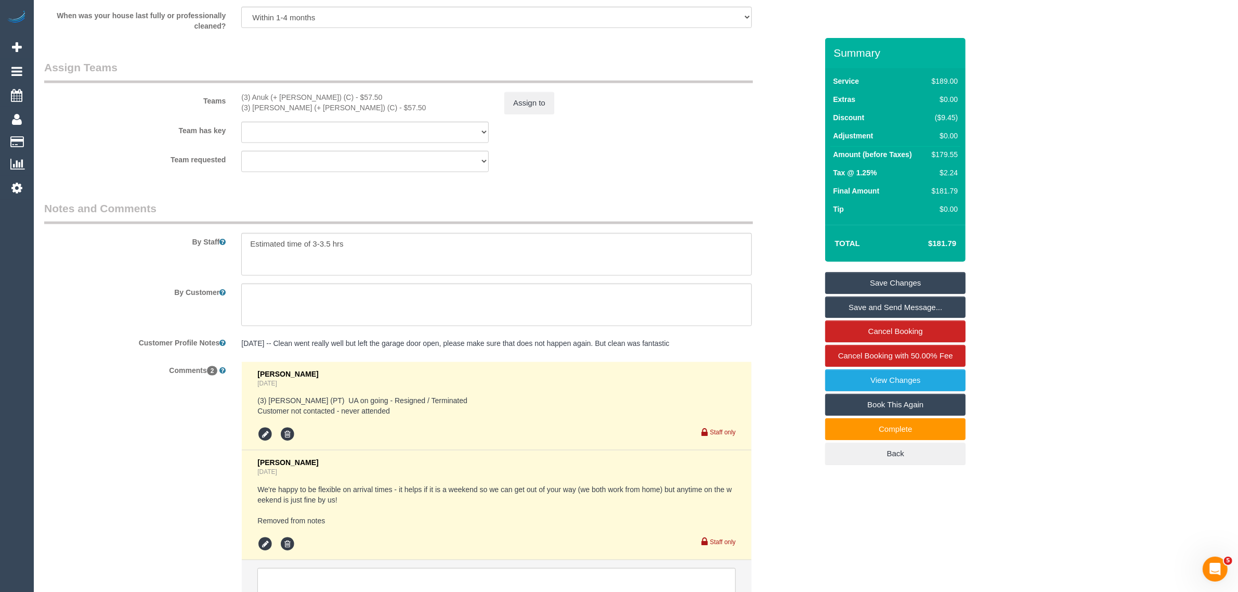
click at [632, 177] on fieldset "Assign Teams Teams (3) Anuk (+ Manumi) (C) - $57.50 (3) Manumi (+ Anuk) (C) - $…" at bounding box center [430, 120] width 773 height 120
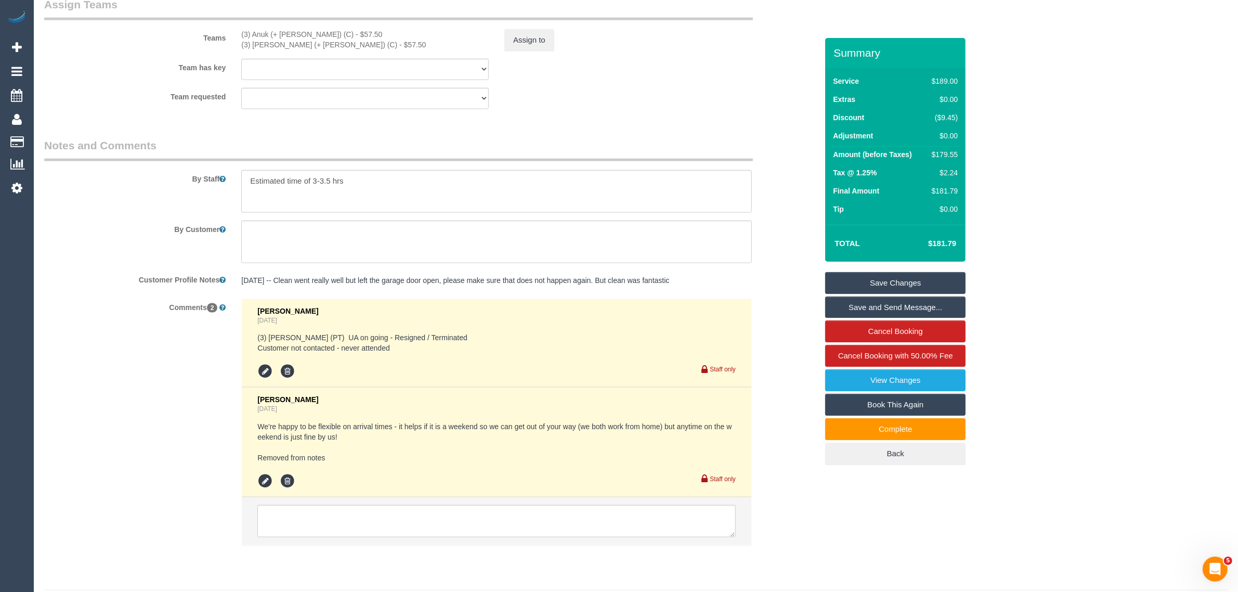
scroll to position [1652, 0]
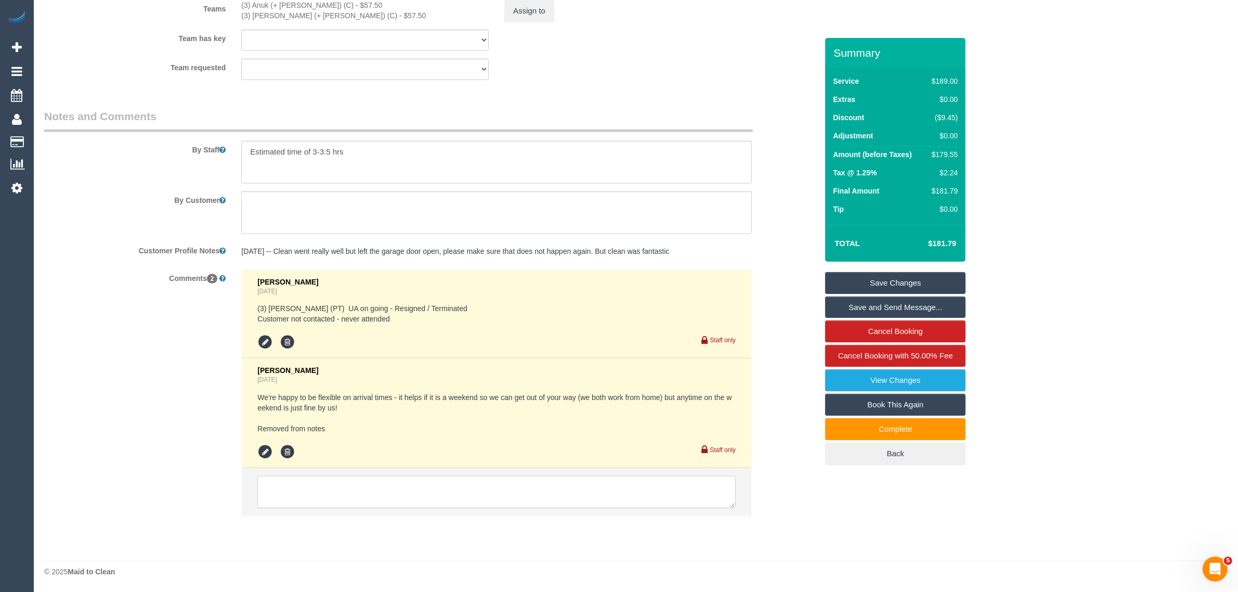
click at [524, 489] on textarea at bounding box center [496, 492] width 478 height 32
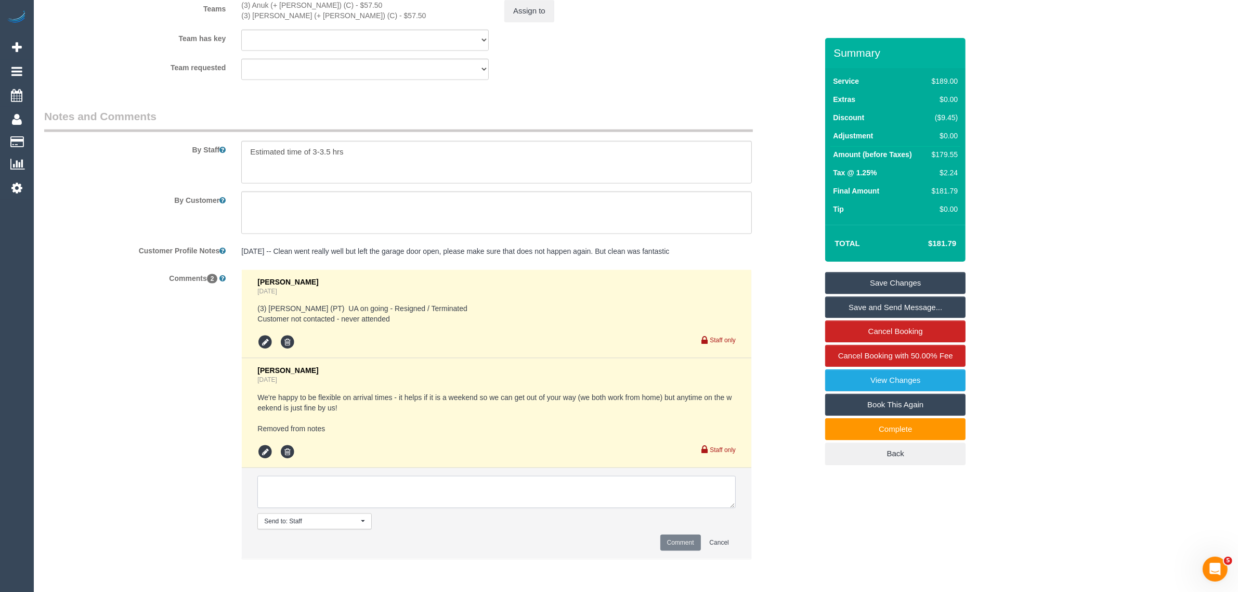
paste textarea "Cleaner(s) Unassigned: Reason Unassigned: Contact via: Which message sent: Addi…"
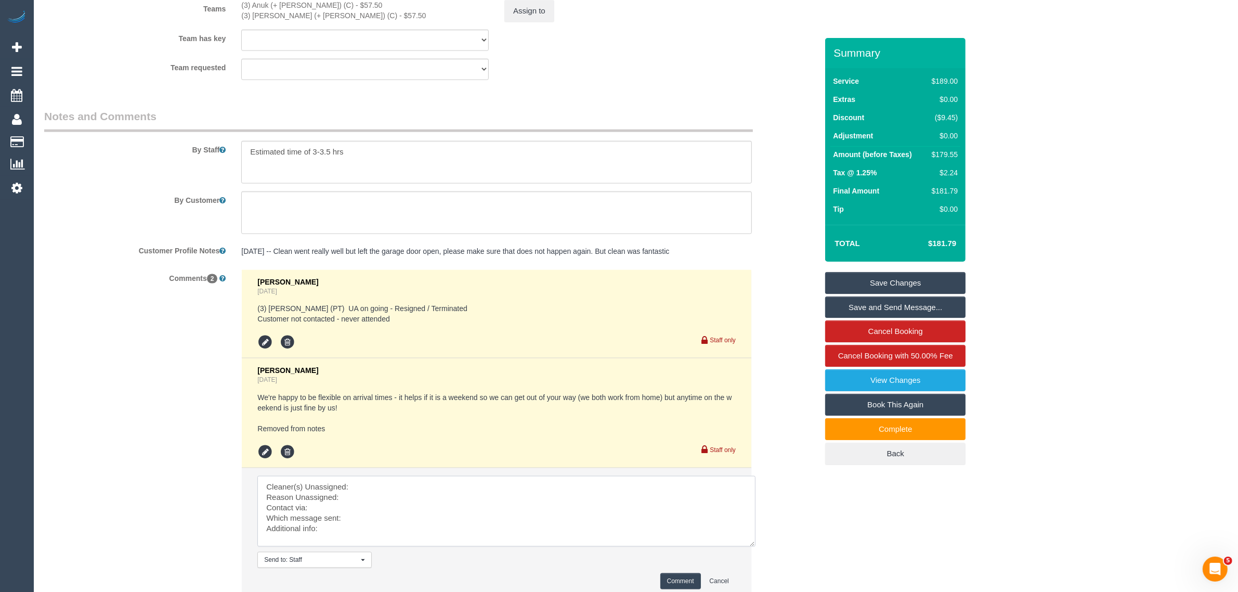
scroll to position [0, 0]
drag, startPoint x: 731, startPoint y: 504, endPoint x: 754, endPoint y: 547, distance: 48.4
click at [754, 547] on textarea at bounding box center [507, 513] width 500 height 75
click at [567, 483] on textarea at bounding box center [507, 513] width 500 height 75
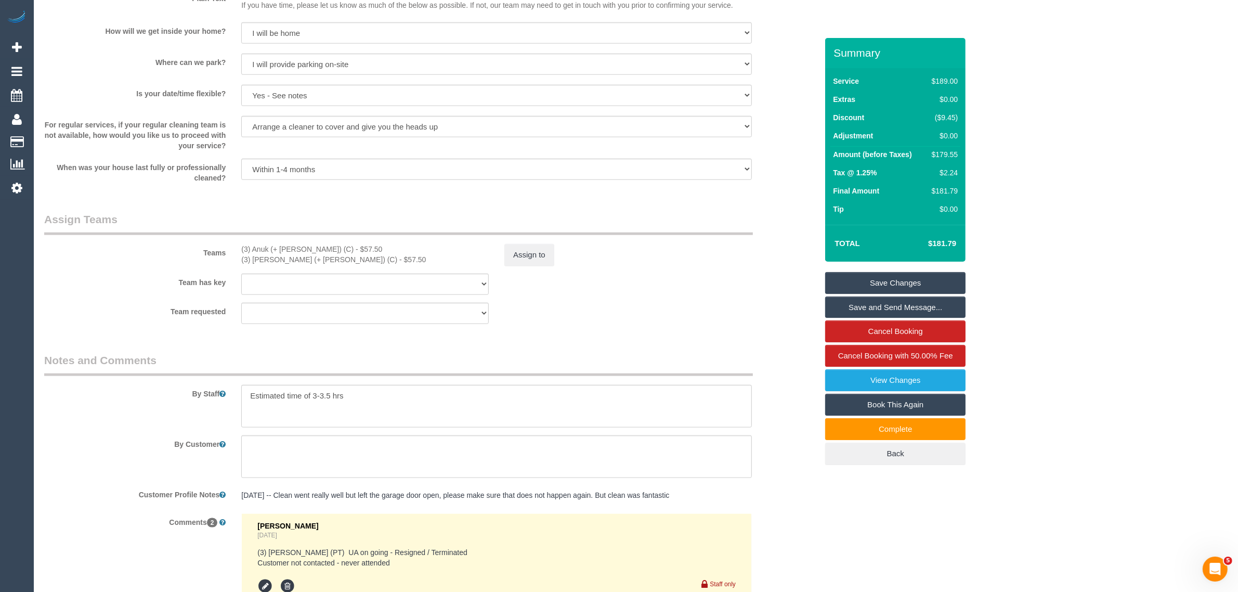
scroll to position [1392, 0]
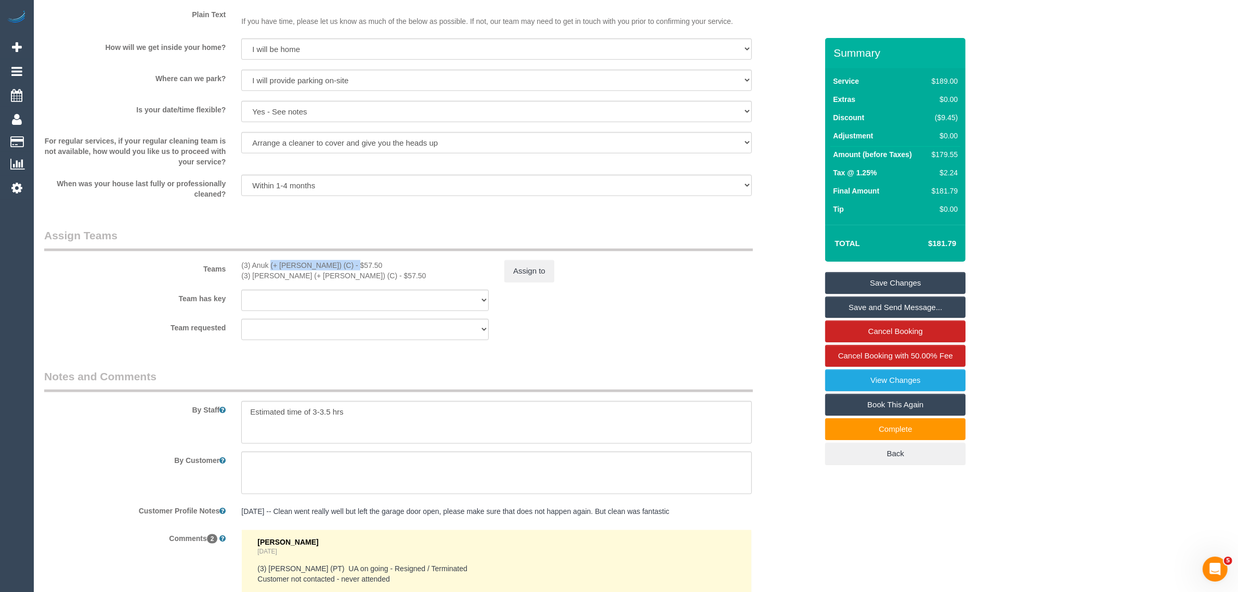
drag, startPoint x: 239, startPoint y: 266, endPoint x: 321, endPoint y: 262, distance: 81.7
click at [321, 262] on div "(3) Anuk (+ Manumi) (C) - $57.50 (3) Manumi (+ Anuk) (C) - $57.50" at bounding box center [364, 270] width 263 height 21
copy div "(3) Anuk (+ Manumi) (C)"
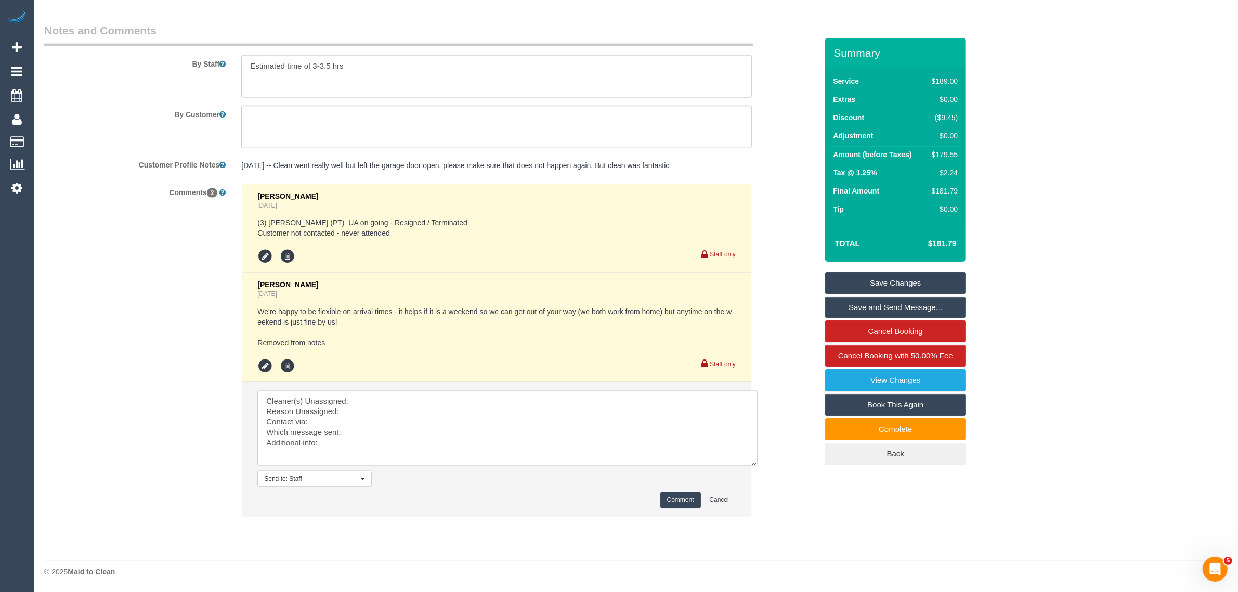
scroll to position [1738, 0]
click at [443, 405] on textarea at bounding box center [507, 427] width 500 height 75
paste textarea "(3) Anuk (+ Manumi) (C)"
click at [396, 408] on textarea at bounding box center [507, 427] width 500 height 75
click at [375, 427] on textarea at bounding box center [507, 427] width 500 height 75
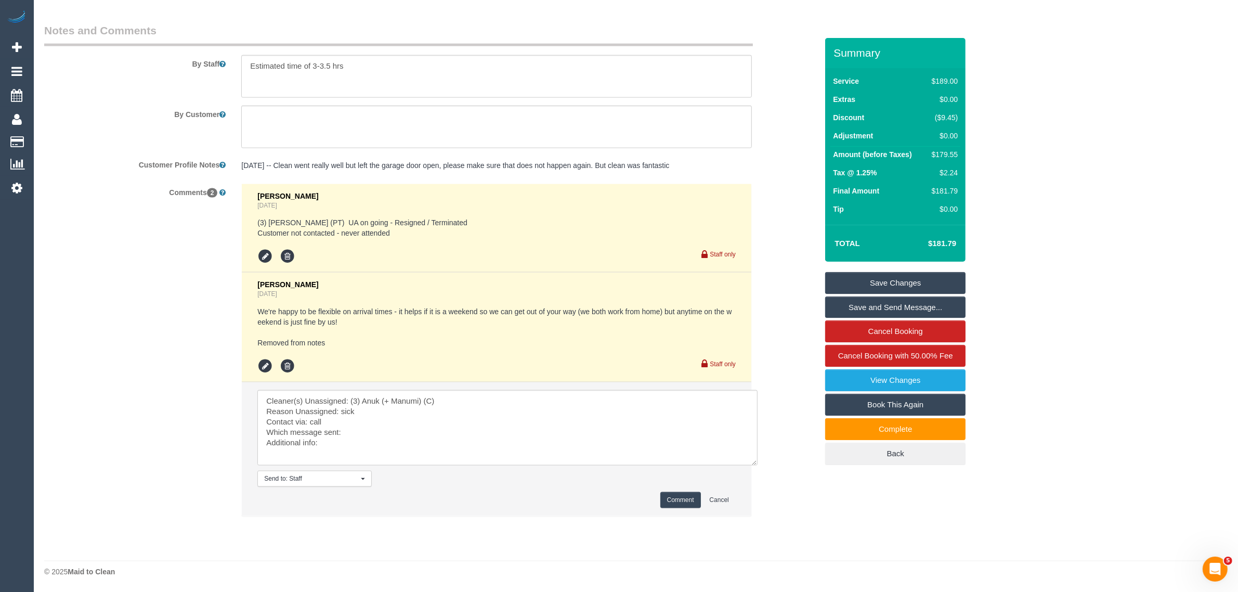
click at [801, 499] on div "Comments 2 Chellsea Espinosa 4 days ago (3) Allie Zhu (PT) UA on going - Resign…" at bounding box center [430, 355] width 789 height 343
click at [422, 432] on textarea at bounding box center [507, 427] width 500 height 75
click at [807, 503] on div "Comments 2 Chellsea Espinosa 4 days ago (3) Allie Zhu (PT) UA on going - Resign…" at bounding box center [430, 355] width 789 height 343
click at [498, 450] on textarea at bounding box center [507, 427] width 500 height 75
click at [481, 446] on textarea at bounding box center [507, 427] width 500 height 75
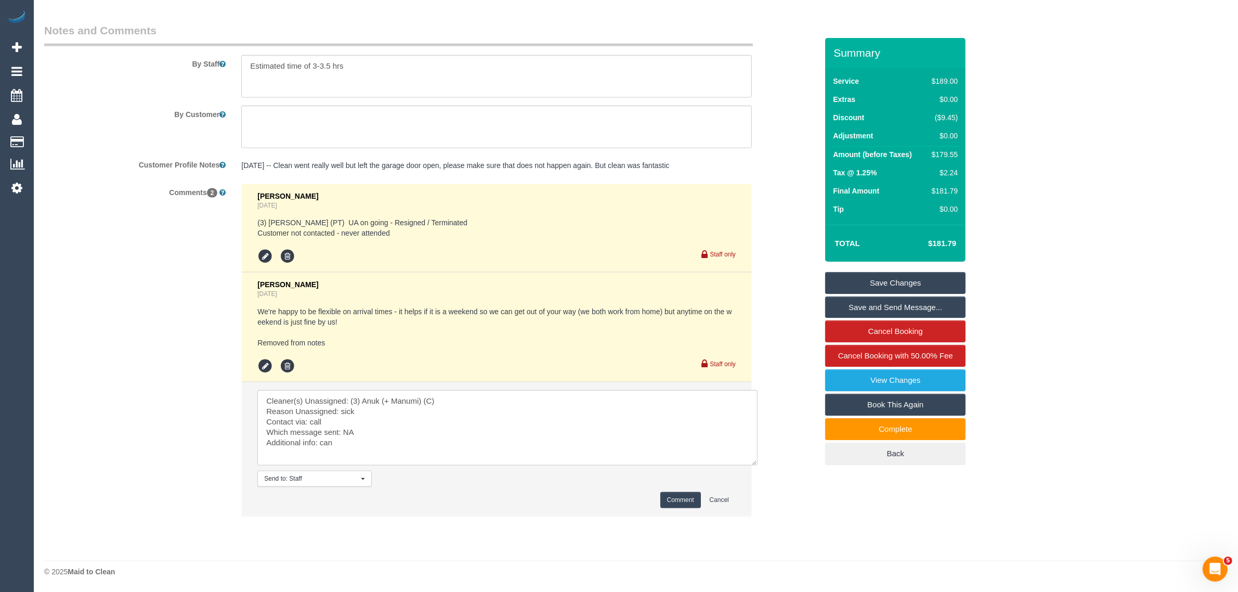
click at [398, 446] on textarea at bounding box center [507, 427] width 500 height 75
click at [392, 439] on textarea at bounding box center [507, 427] width 500 height 75
type textarea "Cleaner(s) Unassigned: (3) Anuk (+ Manumi) (C) Reason Unassigned: sick Contact …"
click at [680, 492] on button "Comment" at bounding box center [680, 500] width 41 height 16
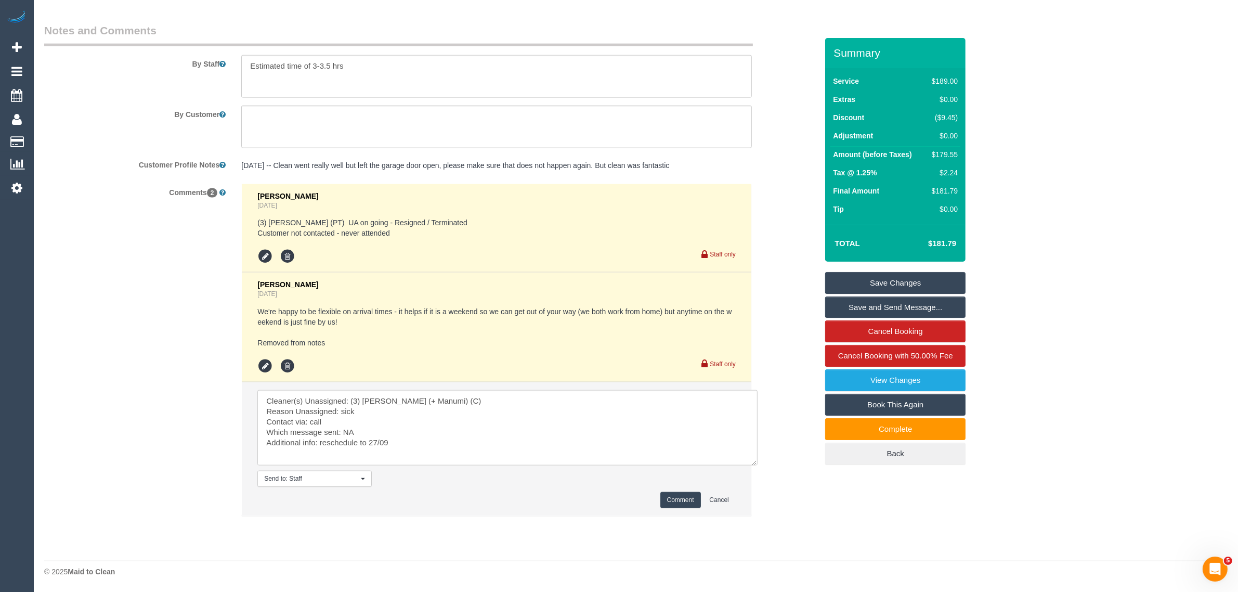
scroll to position [1478, 0]
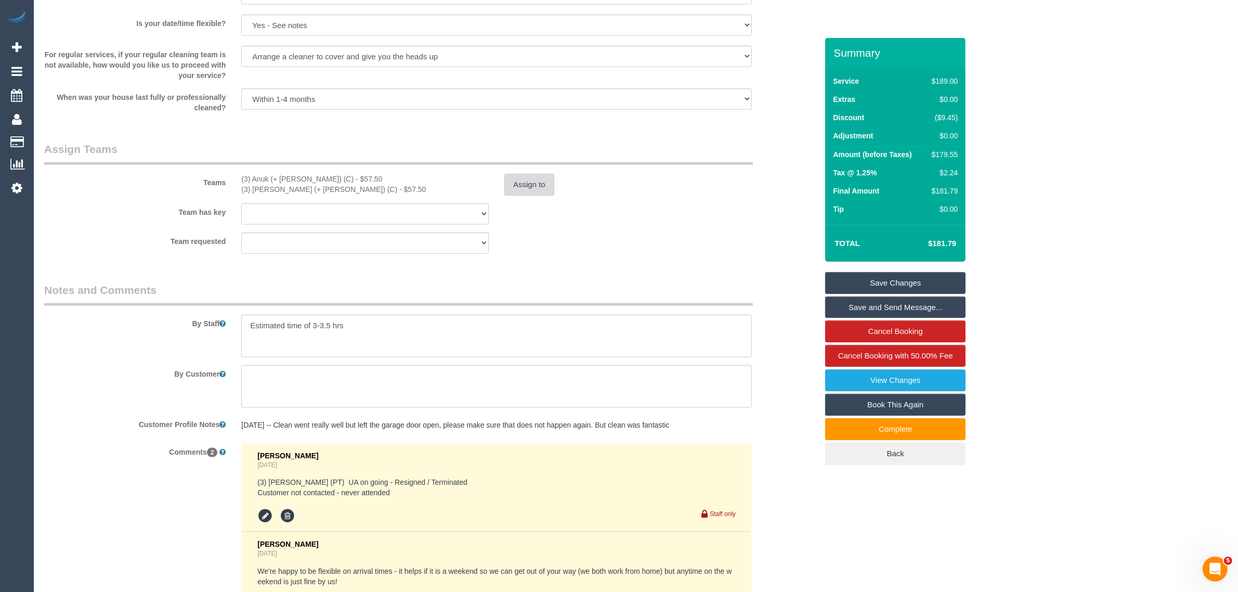
click at [531, 182] on button "Assign to" at bounding box center [529, 185] width 50 height 22
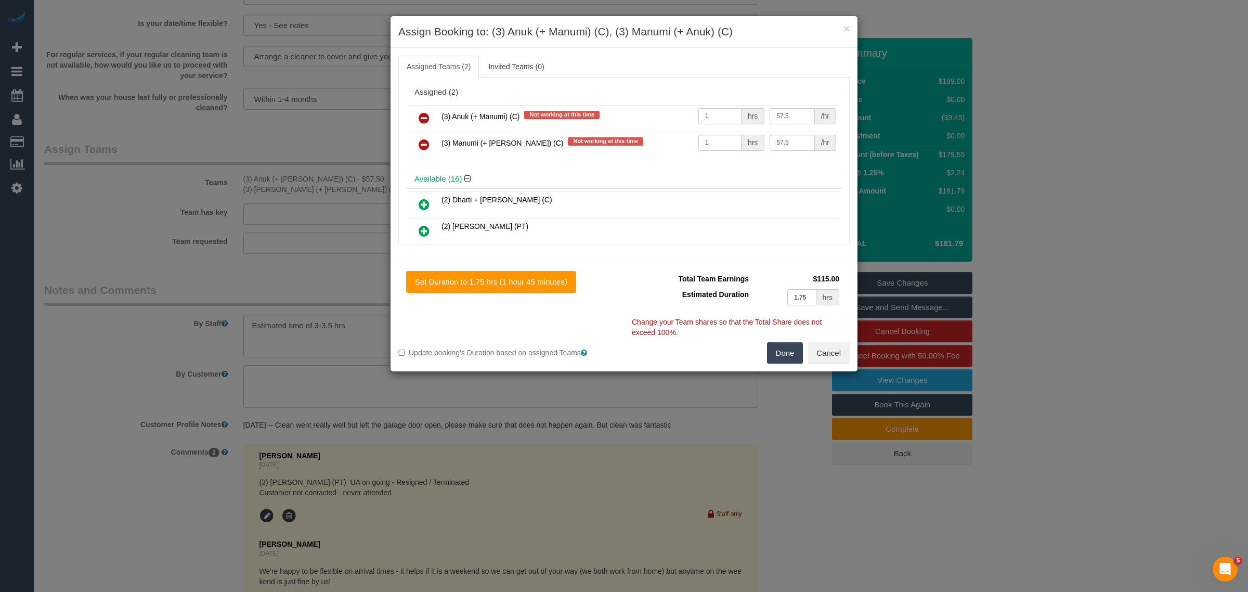
click at [424, 112] on icon at bounding box center [424, 118] width 11 height 12
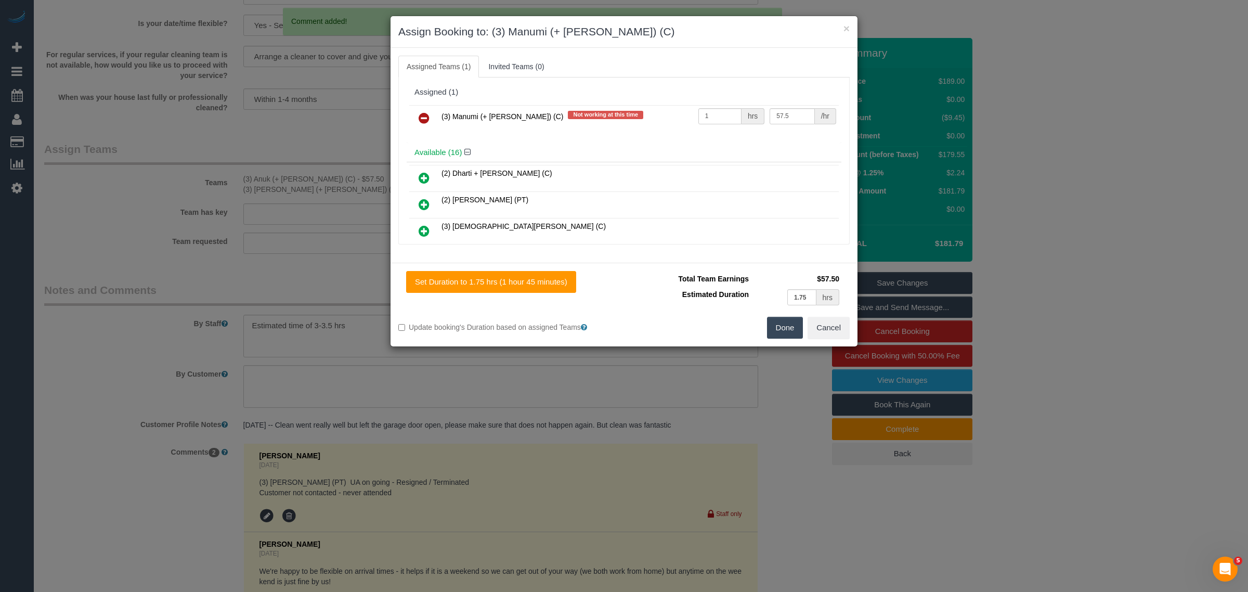
click at [424, 112] on icon at bounding box center [424, 118] width 11 height 12
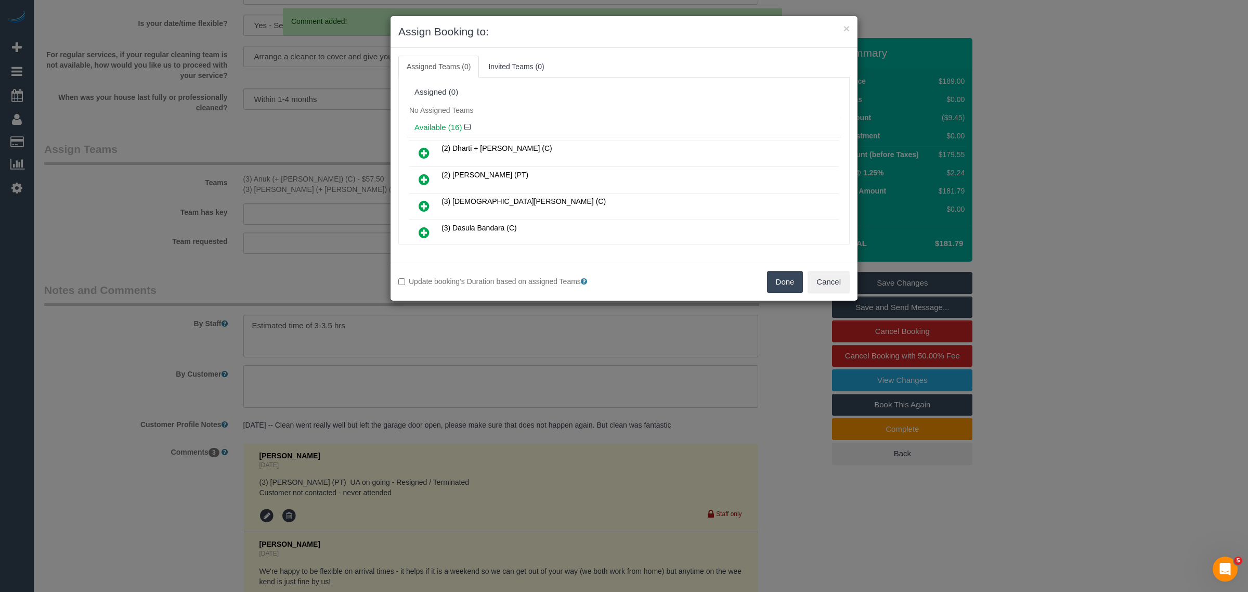
click at [785, 292] on button "Done" at bounding box center [785, 282] width 36 height 22
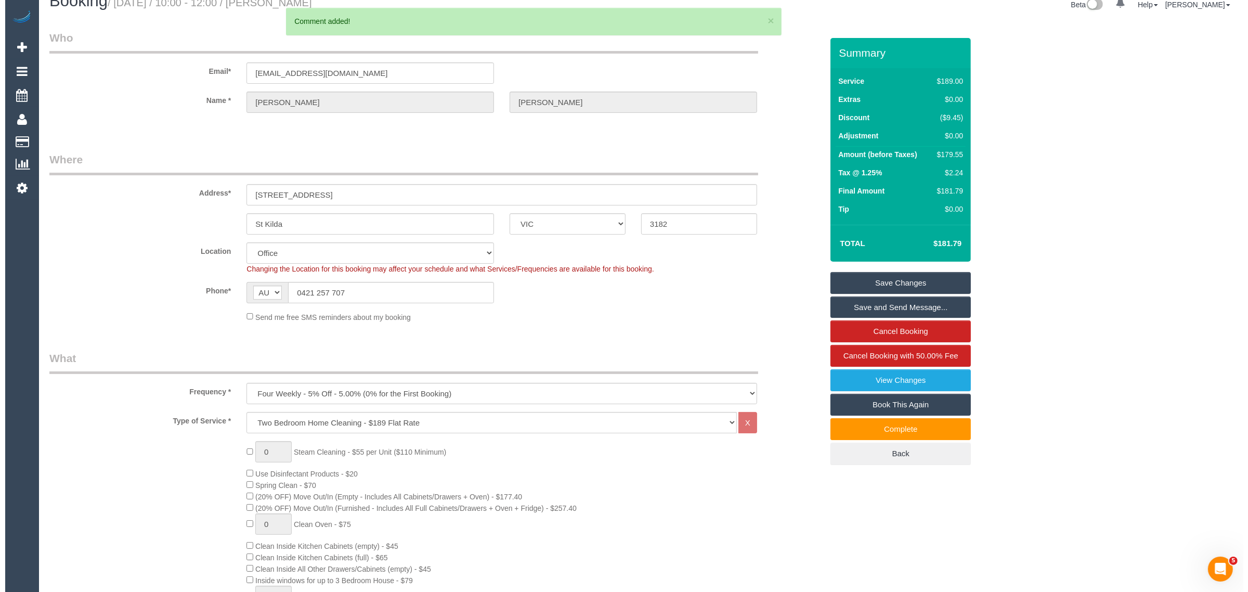
scroll to position [0, 0]
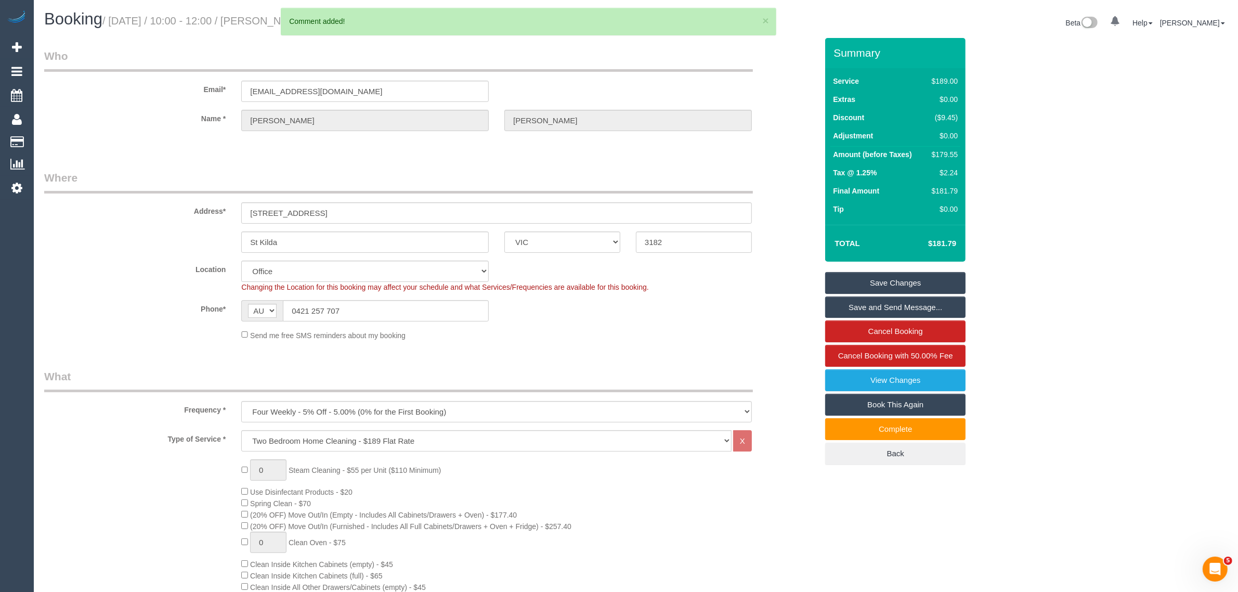
click at [900, 278] on link "Save Changes" at bounding box center [895, 283] width 140 height 22
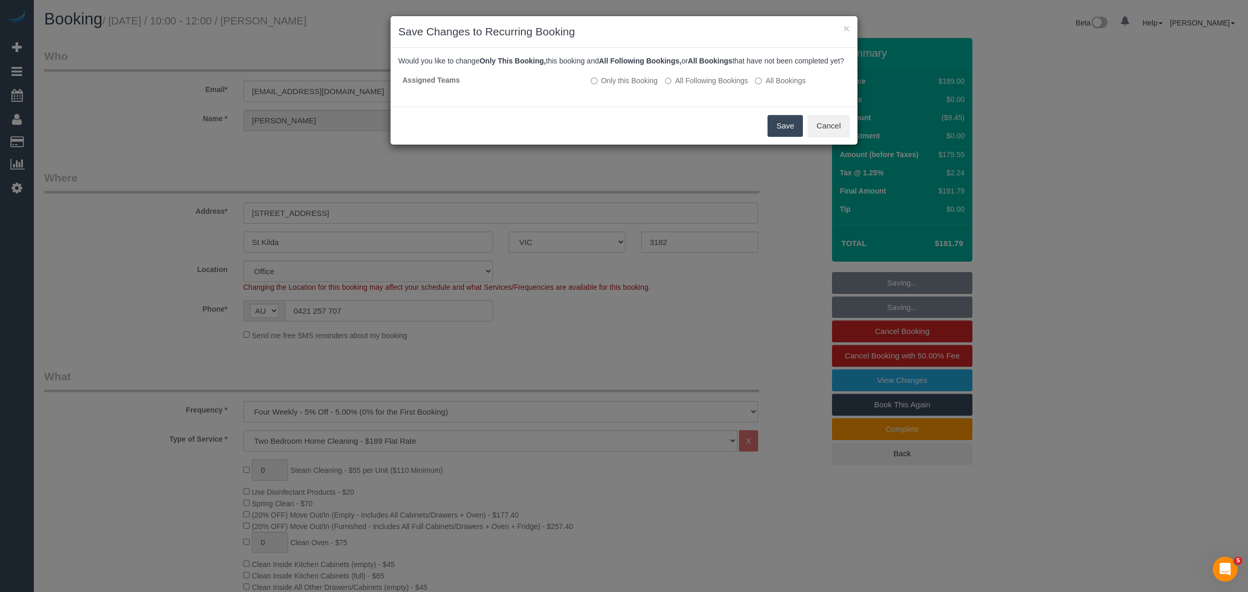
click at [774, 129] on button "Save" at bounding box center [784, 126] width 35 height 22
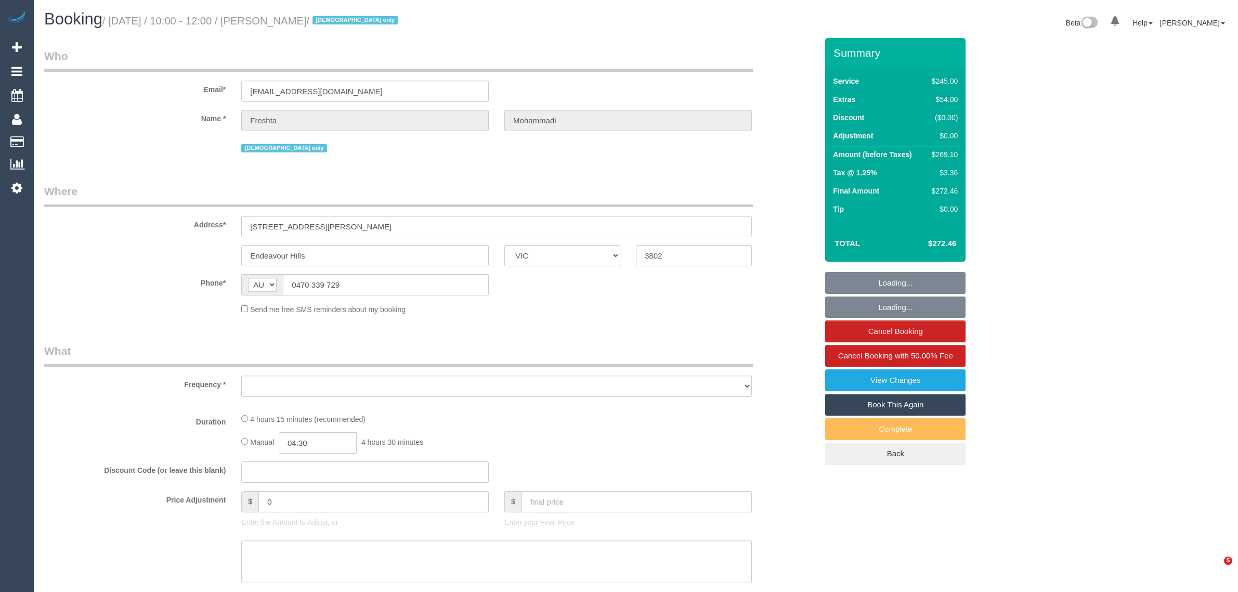
select select "VIC"
select select "string:stripe-pm_1RxqS82GScqysDRV9z6qFSQy"
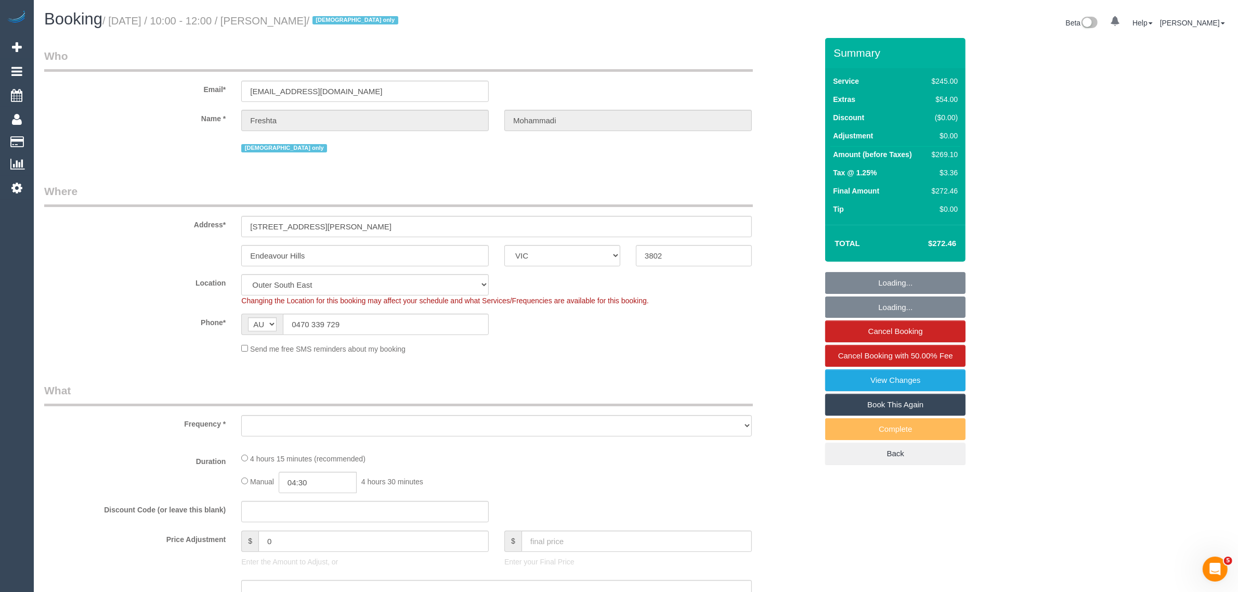
select select "object:543"
select select "210"
select select "number:28"
select select "number:14"
select select "number:19"
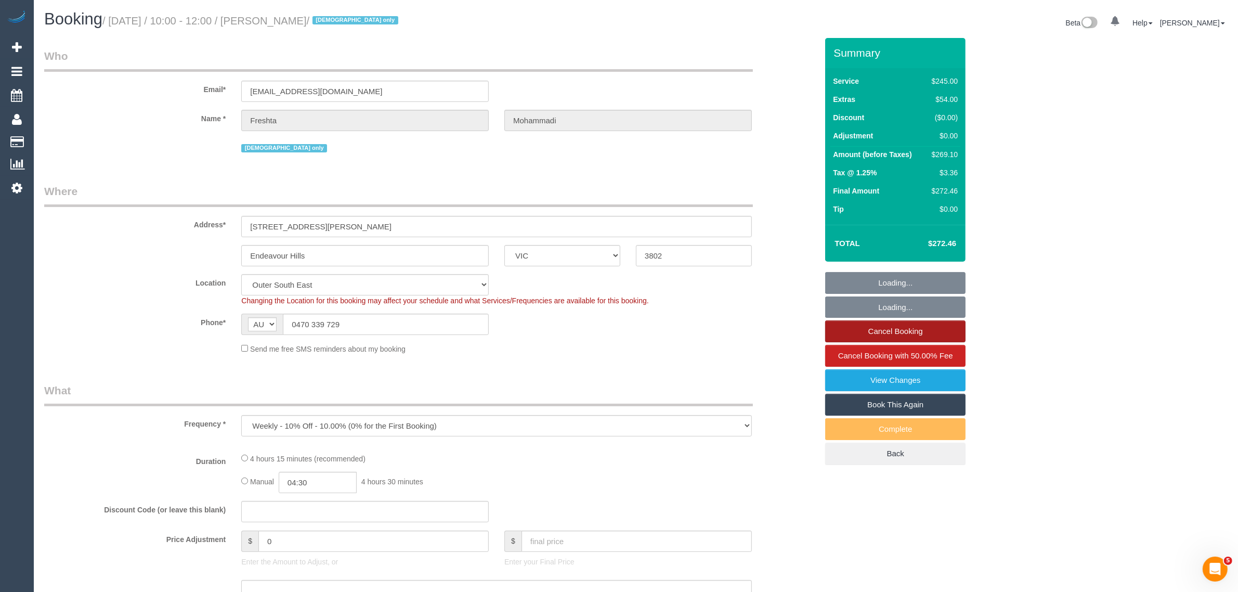
select select "number:23"
select select "number:35"
select select "number:26"
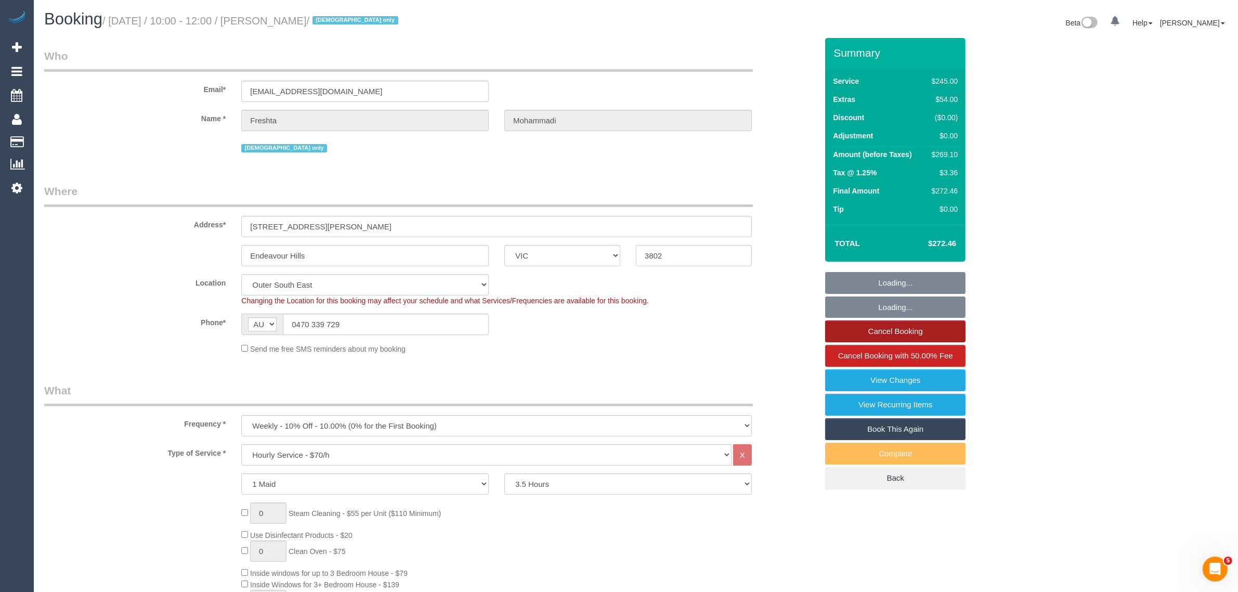
select select "object:1163"
select select "spot1"
click at [892, 329] on link "Cancel Booking" at bounding box center [895, 331] width 140 height 22
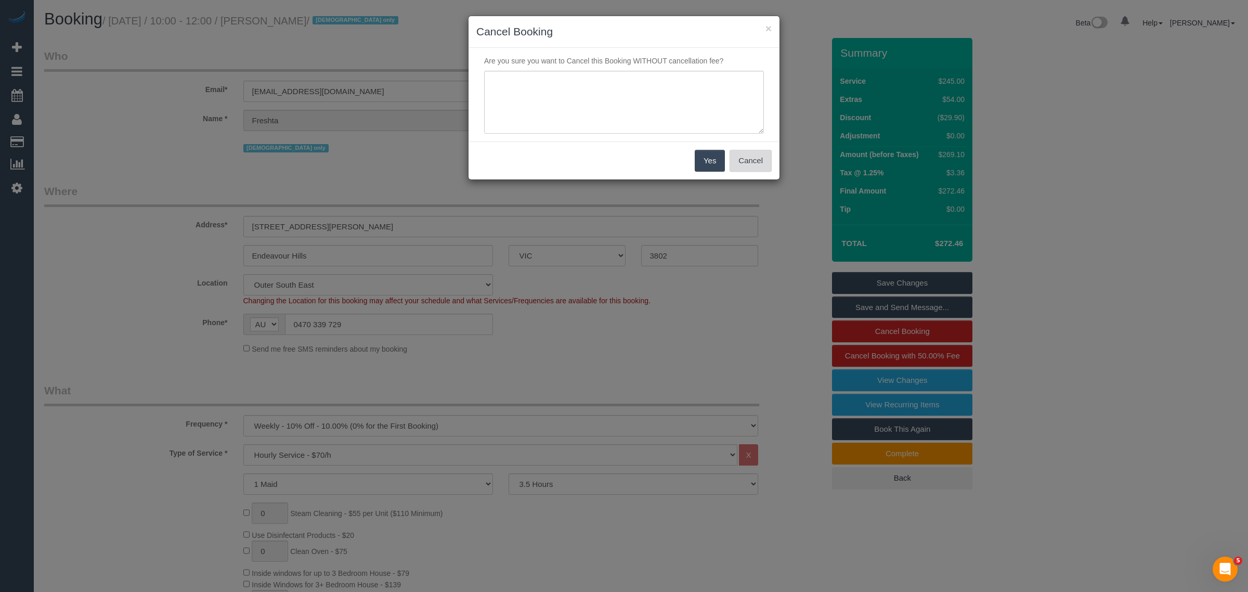
click at [766, 165] on button "Cancel" at bounding box center [751, 161] width 42 height 22
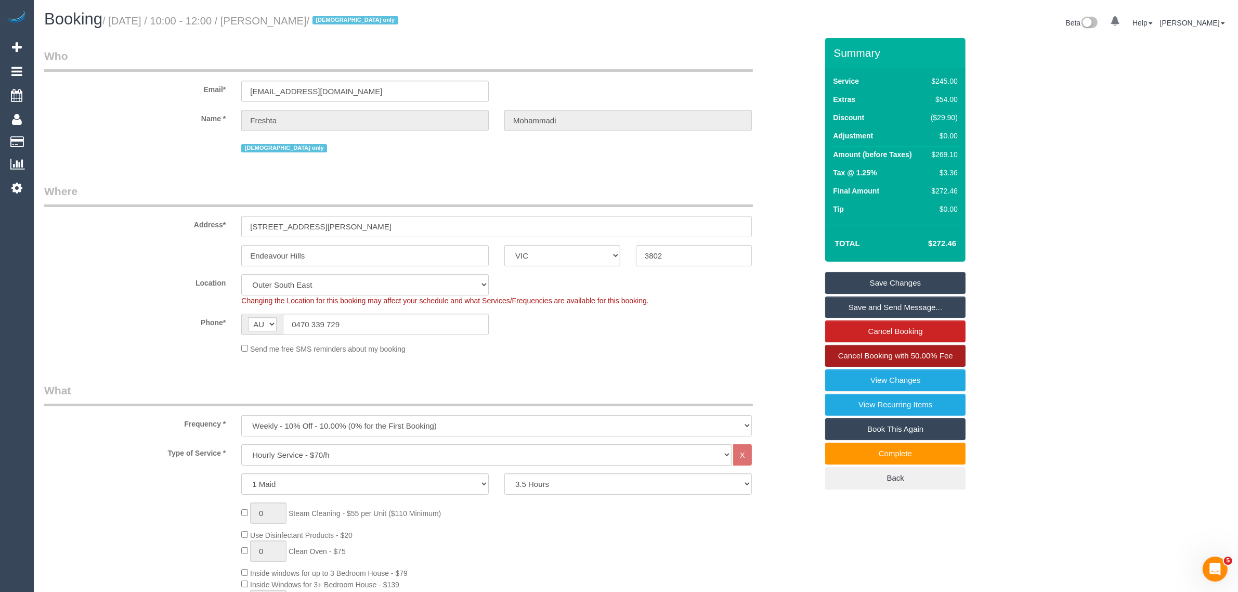
click at [856, 349] on link "Cancel Booking with 50.00% Fee" at bounding box center [895, 356] width 140 height 22
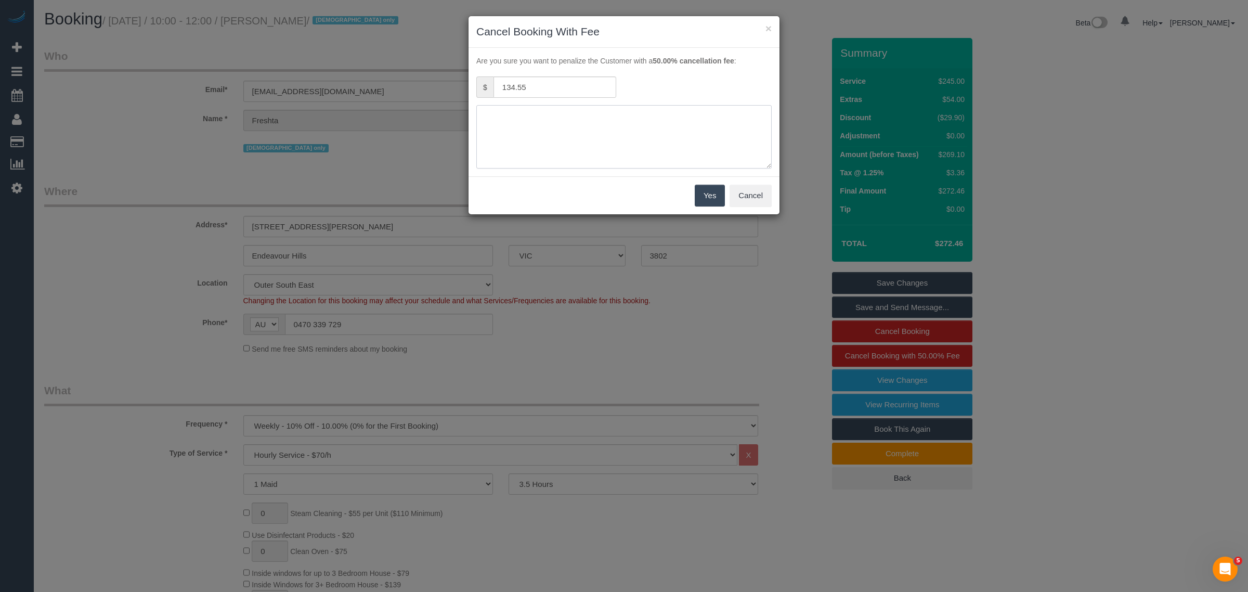
click at [576, 120] on textarea at bounding box center [623, 136] width 295 height 63
type textarea "customer decided to cancel same day via txt - KA"
click at [708, 199] on button "Yes" at bounding box center [710, 196] width 30 height 22
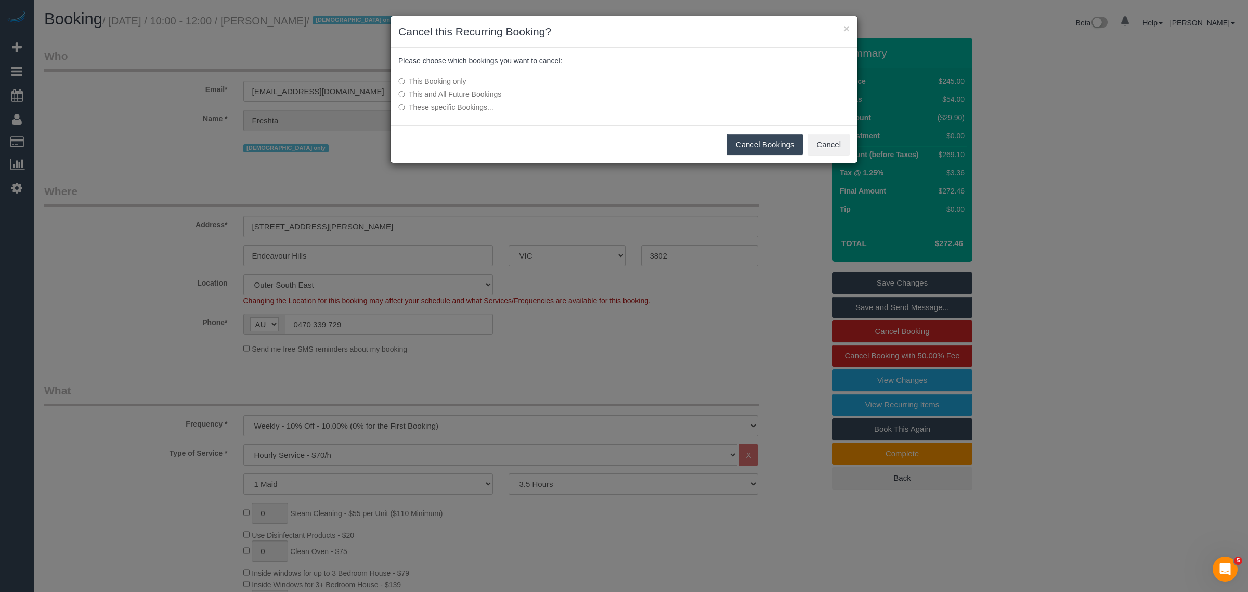
click at [744, 149] on button "Cancel Bookings" at bounding box center [765, 145] width 76 height 22
